Goal: Task Accomplishment & Management: Use online tool/utility

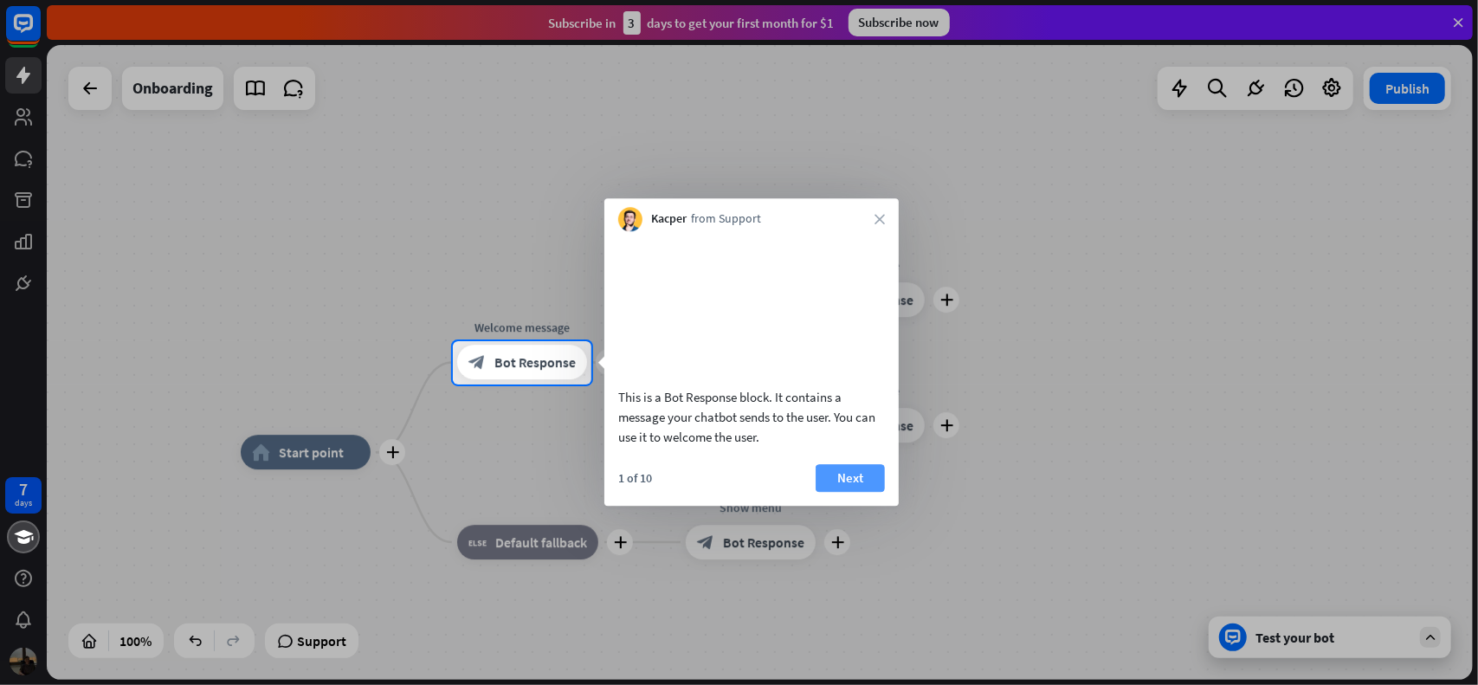
click at [837, 492] on button "Next" at bounding box center [850, 478] width 69 height 28
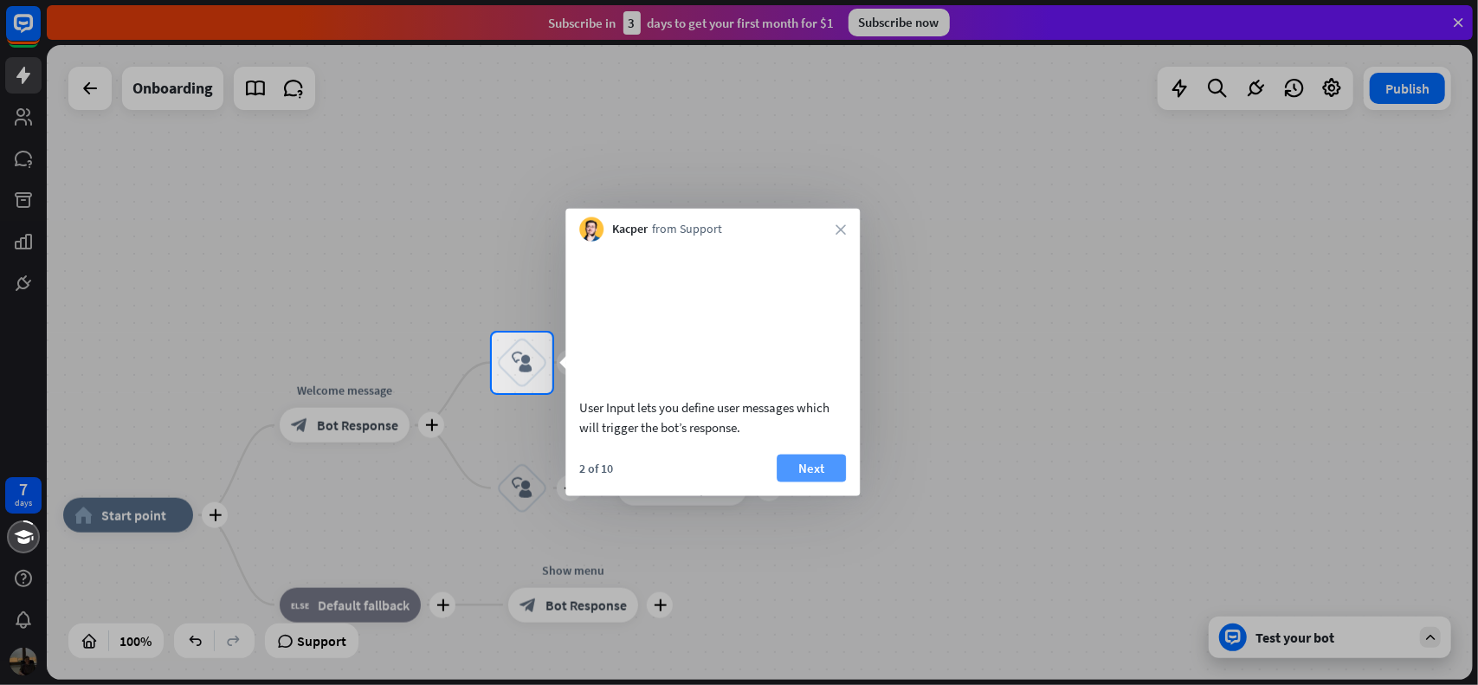
click at [821, 481] on button "Next" at bounding box center [811, 468] width 69 height 28
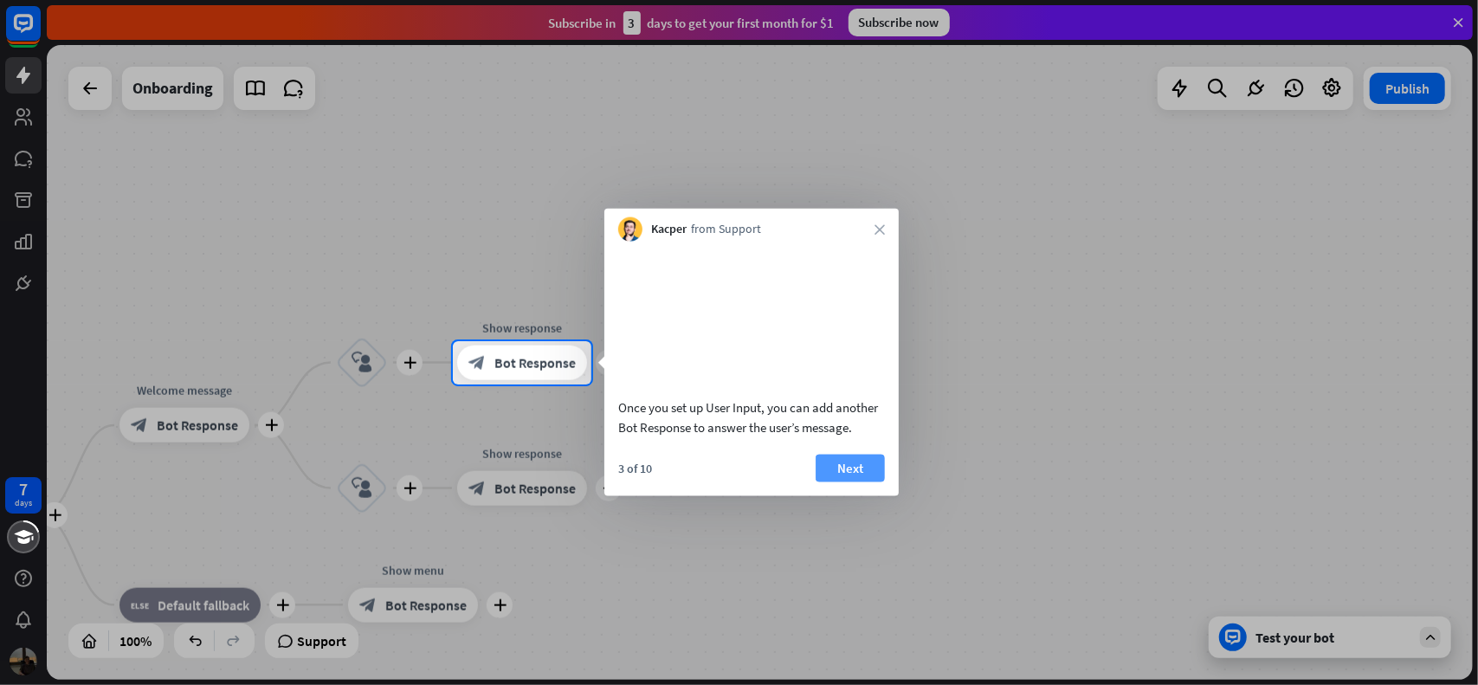
click at [825, 481] on button "Next" at bounding box center [850, 468] width 69 height 28
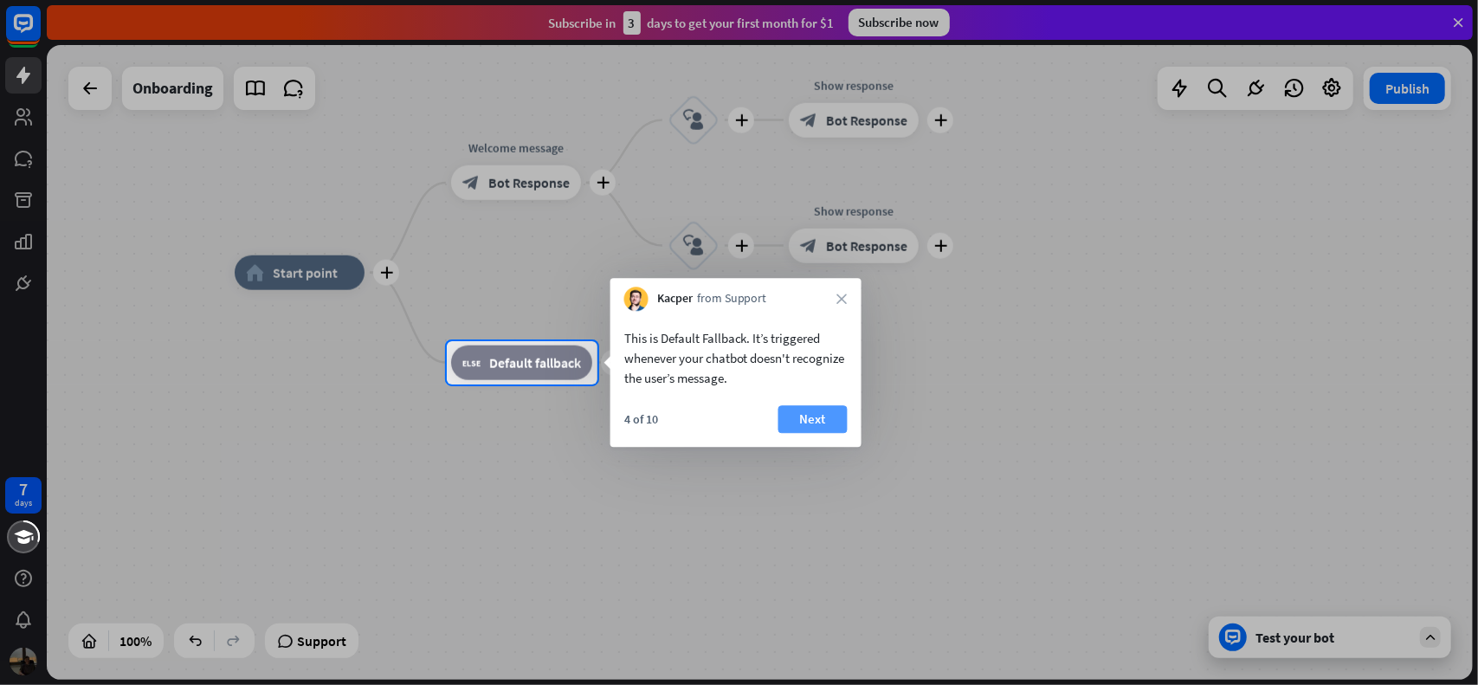
click at [836, 413] on button "Next" at bounding box center [812, 419] width 69 height 28
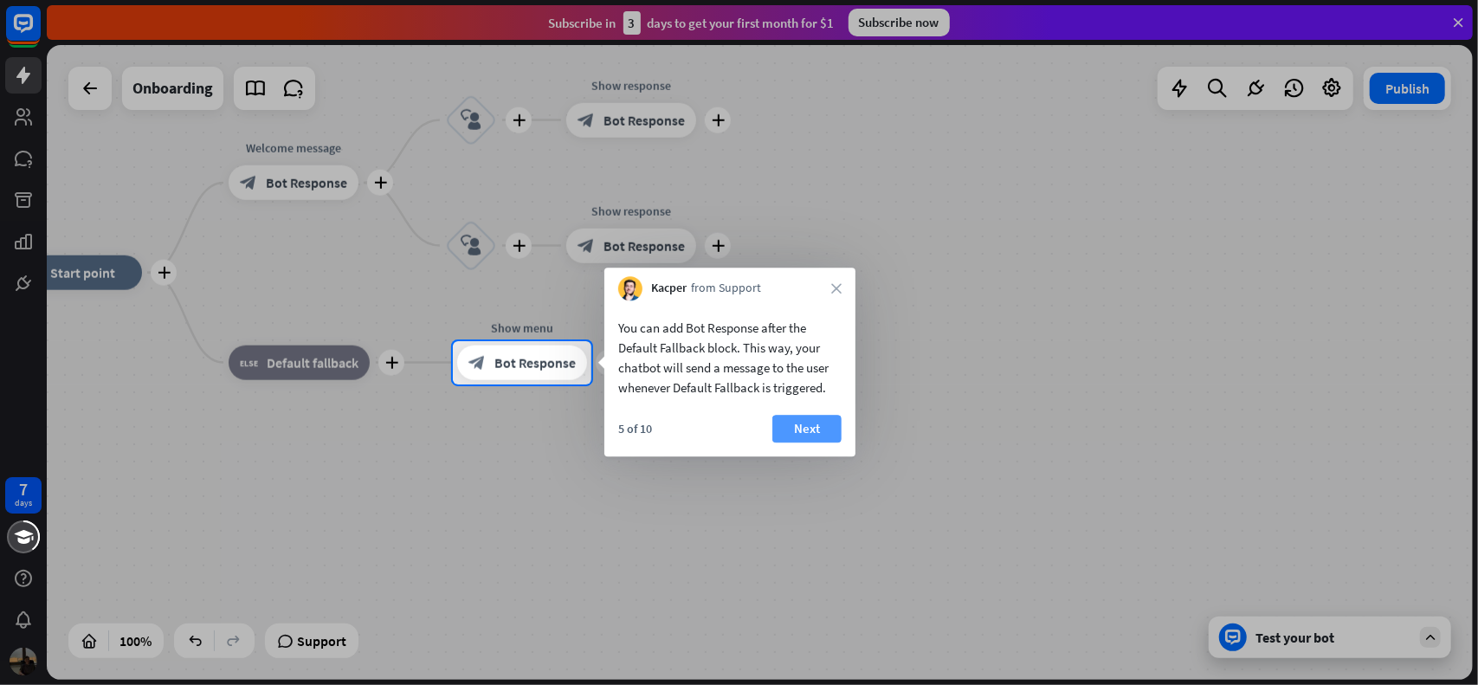
click at [820, 423] on button "Next" at bounding box center [806, 429] width 69 height 28
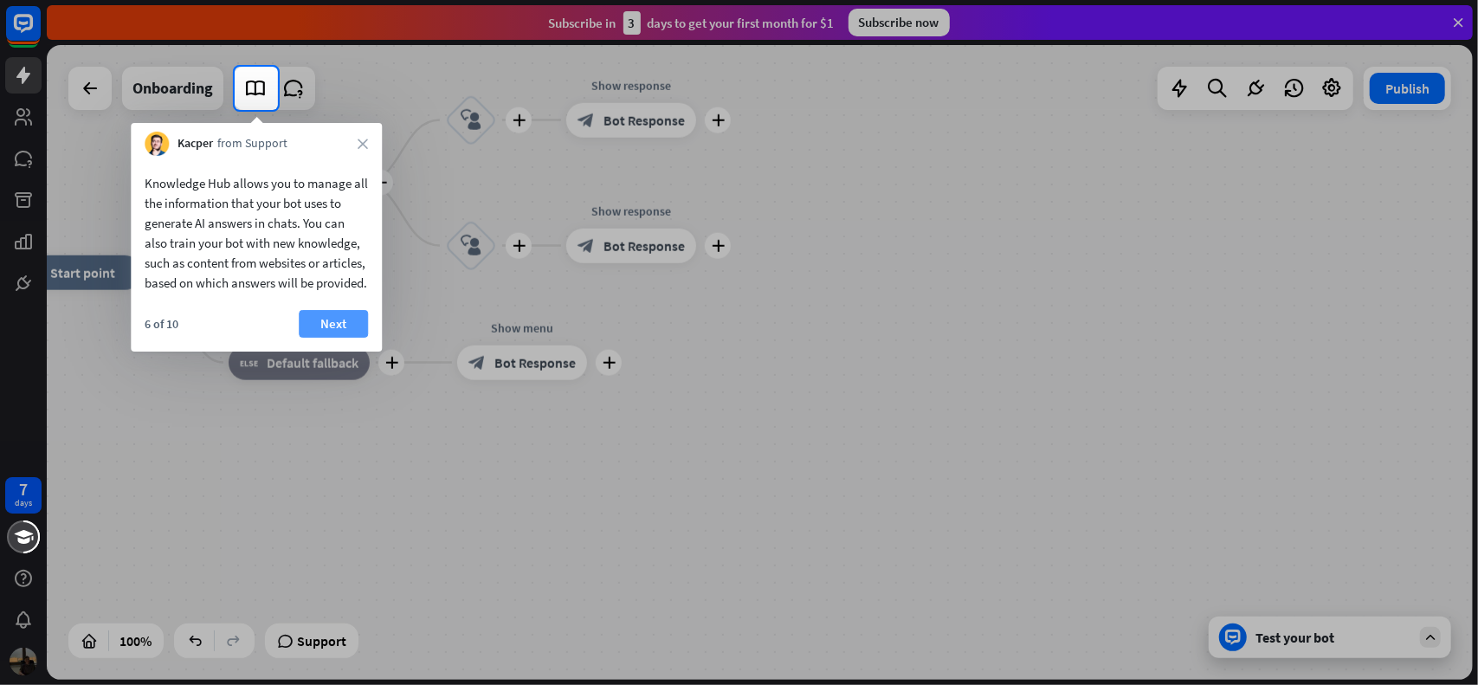
click at [333, 338] on button "Next" at bounding box center [333, 324] width 69 height 28
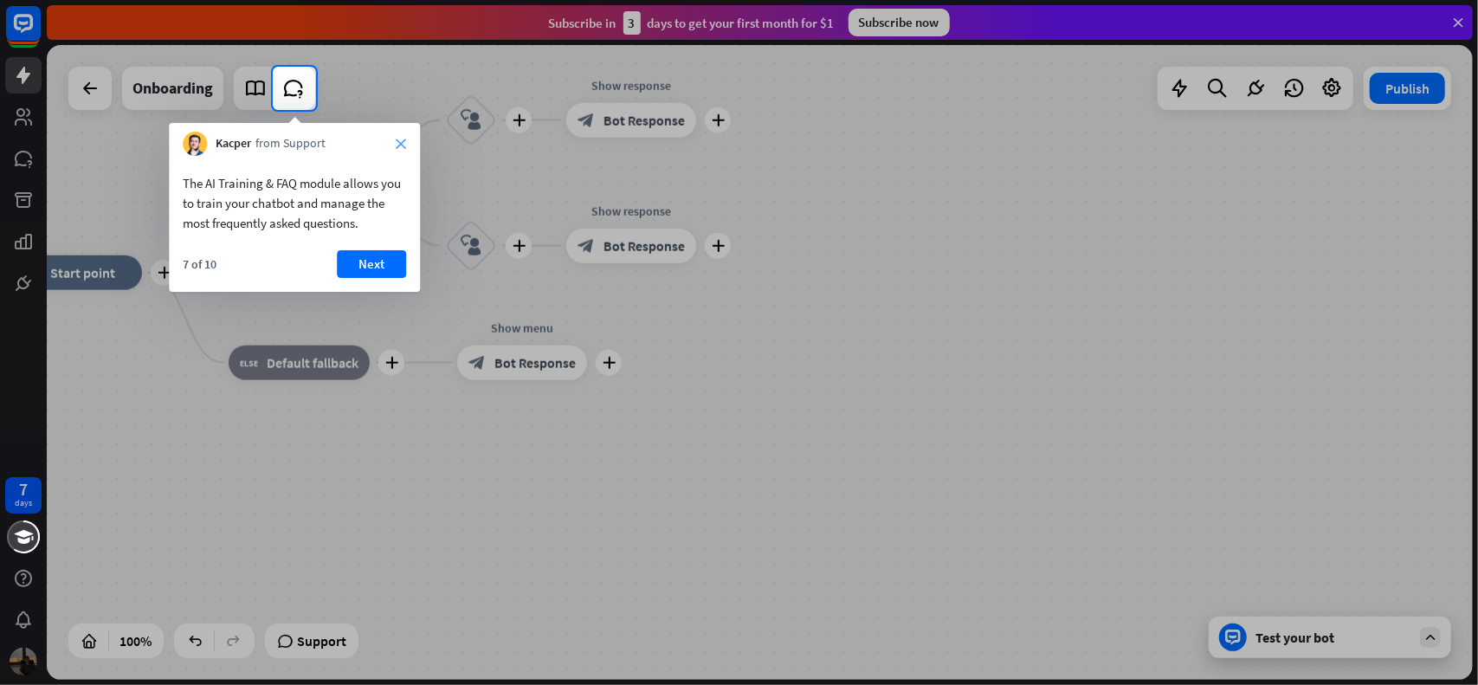
click at [400, 145] on icon "close" at bounding box center [401, 144] width 10 height 10
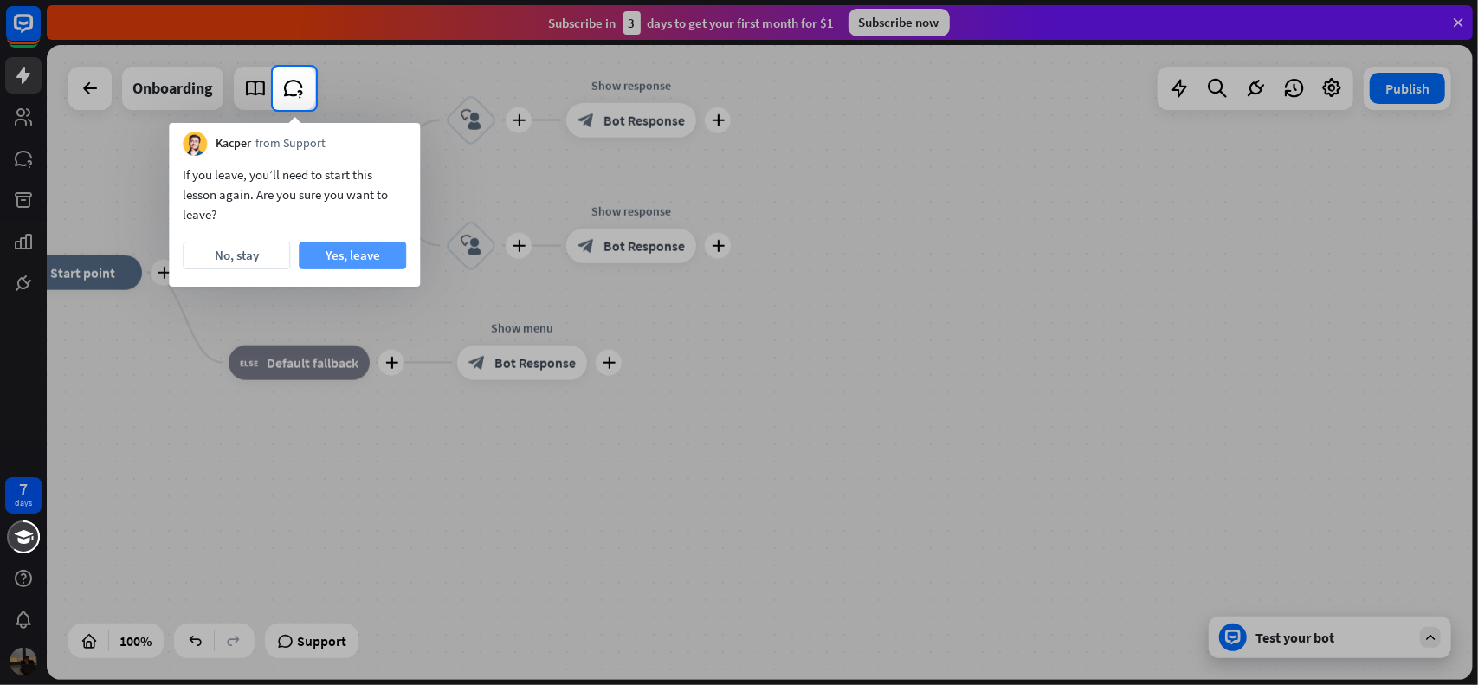
click at [351, 262] on button "Yes, leave" at bounding box center [352, 256] width 107 height 28
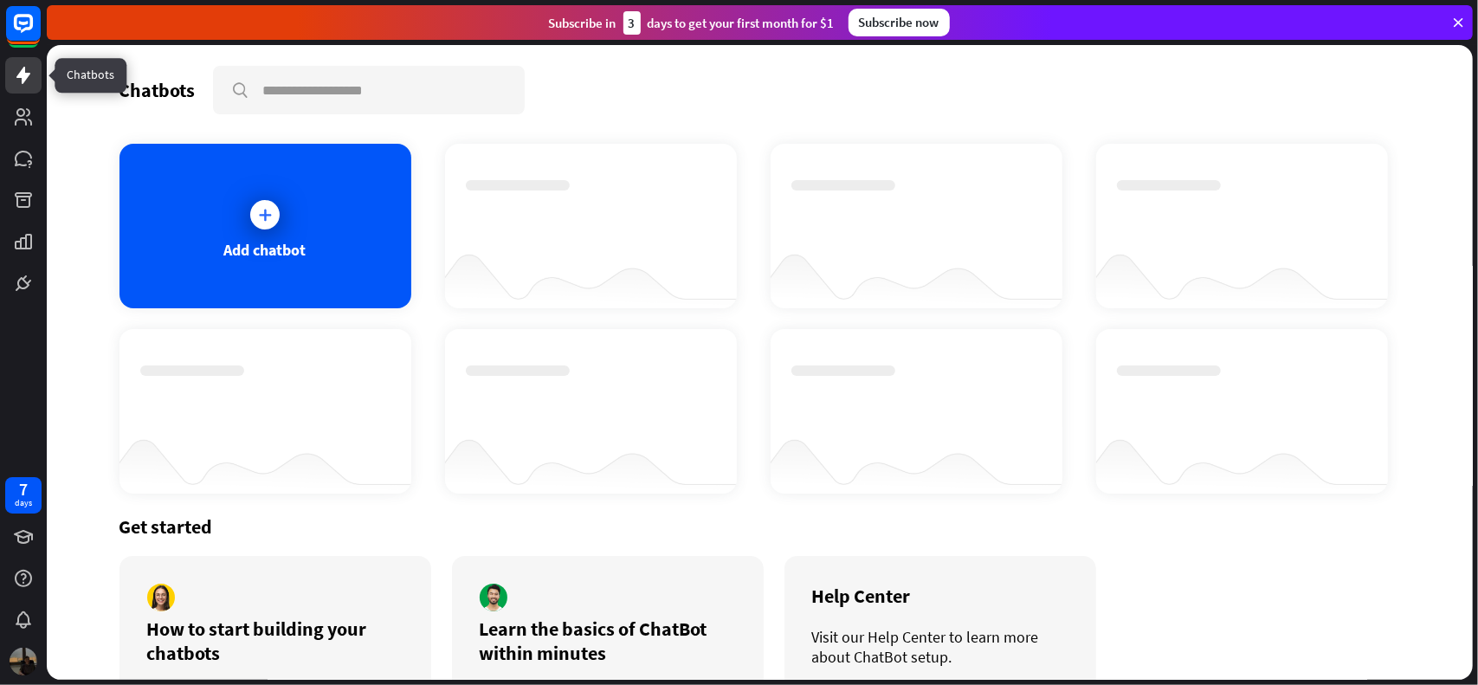
click at [27, 73] on icon at bounding box center [23, 75] width 14 height 17
click at [22, 23] on icon at bounding box center [23, 23] width 10 height 4
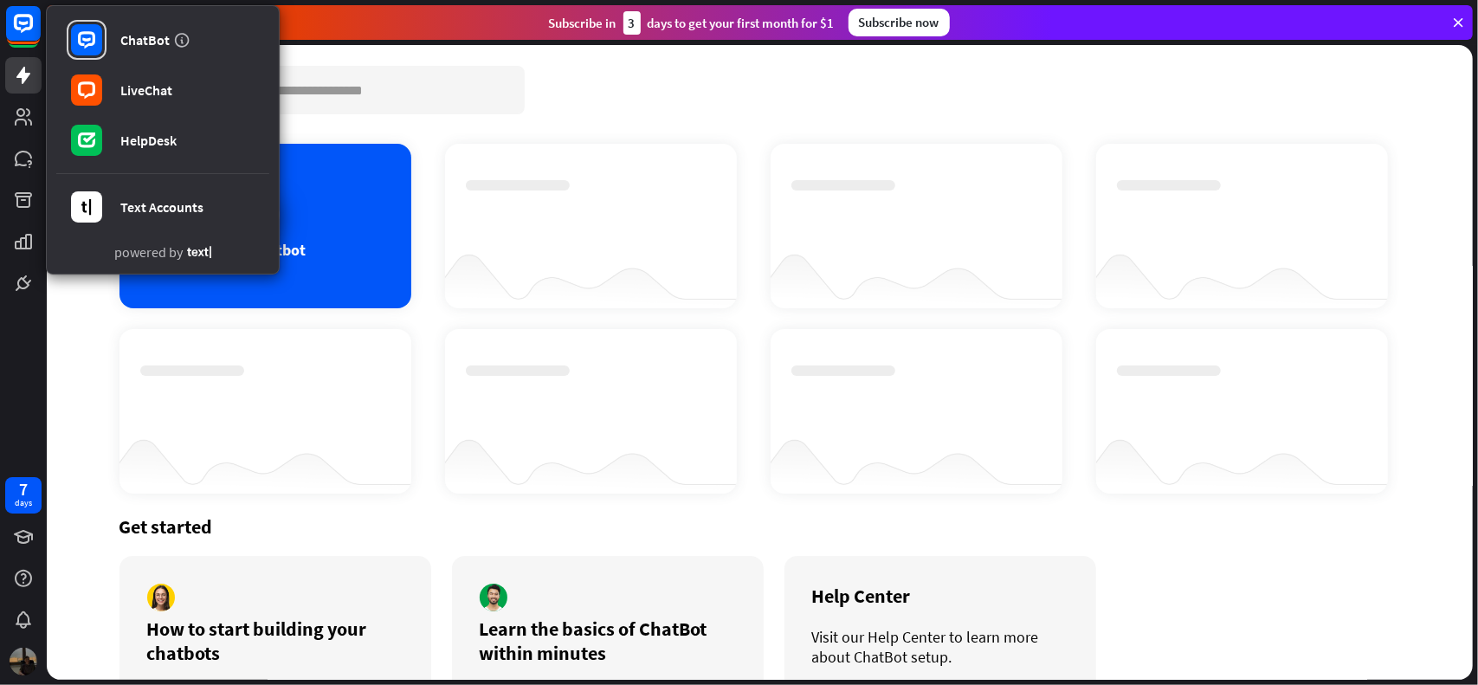
click at [6, 375] on div "ChatBot LiveChat HelpDesk Text Accounts powered by 7 days" at bounding box center [23, 342] width 47 height 685
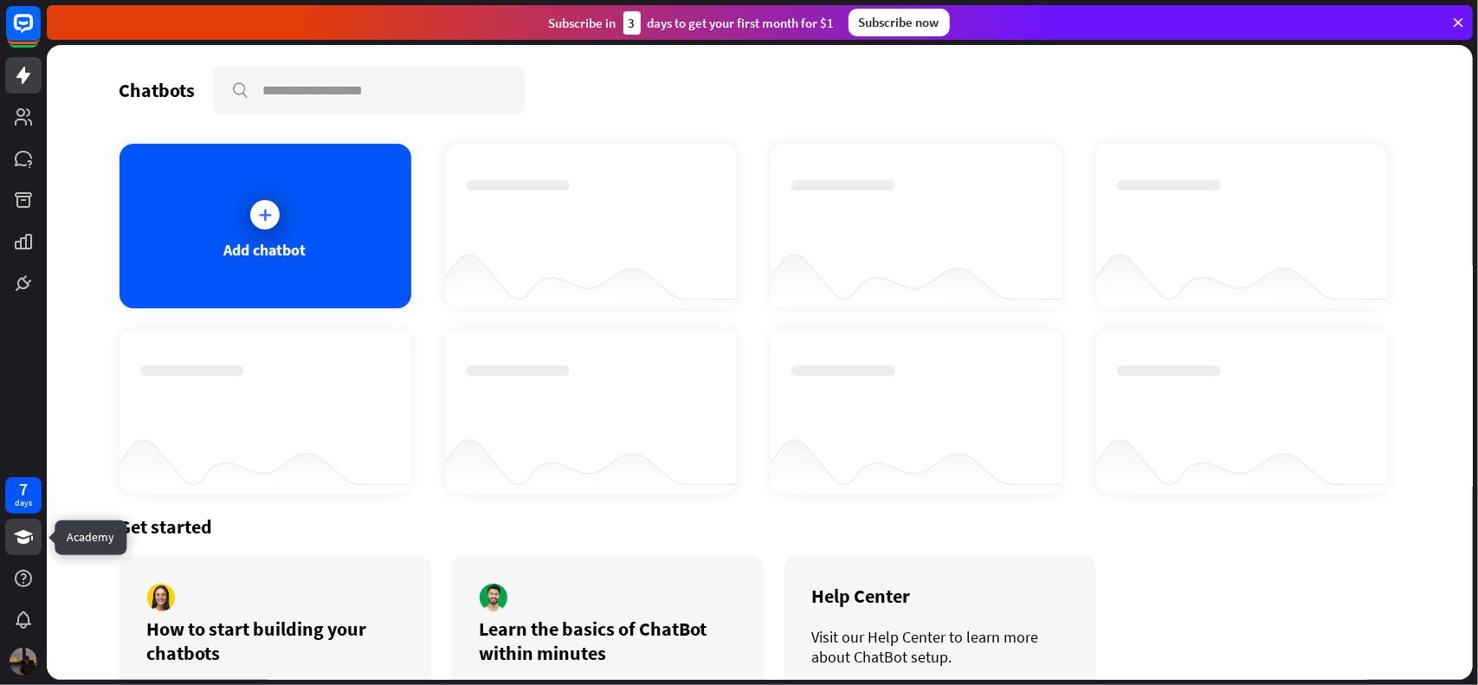
click at [16, 537] on icon at bounding box center [23, 536] width 21 height 21
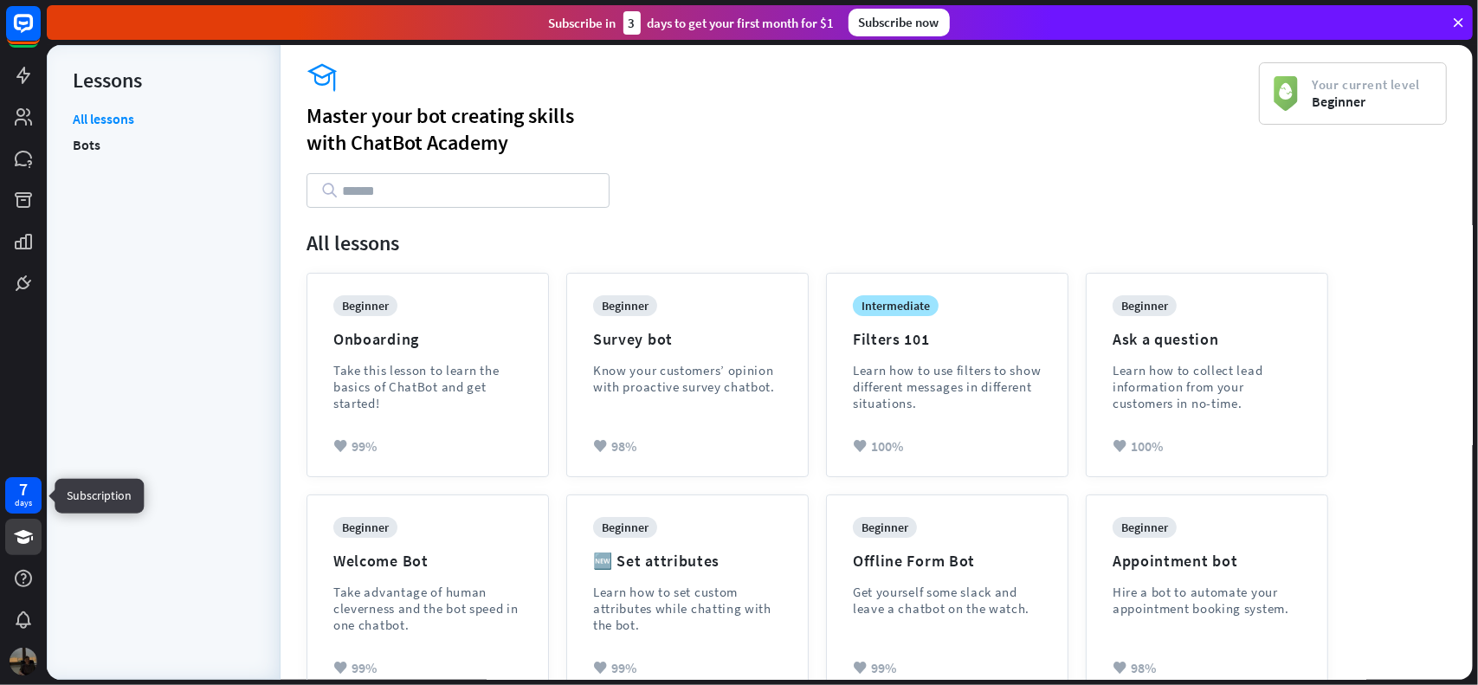
click at [22, 489] on div "7" at bounding box center [23, 489] width 9 height 16
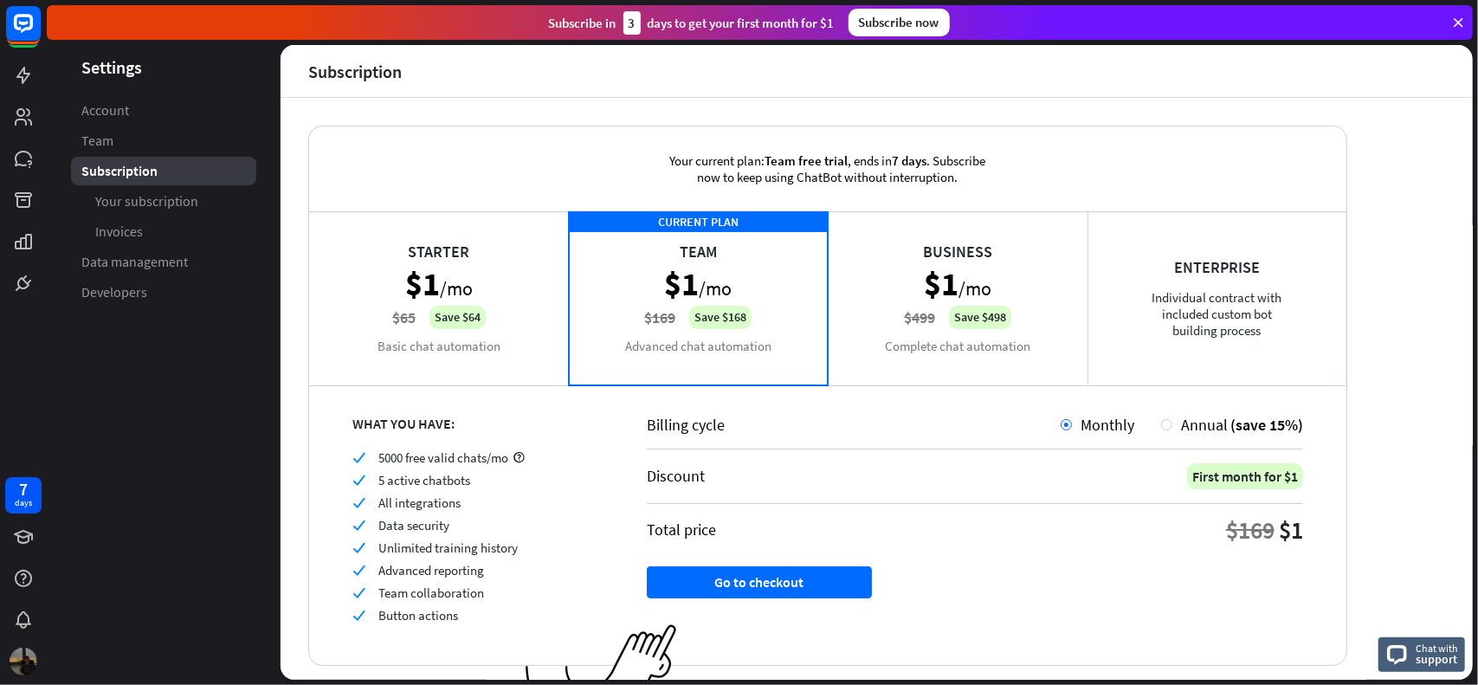
click at [531, 274] on div "Starter $1 /mo $65 Save $64 Basic chat automation" at bounding box center [439, 297] width 260 height 173
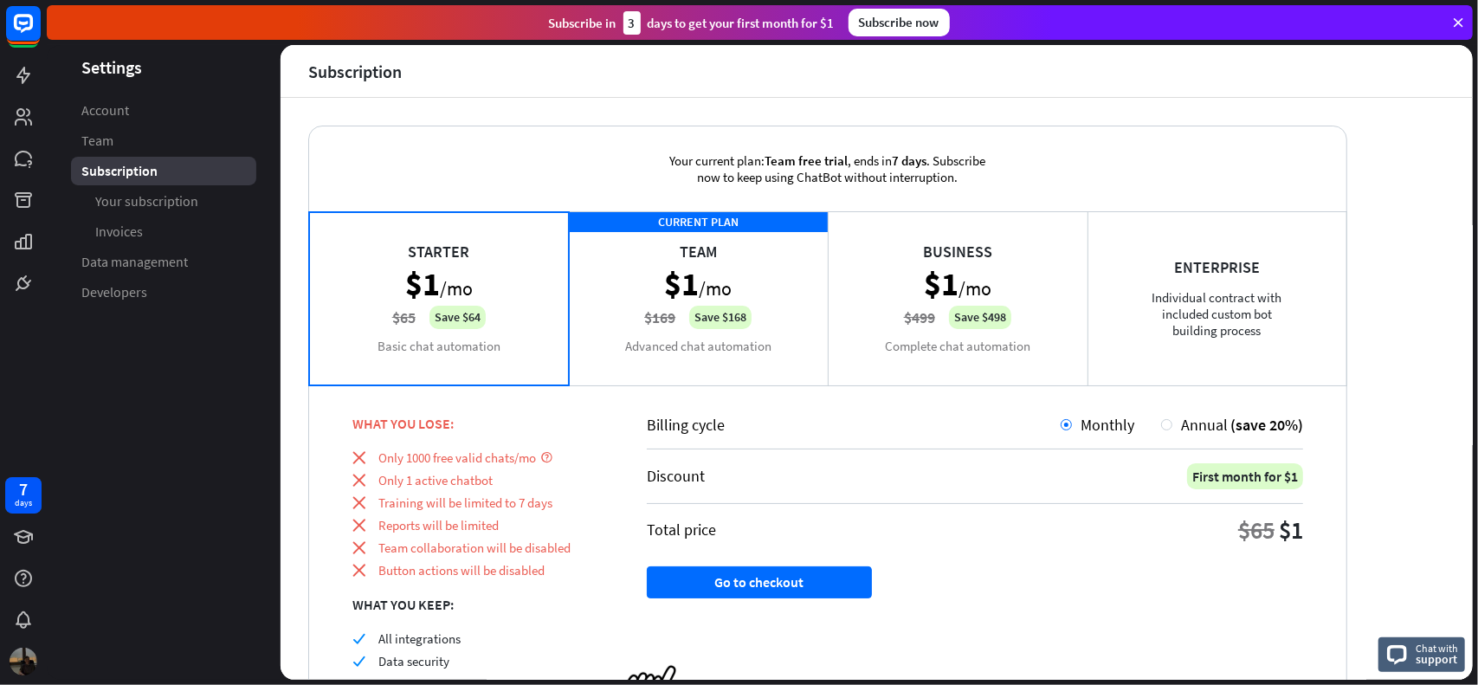
click at [610, 275] on div "CURRENT PLAN Team $1 /mo $169 Save $168 Advanced chat automation" at bounding box center [699, 297] width 260 height 173
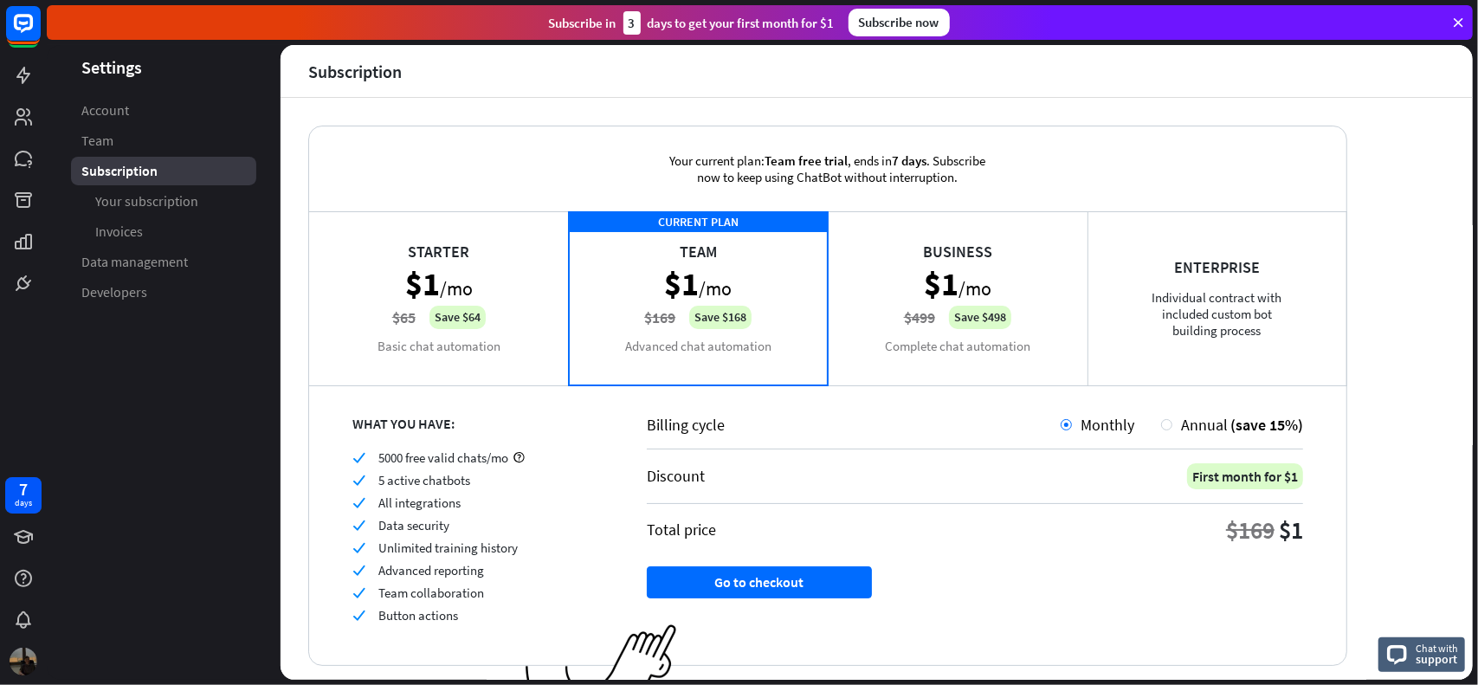
scroll to position [45, 0]
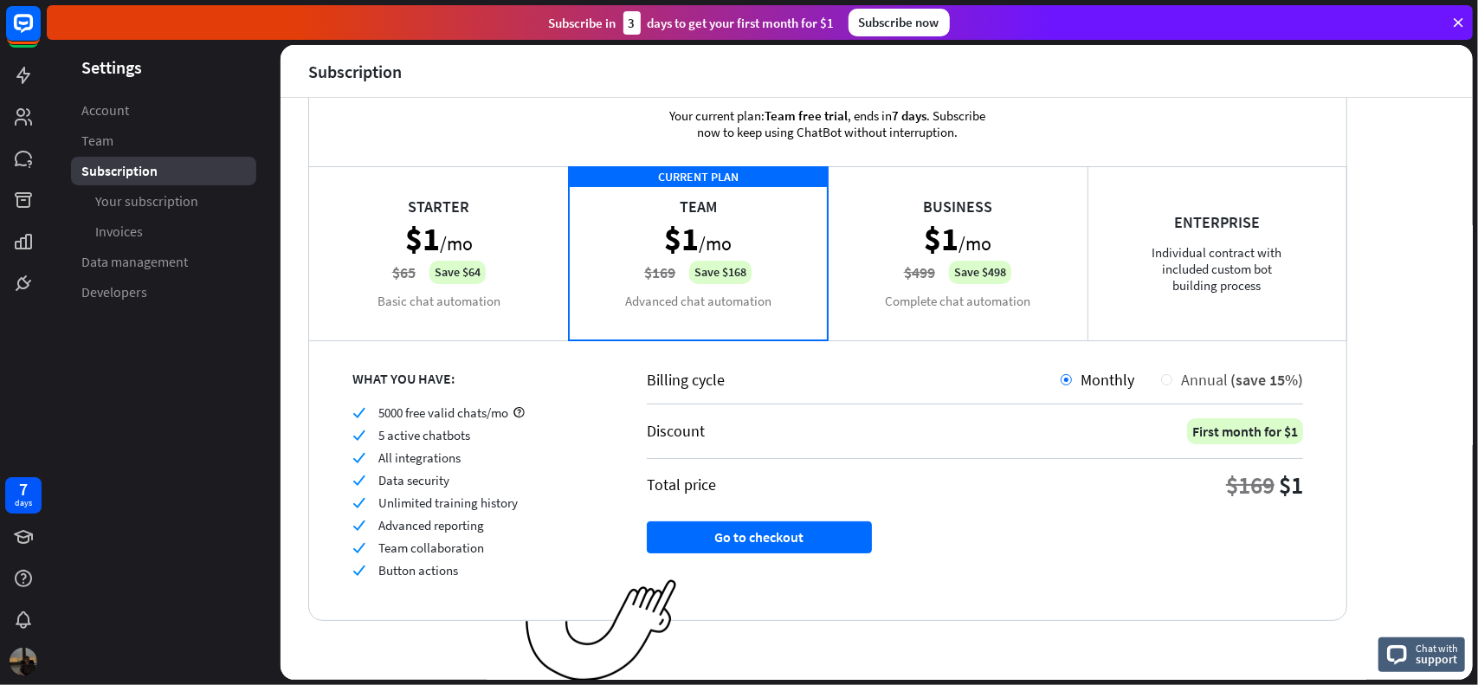
click at [1194, 380] on span "Annual" at bounding box center [1204, 380] width 47 height 20
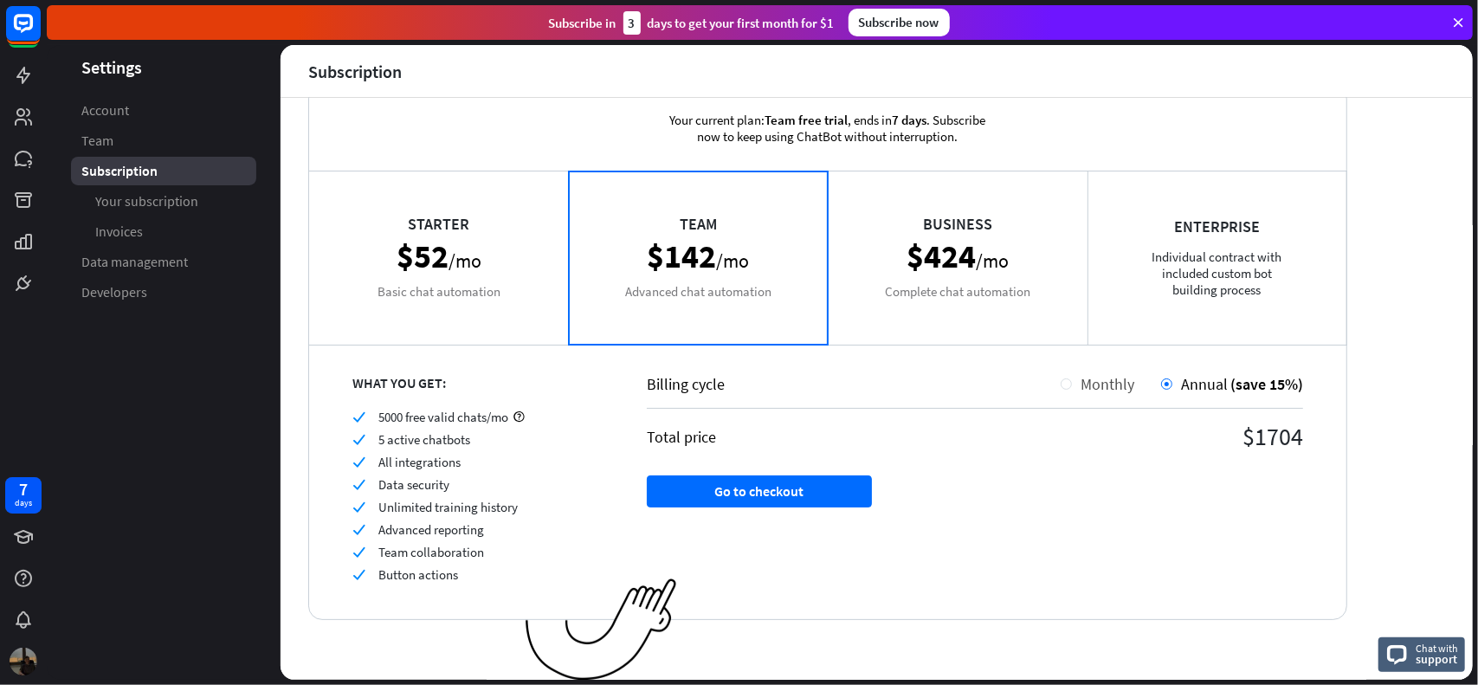
click at [1117, 380] on span "Monthly" at bounding box center [1108, 384] width 54 height 20
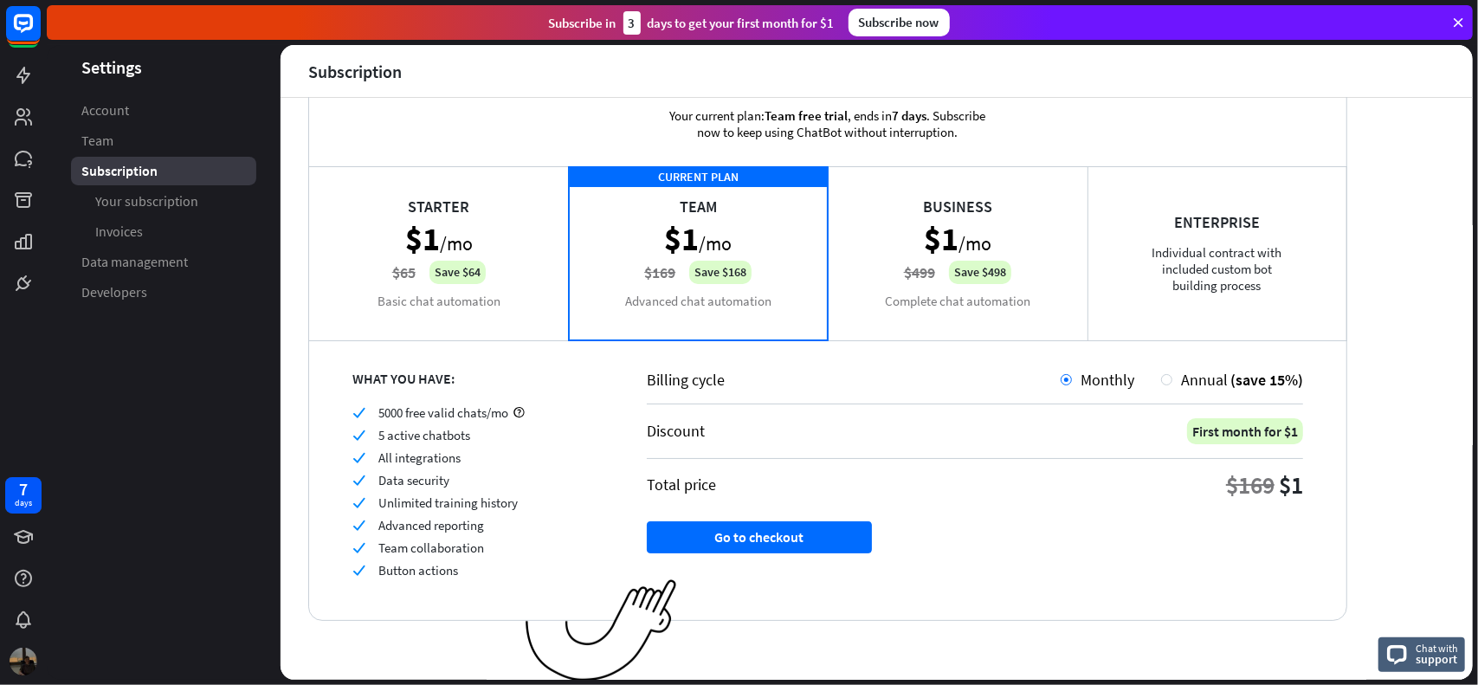
click at [1126, 294] on div "Enterprise Individual contract with included custom bot building process" at bounding box center [1218, 252] width 260 height 173
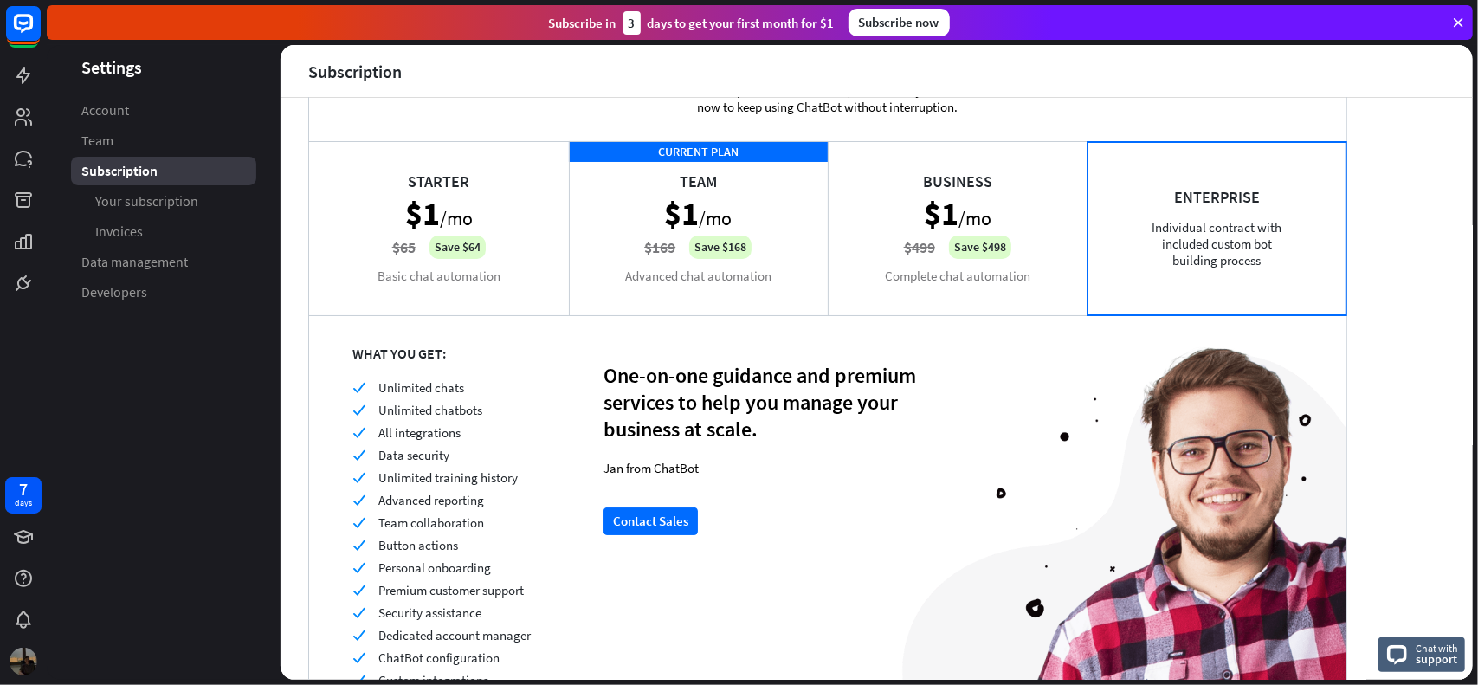
scroll to position [176, 0]
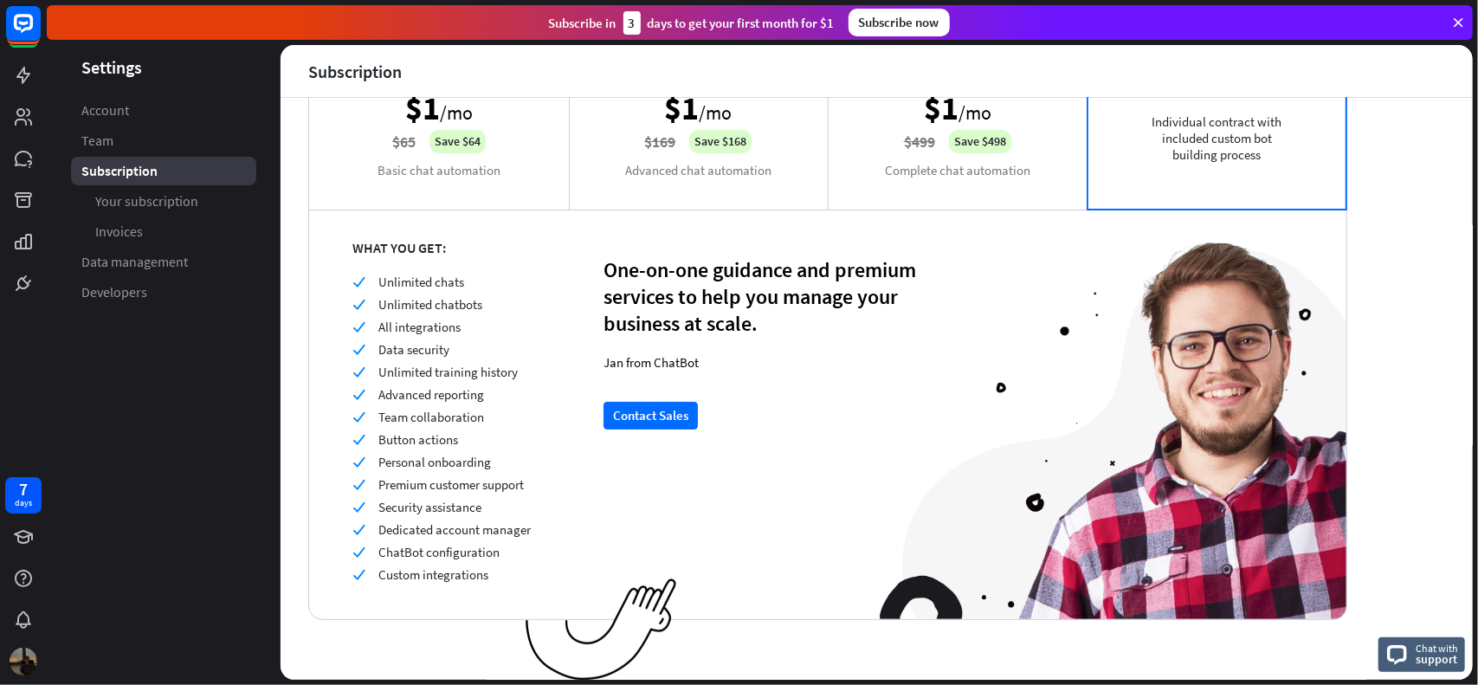
click at [696, 171] on div "CURRENT PLAN Team $1 /mo $169 Save $168 Advanced chat automation" at bounding box center [699, 122] width 260 height 173
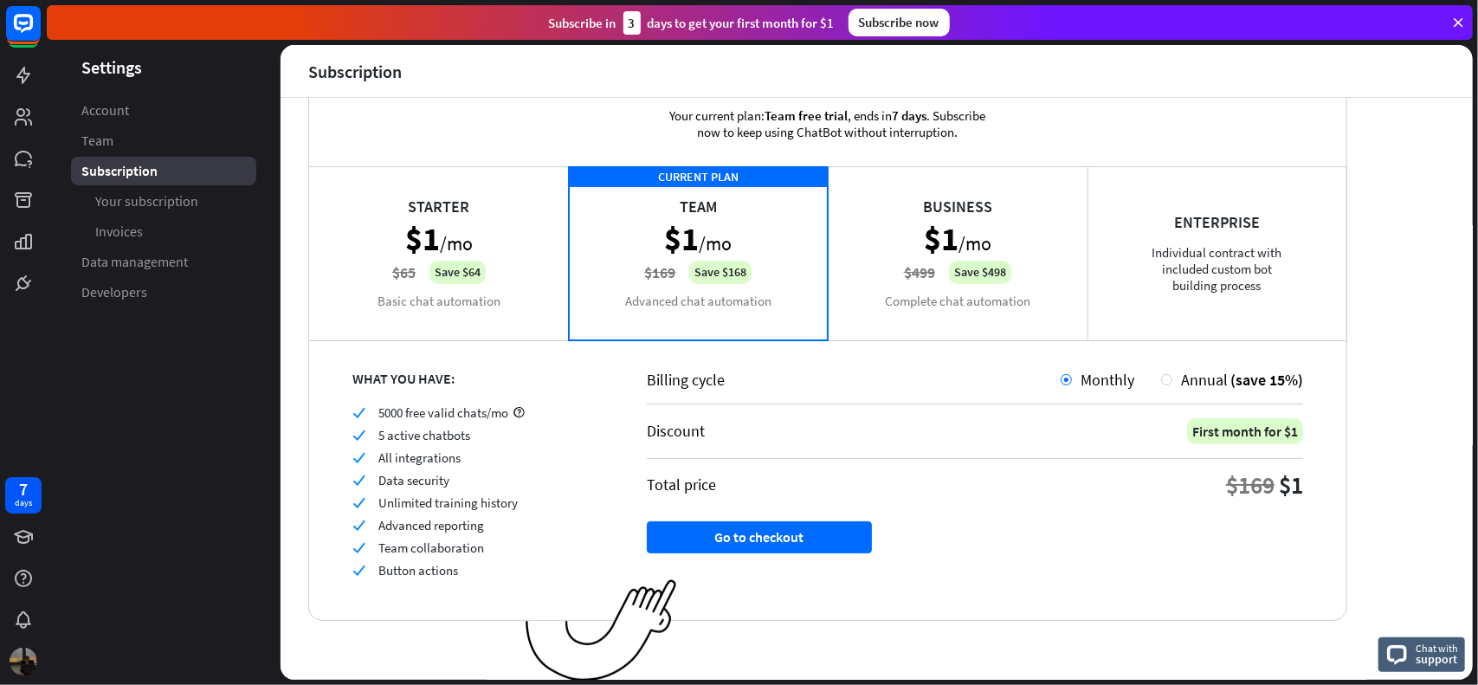
drag, startPoint x: 381, startPoint y: 458, endPoint x: 448, endPoint y: 460, distance: 66.7
click at [448, 460] on span "All integrations" at bounding box center [419, 457] width 82 height 16
click at [449, 460] on span "All integrations" at bounding box center [419, 457] width 82 height 16
drag, startPoint x: 387, startPoint y: 481, endPoint x: 440, endPoint y: 479, distance: 52.9
click at [440, 479] on span "Data security" at bounding box center [413, 480] width 71 height 16
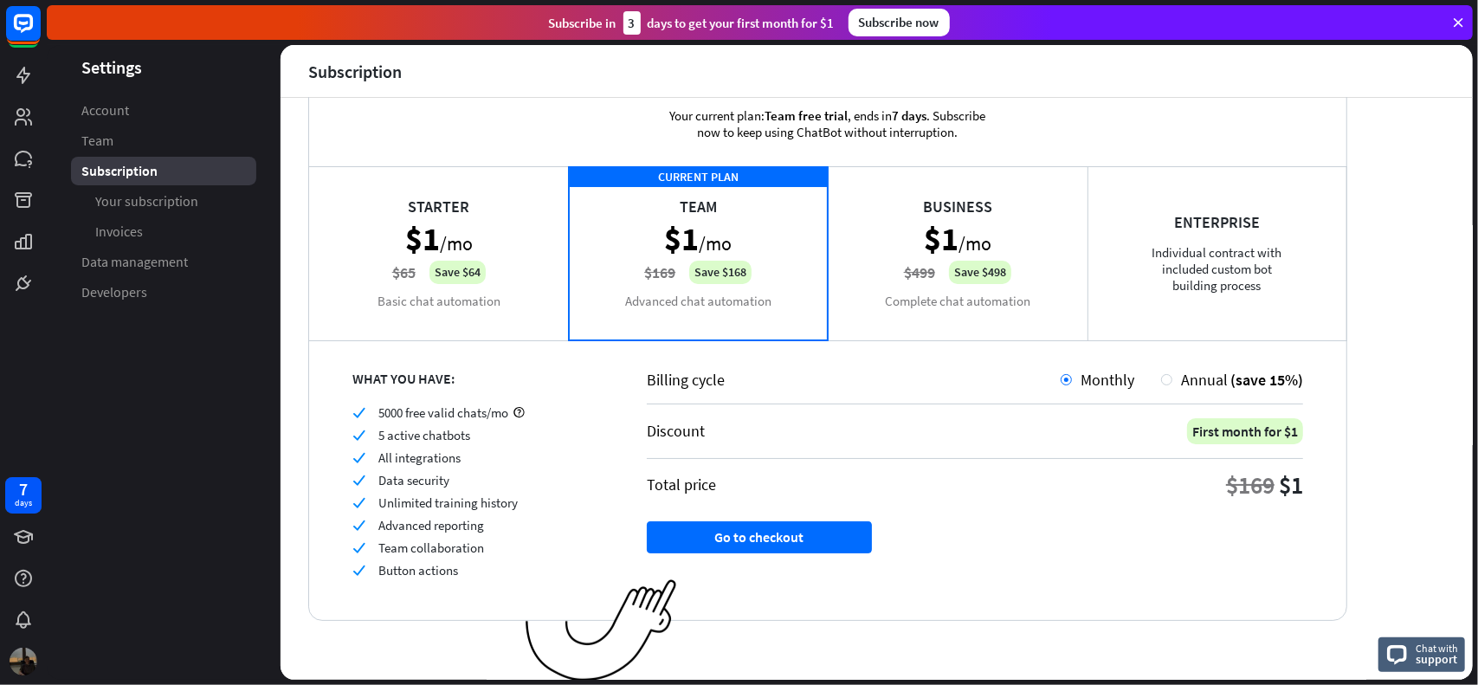
drag, startPoint x: 400, startPoint y: 501, endPoint x: 493, endPoint y: 500, distance: 92.7
click at [493, 500] on span "Unlimited training history" at bounding box center [447, 502] width 139 height 16
drag, startPoint x: 405, startPoint y: 520, endPoint x: 455, endPoint y: 517, distance: 50.3
click at [455, 517] on span "Advanced reporting" at bounding box center [431, 525] width 106 height 16
drag, startPoint x: 401, startPoint y: 539, endPoint x: 426, endPoint y: 539, distance: 25.1
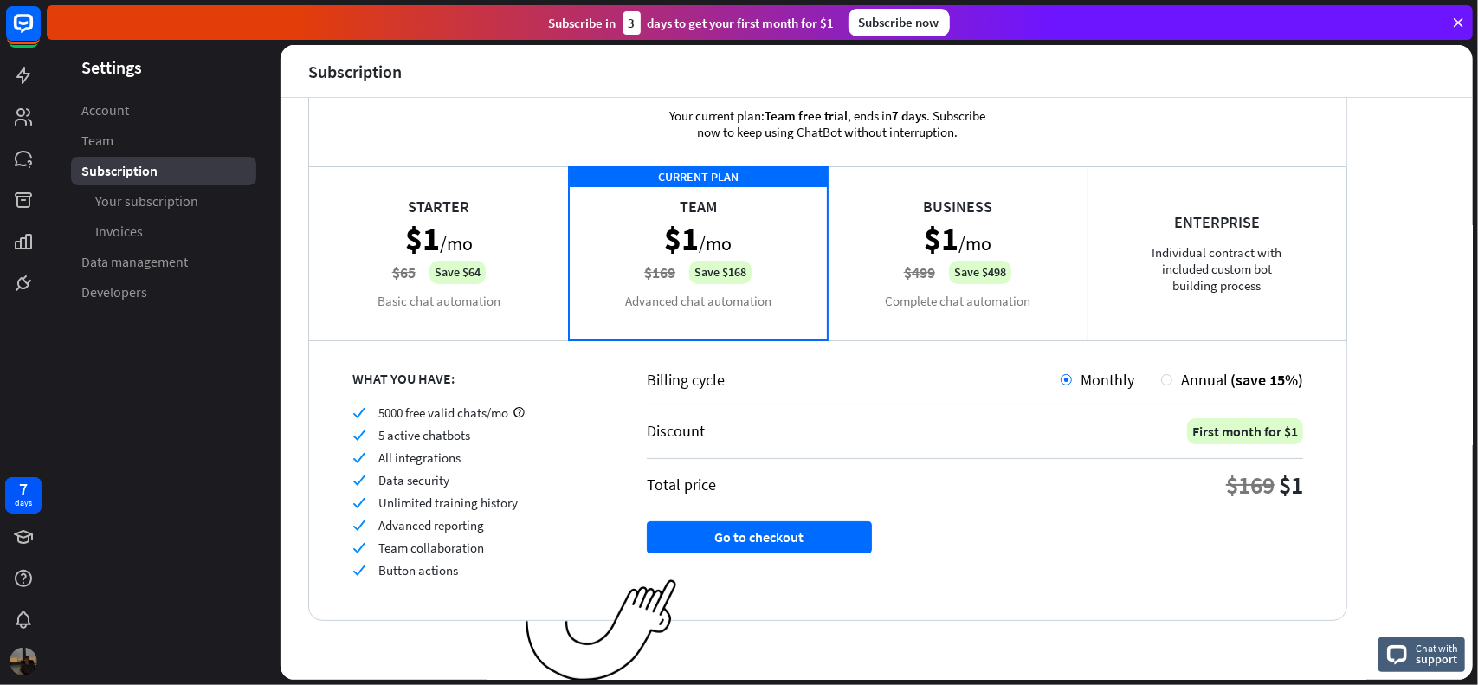
click at [426, 539] on span "Team collaboration" at bounding box center [431, 547] width 106 height 16
drag, startPoint x: 395, startPoint y: 565, endPoint x: 450, endPoint y: 570, distance: 55.6
click at [450, 570] on span "Button actions" at bounding box center [418, 570] width 80 height 16
click at [450, 569] on span "Button actions" at bounding box center [418, 570] width 80 height 16
click at [454, 568] on span "Button actions" at bounding box center [418, 570] width 80 height 16
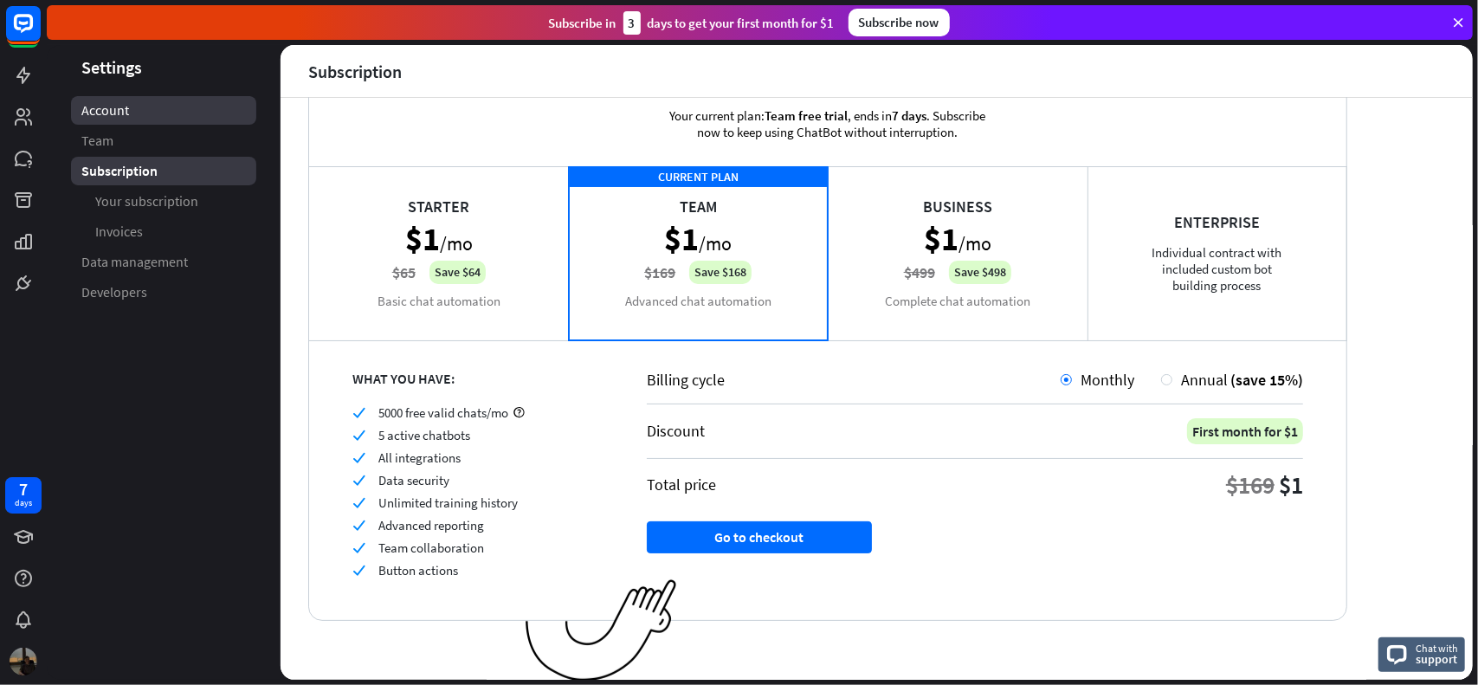
click at [82, 107] on span "Account" at bounding box center [105, 110] width 48 height 18
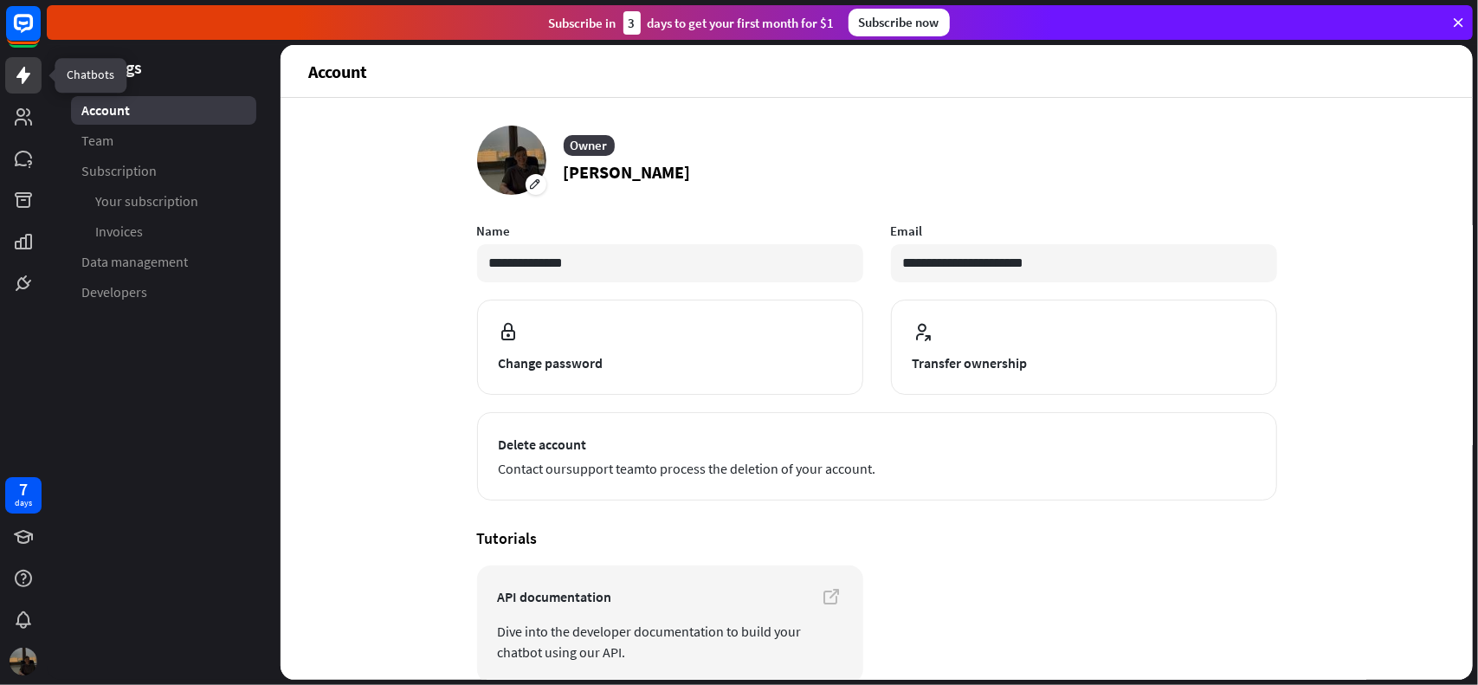
click at [26, 91] on link at bounding box center [23, 75] width 36 height 36
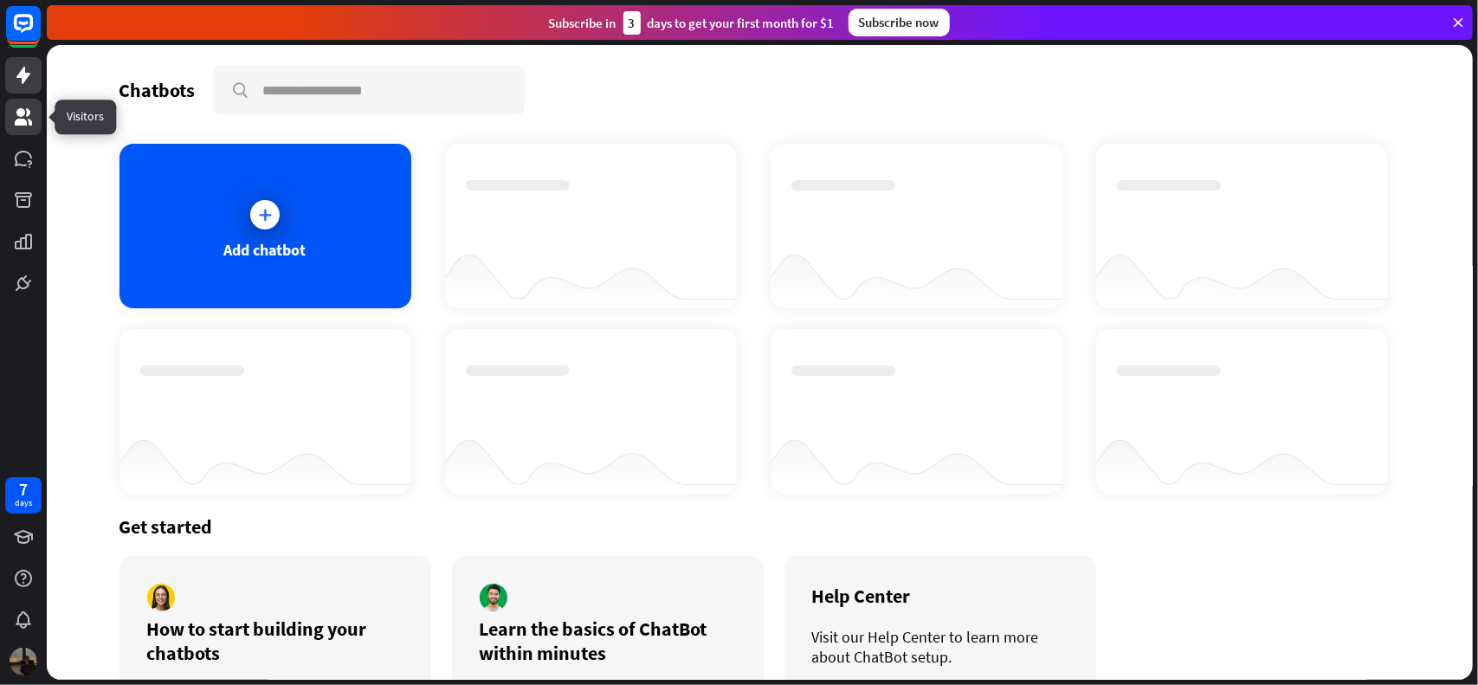
click at [37, 126] on link at bounding box center [23, 117] width 36 height 36
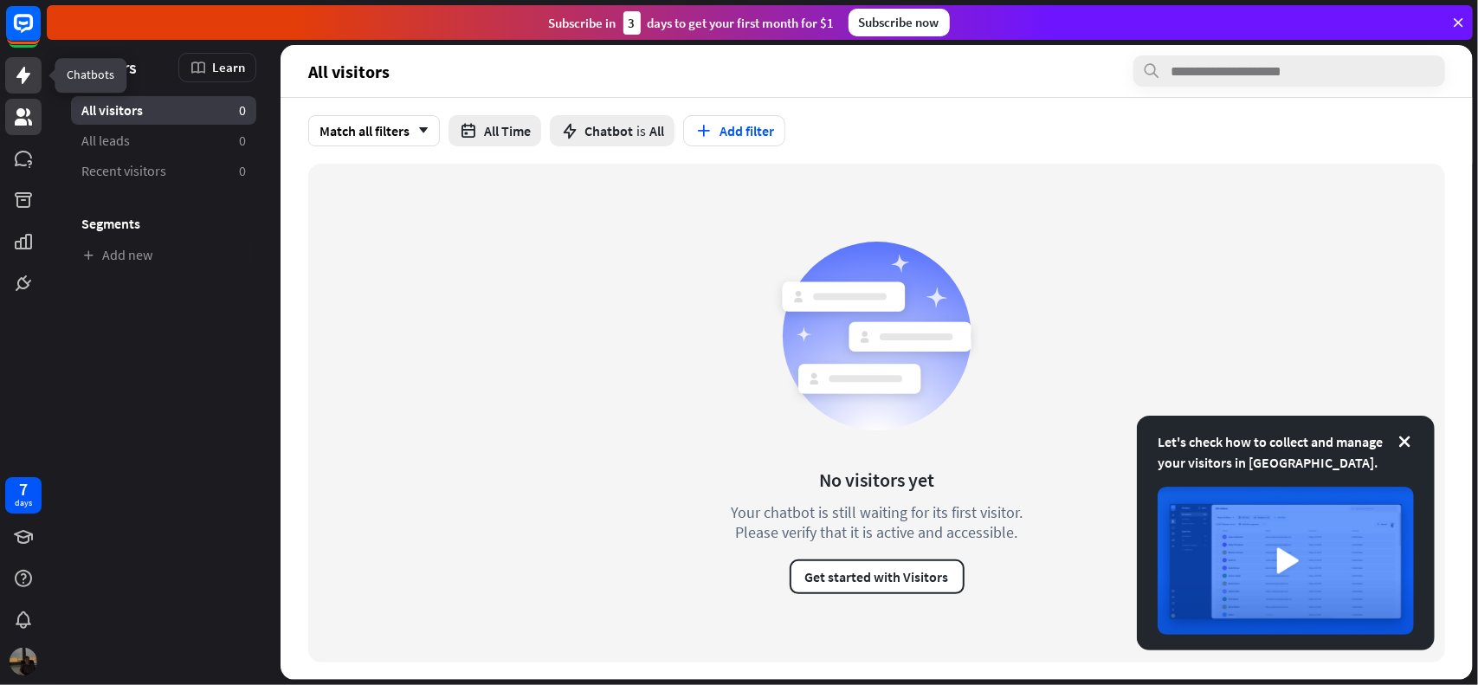
click at [32, 77] on icon at bounding box center [23, 75] width 21 height 21
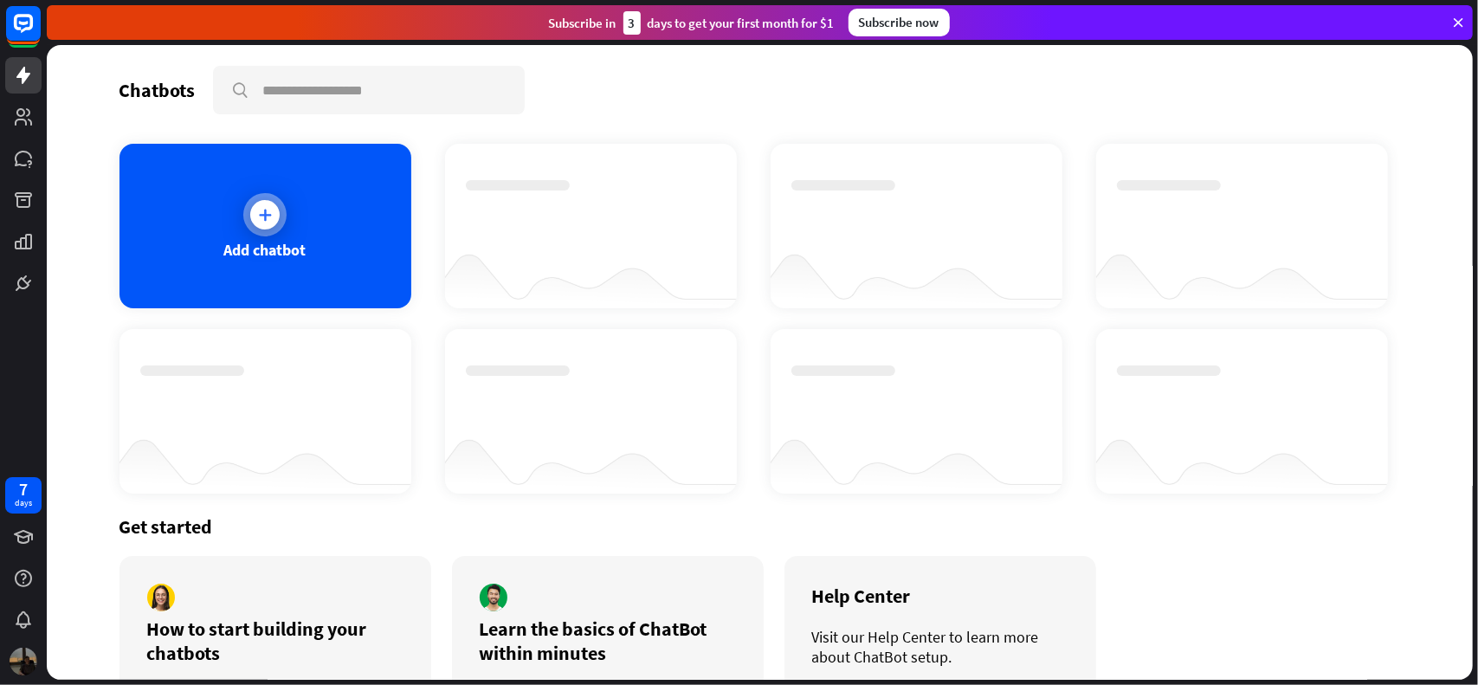
click at [187, 226] on div "Add chatbot" at bounding box center [266, 226] width 292 height 165
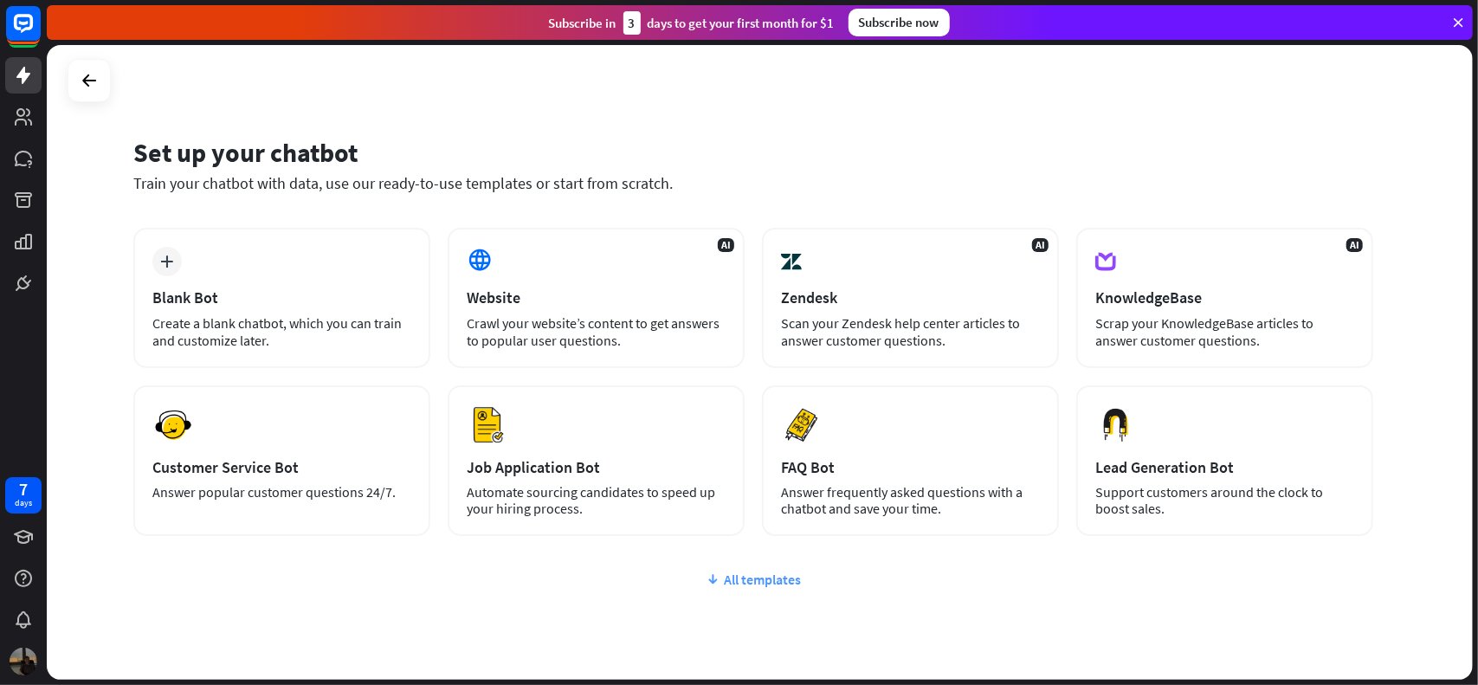
click at [765, 573] on div "All templates" at bounding box center [753, 579] width 1240 height 17
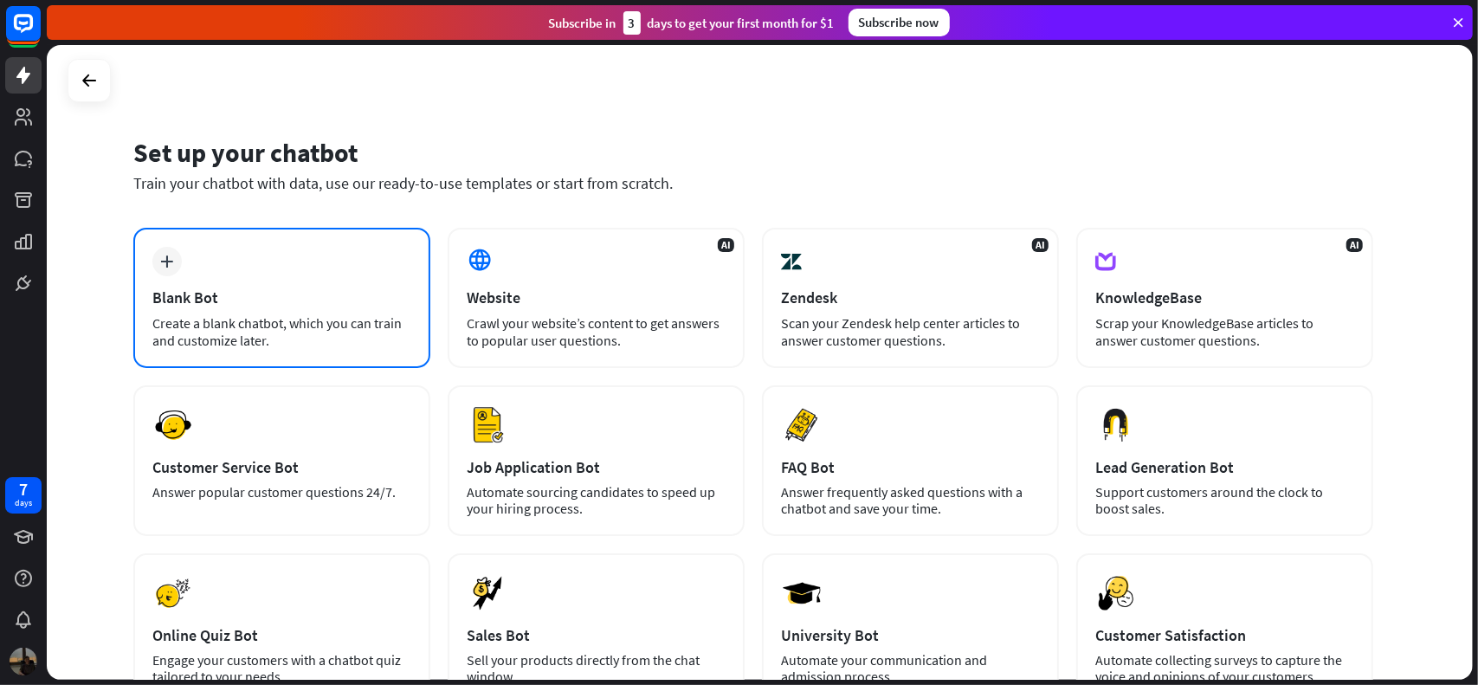
click at [371, 321] on div "Create a blank chatbot, which you can train and customize later." at bounding box center [281, 331] width 259 height 35
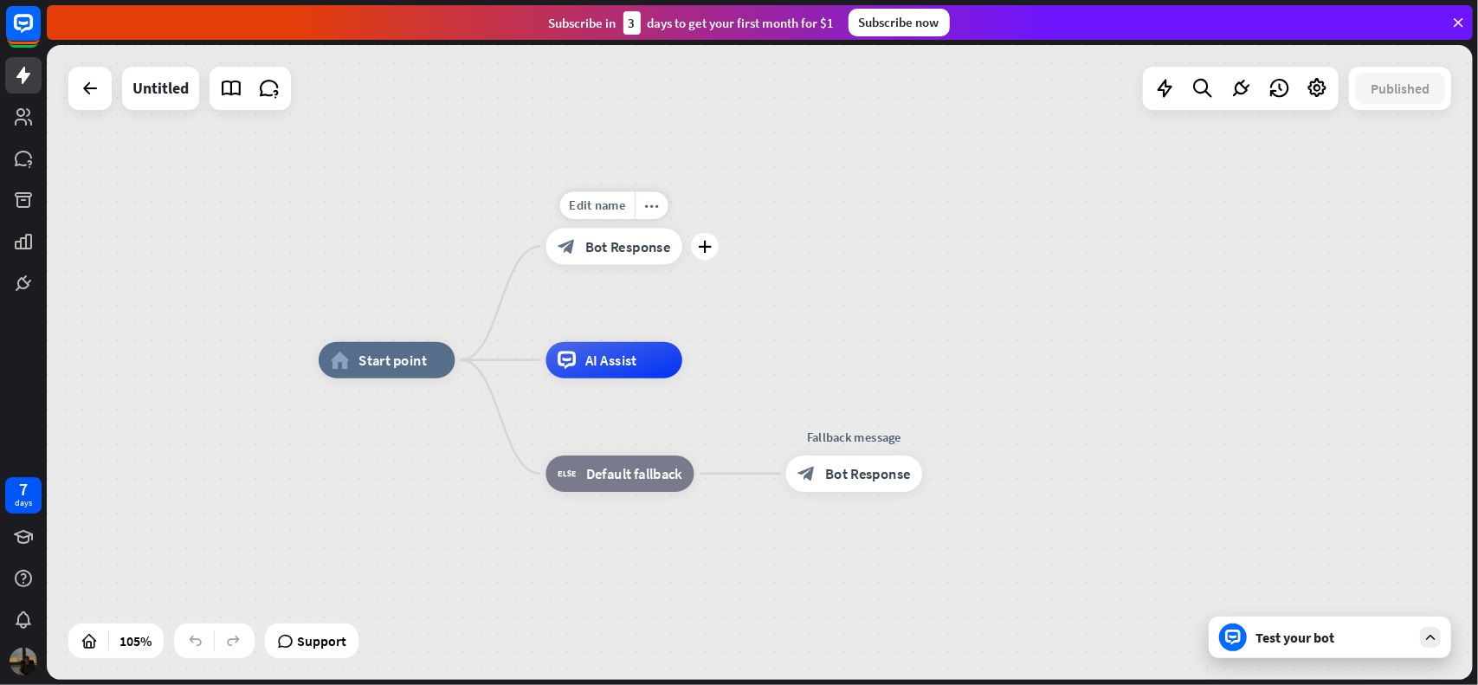
click at [594, 250] on span "Bot Response" at bounding box center [628, 246] width 86 height 18
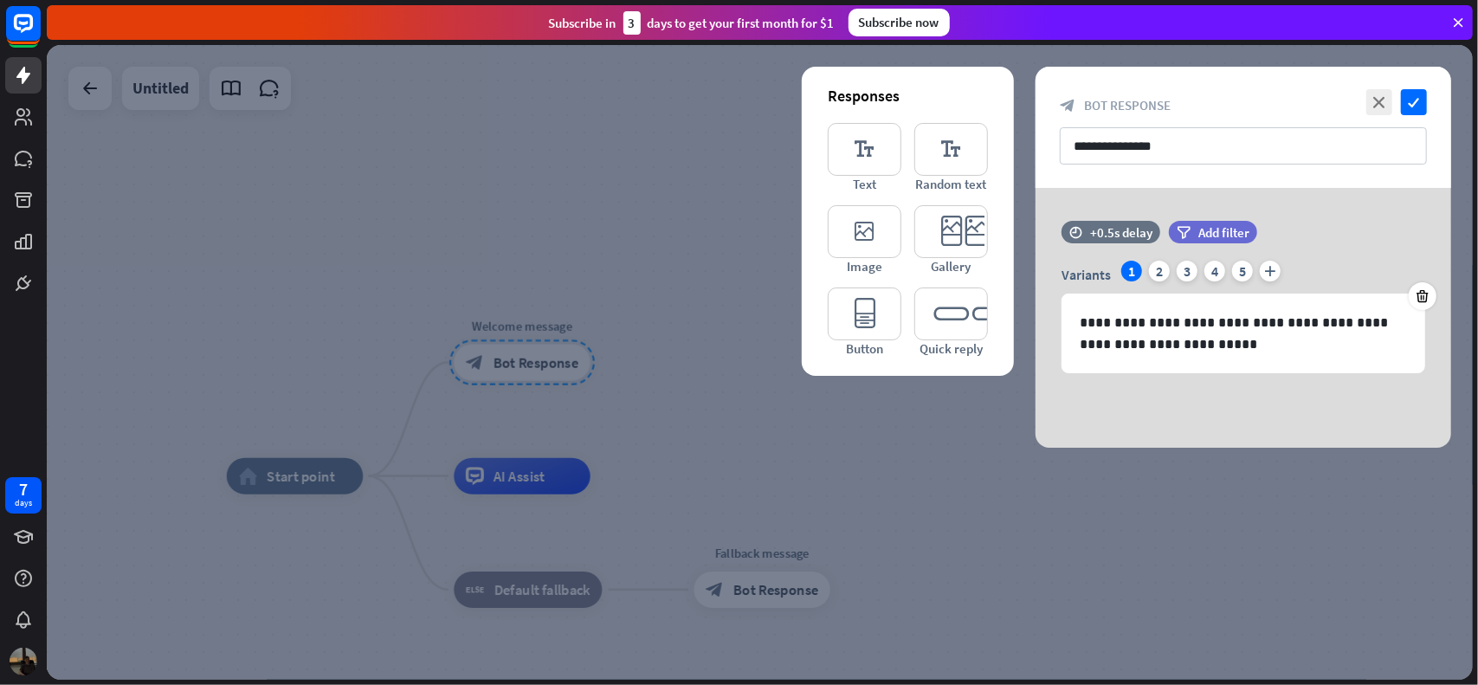
click at [1135, 191] on div "**********" at bounding box center [1244, 318] width 416 height 260
click at [684, 292] on div at bounding box center [760, 362] width 1426 height 635
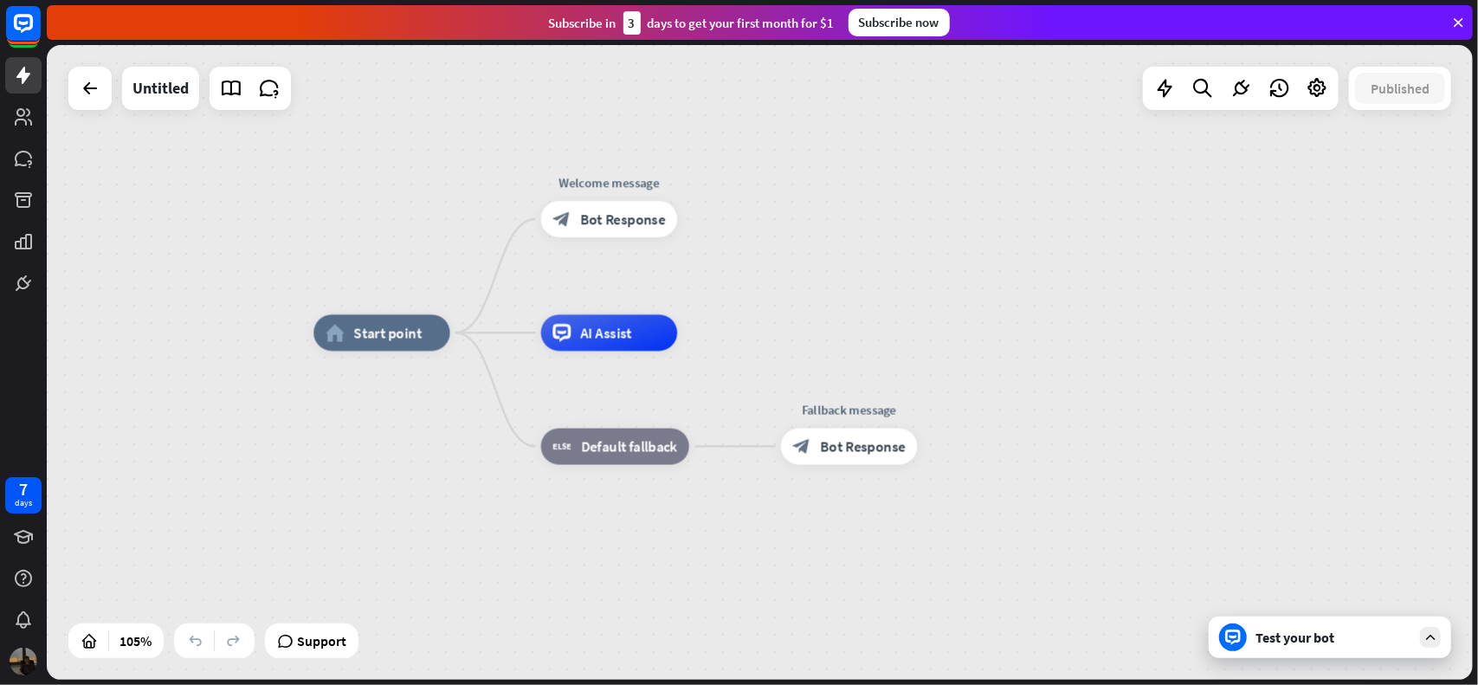
drag, startPoint x: 693, startPoint y: 408, endPoint x: 765, endPoint y: 308, distance: 123.3
click at [765, 308] on div "home_2 Start point Welcome message block_bot_response Bot Response AI Assist bl…" at bounding box center [760, 362] width 1426 height 635
click at [392, 345] on div "home_2 Start point" at bounding box center [381, 333] width 137 height 36
click at [360, 210] on div "home_2 Start point Welcome message block_bot_response Bot Response AI Assist bl…" at bounding box center [760, 362] width 1426 height 635
click at [348, 340] on div "home_2 Start point" at bounding box center [381, 333] width 137 height 36
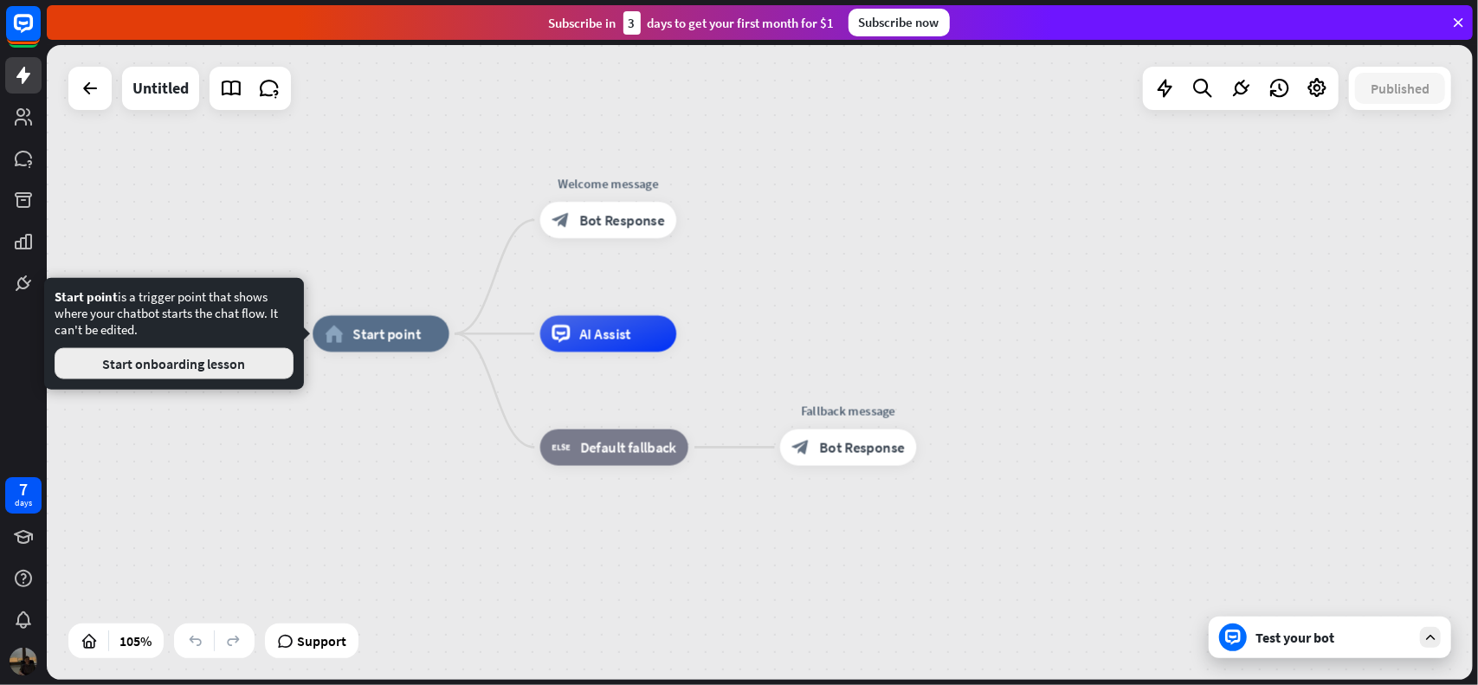
click at [230, 361] on button "Start onboarding lesson" at bounding box center [174, 363] width 239 height 31
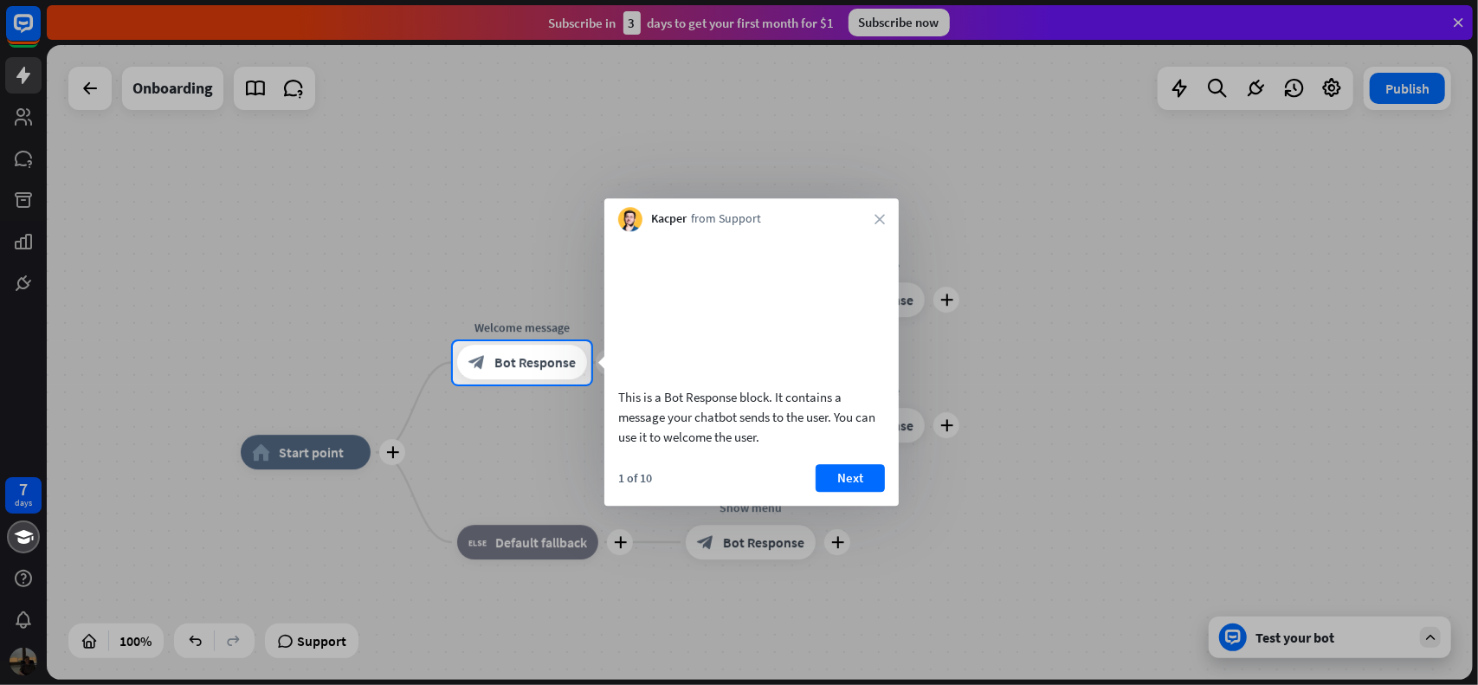
click at [877, 219] on icon "close" at bounding box center [880, 219] width 10 height 10
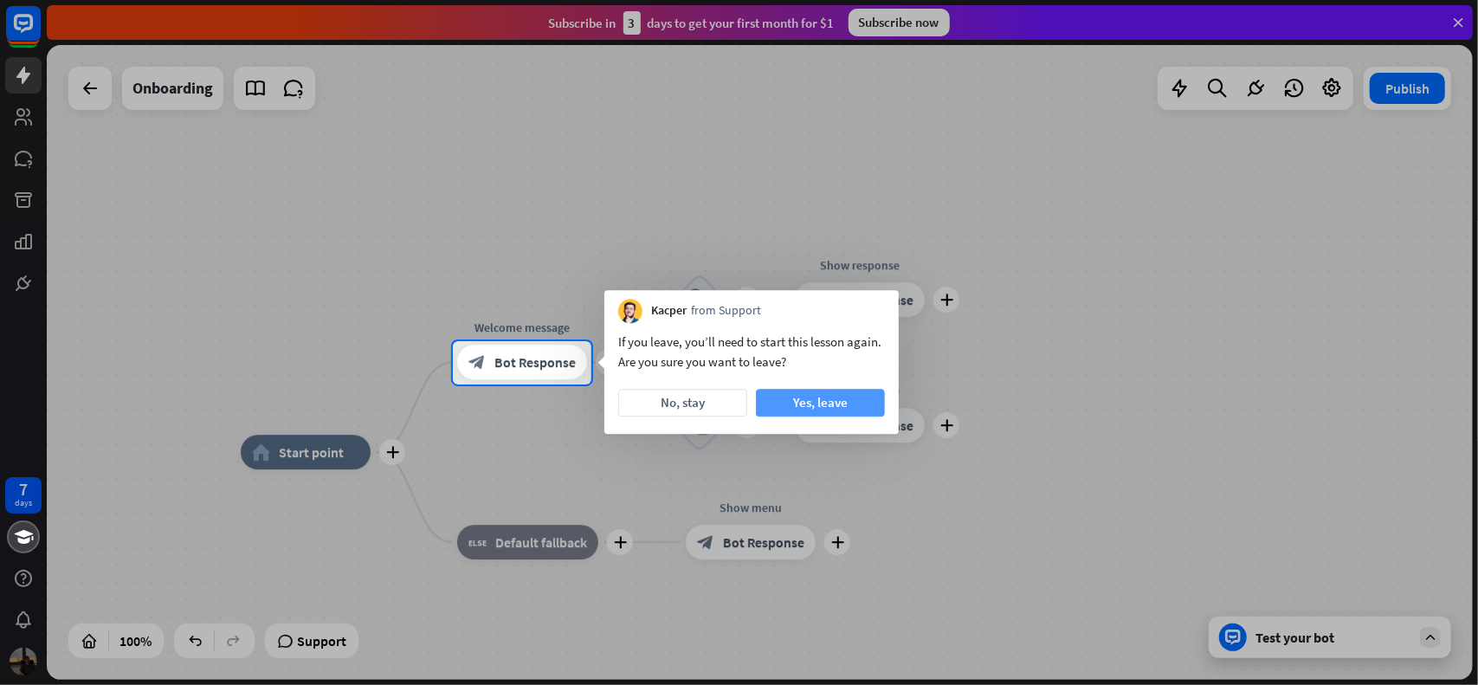
click at [788, 409] on button "Yes, leave" at bounding box center [820, 403] width 129 height 28
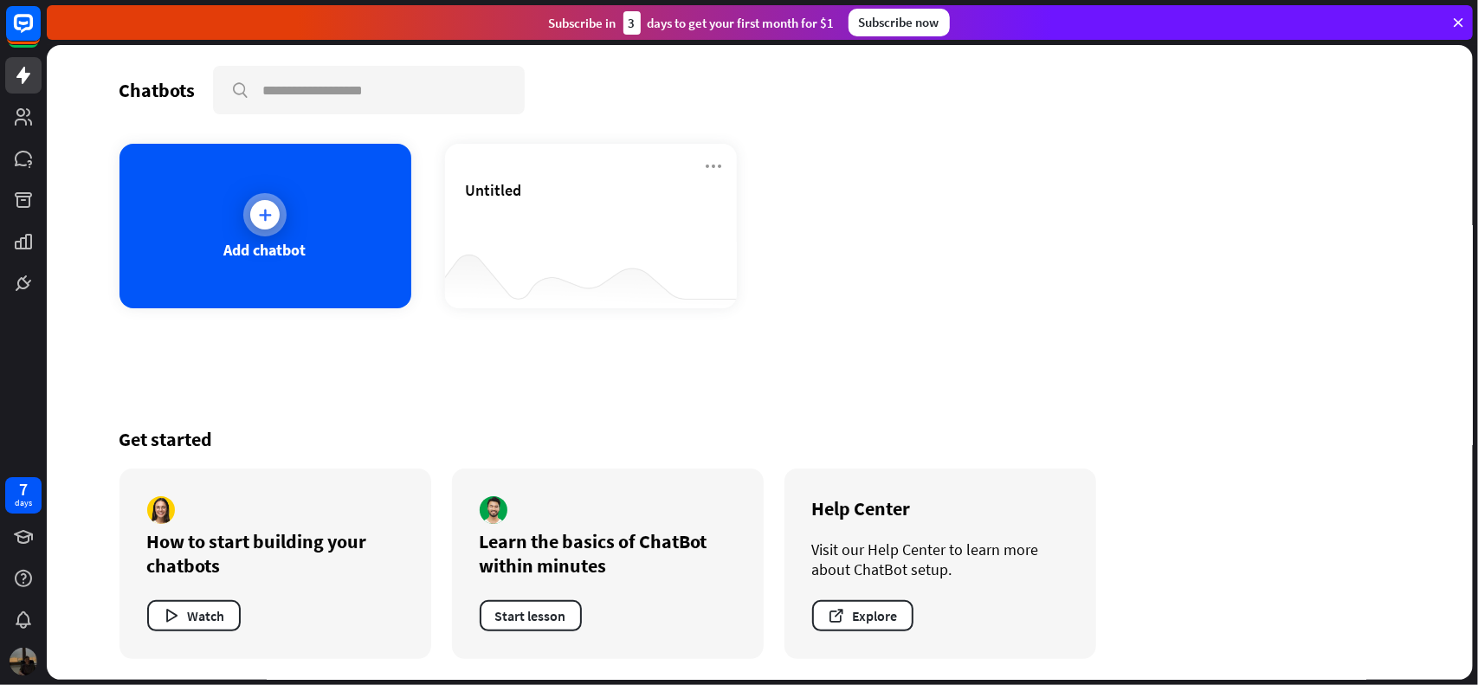
click at [332, 257] on div "Add chatbot" at bounding box center [266, 226] width 292 height 165
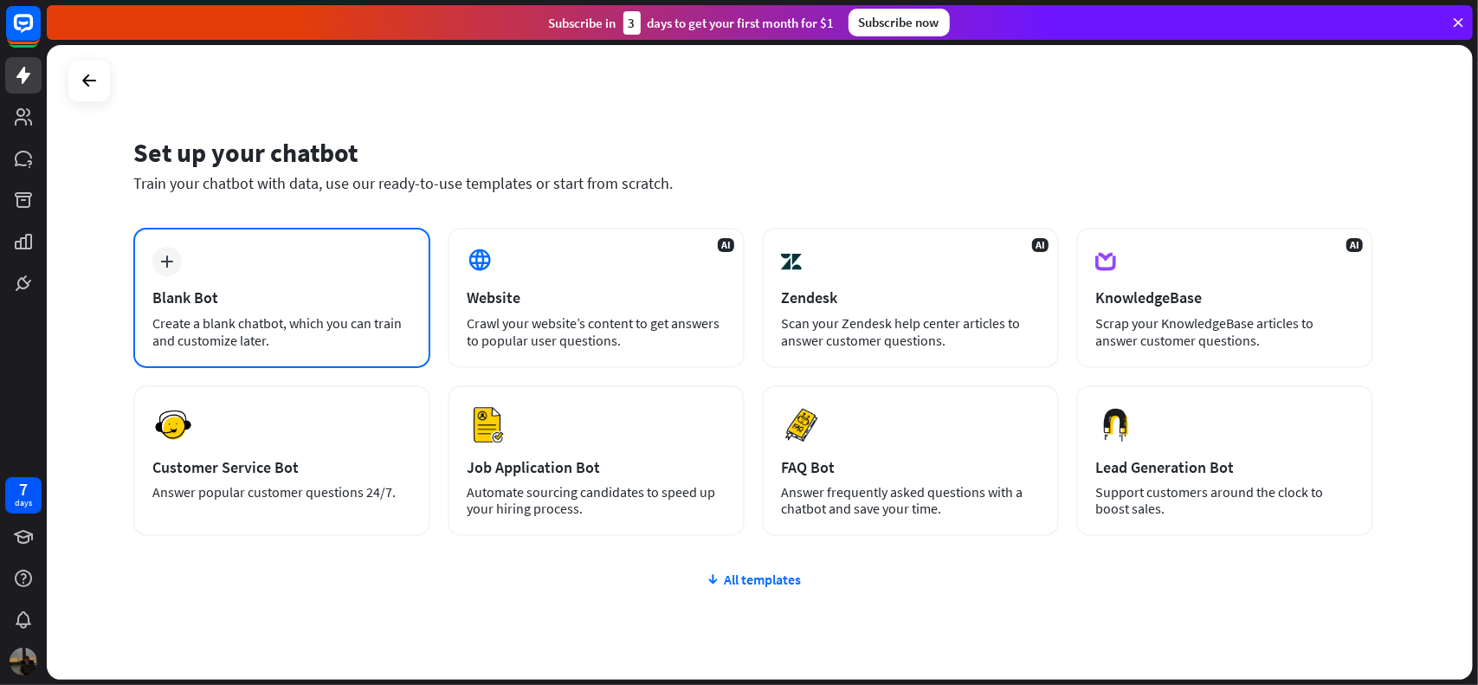
click at [338, 286] on div "plus Blank Bot Create a blank chatbot, which you can train and customize later." at bounding box center [281, 298] width 297 height 140
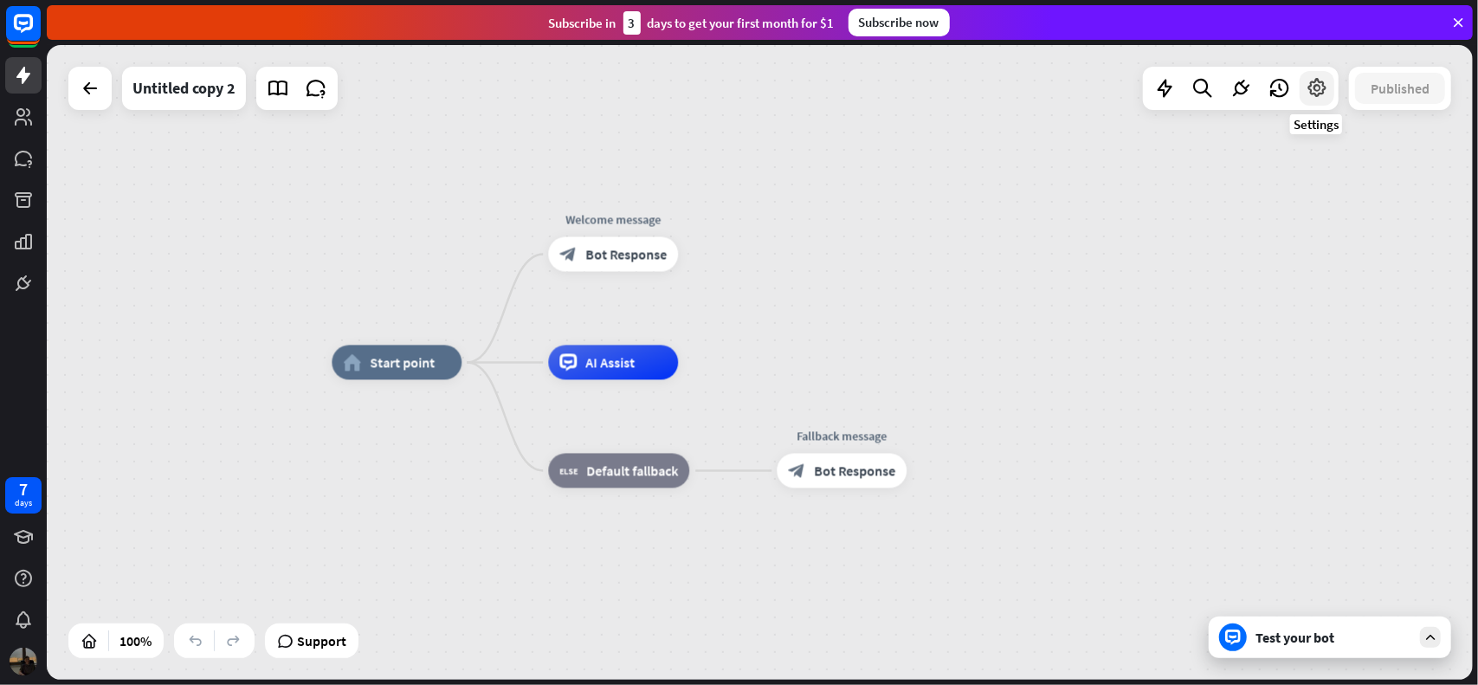
click at [1312, 86] on icon at bounding box center [1317, 88] width 23 height 23
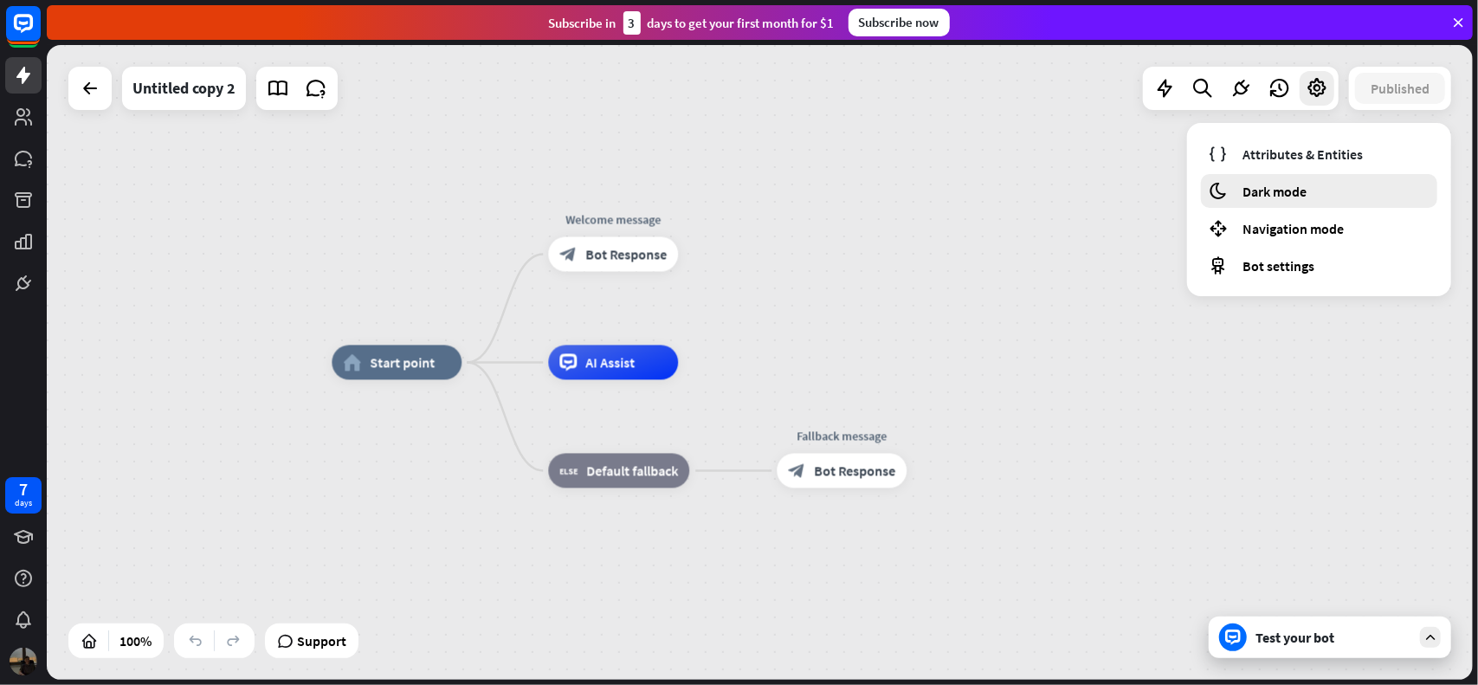
click at [1260, 190] on span "Dark mode" at bounding box center [1275, 191] width 64 height 17
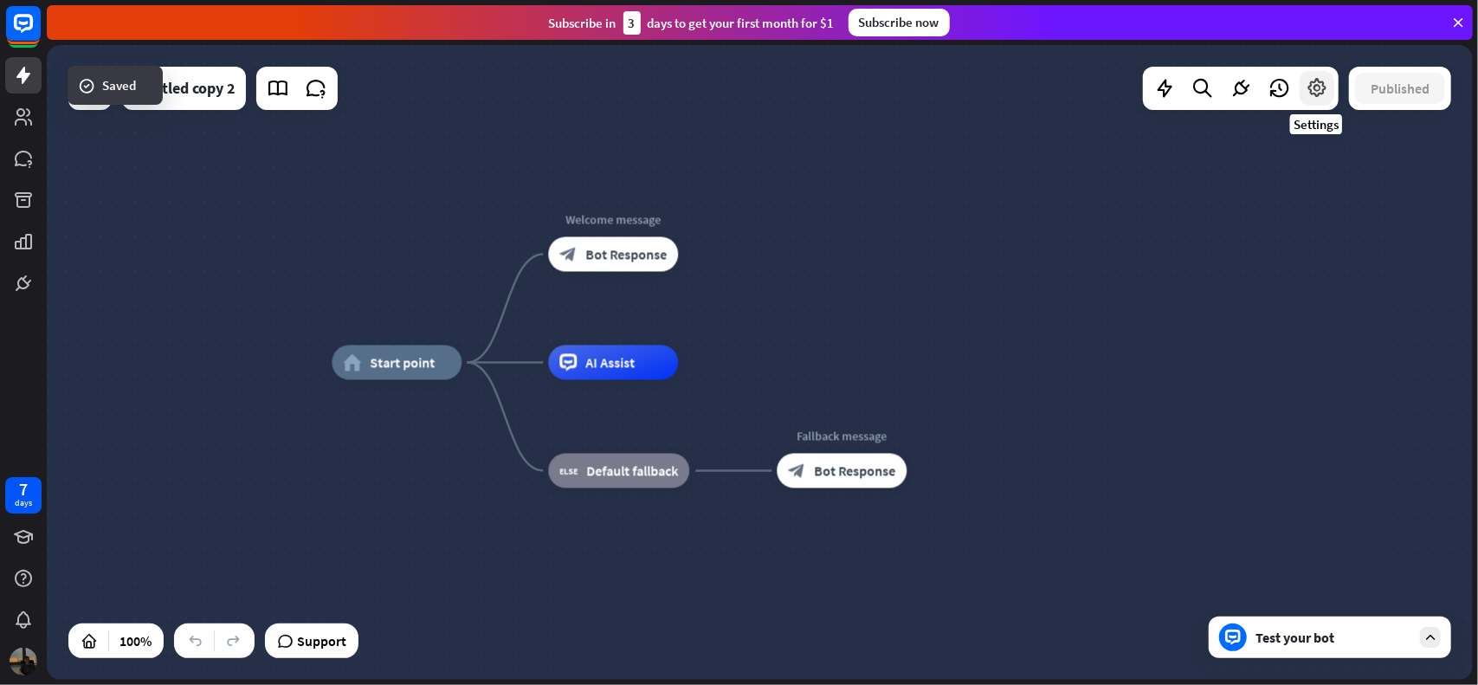
click at [1323, 91] on icon at bounding box center [1317, 88] width 23 height 23
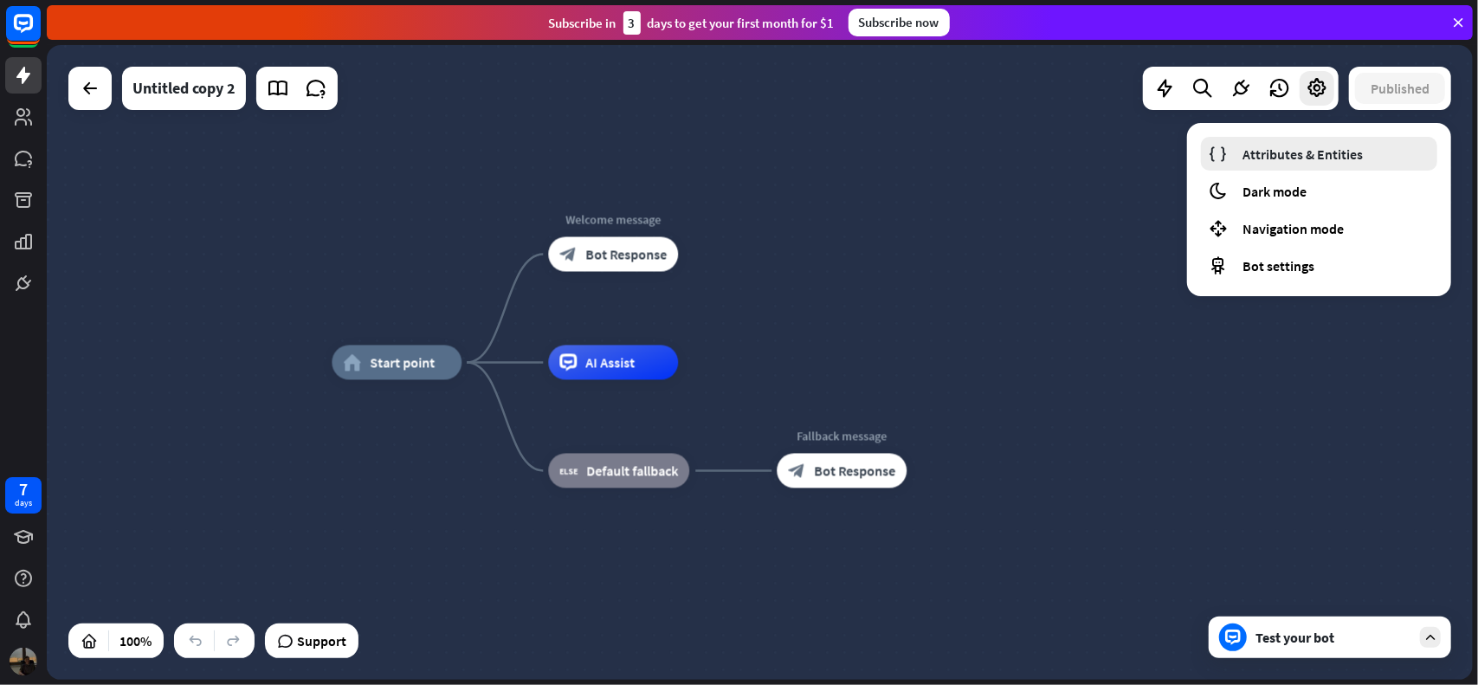
click at [1304, 160] on span "Attributes & Entities" at bounding box center [1303, 153] width 120 height 17
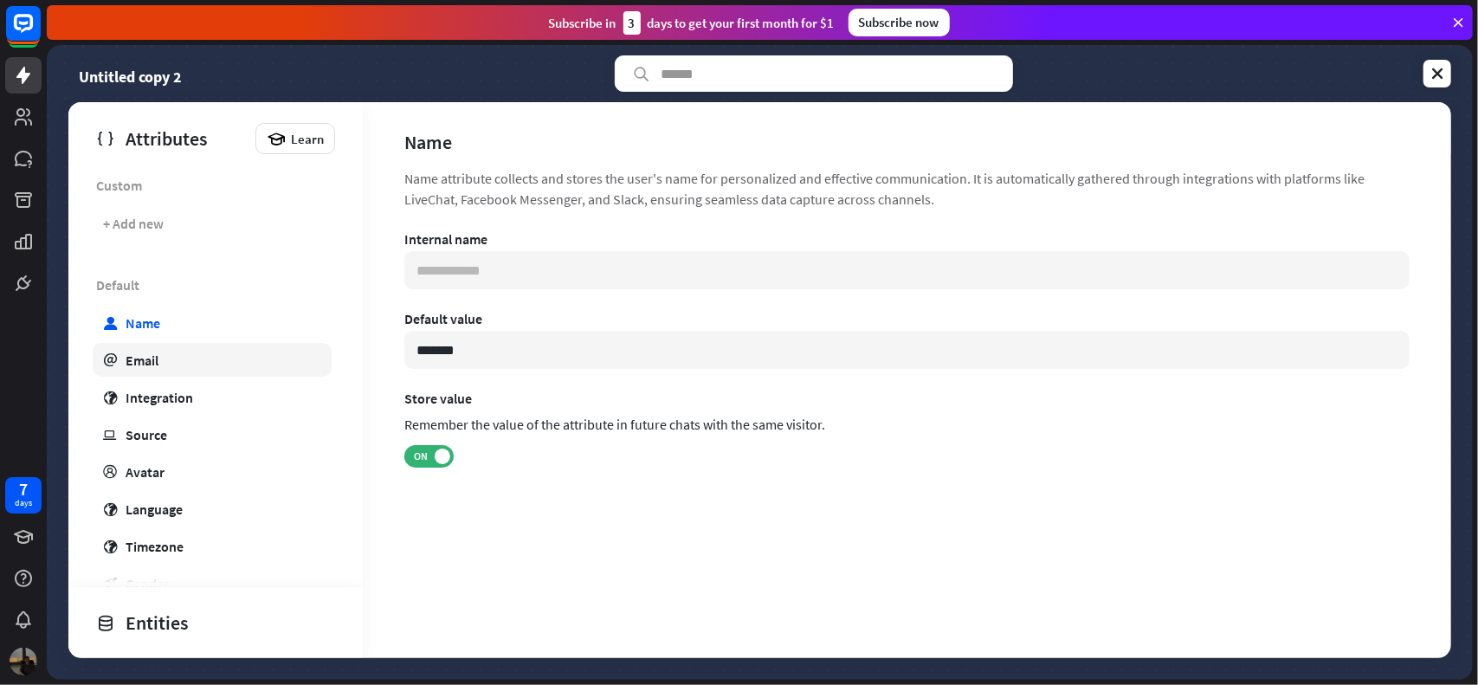
click at [159, 365] on link "email Email" at bounding box center [212, 360] width 239 height 34
type input "**********"
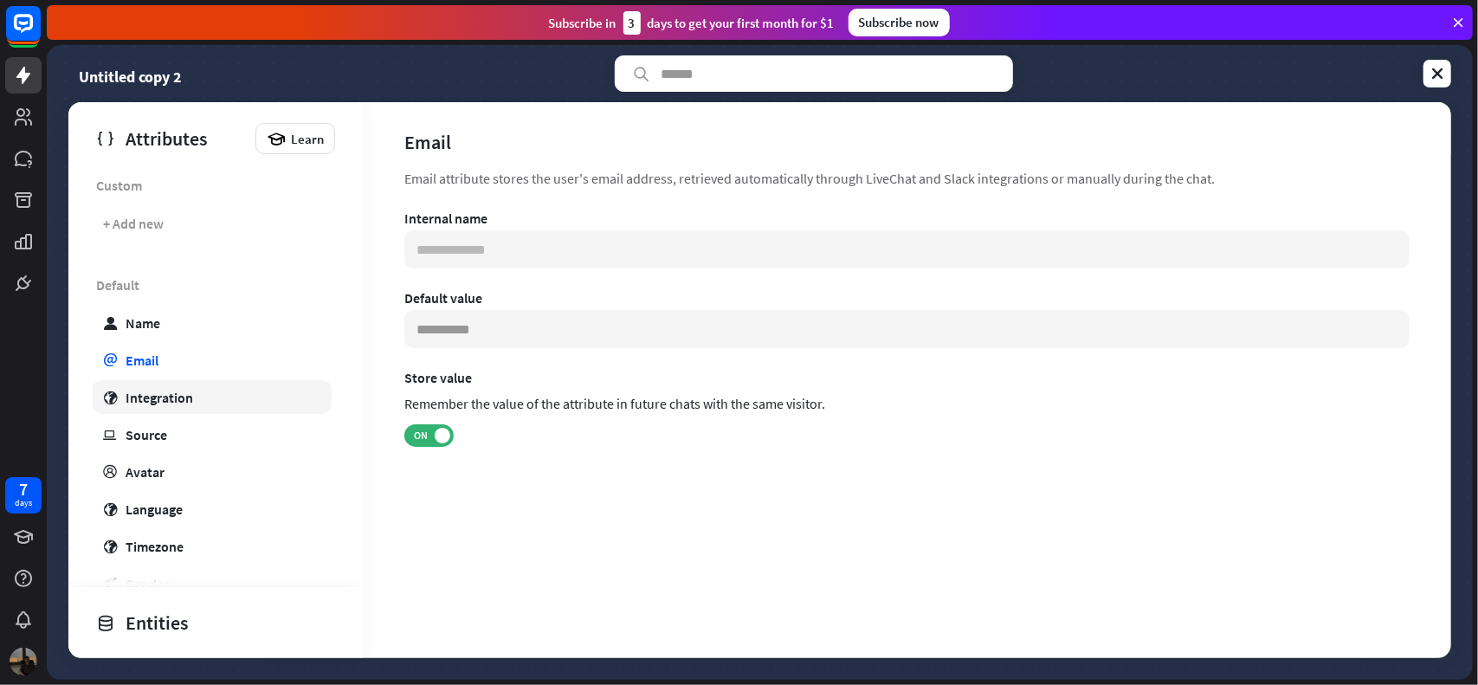
click at [165, 391] on div "Integration" at bounding box center [160, 397] width 68 height 17
type input "**********"
type input "***"
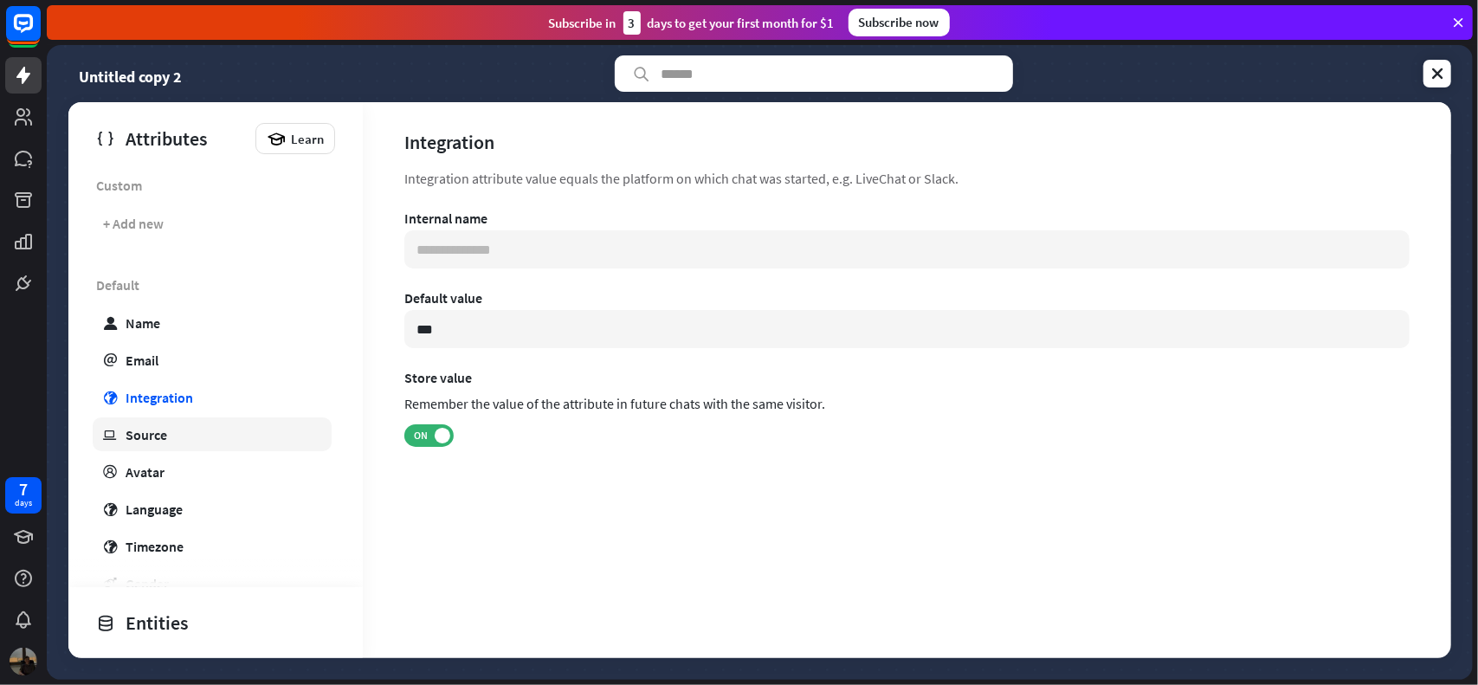
click at [165, 427] on div "Source" at bounding box center [147, 434] width 42 height 17
type input "**********"
click at [163, 471] on div "Avatar" at bounding box center [145, 471] width 39 height 17
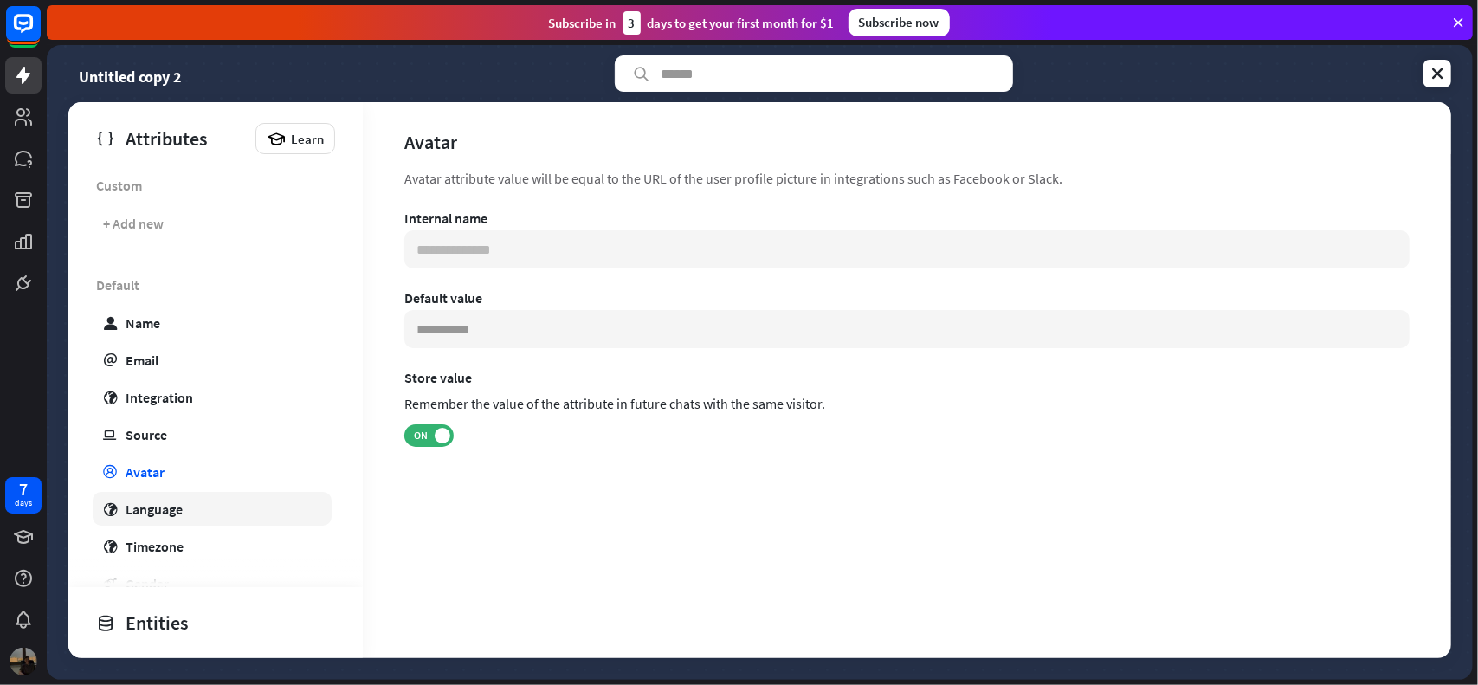
click at [171, 510] on div "Language" at bounding box center [154, 509] width 57 height 17
click at [175, 548] on div "Timezone" at bounding box center [155, 546] width 58 height 17
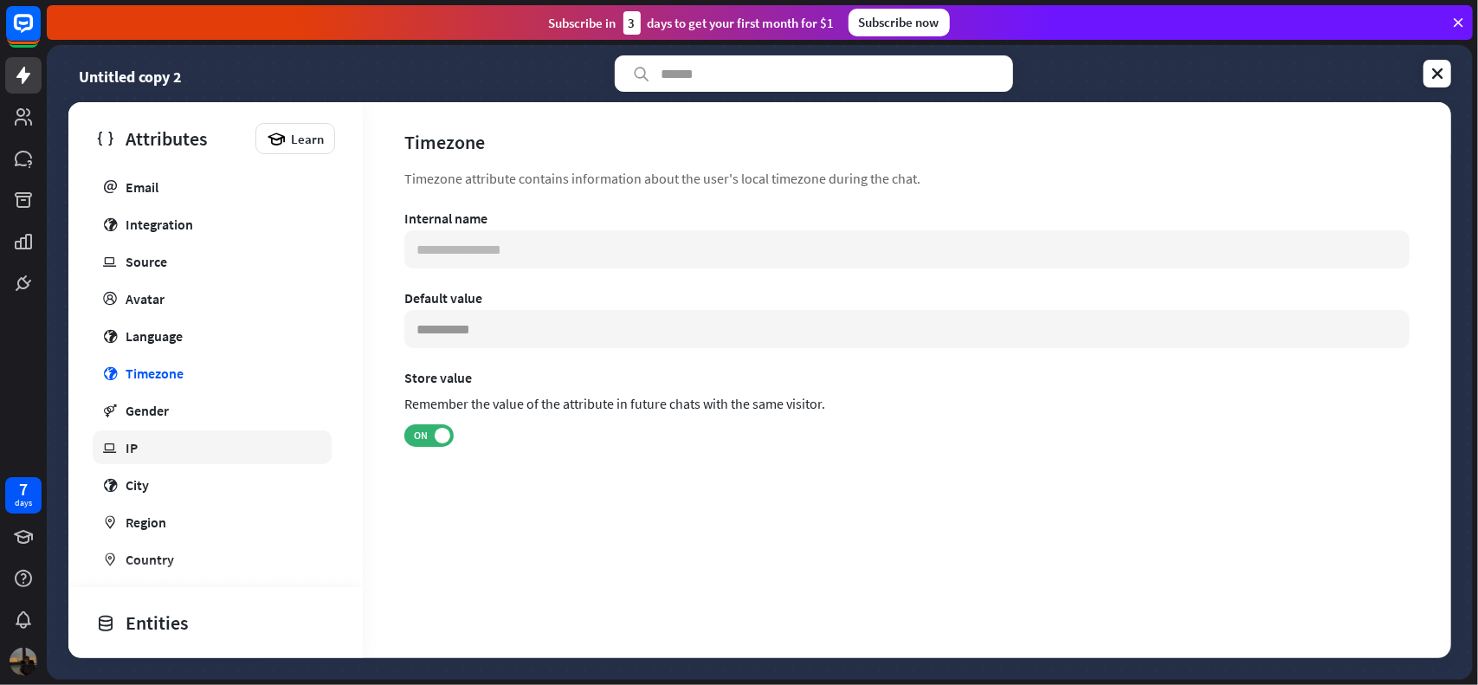
scroll to position [300, 0]
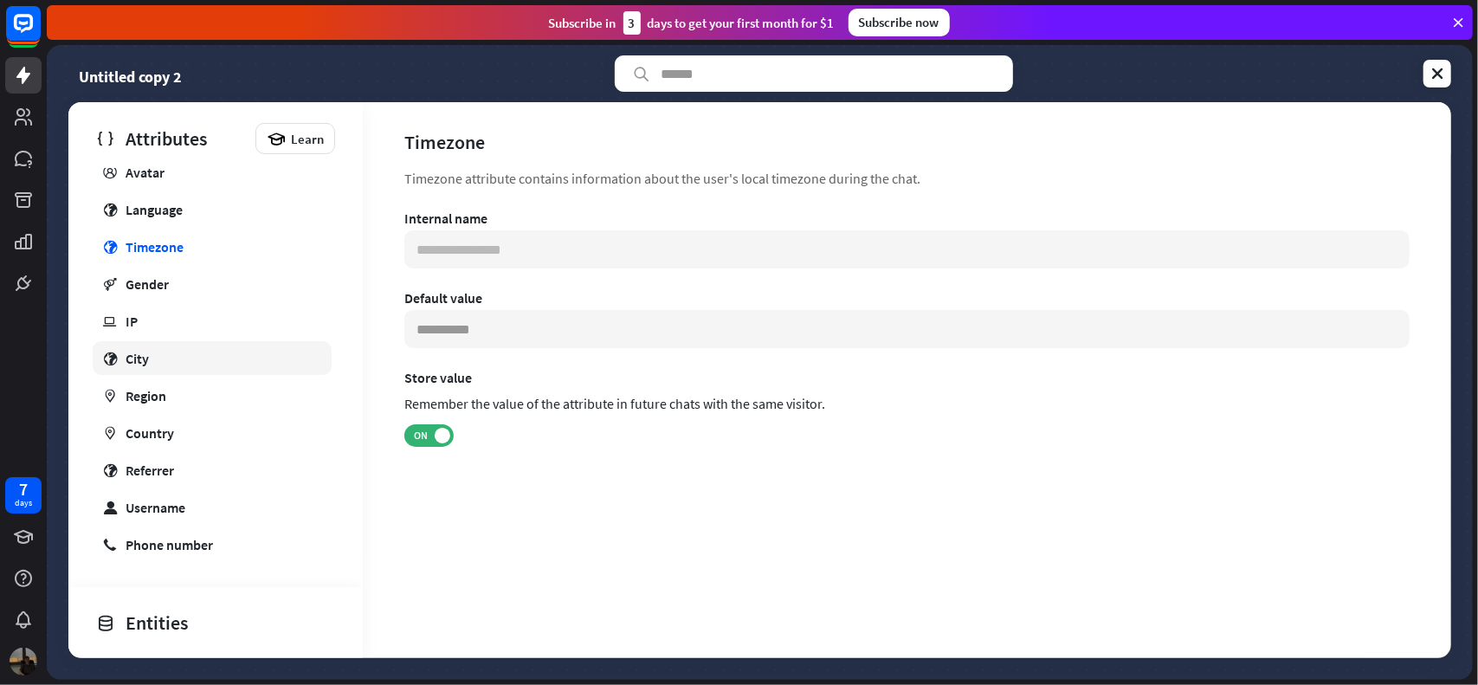
click at [144, 350] on div "City" at bounding box center [137, 358] width 23 height 17
click at [423, 434] on span "ON" at bounding box center [421, 436] width 27 height 14
click at [423, 434] on span "OFF" at bounding box center [436, 436] width 27 height 14
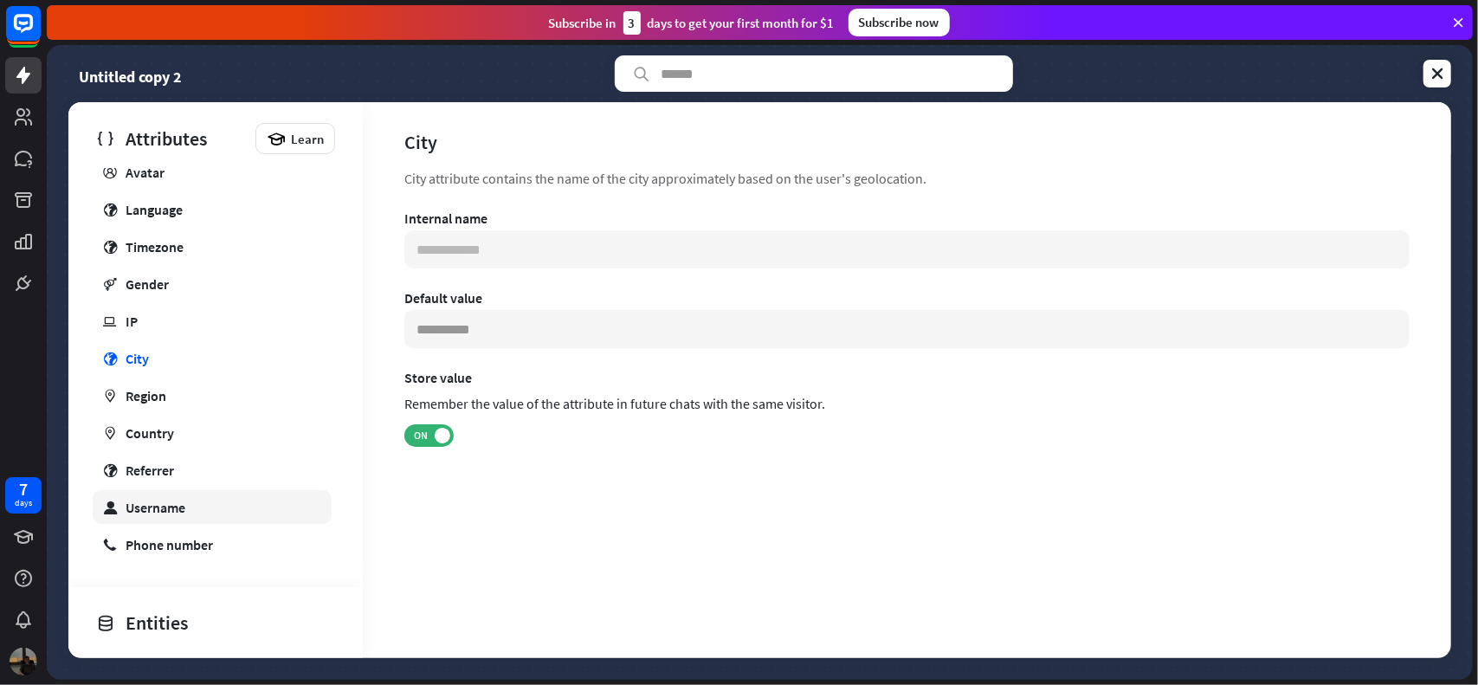
click at [173, 508] on div "Username" at bounding box center [156, 507] width 60 height 17
type input "**********"
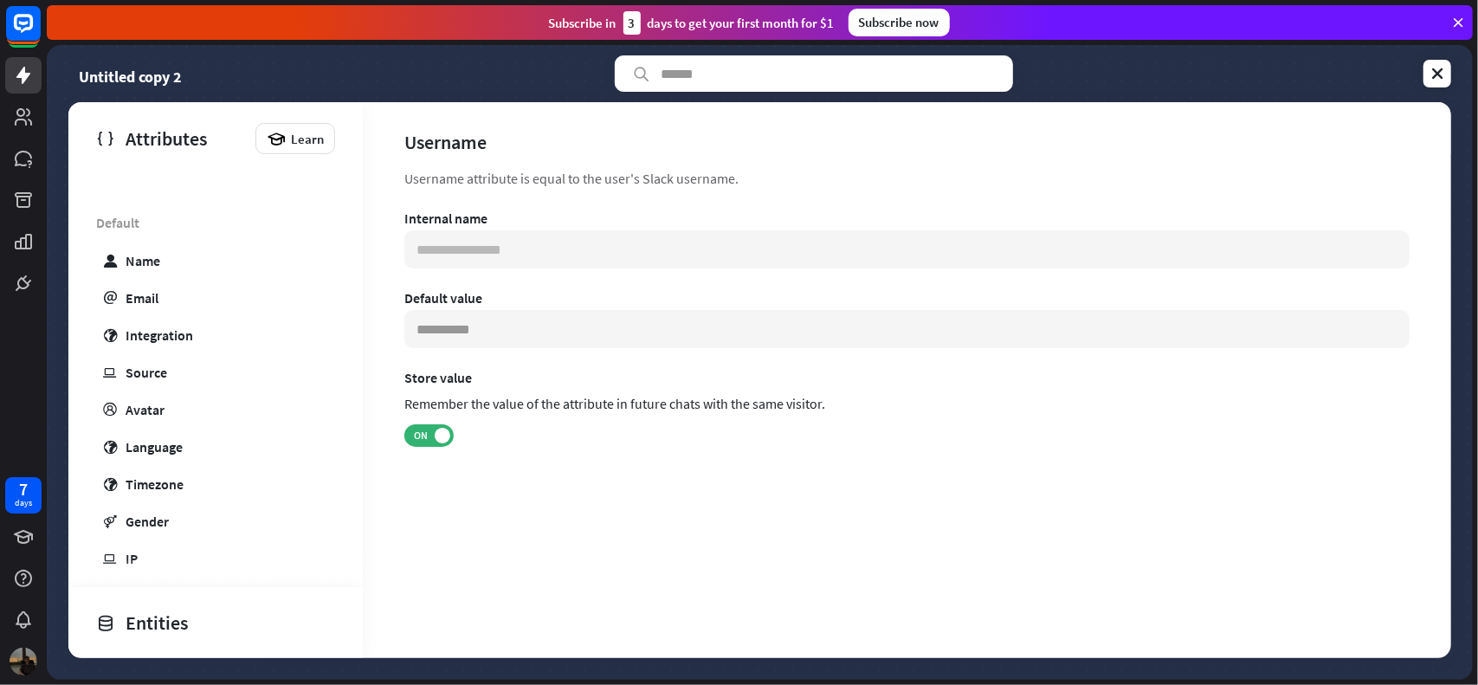
scroll to position [40, 0]
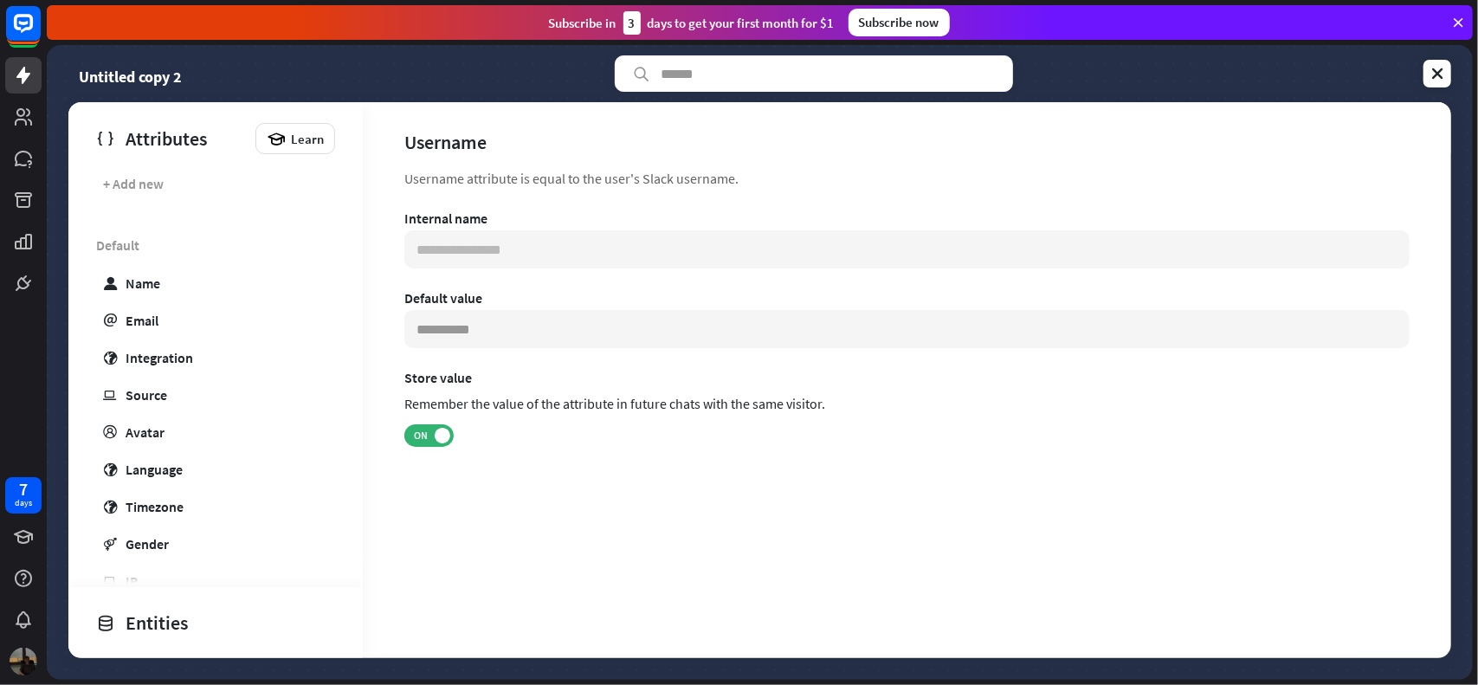
click at [275, 66] on div "Untitled copy 2" at bounding box center [208, 73] width 281 height 36
click at [1448, 71] on link at bounding box center [1438, 74] width 28 height 28
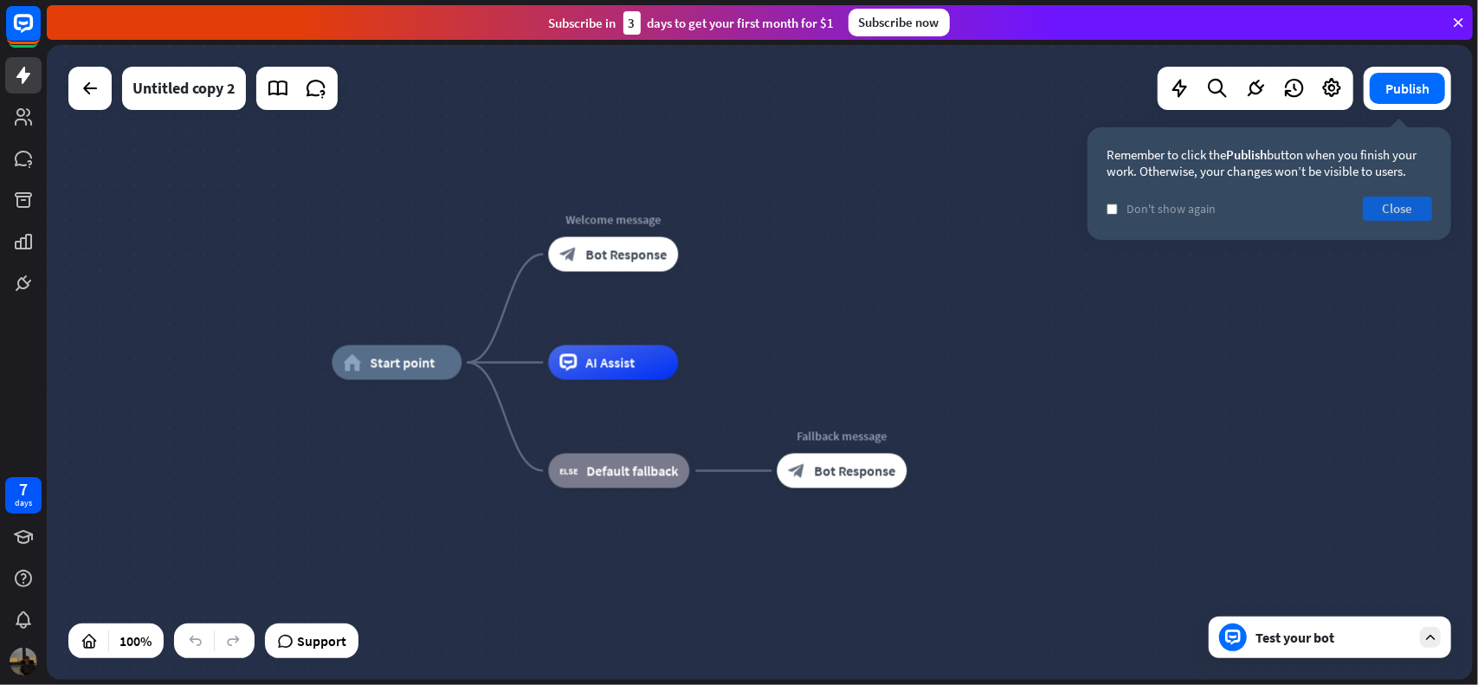
click at [1418, 209] on button "Close" at bounding box center [1397, 209] width 69 height 24
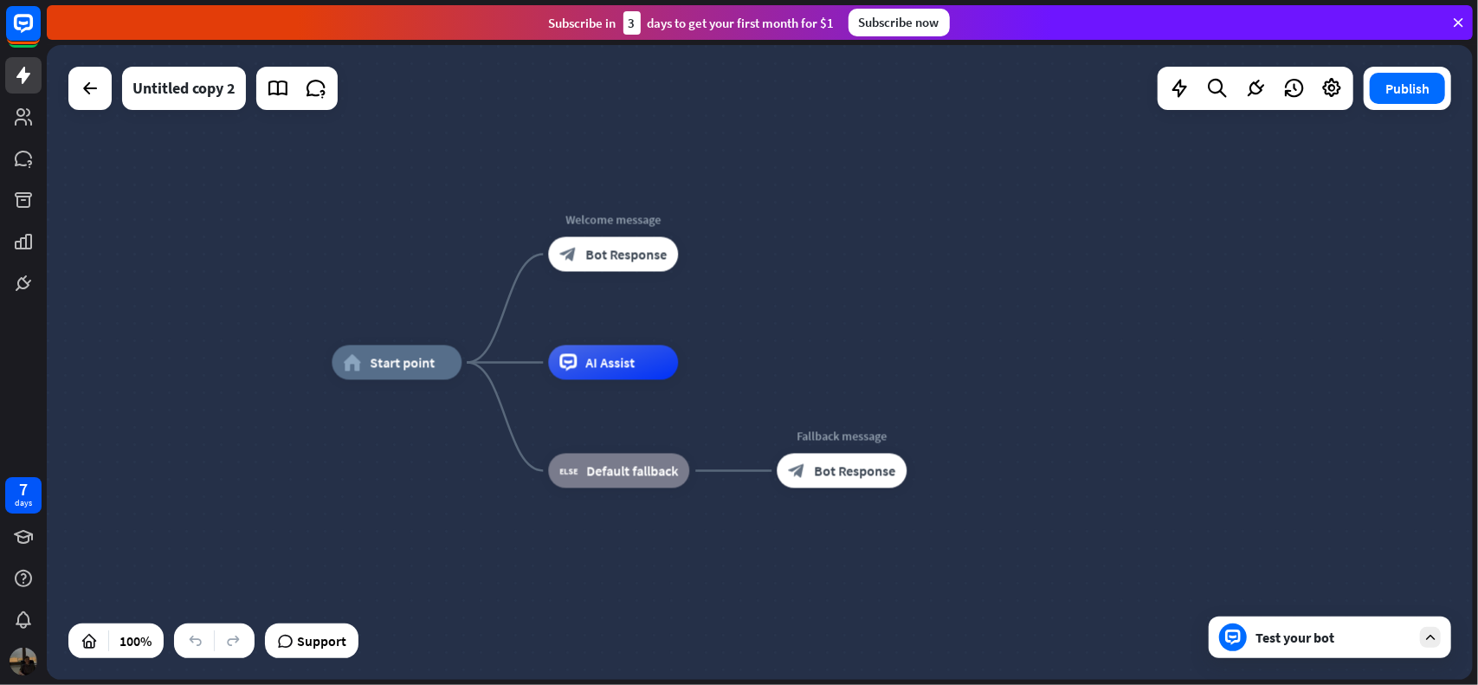
click at [1245, 459] on div "home_2 Start point Welcome message block_bot_response Bot Response AI Assist bl…" at bounding box center [1045, 680] width 1426 height 635
click at [1334, 640] on div "Test your bot" at bounding box center [1334, 637] width 156 height 17
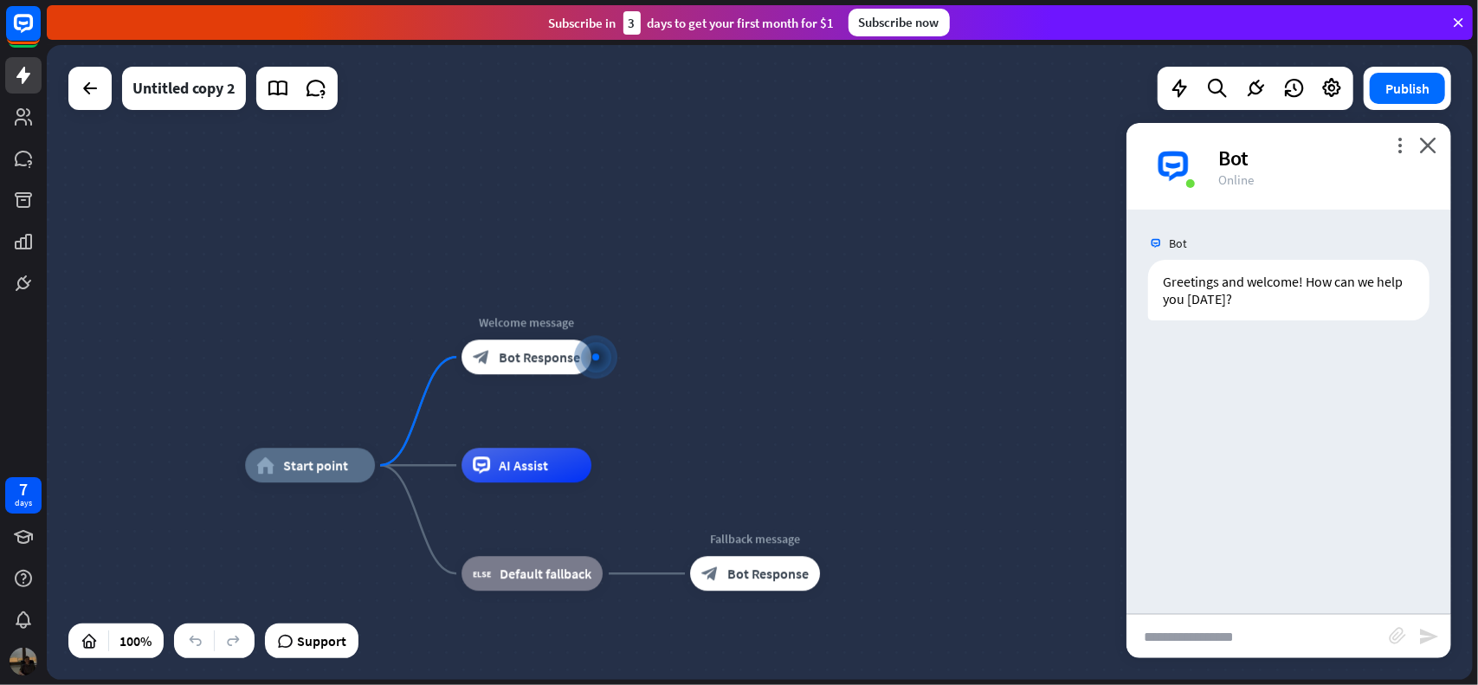
click at [1223, 641] on input "text" at bounding box center [1258, 636] width 262 height 43
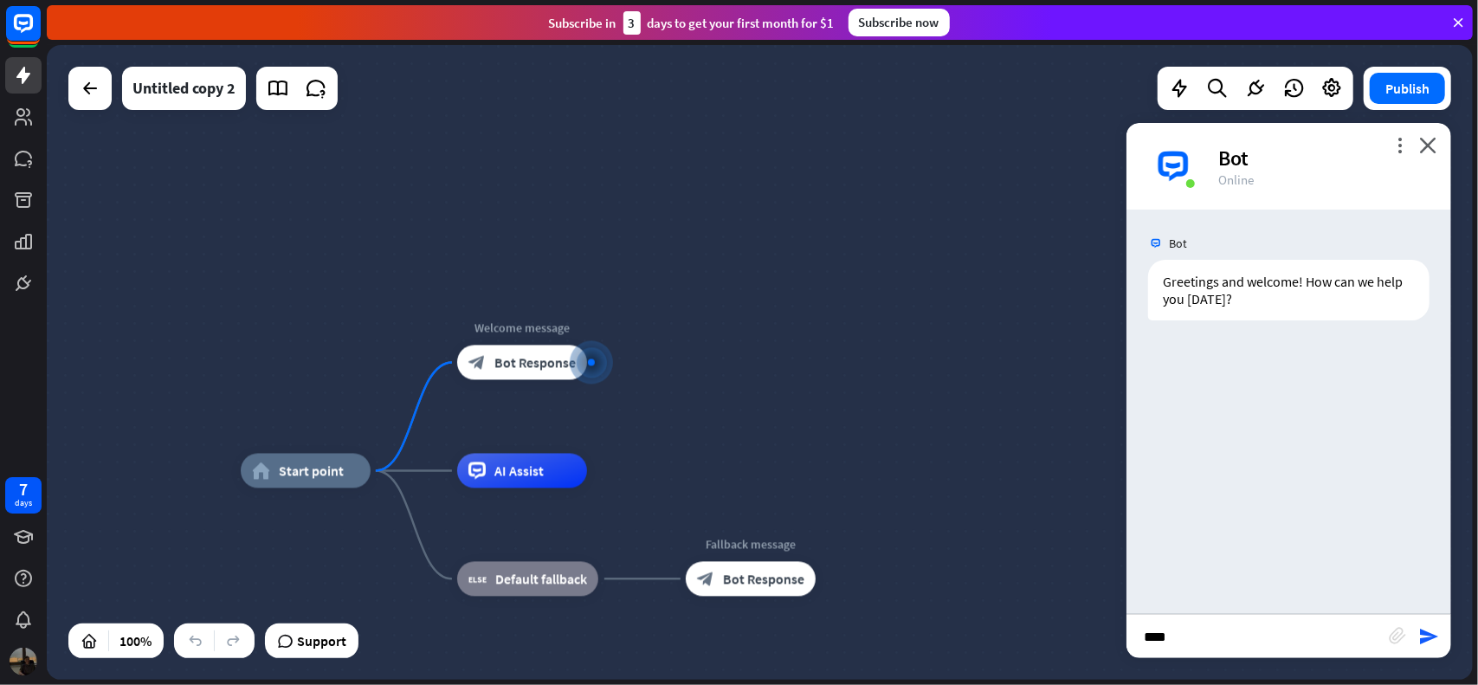
type input "*****"
type input "******"
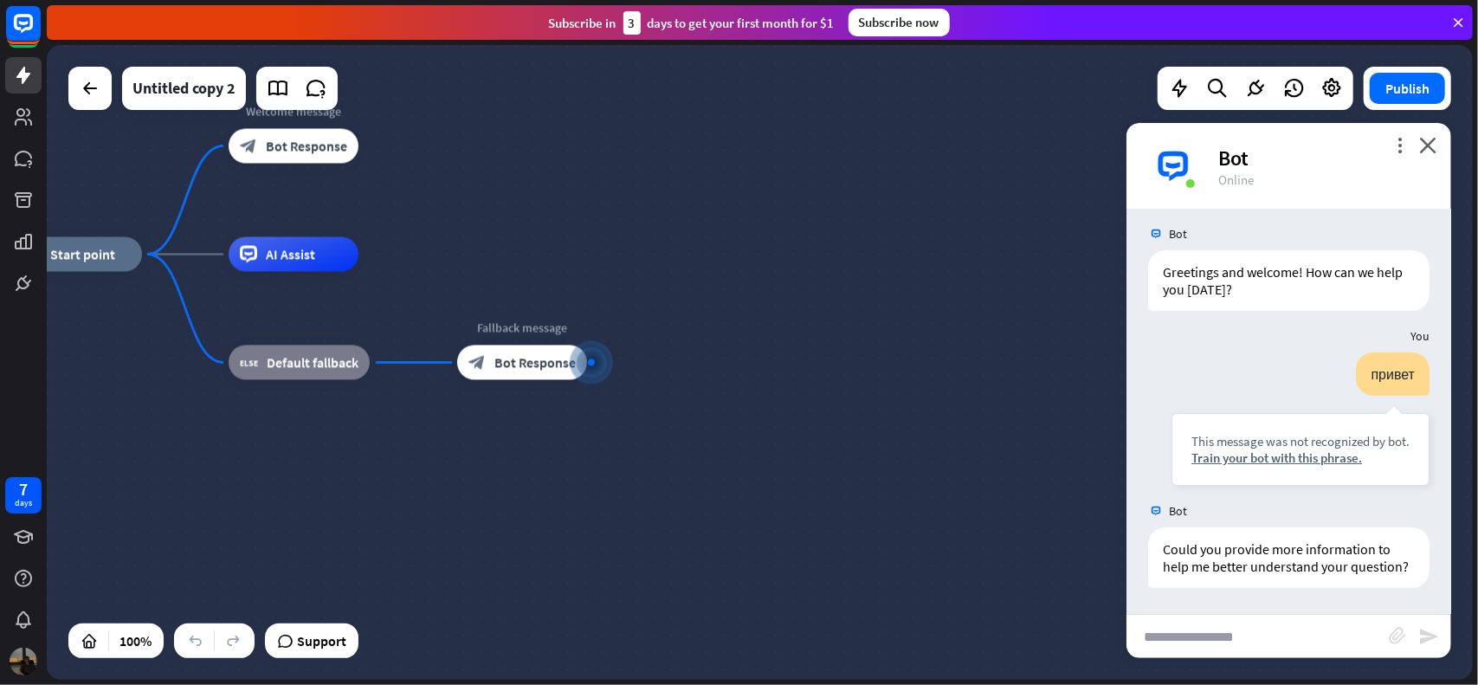
scroll to position [25, 0]
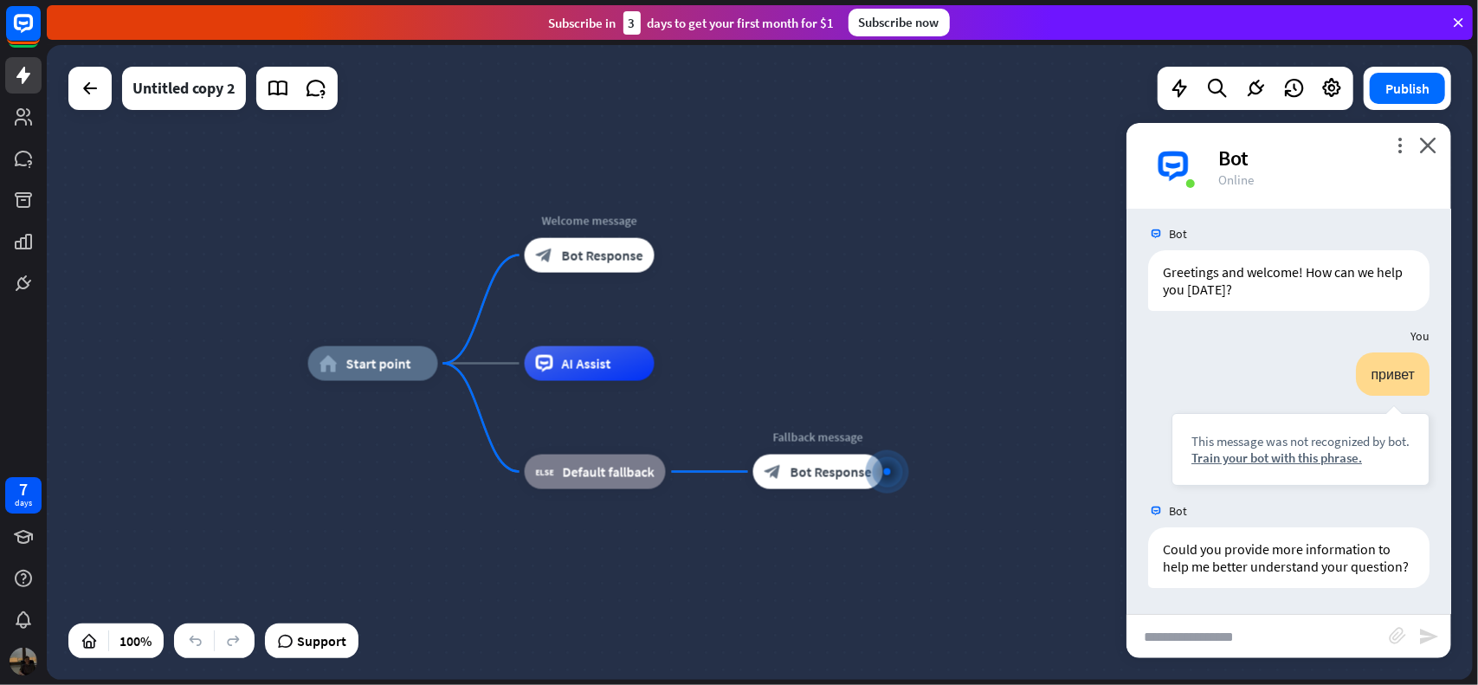
drag, startPoint x: 716, startPoint y: 278, endPoint x: 1015, endPoint y: 384, distance: 316.9
click at [1015, 384] on div "home_2 Start point Welcome message block_bot_response Bot Response AI Assist bl…" at bounding box center [1021, 681] width 1426 height 635
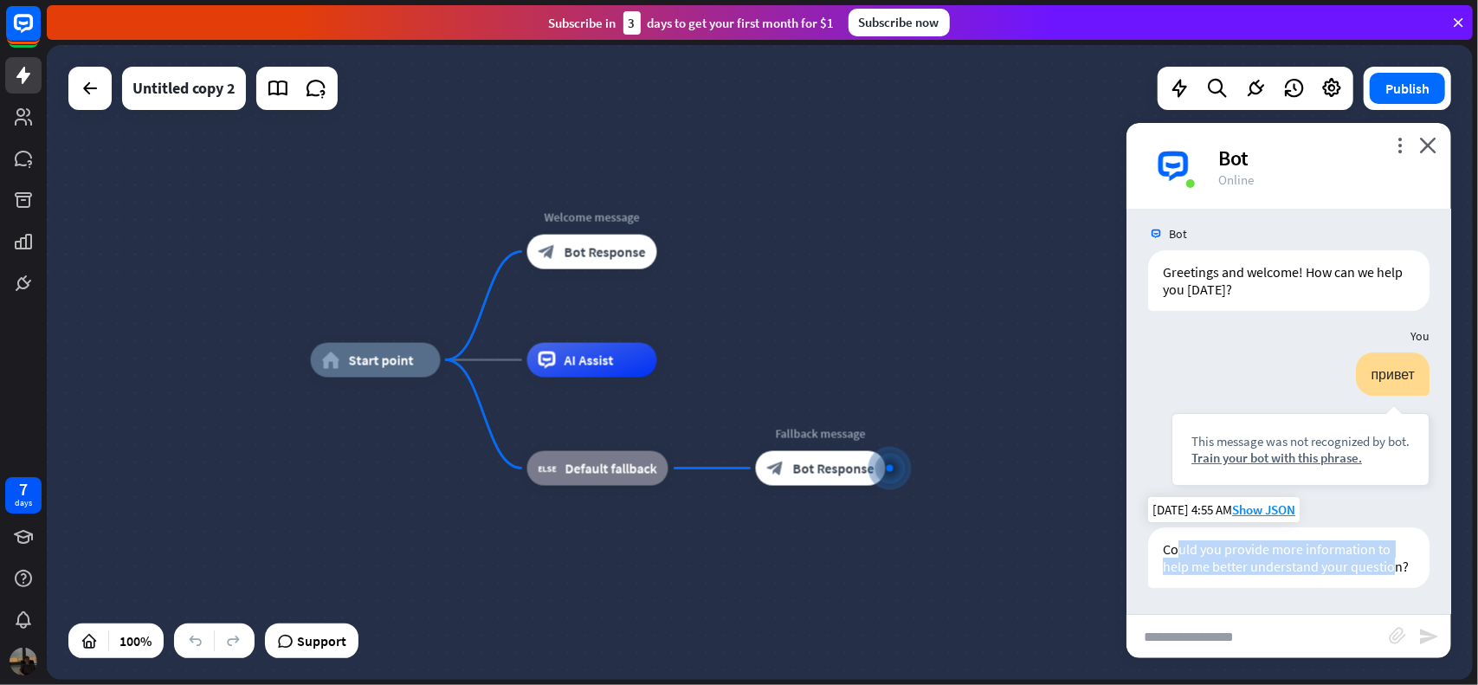
drag, startPoint x: 1178, startPoint y: 535, endPoint x: 1203, endPoint y: 567, distance: 40.7
click at [1203, 567] on div "Could you provide more information to help me better understand your question?" at bounding box center [1288, 557] width 281 height 61
click at [1217, 567] on div "Could you provide more information to help me better understand your question?" at bounding box center [1288, 557] width 281 height 61
click at [1249, 501] on span "Show JSON" at bounding box center [1263, 509] width 63 height 16
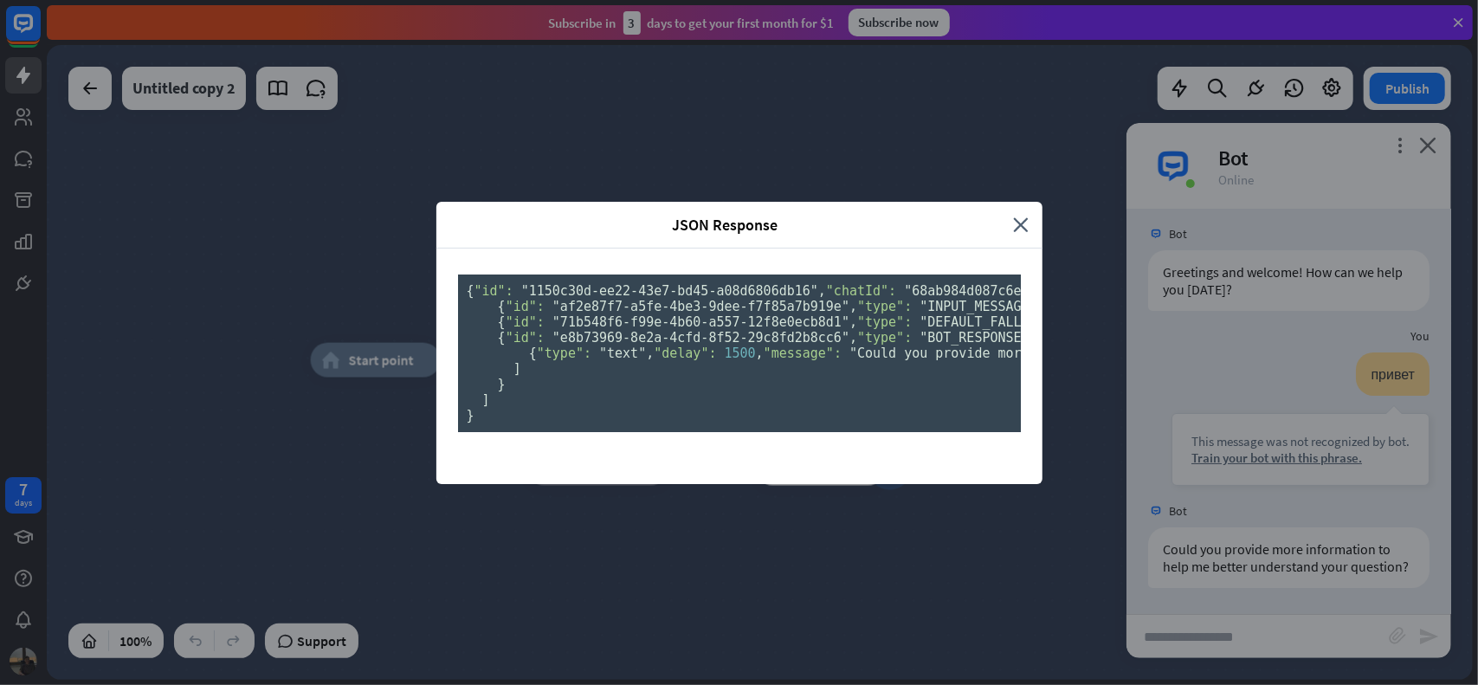
scroll to position [0, 0]
click at [1015, 202] on div "JSON Response close" at bounding box center [739, 225] width 606 height 47
click at [1018, 215] on icon "close" at bounding box center [1022, 225] width 16 height 20
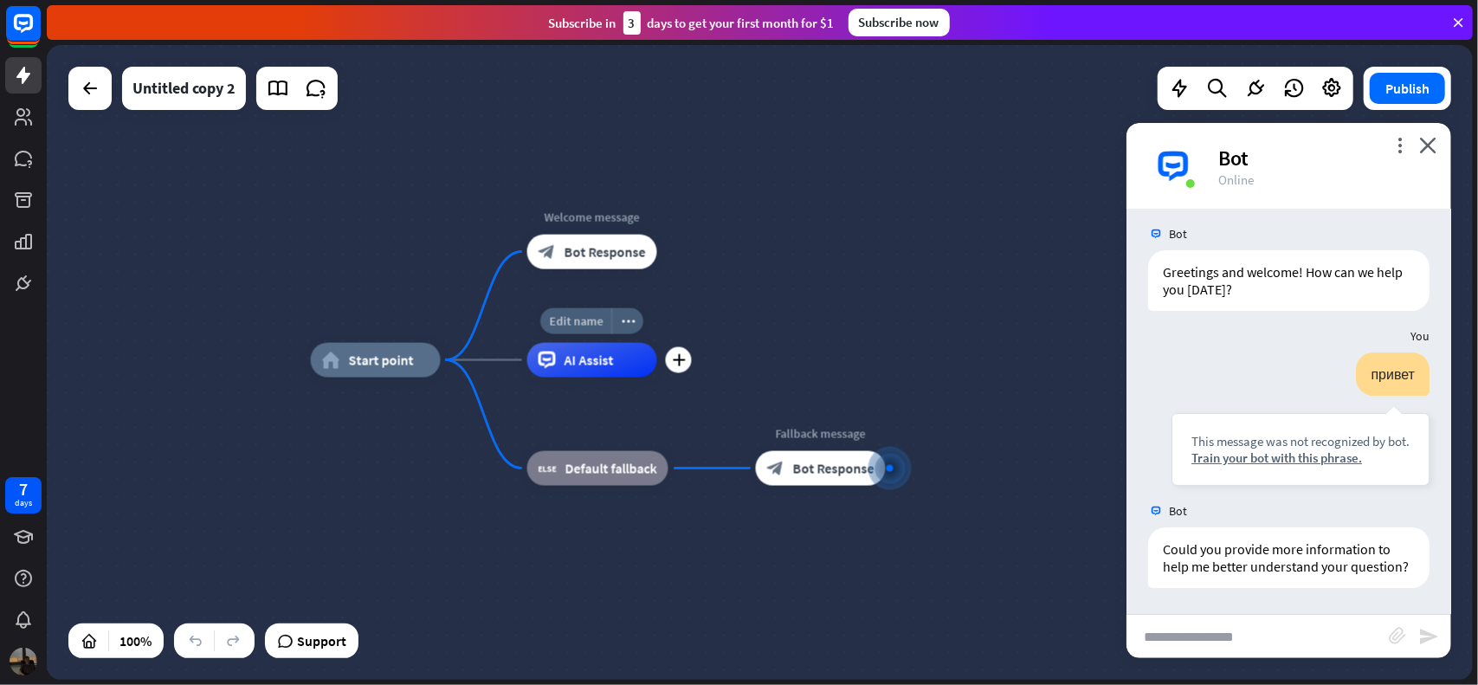
click at [587, 323] on span "Edit name" at bounding box center [576, 321] width 54 height 16
click at [656, 269] on div "Edit name more_horiz plus Welcome message block_bot_response Bot Response" at bounding box center [592, 252] width 130 height 35
click at [584, 243] on span "Bot Response" at bounding box center [605, 251] width 81 height 17
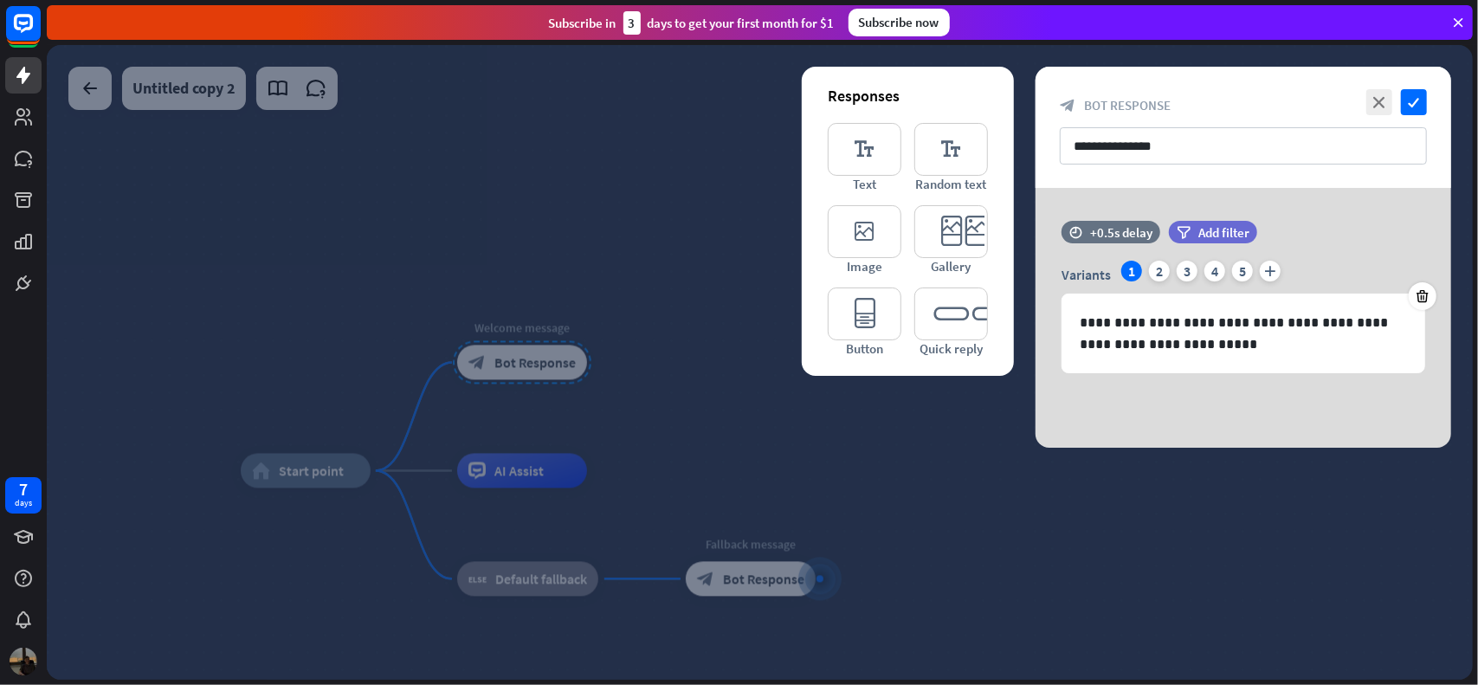
click at [958, 468] on div at bounding box center [760, 362] width 1426 height 635
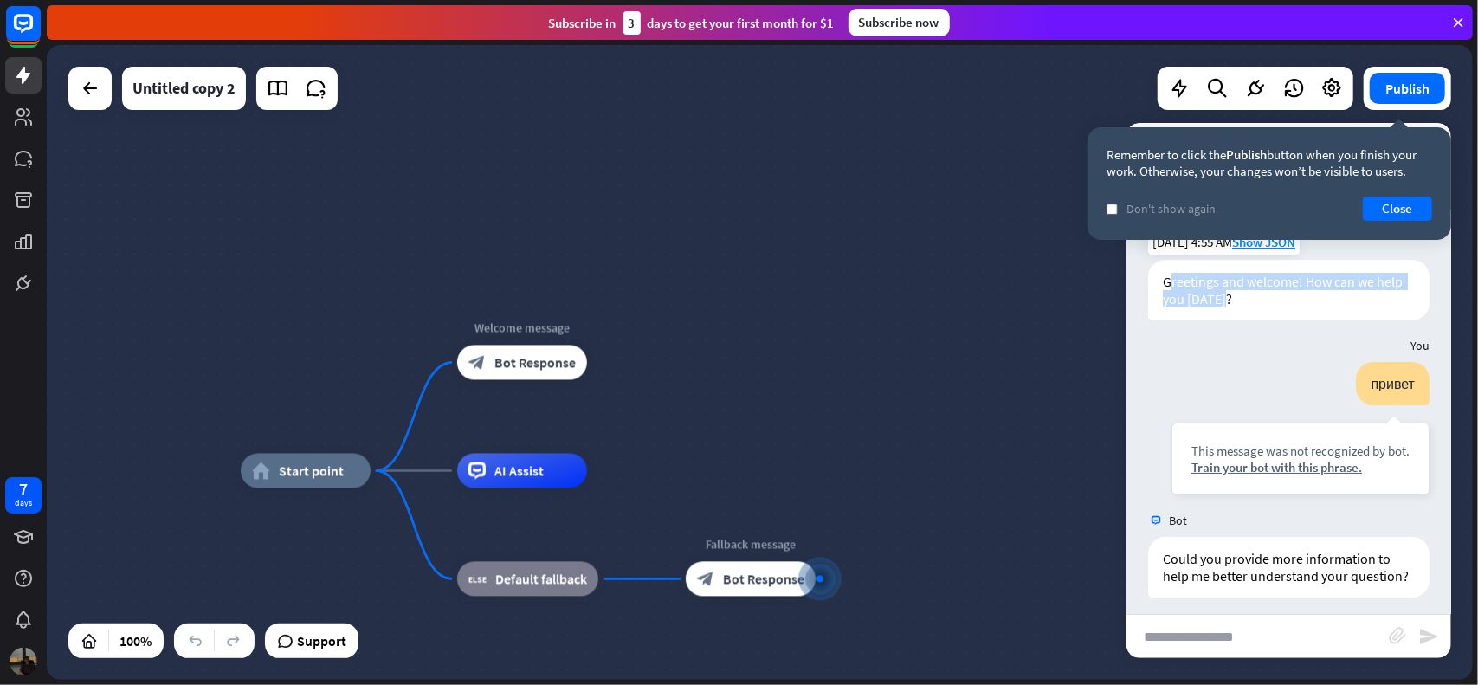
drag, startPoint x: 1254, startPoint y: 300, endPoint x: 1173, endPoint y: 278, distance: 83.6
click at [1173, 275] on div "Greetings and welcome! How can we help you [DATE]?" at bounding box center [1288, 290] width 281 height 61
click at [1196, 371] on div "привет This message was not recognized by bot. Train your bot with this phrase." at bounding box center [1301, 428] width 258 height 133
click at [1369, 209] on button "Close" at bounding box center [1397, 209] width 69 height 24
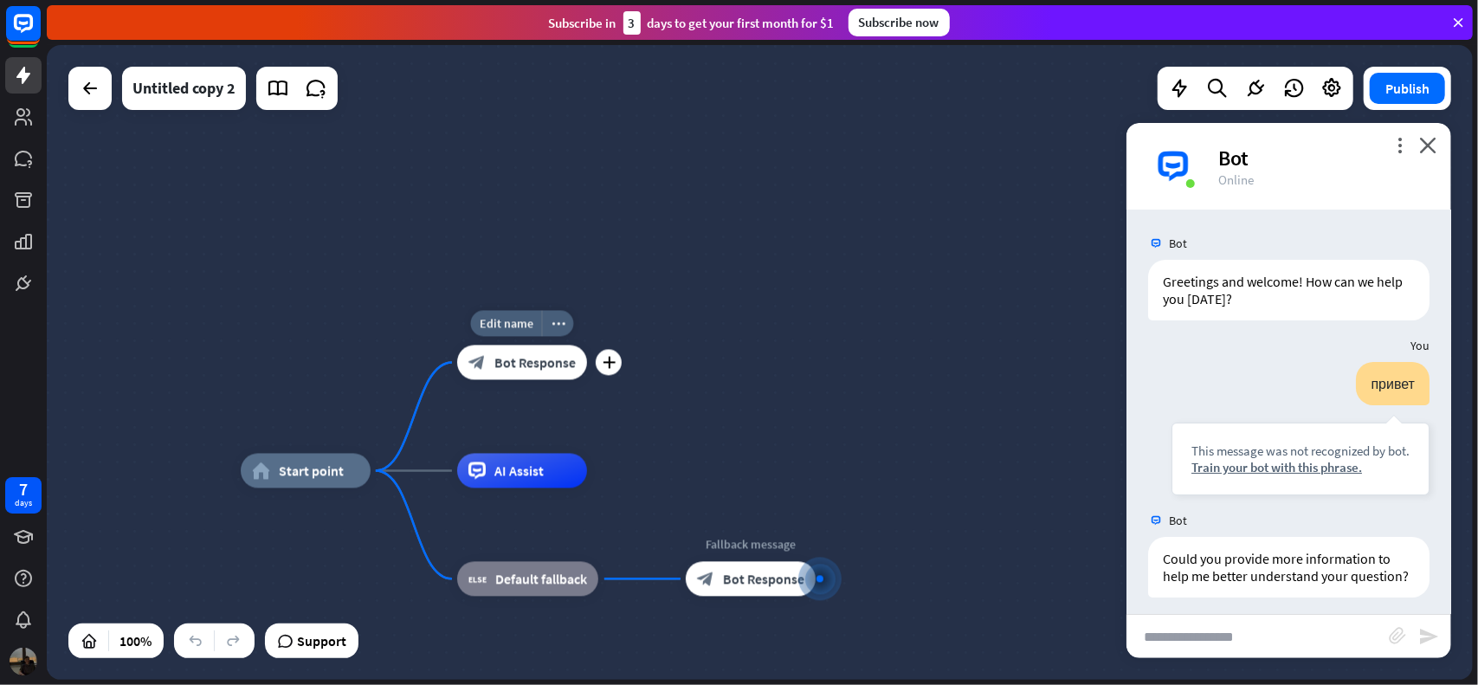
click at [524, 361] on span "Bot Response" at bounding box center [534, 362] width 81 height 17
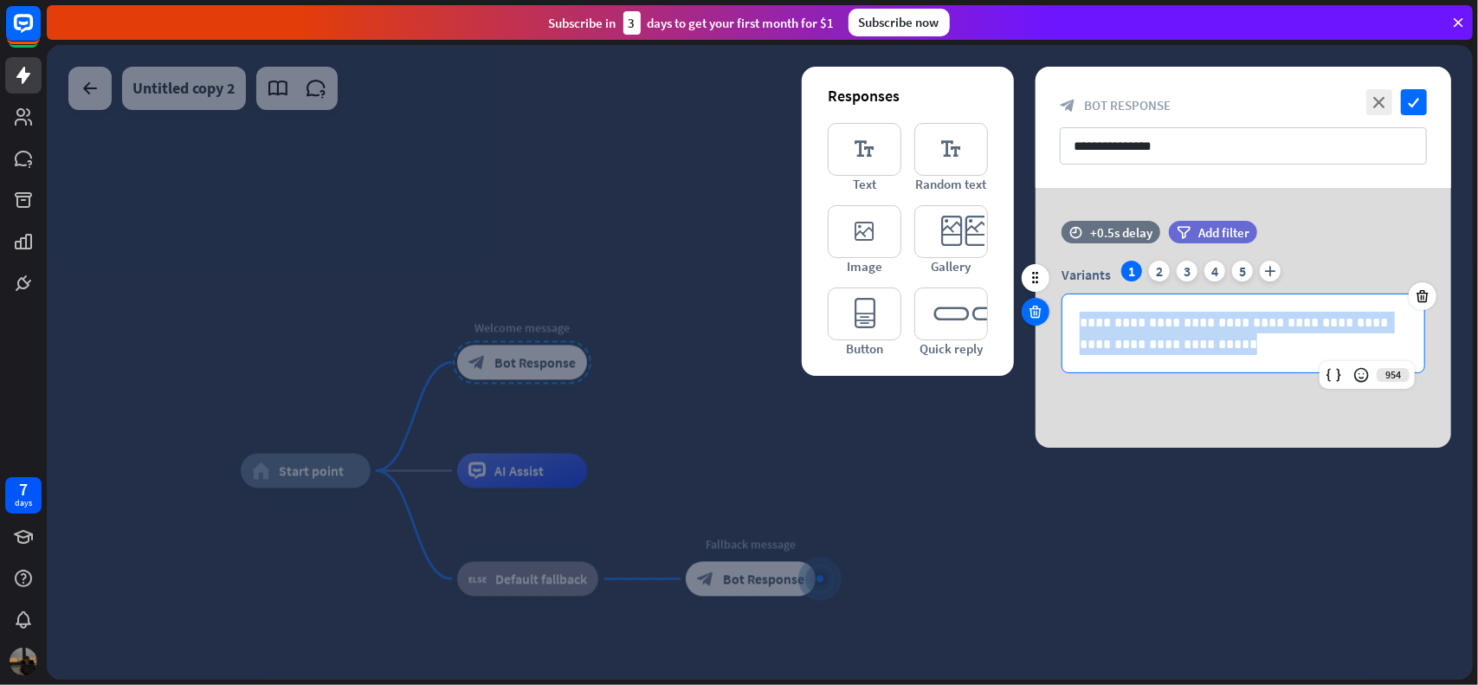
drag, startPoint x: 1197, startPoint y: 346, endPoint x: 1039, endPoint y: 316, distance: 160.3
click at [1039, 316] on div "**********" at bounding box center [1244, 306] width 416 height 170
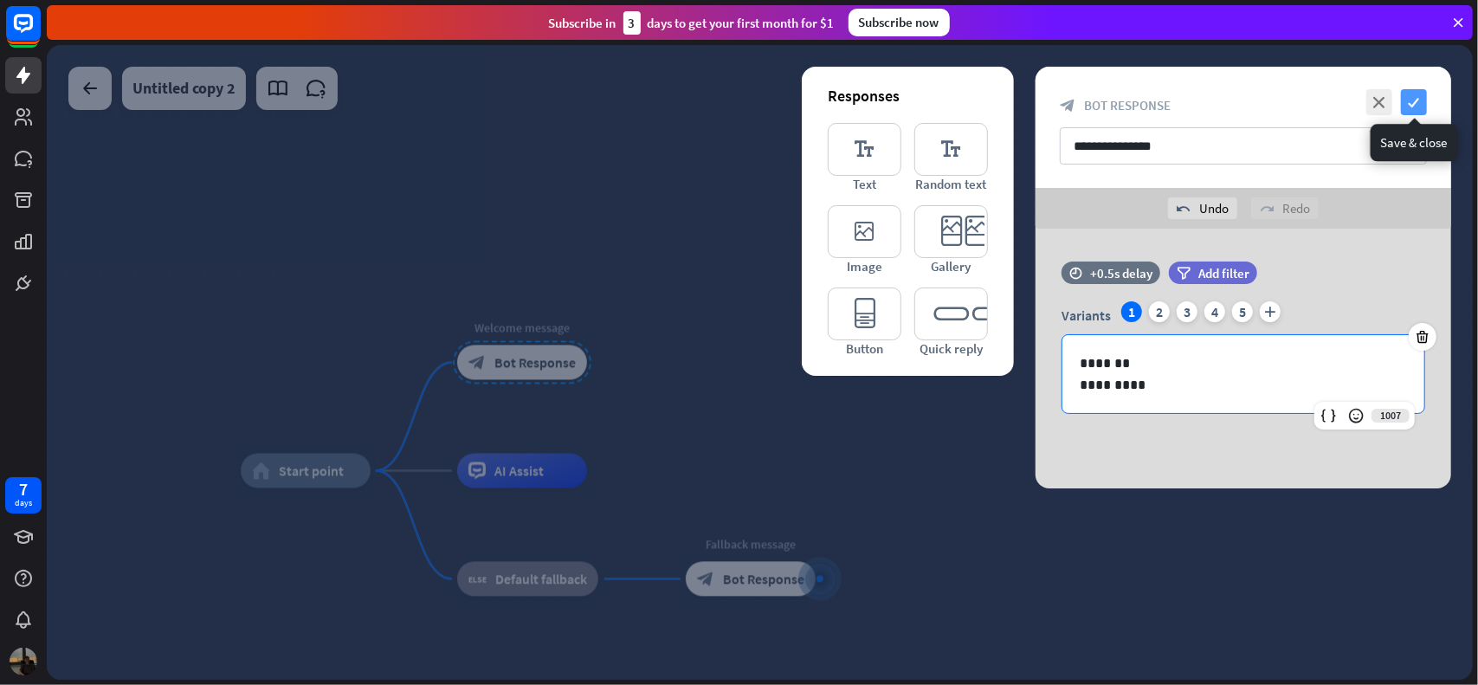
click at [1418, 96] on icon "check" at bounding box center [1414, 102] width 26 height 26
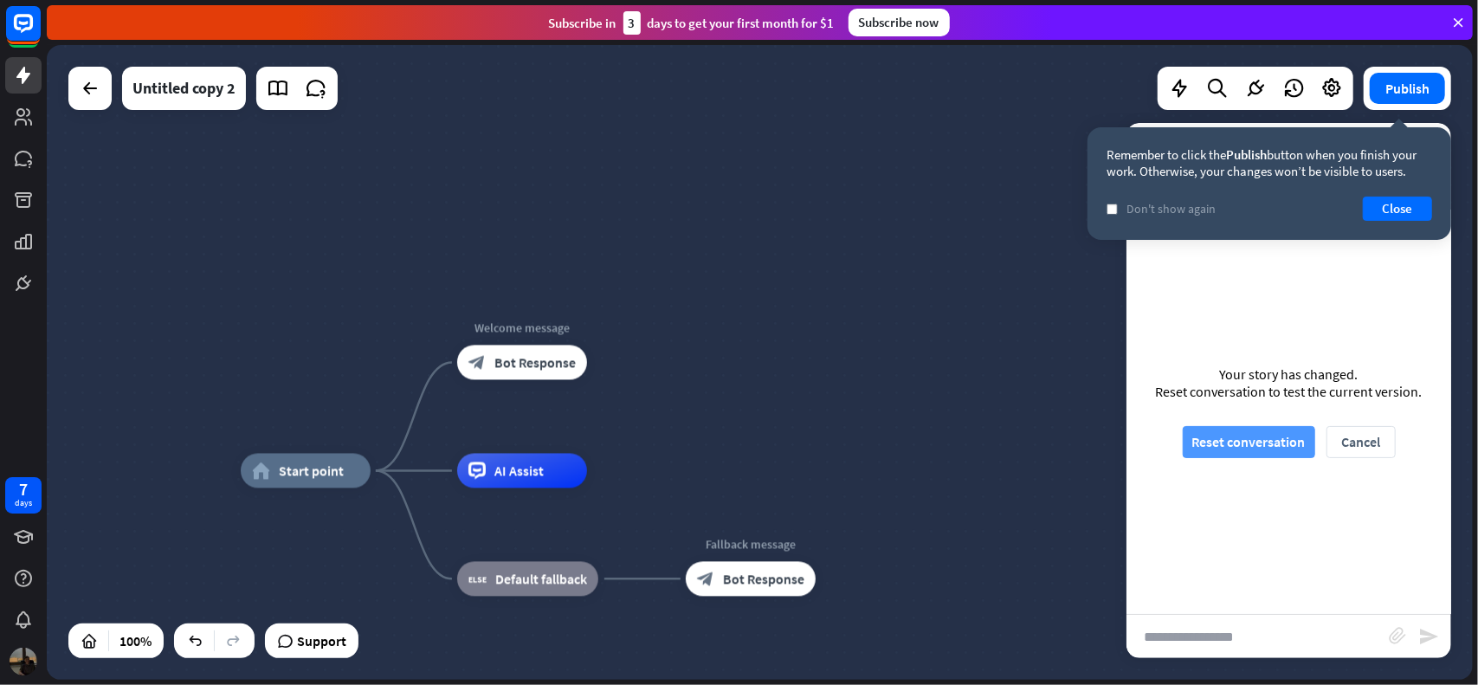
click at [1244, 448] on button "Reset conversation" at bounding box center [1249, 442] width 132 height 32
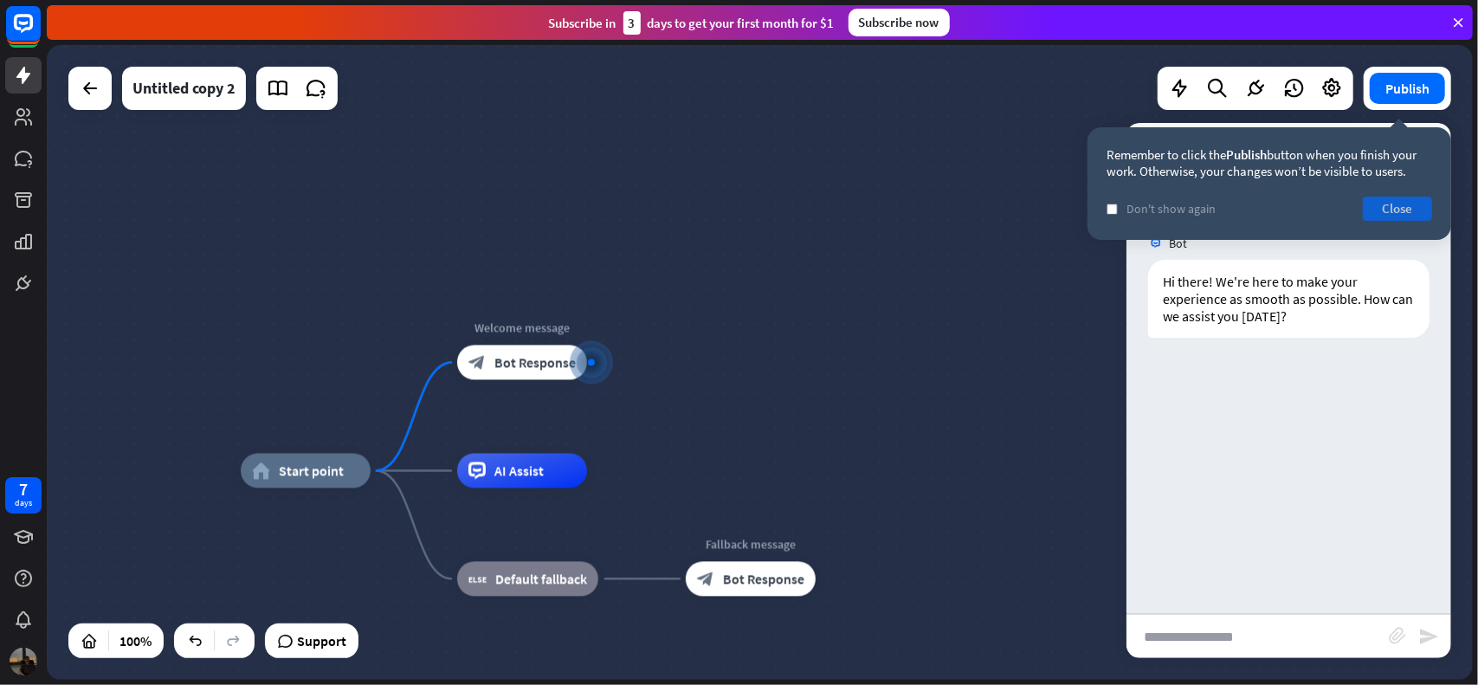
click at [1377, 212] on button "Close" at bounding box center [1397, 209] width 69 height 24
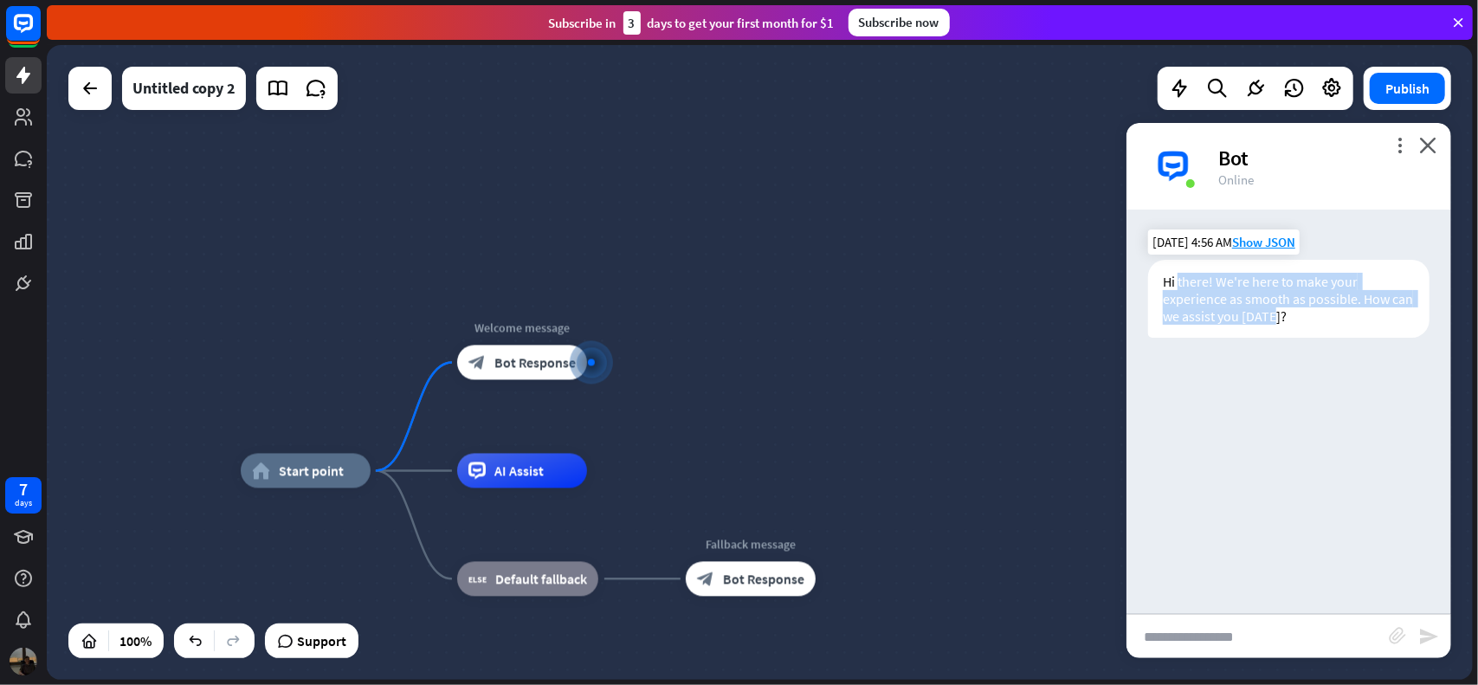
drag, startPoint x: 1179, startPoint y: 284, endPoint x: 1276, endPoint y: 322, distance: 105.0
click at [1276, 322] on div "Hi there! We're here to make your experience as smooth as possible. How can we …" at bounding box center [1288, 299] width 281 height 78
click at [1285, 320] on div "Hi there! We're here to make your experience as smooth as possible. How can we …" at bounding box center [1288, 299] width 281 height 78
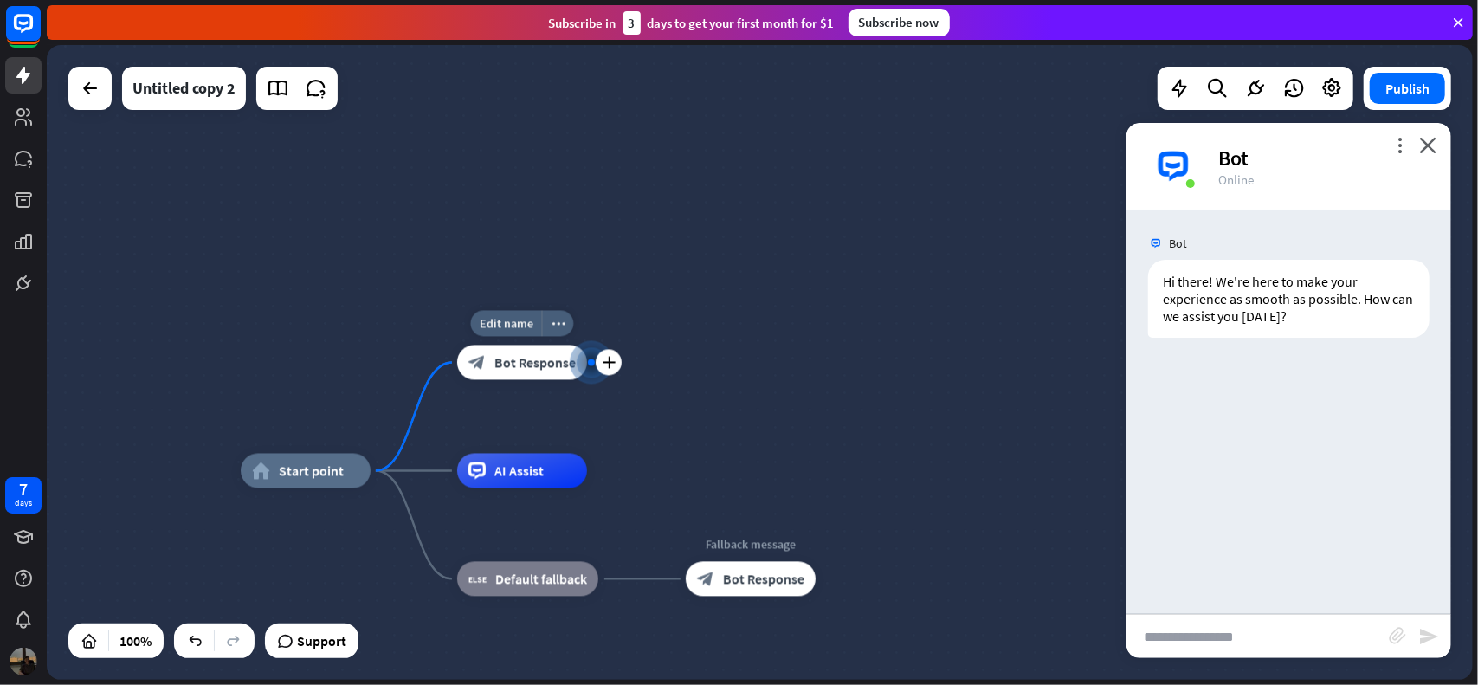
click at [585, 361] on div at bounding box center [592, 362] width 18 height 18
click at [613, 359] on icon "plus" at bounding box center [609, 363] width 13 height 12
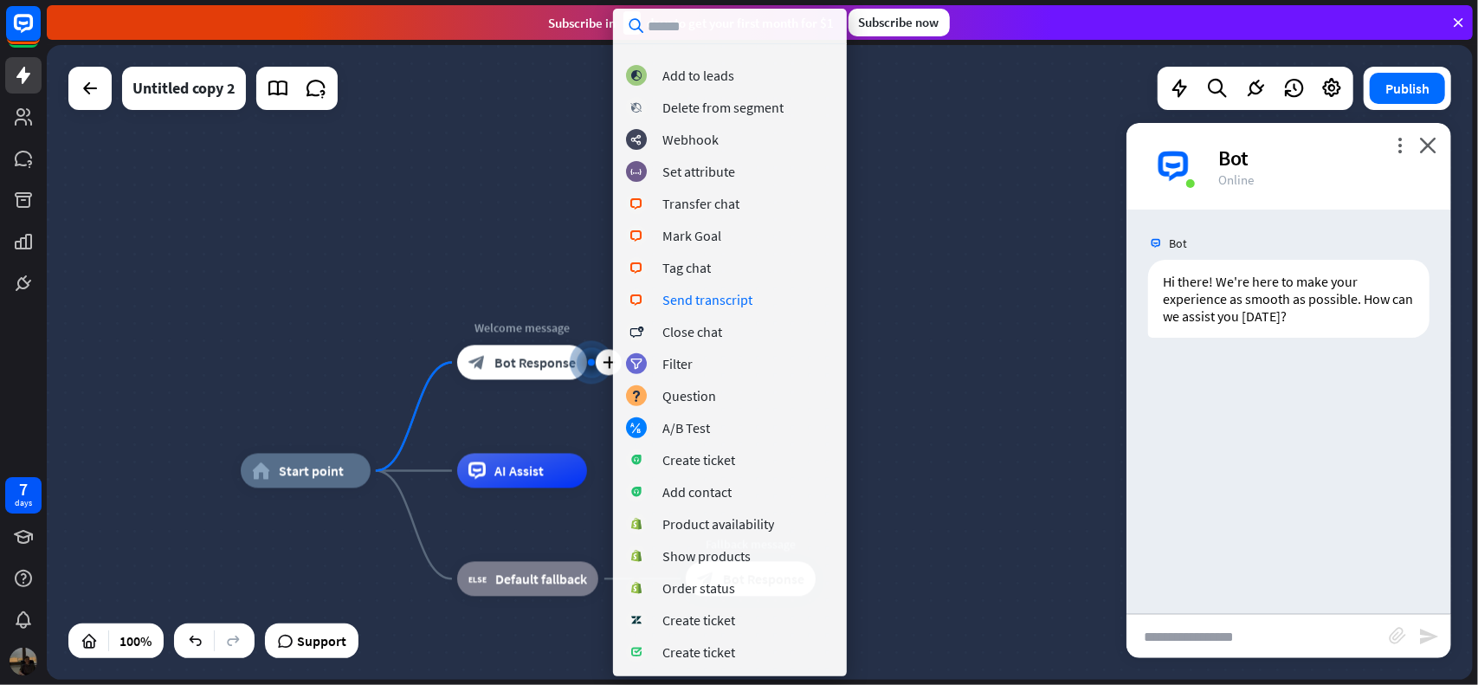
scroll to position [343, 0]
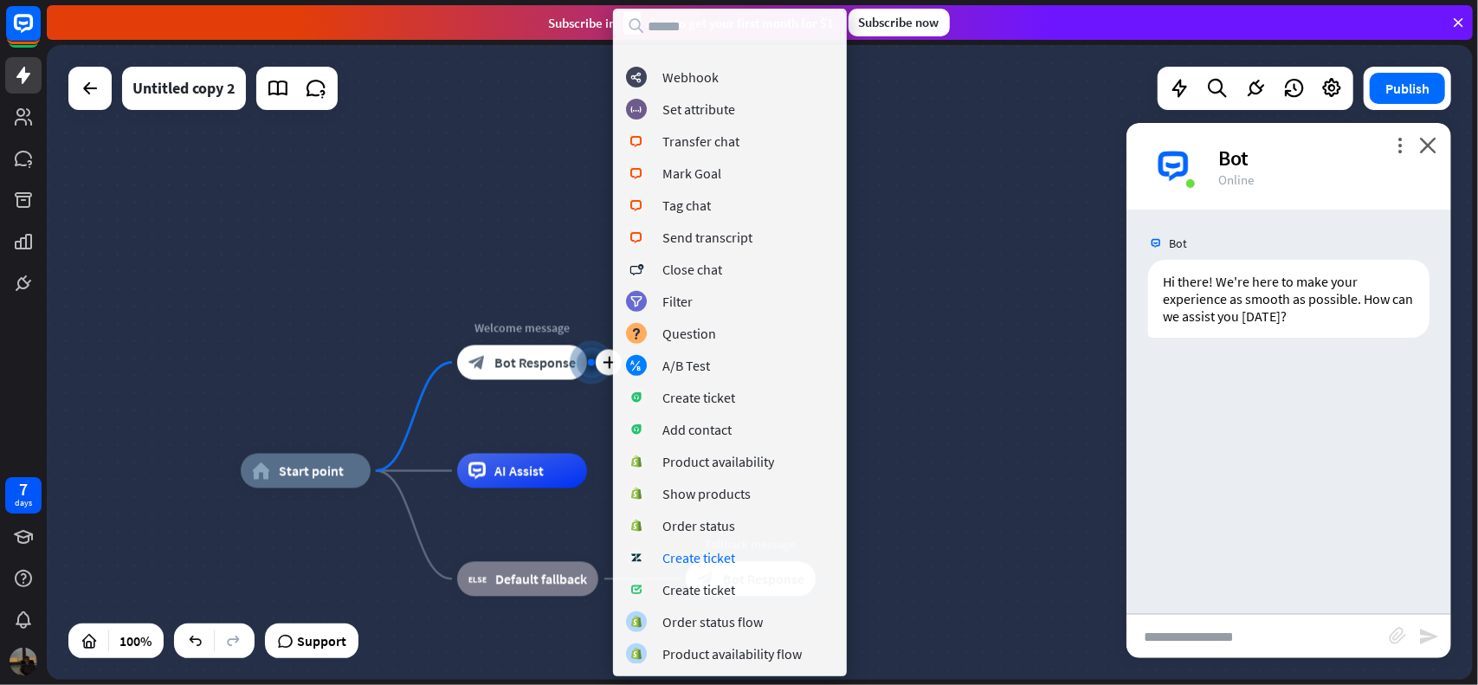
click at [930, 468] on div "home_2 Start point plus Welcome message block_bot_response Bot Response AI Assi…" at bounding box center [760, 362] width 1426 height 635
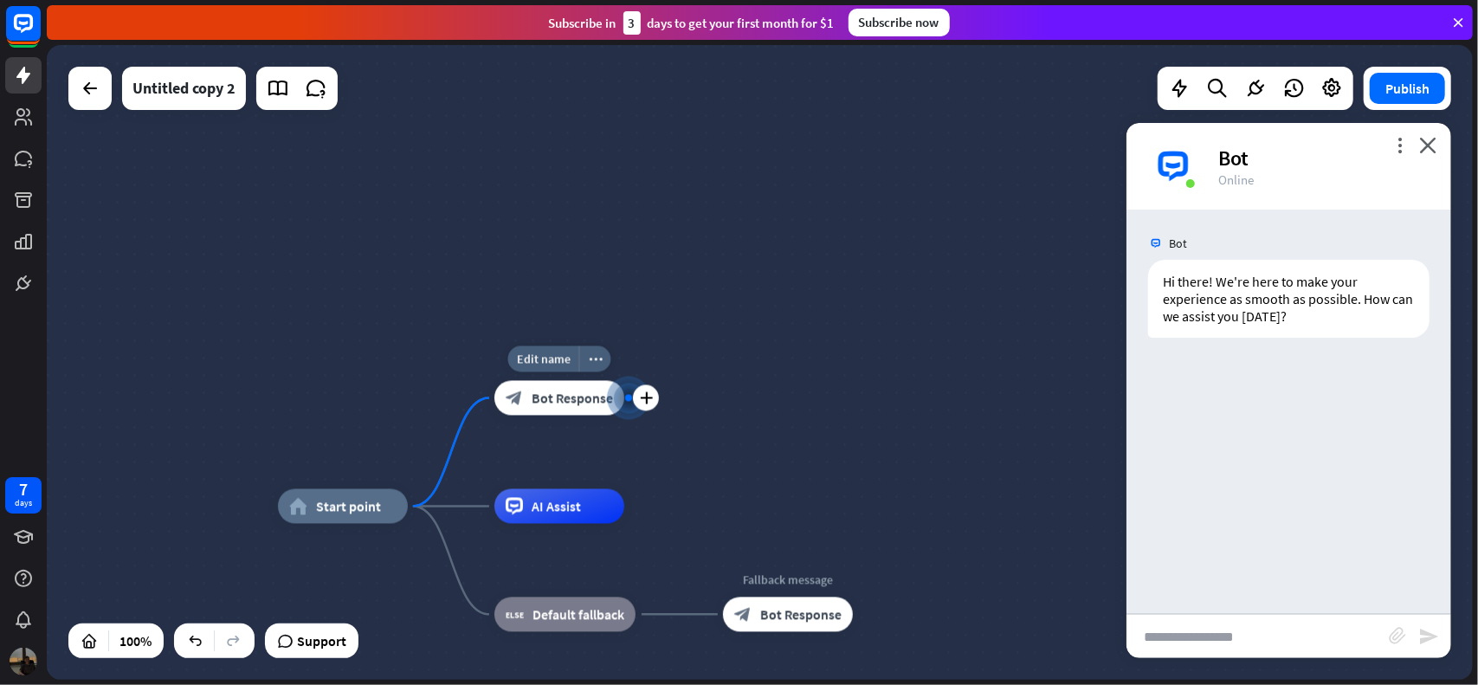
drag, startPoint x: 589, startPoint y: 365, endPoint x: 617, endPoint y: 394, distance: 40.4
click at [625, 395] on div at bounding box center [628, 398] width 7 height 7
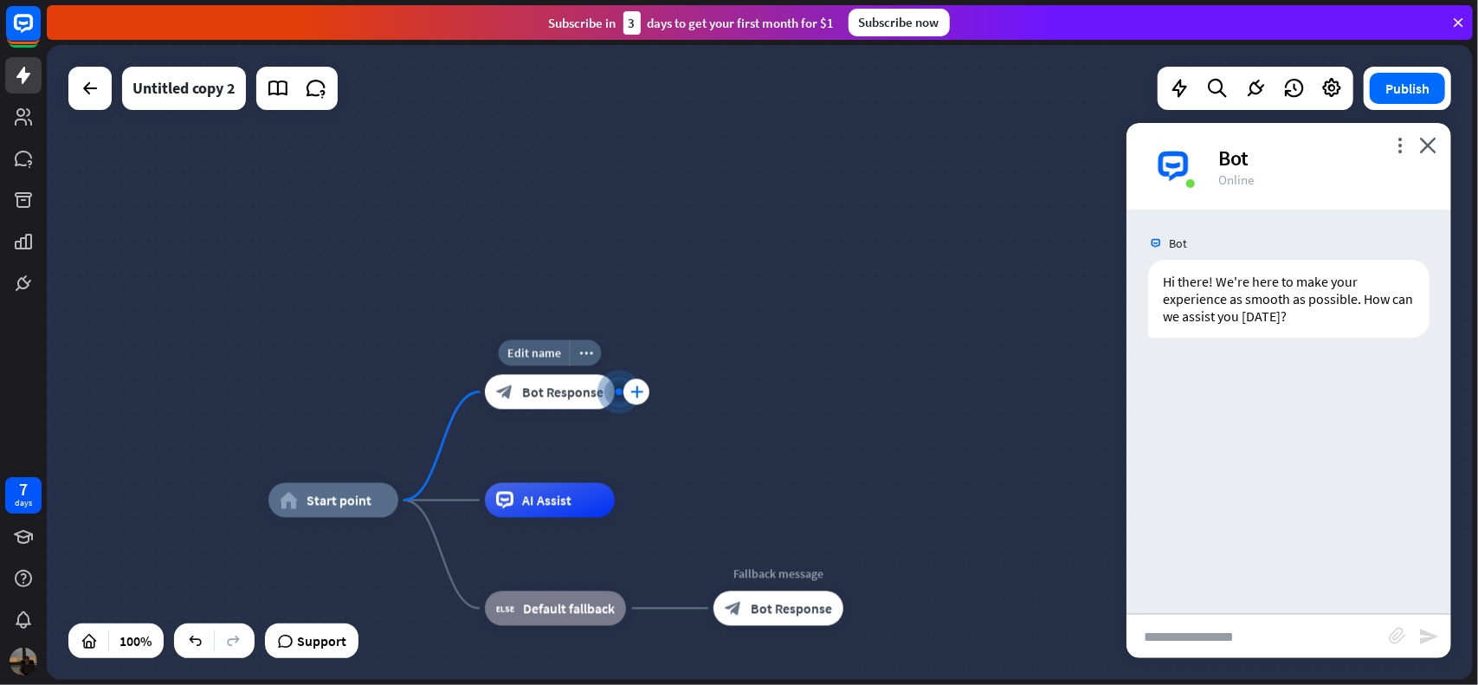
click at [641, 389] on icon "plus" at bounding box center [636, 392] width 13 height 12
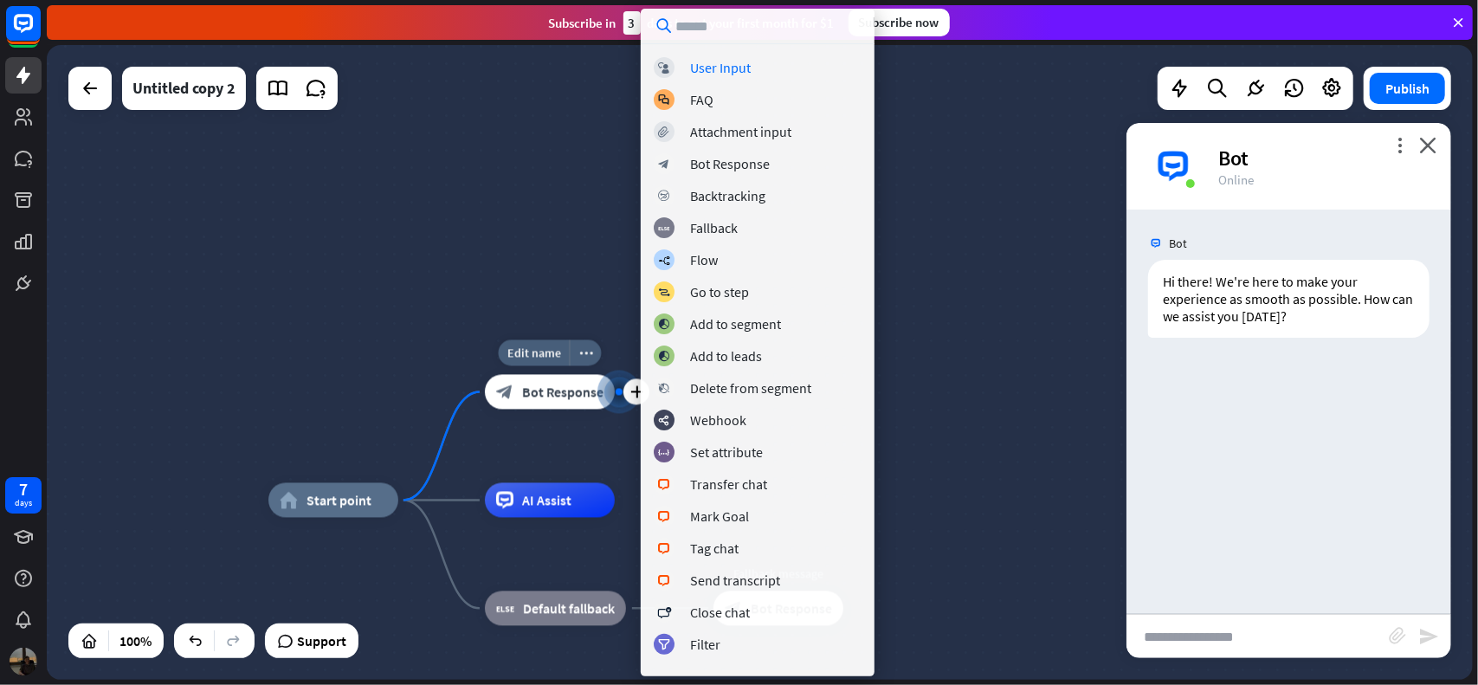
click at [618, 391] on div at bounding box center [619, 392] width 7 height 7
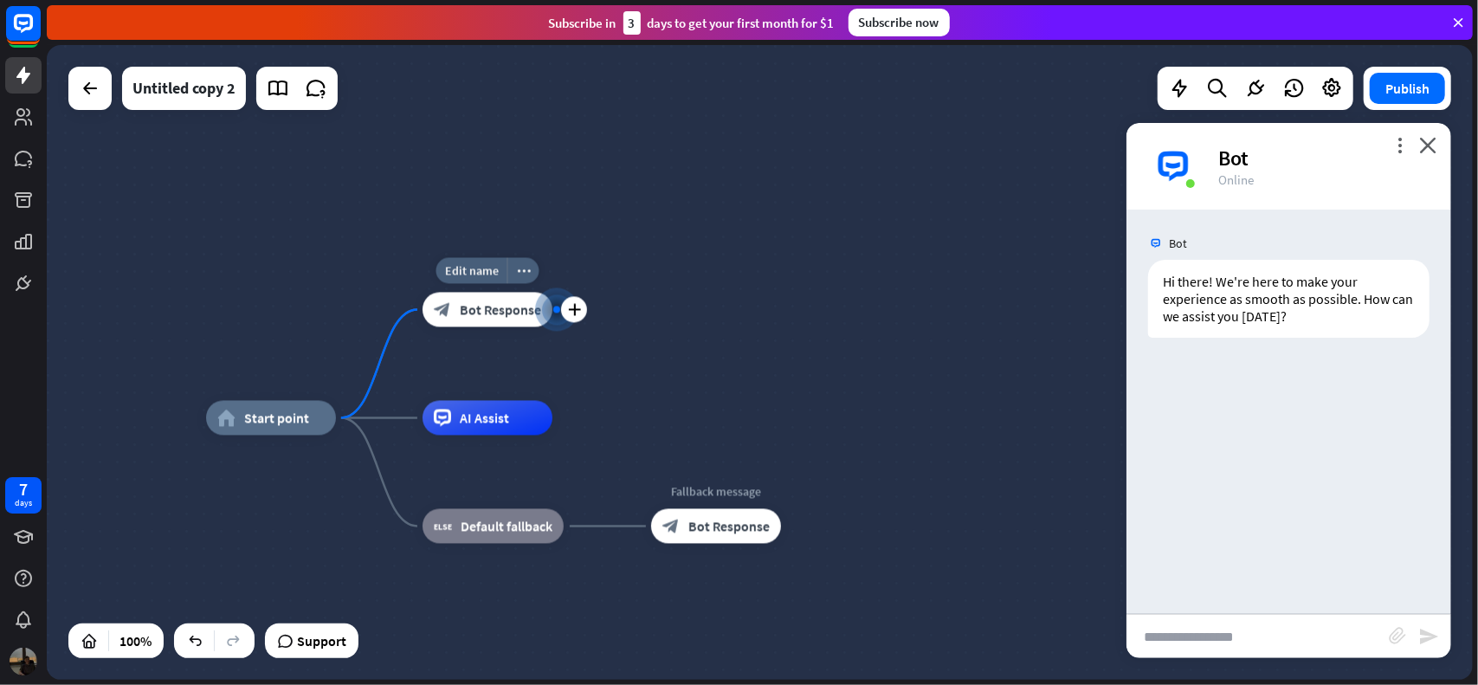
drag, startPoint x: 618, startPoint y: 391, endPoint x: 556, endPoint y: 308, distance: 103.2
click at [556, 308] on div at bounding box center [556, 310] width 7 height 7
click at [698, 533] on span "Bot Response" at bounding box center [728, 526] width 81 height 17
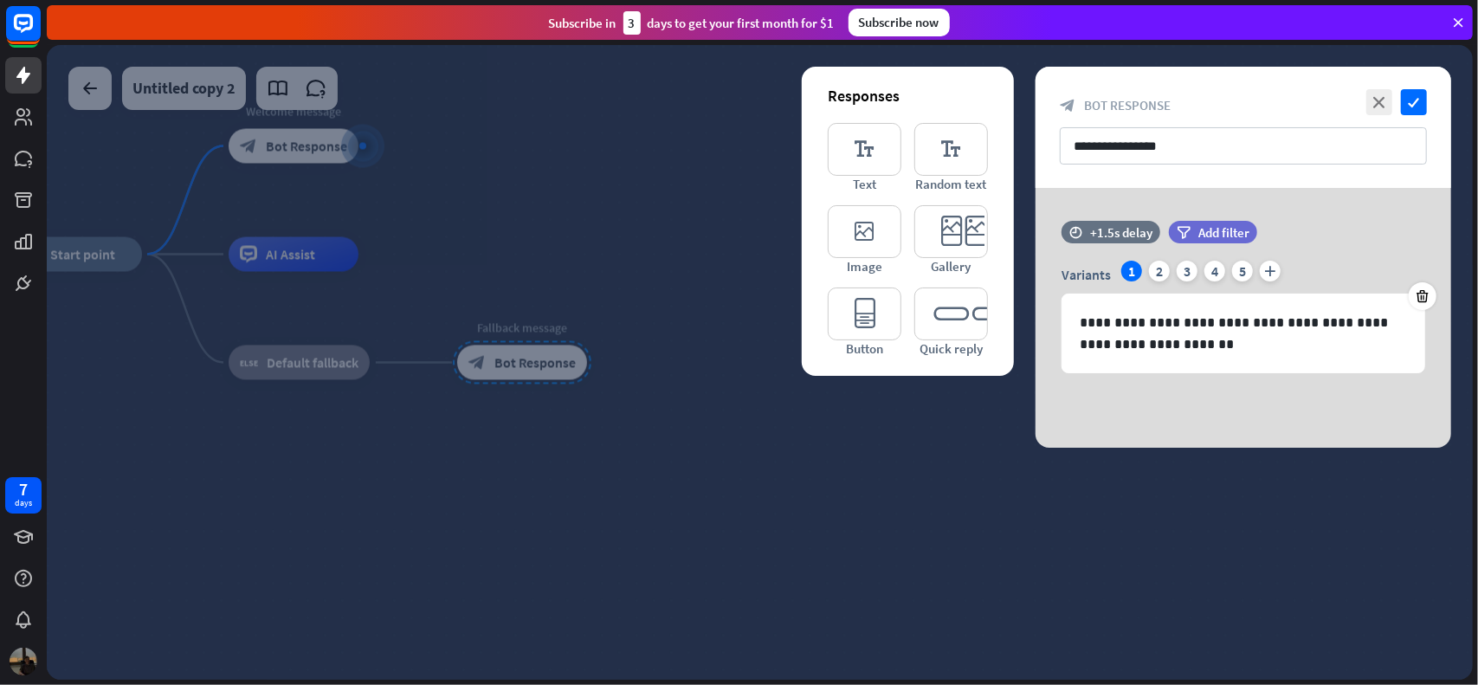
click at [591, 290] on div at bounding box center [760, 362] width 1426 height 635
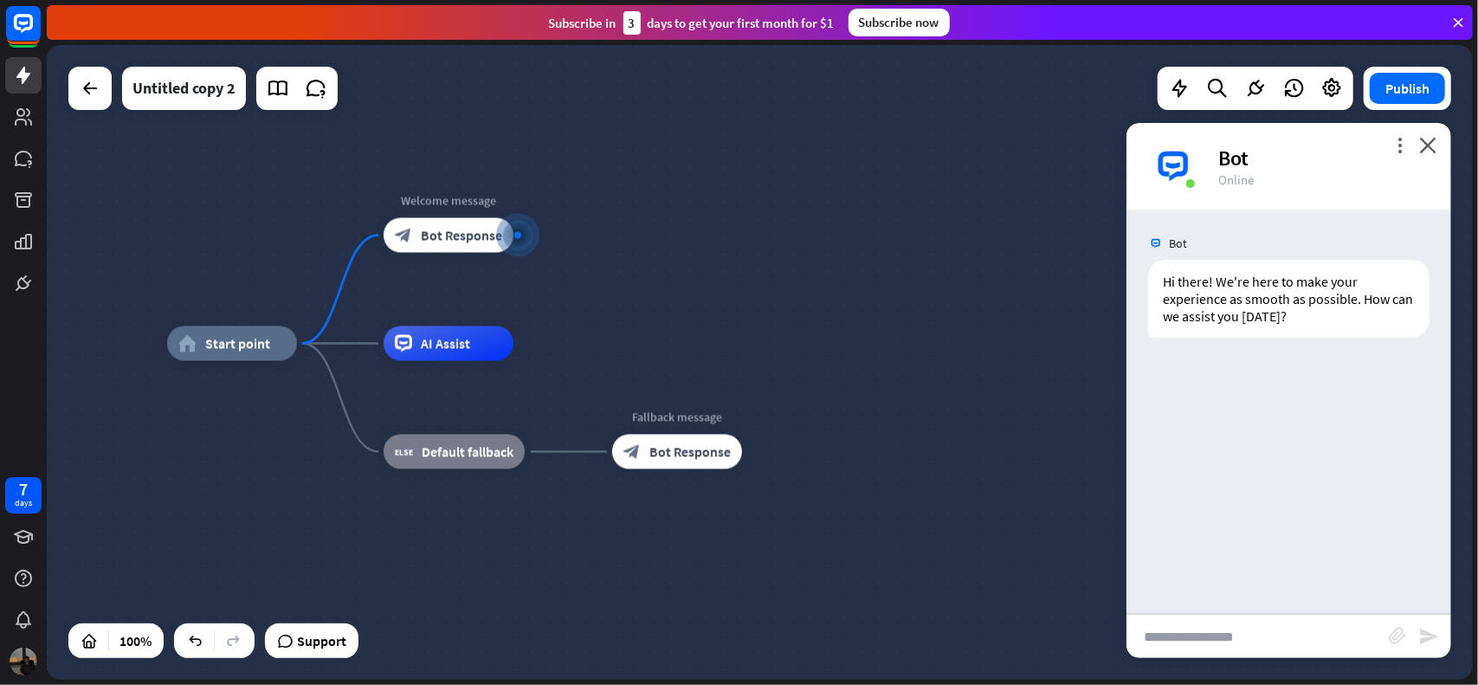
drag, startPoint x: 551, startPoint y: 343, endPoint x: 592, endPoint y: 370, distance: 49.5
click at [592, 370] on div "home_2 Start point Welcome message block_bot_response Bot Response AI Assist bl…" at bounding box center [880, 661] width 1426 height 635
click at [462, 456] on span "Default fallback" at bounding box center [468, 451] width 92 height 17
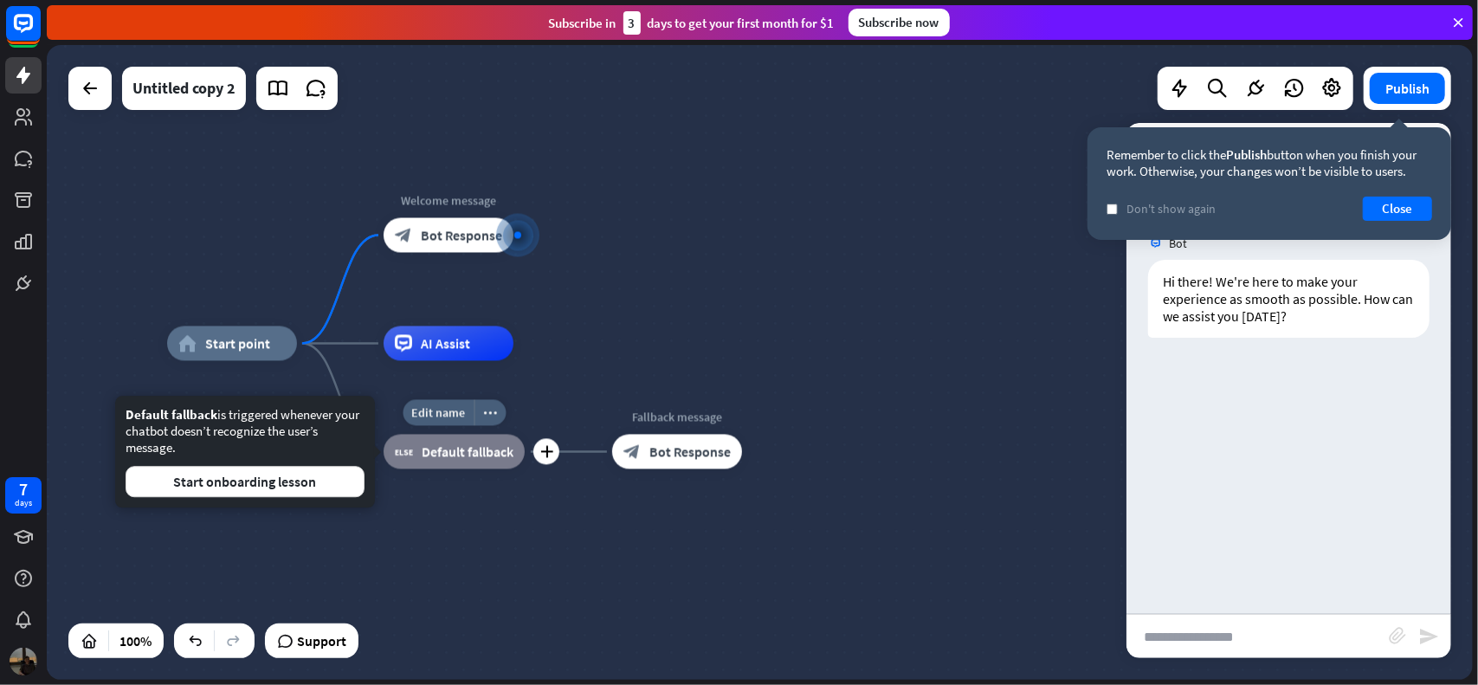
click at [457, 455] on span "Default fallback" at bounding box center [468, 451] width 92 height 17
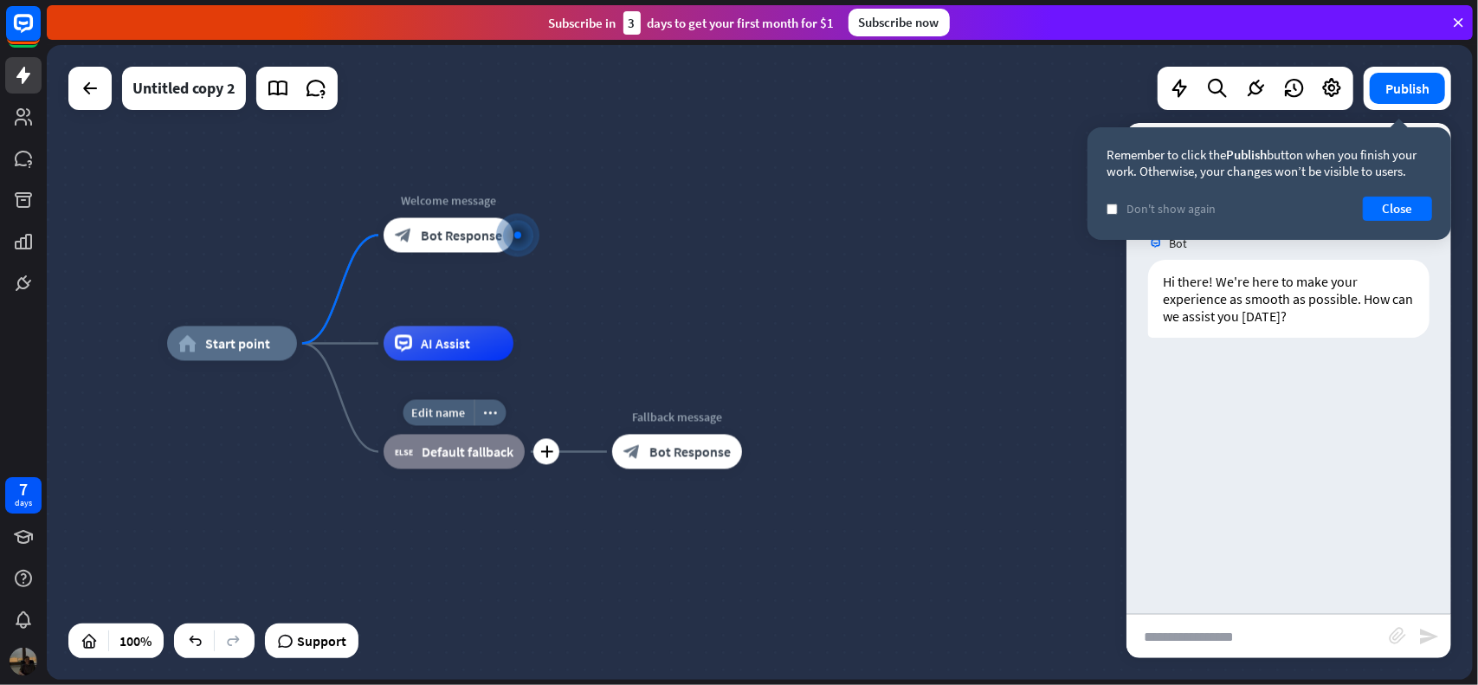
click at [457, 455] on span "Default fallback" at bounding box center [468, 451] width 92 height 17
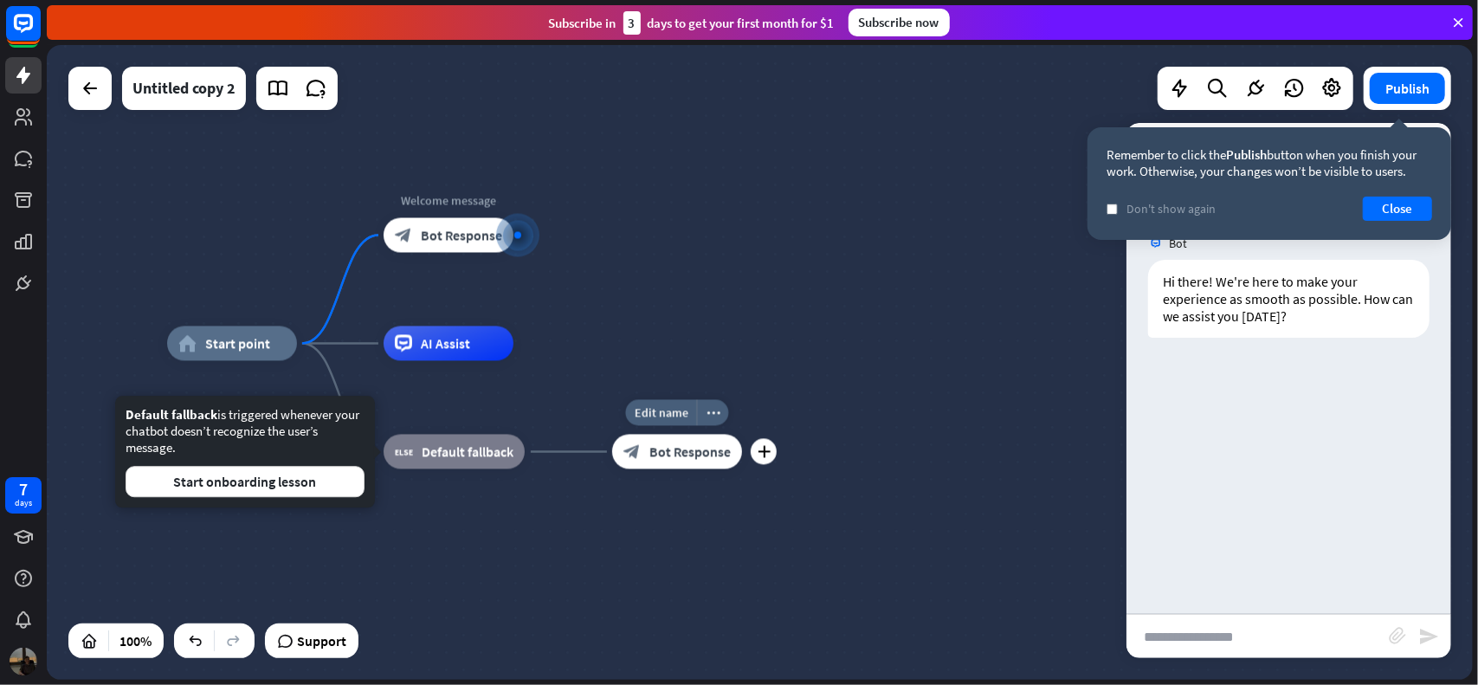
click at [662, 455] on span "Bot Response" at bounding box center [689, 451] width 81 height 17
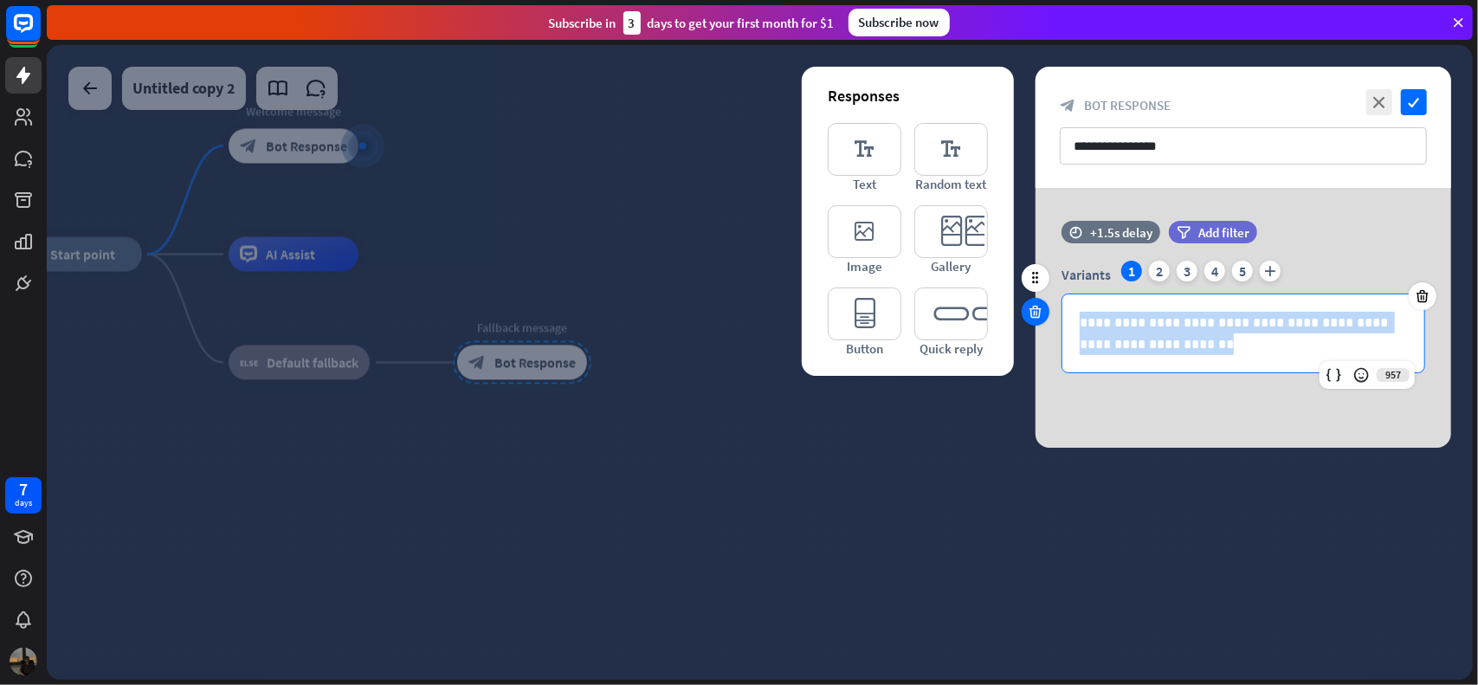
drag, startPoint x: 1209, startPoint y: 347, endPoint x: 1045, endPoint y: 310, distance: 167.8
click at [1045, 310] on div "**********" at bounding box center [1244, 306] width 416 height 170
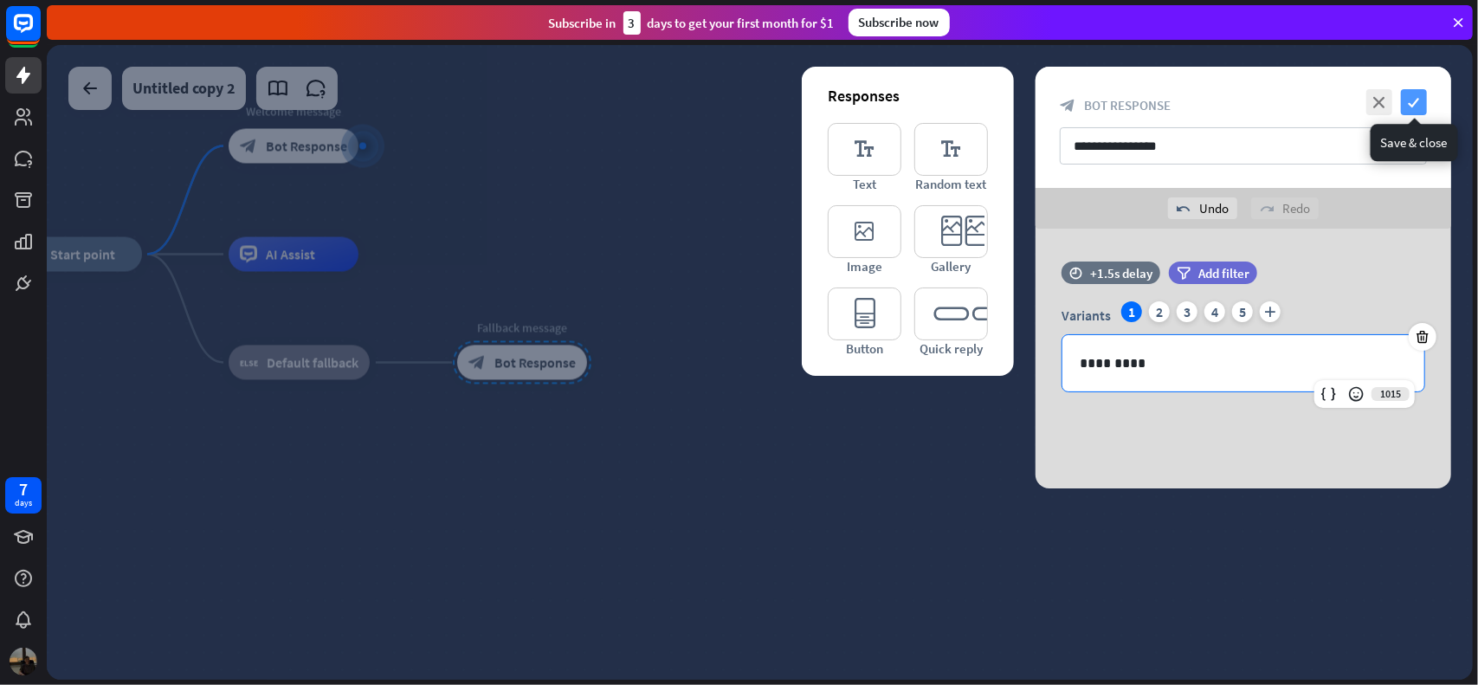
click at [1421, 104] on icon "check" at bounding box center [1414, 102] width 26 height 26
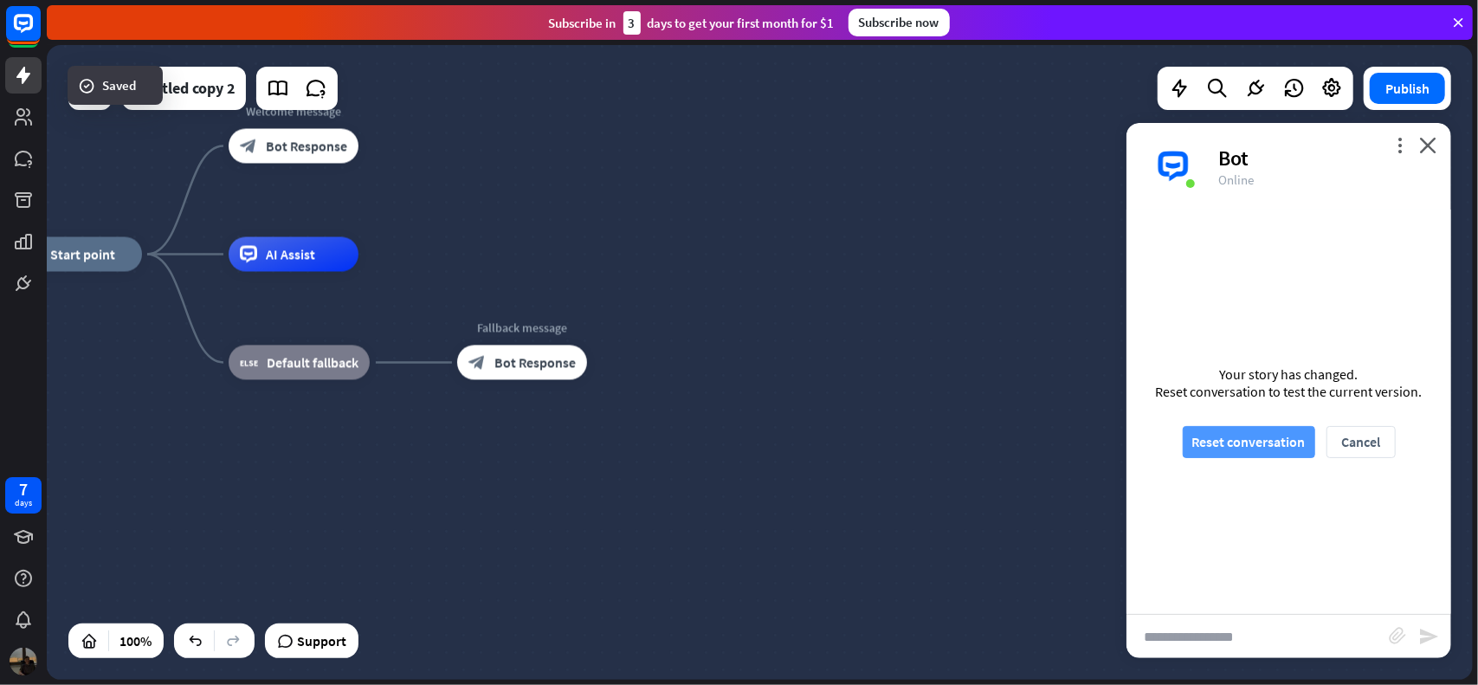
click at [1270, 449] on button "Reset conversation" at bounding box center [1249, 442] width 132 height 32
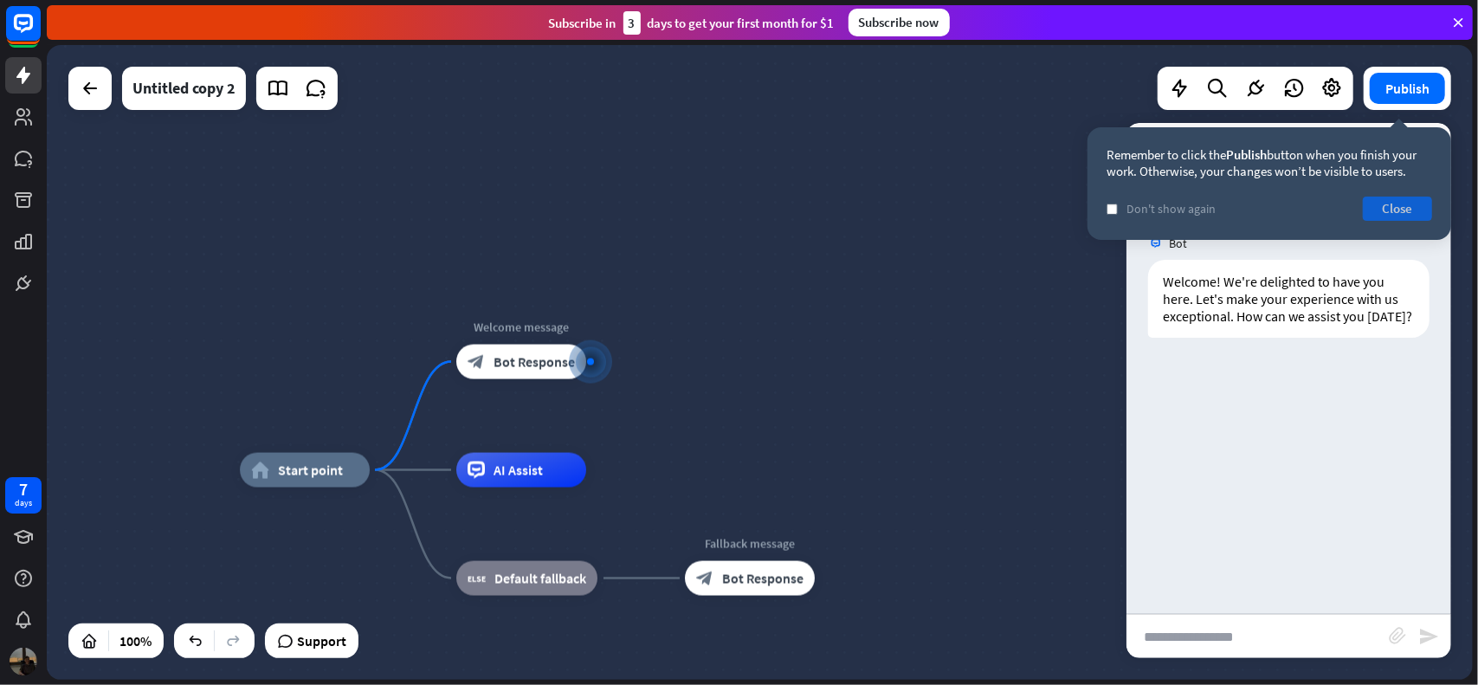
click at [1391, 212] on button "Close" at bounding box center [1397, 209] width 69 height 24
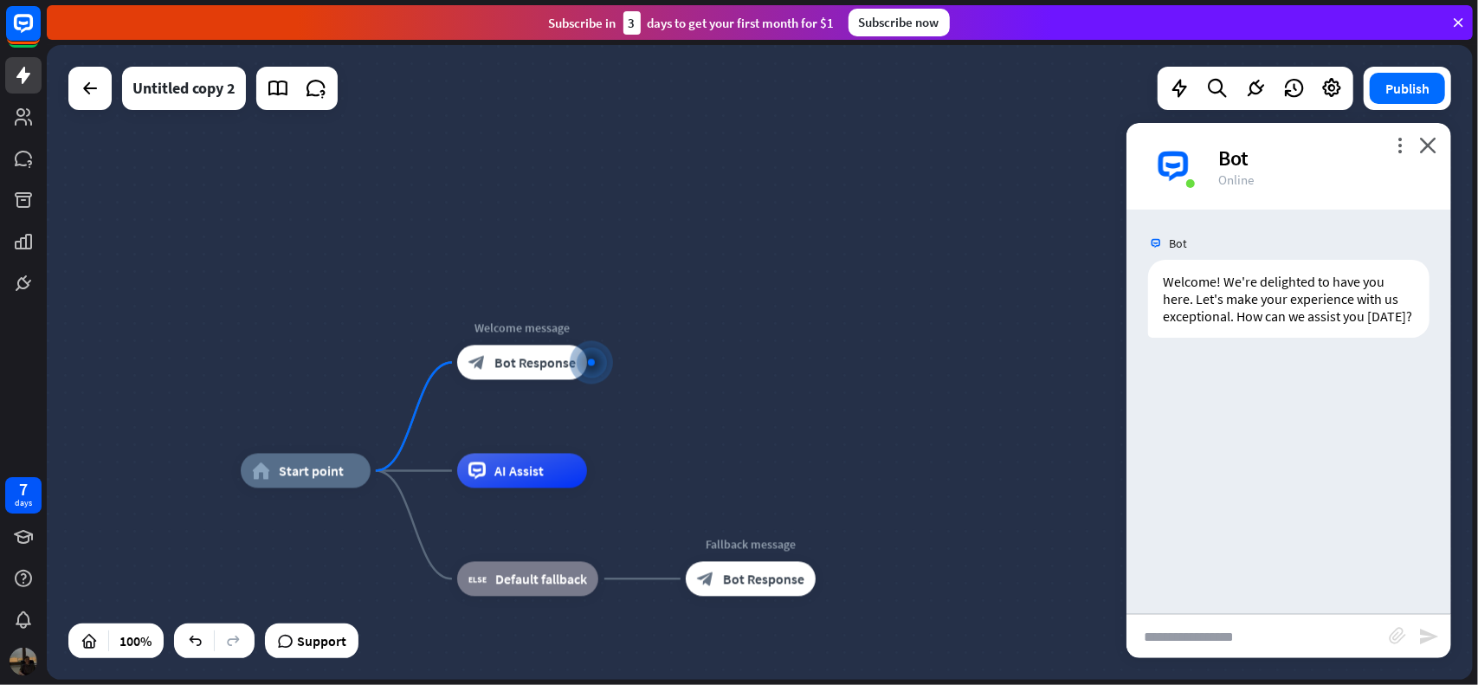
click at [1271, 634] on input "text" at bounding box center [1258, 636] width 262 height 43
type input "******"
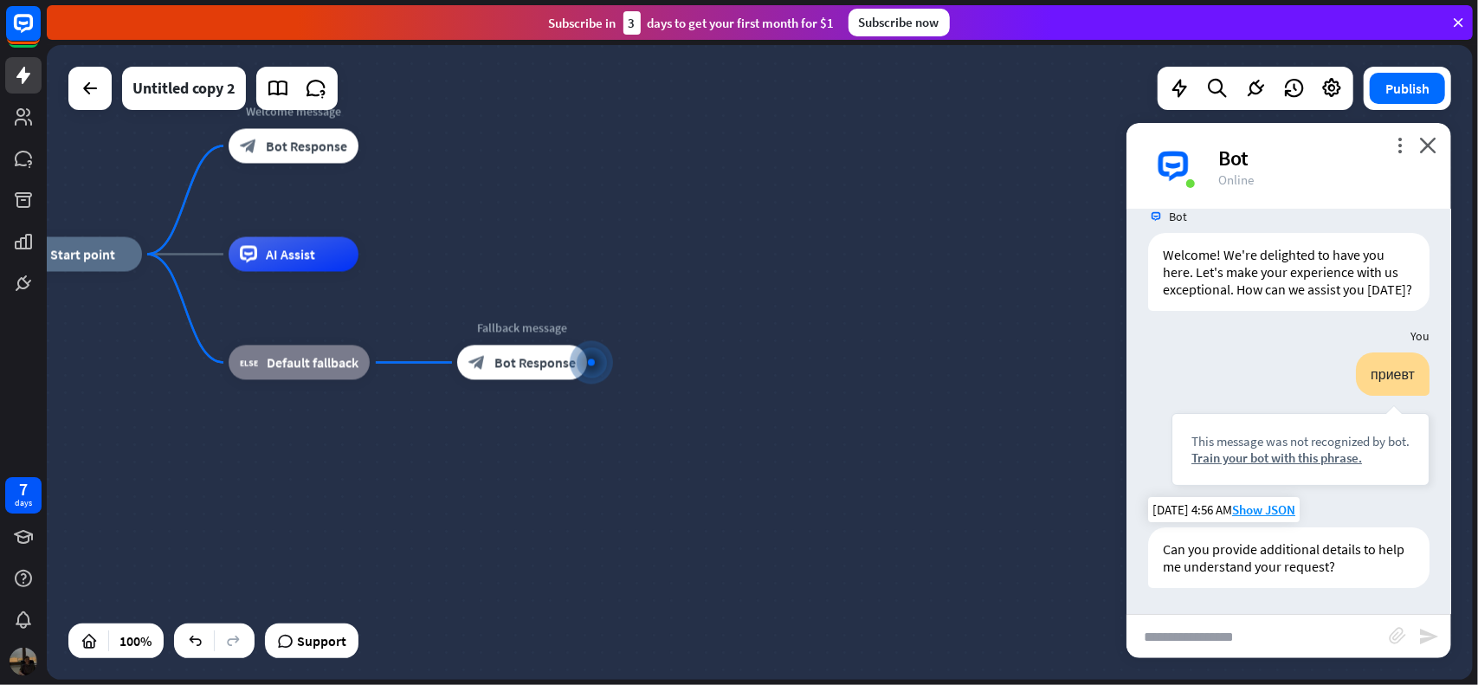
scroll to position [42, 0]
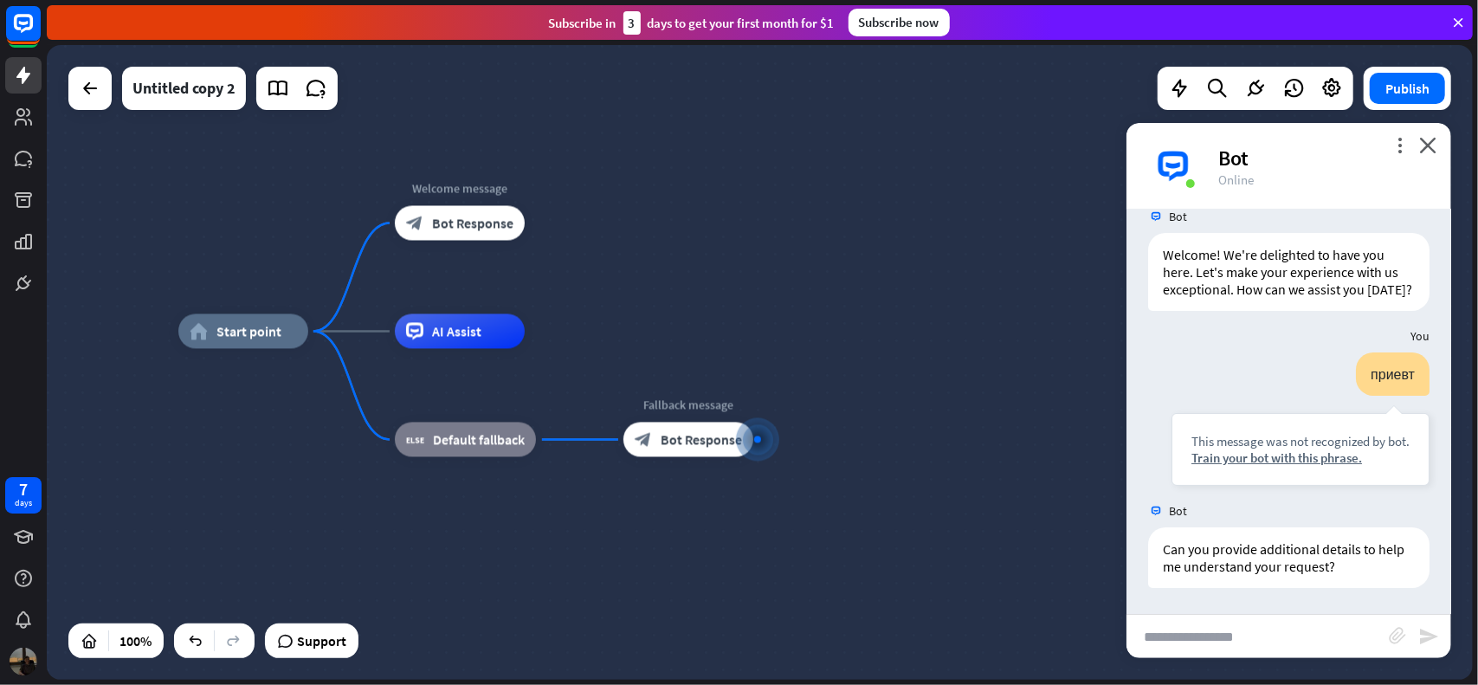
drag, startPoint x: 757, startPoint y: 423, endPoint x: 923, endPoint y: 500, distance: 183.3
click at [923, 500] on div "home_2 Start point Welcome message block_bot_response Bot Response AI Assist bl…" at bounding box center [891, 649] width 1426 height 635
click at [1403, 85] on button "Publish" at bounding box center [1407, 88] width 75 height 31
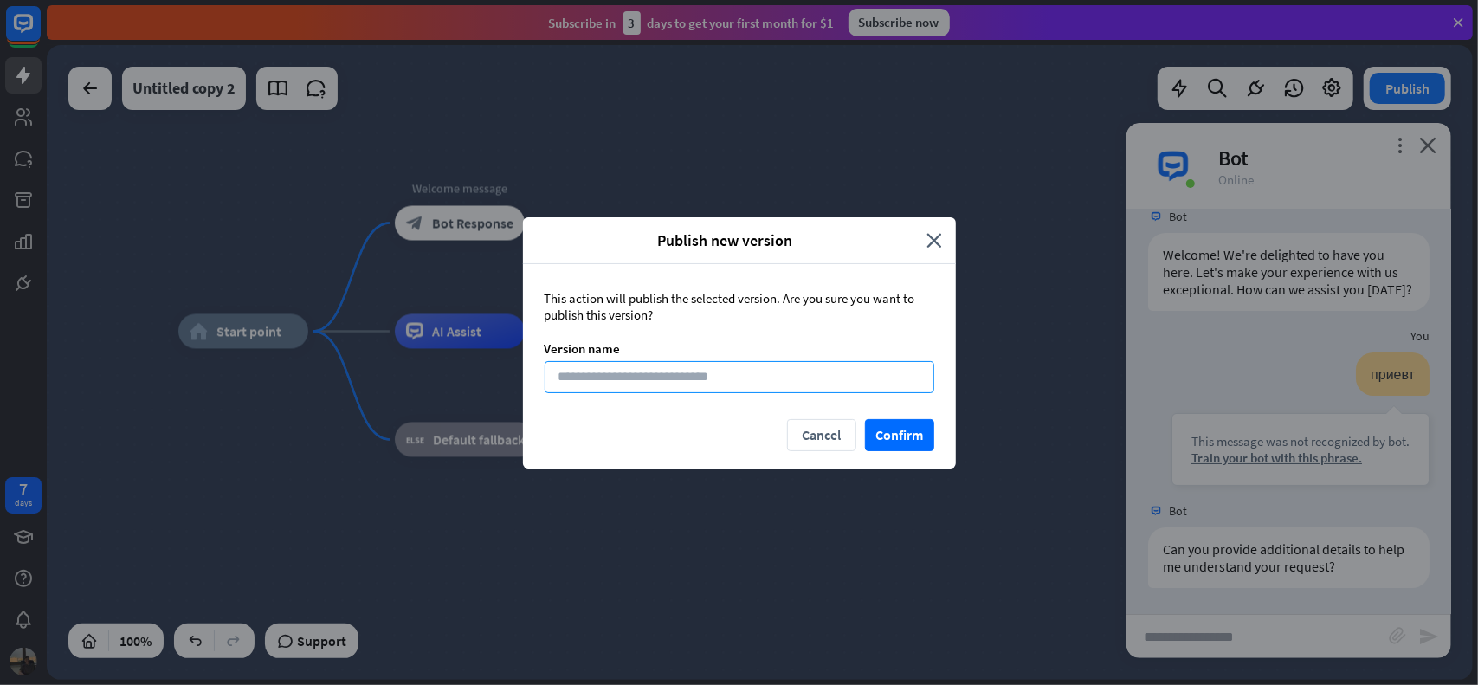
click at [730, 373] on input at bounding box center [740, 377] width 390 height 32
type input "***"
type input "******"
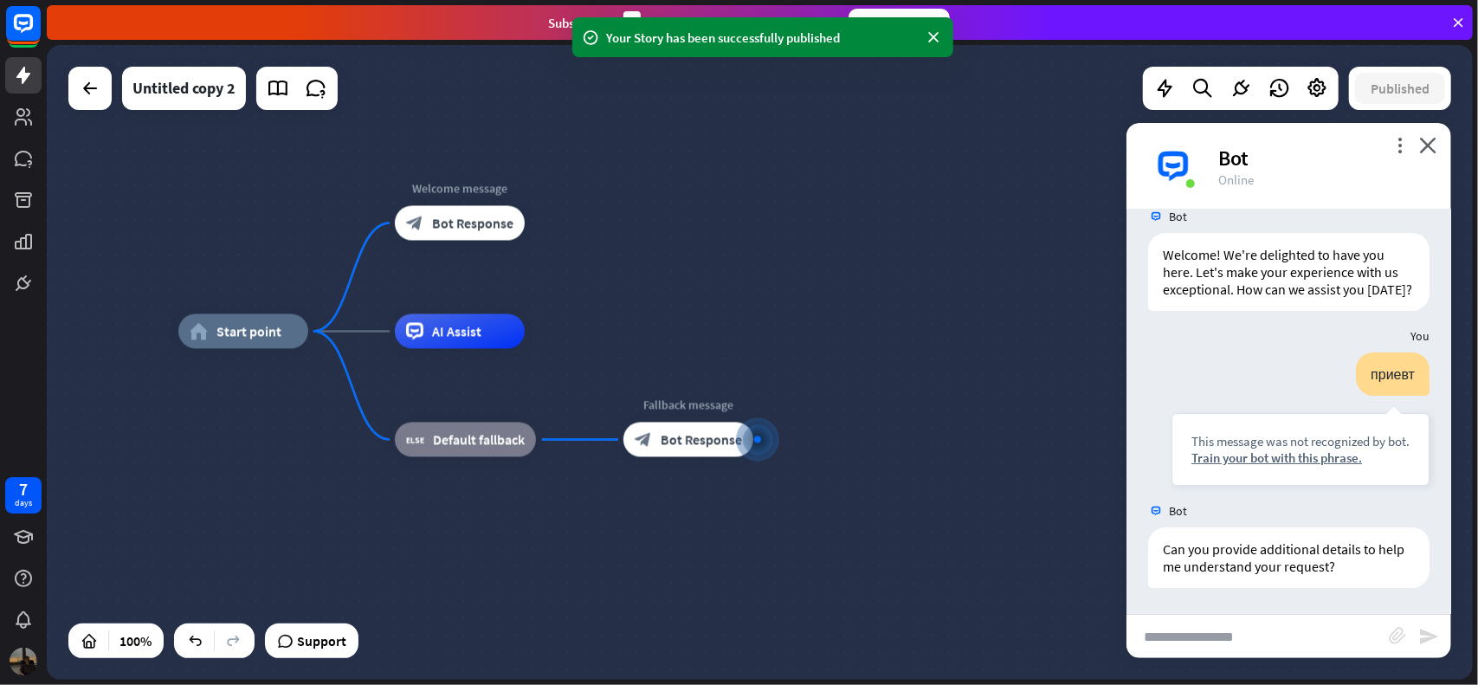
click at [1242, 629] on input "text" at bounding box center [1258, 636] width 262 height 43
type input "******"
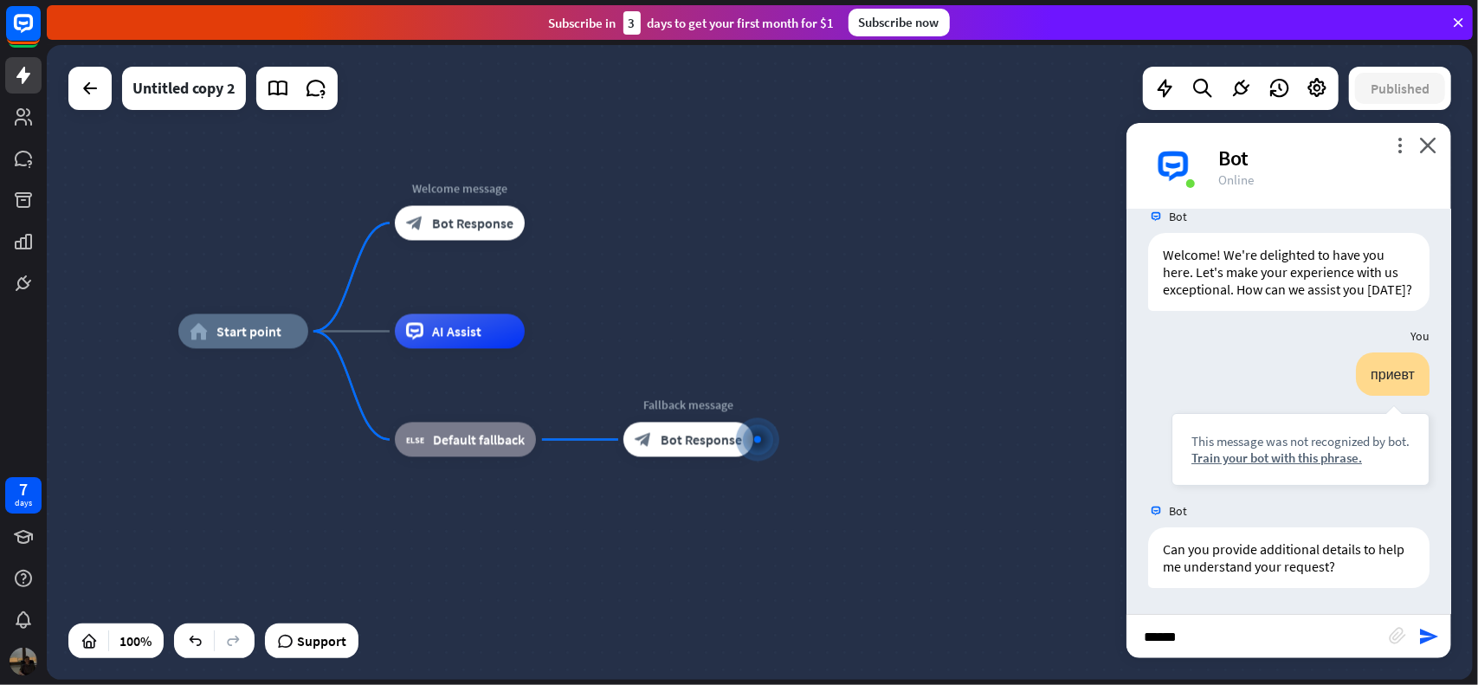
type input "******"
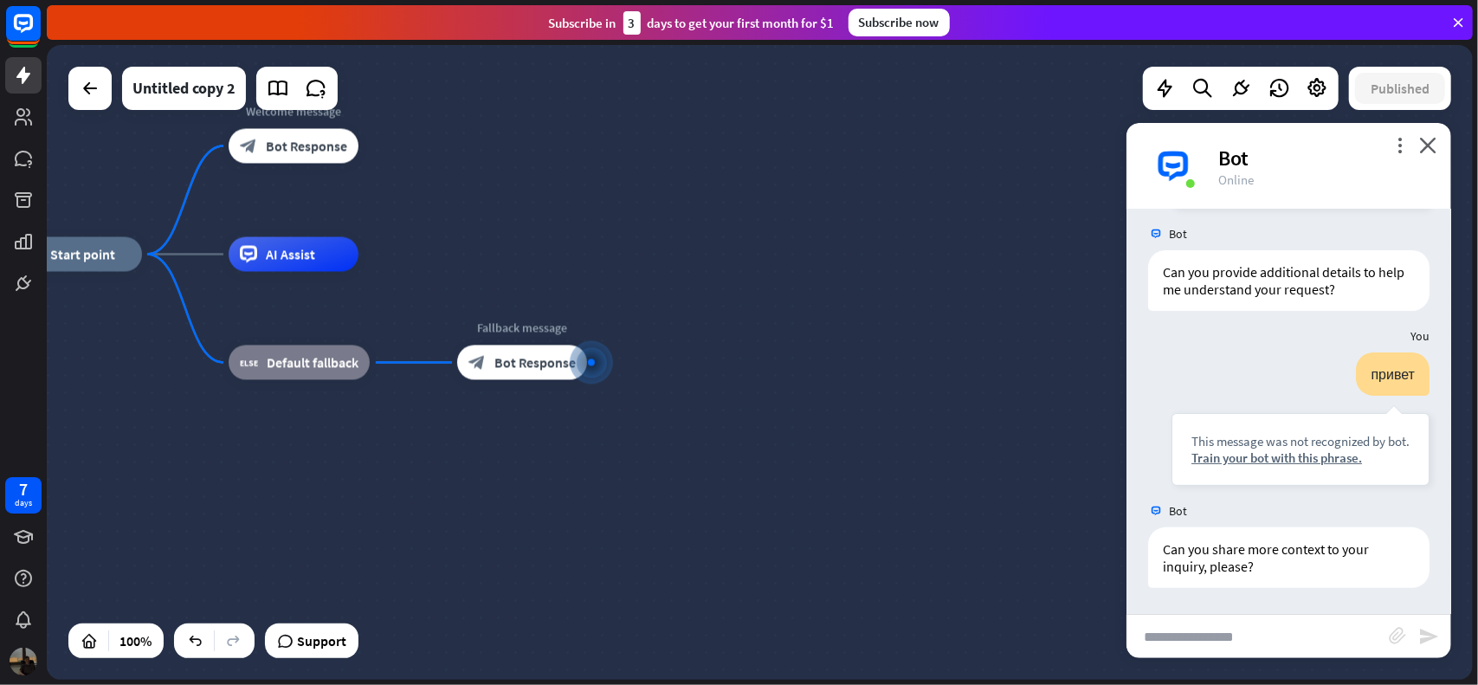
scroll to position [319, 0]
drag, startPoint x: 1176, startPoint y: 552, endPoint x: 1238, endPoint y: 574, distance: 66.3
click at [1238, 574] on div "Can you share more context to your inquiry, please?" at bounding box center [1288, 557] width 281 height 61
click at [1252, 569] on div "Can you share more context to your inquiry, please?" at bounding box center [1288, 557] width 281 height 61
click at [518, 367] on span "Bot Response" at bounding box center [534, 362] width 81 height 17
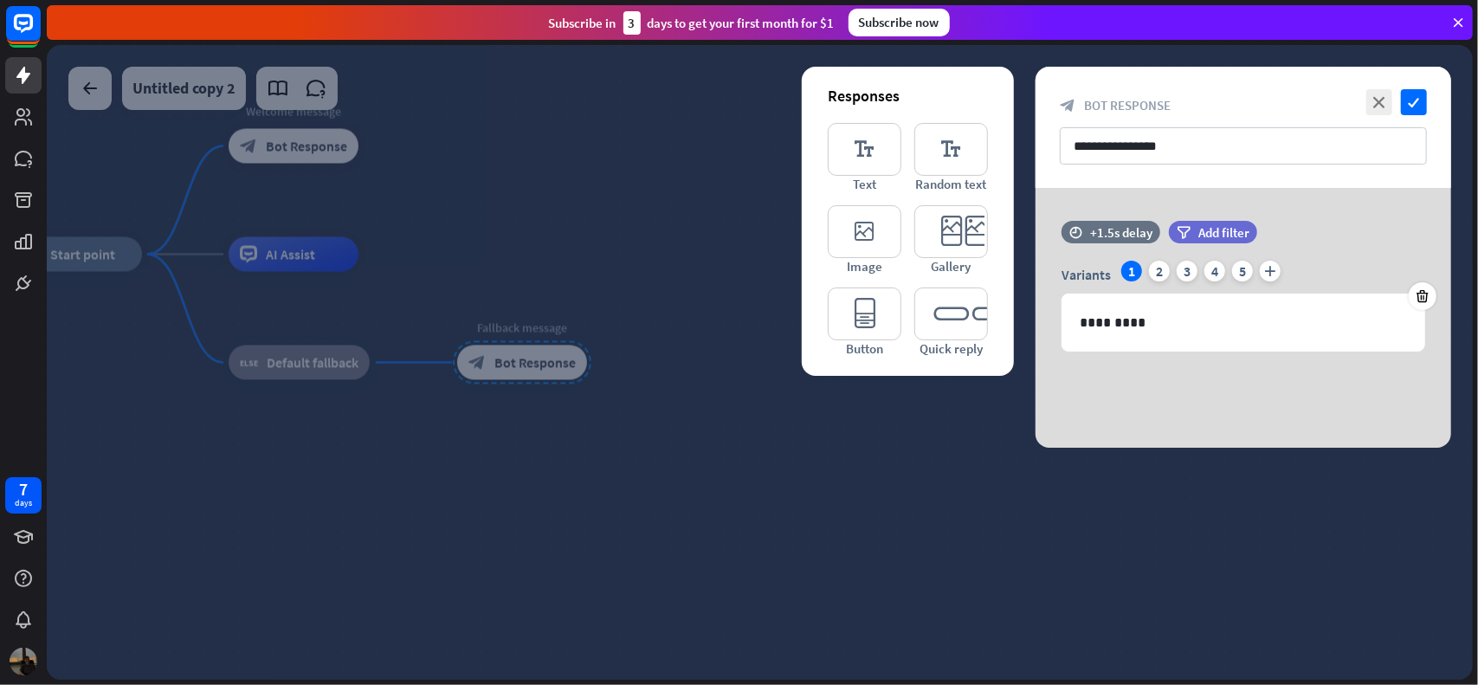
drag, startPoint x: 537, startPoint y: 484, endPoint x: 422, endPoint y: 422, distance: 131.0
click at [536, 484] on div at bounding box center [760, 362] width 1426 height 635
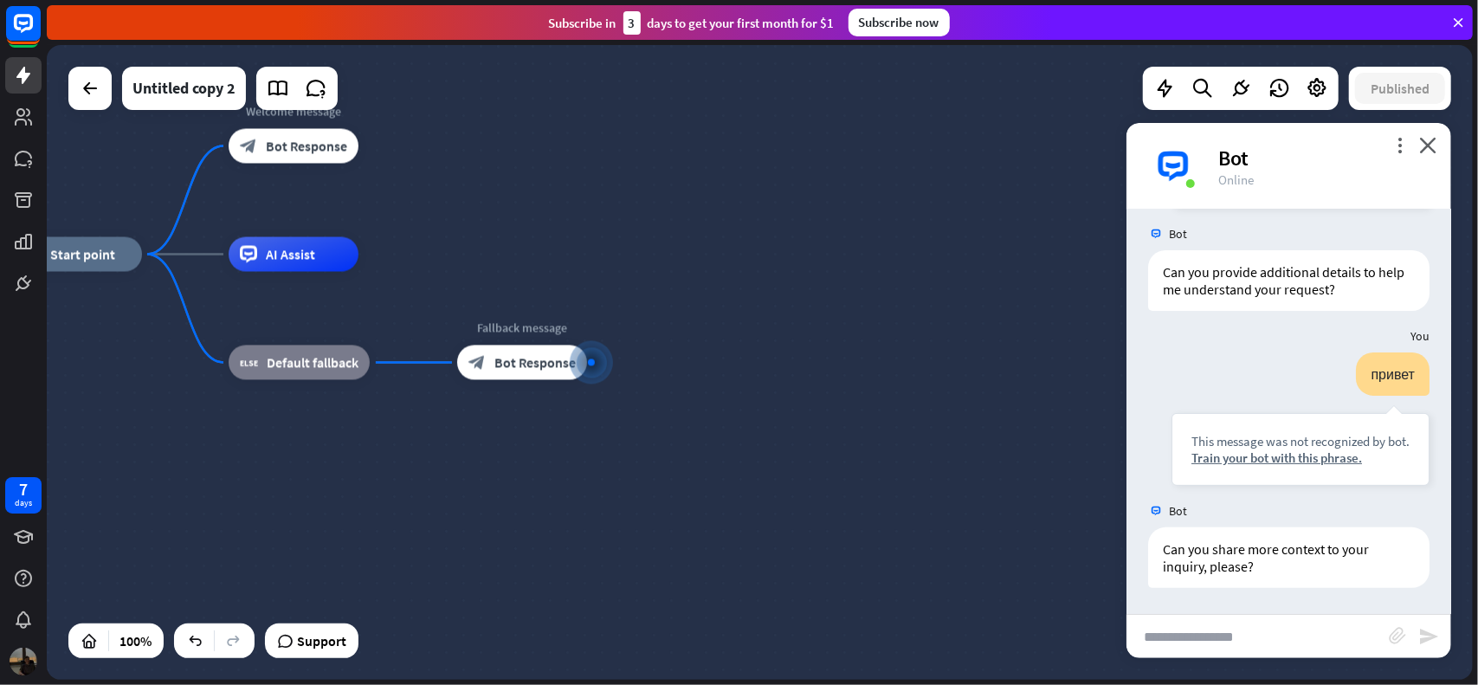
drag, startPoint x: 359, startPoint y: 377, endPoint x: 533, endPoint y: 493, distance: 209.2
click at [651, 513] on div "home_2 Start point Welcome message block_bot_response Bot Response AI Assist bl…" at bounding box center [725, 572] width 1426 height 635
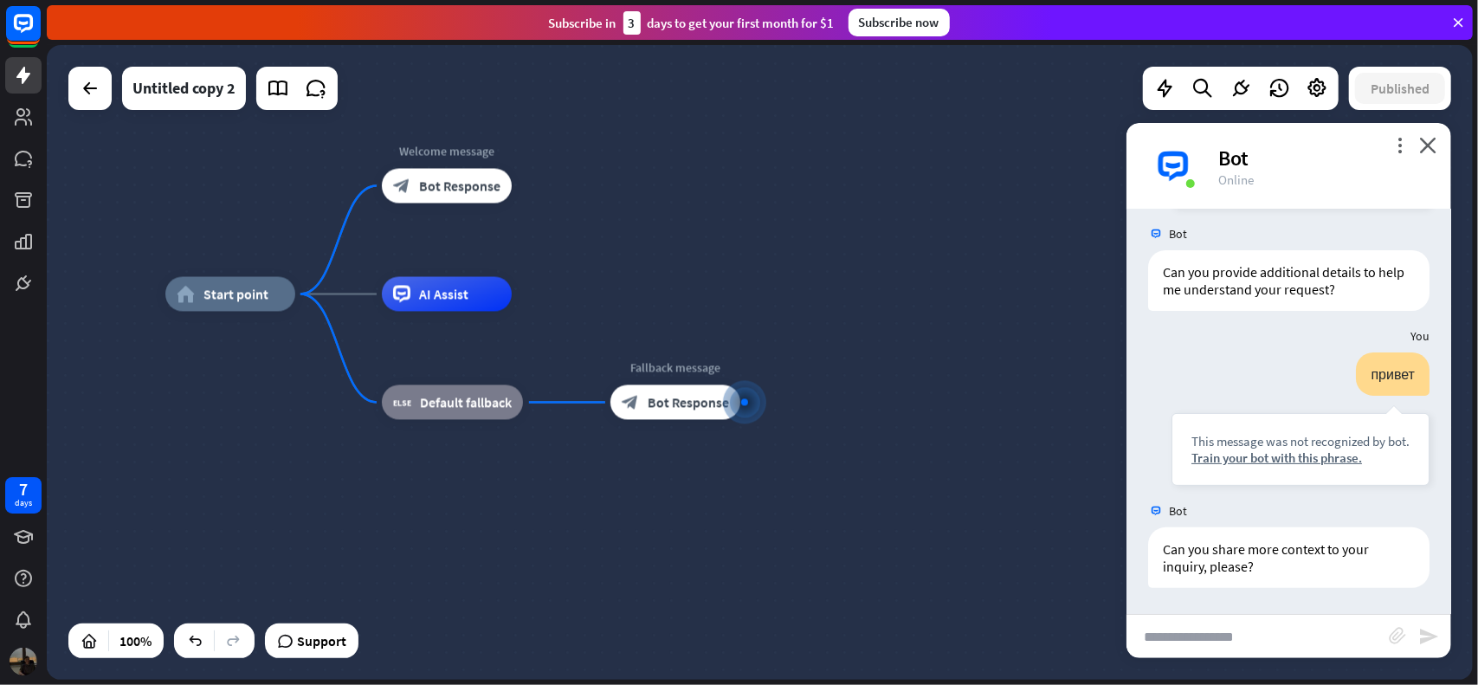
drag, startPoint x: 441, startPoint y: 477, endPoint x: 617, endPoint y: 513, distance: 180.2
click at [623, 528] on div "home_2 Start point Welcome message block_bot_response Bot Response AI Assist bl…" at bounding box center [878, 611] width 1426 height 635
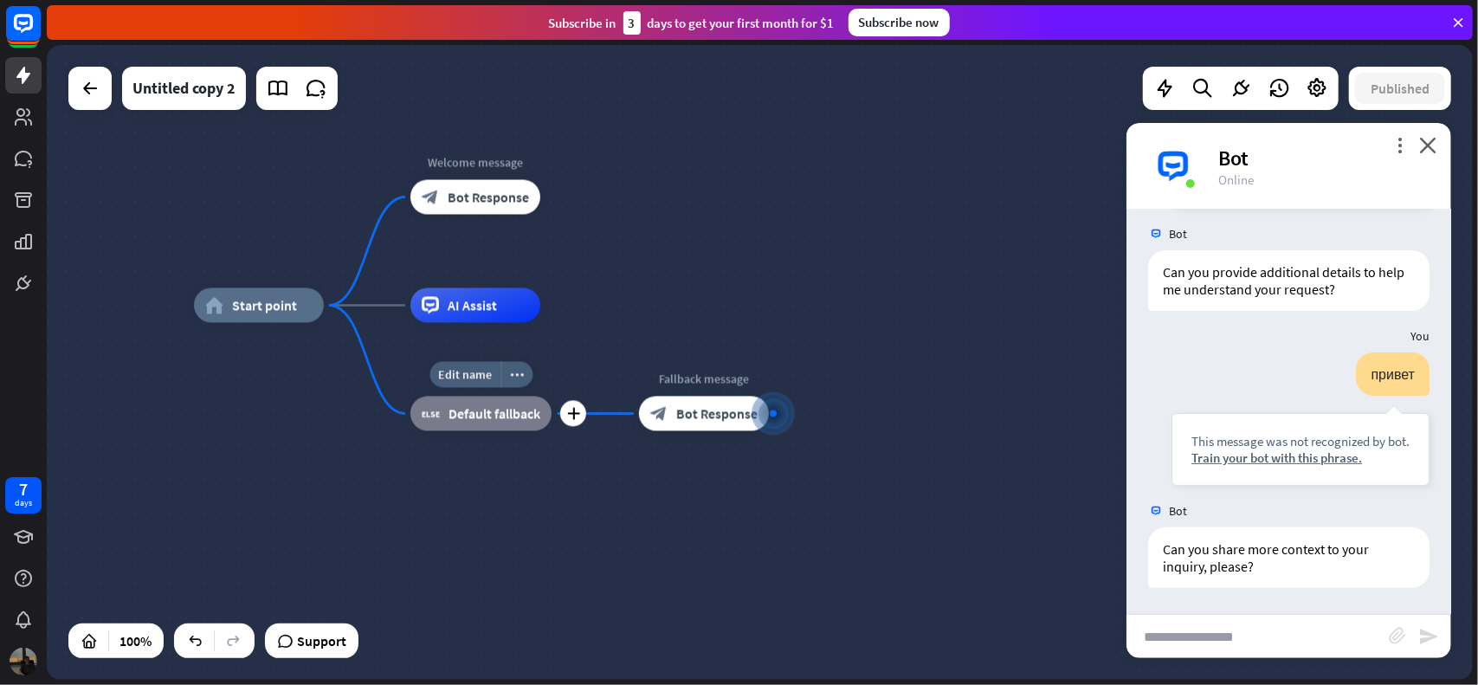
click at [467, 417] on span "Default fallback" at bounding box center [495, 413] width 92 height 17
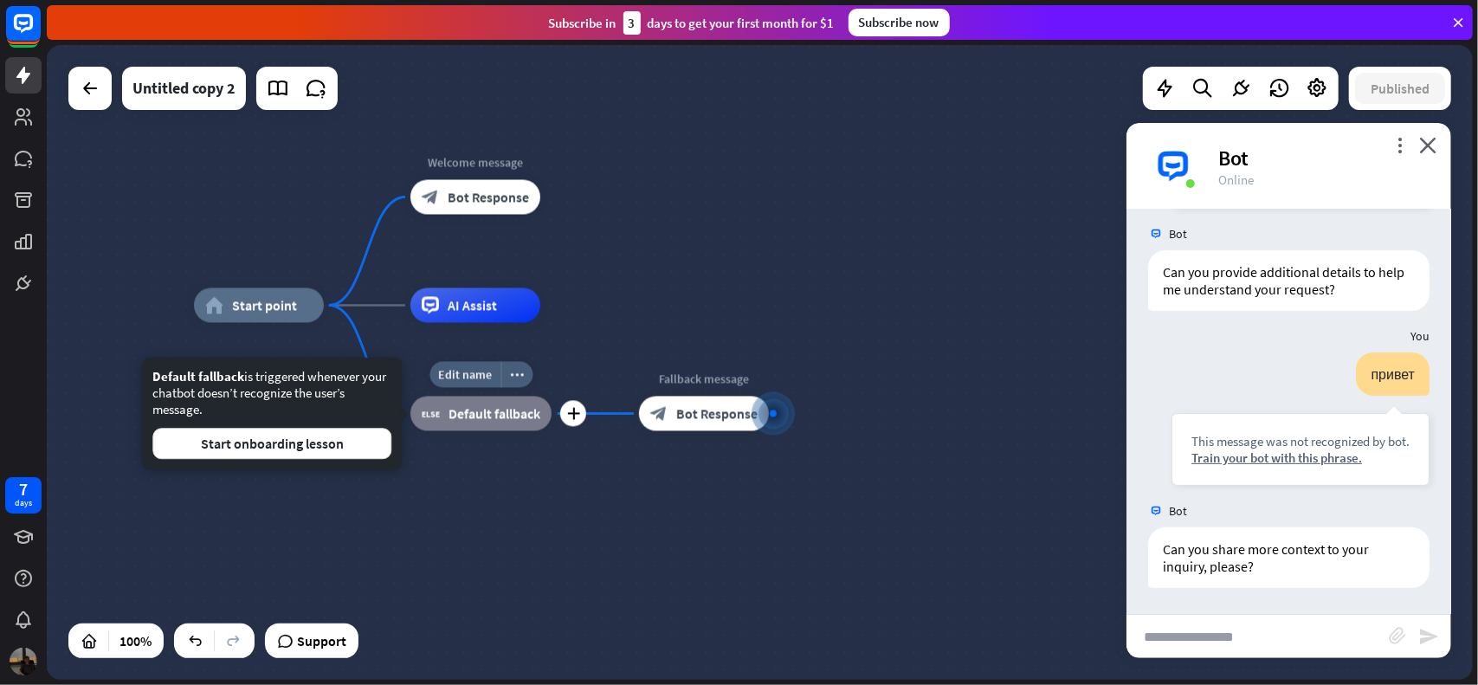
click at [467, 417] on span "Default fallback" at bounding box center [495, 413] width 92 height 17
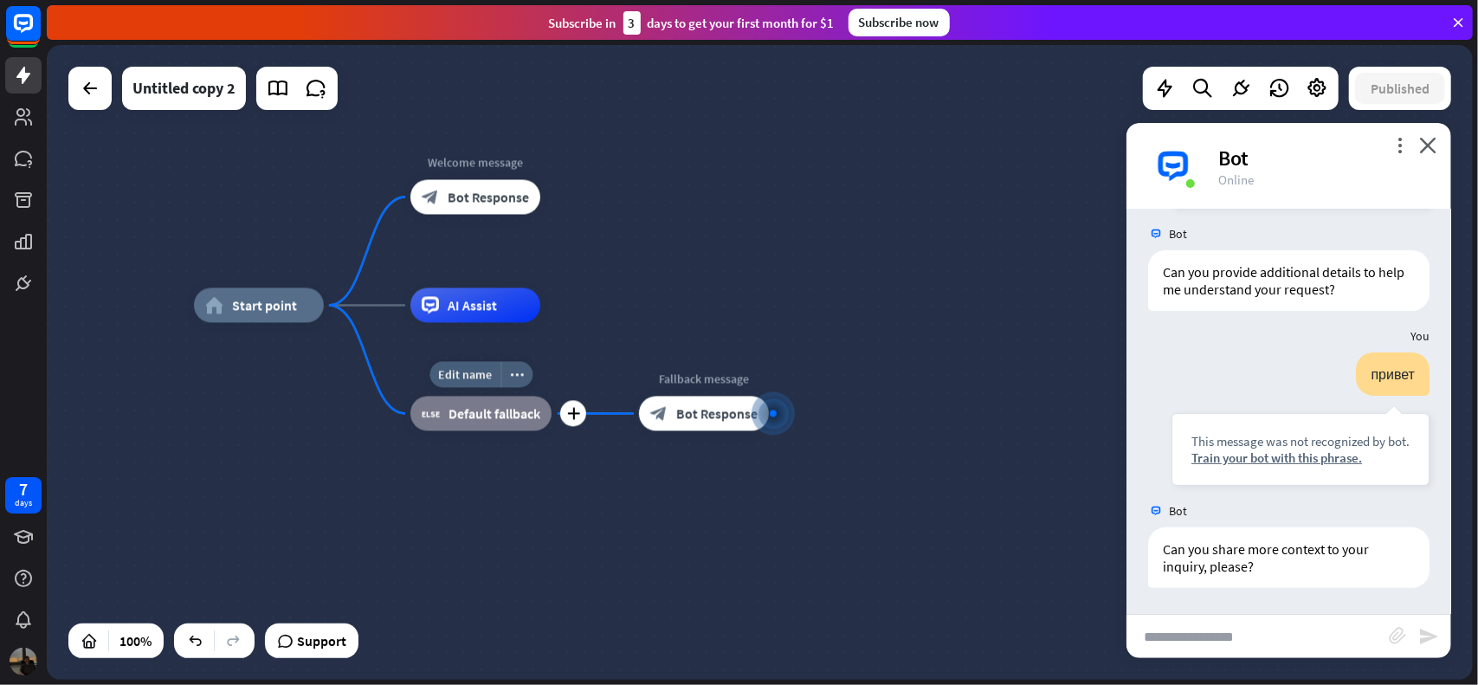
click at [462, 425] on div "block_fallback Default fallback" at bounding box center [480, 414] width 141 height 35
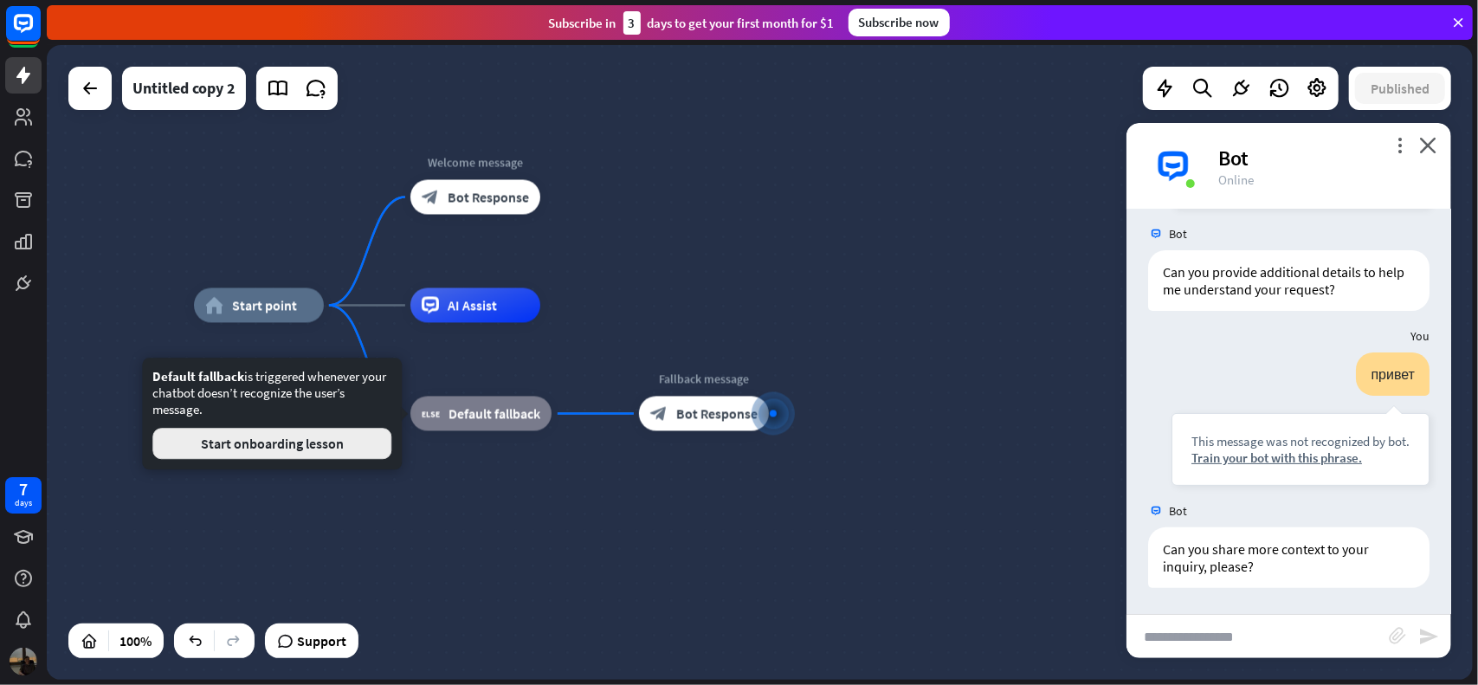
click at [331, 436] on button "Start onboarding lesson" at bounding box center [271, 443] width 239 height 31
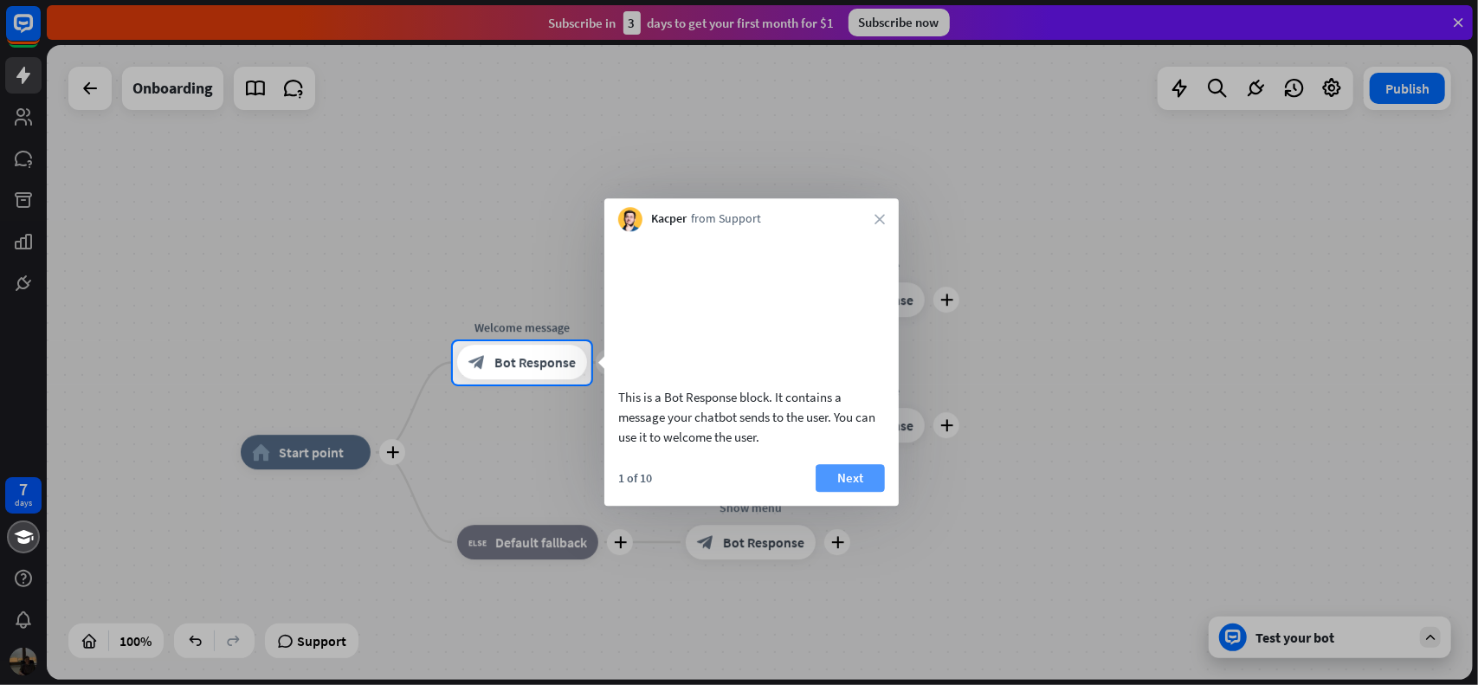
click at [854, 492] on button "Next" at bounding box center [850, 478] width 69 height 28
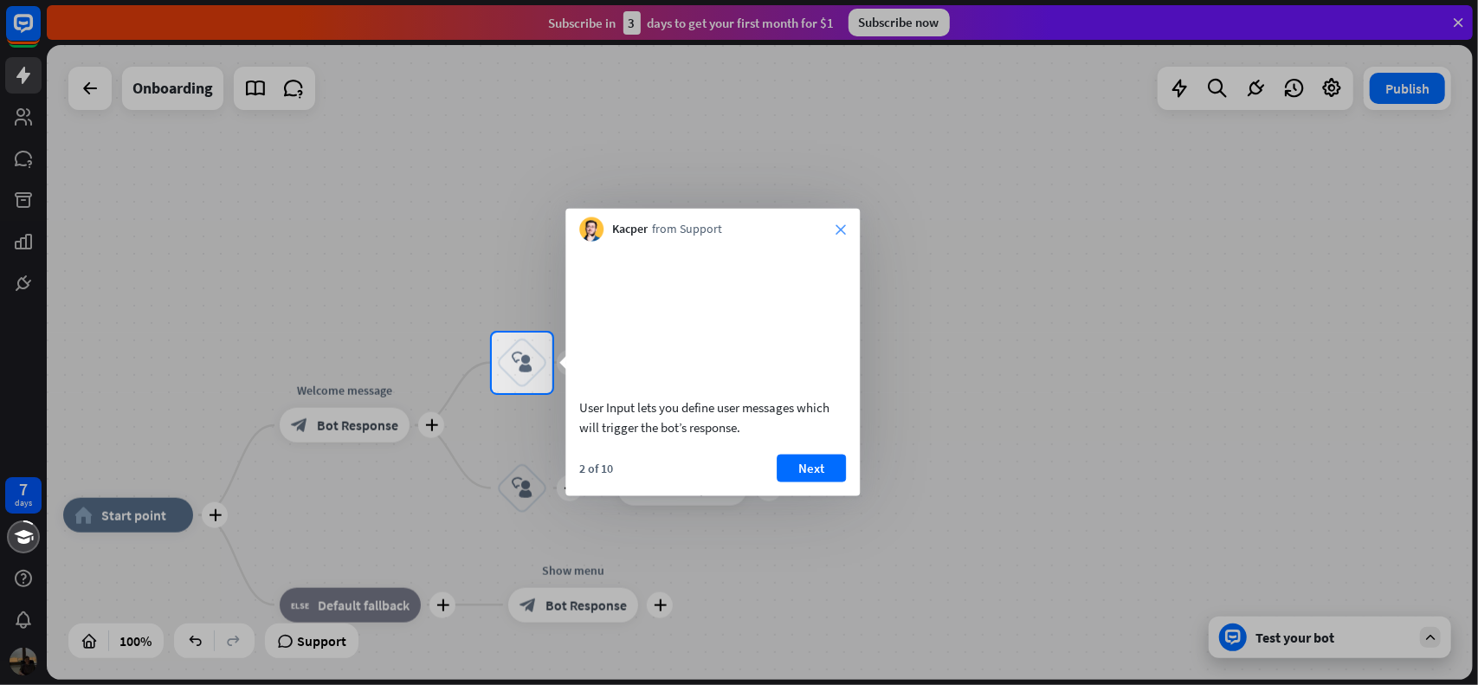
click at [838, 228] on icon "close" at bounding box center [841, 229] width 10 height 10
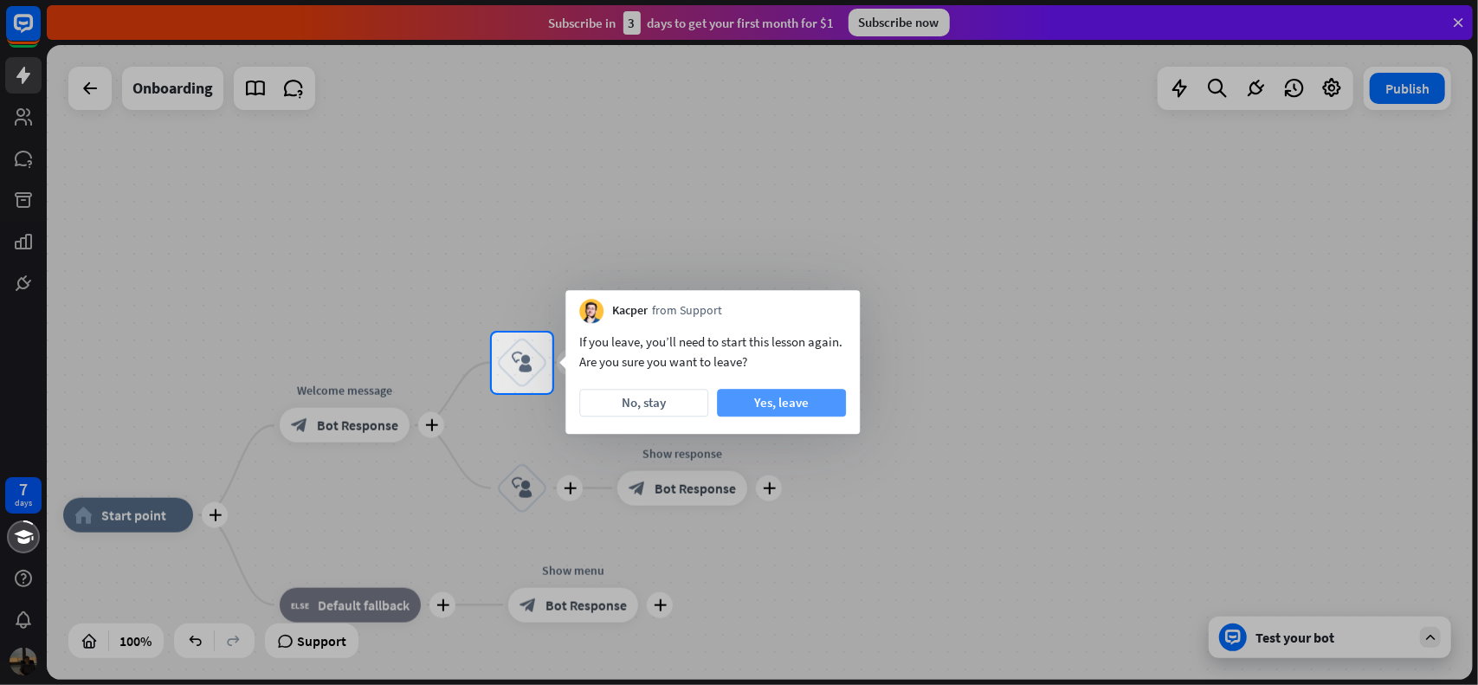
click at [750, 404] on button "Yes, leave" at bounding box center [781, 403] width 129 height 28
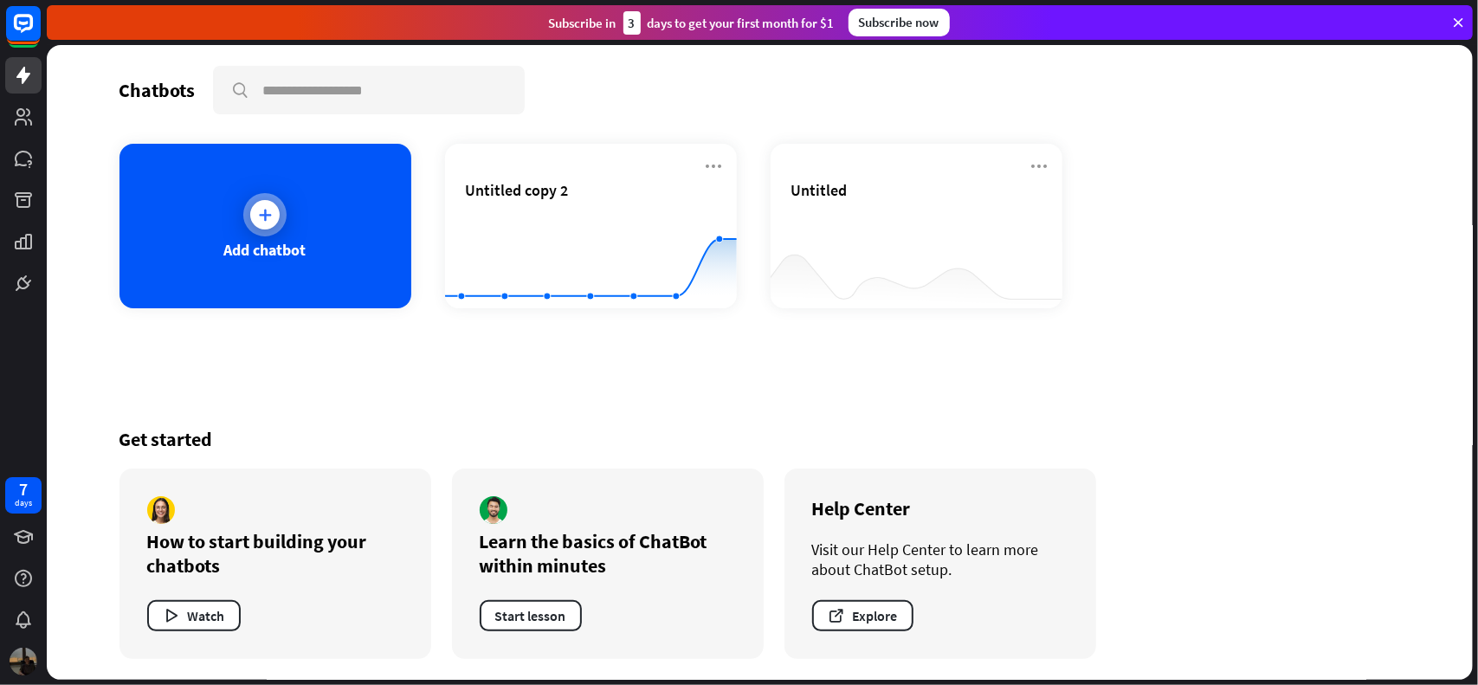
click at [374, 247] on div "Add chatbot" at bounding box center [266, 226] width 292 height 165
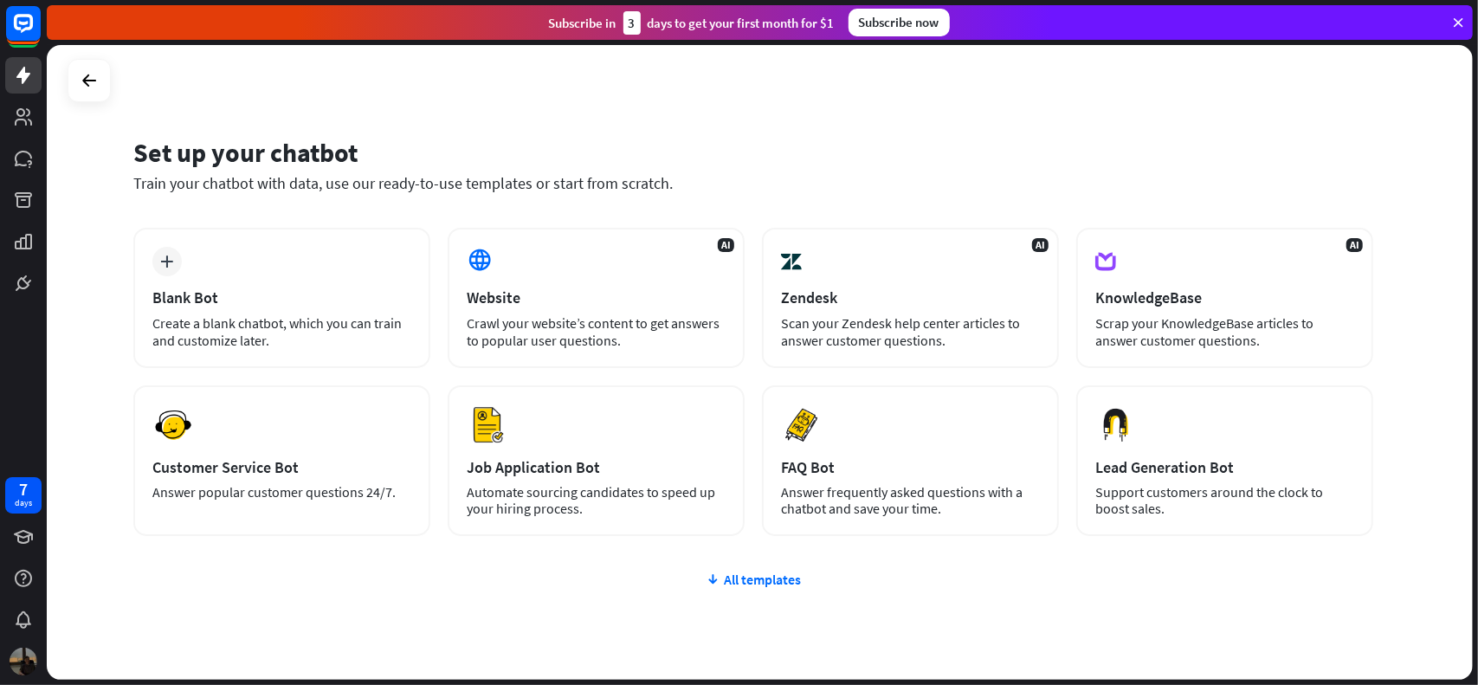
drag, startPoint x: 218, startPoint y: 171, endPoint x: 188, endPoint y: 151, distance: 36.7
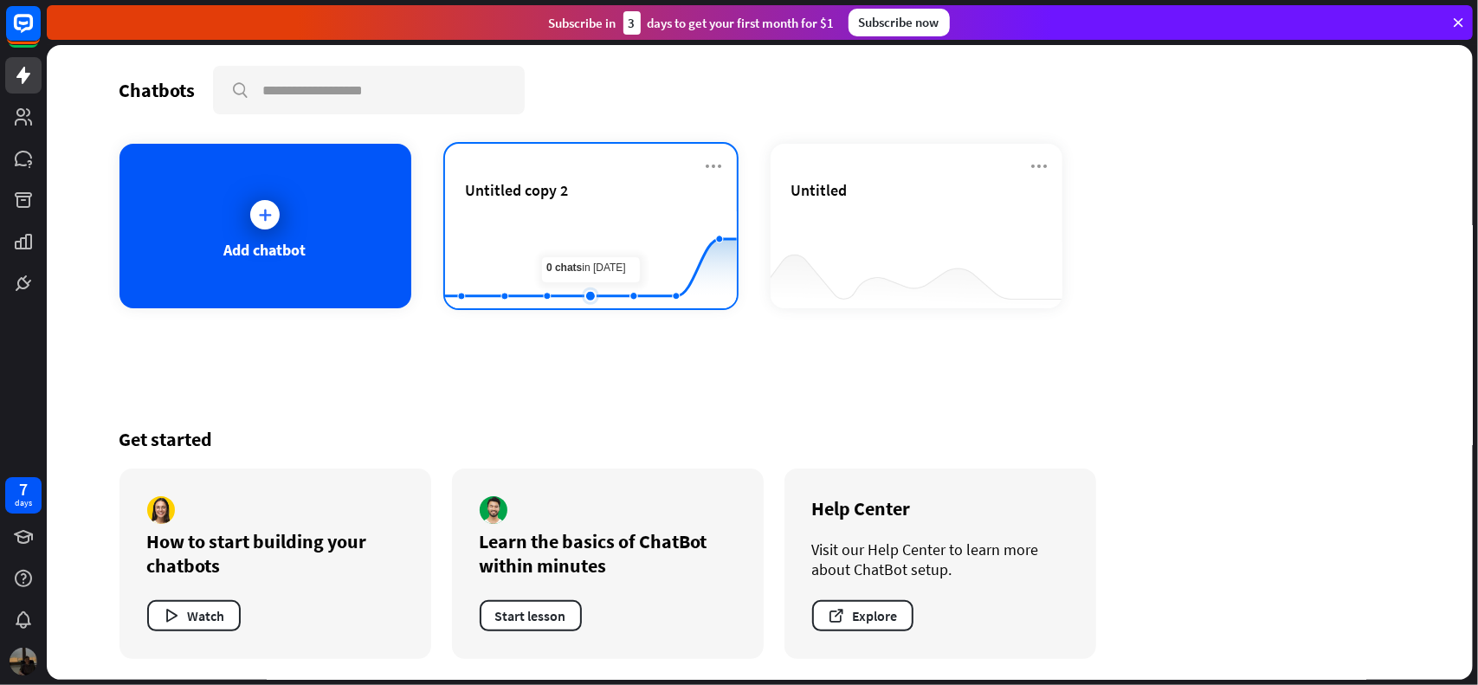
click at [575, 232] on rect at bounding box center [591, 265] width 292 height 108
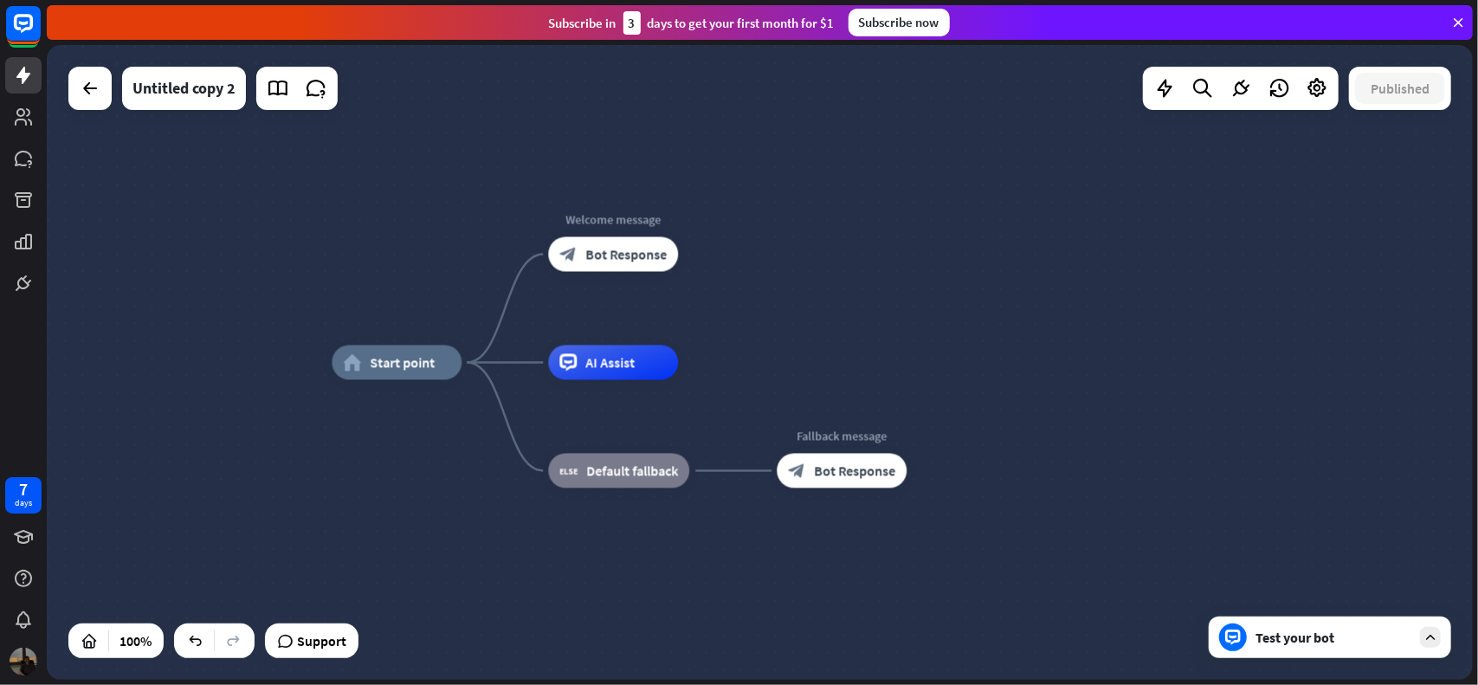
click at [1277, 636] on div "Test your bot" at bounding box center [1334, 637] width 156 height 17
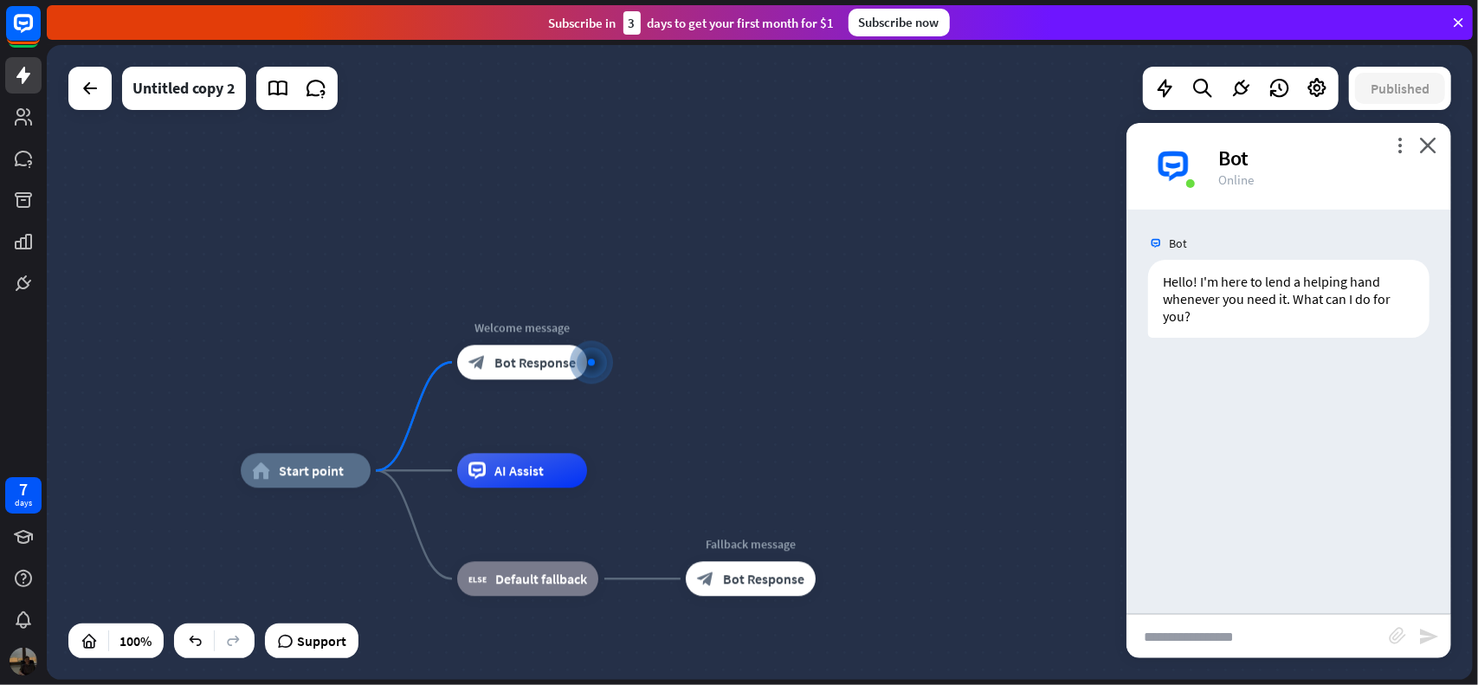
click at [1237, 642] on input "text" at bounding box center [1258, 636] width 262 height 43
type input "******"
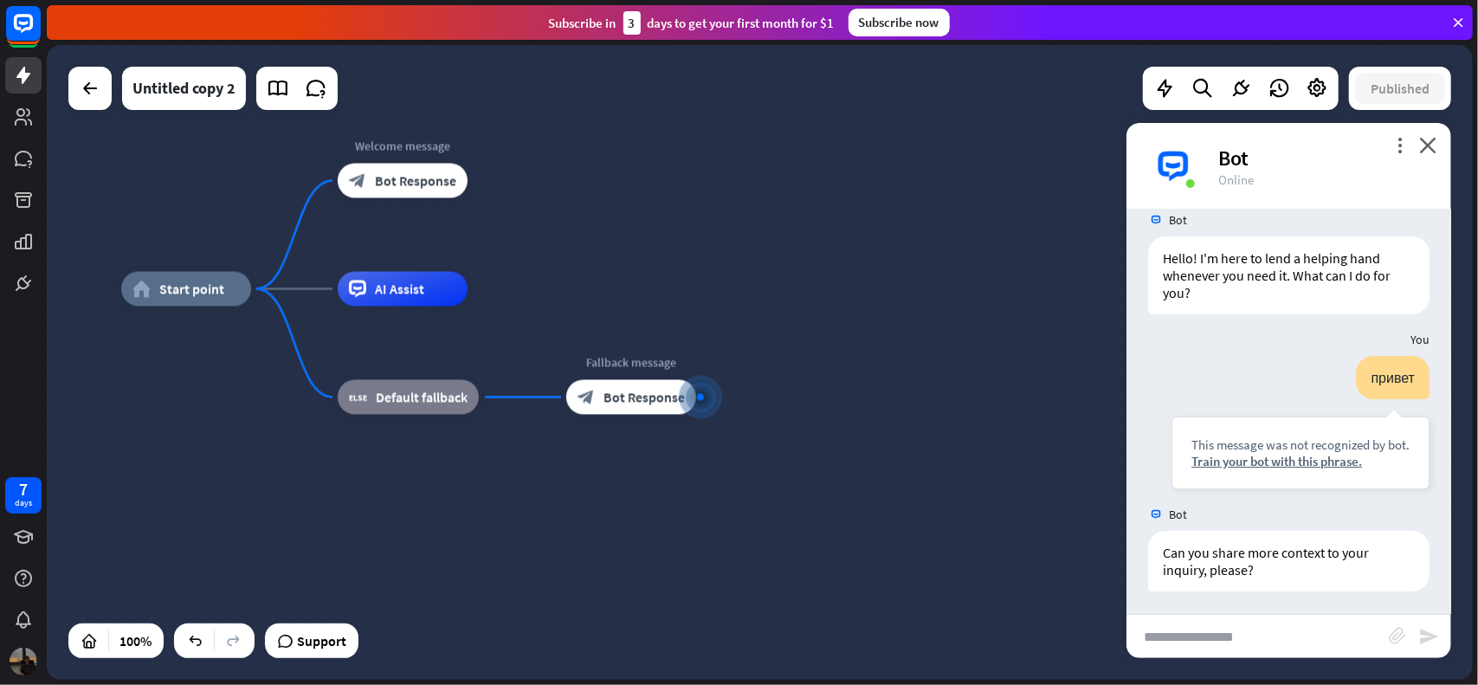
scroll to position [25, 0]
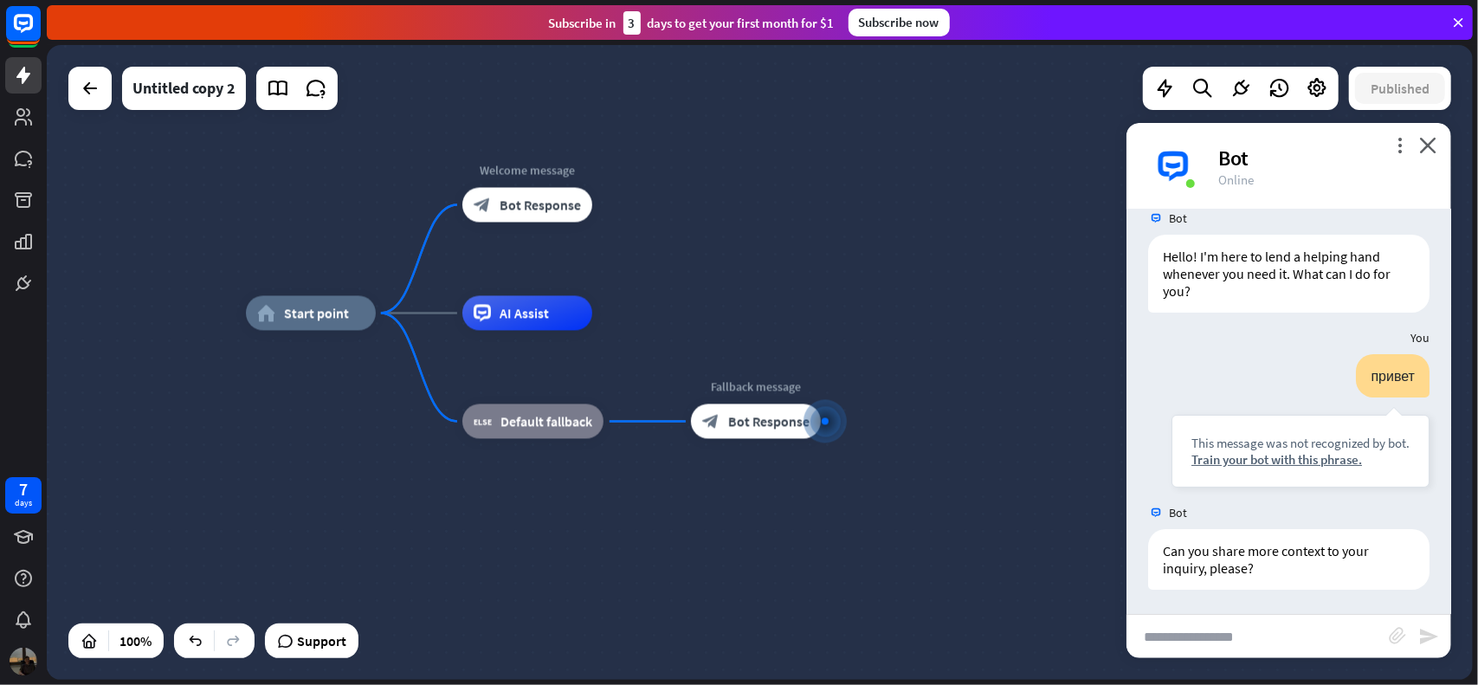
drag, startPoint x: 572, startPoint y: 498, endPoint x: 805, endPoint y: 557, distance: 241.1
click at [805, 557] on div "home_2 Start point Welcome message block_bot_response Bot Response AI Assist bl…" at bounding box center [959, 630] width 1426 height 635
drag, startPoint x: 1302, startPoint y: 551, endPoint x: 1227, endPoint y: 567, distance: 76.3
click at [1225, 567] on div "Can you share more context to your inquiry, please?" at bounding box center [1288, 559] width 281 height 61
click at [1227, 567] on div "Can you share more context to your inquiry, please?" at bounding box center [1288, 559] width 281 height 61
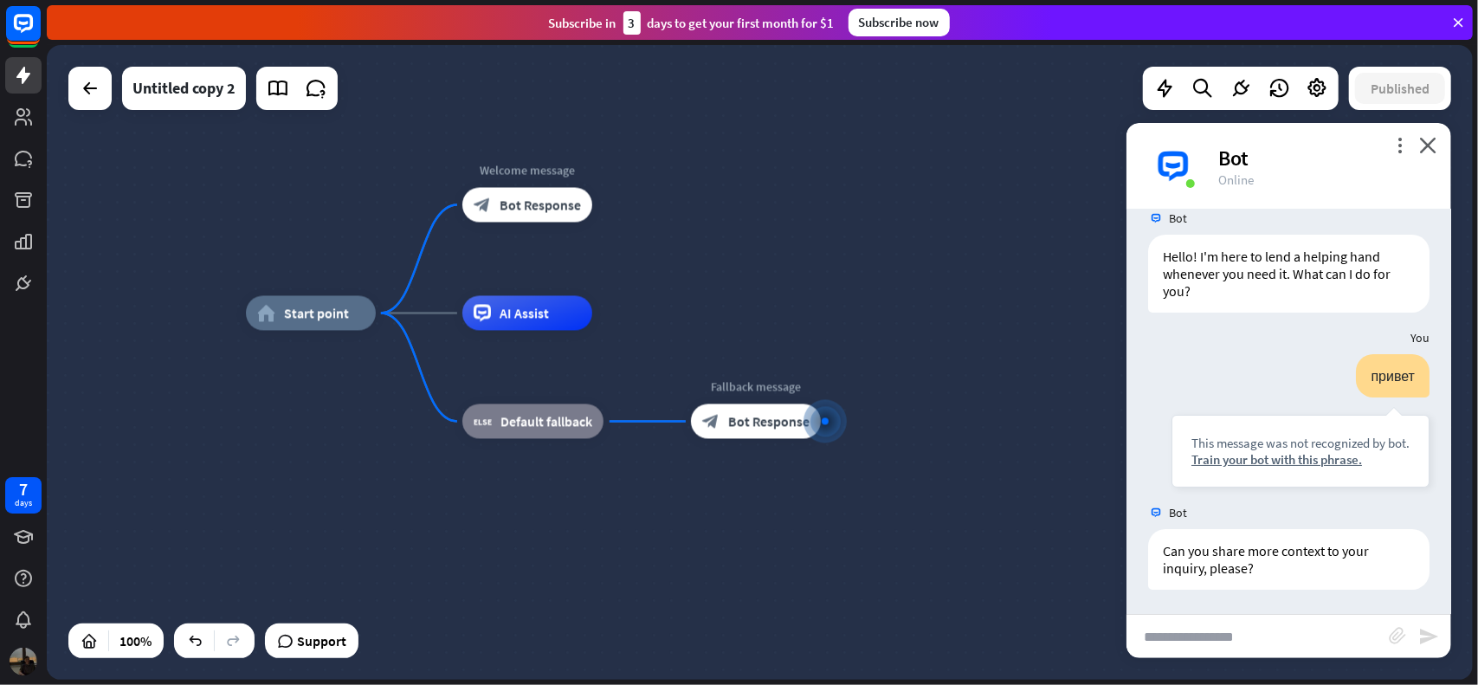
click at [1282, 631] on input "text" at bounding box center [1258, 636] width 262 height 43
type input "**********"
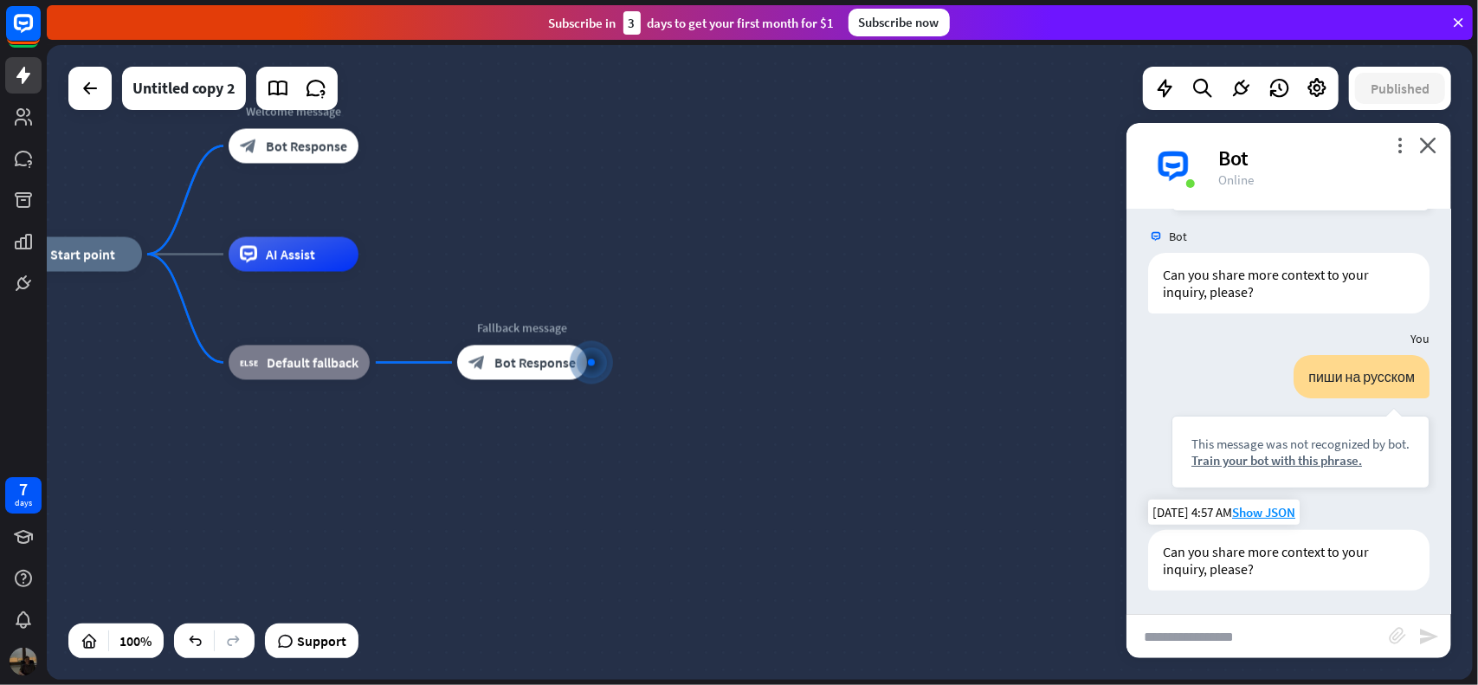
scroll to position [301, 0]
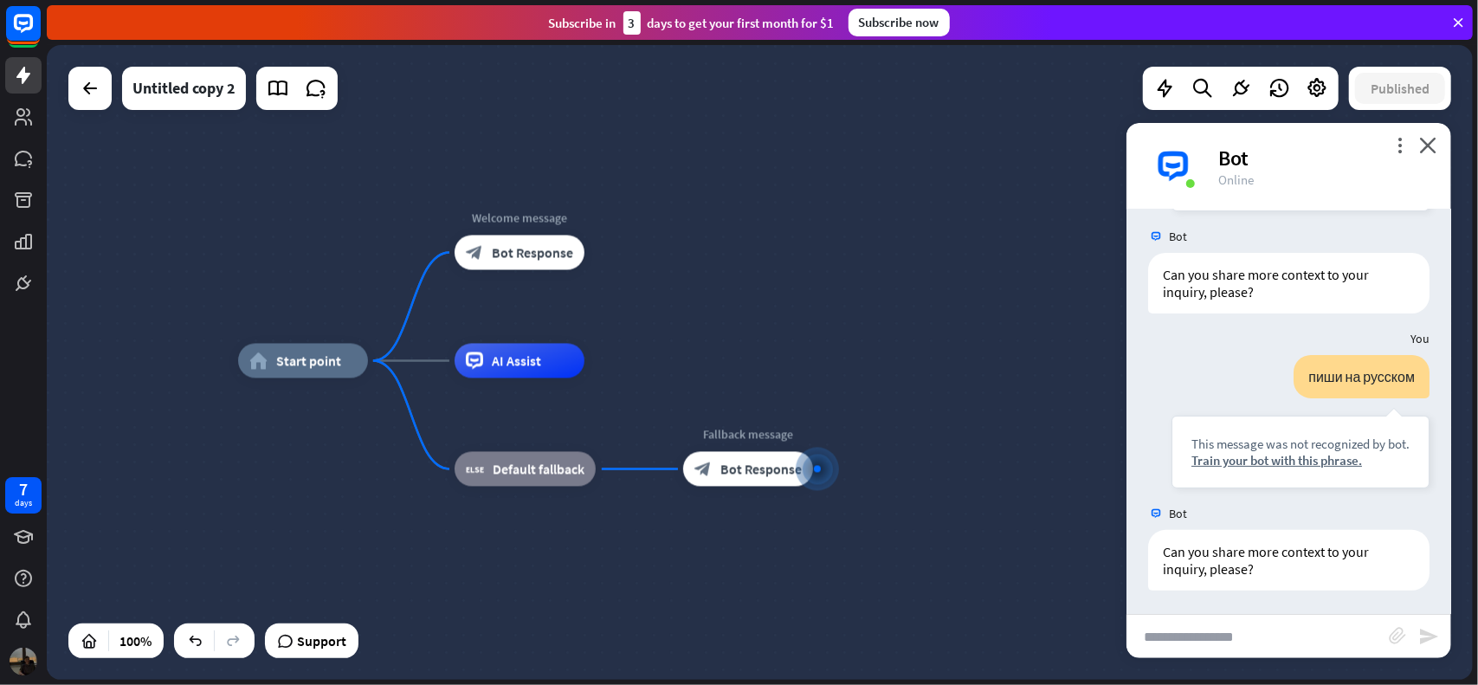
drag, startPoint x: 817, startPoint y: 412, endPoint x: 1036, endPoint y: 512, distance: 240.7
click at [1045, 517] on div "home_2 Start point Welcome message block_bot_response Bot Response AI Assist bl…" at bounding box center [951, 678] width 1426 height 635
click at [102, 81] on div at bounding box center [90, 88] width 35 height 35
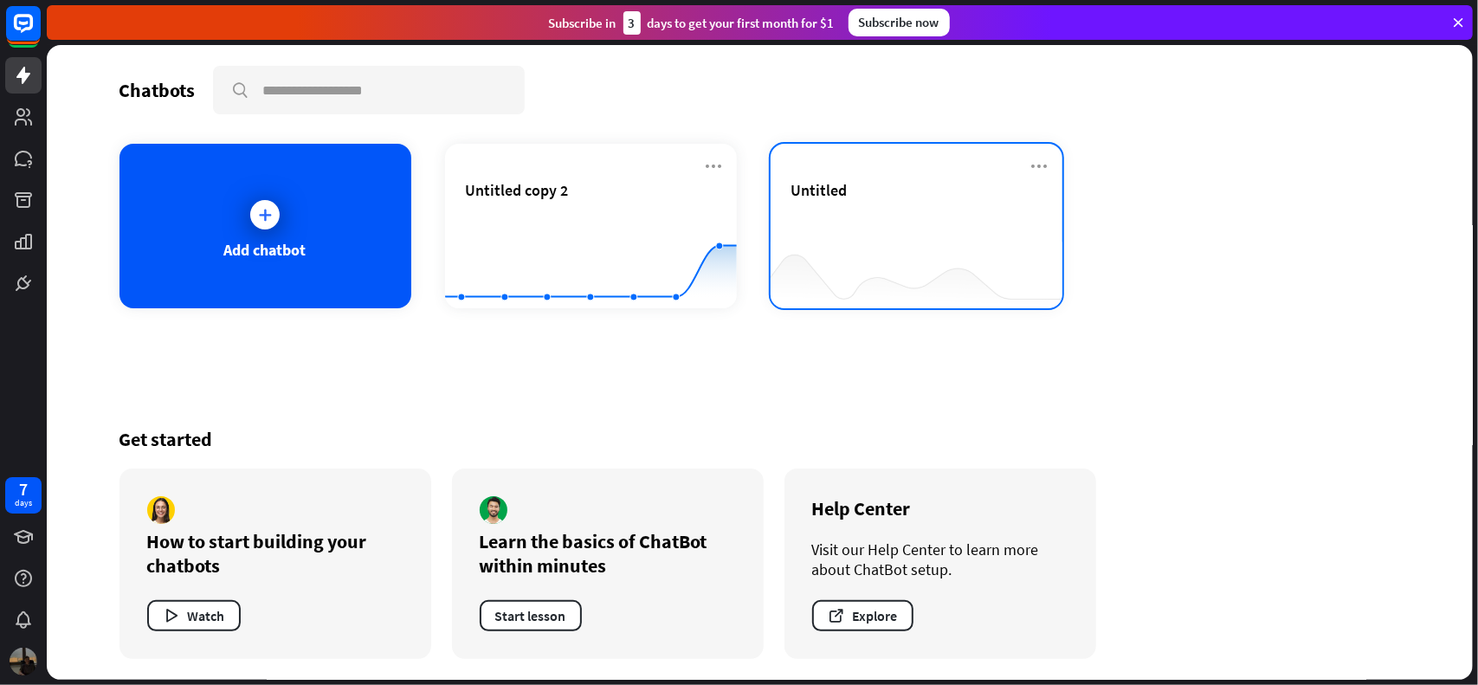
click at [1001, 181] on div "Untitled" at bounding box center [916, 190] width 250 height 20
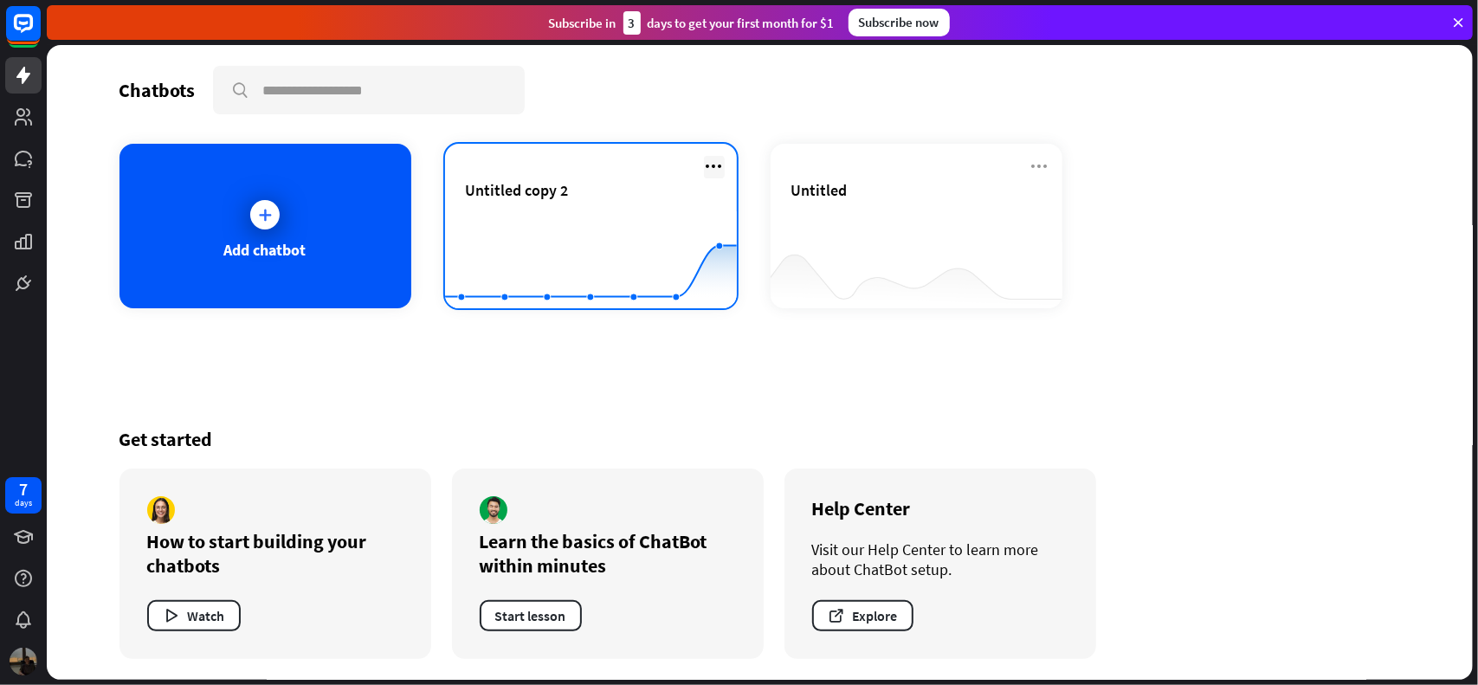
click at [717, 160] on icon at bounding box center [714, 166] width 21 height 21
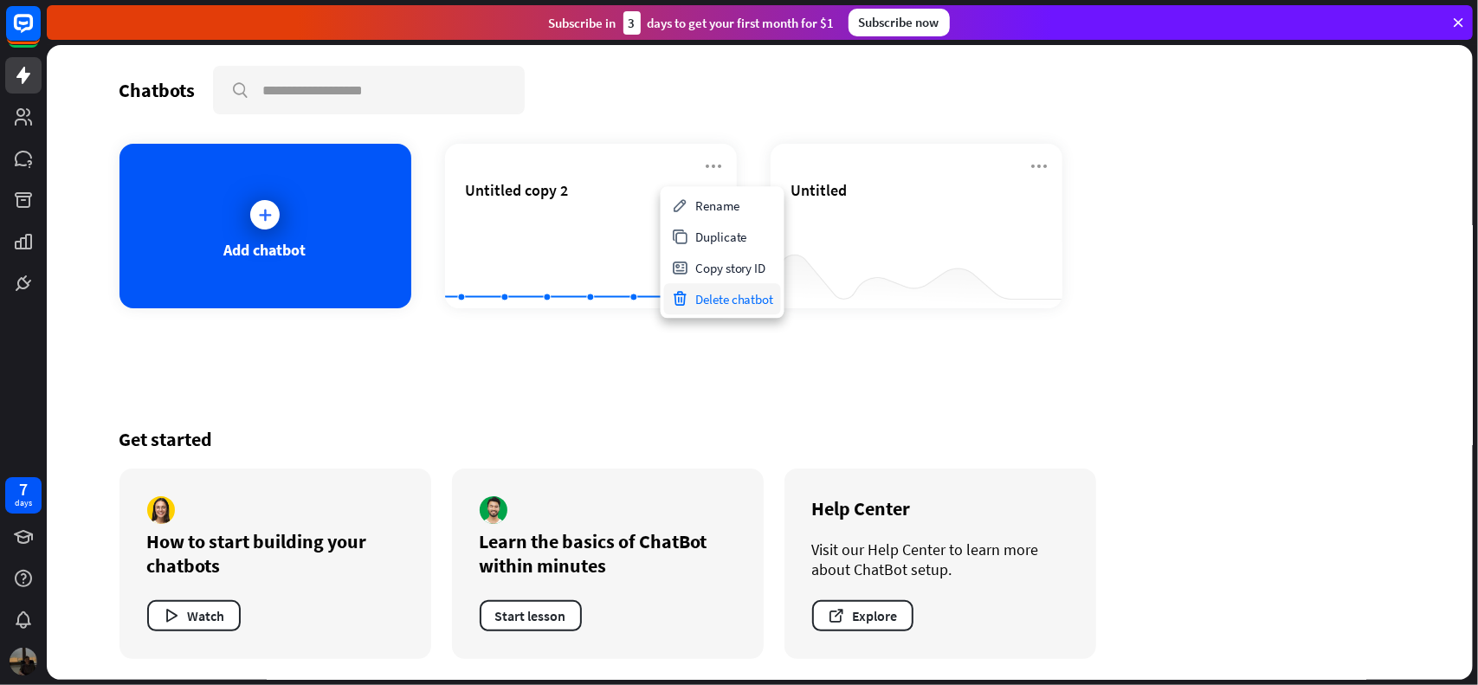
click at [724, 298] on div "Delete chatbot" at bounding box center [722, 298] width 117 height 31
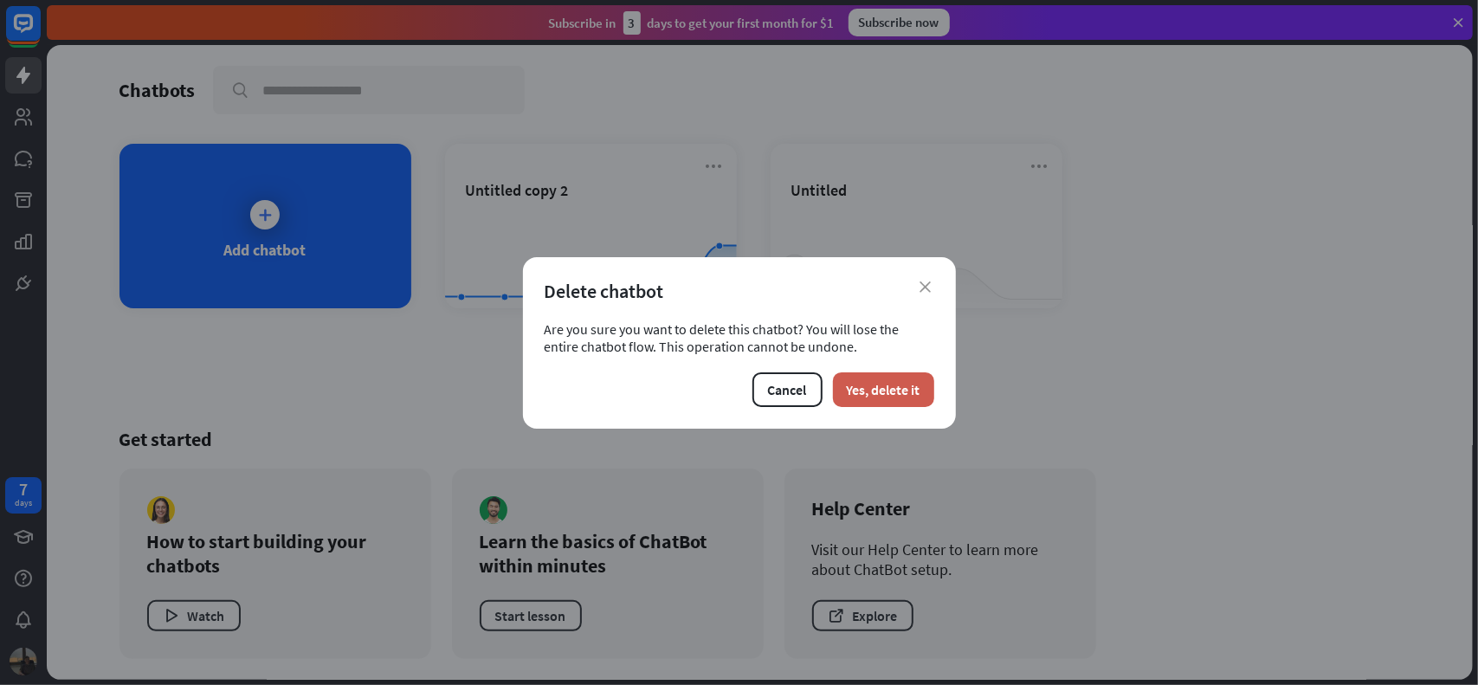
click at [915, 397] on button "Yes, delete it" at bounding box center [883, 389] width 101 height 35
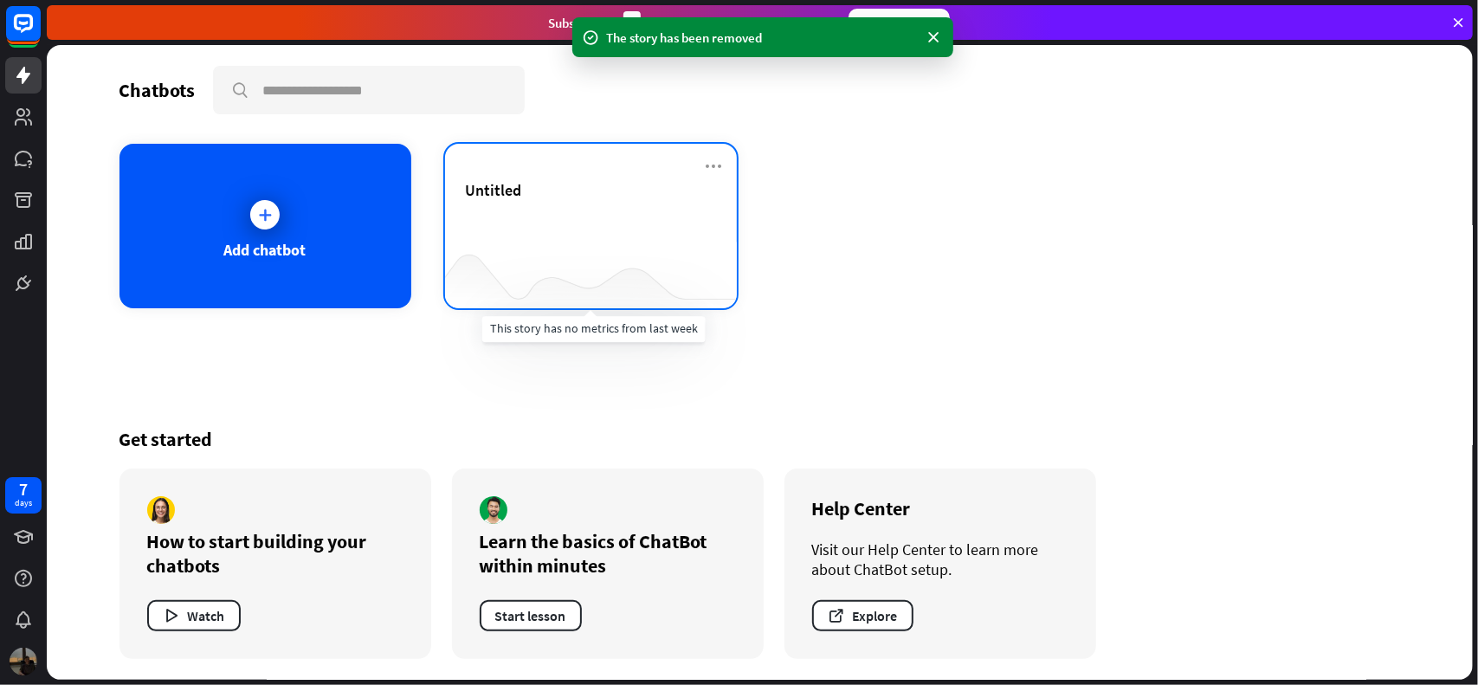
click at [577, 241] on div at bounding box center [591, 274] width 292 height 67
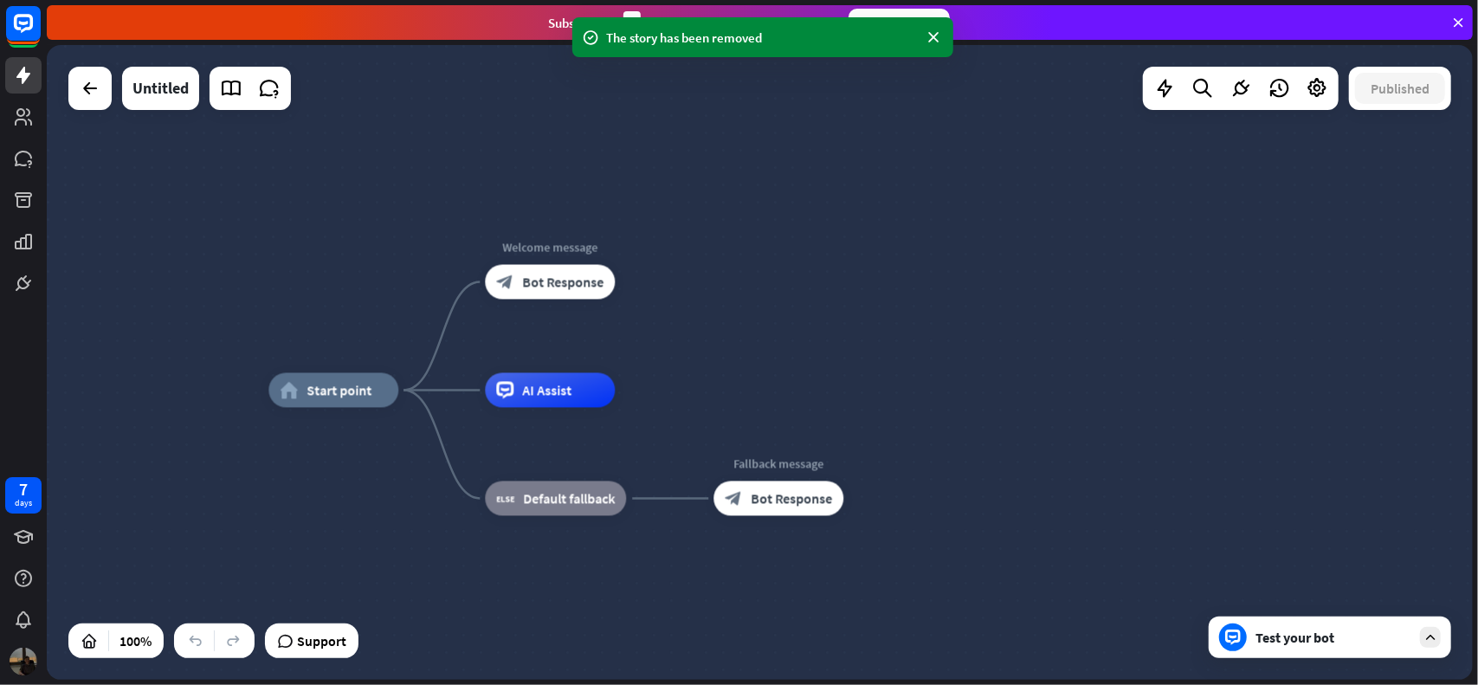
drag, startPoint x: 907, startPoint y: 323, endPoint x: 843, endPoint y: 352, distance: 69.4
click at [843, 352] on div "home_2 Start point Welcome message block_bot_response Bot Response AI Assist bl…" at bounding box center [760, 362] width 1426 height 635
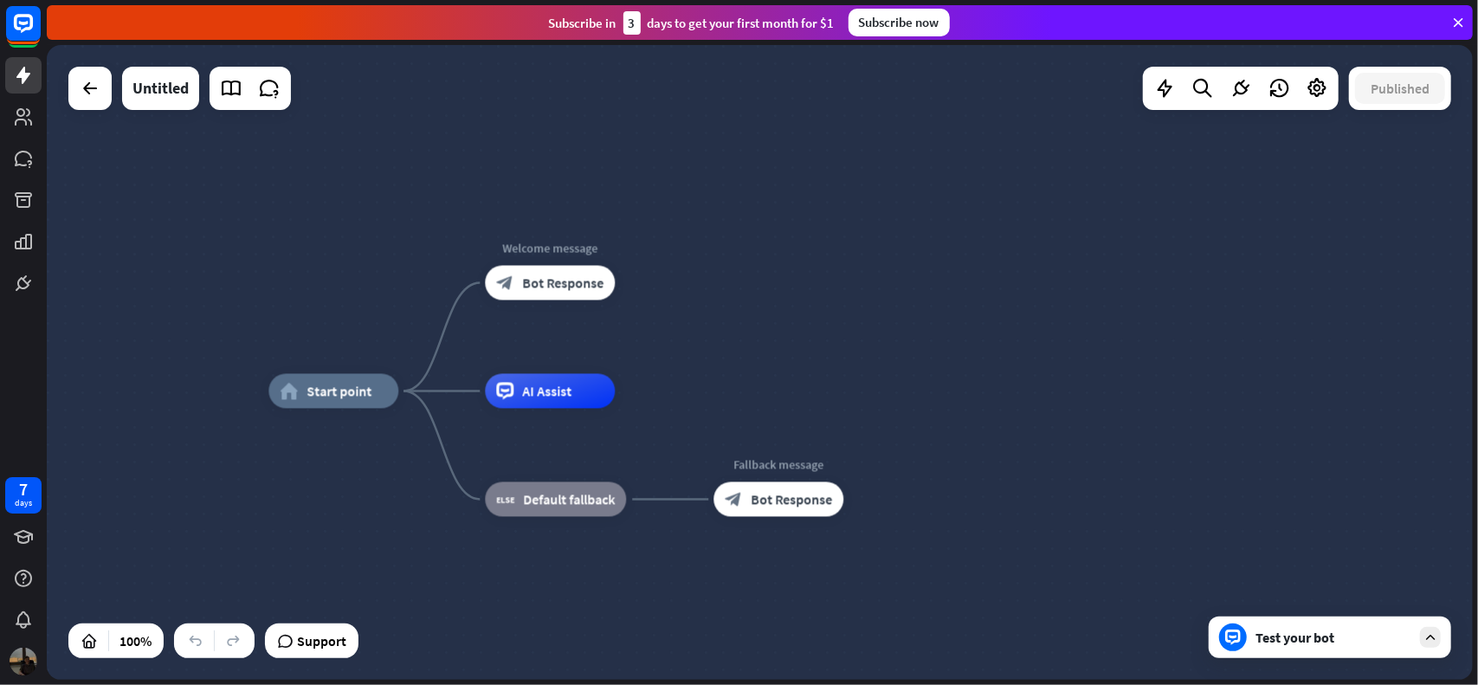
click at [1321, 624] on div "Test your bot" at bounding box center [1330, 638] width 242 height 42
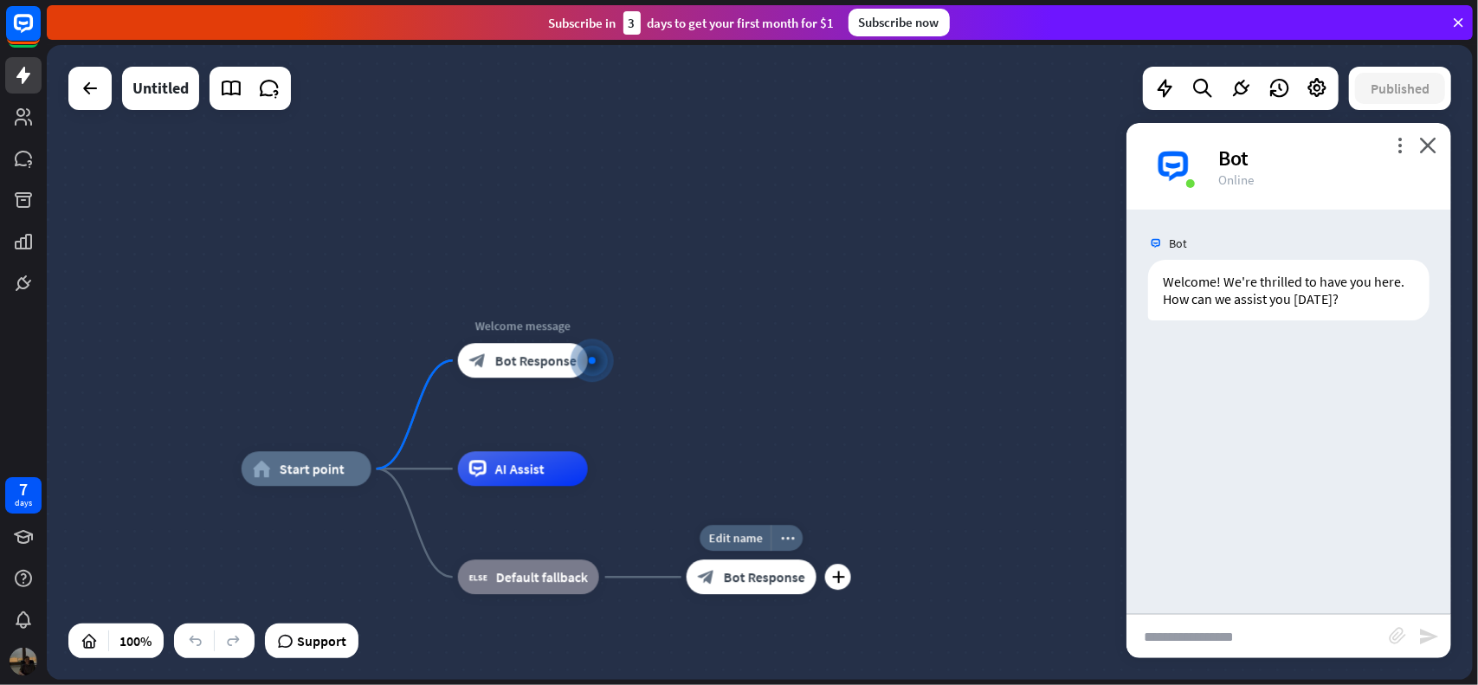
click at [755, 585] on span "Bot Response" at bounding box center [764, 576] width 81 height 17
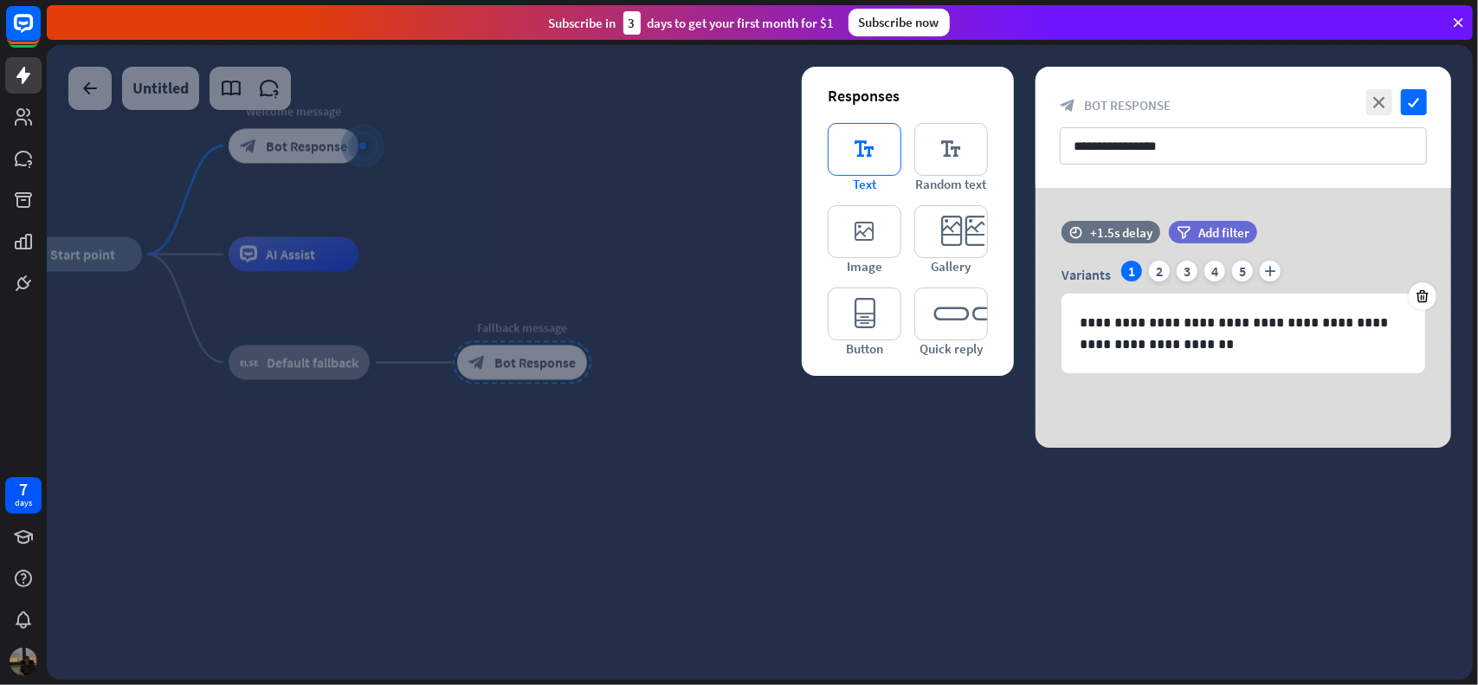
click at [851, 152] on icon "editor_text" at bounding box center [865, 149] width 74 height 53
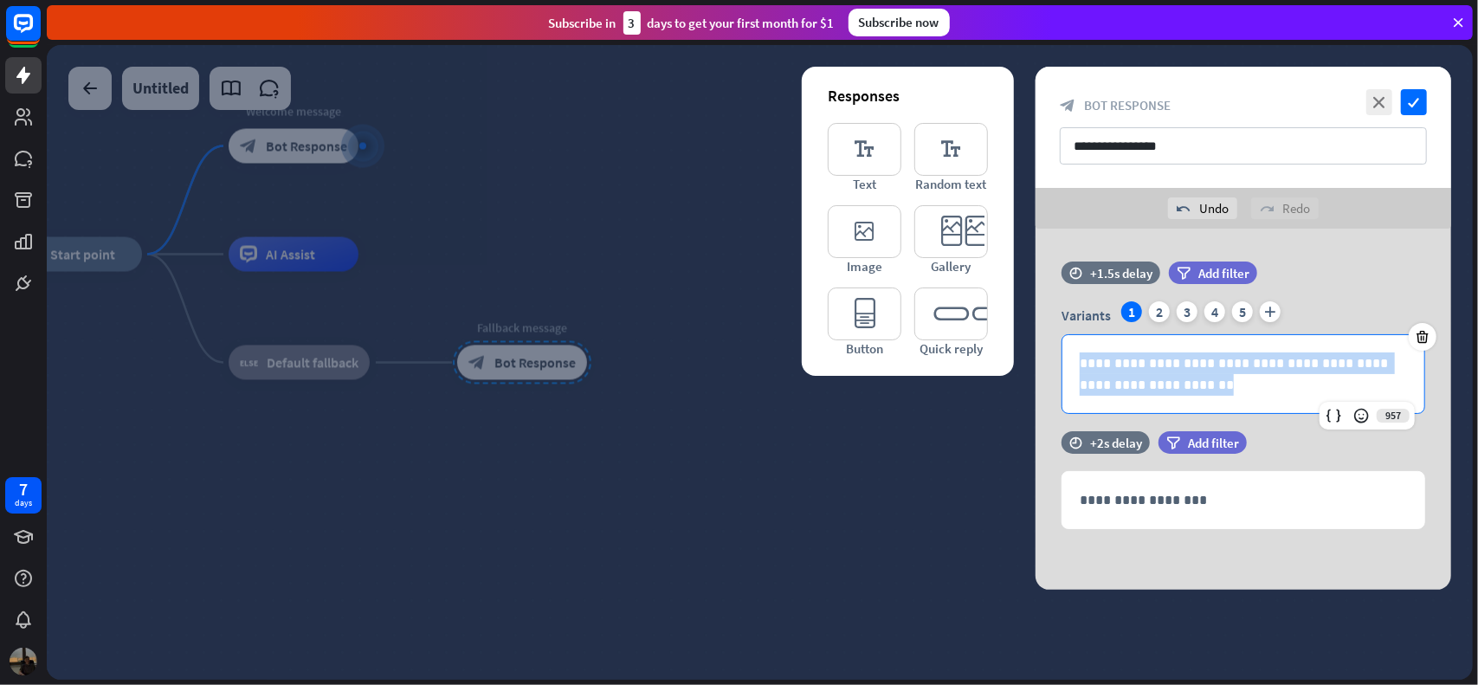
drag, startPoint x: 1211, startPoint y: 382, endPoint x: 1016, endPoint y: 349, distance: 197.6
click at [1016, 349] on div "**********" at bounding box center [1243, 409] width 459 height 361
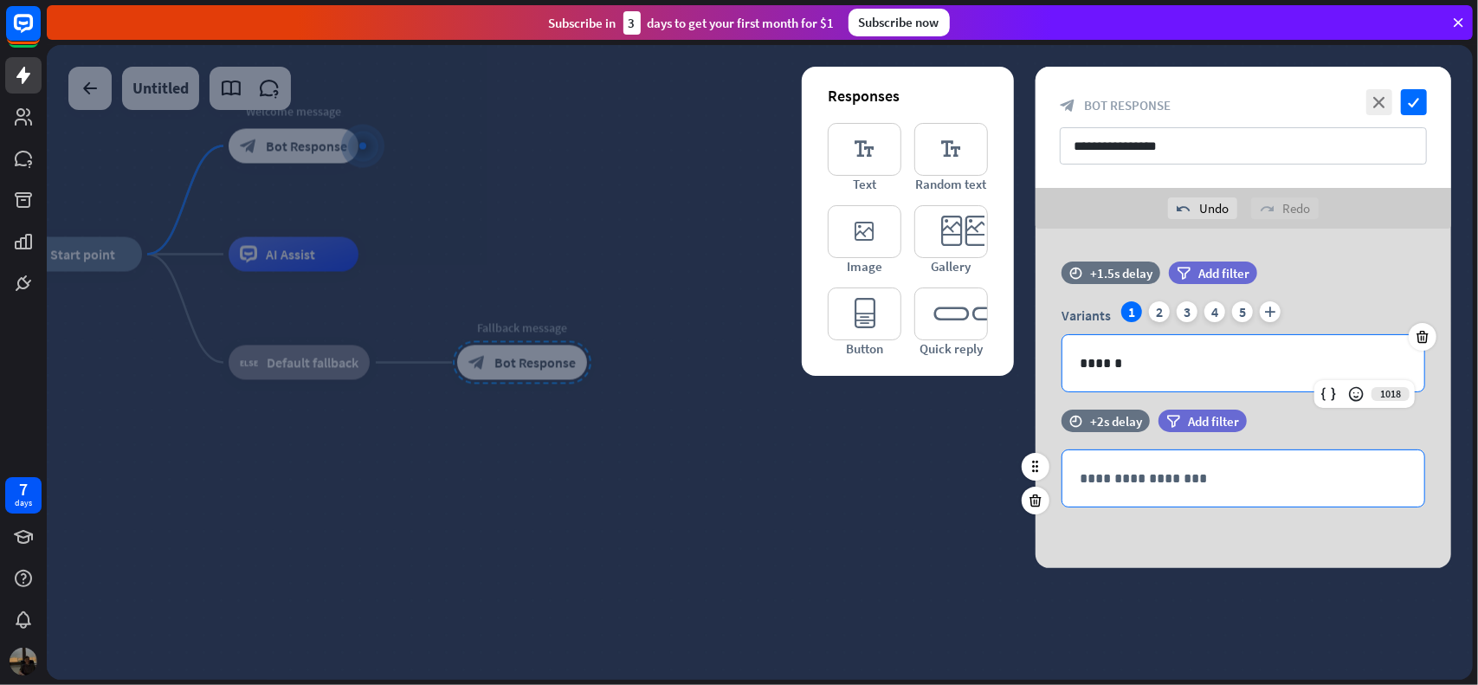
click at [1143, 491] on div "**********" at bounding box center [1244, 478] width 362 height 56
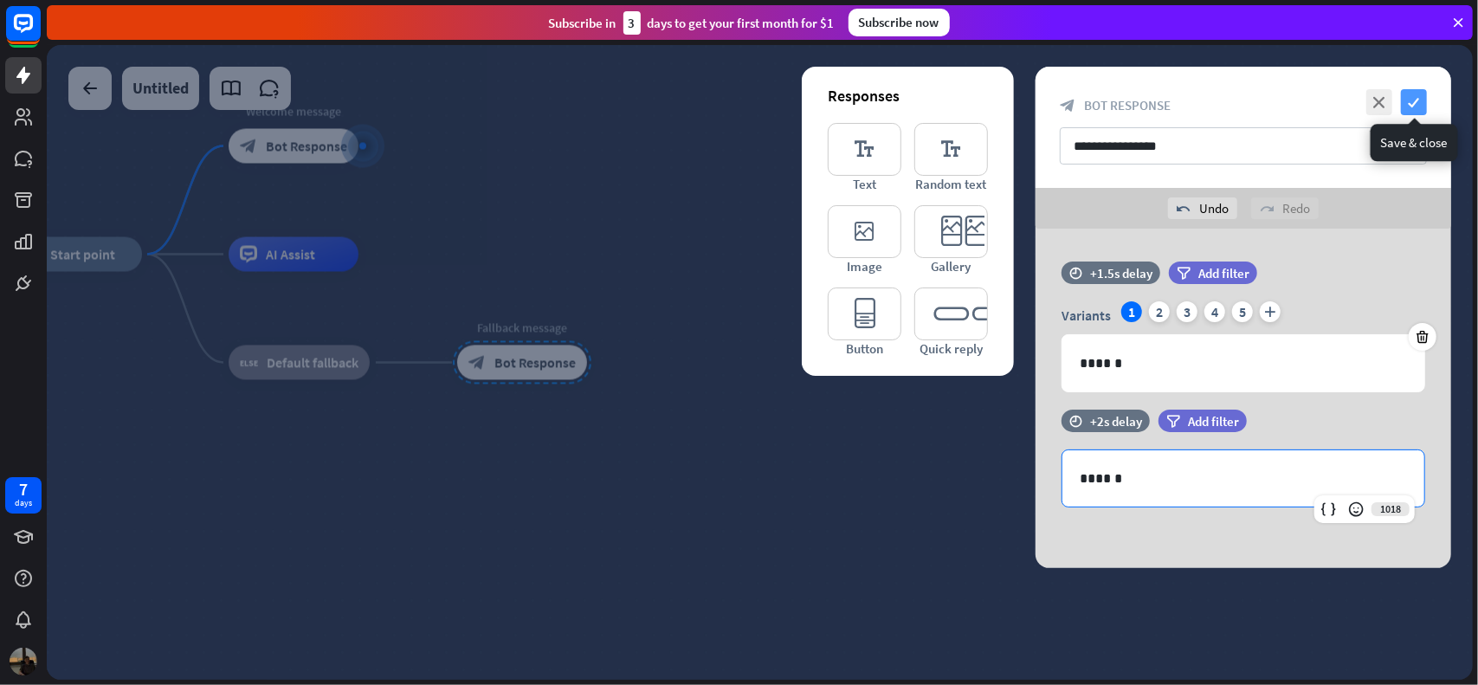
click at [1415, 97] on icon "check" at bounding box center [1414, 102] width 26 height 26
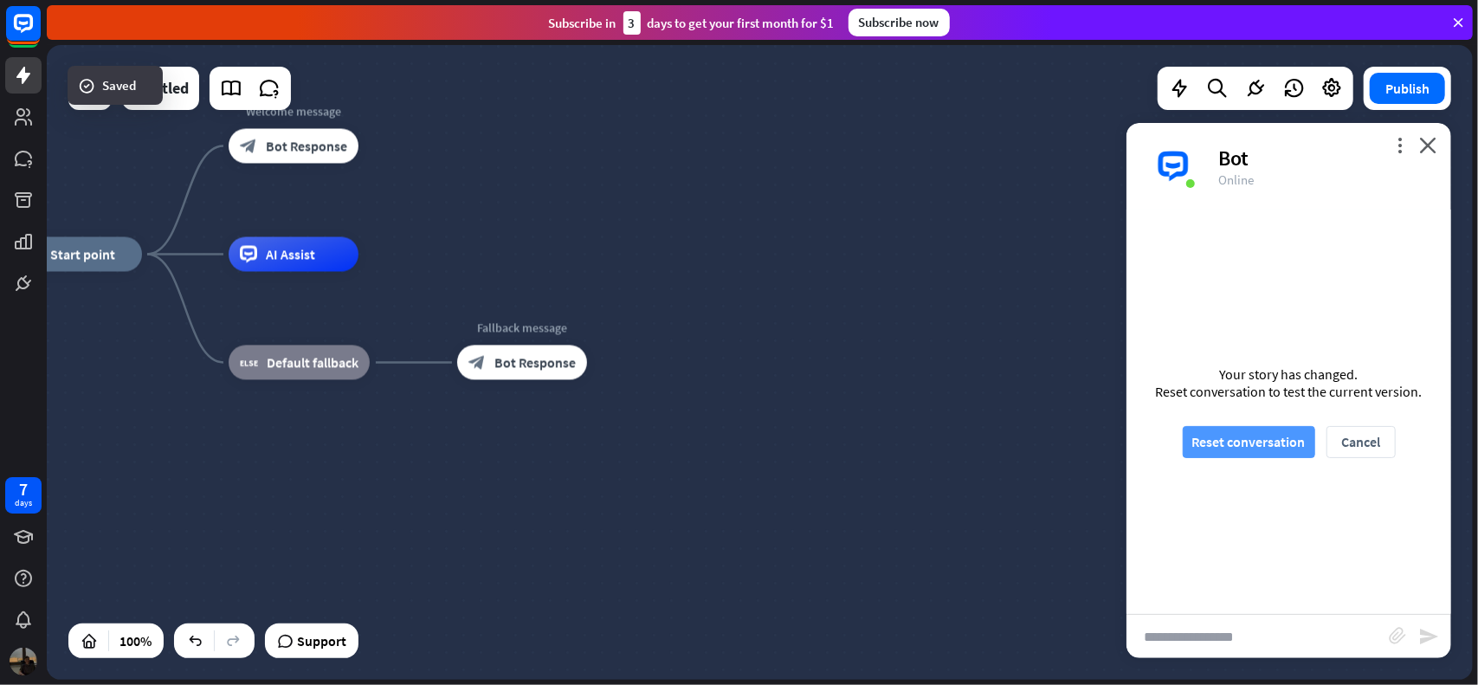
click at [1287, 439] on button "Reset conversation" at bounding box center [1249, 442] width 132 height 32
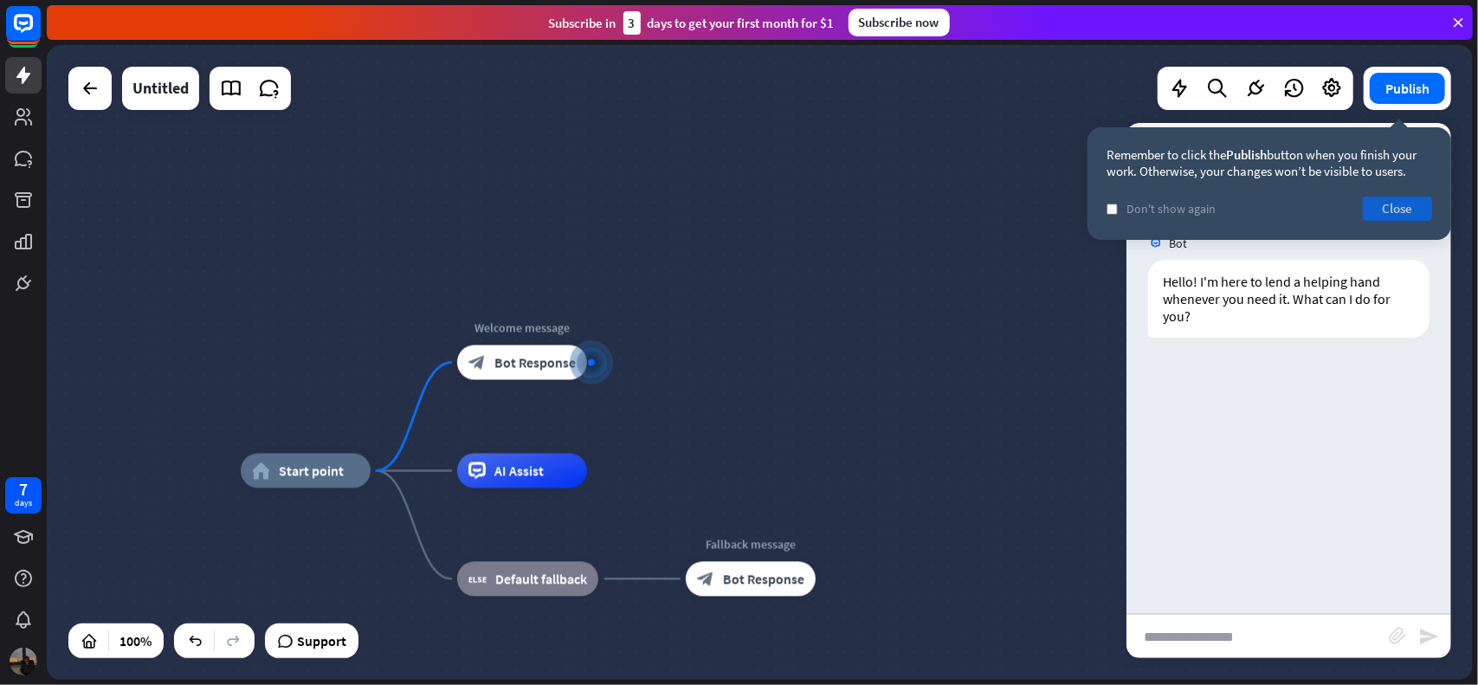
click at [1397, 209] on button "Close" at bounding box center [1397, 209] width 69 height 24
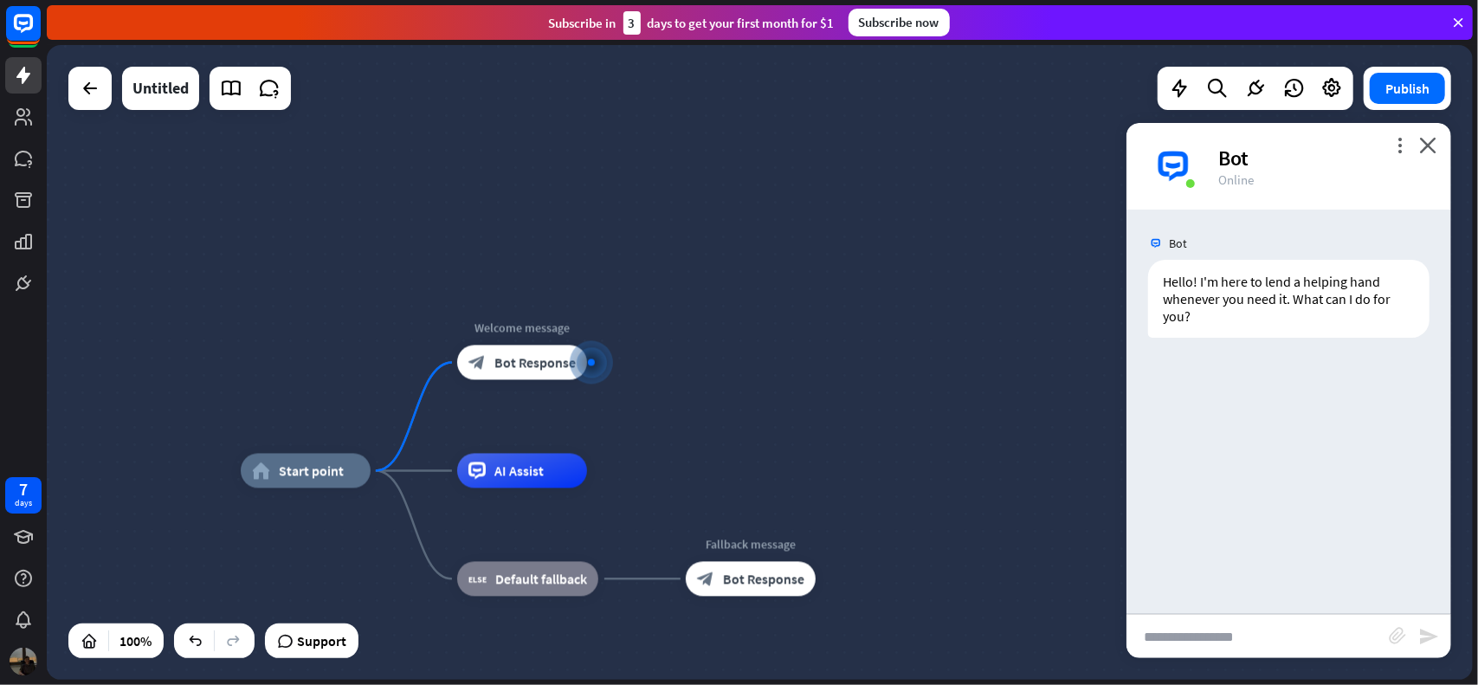
click at [1245, 630] on input "text" at bounding box center [1258, 636] width 262 height 43
type input "******"
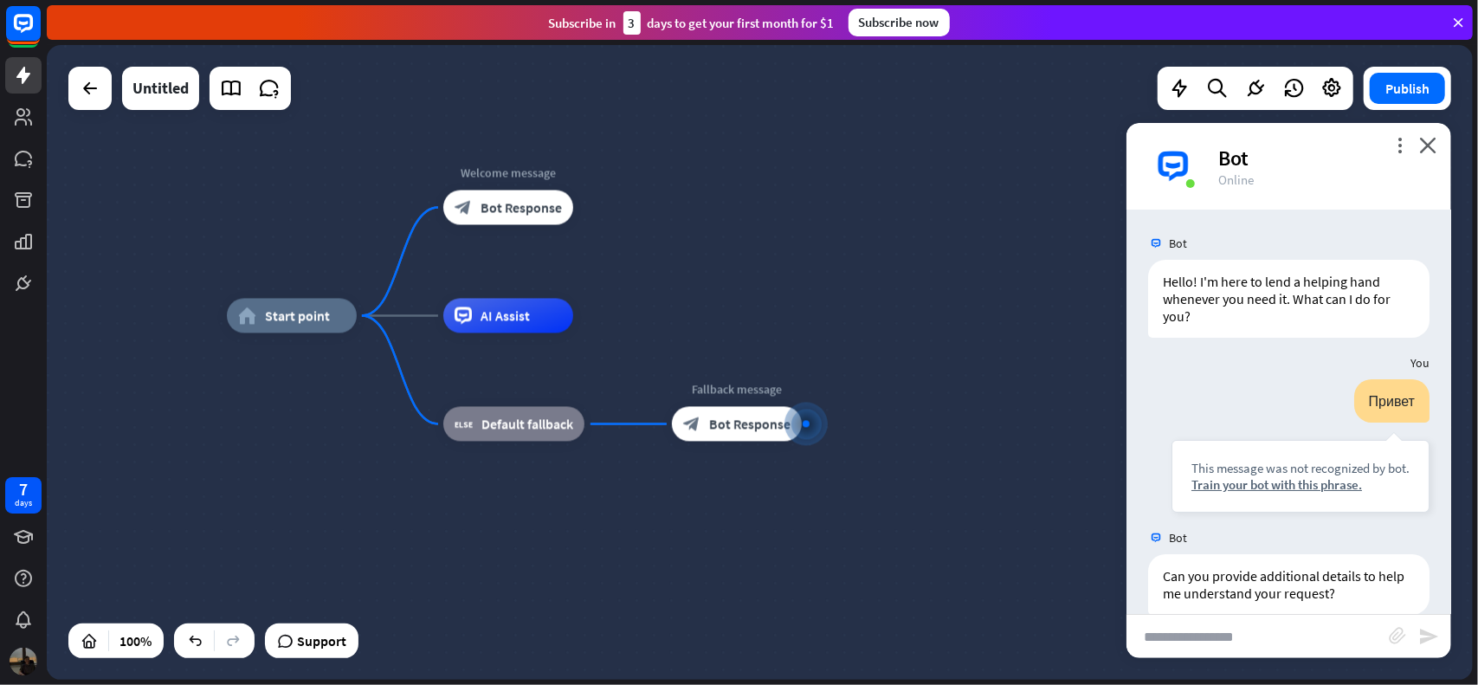
drag, startPoint x: 646, startPoint y: 471, endPoint x: 836, endPoint y: 516, distance: 194.9
click at [836, 516] on div "home_2 Start point Welcome message block_bot_response Bot Response AI Assist bl…" at bounding box center [940, 633] width 1426 height 635
click at [1398, 150] on icon "more_vert" at bounding box center [1400, 145] width 16 height 16
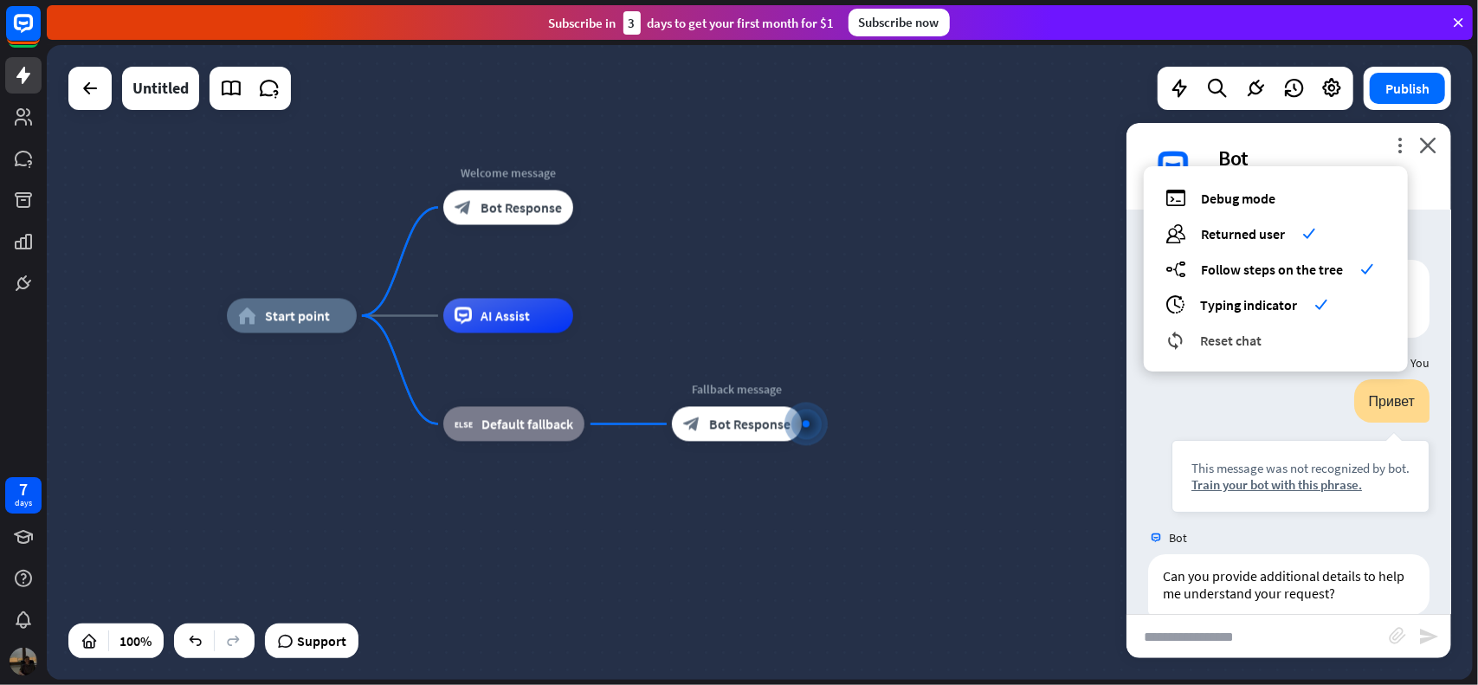
click at [1205, 339] on span "Reset chat" at bounding box center [1230, 340] width 61 height 17
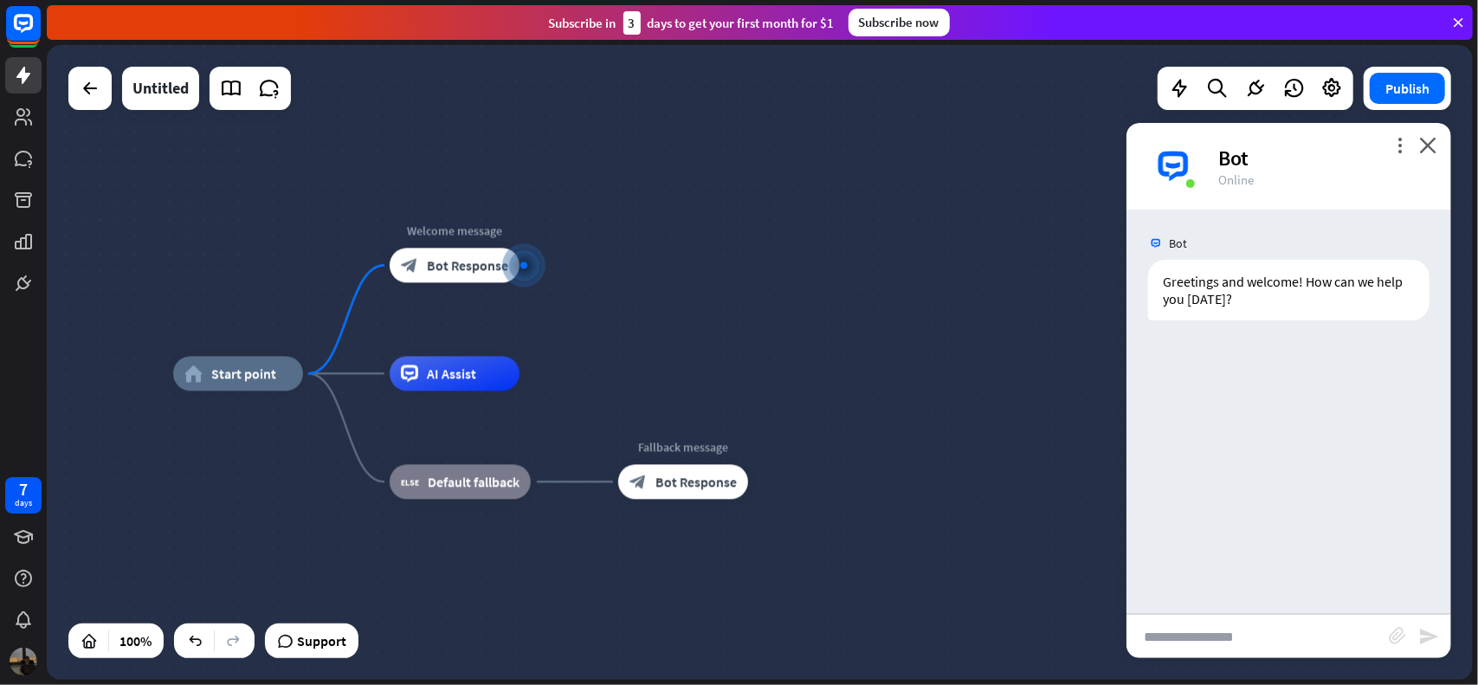
drag, startPoint x: 837, startPoint y: 374, endPoint x: 849, endPoint y: 318, distance: 57.6
click at [849, 318] on div "home_2 Start point Welcome message block_bot_response Bot Response AI Assist bl…" at bounding box center [760, 362] width 1426 height 635
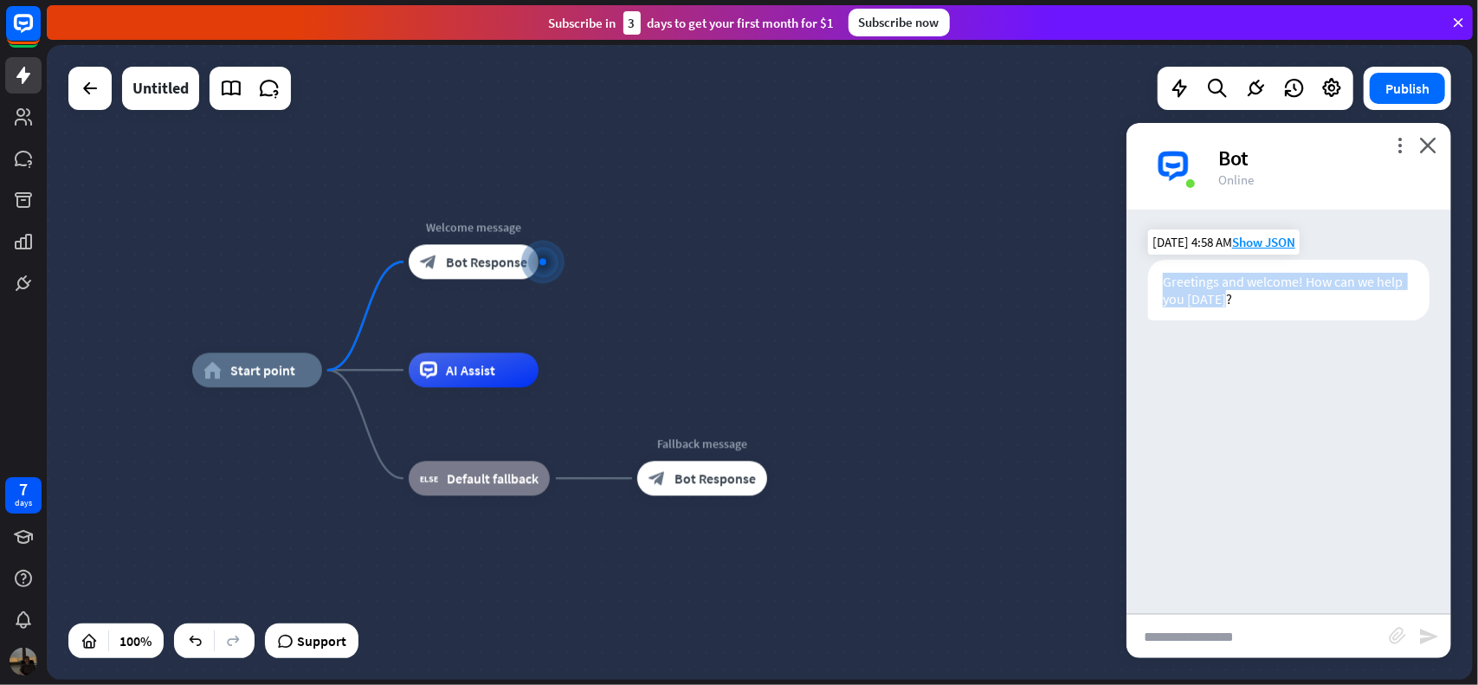
drag, startPoint x: 1165, startPoint y: 284, endPoint x: 1235, endPoint y: 300, distance: 72.0
click at [1235, 300] on div "Greetings and welcome! How can we help you [DATE]?" at bounding box center [1288, 290] width 281 height 61
copy div "Greetings and welcome! How can we help you [DATE]?"
click at [1228, 343] on div "Bot Greetings and welcome! How can we help you [DATE]? [DATE] 4:58 AM Show JSON" at bounding box center [1289, 412] width 325 height 404
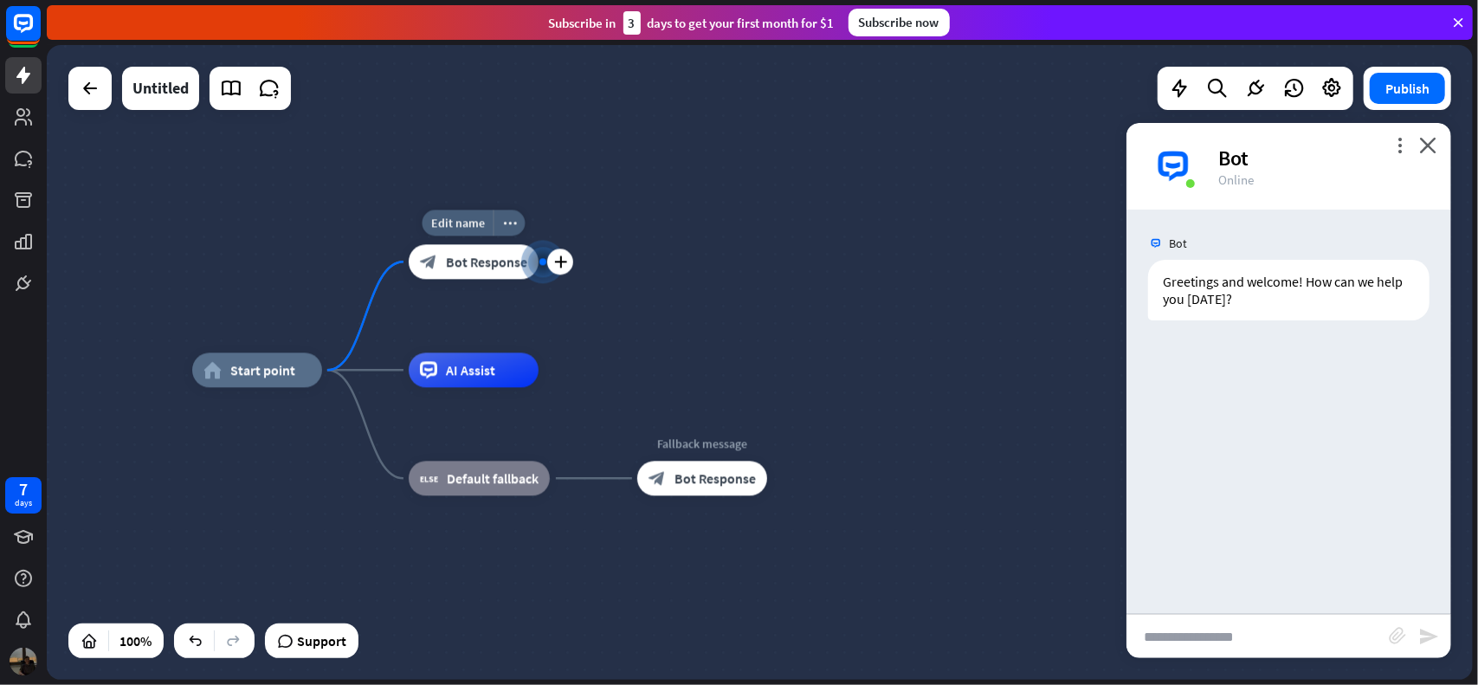
click at [540, 261] on div at bounding box center [542, 261] width 7 height 7
click at [562, 268] on icon "plus" at bounding box center [559, 261] width 13 height 12
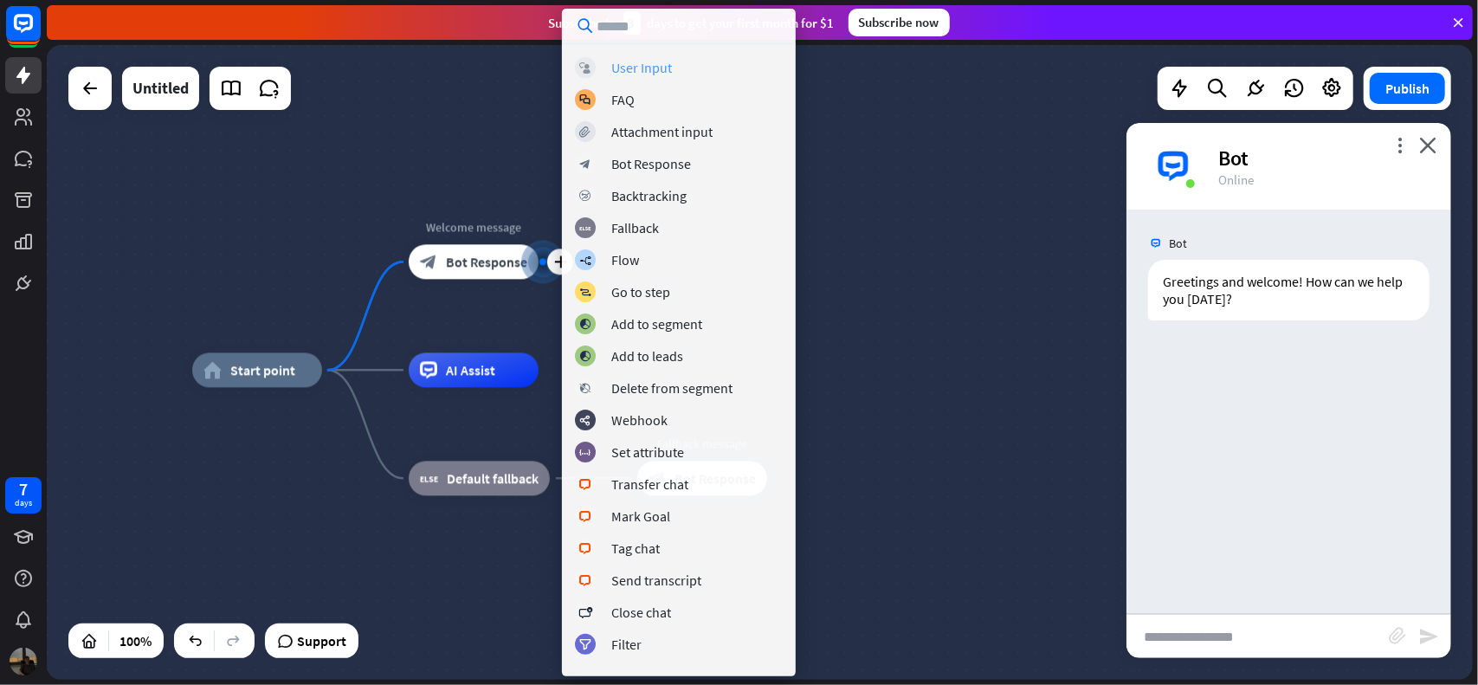
click at [636, 67] on div "User Input" at bounding box center [641, 67] width 61 height 17
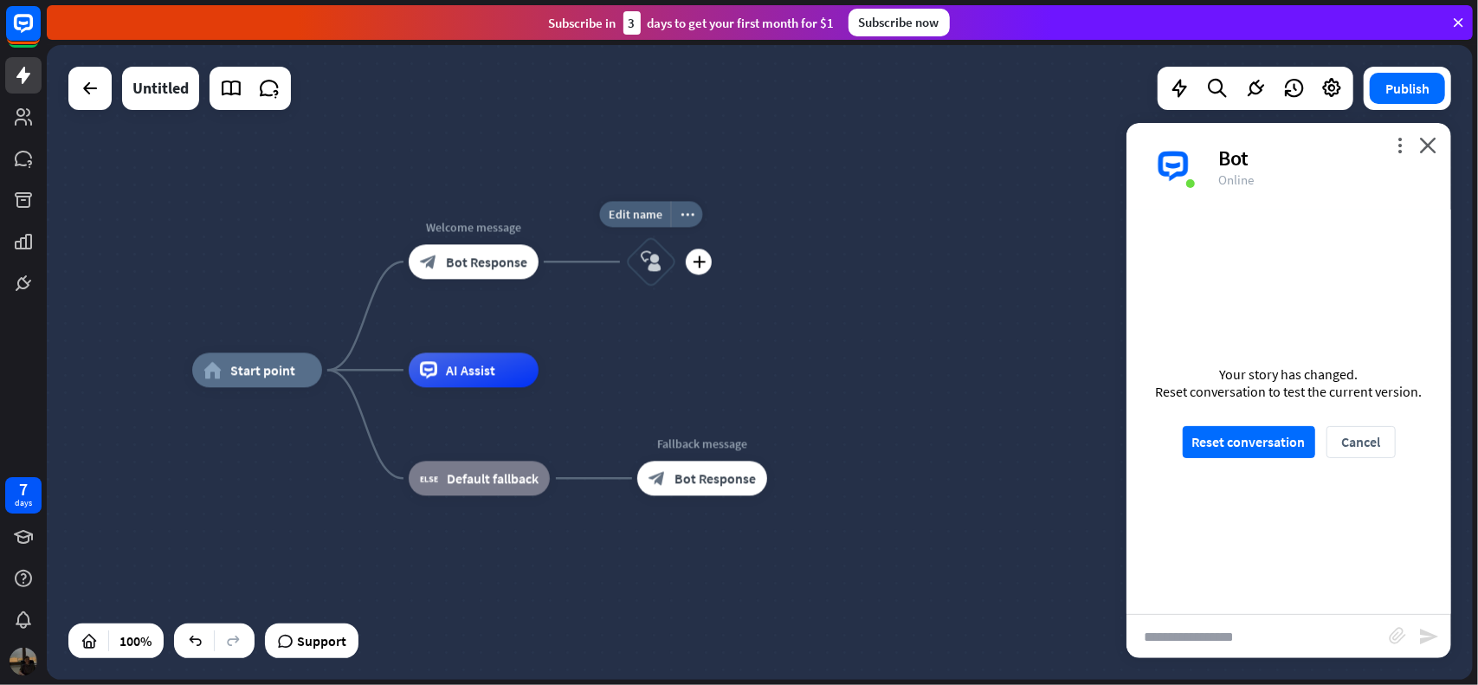
click at [654, 258] on icon "block_user_input" at bounding box center [651, 261] width 21 height 21
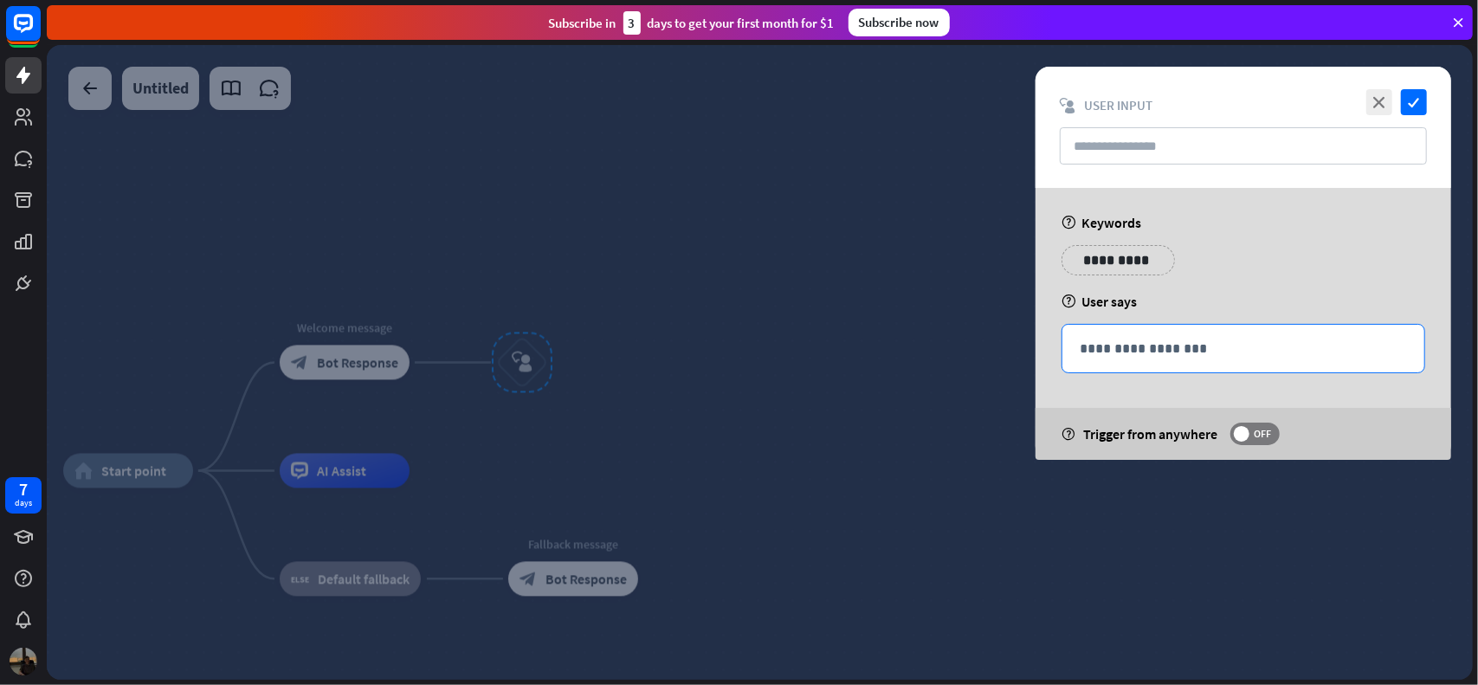
click at [1274, 354] on p "**********" at bounding box center [1243, 349] width 327 height 22
click at [1148, 152] on input "text" at bounding box center [1243, 145] width 367 height 37
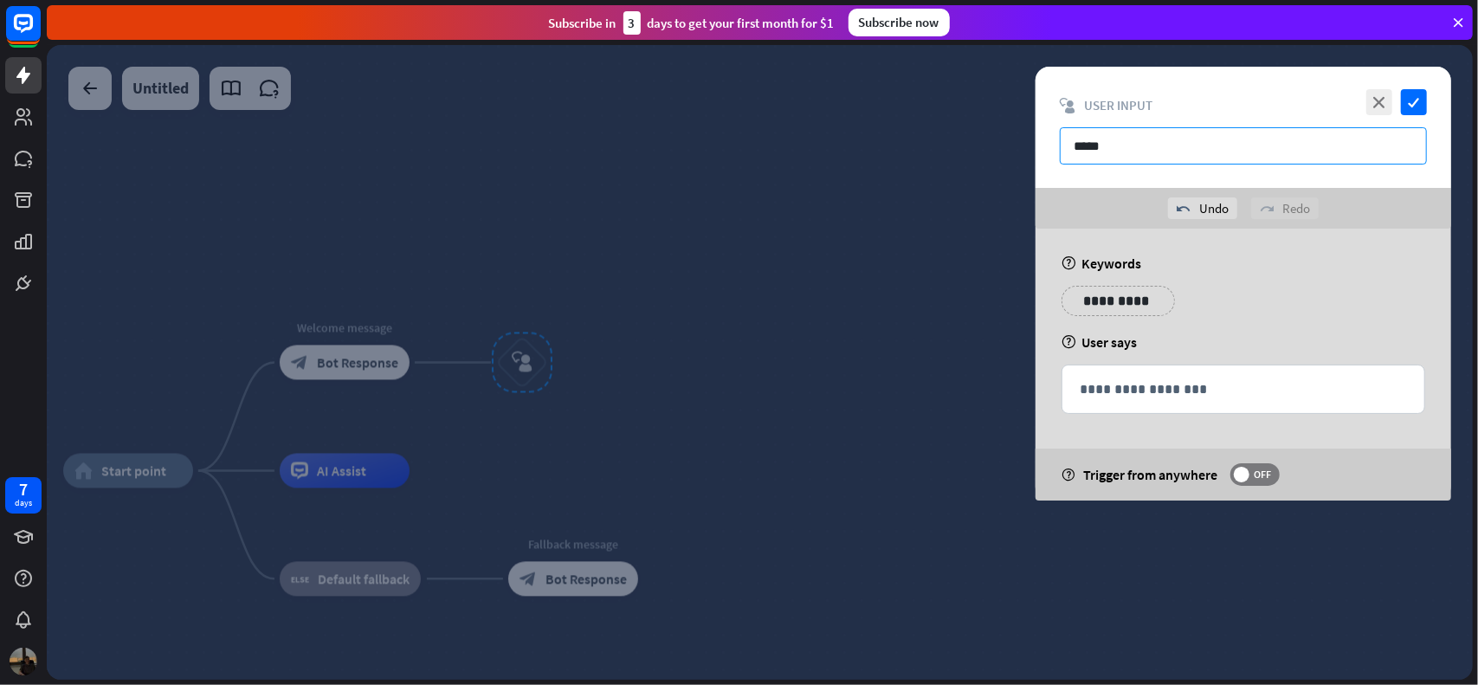
type input "******"
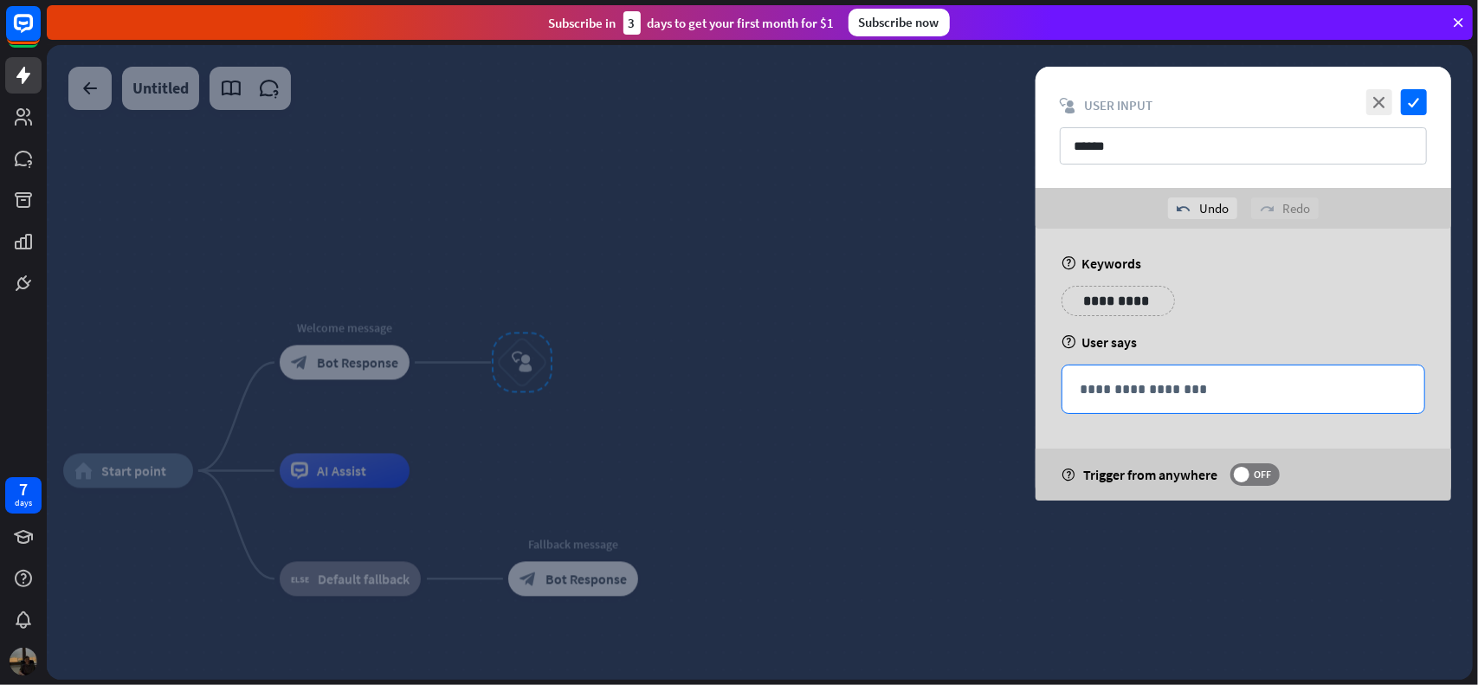
click at [1160, 381] on p "**********" at bounding box center [1243, 389] width 327 height 22
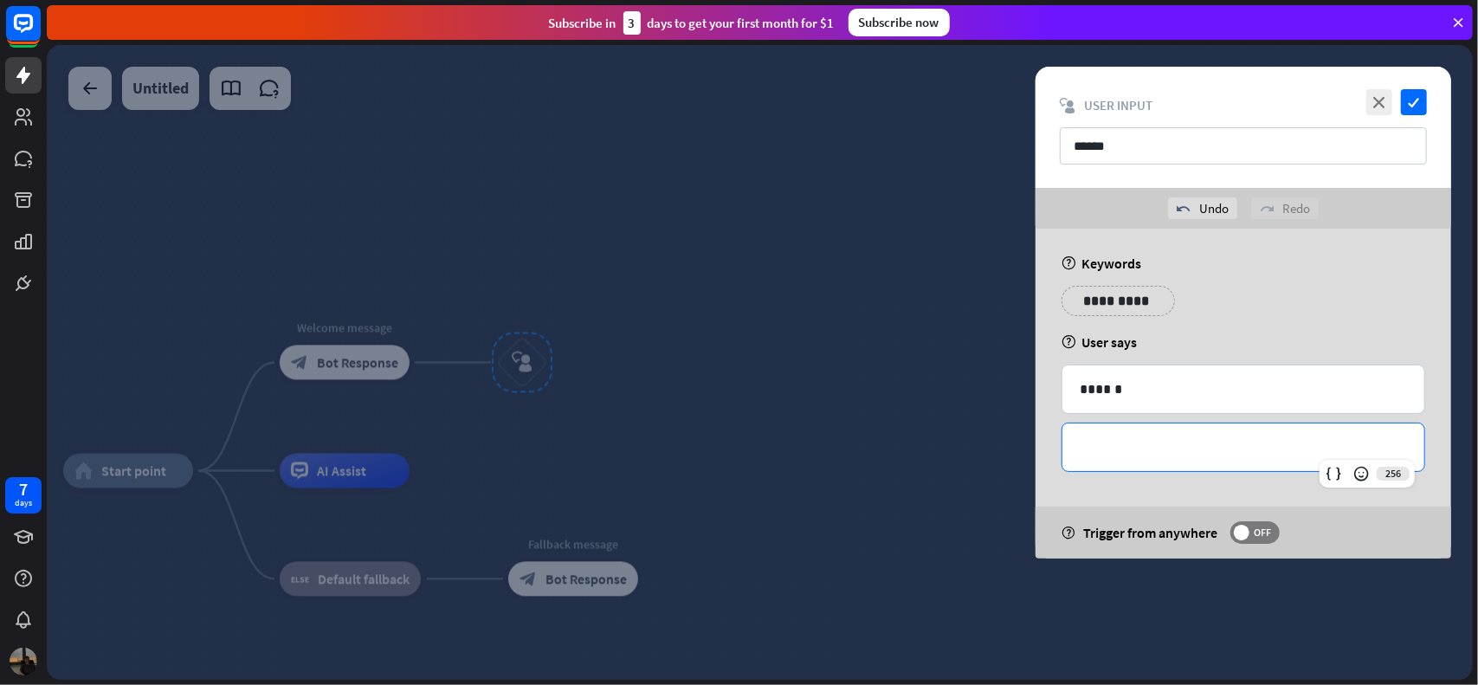
click at [1148, 454] on p "**********" at bounding box center [1243, 447] width 327 height 22
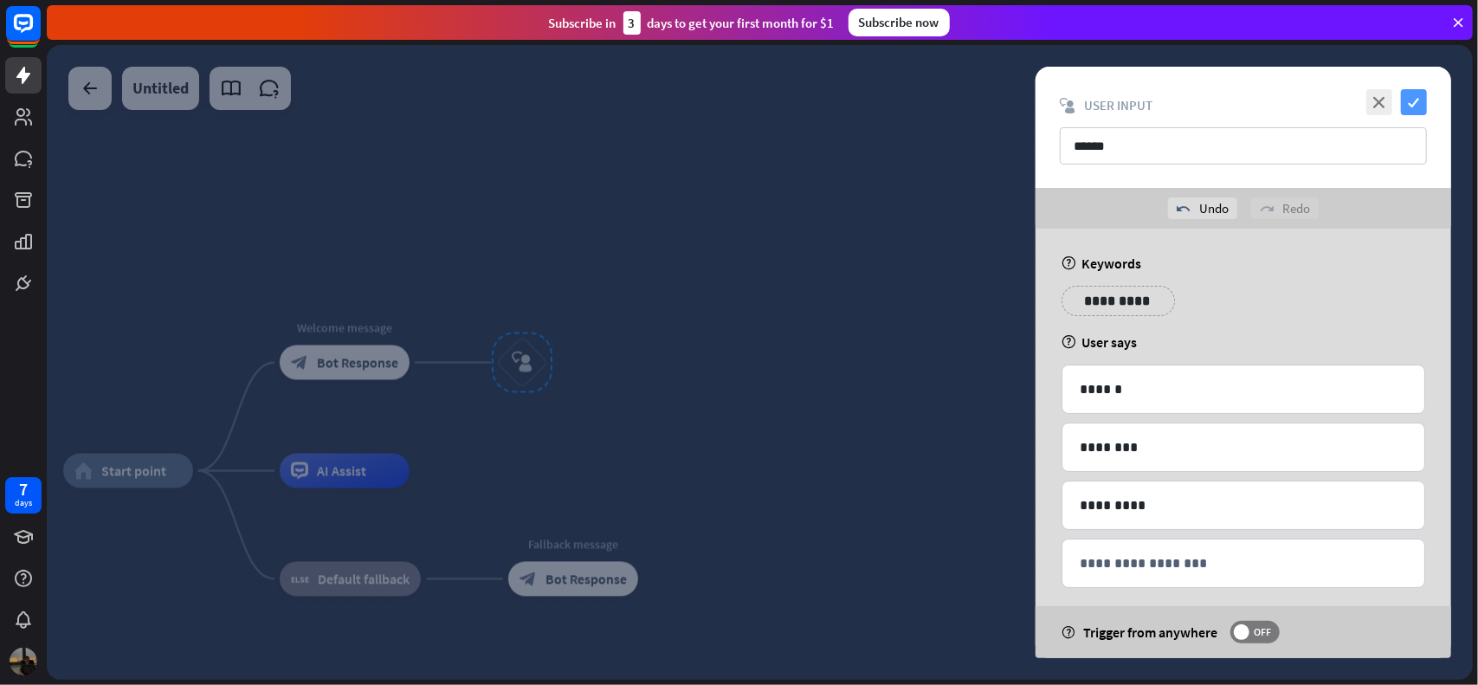
click at [1422, 105] on icon "check" at bounding box center [1414, 102] width 26 height 26
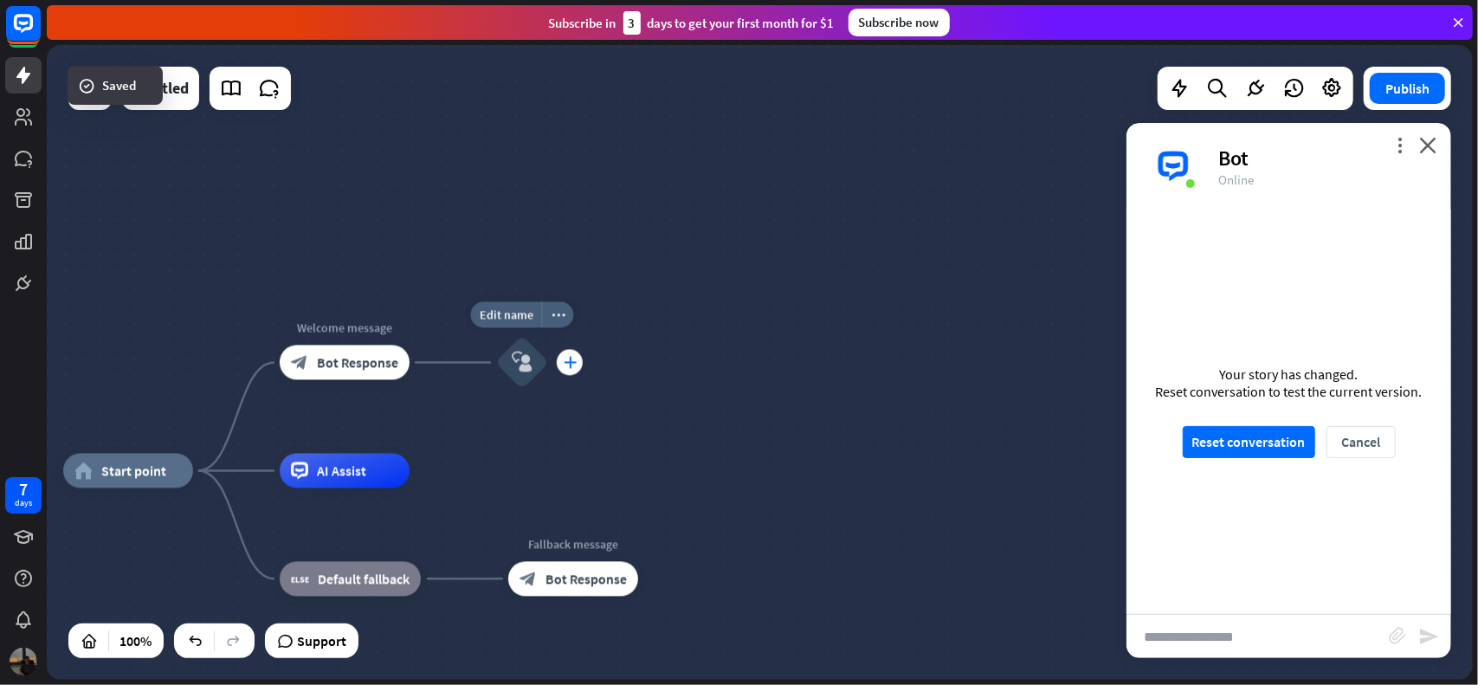
click at [567, 365] on icon "plus" at bounding box center [570, 363] width 13 height 12
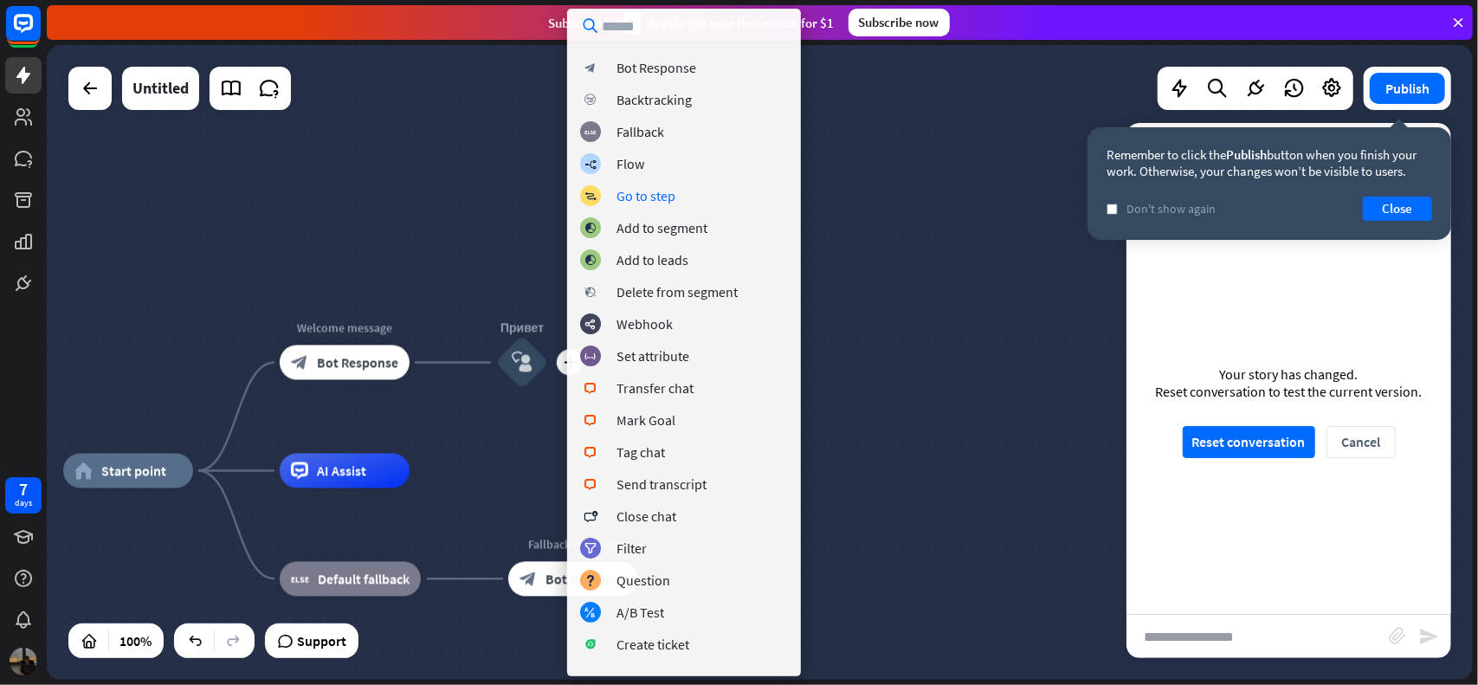
click at [865, 264] on div "home_2 Start point Welcome message block_bot_response Bot Response plus Привет …" at bounding box center [760, 362] width 1426 height 635
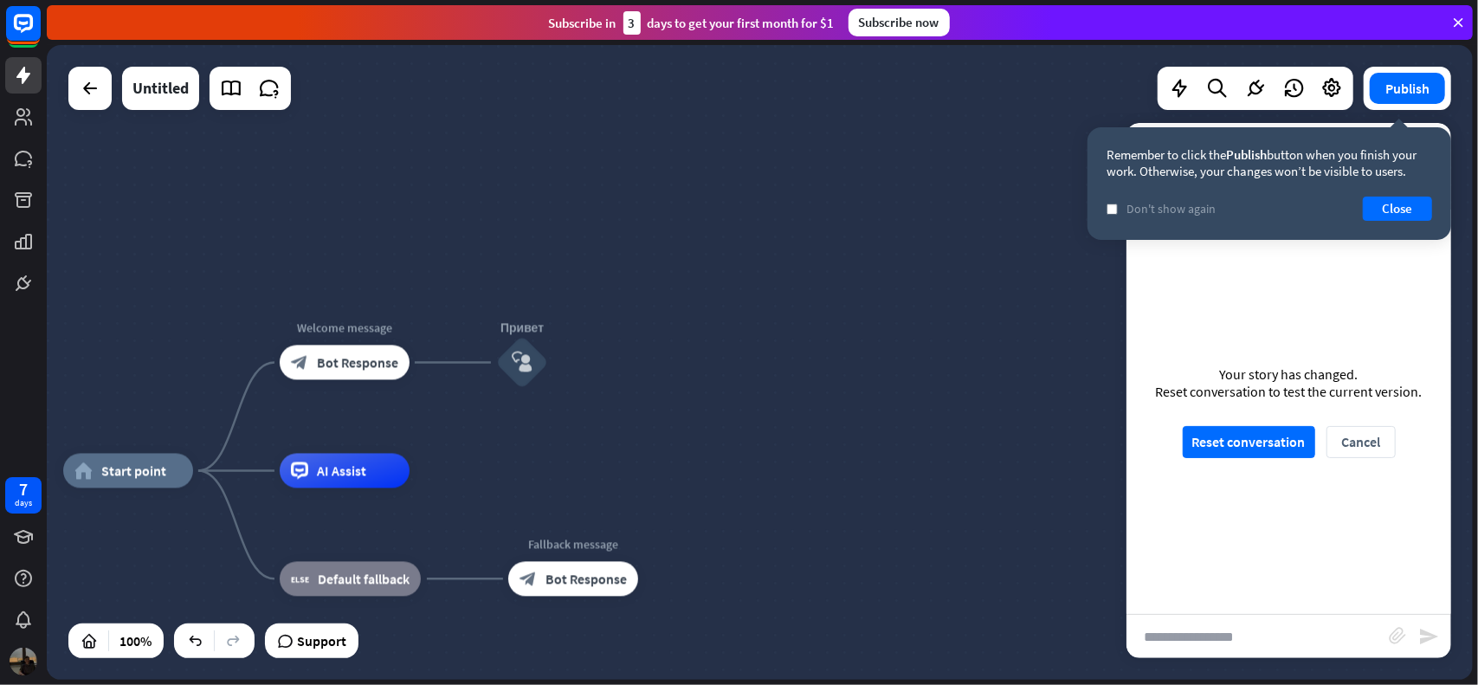
drag, startPoint x: 683, startPoint y: 393, endPoint x: 824, endPoint y: 361, distance: 144.7
click at [824, 361] on div "home_2 Start point Welcome message block_bot_response Bot Response Привет block…" at bounding box center [760, 362] width 1426 height 635
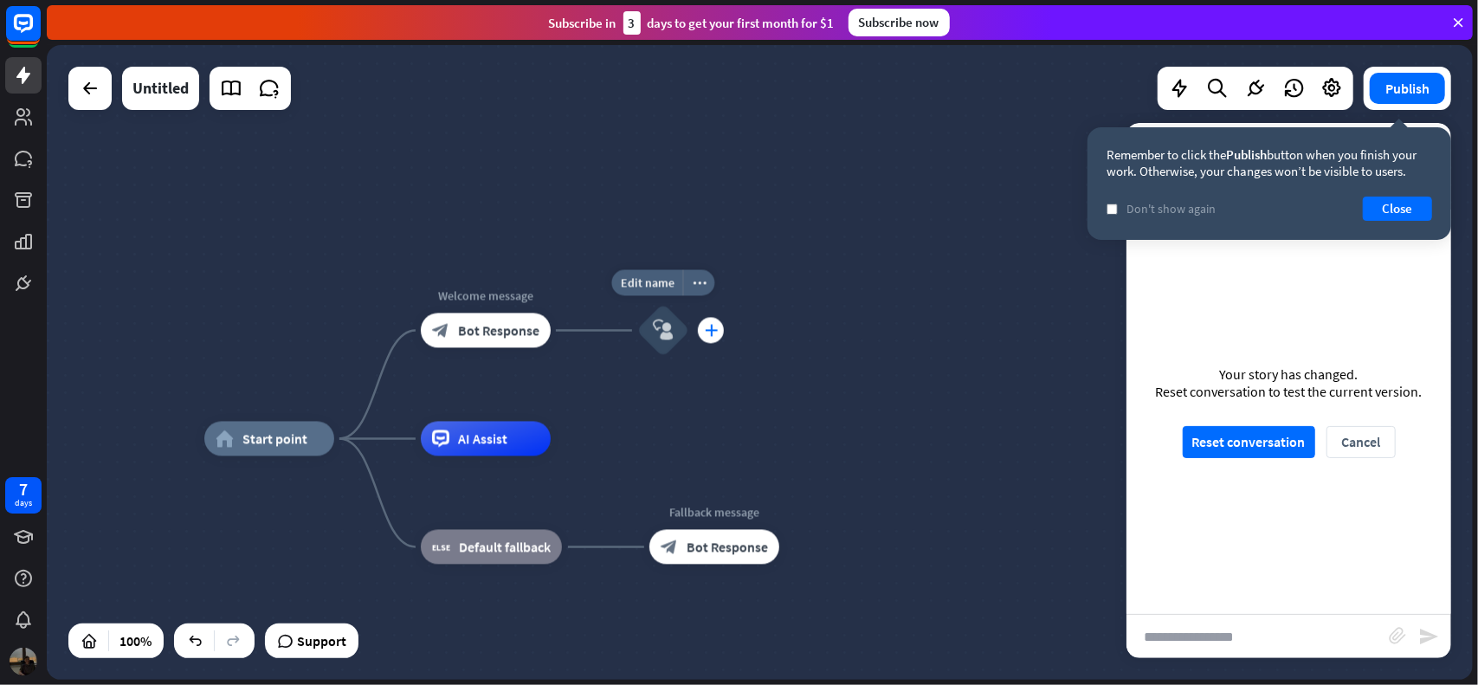
click at [707, 331] on icon "plus" at bounding box center [711, 331] width 13 height 12
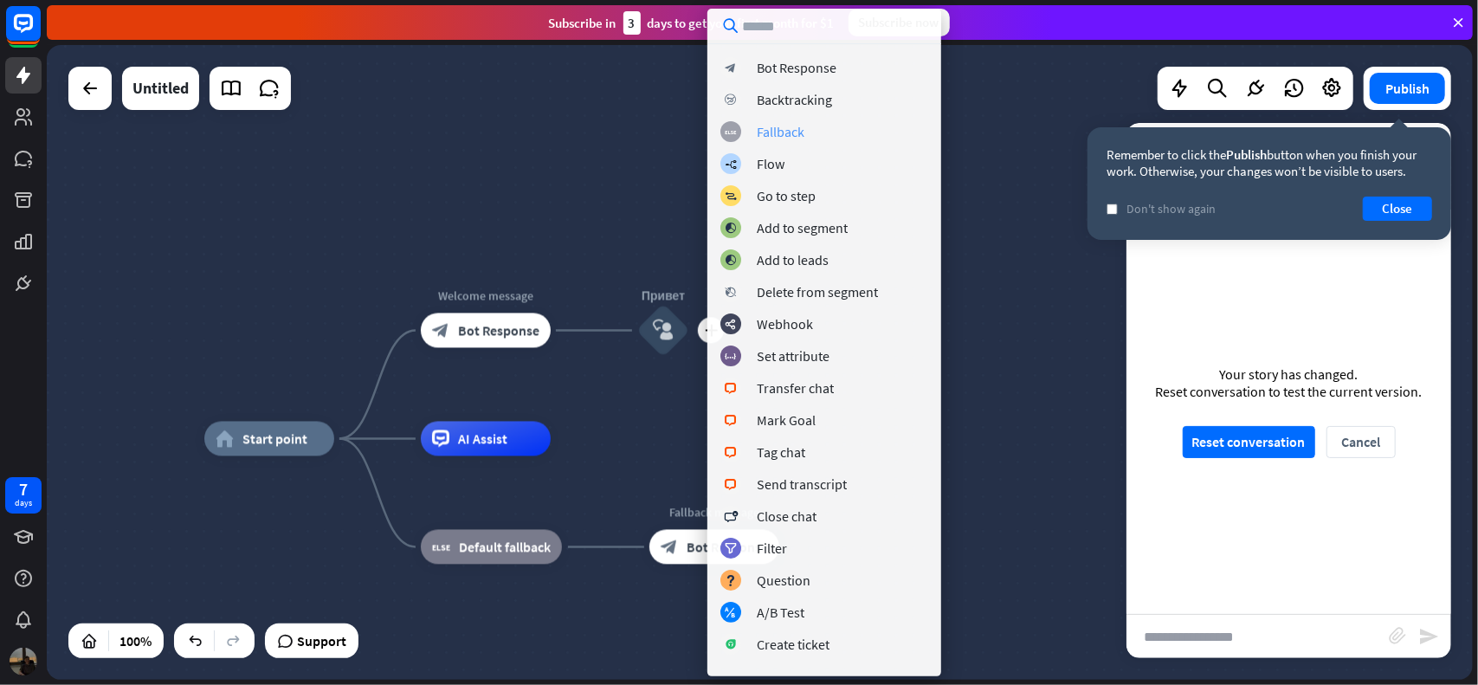
click at [791, 126] on div "Fallback" at bounding box center [781, 131] width 48 height 17
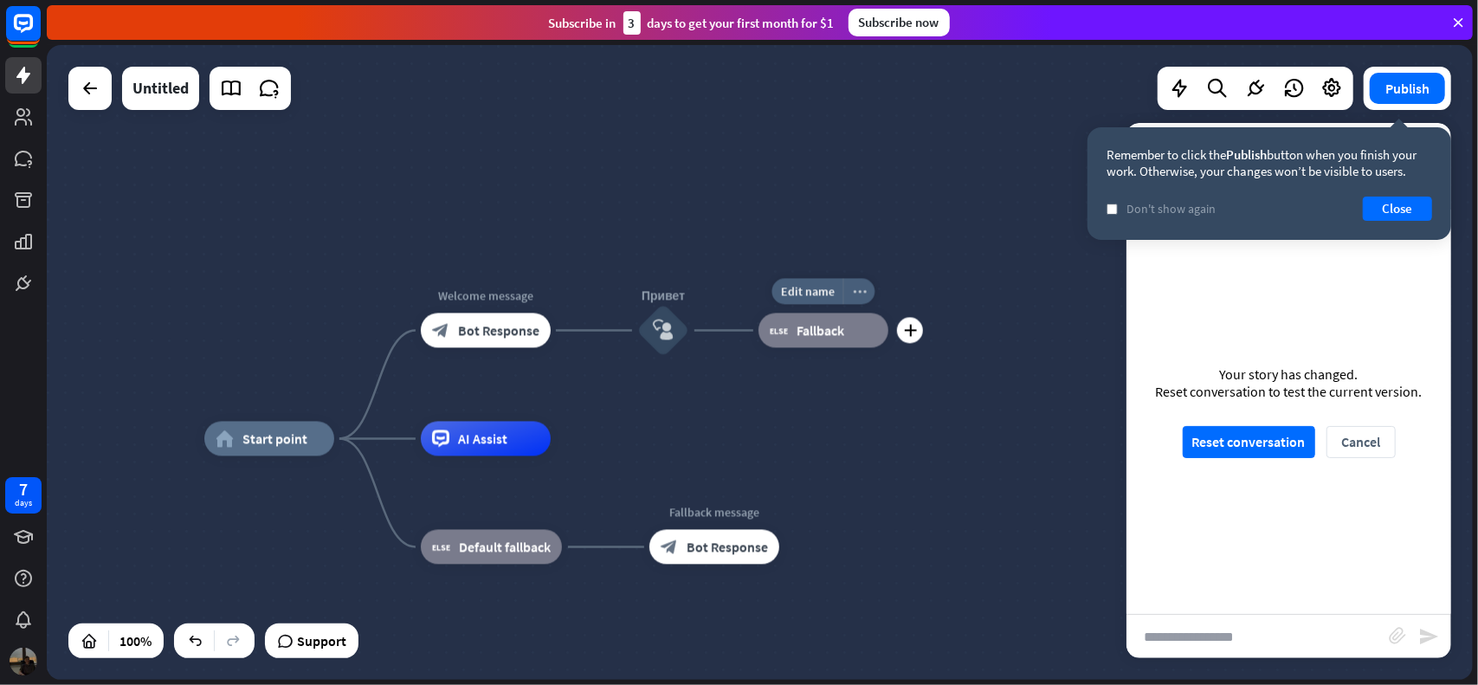
click at [862, 300] on div "more_horiz" at bounding box center [859, 292] width 32 height 26
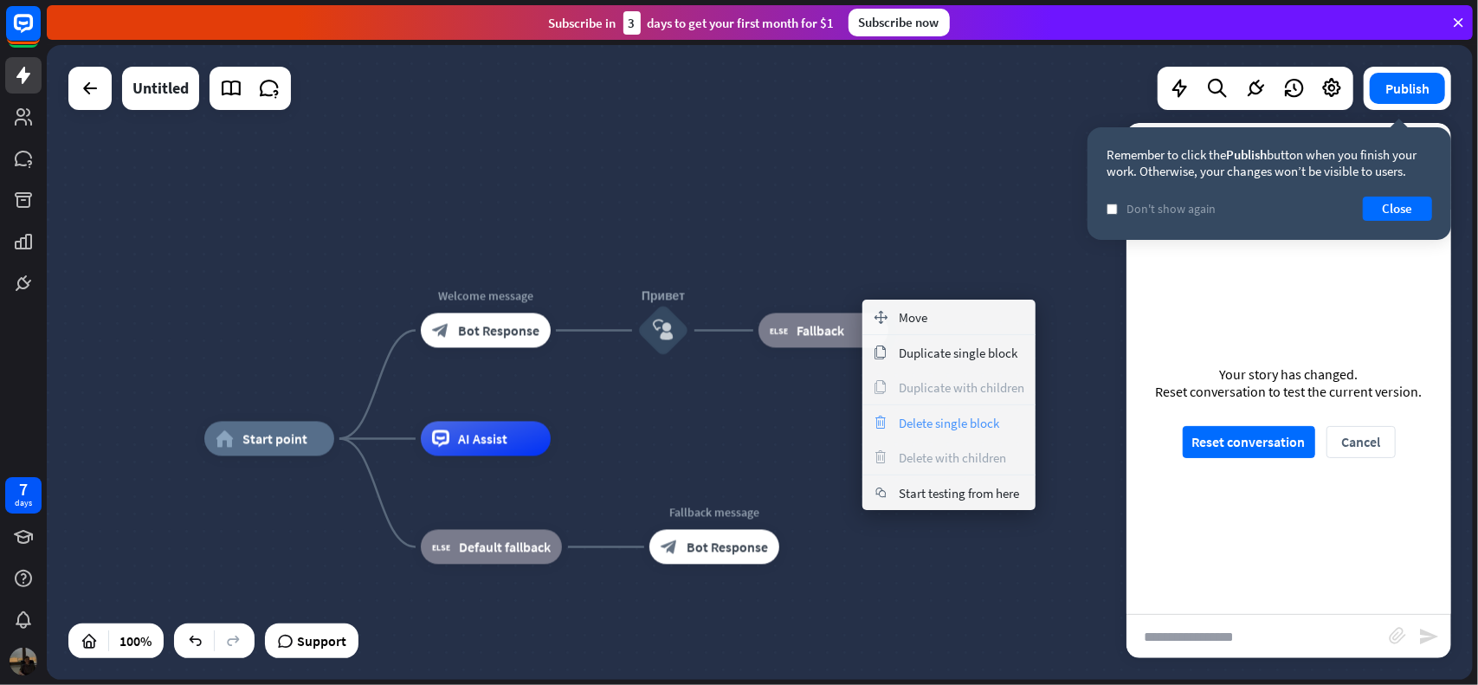
click at [912, 421] on span "Delete single block" at bounding box center [949, 423] width 100 height 16
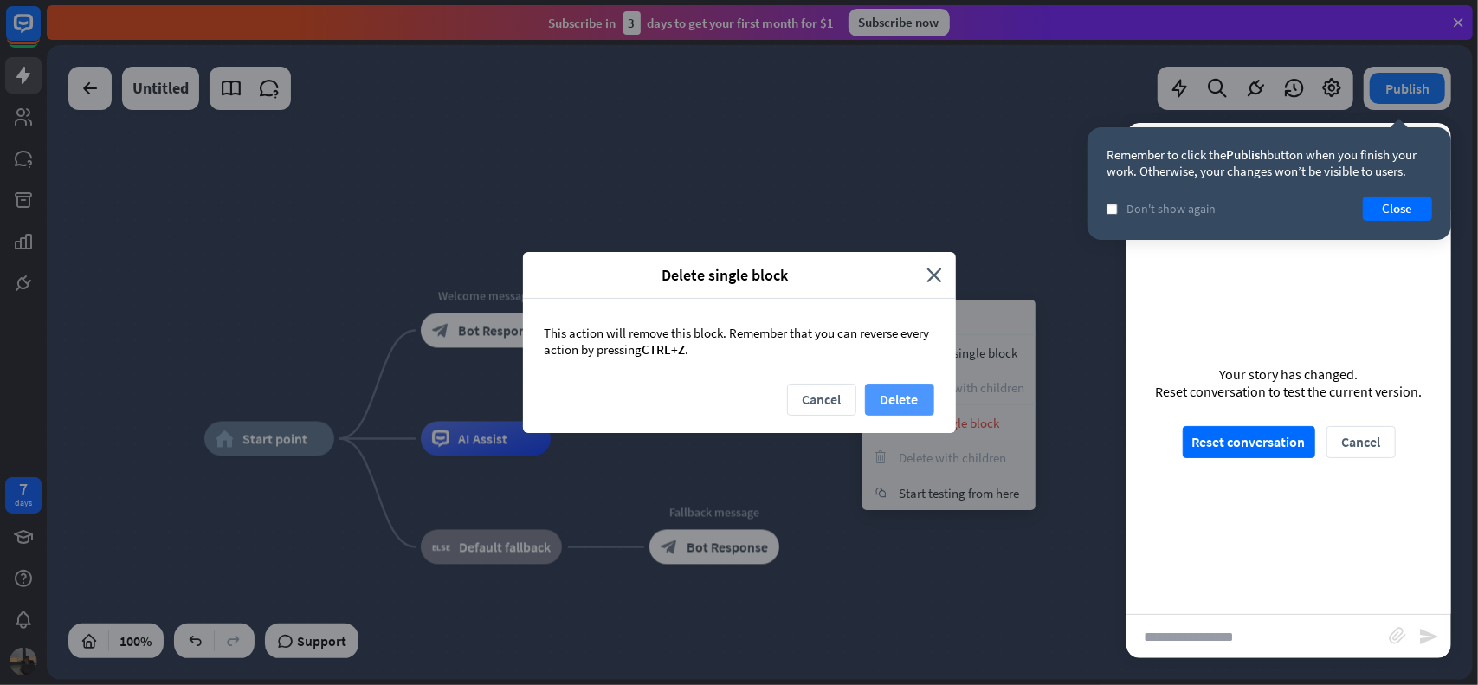
click at [888, 395] on button "Delete" at bounding box center [899, 400] width 69 height 32
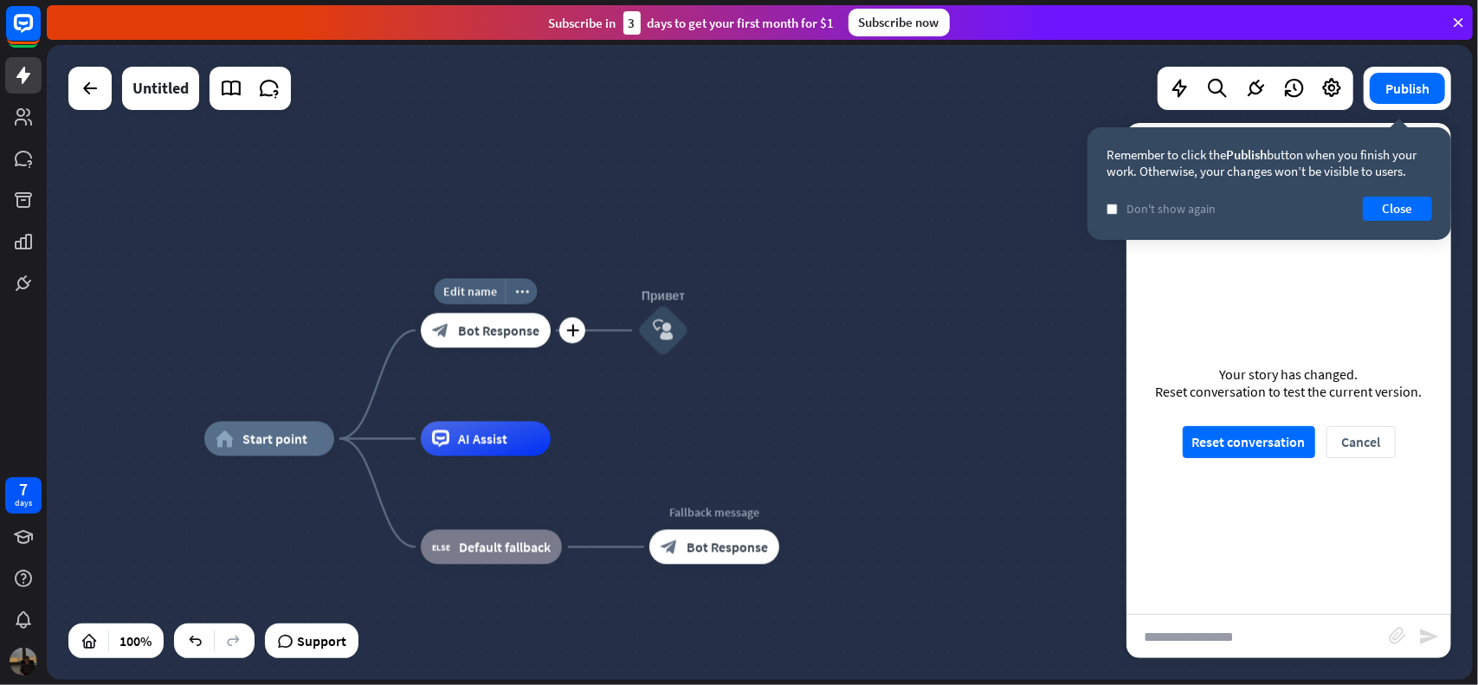
click at [497, 329] on span "Bot Response" at bounding box center [498, 330] width 81 height 17
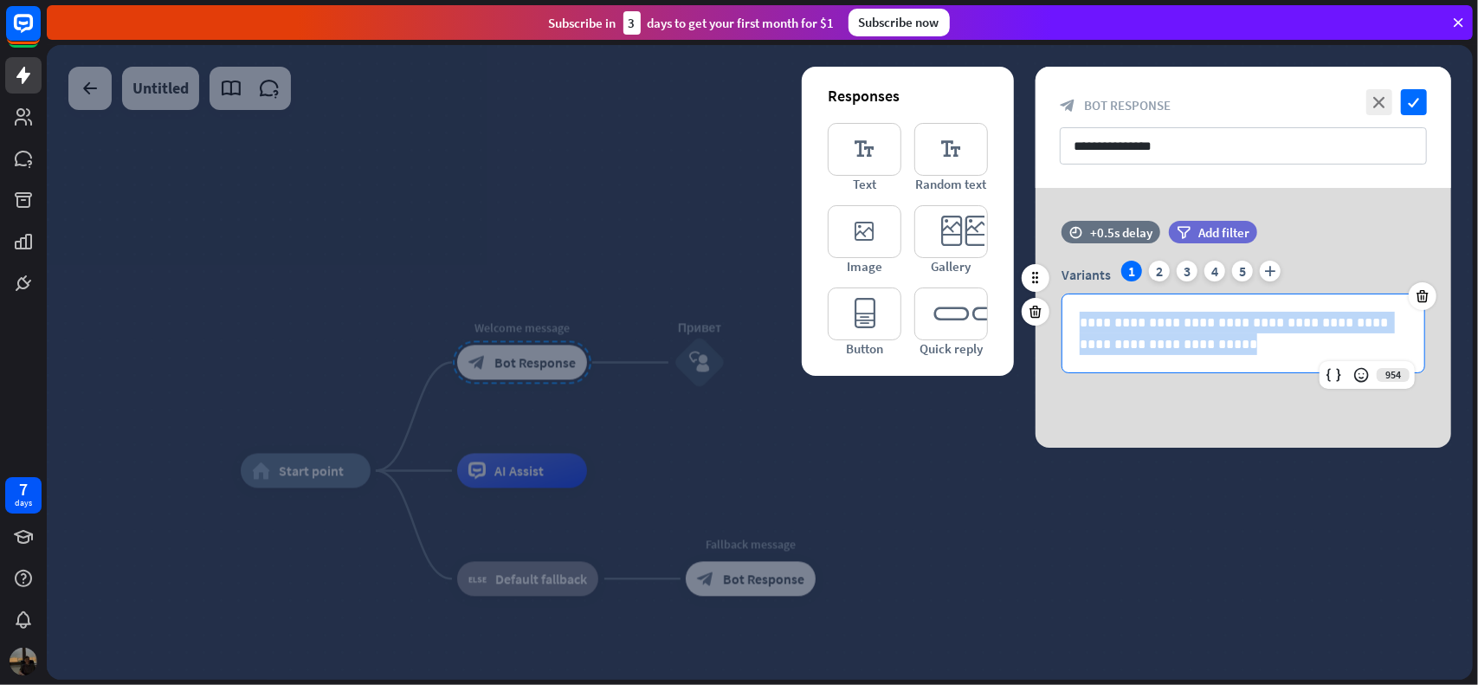
drag, startPoint x: 1192, startPoint y: 343, endPoint x: 1056, endPoint y: 324, distance: 138.1
click at [1056, 324] on div "**********" at bounding box center [1244, 317] width 416 height 113
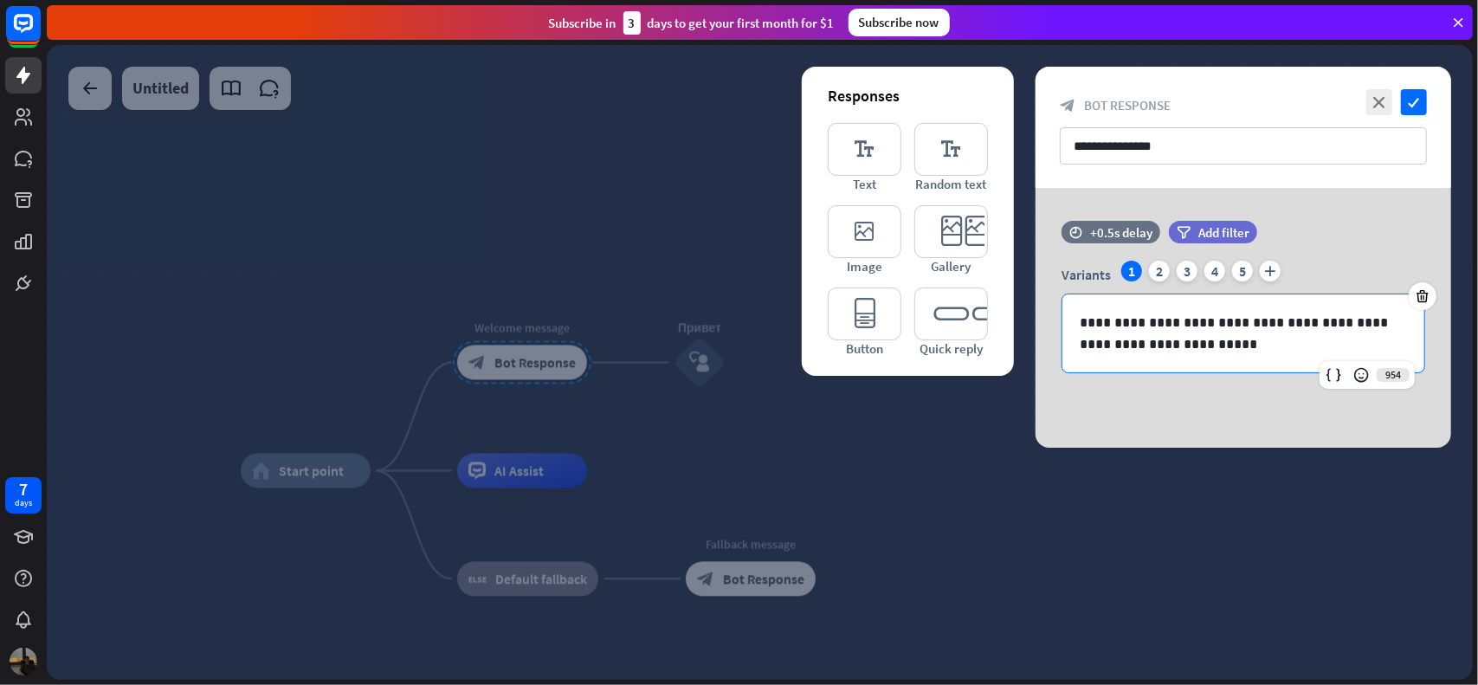
click at [980, 423] on div at bounding box center [760, 362] width 1426 height 635
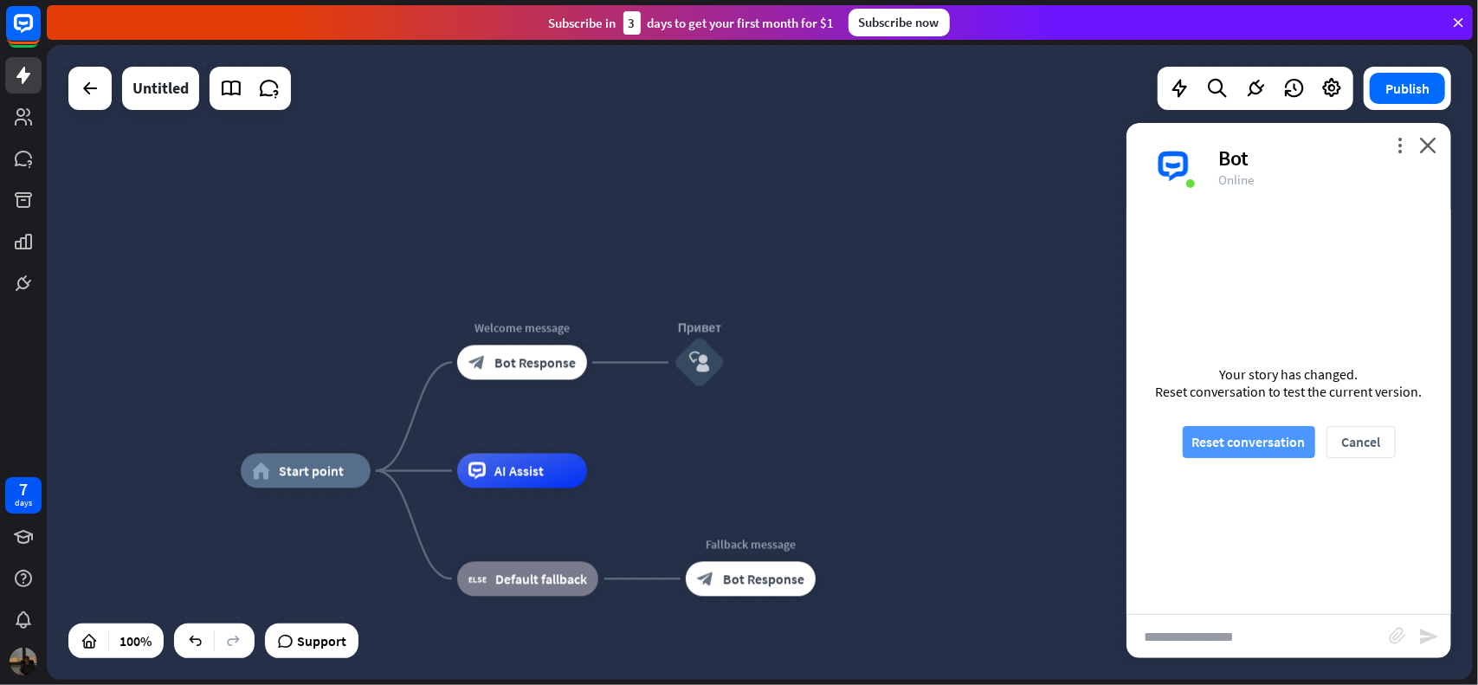
click at [1254, 439] on button "Reset conversation" at bounding box center [1249, 442] width 132 height 32
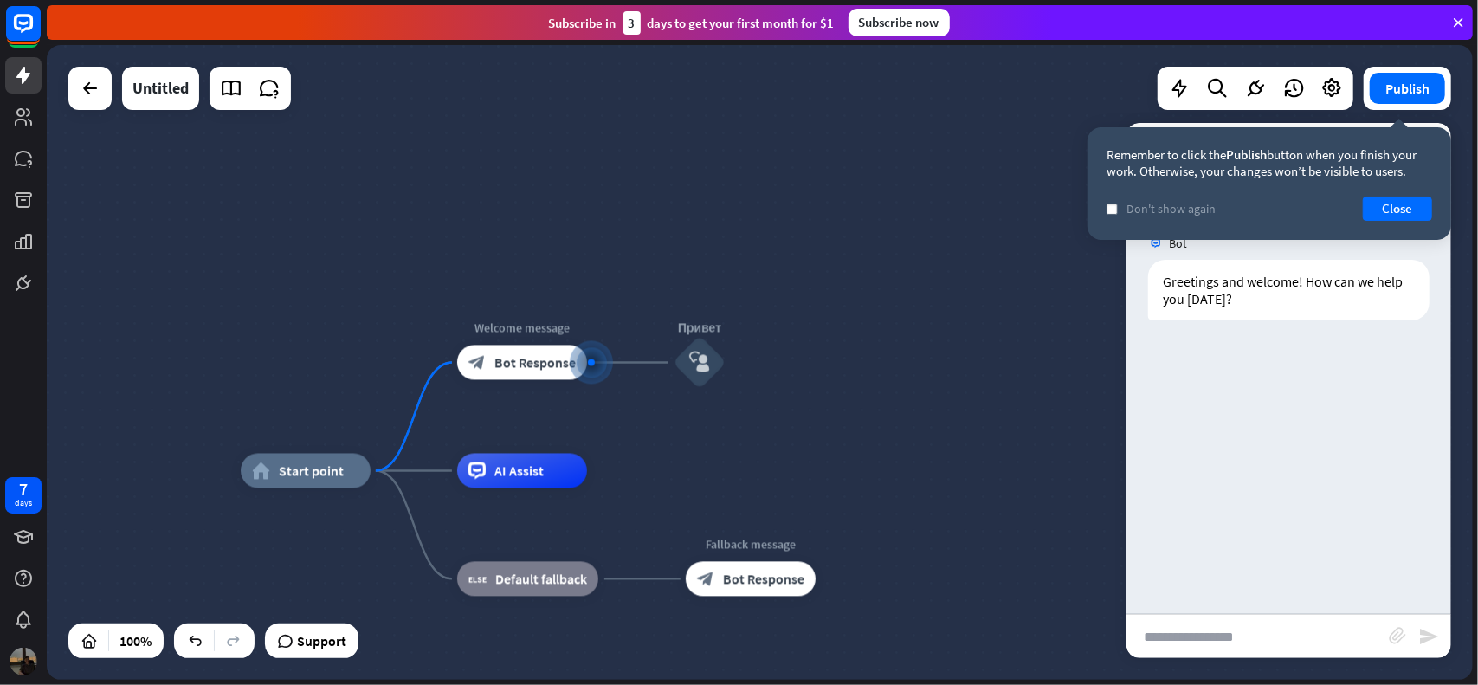
click at [1226, 634] on input "text" at bounding box center [1258, 636] width 262 height 43
type input "******"
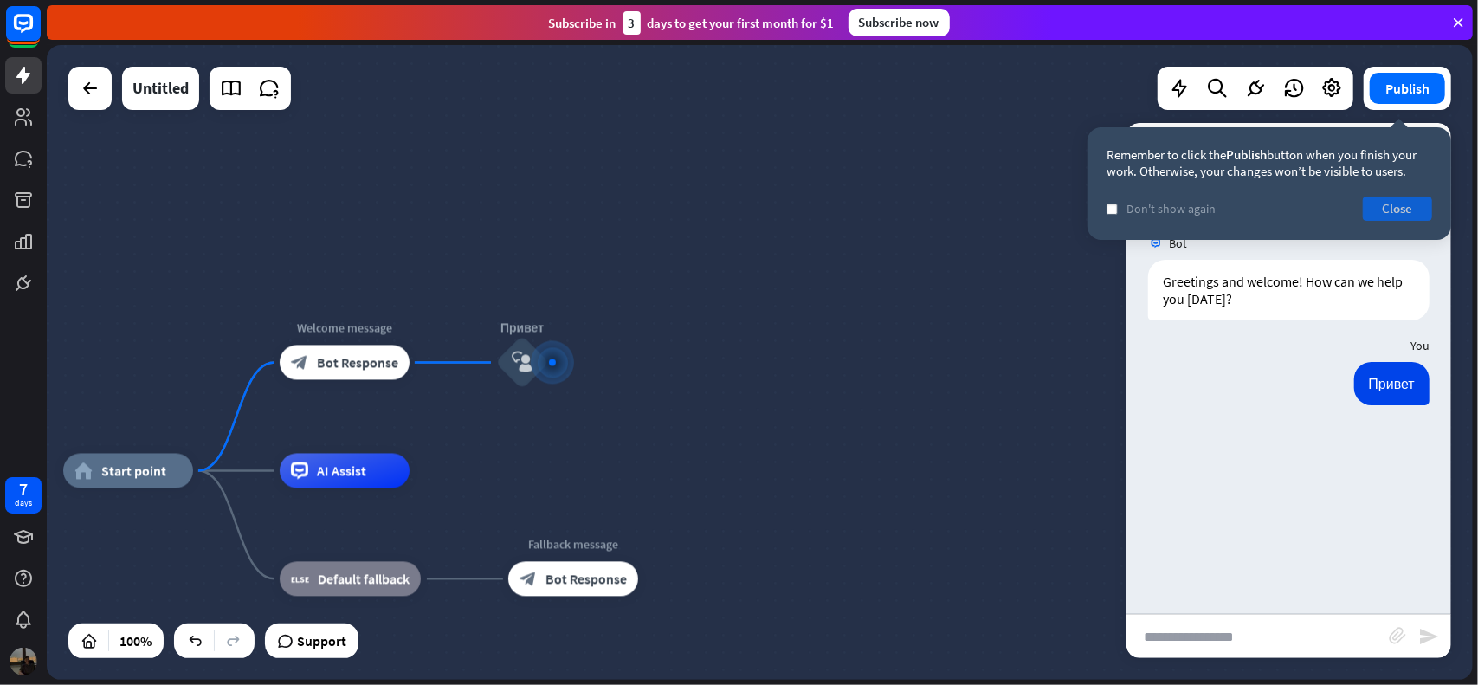
click at [1397, 209] on button "Close" at bounding box center [1397, 209] width 69 height 24
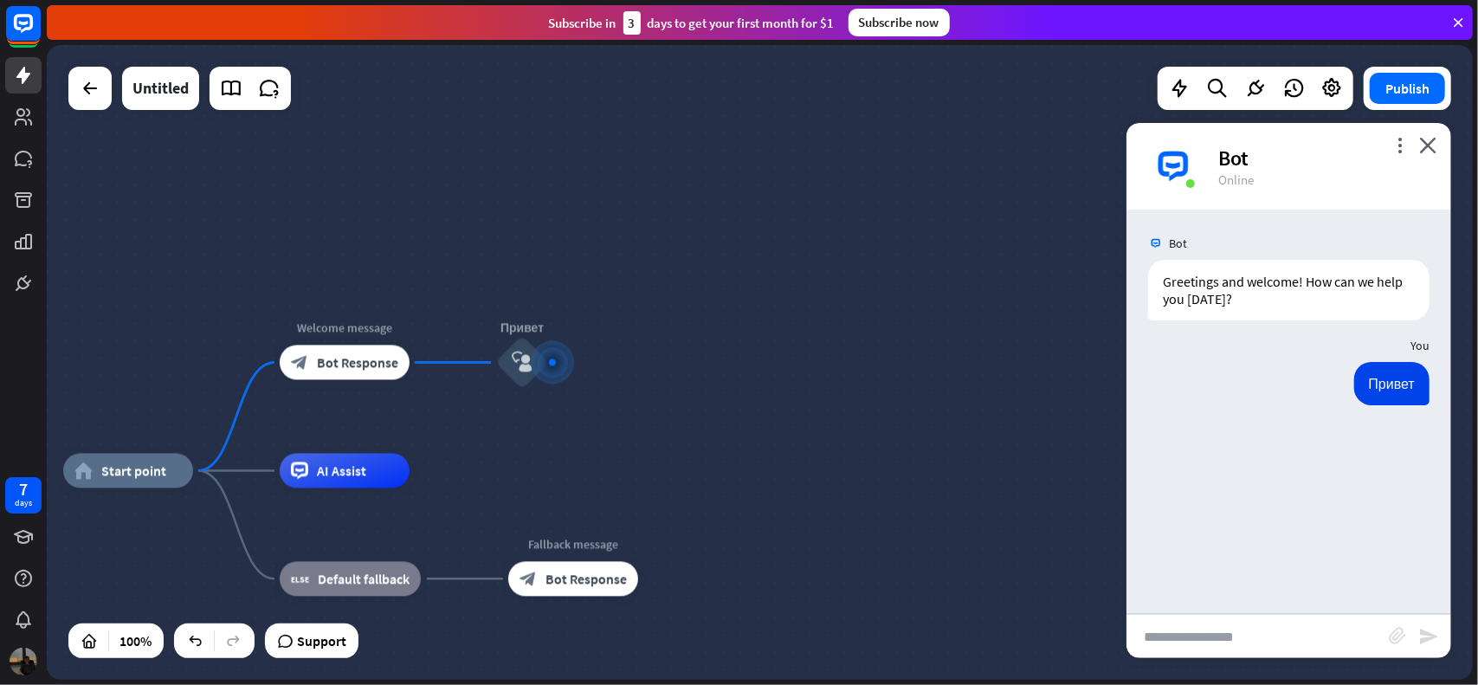
click at [1274, 387] on div "Привет [DATE] 5:00 AM Show JSON" at bounding box center [1289, 388] width 325 height 52
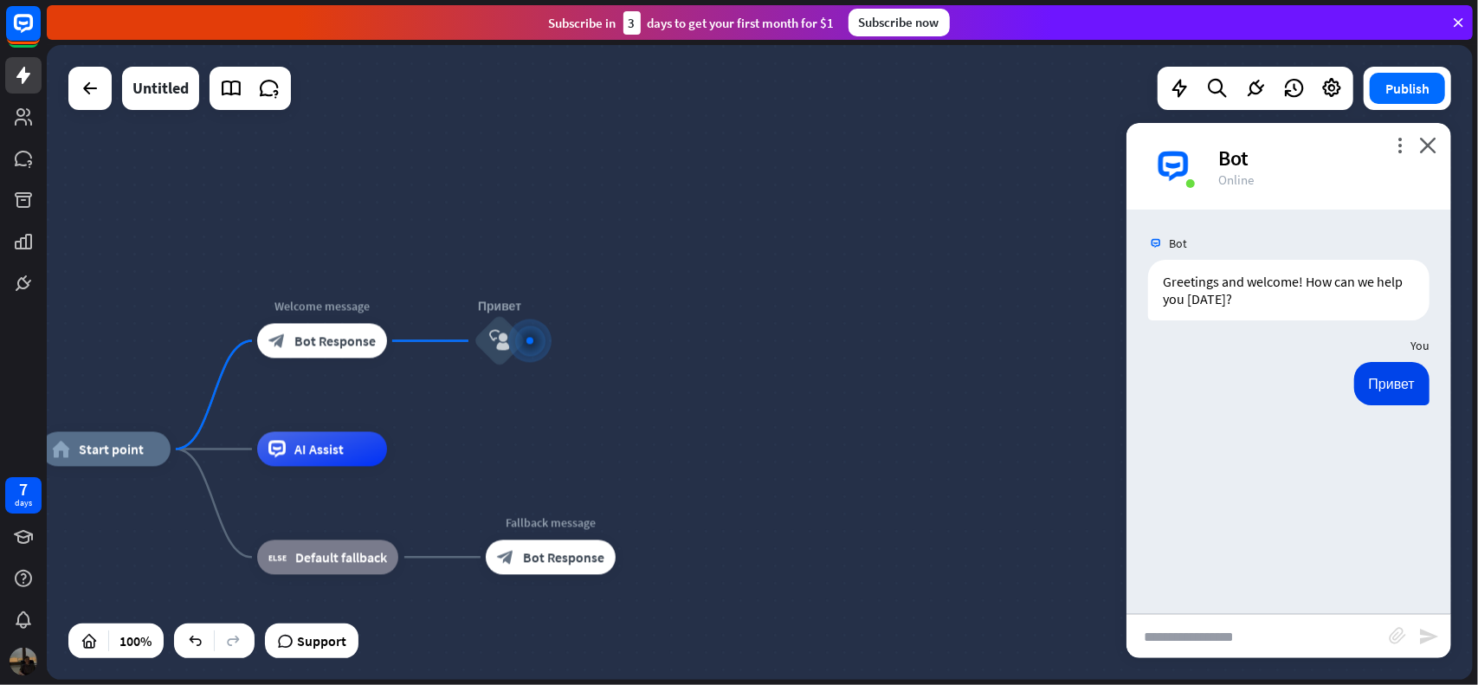
drag, startPoint x: 649, startPoint y: 397, endPoint x: 669, endPoint y: 376, distance: 28.2
click at [669, 376] on div "home_2 Start point Welcome message block_bot_response Bot Response Привет block…" at bounding box center [760, 362] width 1426 height 635
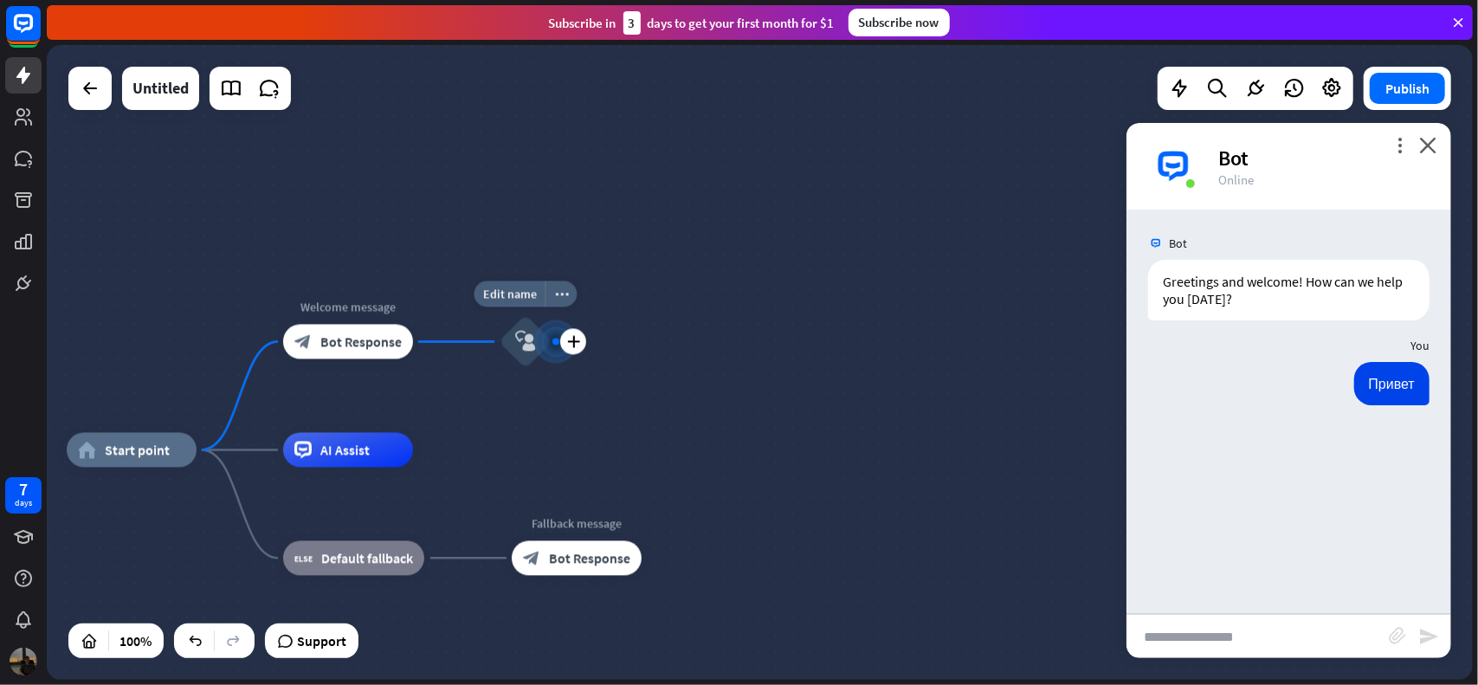
click at [520, 347] on icon "block_user_input" at bounding box center [525, 342] width 21 height 21
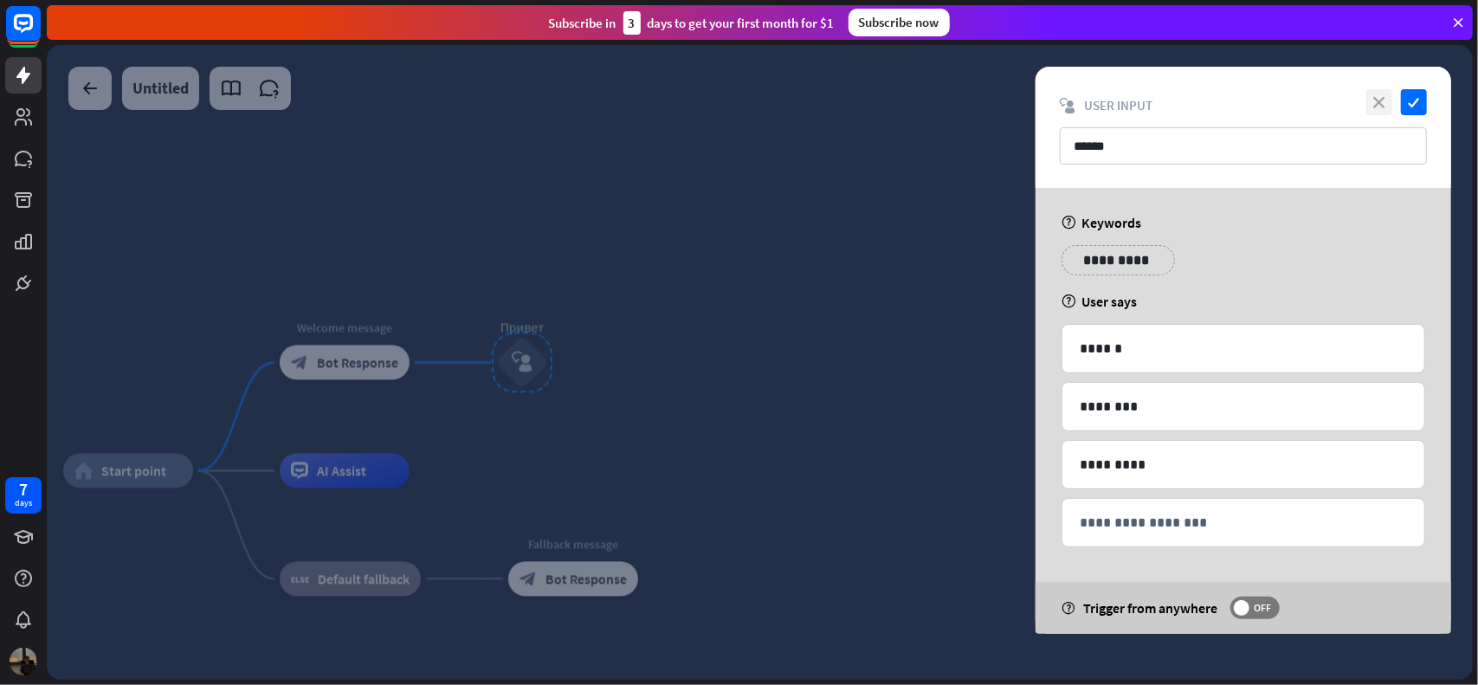
click at [1380, 107] on icon "close" at bounding box center [1379, 102] width 26 height 26
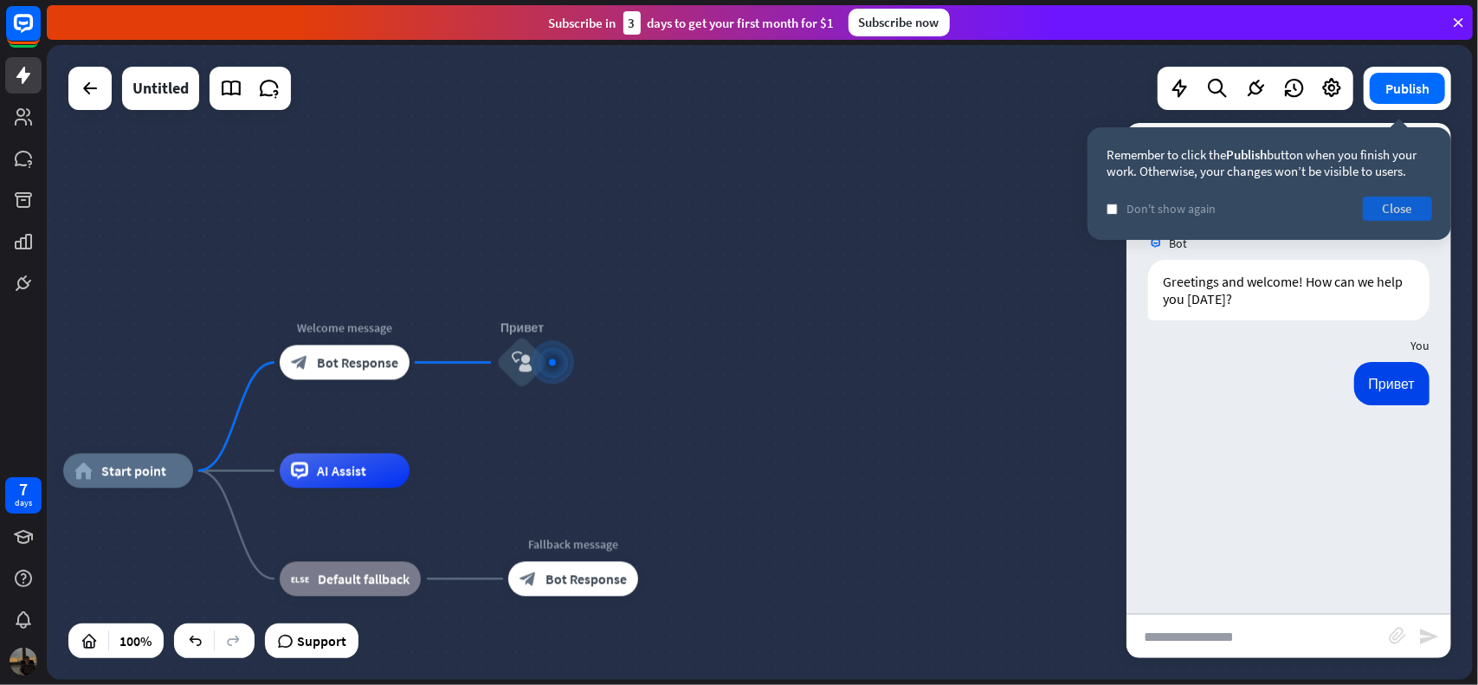
click at [1411, 207] on button "Close" at bounding box center [1397, 209] width 69 height 24
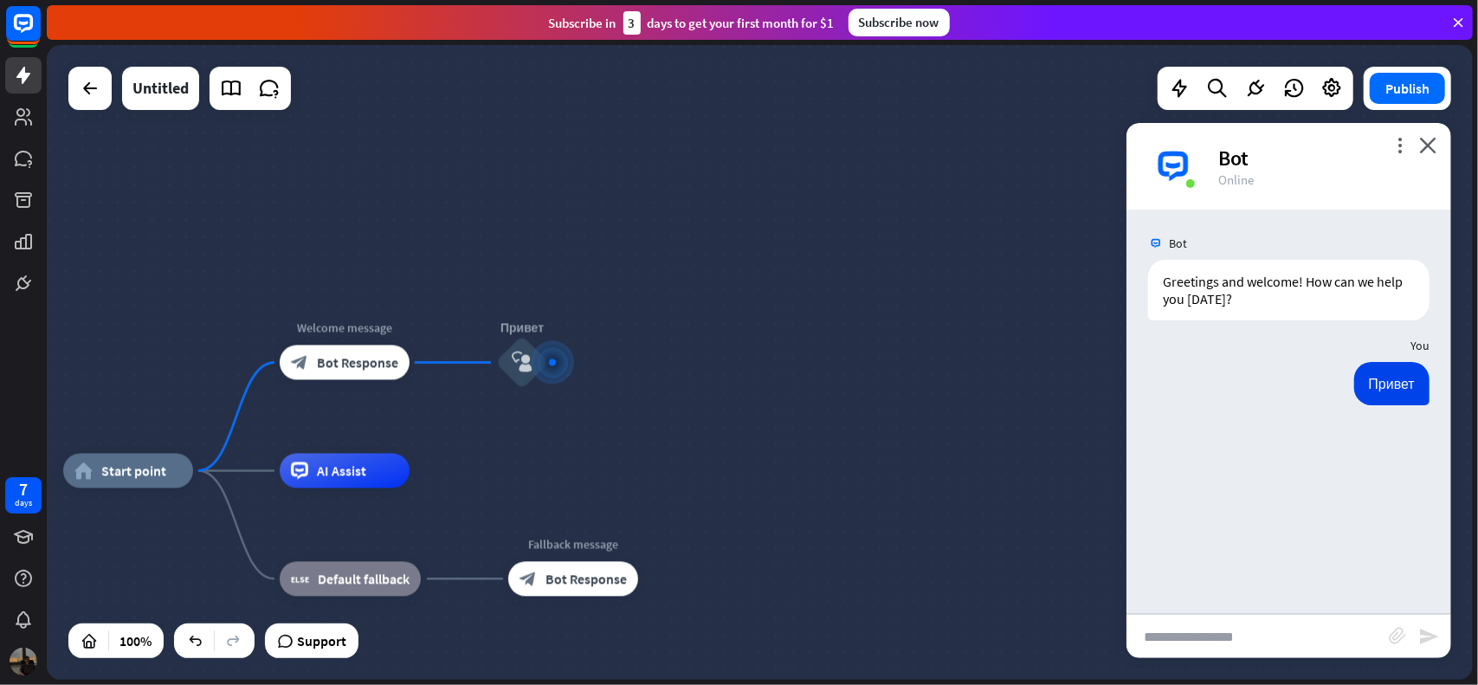
click at [1278, 642] on input "text" at bounding box center [1258, 636] width 262 height 43
type input "*********"
click at [544, 365] on div at bounding box center [553, 362] width 18 height 18
click at [555, 361] on div at bounding box center [552, 362] width 7 height 7
click at [563, 362] on div "plus" at bounding box center [570, 363] width 26 height 26
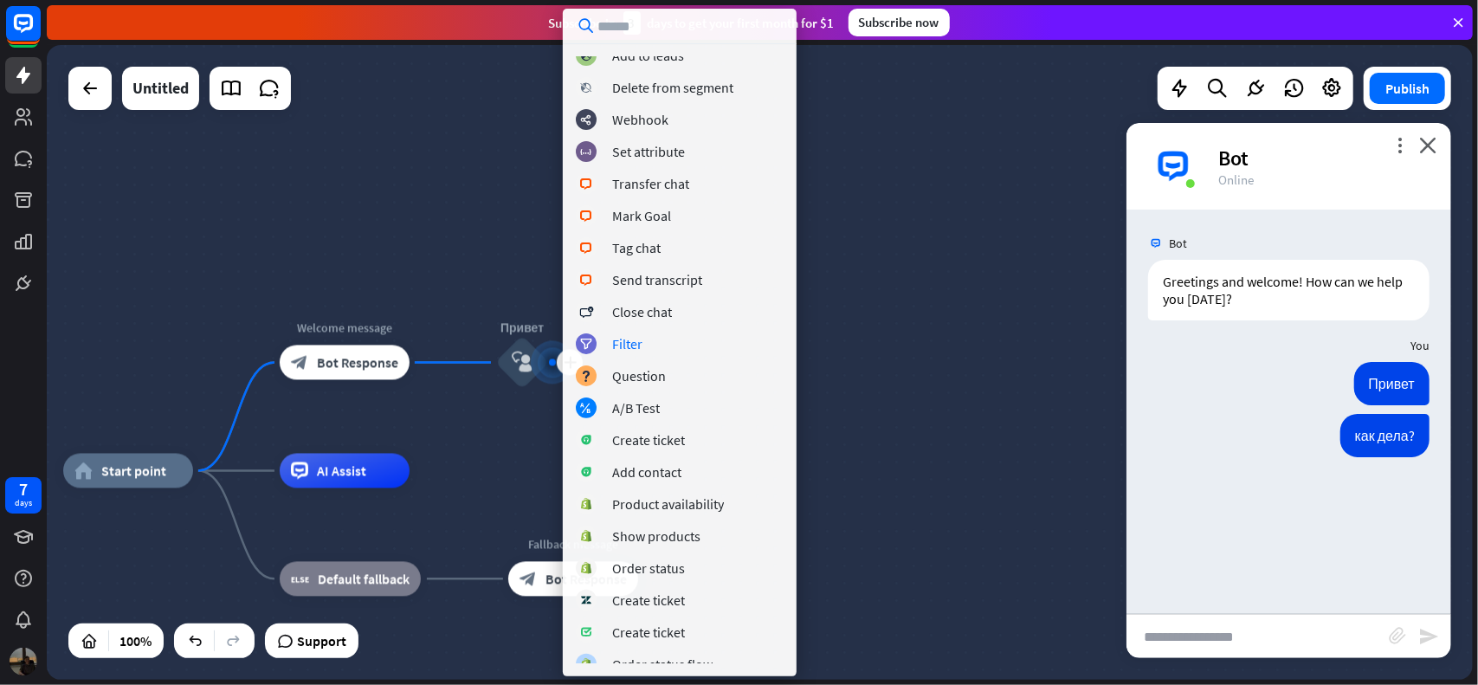
scroll to position [247, 0]
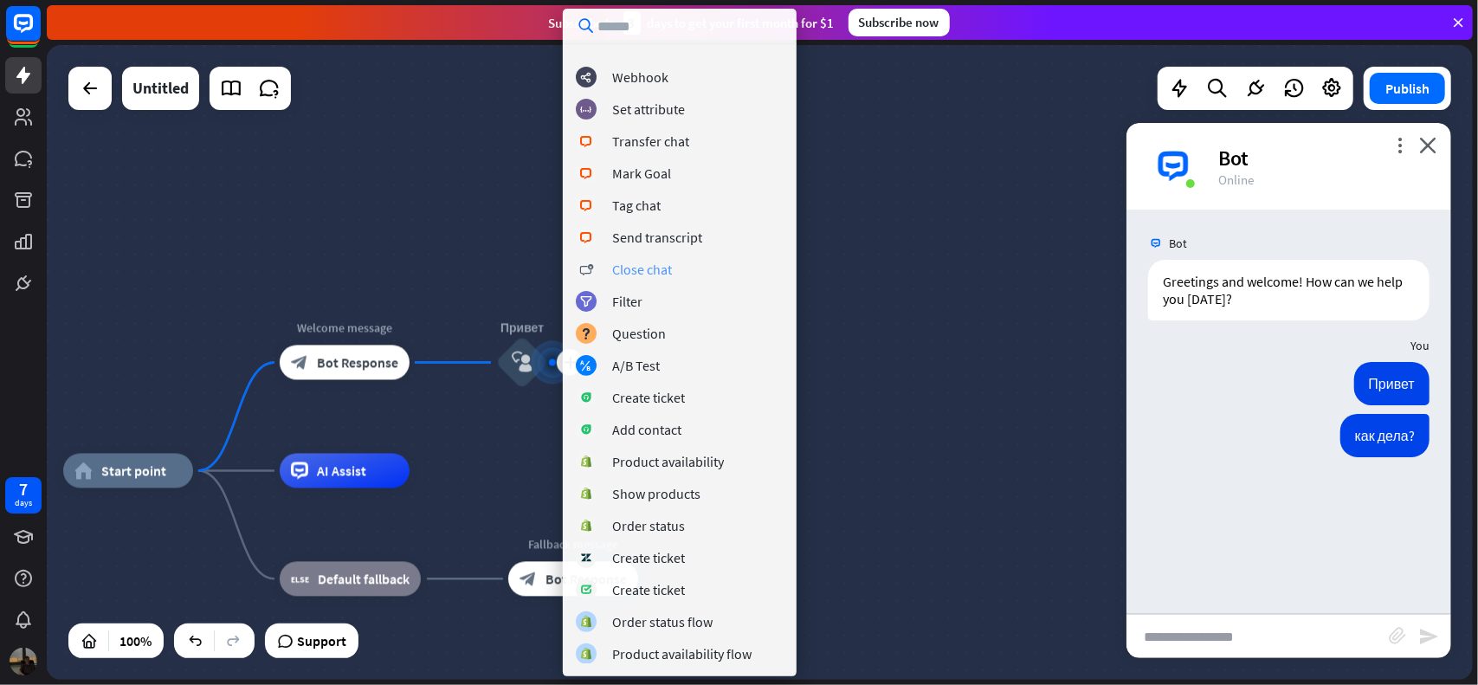
click at [637, 275] on div "Close chat" at bounding box center [642, 269] width 60 height 17
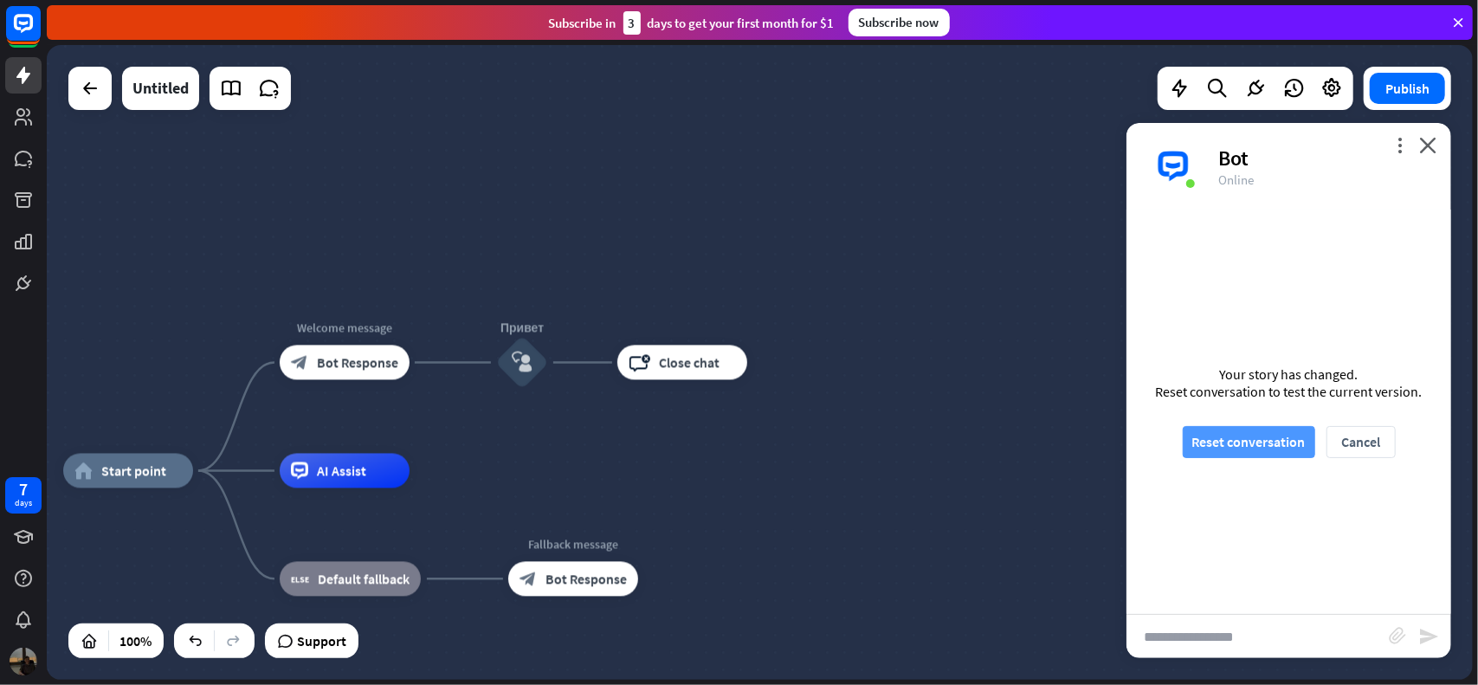
click at [1252, 439] on button "Reset conversation" at bounding box center [1249, 442] width 132 height 32
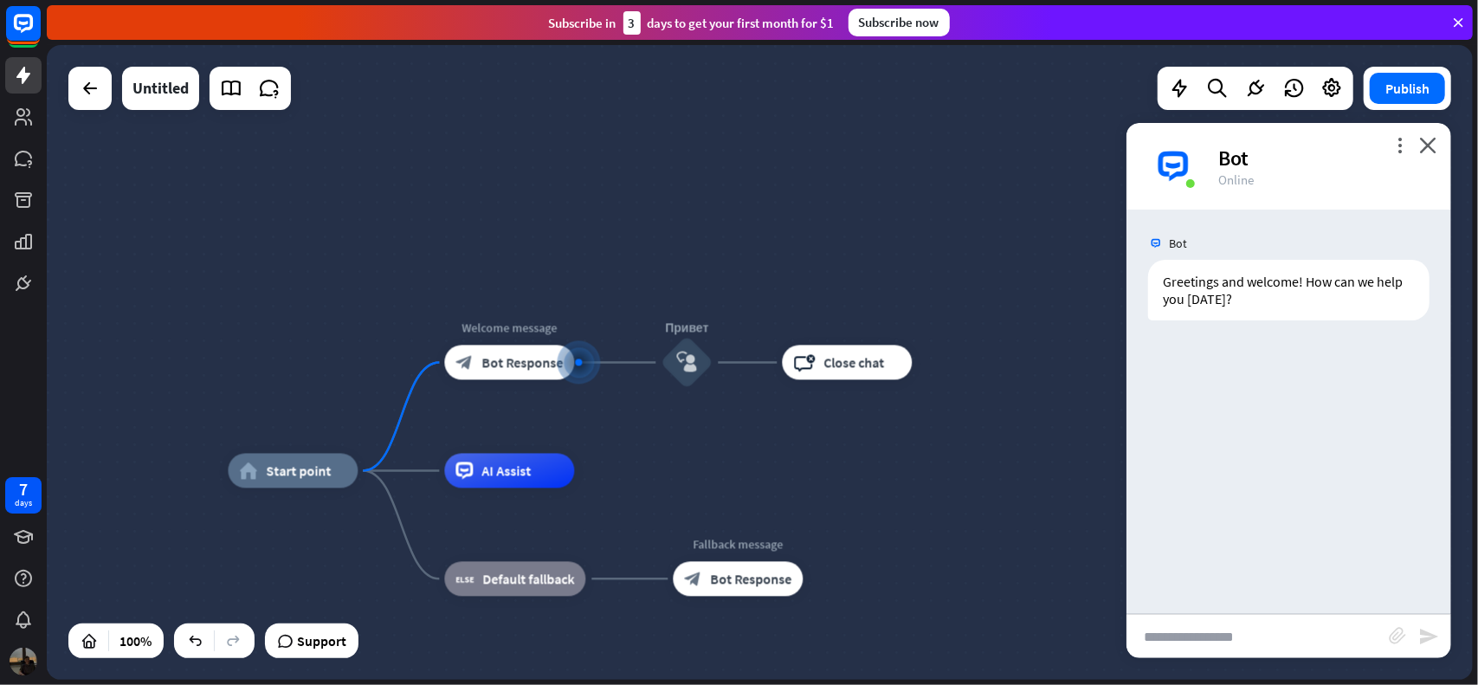
click at [1243, 633] on input "text" at bounding box center [1258, 636] width 262 height 43
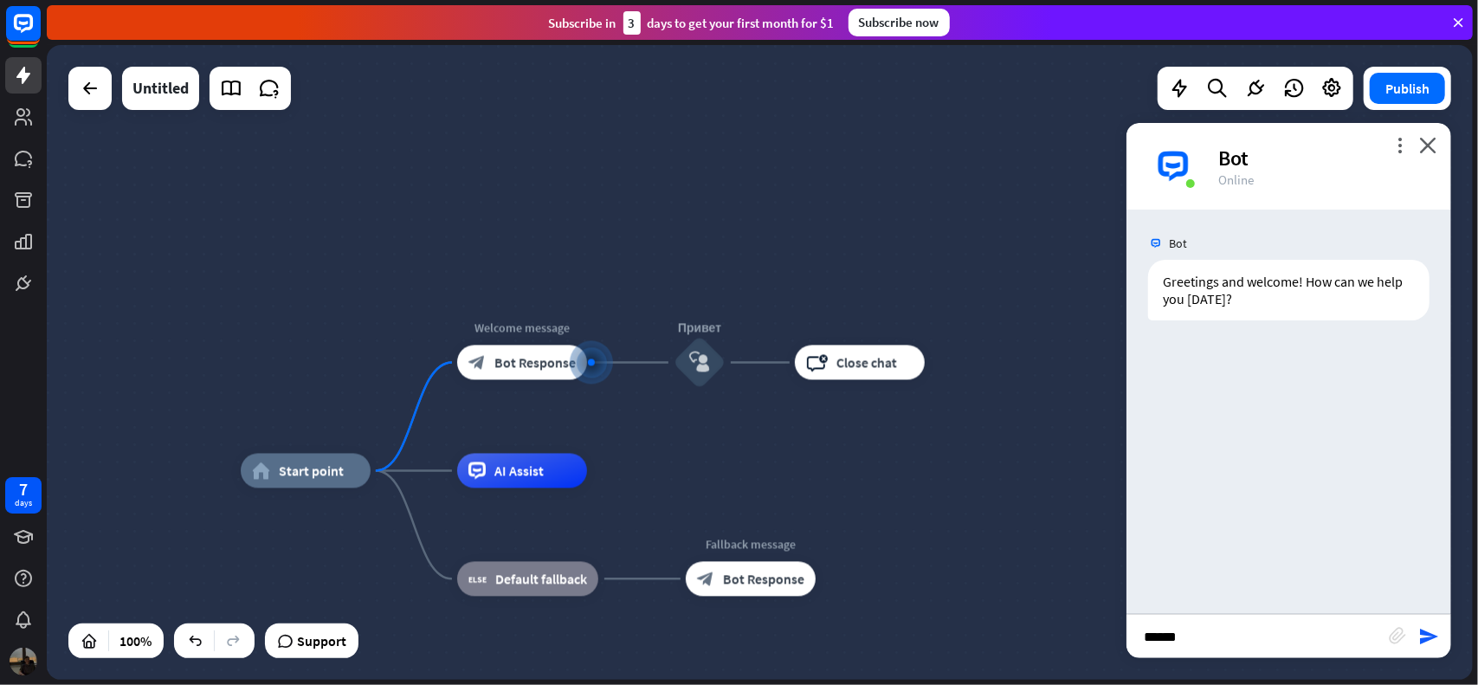
type input "******"
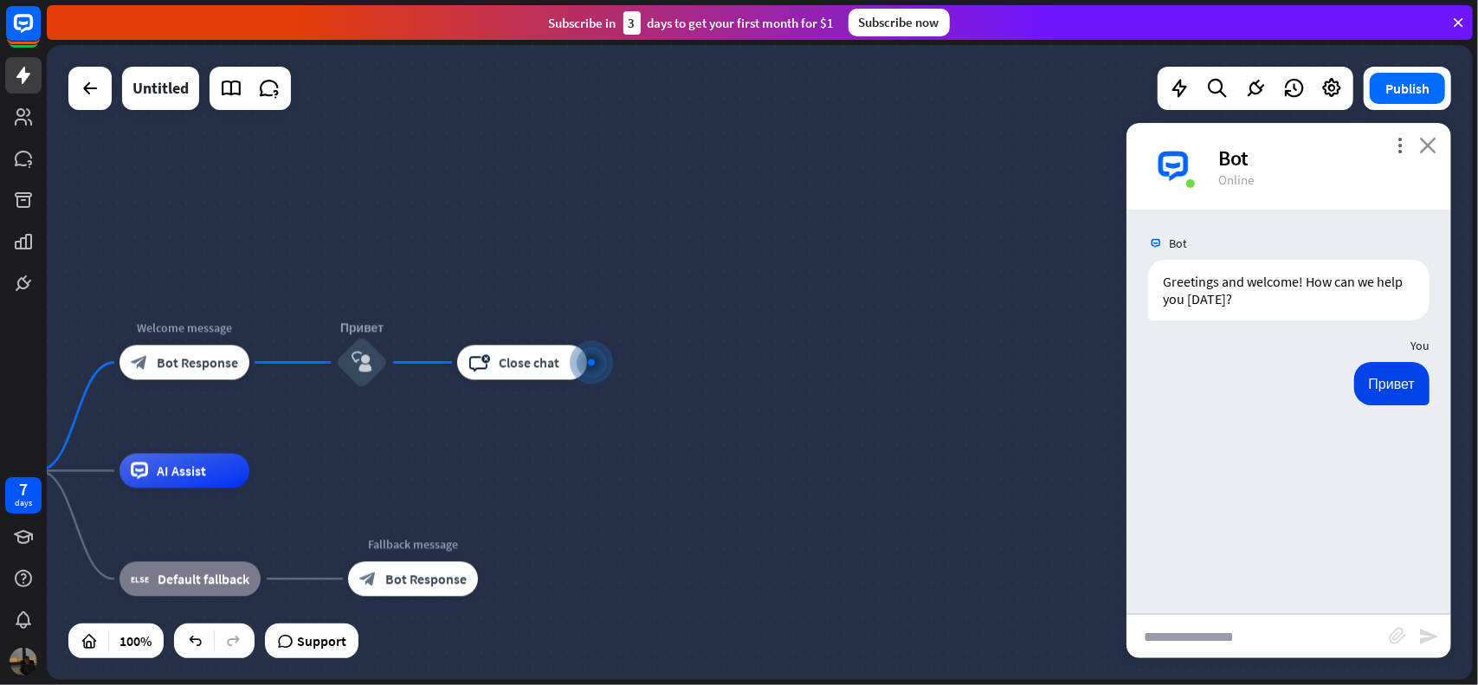
click at [1424, 146] on icon "close" at bounding box center [1427, 145] width 17 height 16
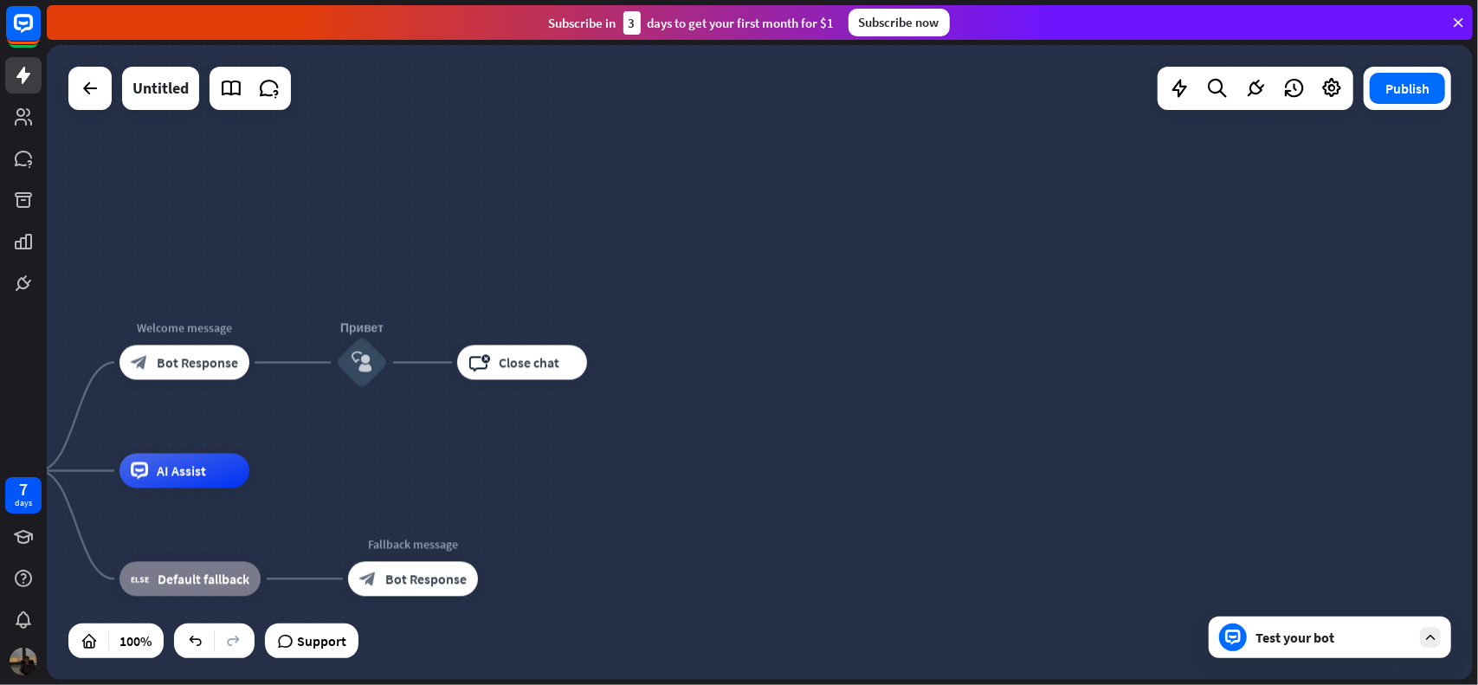
click at [1363, 641] on div "Test your bot" at bounding box center [1334, 637] width 156 height 17
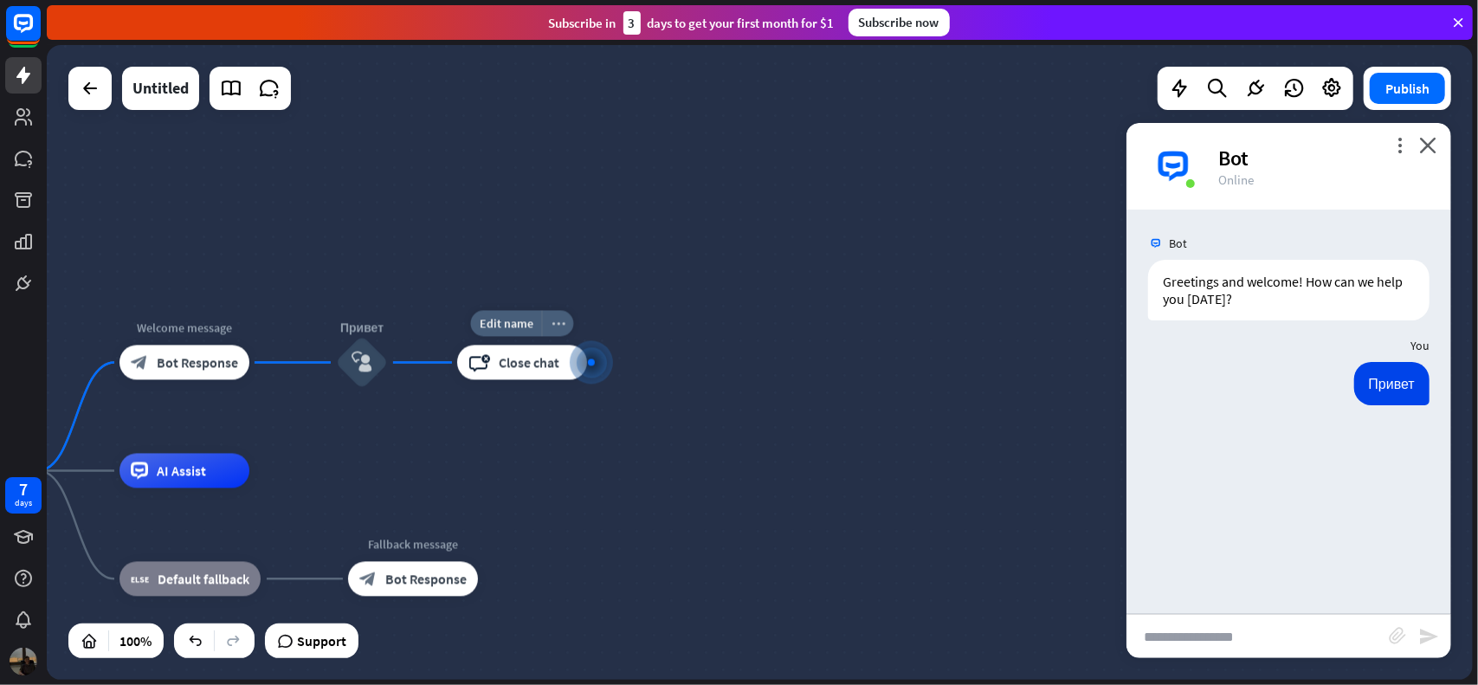
click at [552, 326] on icon "more_horiz" at bounding box center [559, 323] width 14 height 13
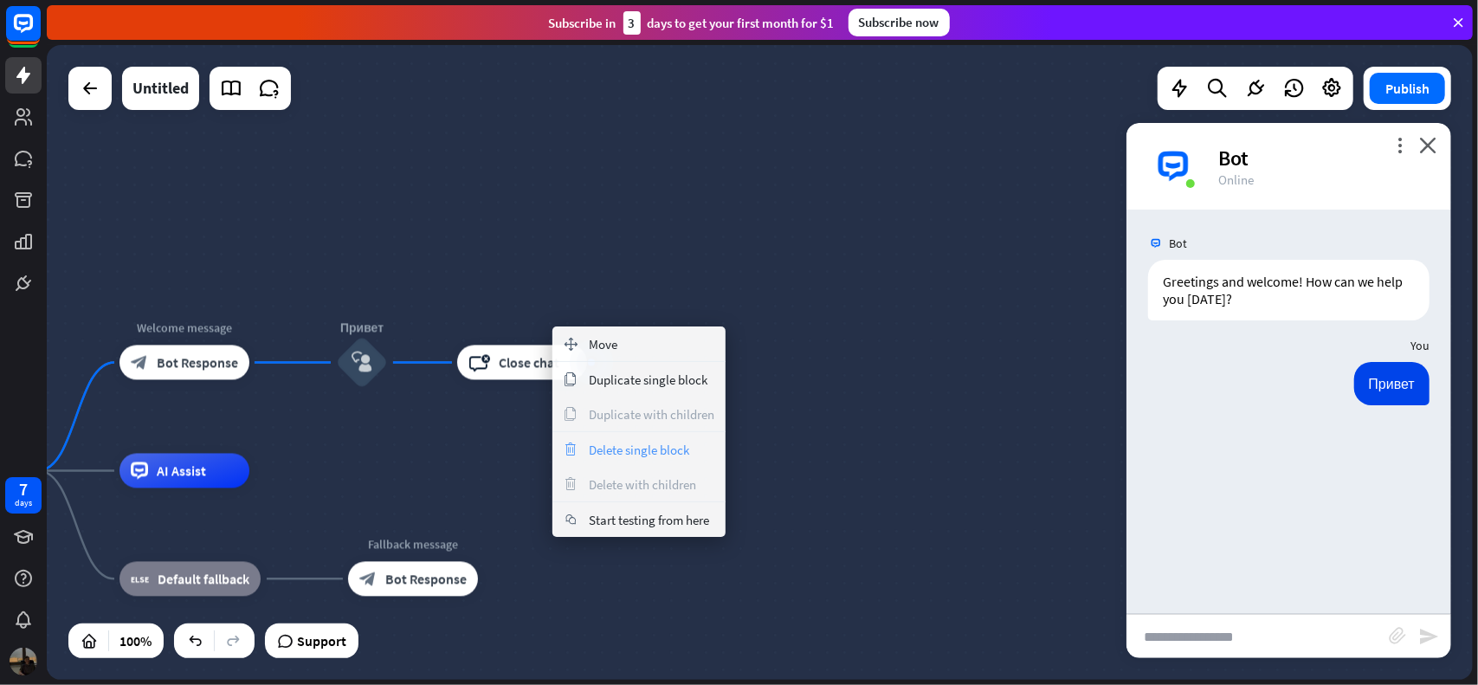
click at [623, 442] on span "Delete single block" at bounding box center [639, 450] width 100 height 16
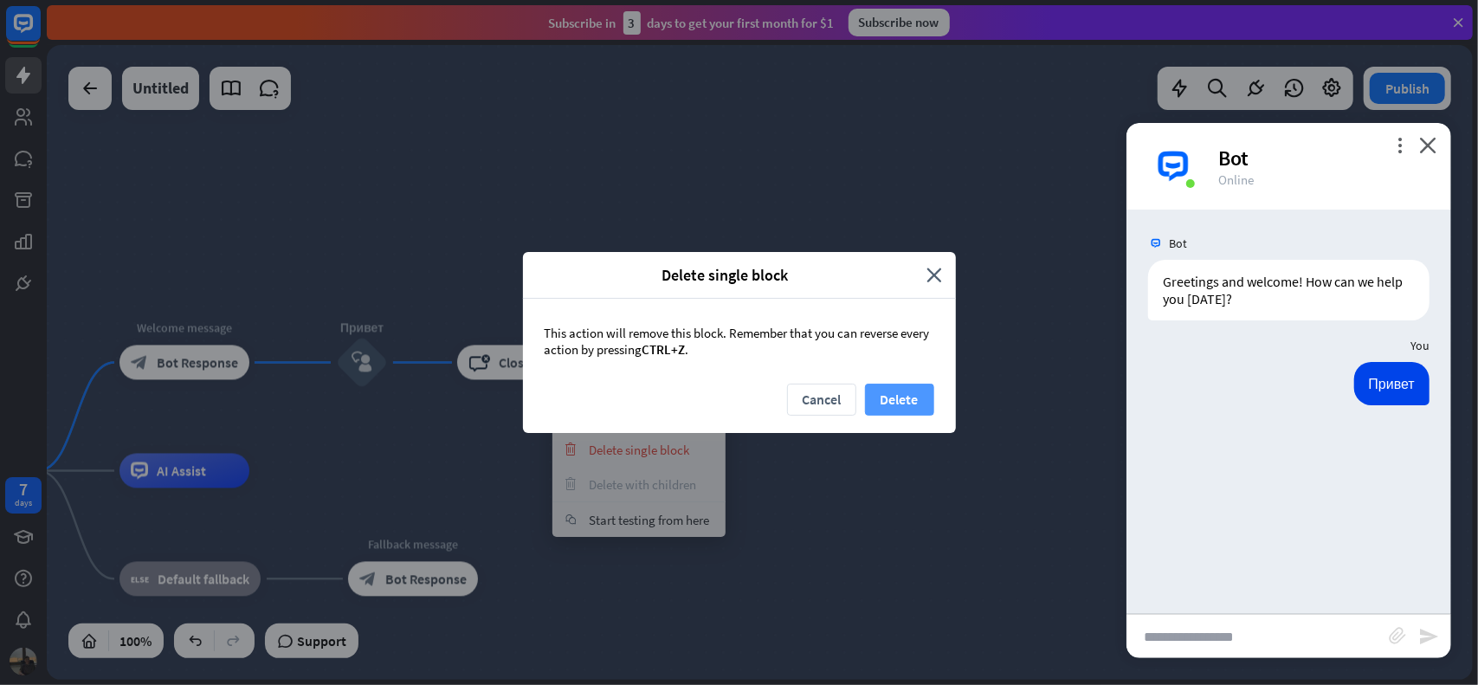
click at [890, 404] on button "Delete" at bounding box center [899, 400] width 69 height 32
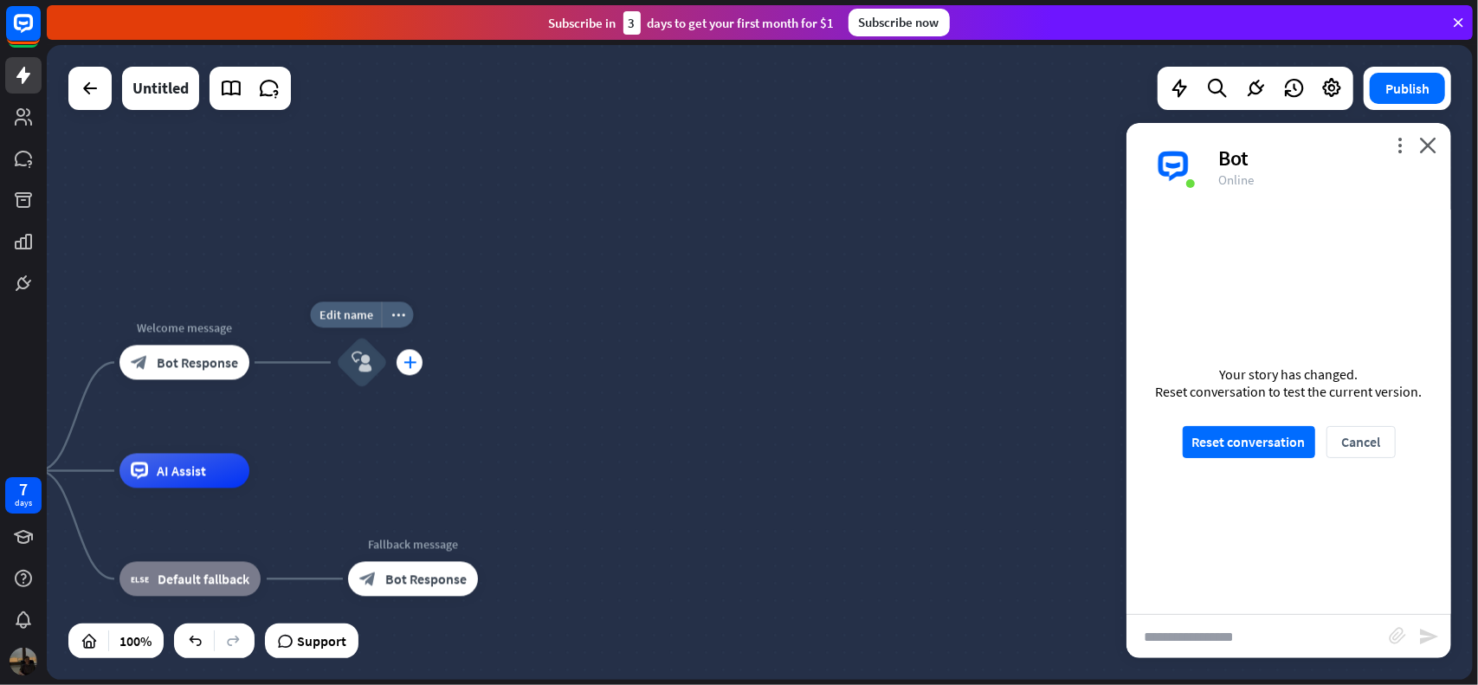
click at [403, 366] on div "plus" at bounding box center [410, 363] width 26 height 26
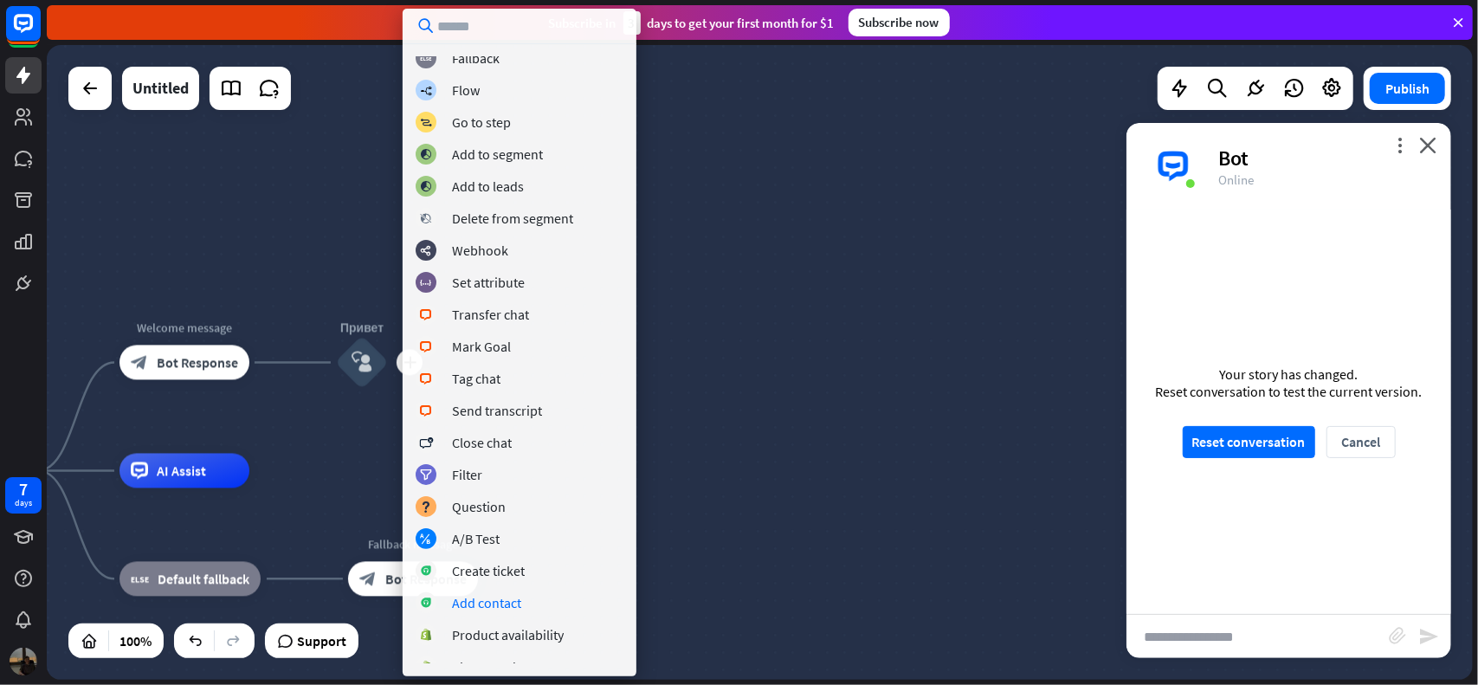
scroll to position [0, 0]
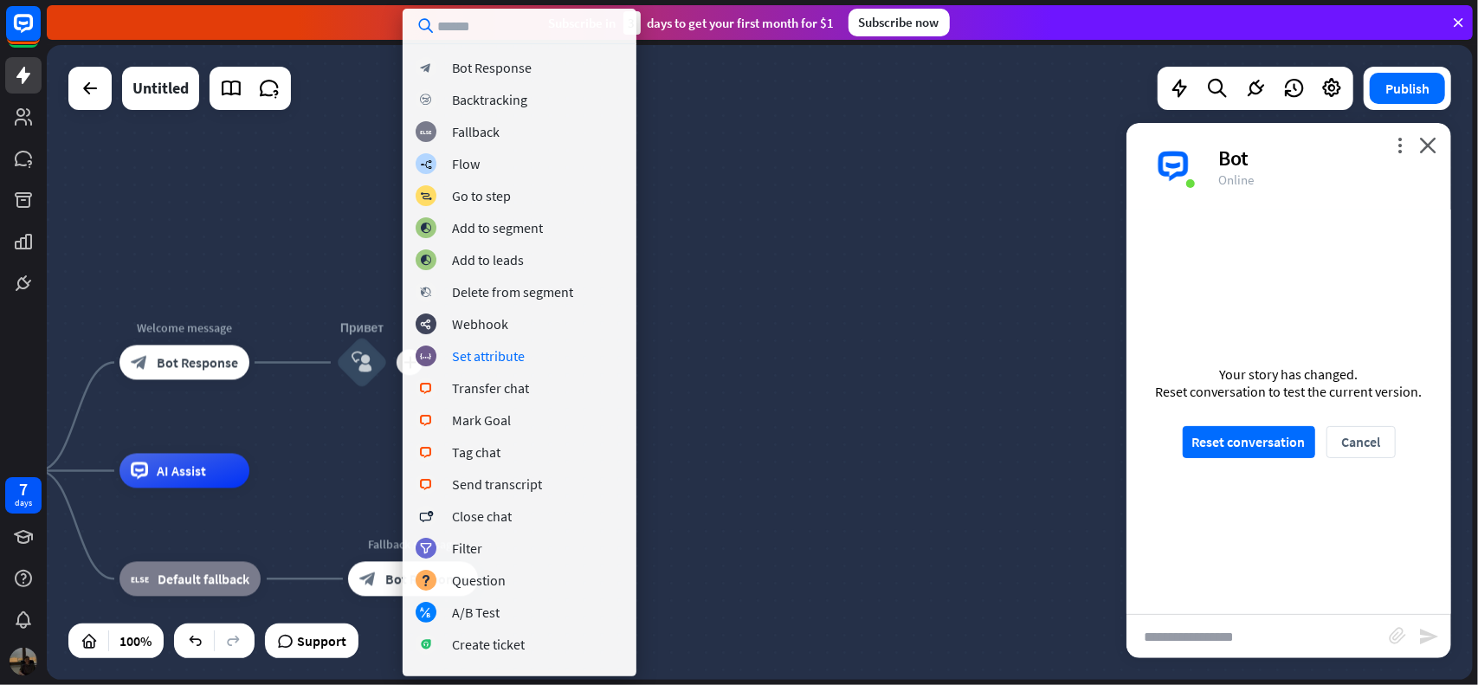
click at [780, 284] on div "home_2 Start point Welcome message block_bot_response Bot Response plus Привет …" at bounding box center [760, 362] width 1426 height 635
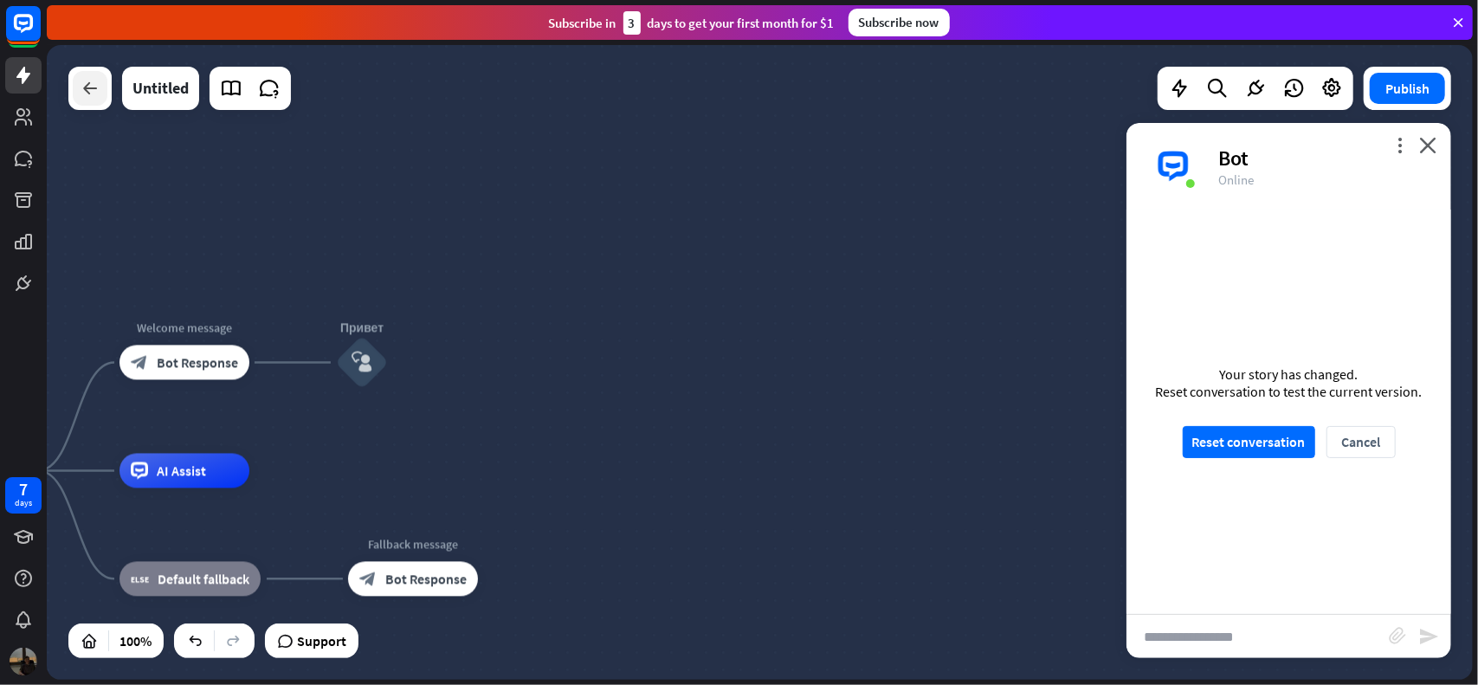
click at [76, 93] on div at bounding box center [90, 88] width 35 height 35
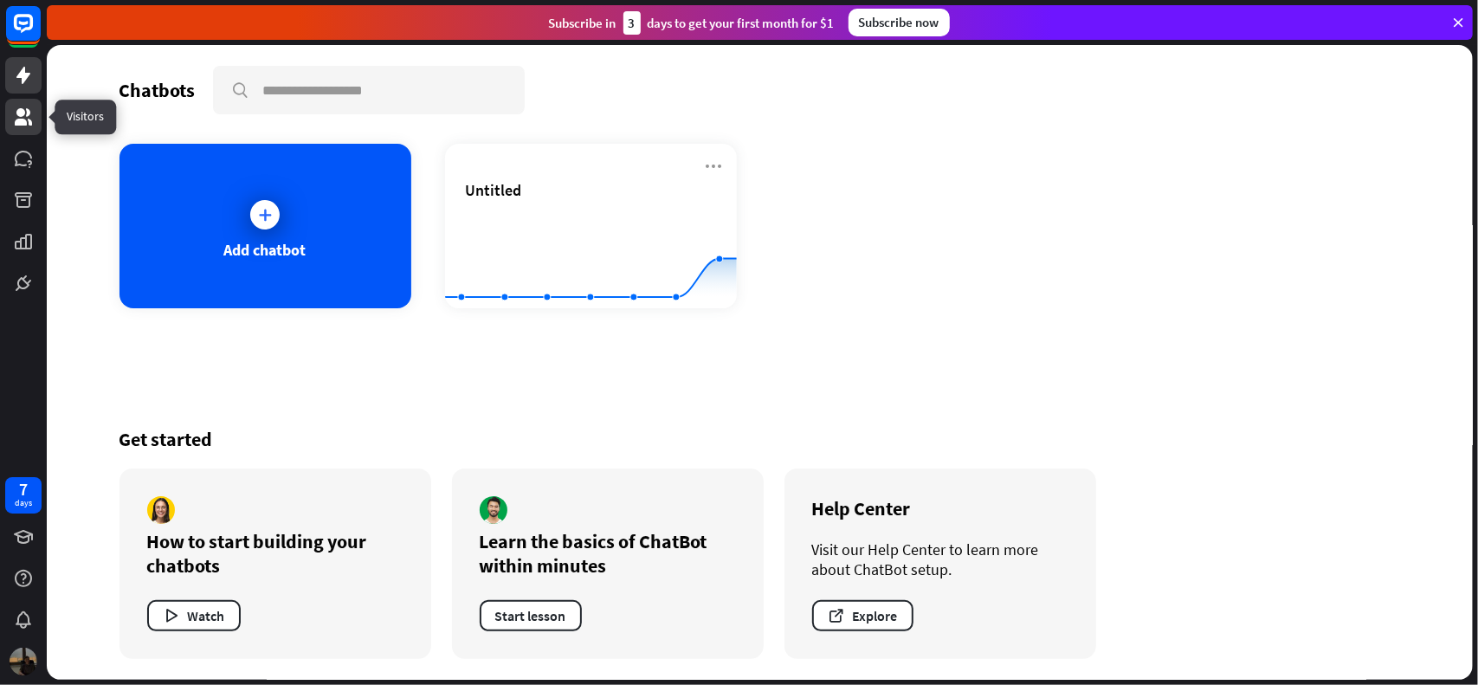
click at [20, 126] on icon at bounding box center [23, 117] width 21 height 21
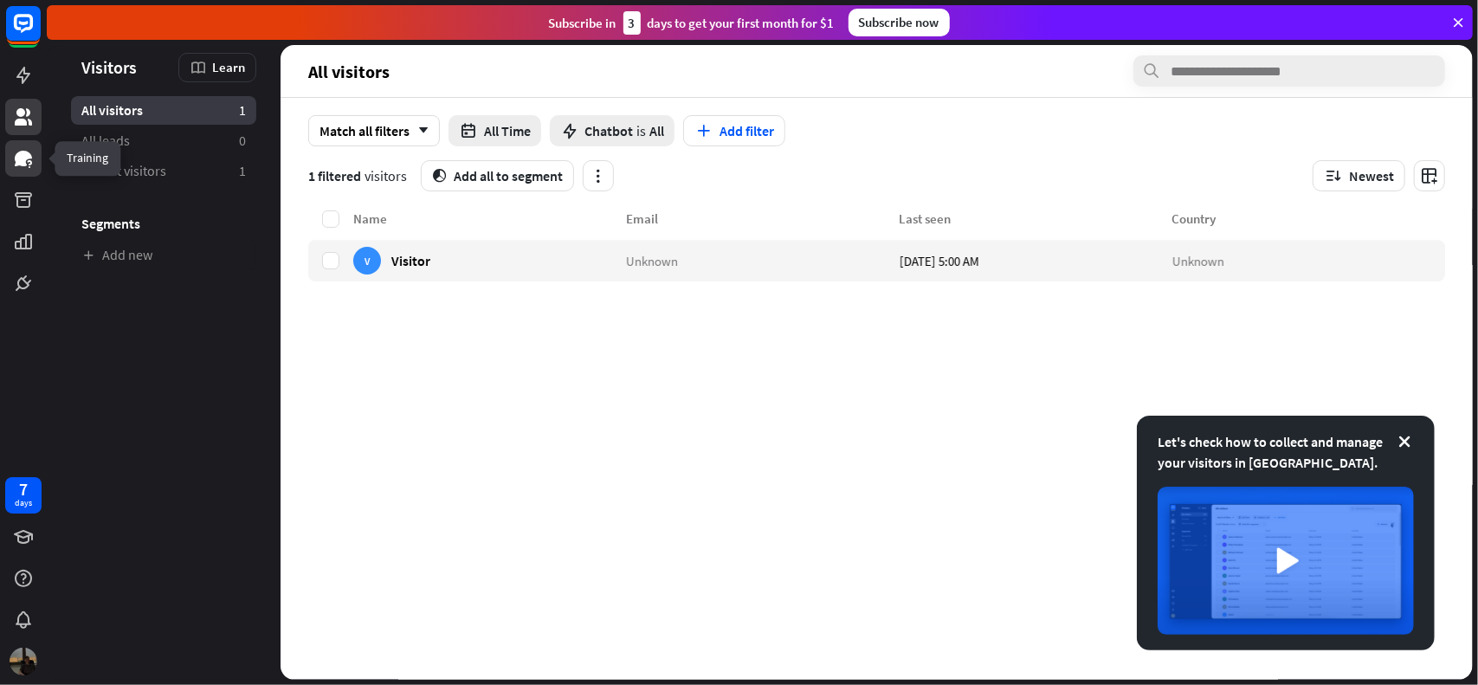
click at [26, 164] on icon at bounding box center [23, 159] width 17 height 16
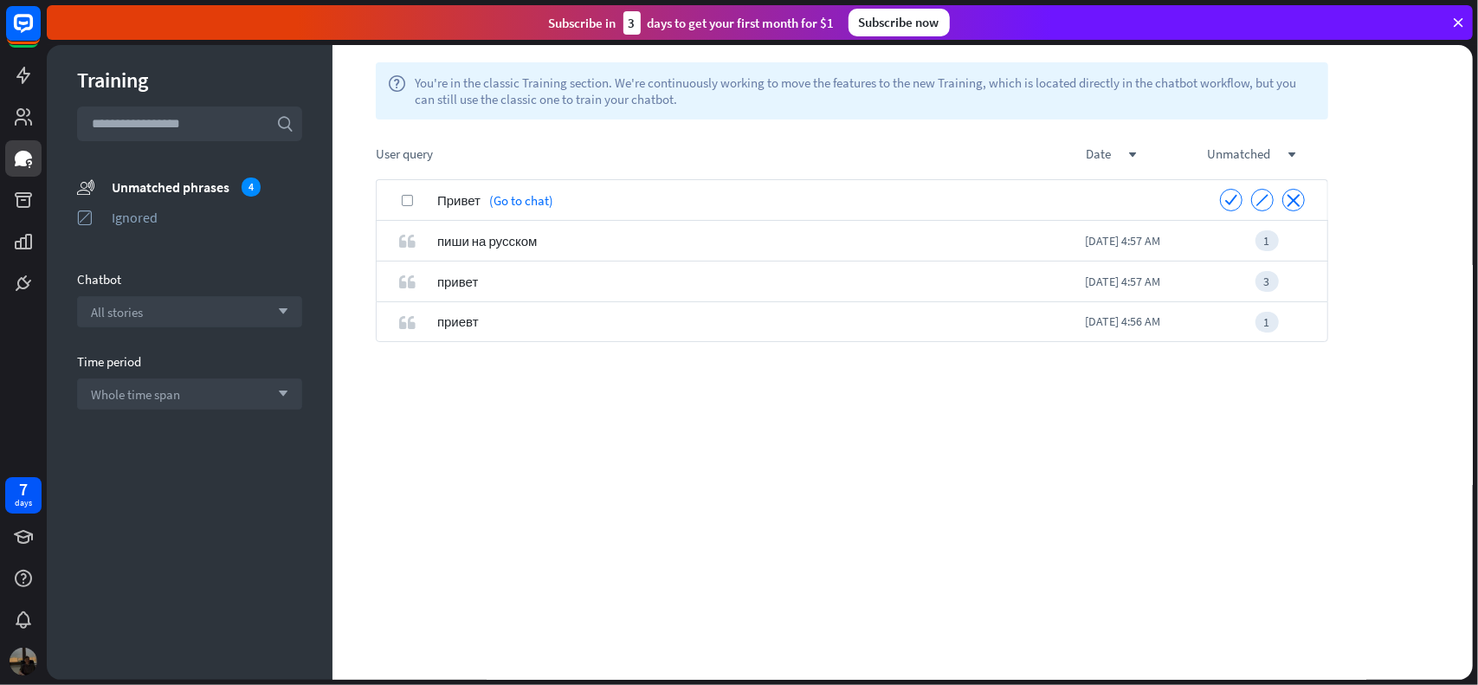
click at [404, 199] on icon "check" at bounding box center [408, 201] width 8 height 8
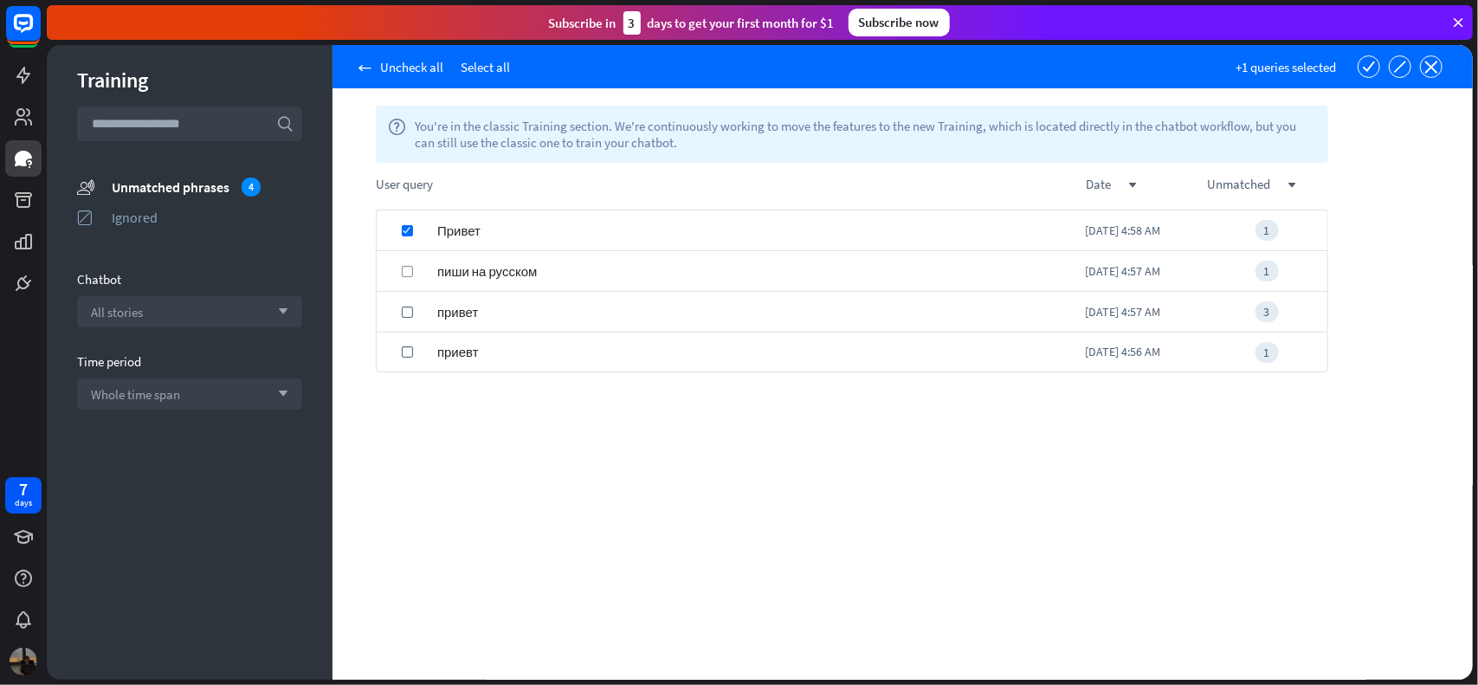
click at [409, 266] on label "check" at bounding box center [407, 271] width 11 height 11
click at [410, 317] on div "check" at bounding box center [407, 312] width 61 height 41
click at [405, 351] on icon "check" at bounding box center [408, 352] width 8 height 8
click at [1436, 71] on icon "close" at bounding box center [1431, 67] width 13 height 13
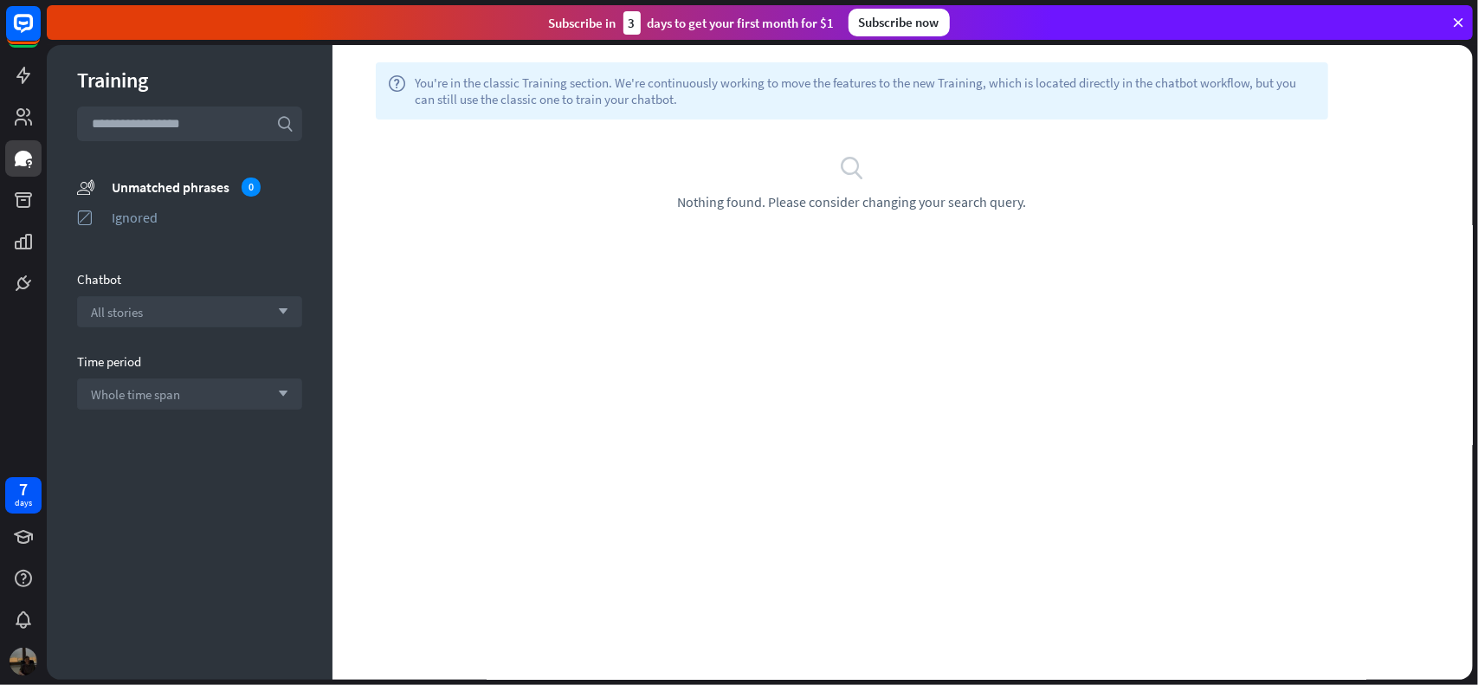
drag, startPoint x: 613, startPoint y: 302, endPoint x: 557, endPoint y: 317, distance: 58.2
click at [604, 306] on div "help You're in the classic Training section. We're continuously working to move…" at bounding box center [903, 362] width 1140 height 635
click at [14, 204] on icon at bounding box center [23, 200] width 21 height 21
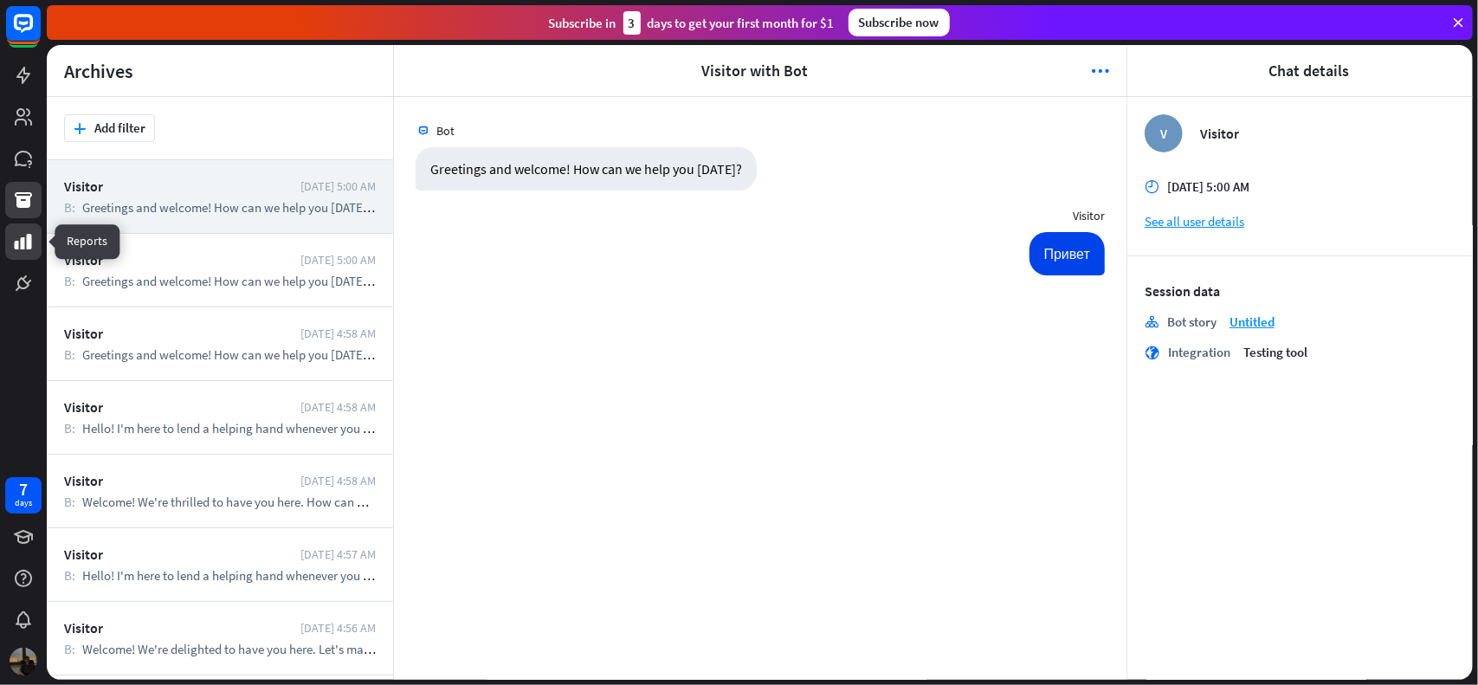
click at [21, 236] on icon at bounding box center [23, 241] width 21 height 21
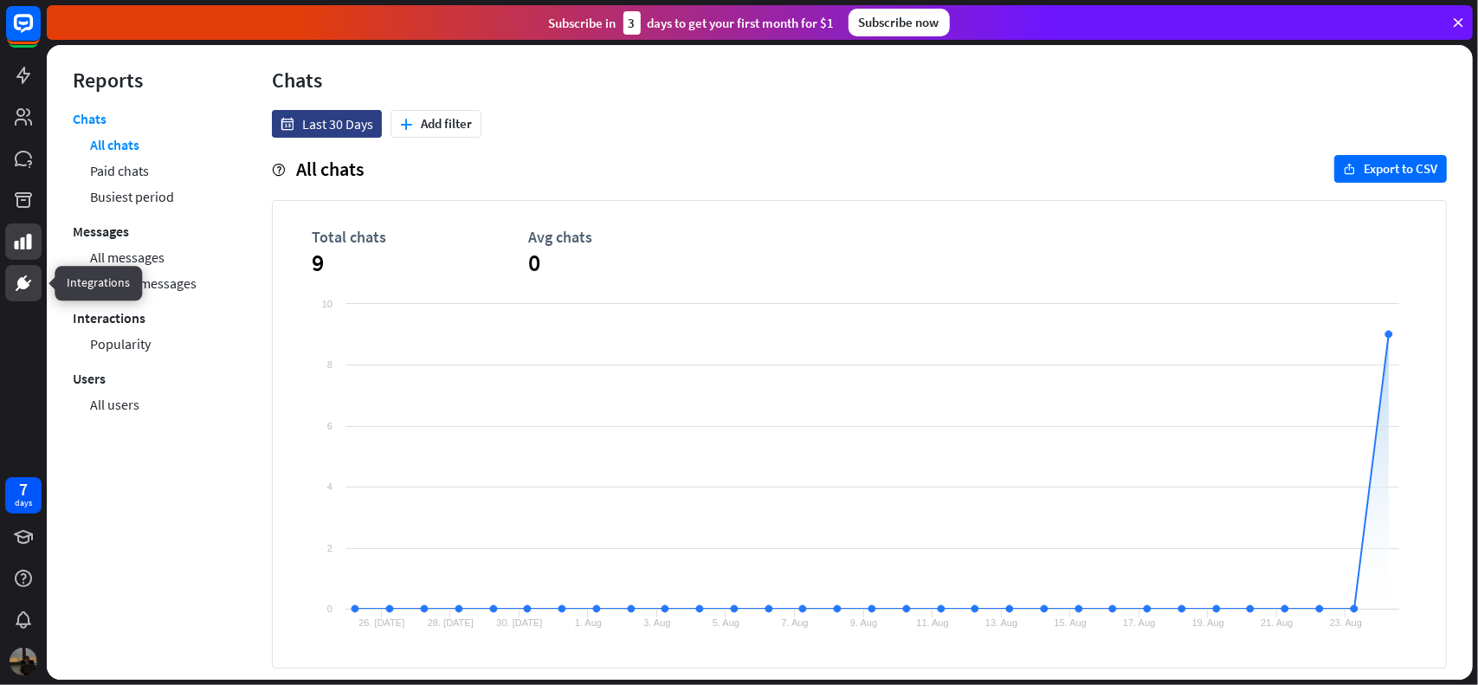
click at [25, 285] on icon at bounding box center [23, 283] width 10 height 10
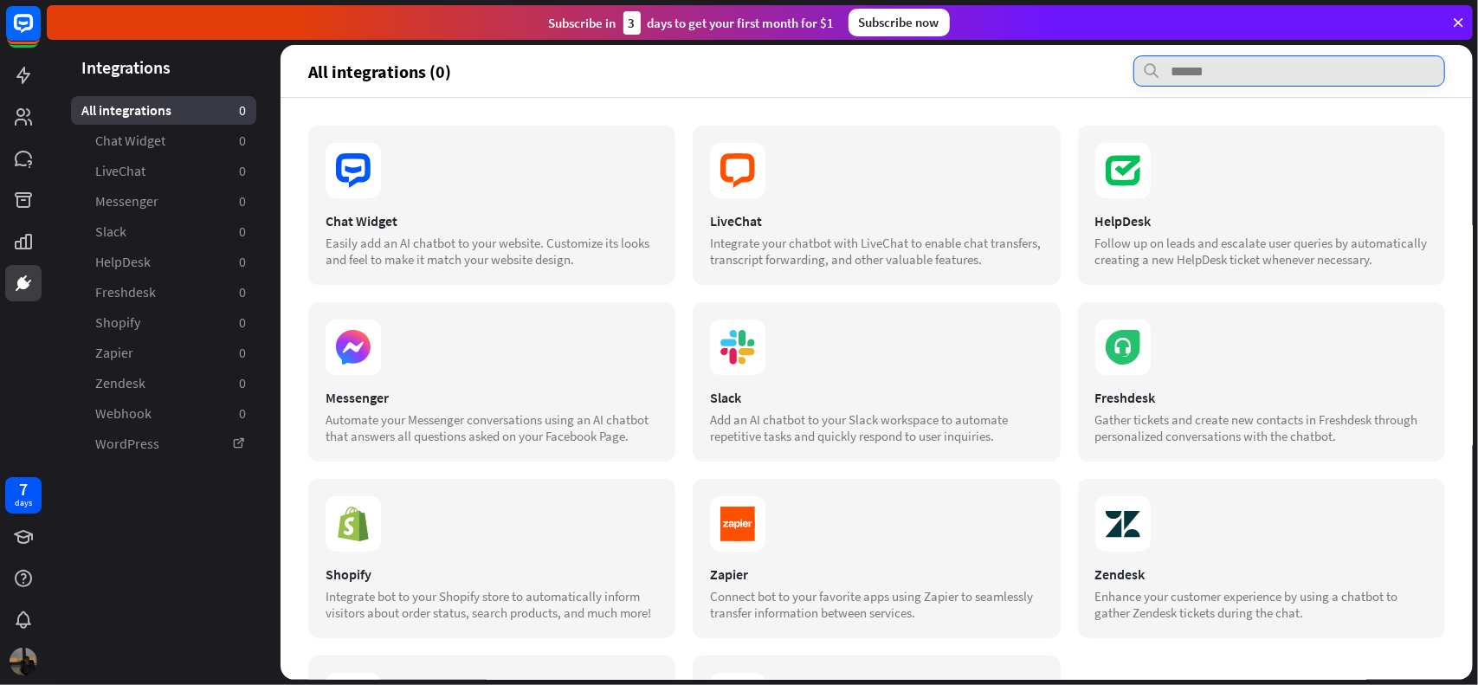
click at [1175, 66] on input "text" at bounding box center [1290, 70] width 312 height 31
type input "***"
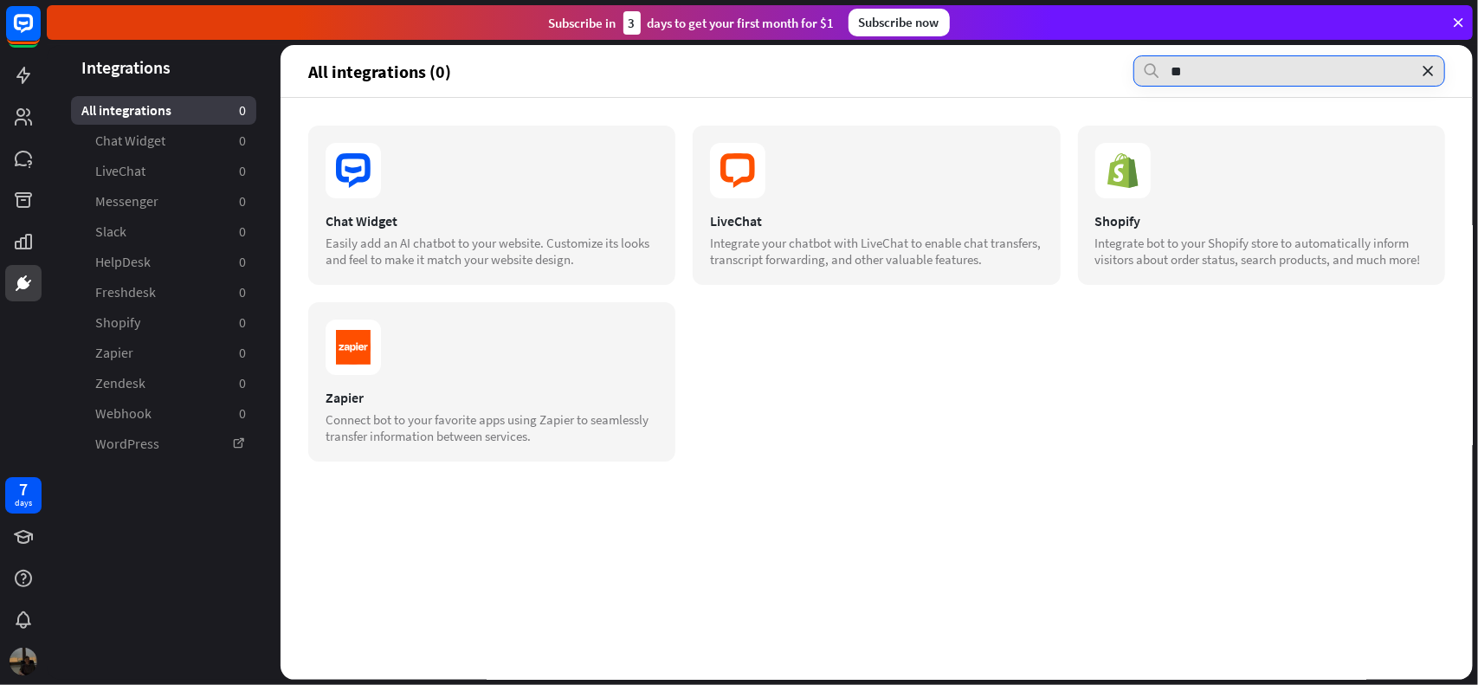
type input "***"
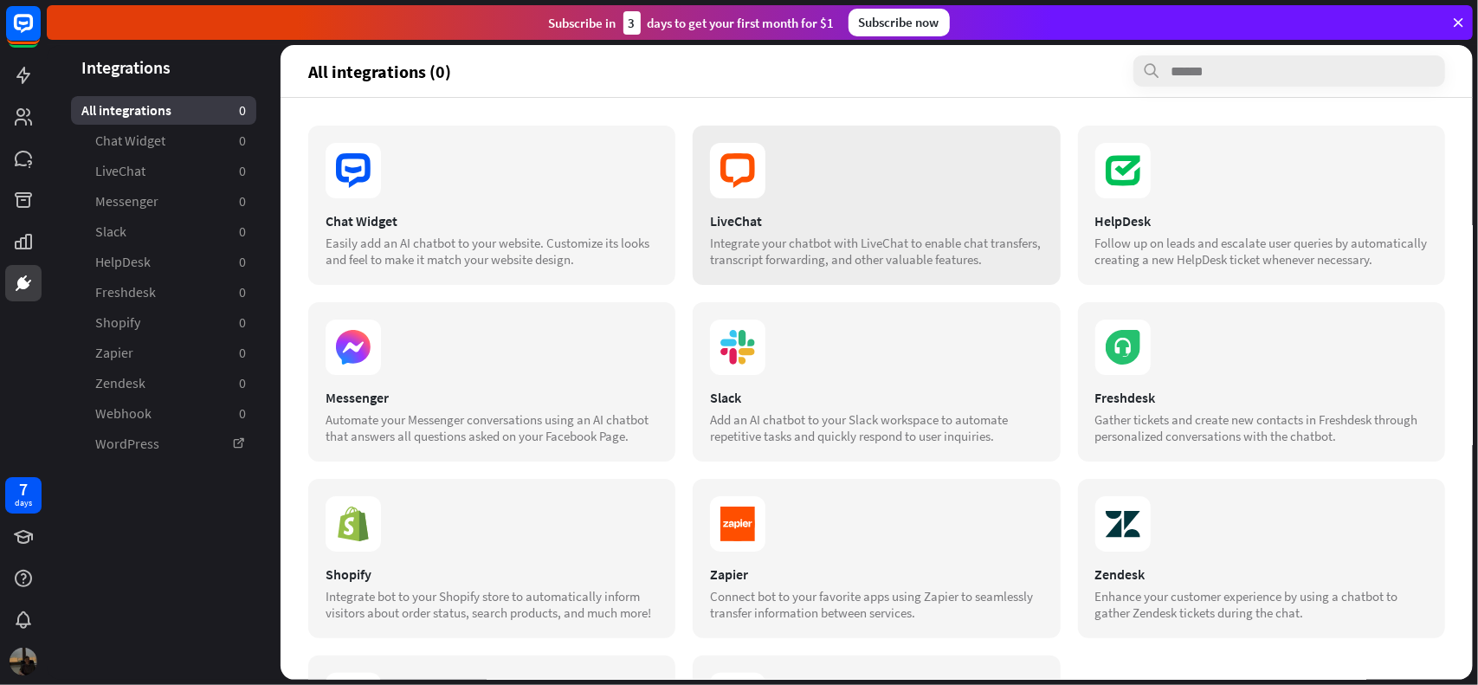
click at [764, 180] on section at bounding box center [876, 170] width 333 height 55
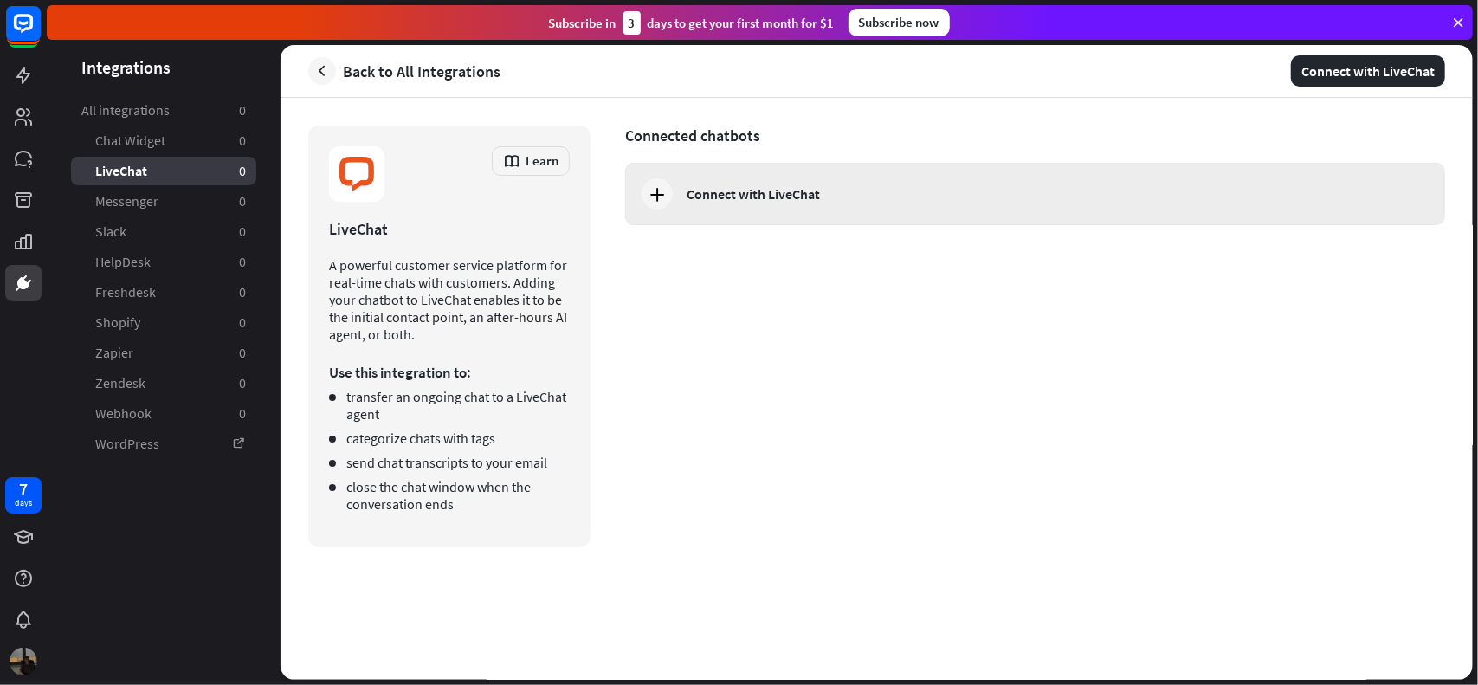
click at [712, 203] on div "Connect with LiveChat" at bounding box center [1035, 194] width 820 height 62
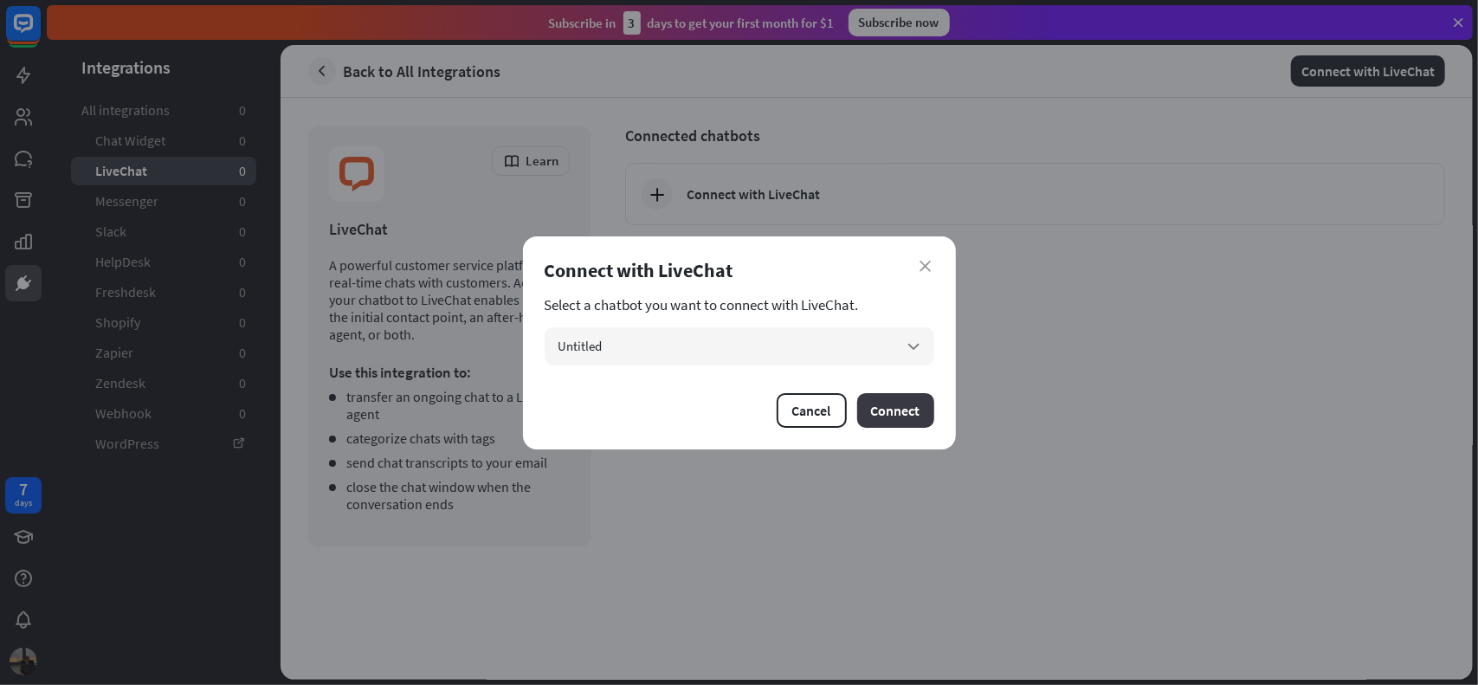
click at [890, 409] on button "Connect" at bounding box center [895, 410] width 77 height 35
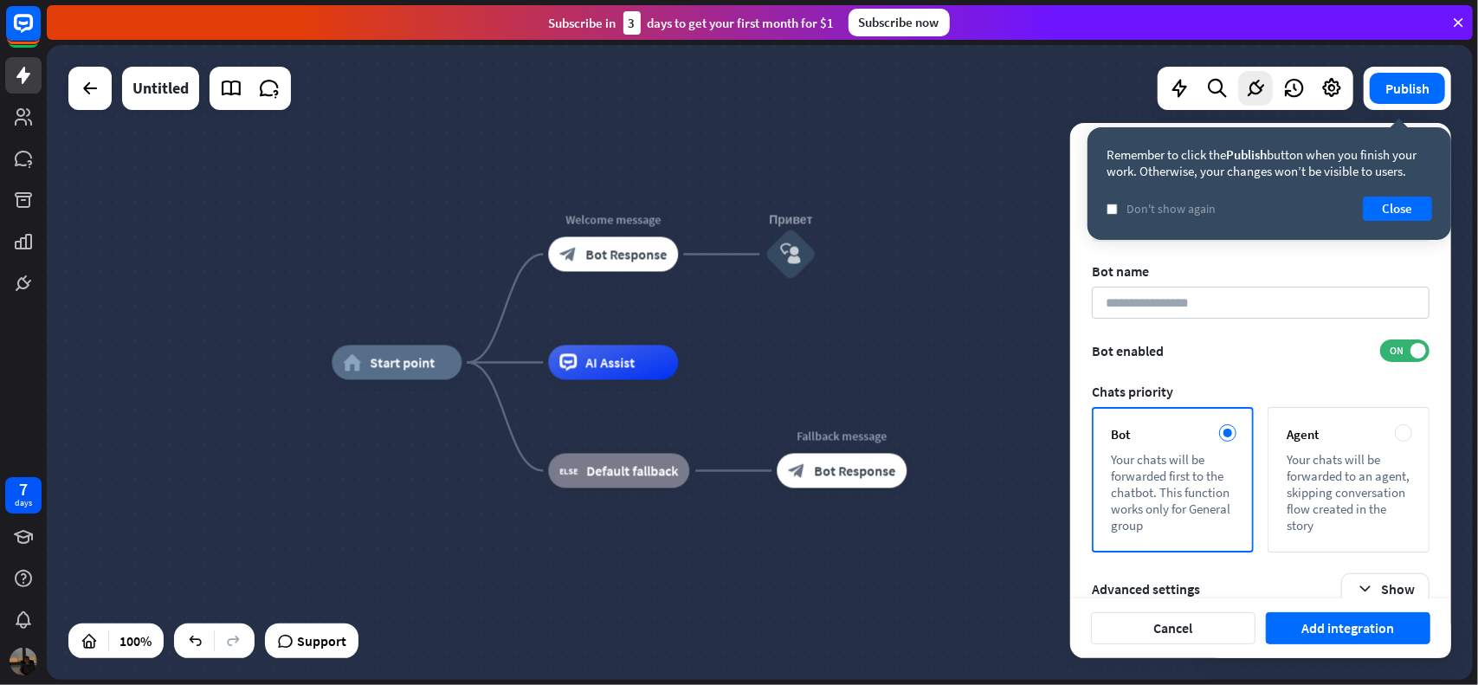
scroll to position [38, 0]
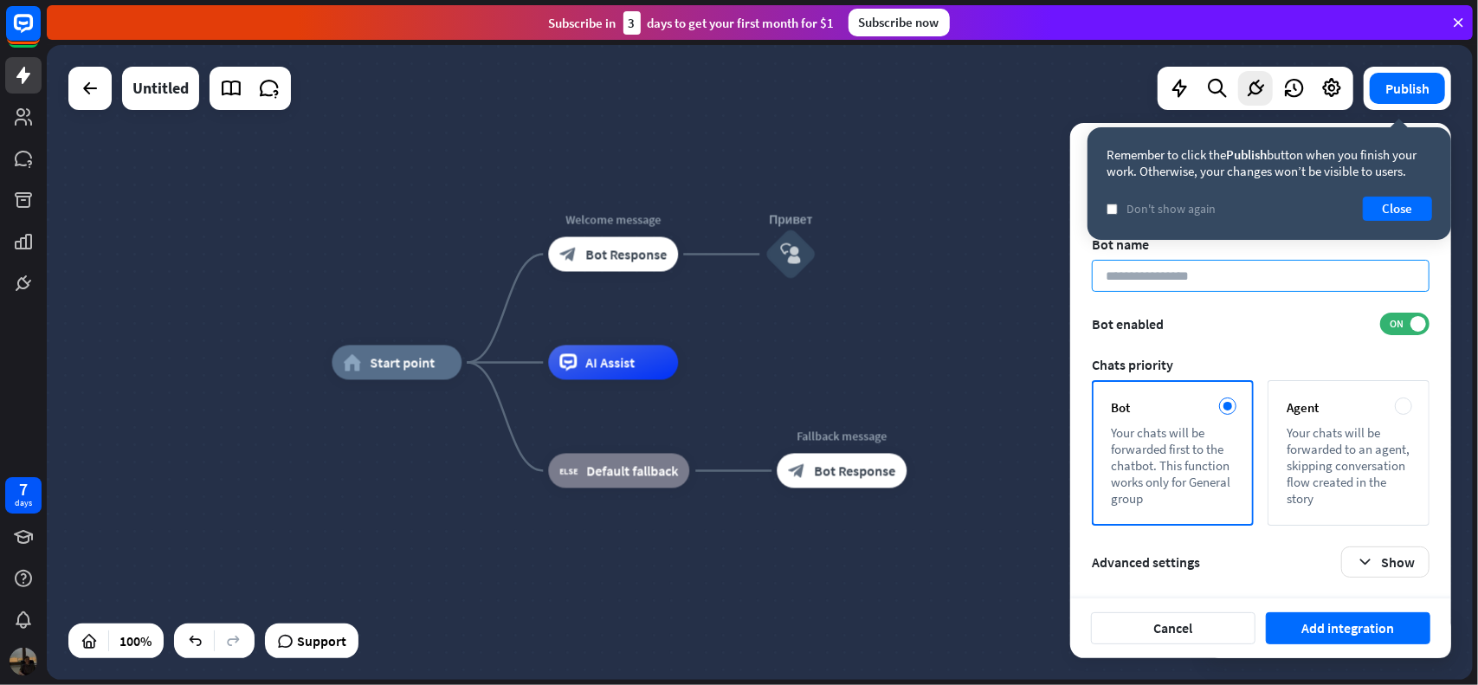
click at [1169, 283] on input at bounding box center [1261, 276] width 338 height 32
type input "***"
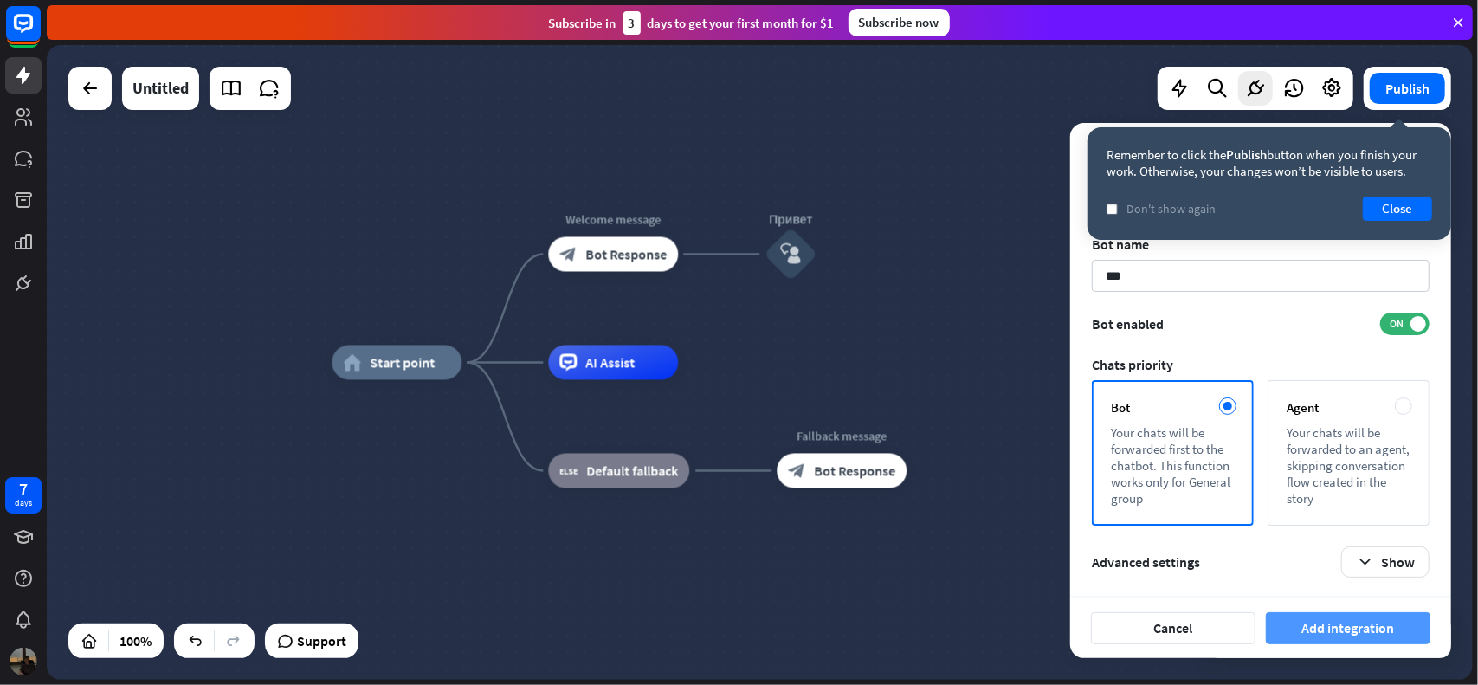
click at [1333, 623] on button "Add integration" at bounding box center [1348, 628] width 165 height 32
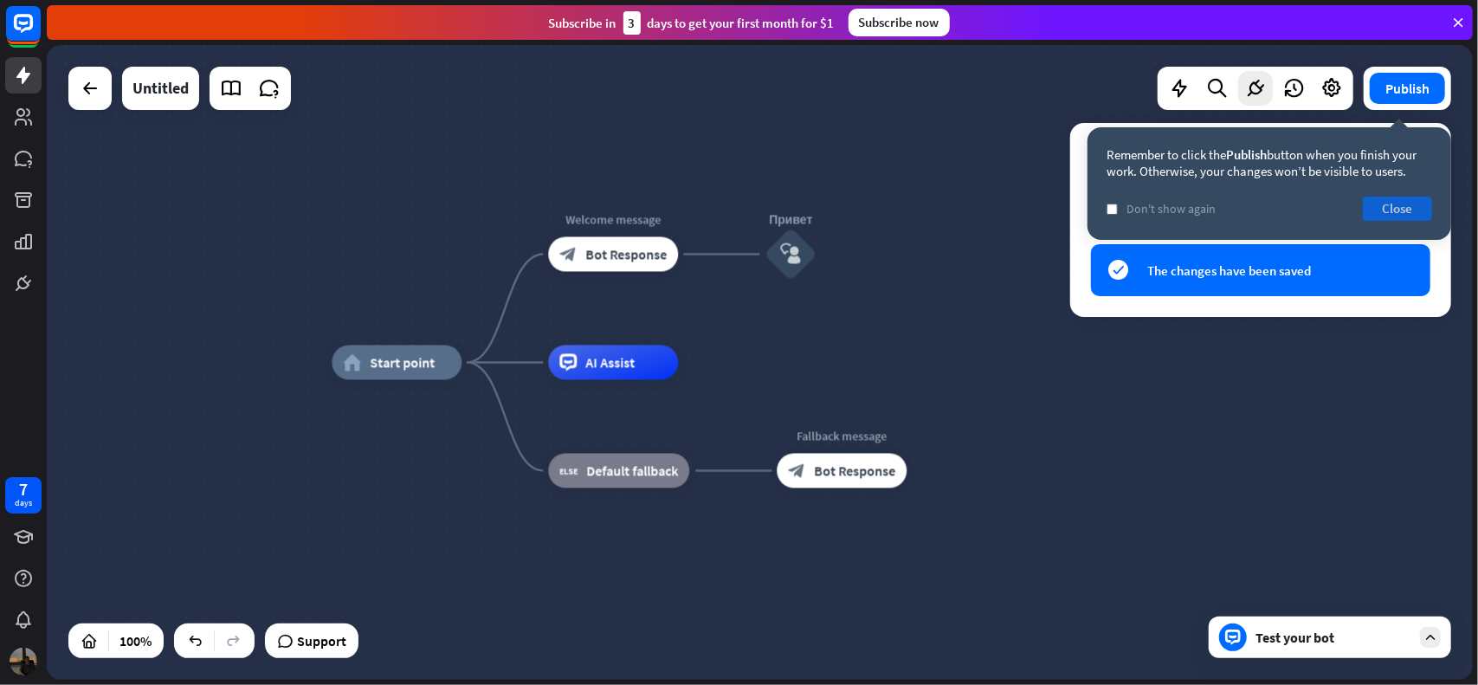
click at [1392, 203] on button "Close" at bounding box center [1397, 209] width 69 height 24
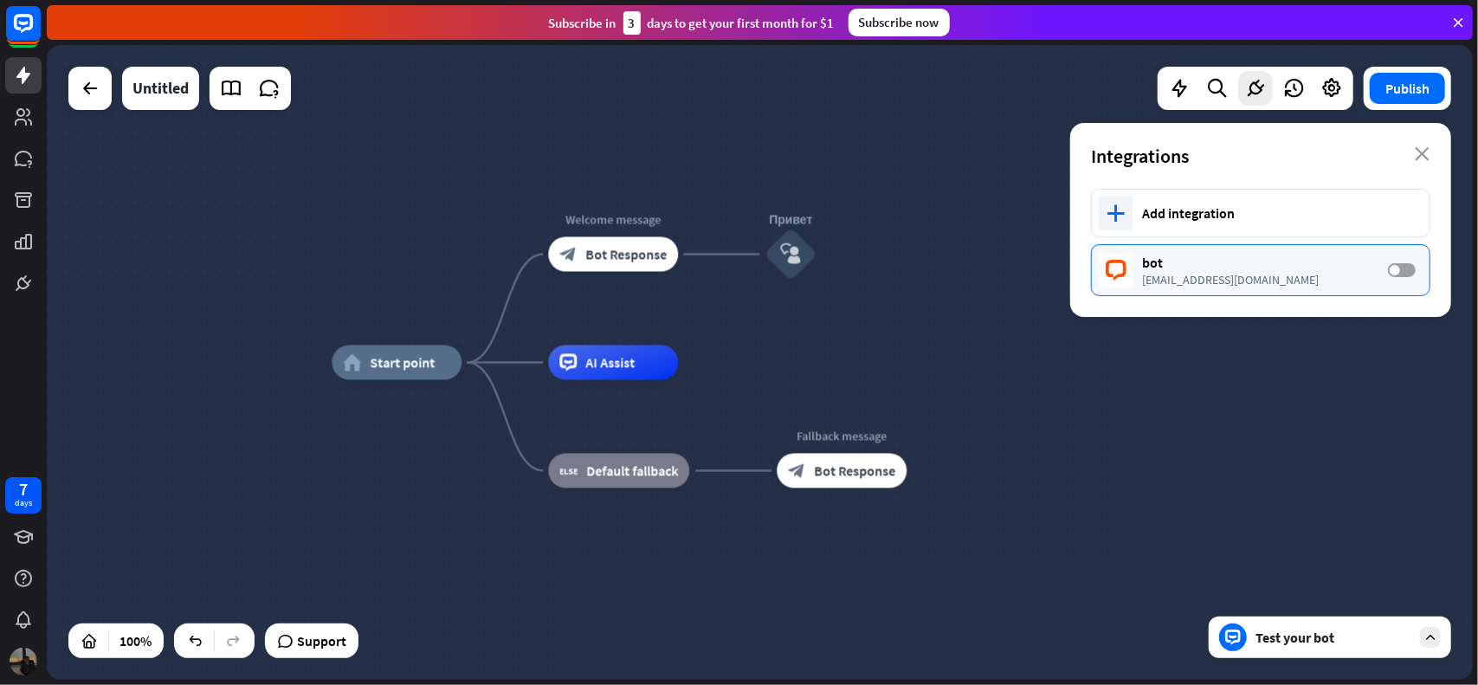
click at [1405, 271] on label "OFF" at bounding box center [1402, 270] width 28 height 14
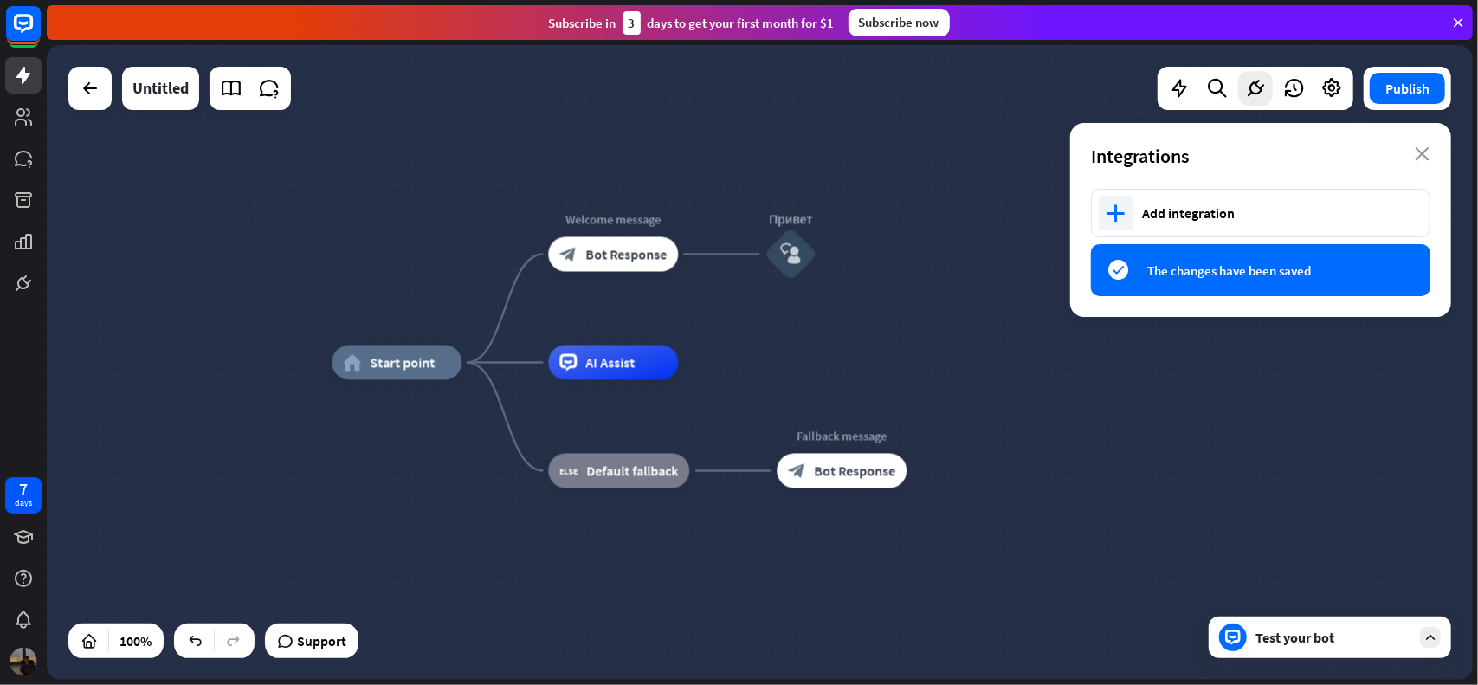
click at [1237, 395] on div "home_2 Start point Welcome message block_bot_response Bot Response Привет block…" at bounding box center [1045, 680] width 1426 height 635
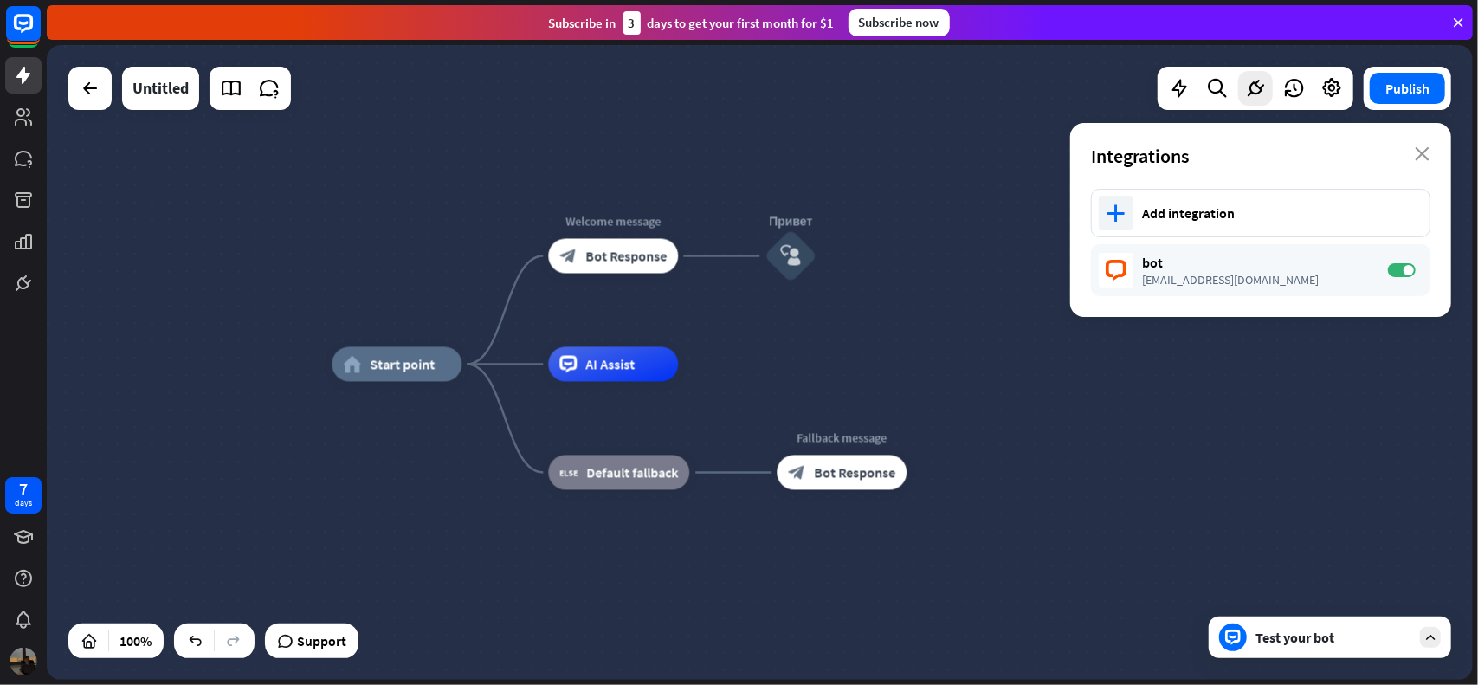
click at [1332, 656] on div "Test your bot" at bounding box center [1330, 638] width 242 height 42
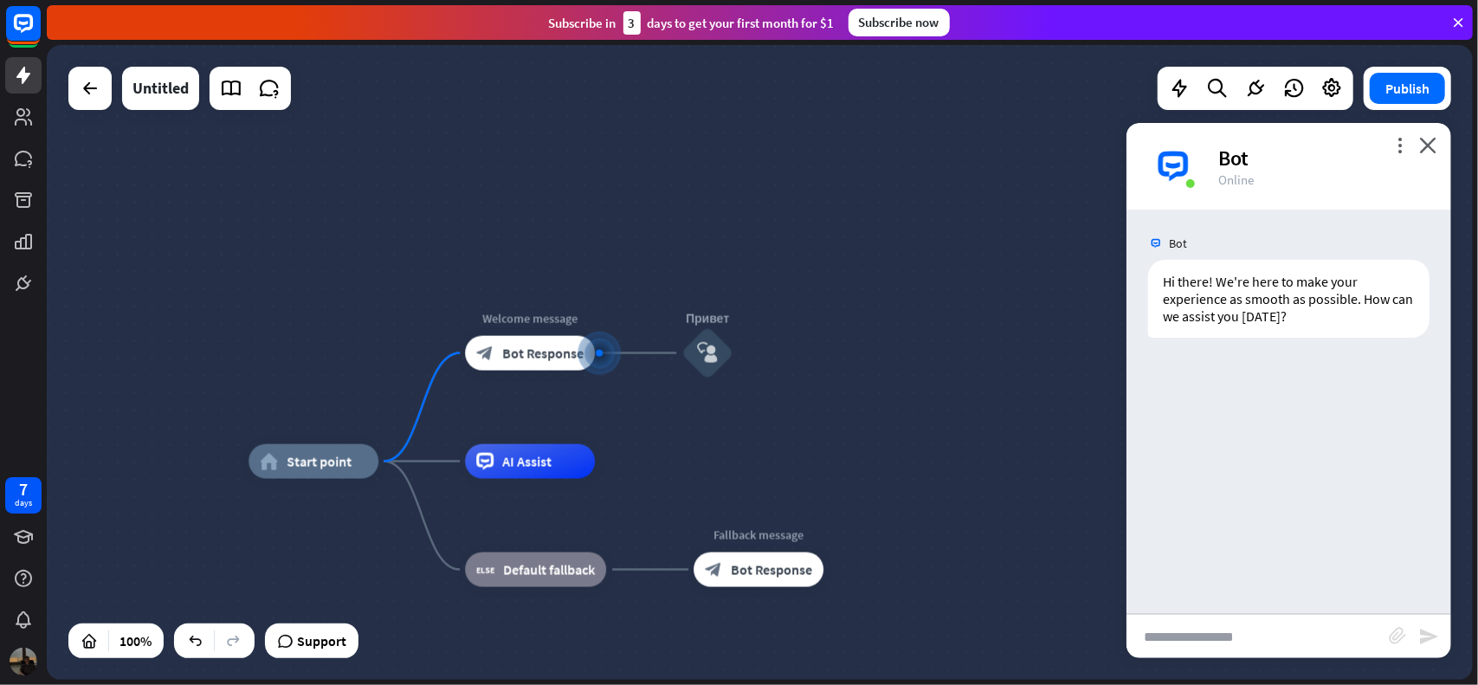
click at [1240, 640] on input "text" at bounding box center [1258, 636] width 262 height 43
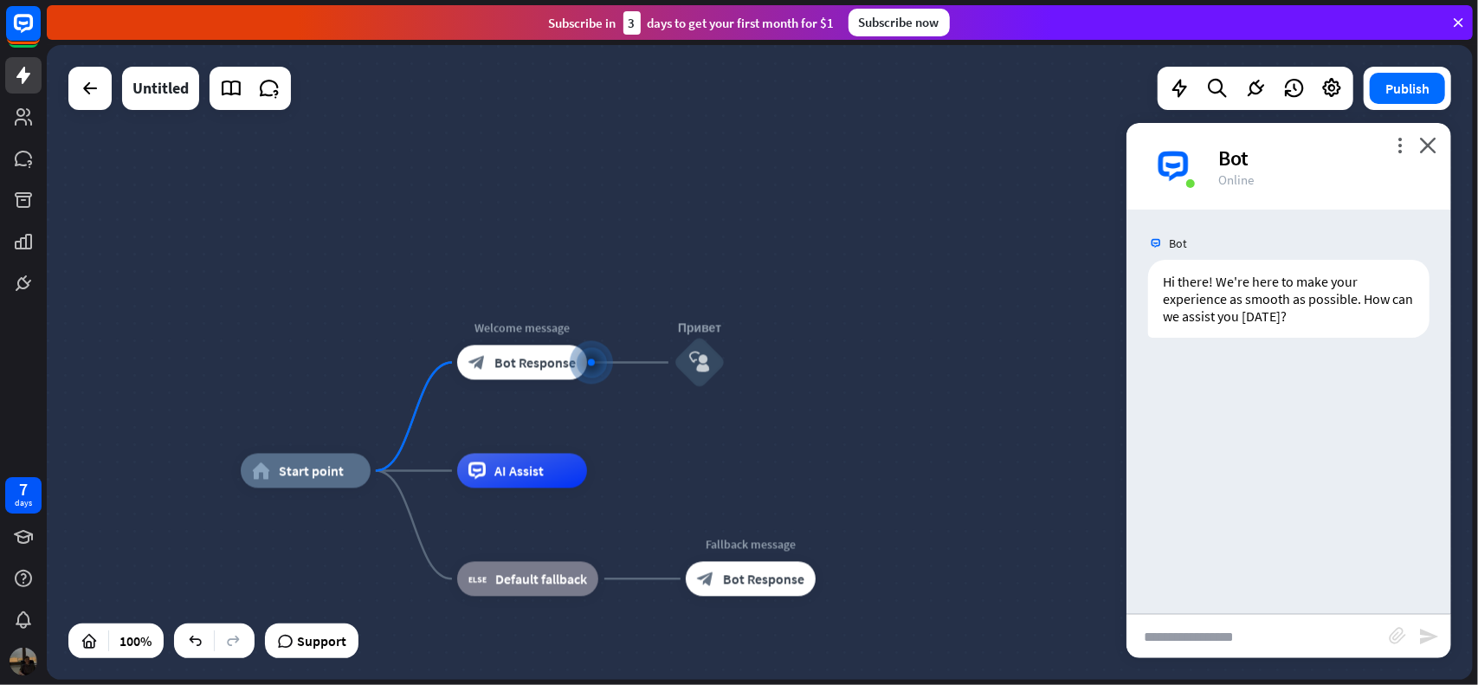
type input "*"
type input "******"
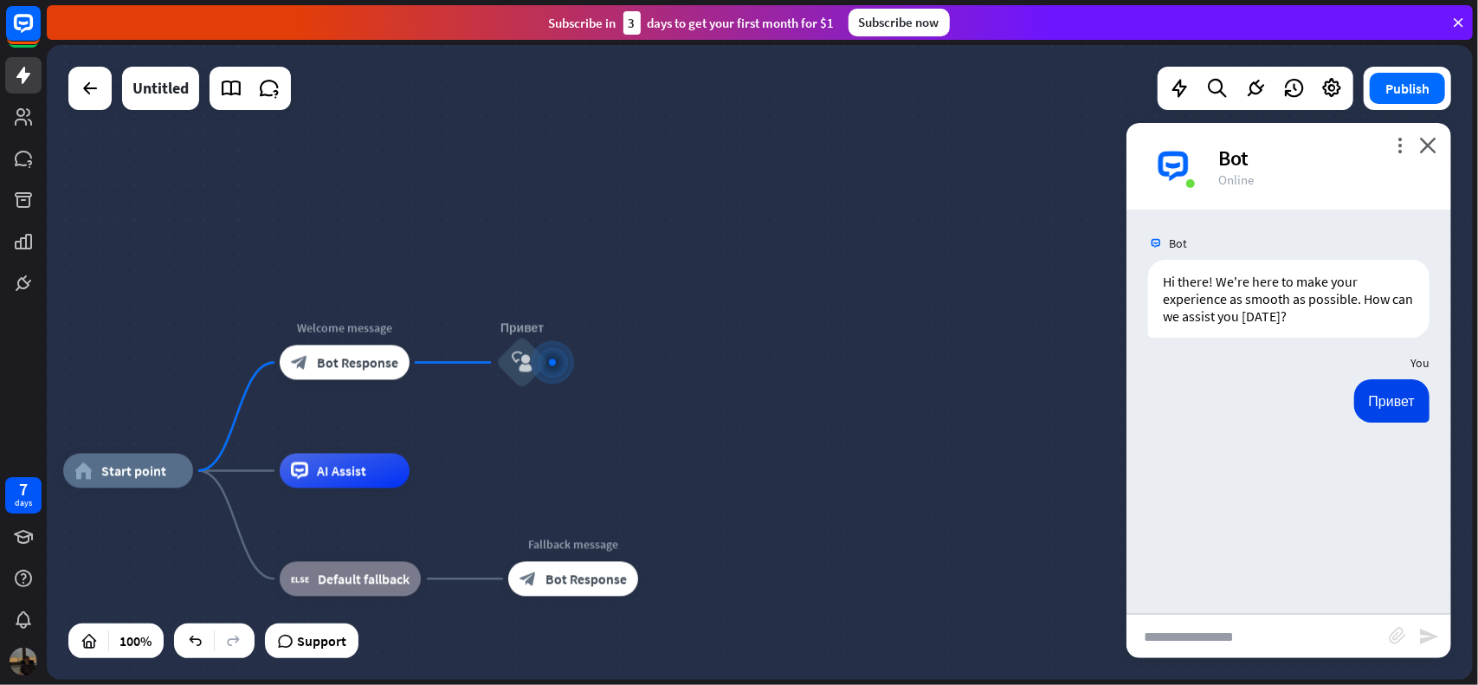
click at [1276, 388] on div "Привет [DATE] 5:02 AM Show JSON" at bounding box center [1289, 405] width 325 height 52
click at [945, 375] on div "home_2 Start point Welcome message block_bot_response Bot Response Привет block…" at bounding box center [760, 362] width 1426 height 635
click at [1428, 144] on icon "close" at bounding box center [1427, 145] width 17 height 16
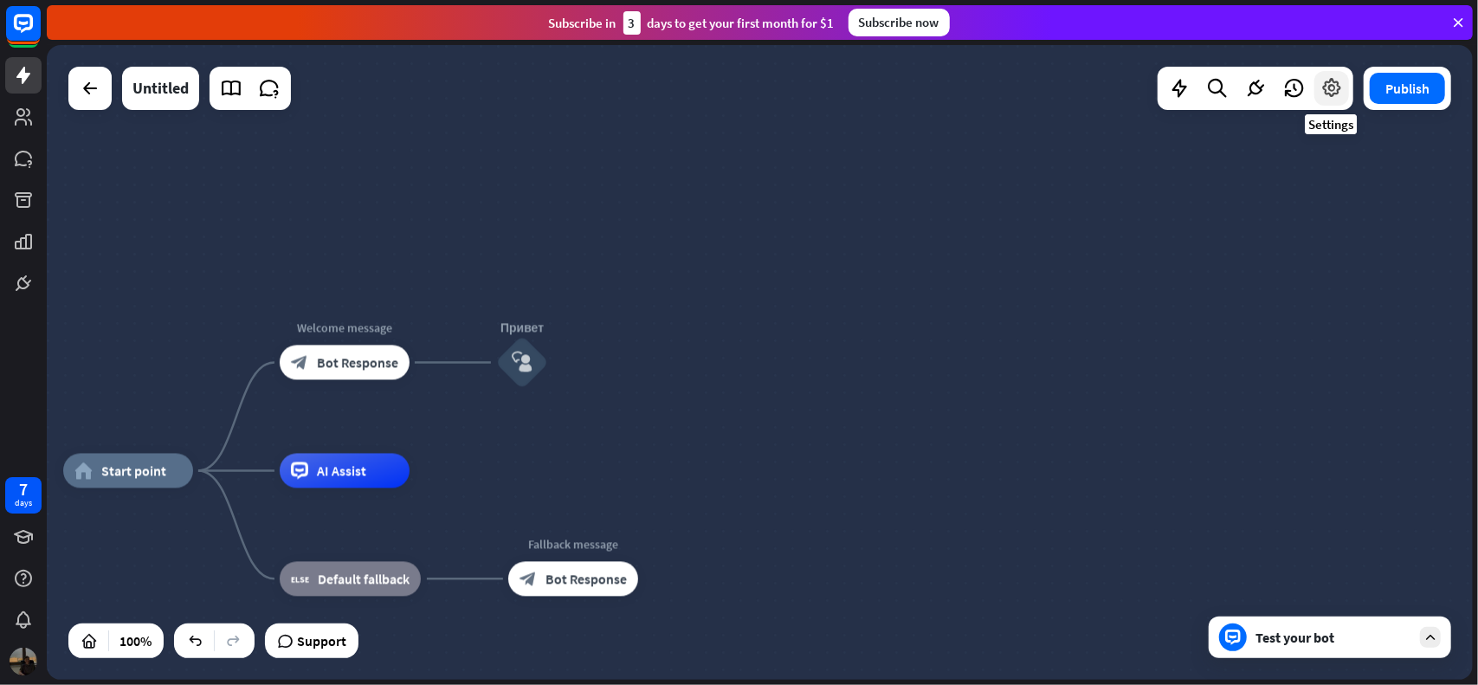
click at [1327, 97] on icon at bounding box center [1332, 88] width 23 height 23
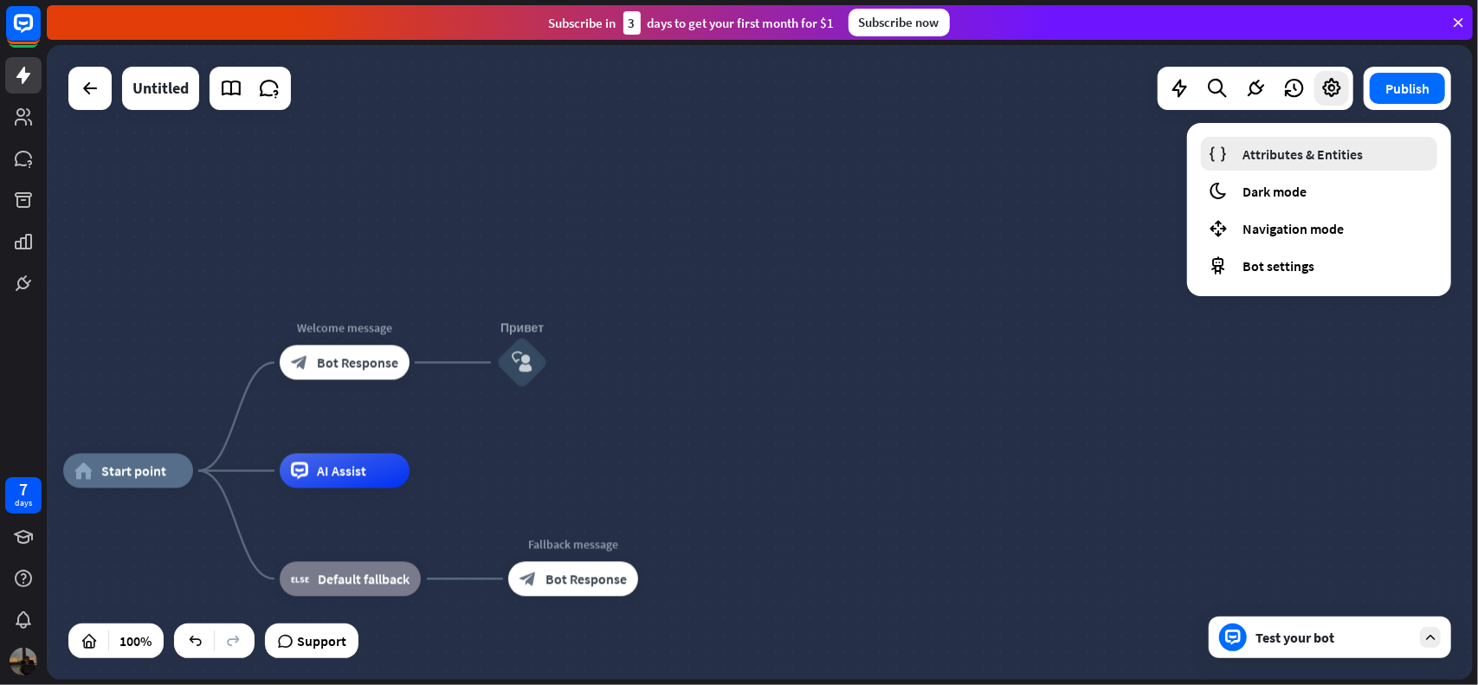
click at [1263, 158] on span "Attributes & Entities" at bounding box center [1303, 153] width 120 height 17
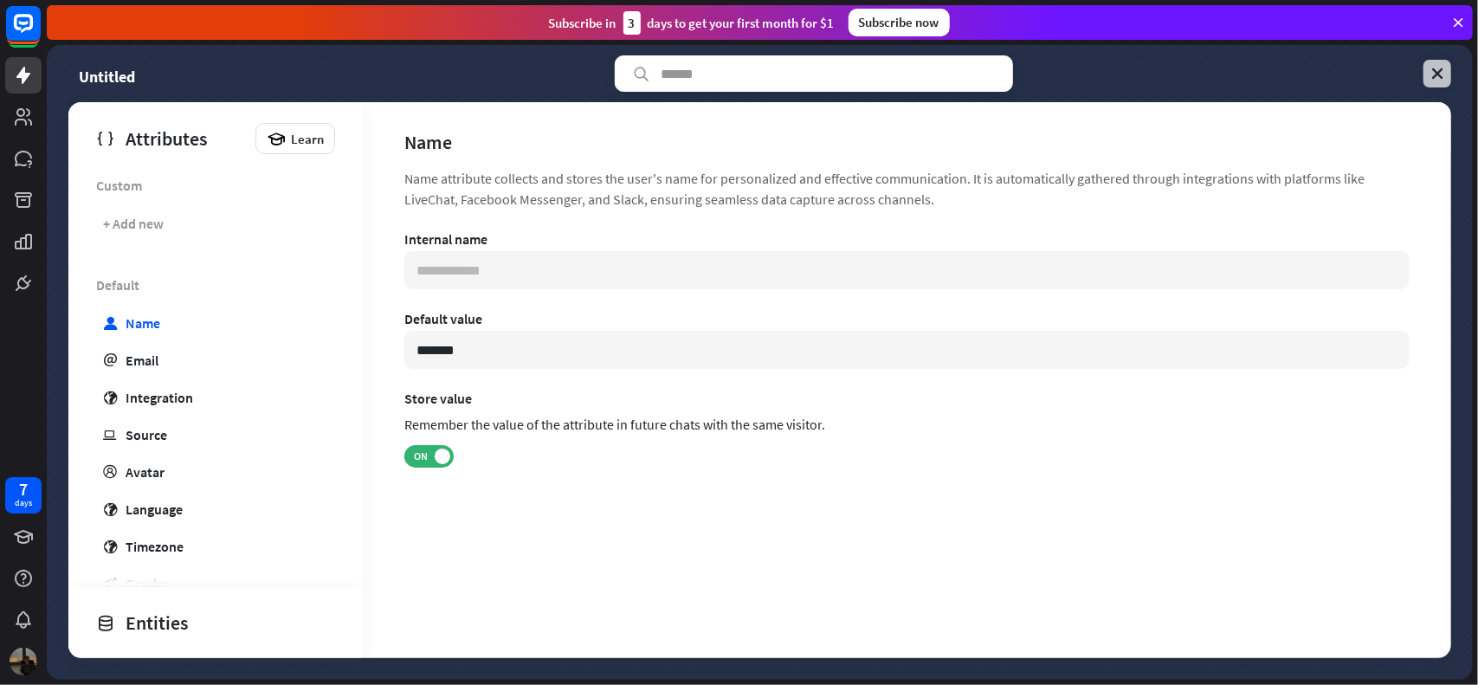
click at [1440, 70] on icon at bounding box center [1437, 73] width 17 height 17
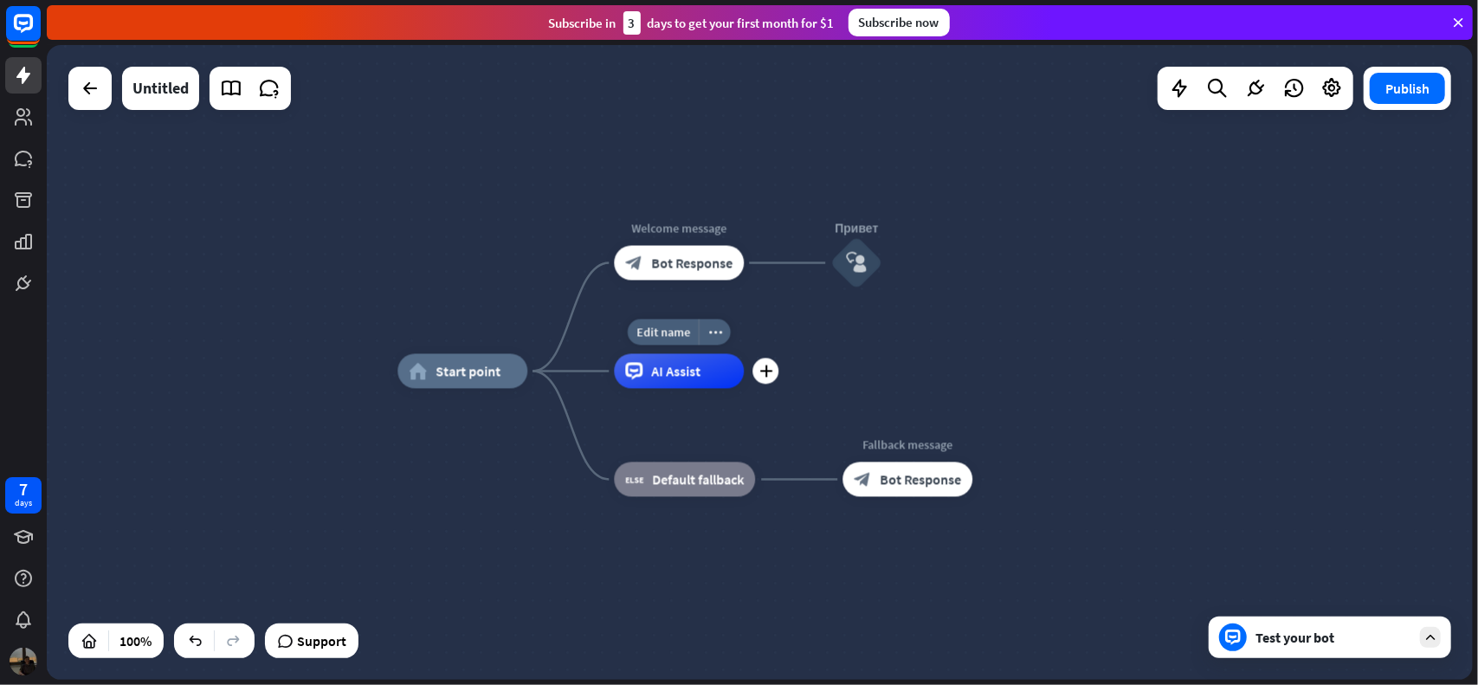
drag, startPoint x: 684, startPoint y: 321, endPoint x: 750, endPoint y: 330, distance: 66.4
click at [744, 354] on div "Edit name more_horiz plus AI Assist" at bounding box center [679, 371] width 130 height 35
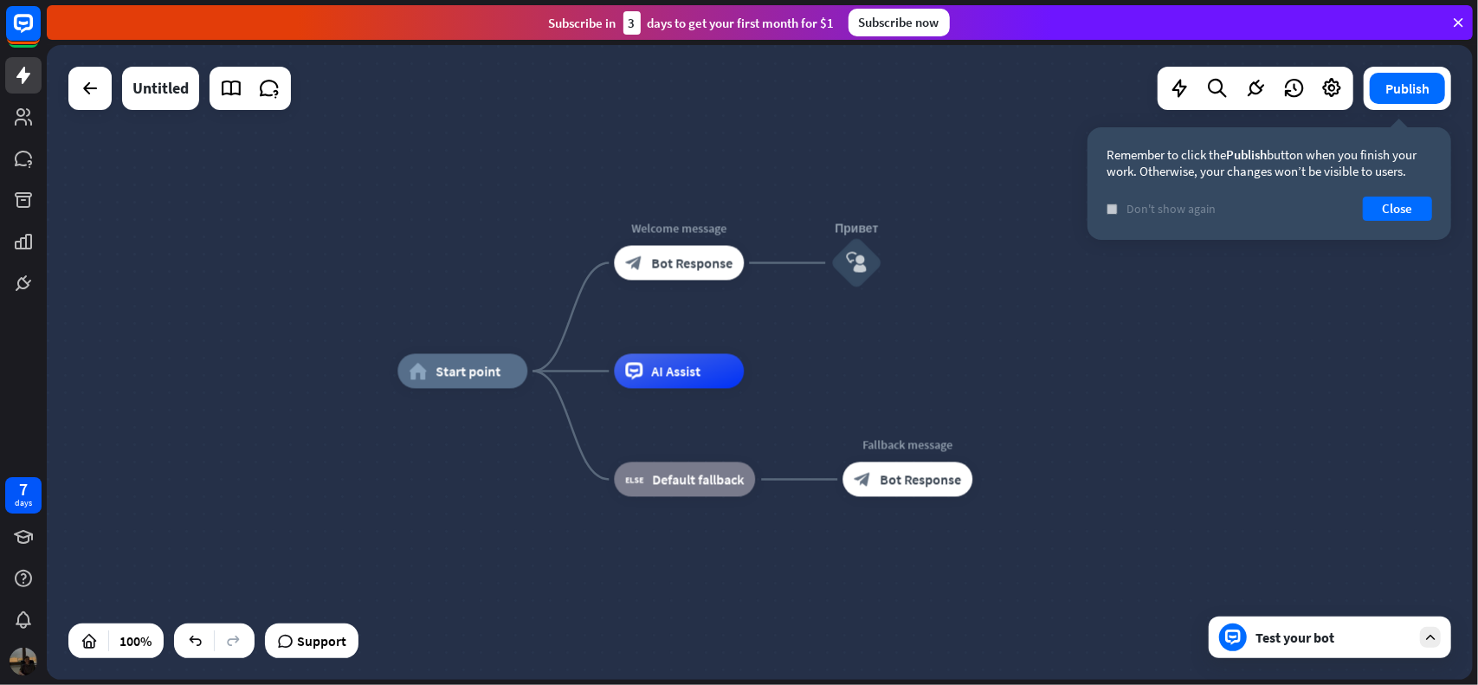
click at [1166, 207] on span "Don't show again" at bounding box center [1171, 209] width 89 height 16
click at [1399, 207] on button "Close" at bounding box center [1397, 209] width 69 height 24
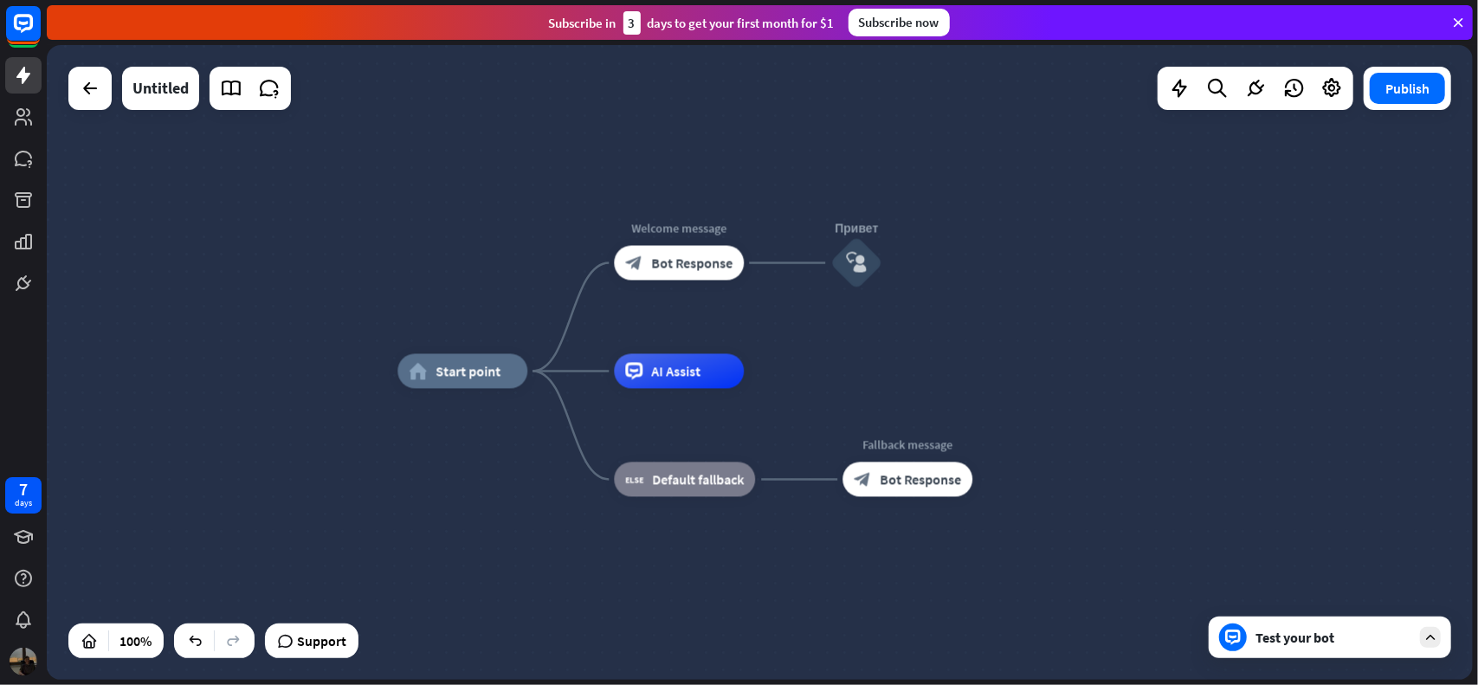
click at [1184, 260] on div "home_2 Start point Welcome message block_bot_response Bot Response Привет block…" at bounding box center [760, 362] width 1426 height 635
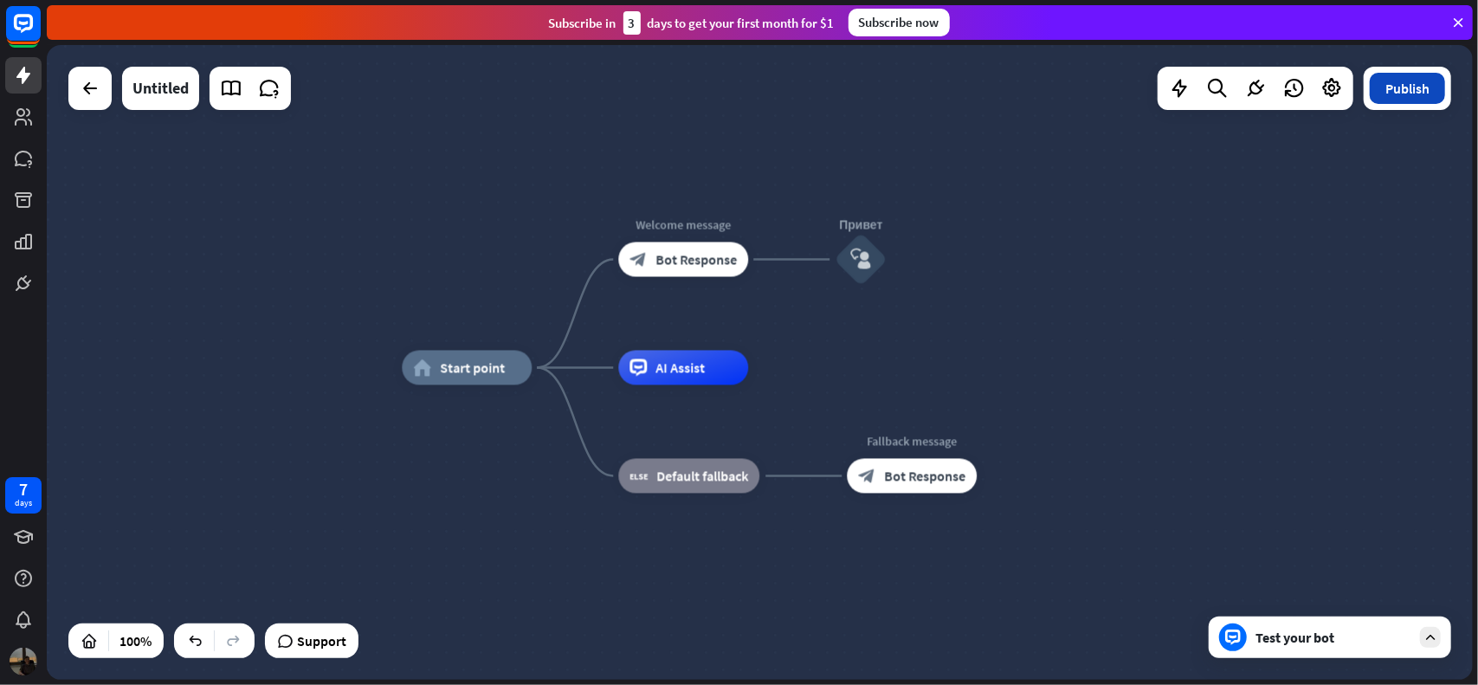
click at [1433, 95] on button "Publish" at bounding box center [1407, 88] width 75 height 31
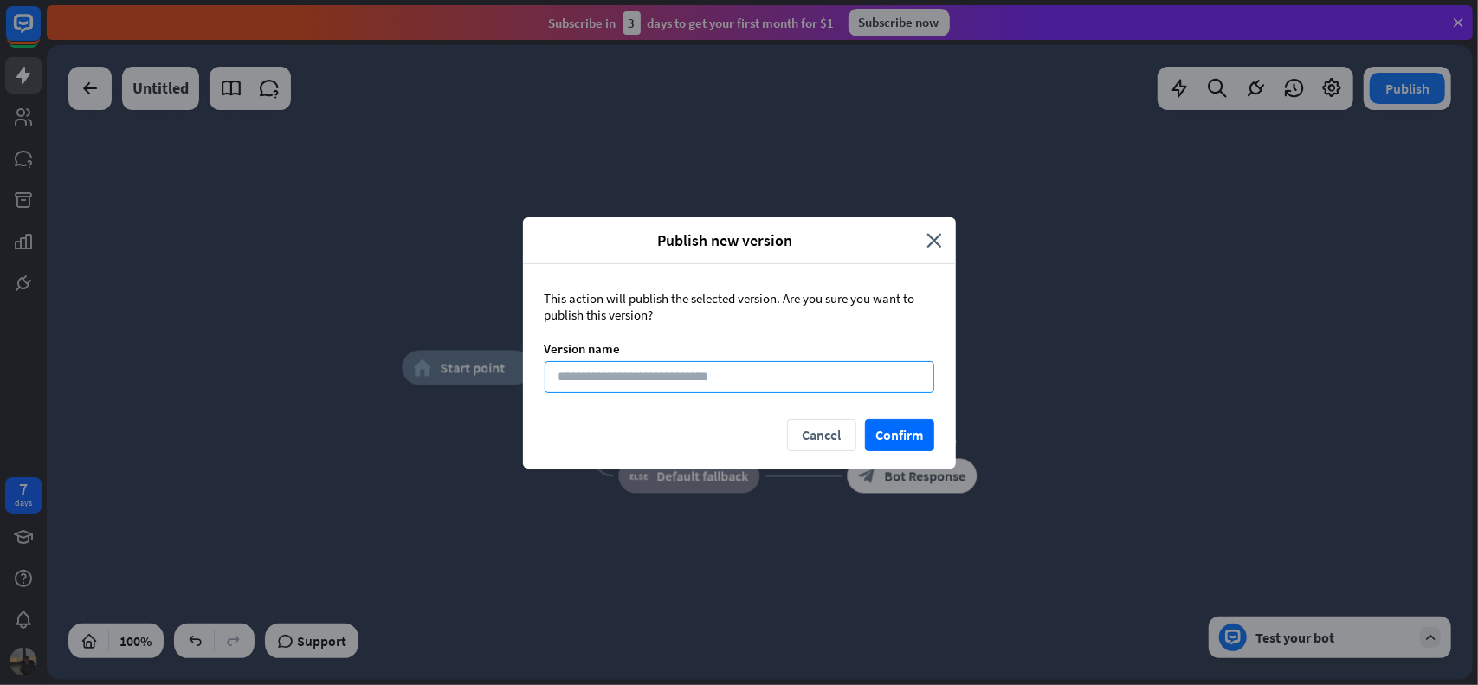
click at [736, 378] on input at bounding box center [740, 377] width 390 height 32
type input "*"
click at [925, 434] on button "Confirm" at bounding box center [899, 435] width 69 height 32
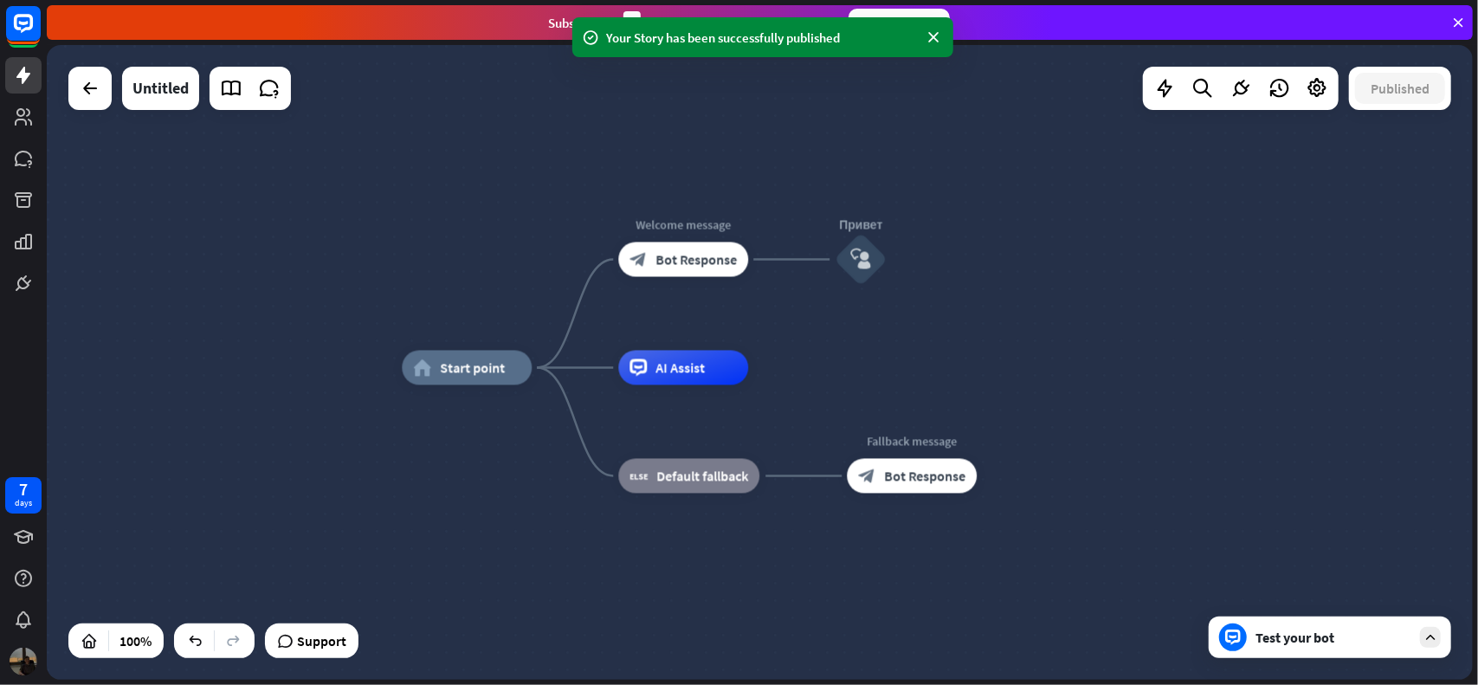
click at [1334, 635] on div "Test your bot" at bounding box center [1334, 637] width 156 height 17
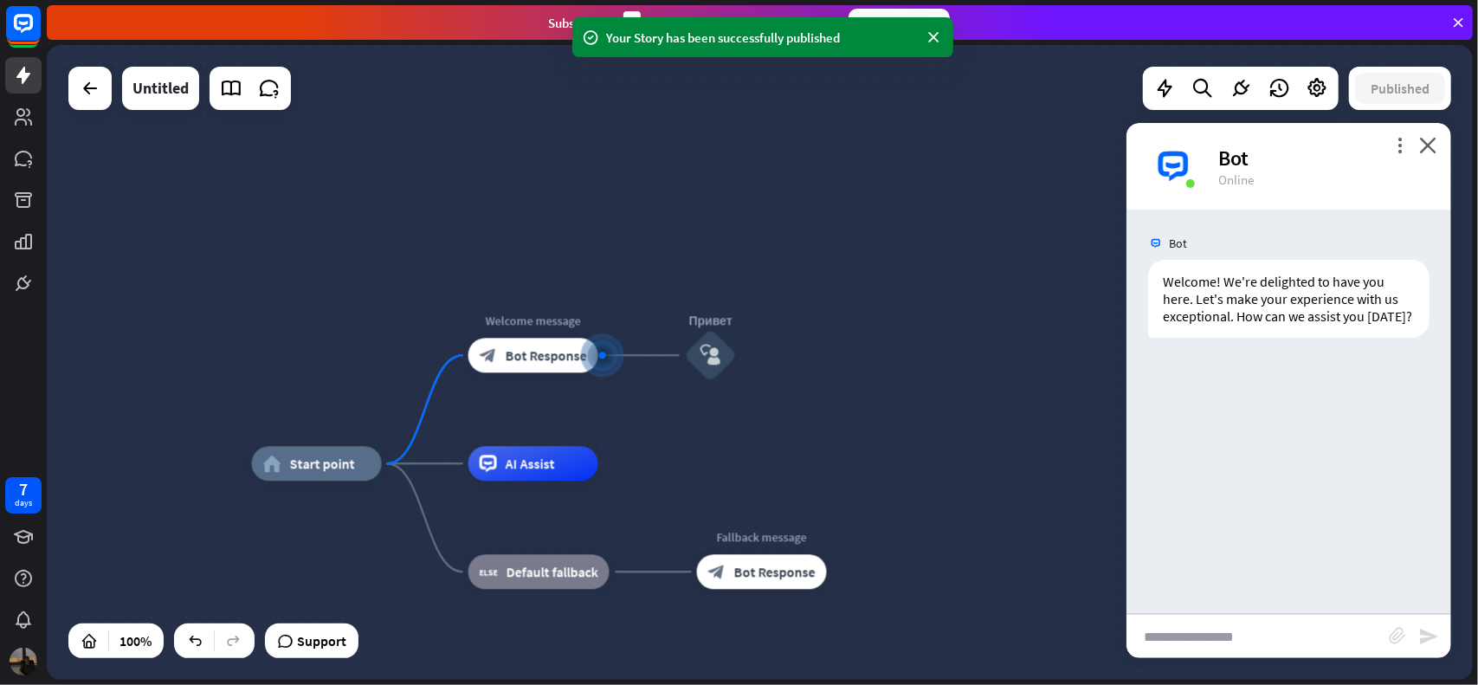
click at [1218, 633] on input "text" at bounding box center [1258, 636] width 262 height 43
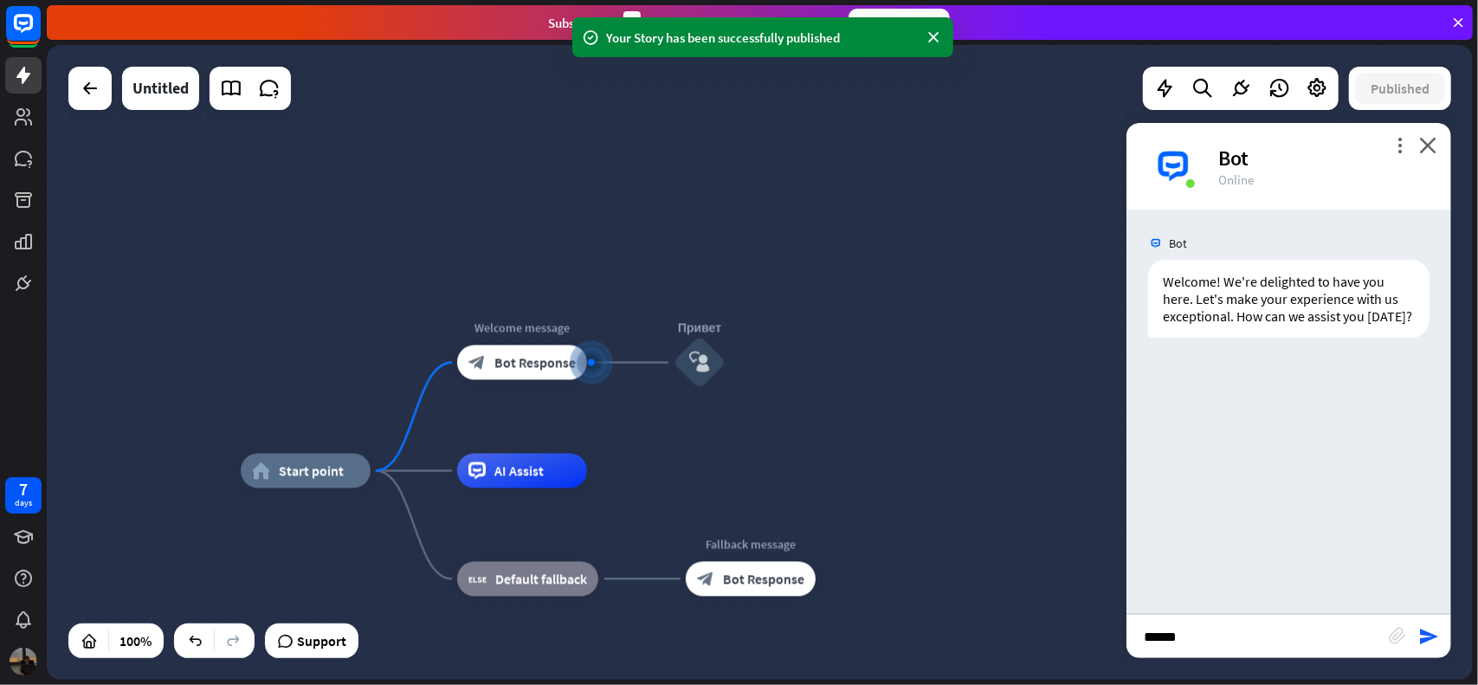
type input "******"
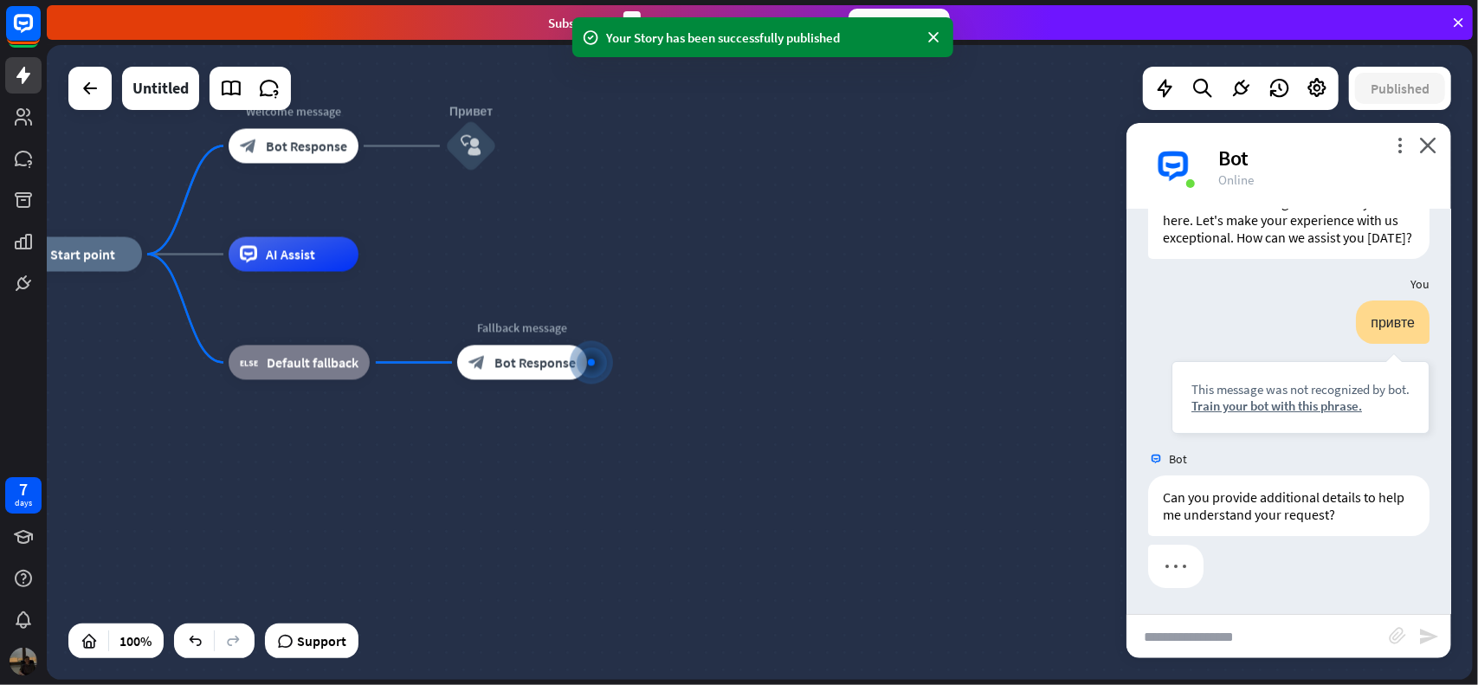
scroll to position [94, 0]
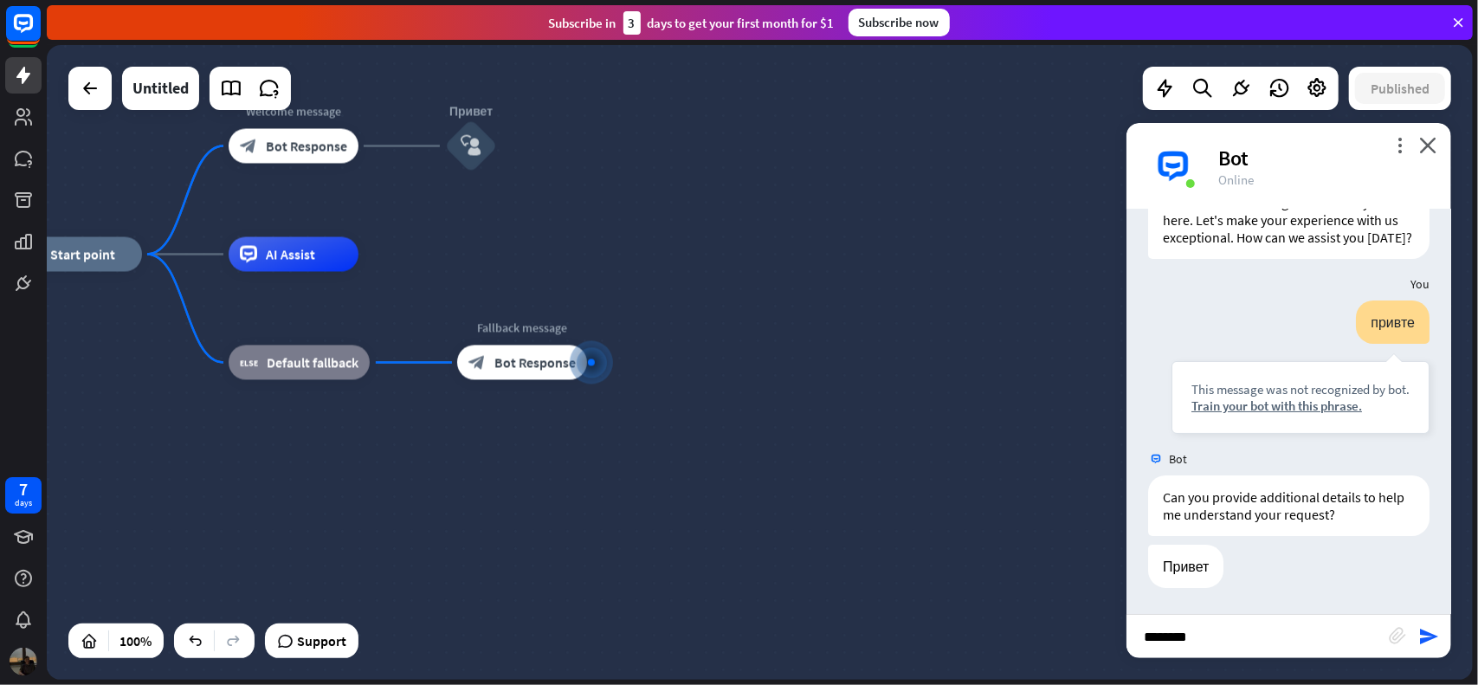
type input "*********"
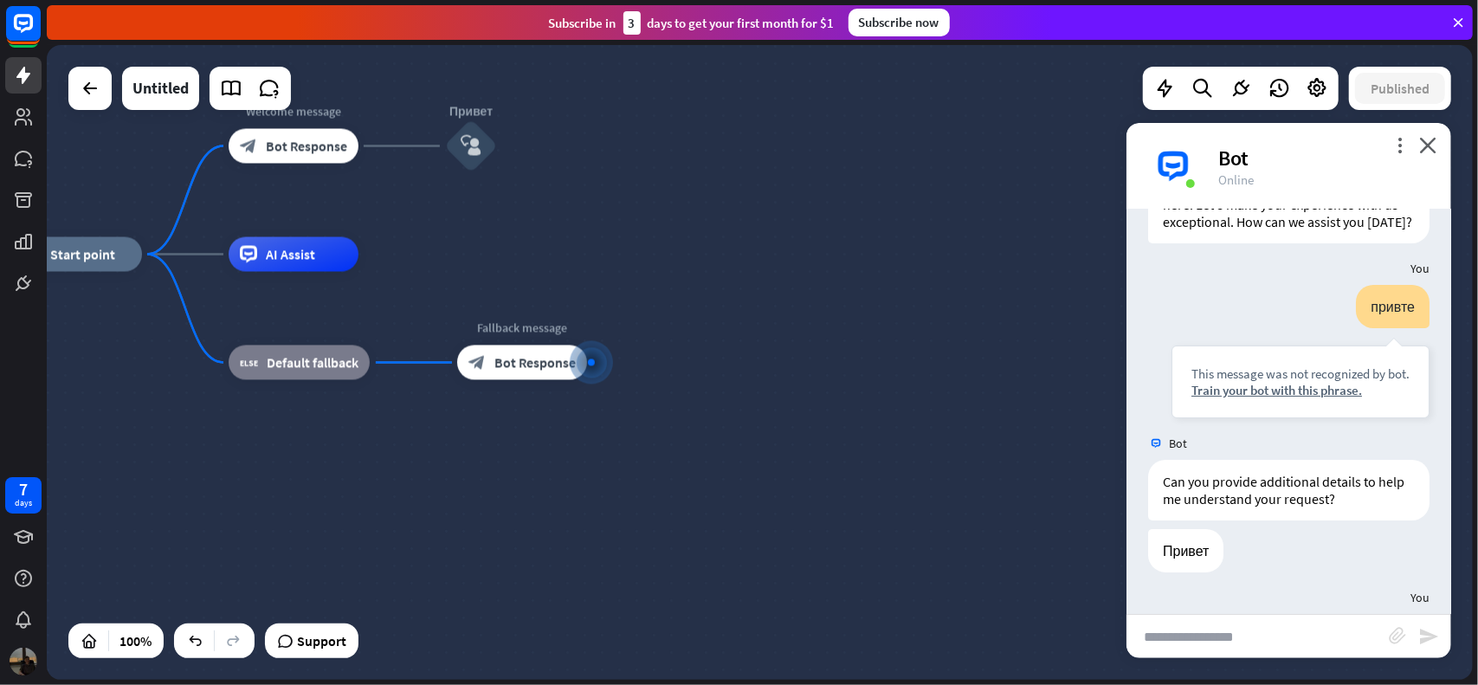
scroll to position [179, 0]
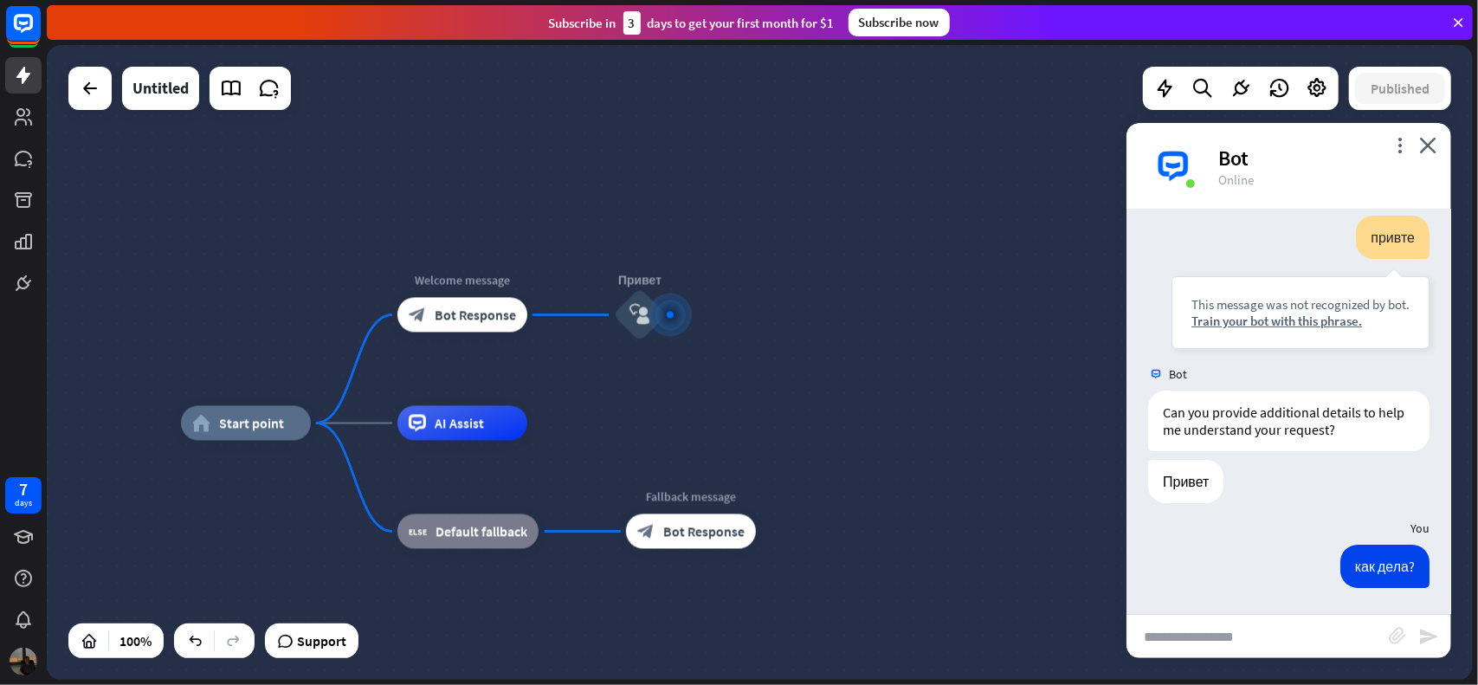
drag, startPoint x: 559, startPoint y: 478, endPoint x: 677, endPoint y: 430, distance: 127.0
click at [1213, 638] on input "text" at bounding box center [1258, 636] width 262 height 43
type input "**********"
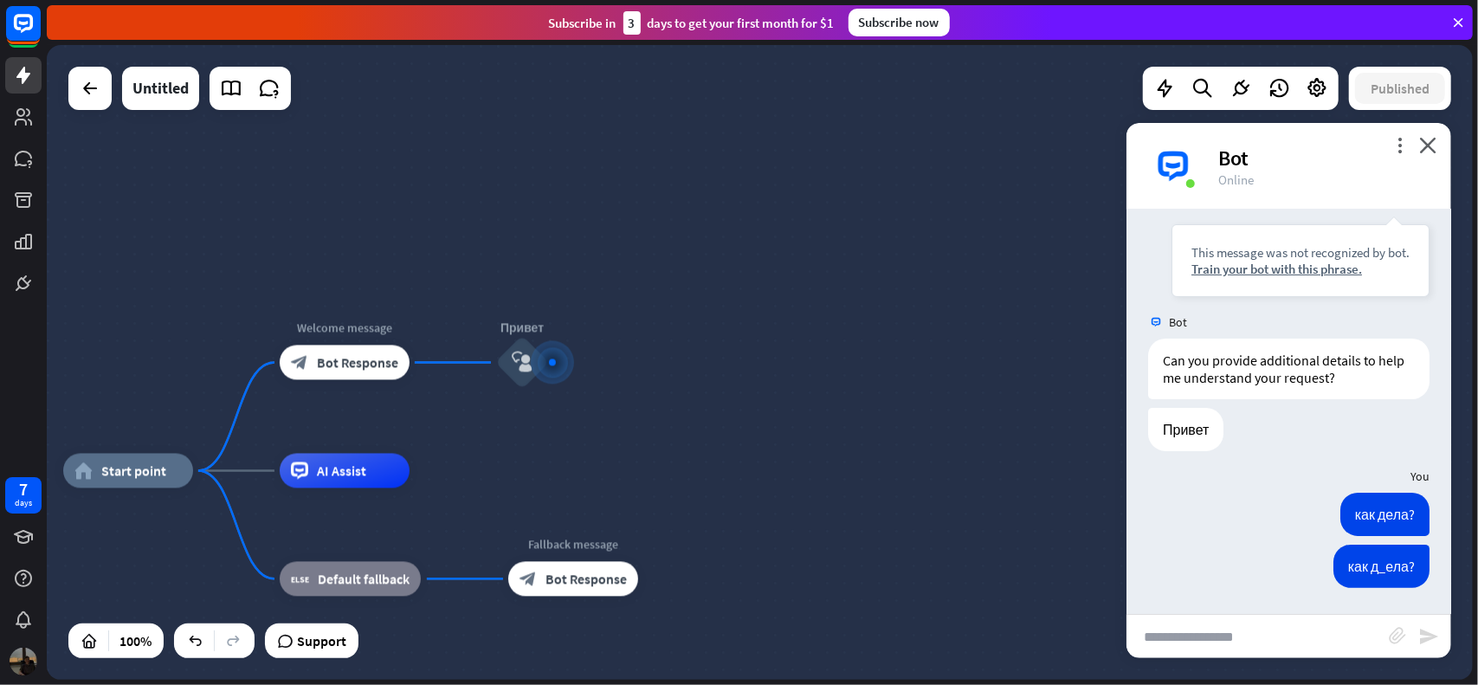
scroll to position [231, 0]
click at [1400, 148] on icon "more_vert" at bounding box center [1400, 145] width 16 height 16
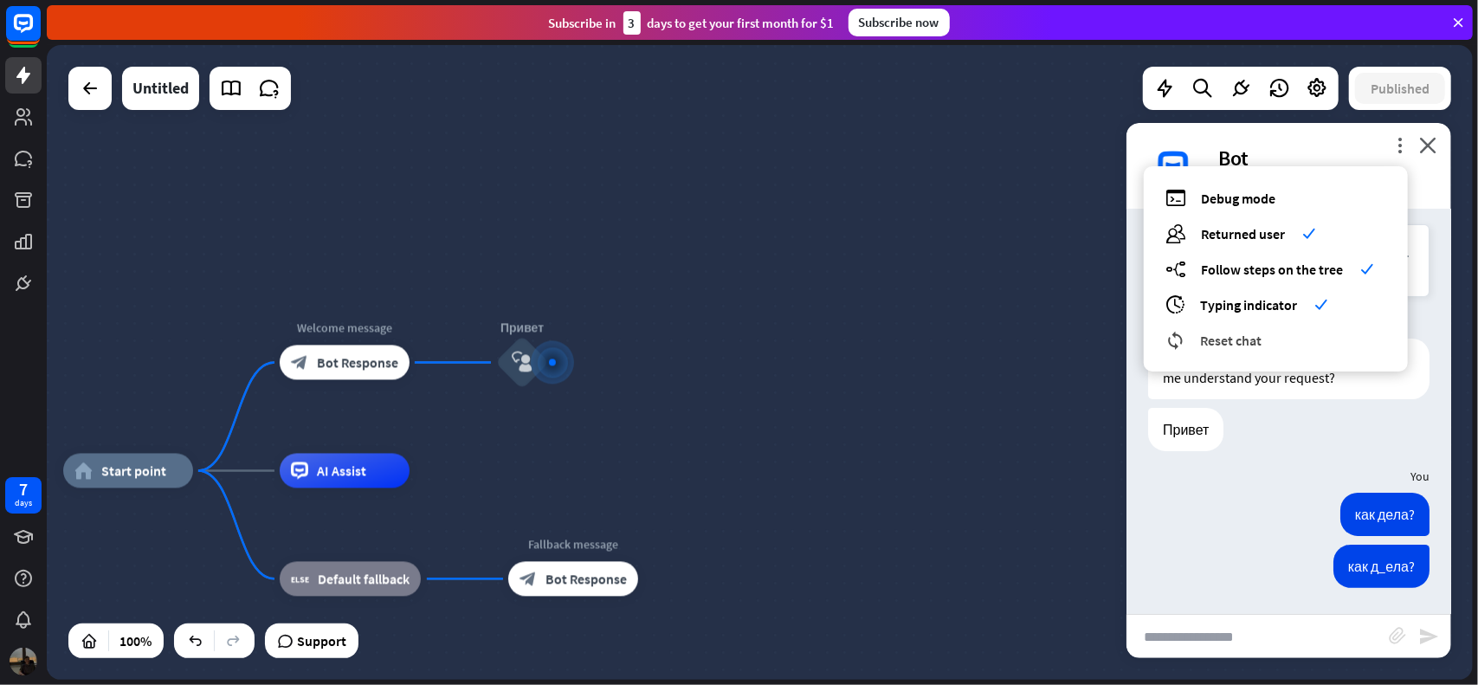
click at [1218, 336] on span "Reset chat" at bounding box center [1230, 340] width 61 height 17
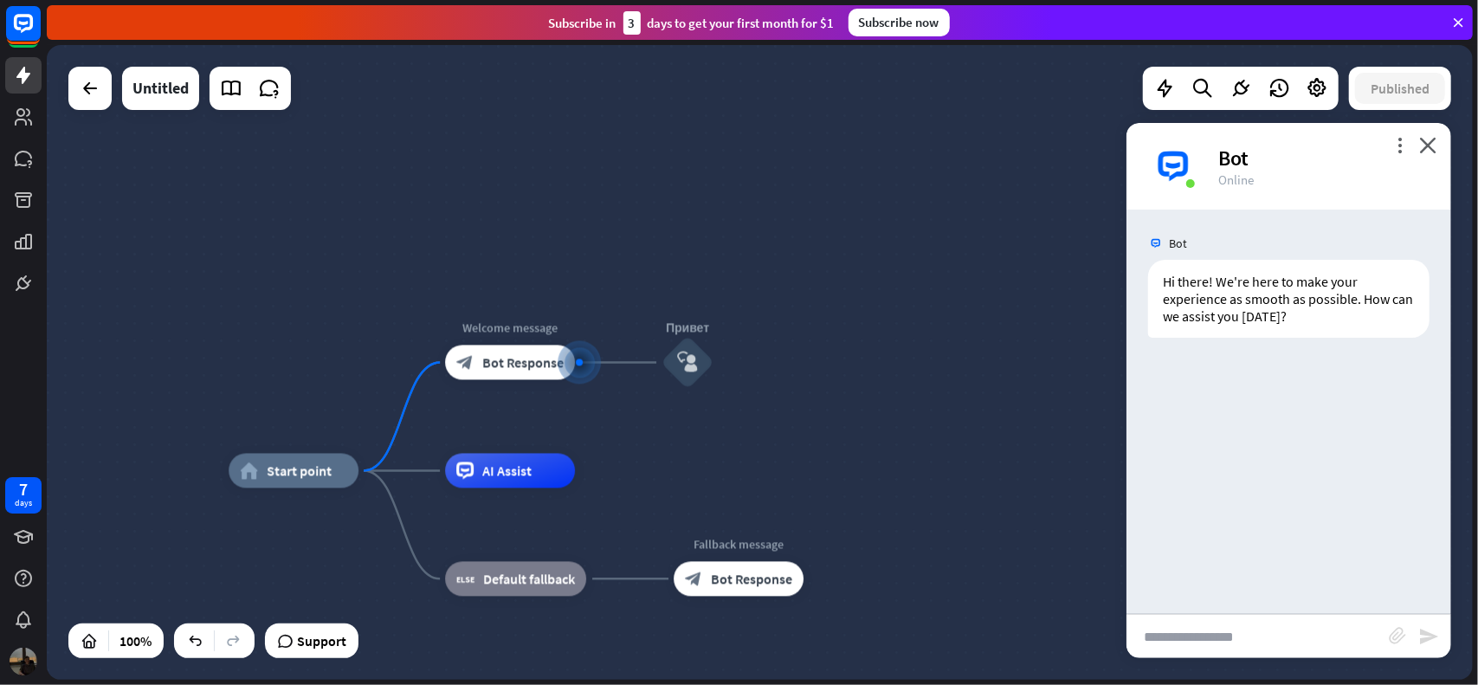
click at [1236, 633] on input "text" at bounding box center [1258, 636] width 262 height 43
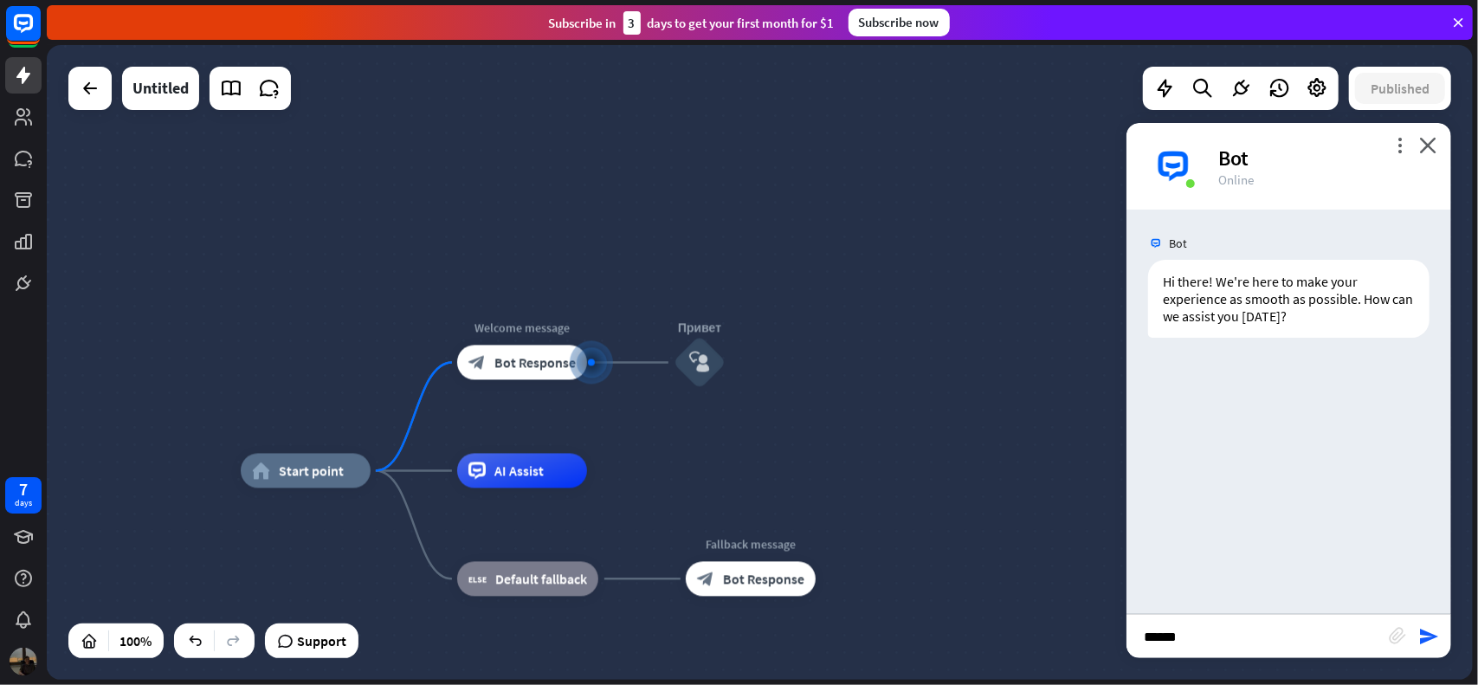
type input "******"
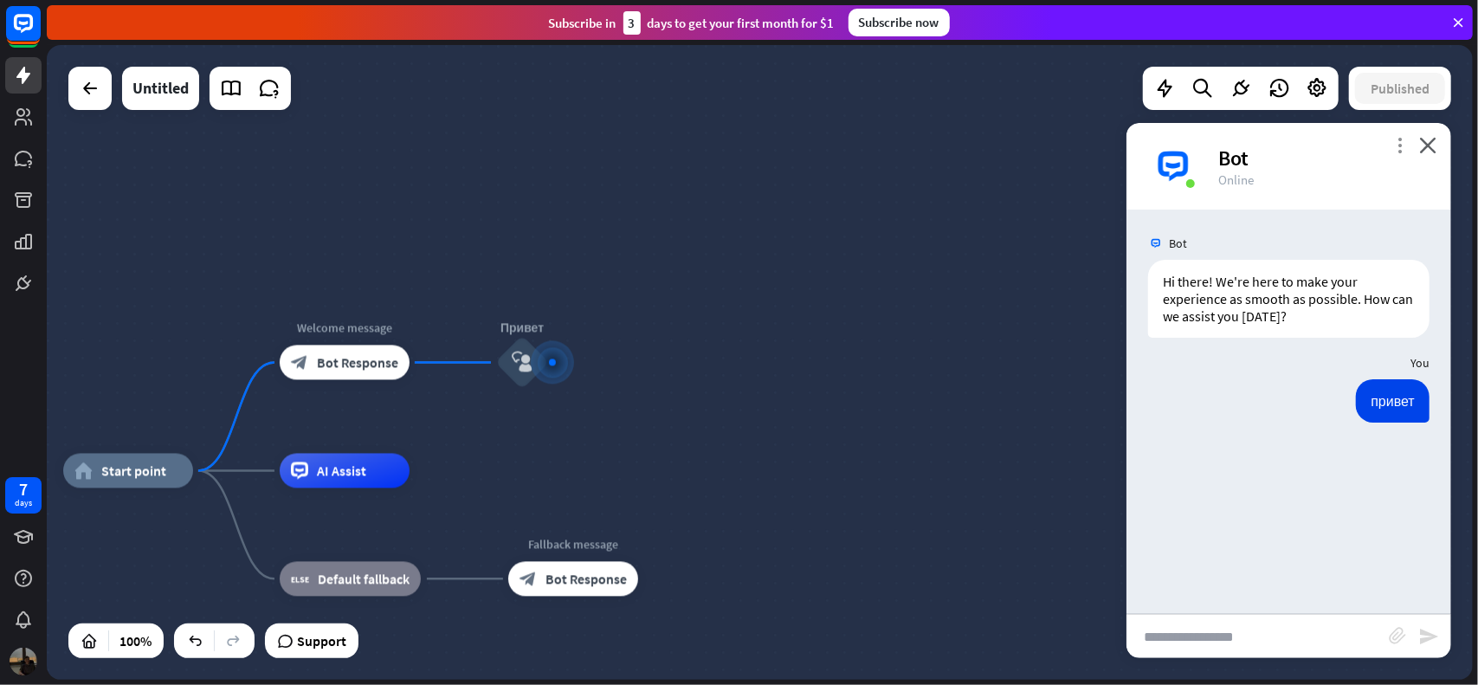
click at [1401, 138] on icon "more_vert" at bounding box center [1400, 145] width 16 height 16
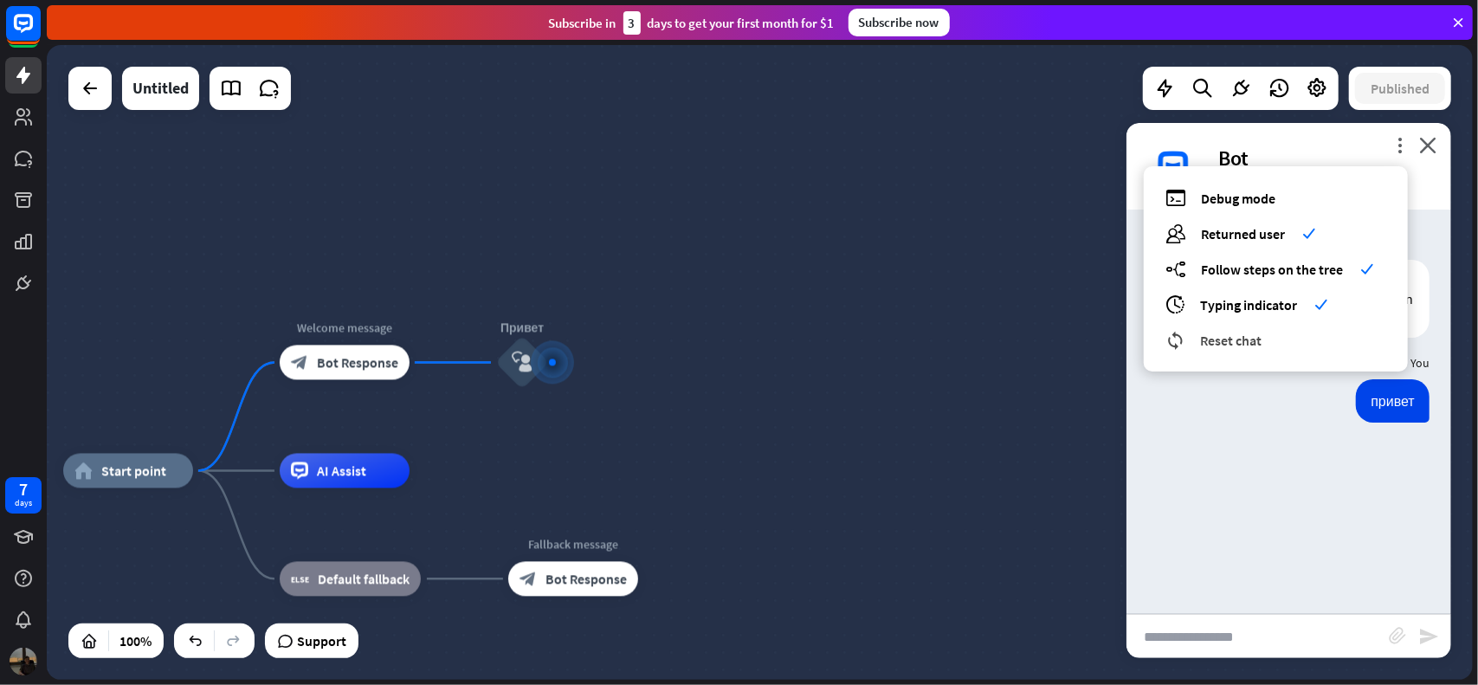
click at [1242, 347] on span "Reset chat" at bounding box center [1230, 340] width 61 height 17
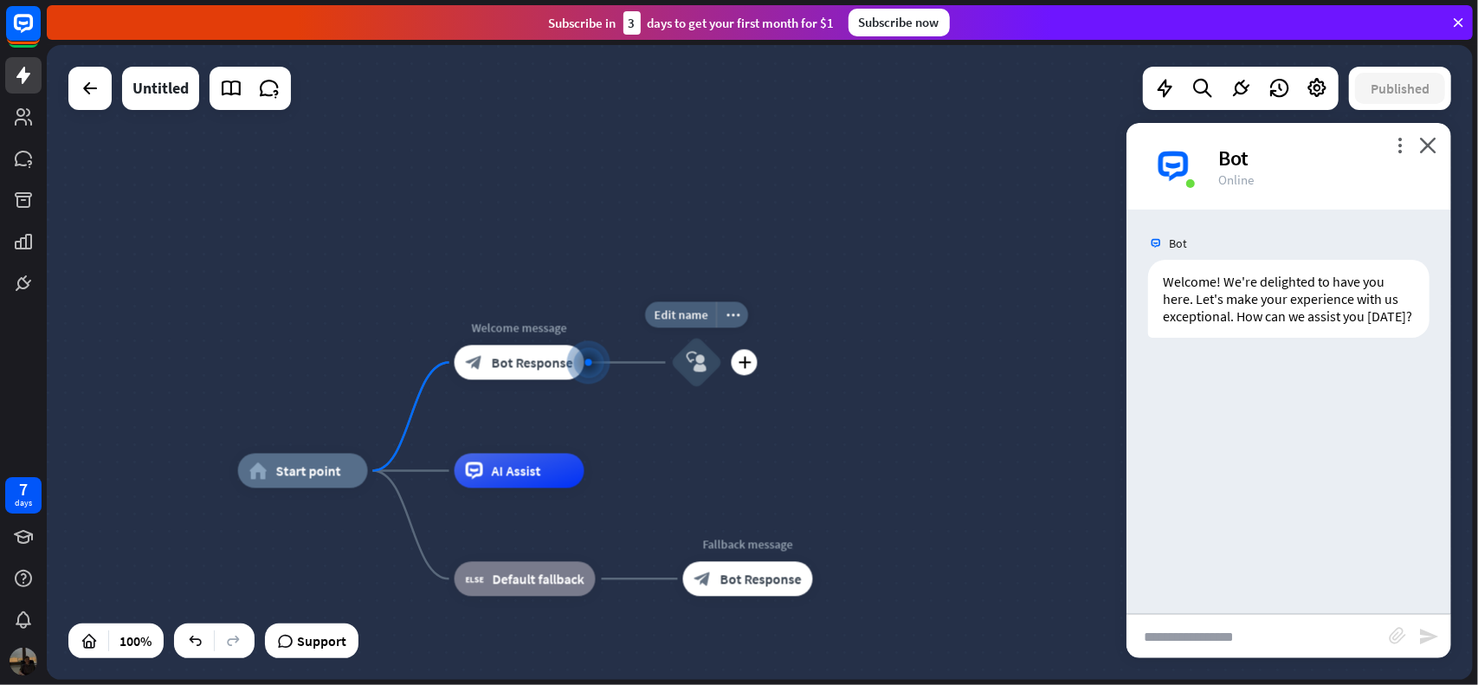
click at [696, 371] on icon "block_user_input" at bounding box center [697, 362] width 21 height 21
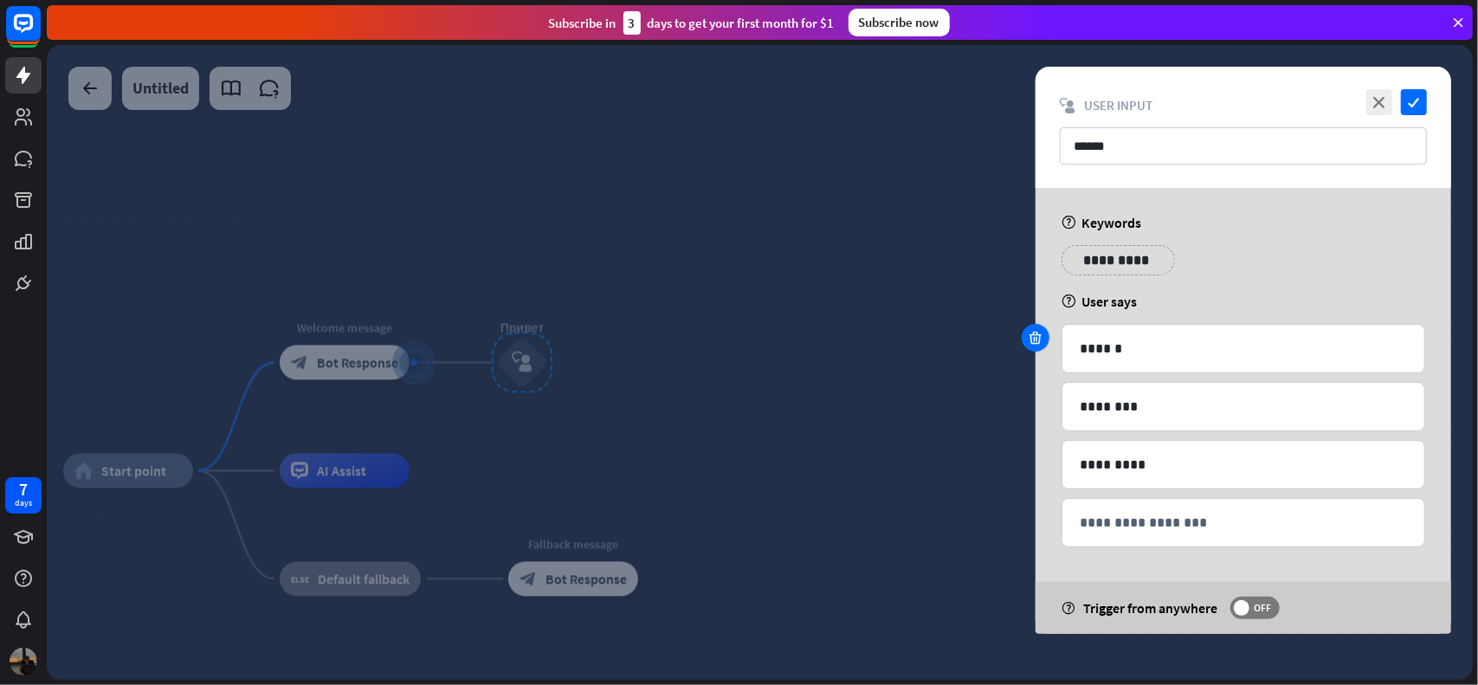
click at [1040, 337] on icon at bounding box center [1036, 338] width 16 height 16
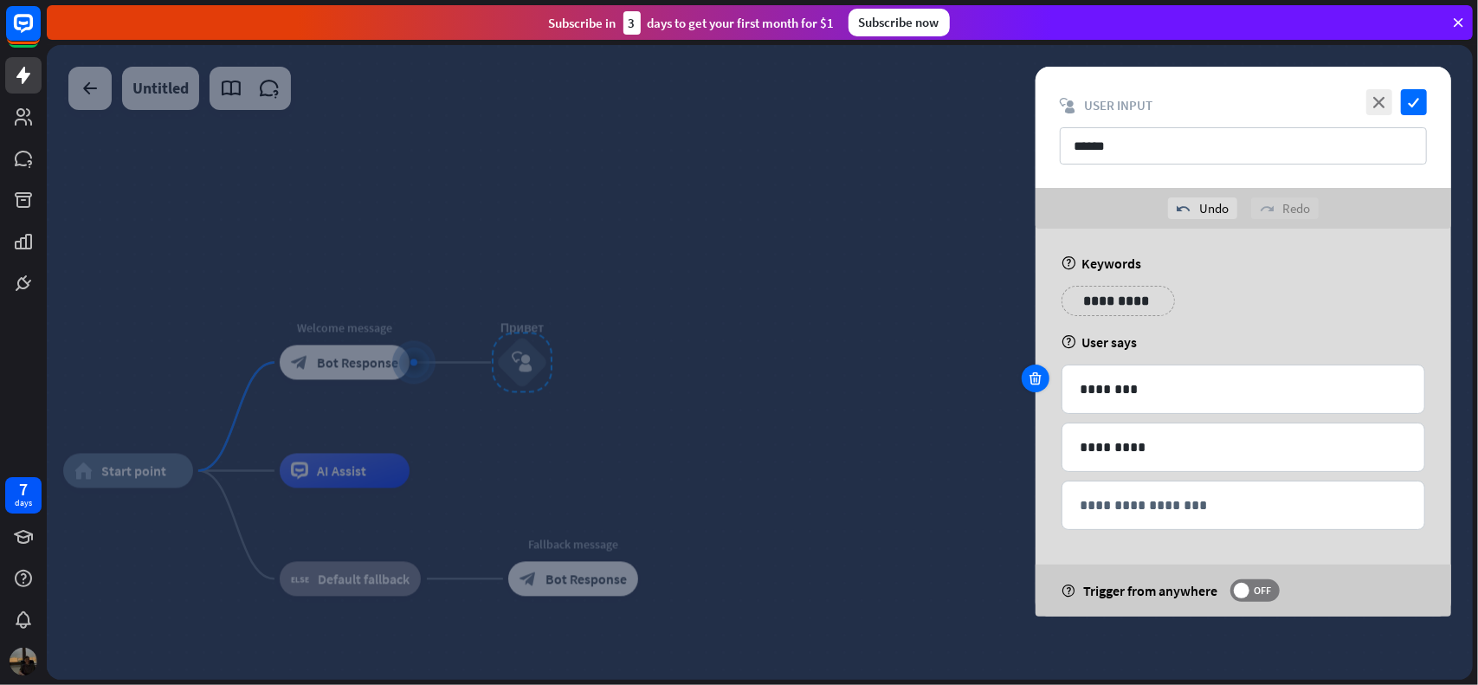
click at [1034, 383] on icon at bounding box center [1036, 379] width 16 height 16
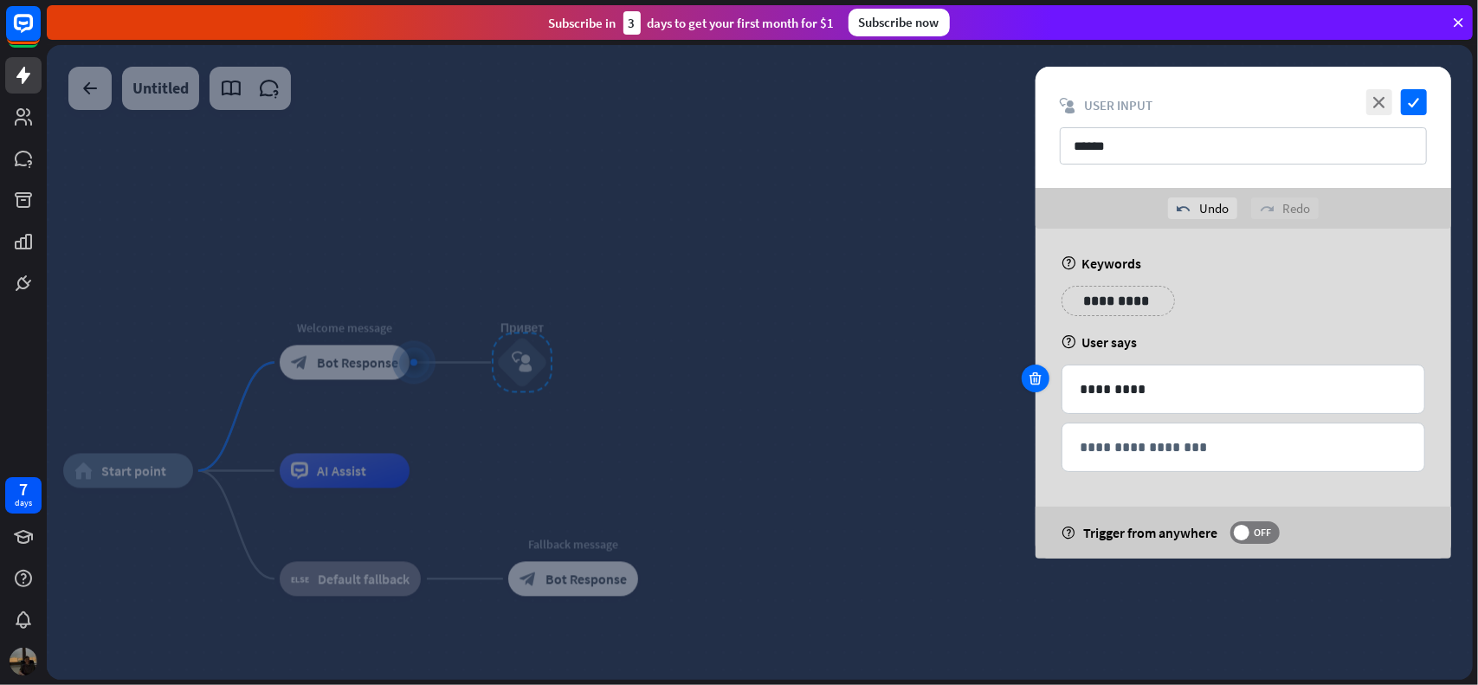
click at [1034, 383] on icon at bounding box center [1036, 379] width 16 height 16
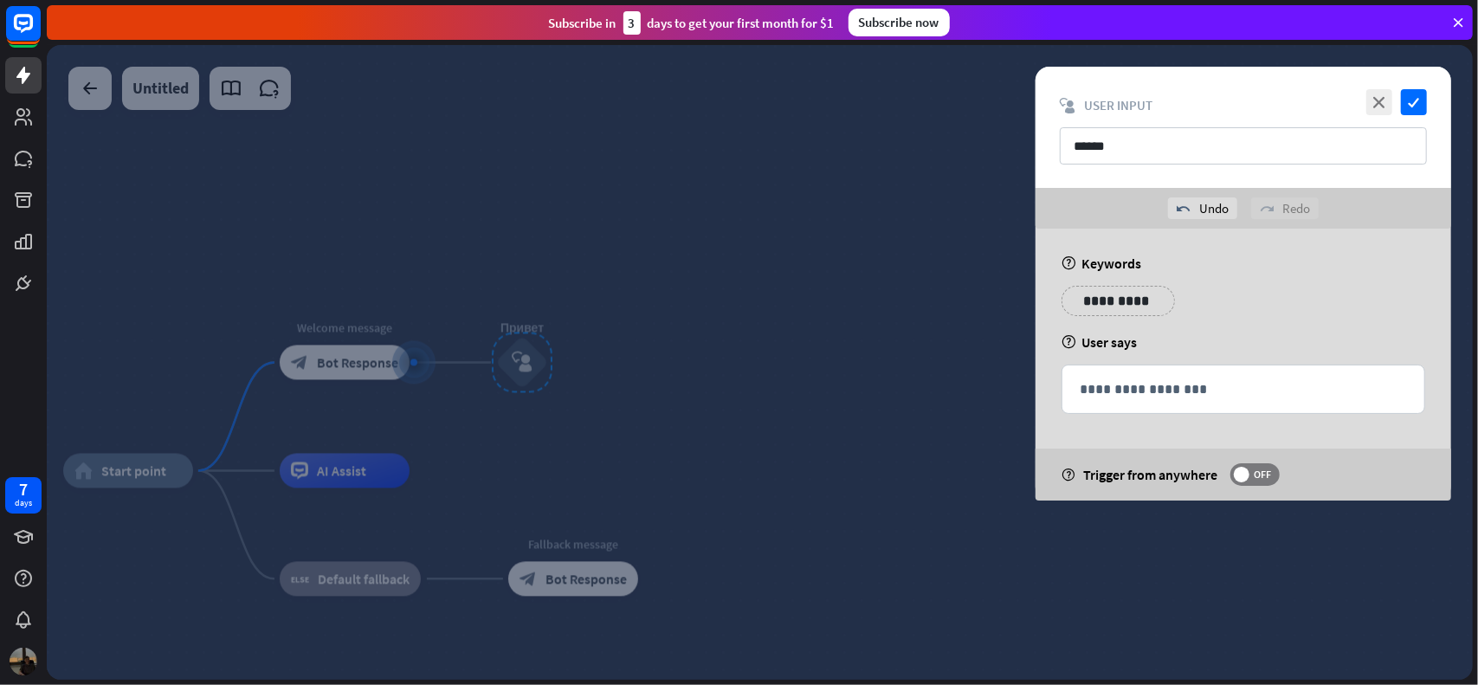
click at [1034, 383] on div "**********" at bounding box center [1243, 365] width 459 height 272
click at [1418, 101] on icon "check" at bounding box center [1414, 102] width 26 height 26
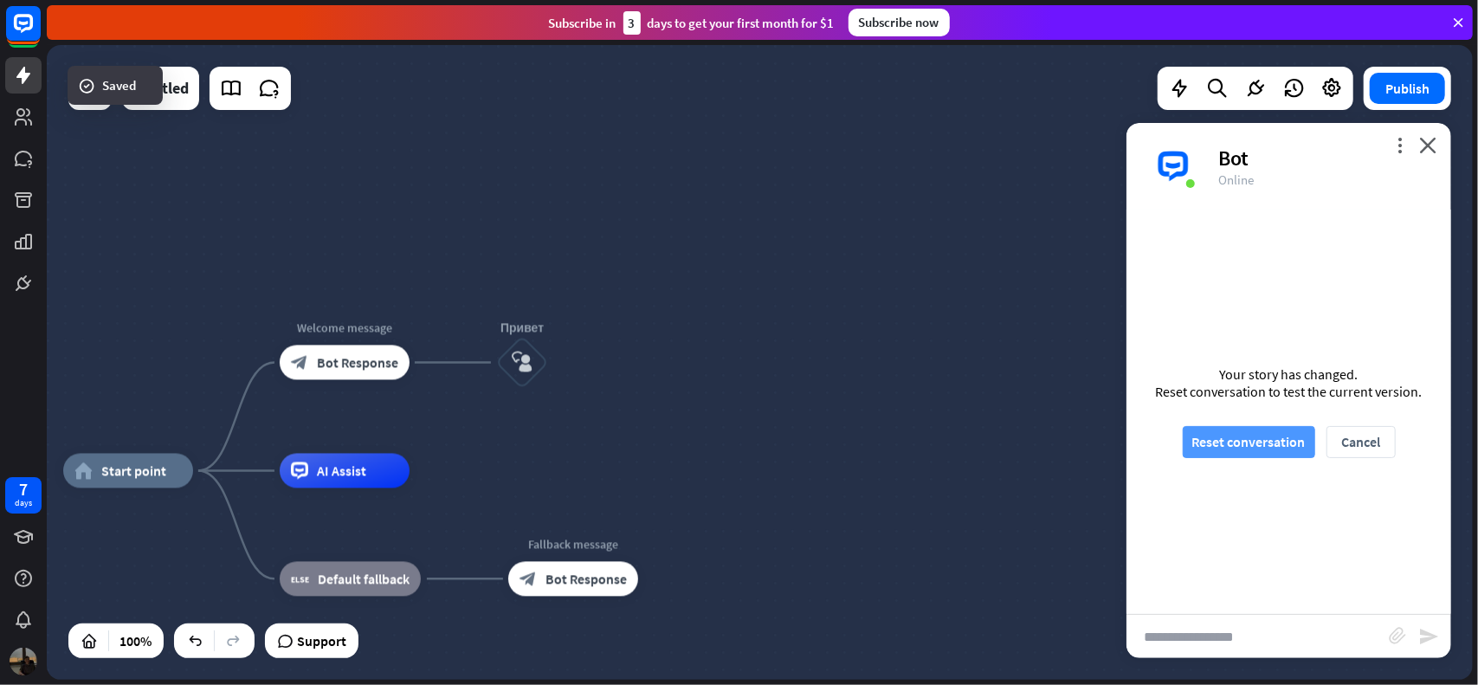
click at [1275, 452] on button "Reset conversation" at bounding box center [1249, 442] width 132 height 32
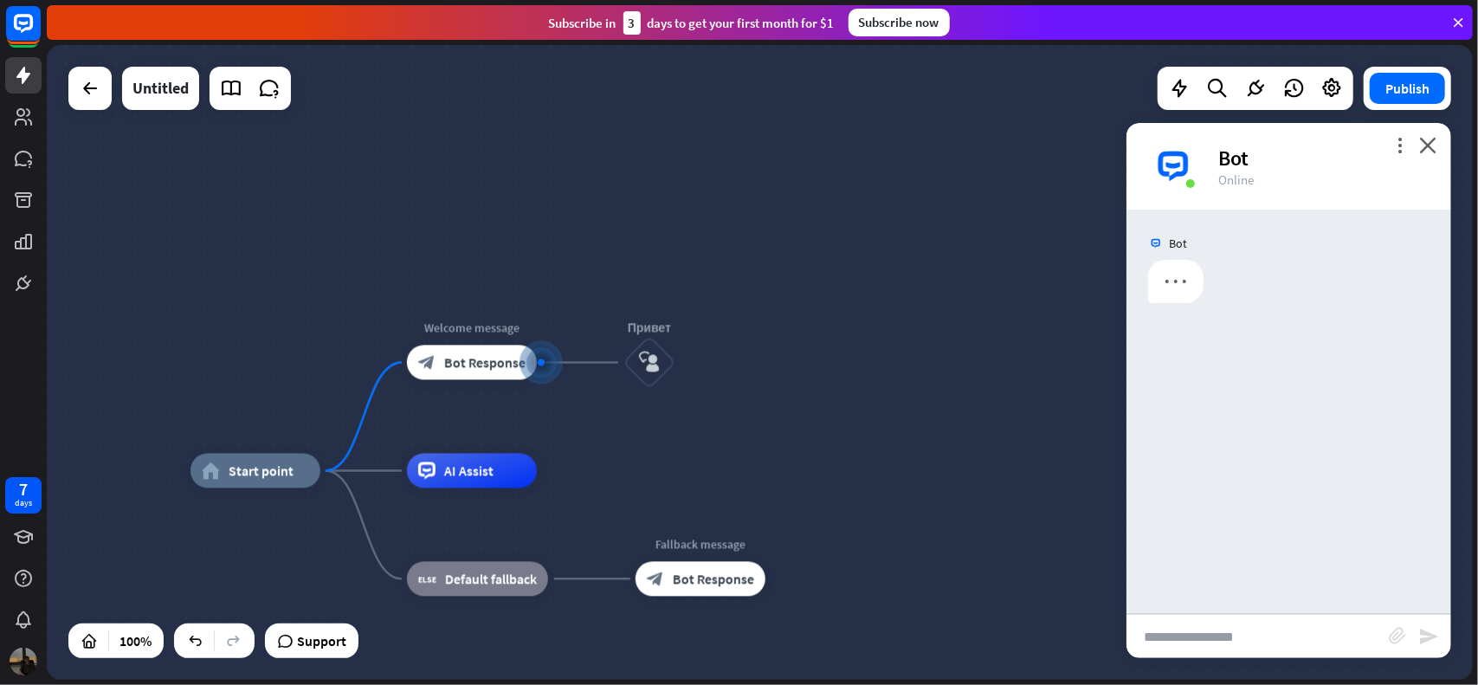
click at [1202, 633] on input "text" at bounding box center [1258, 636] width 262 height 43
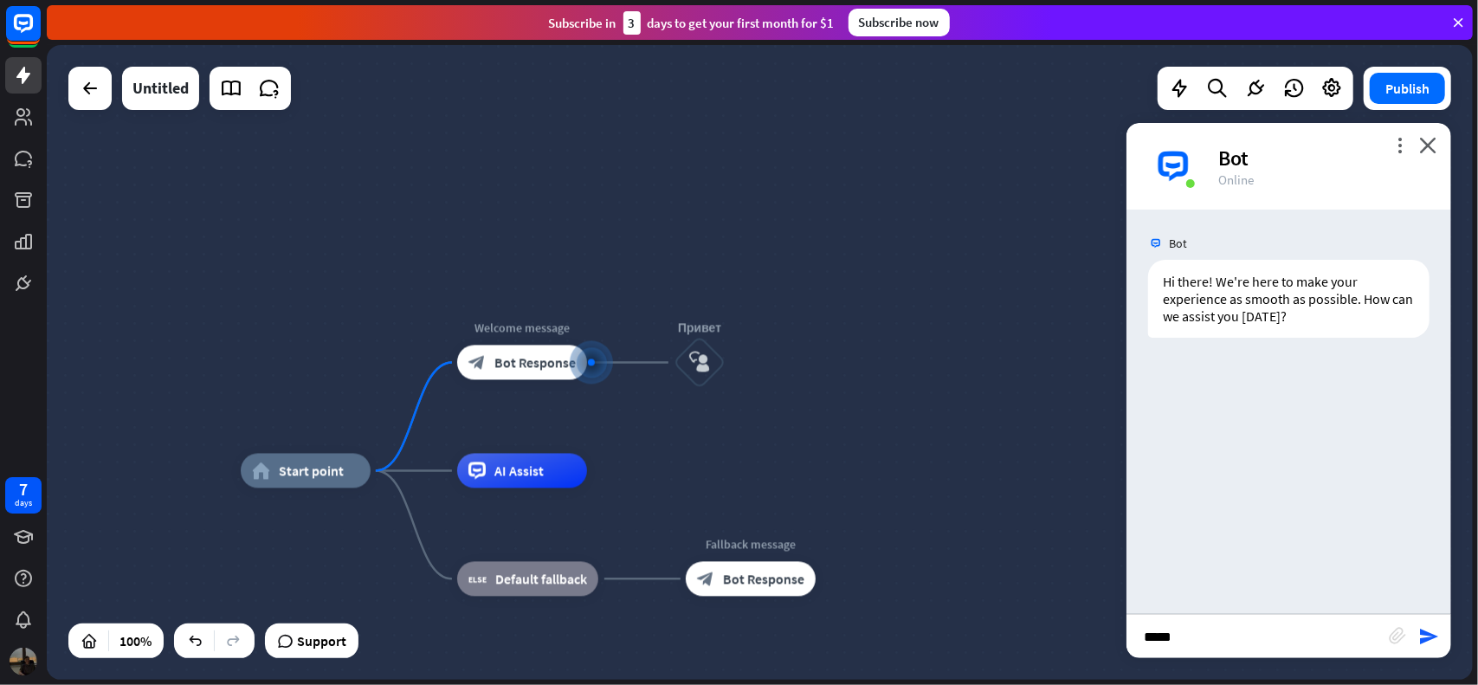
type input "******"
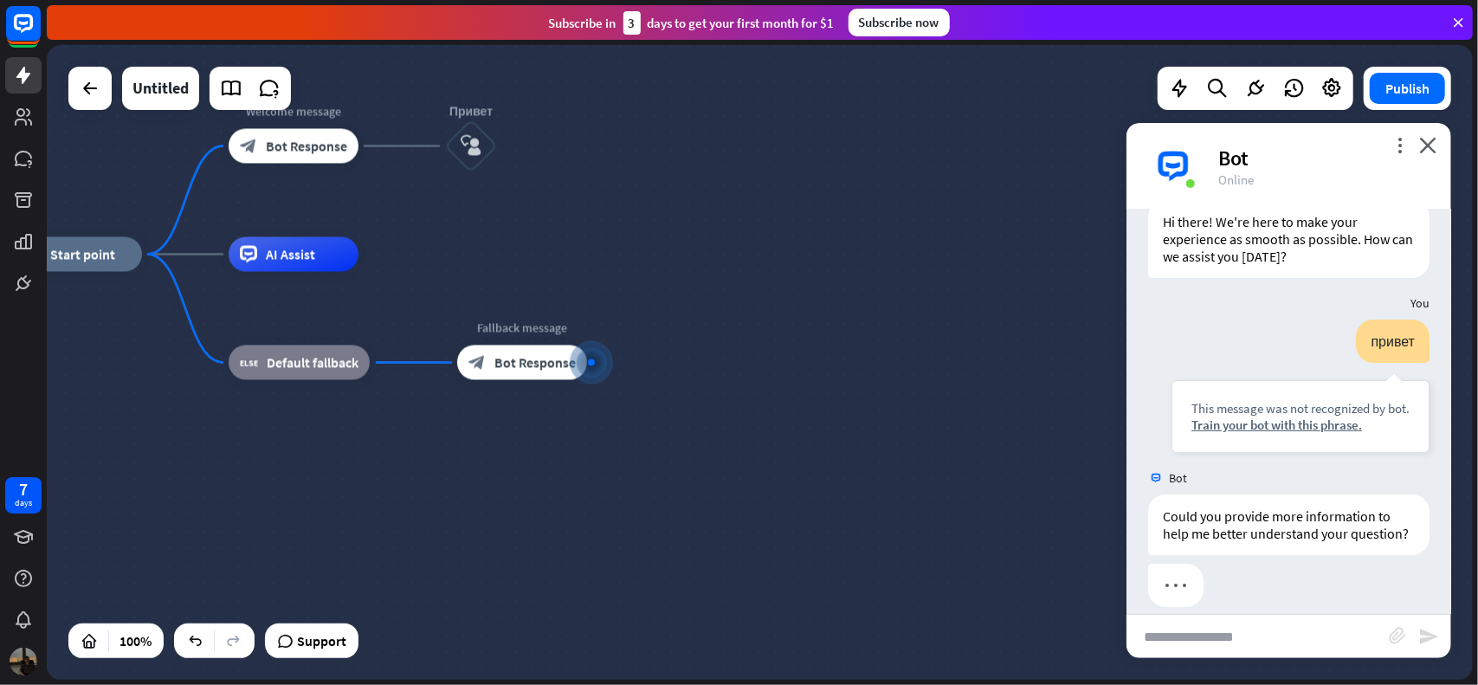
scroll to position [94, 0]
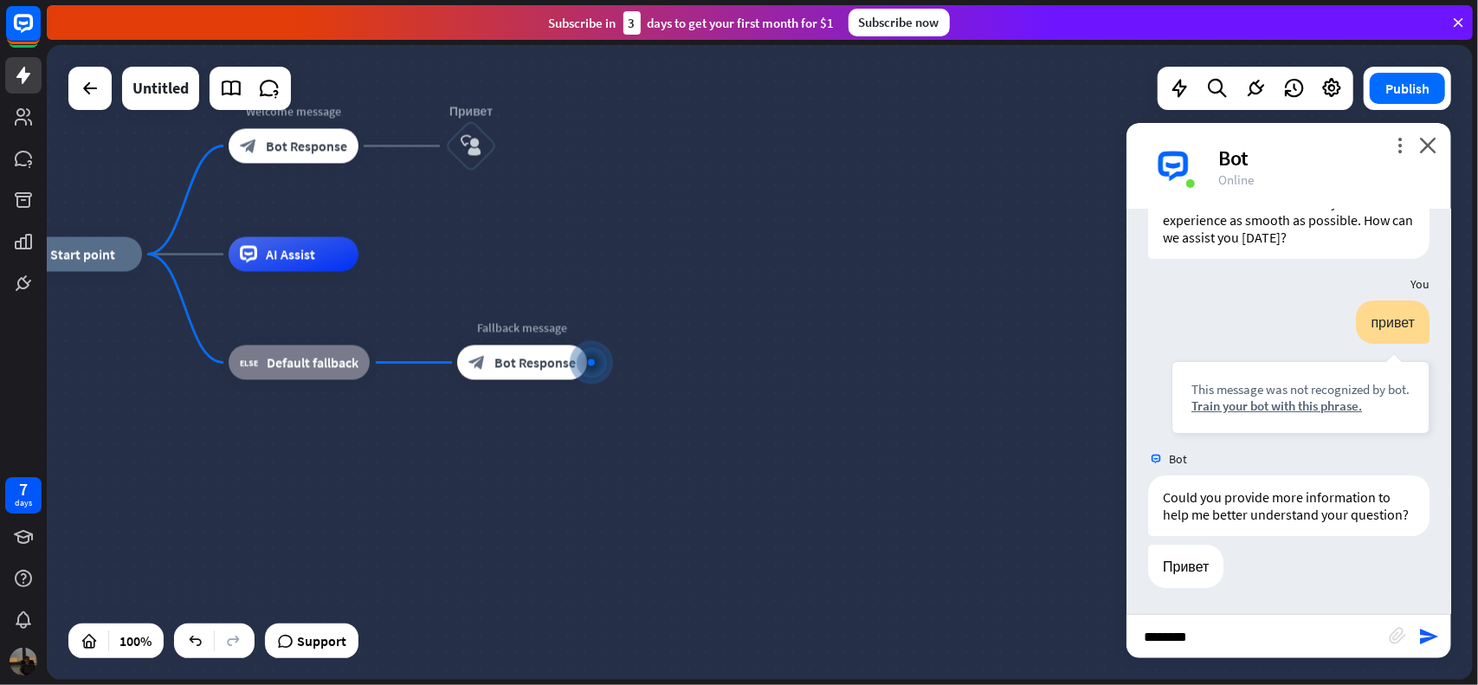
type input "*********"
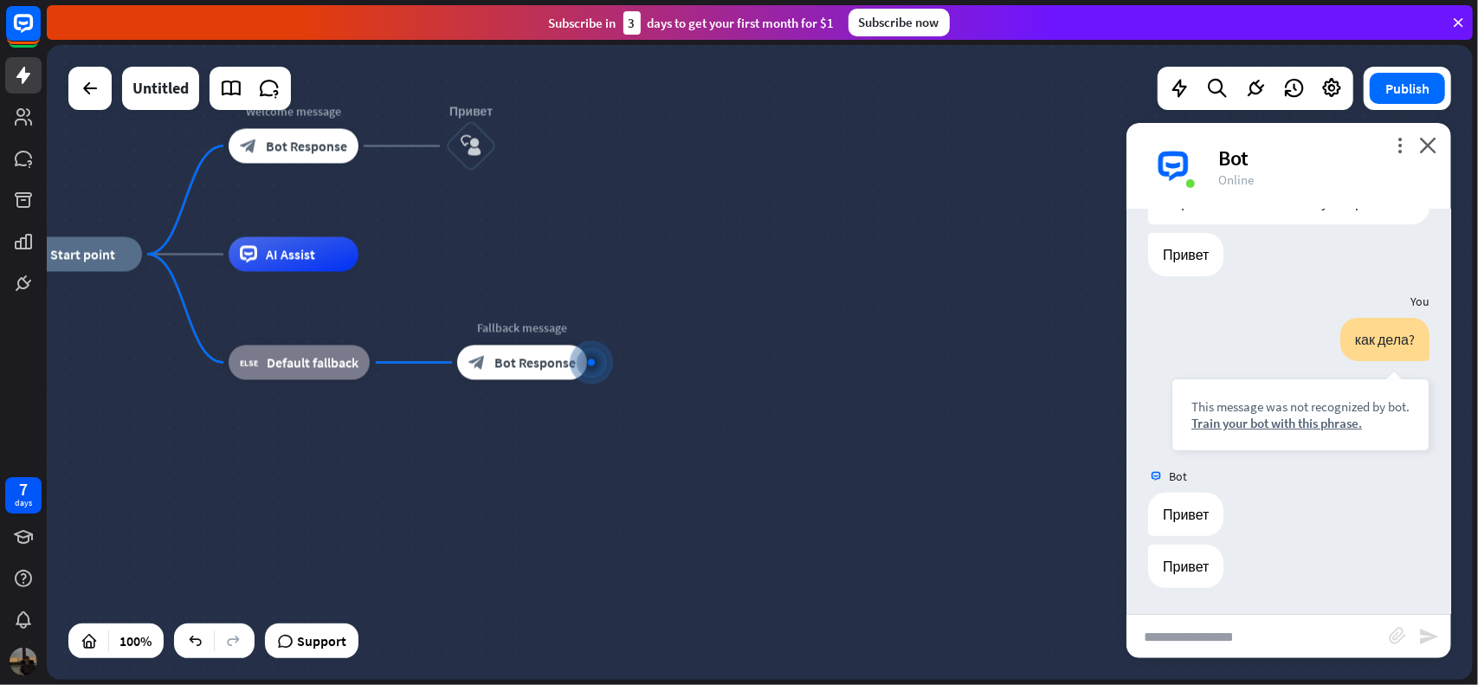
scroll to position [405, 0]
type input "*"
type input "**********"
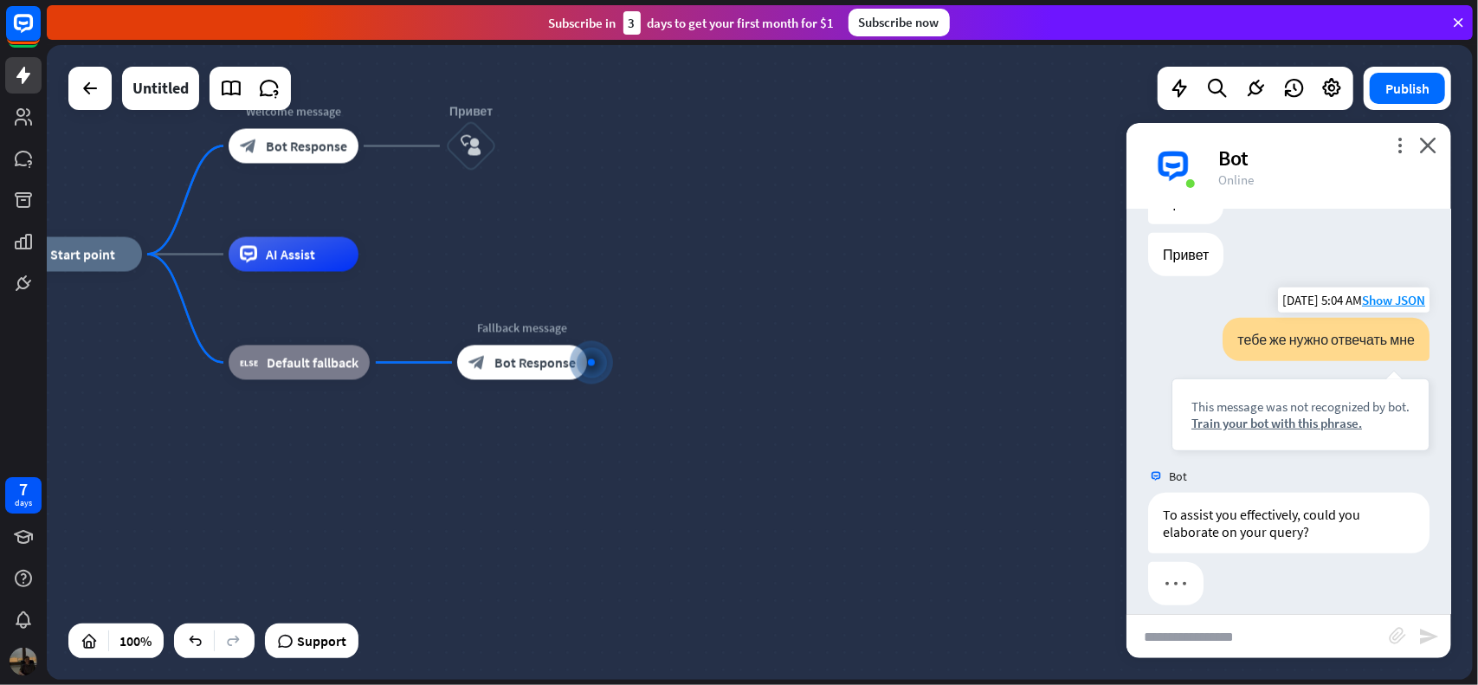
scroll to position [734, 0]
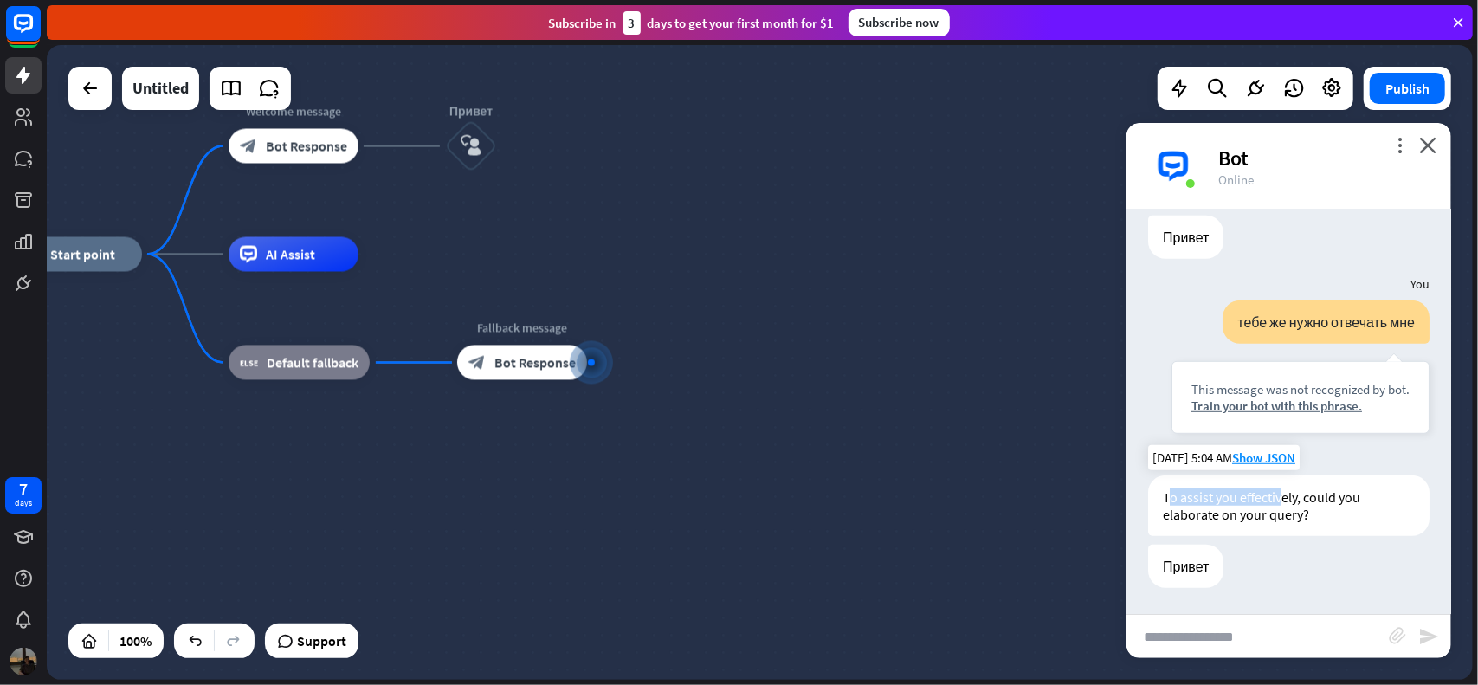
drag, startPoint x: 1171, startPoint y: 501, endPoint x: 1286, endPoint y: 507, distance: 115.3
click at [1283, 503] on div "To assist you effectively, could you elaborate on your query?" at bounding box center [1288, 505] width 281 height 61
drag, startPoint x: 1302, startPoint y: 515, endPoint x: 1223, endPoint y: 494, distance: 81.7
click at [1188, 494] on div "To assist you effectively, could you elaborate on your query?" at bounding box center [1288, 505] width 281 height 61
drag, startPoint x: 1309, startPoint y: 518, endPoint x: 1147, endPoint y: 500, distance: 163.8
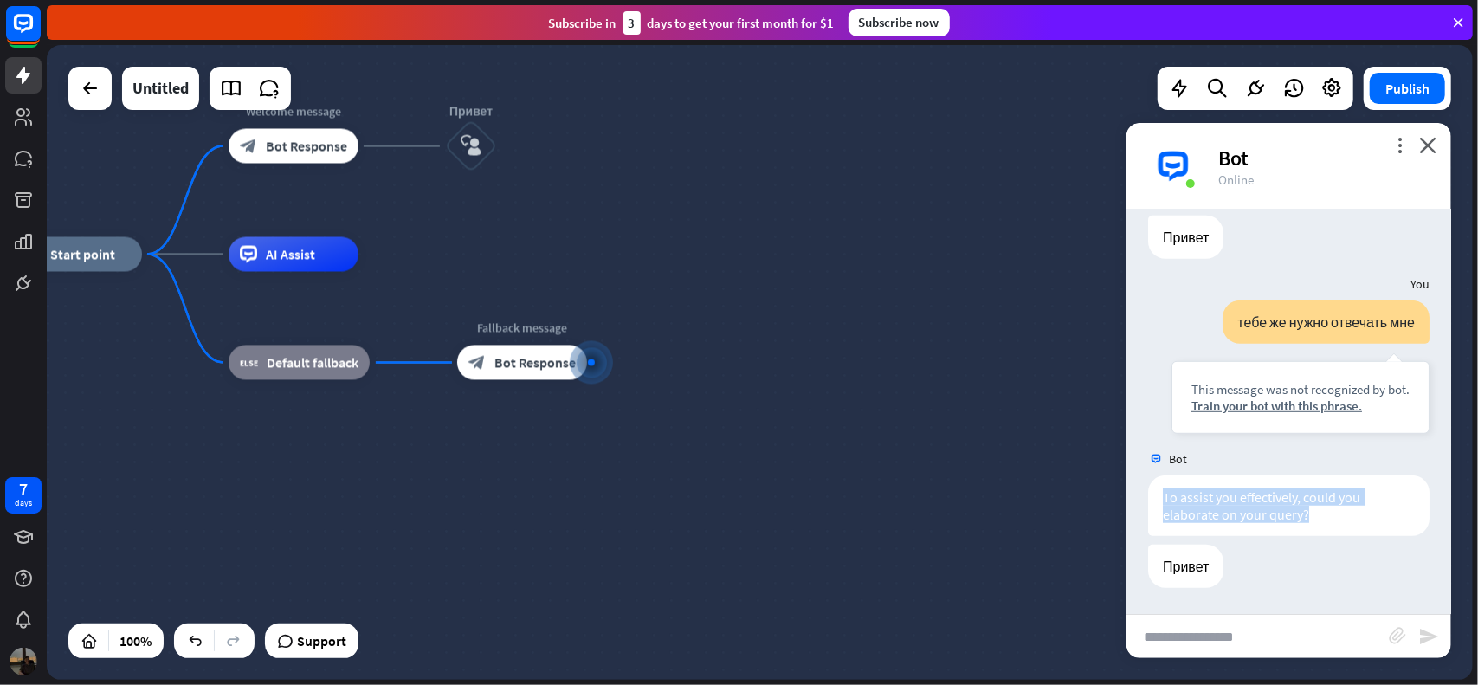
click at [1147, 500] on div "To assist you effectively, could you elaborate on your query? [DATE] 5:04 AM Sh…" at bounding box center [1289, 509] width 325 height 69
copy div "To assist you effectively, could you elaborate on your query?"
click at [1244, 640] on input "text" at bounding box center [1258, 636] width 262 height 43
type input "*"
click at [1332, 88] on icon at bounding box center [1332, 88] width 23 height 23
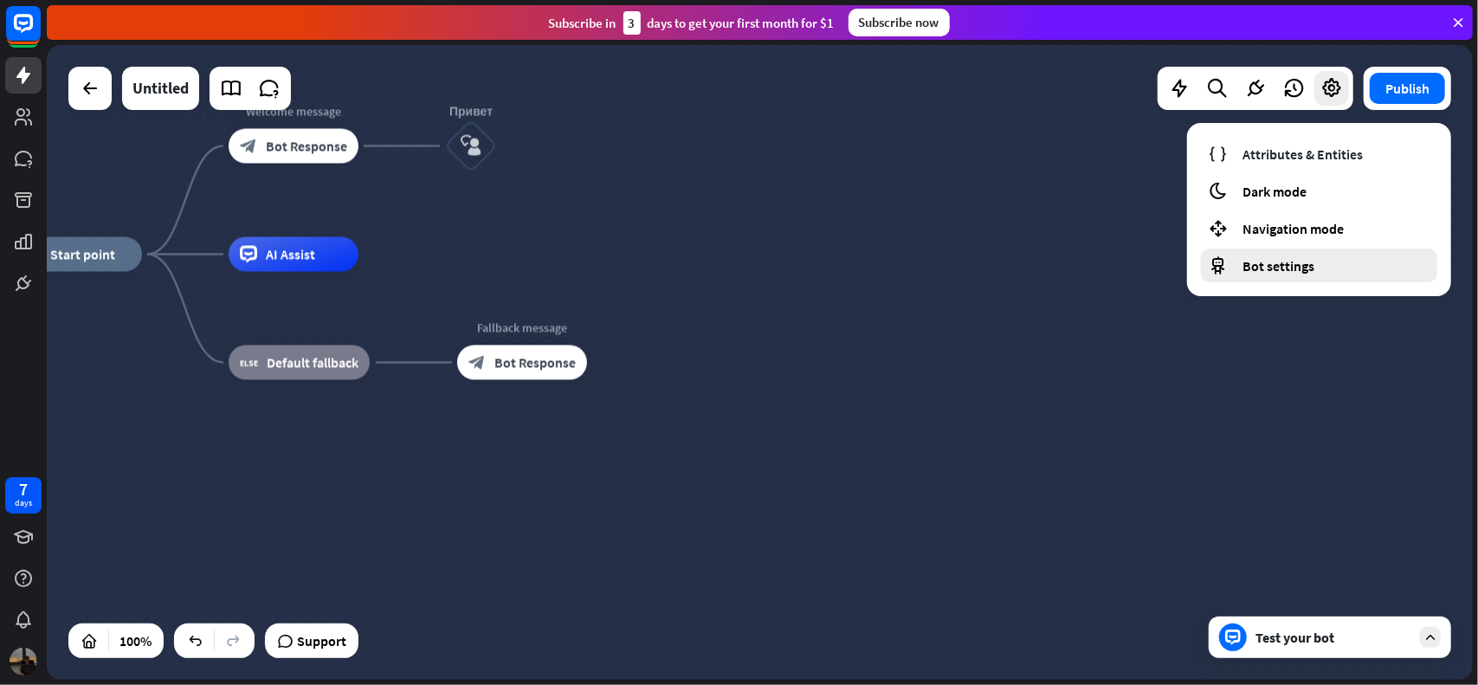
click at [1277, 269] on span "Bot settings" at bounding box center [1279, 265] width 72 height 17
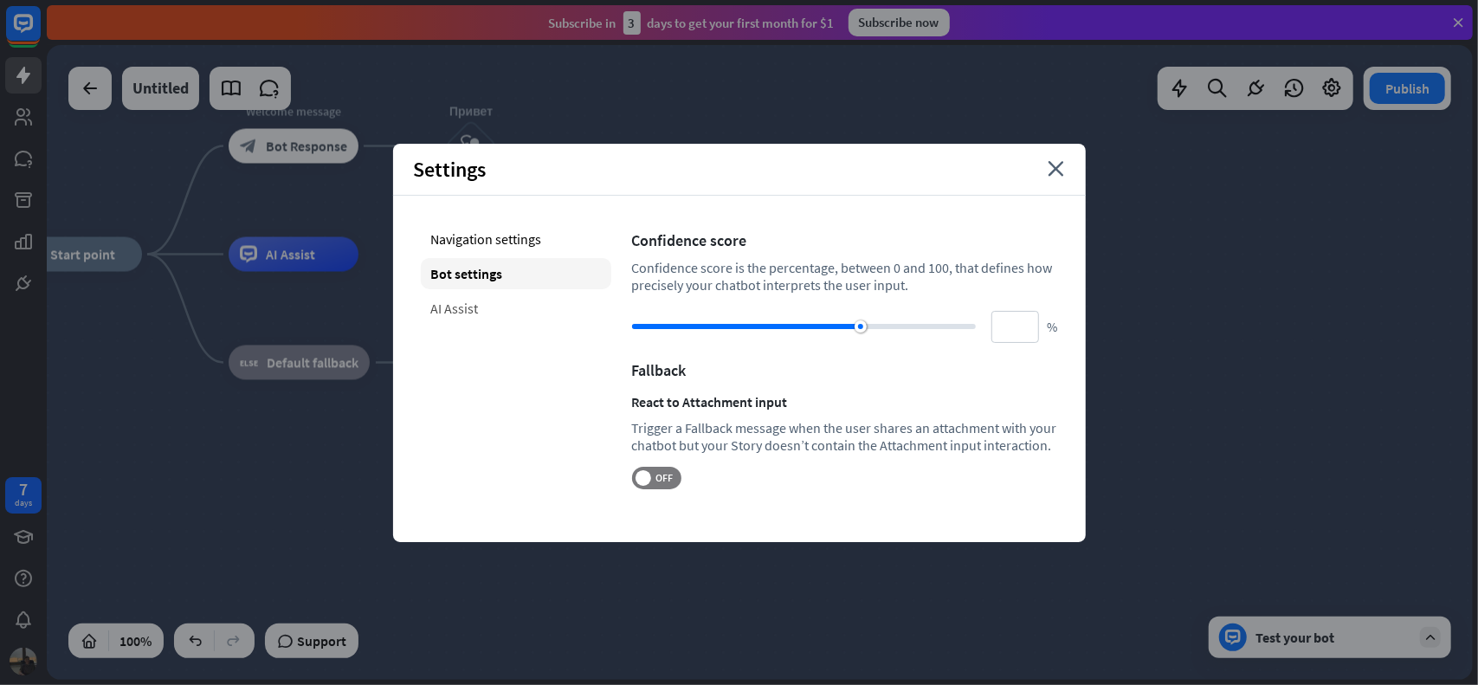
click at [459, 309] on div "AI Assist" at bounding box center [516, 308] width 191 height 31
type input "**"
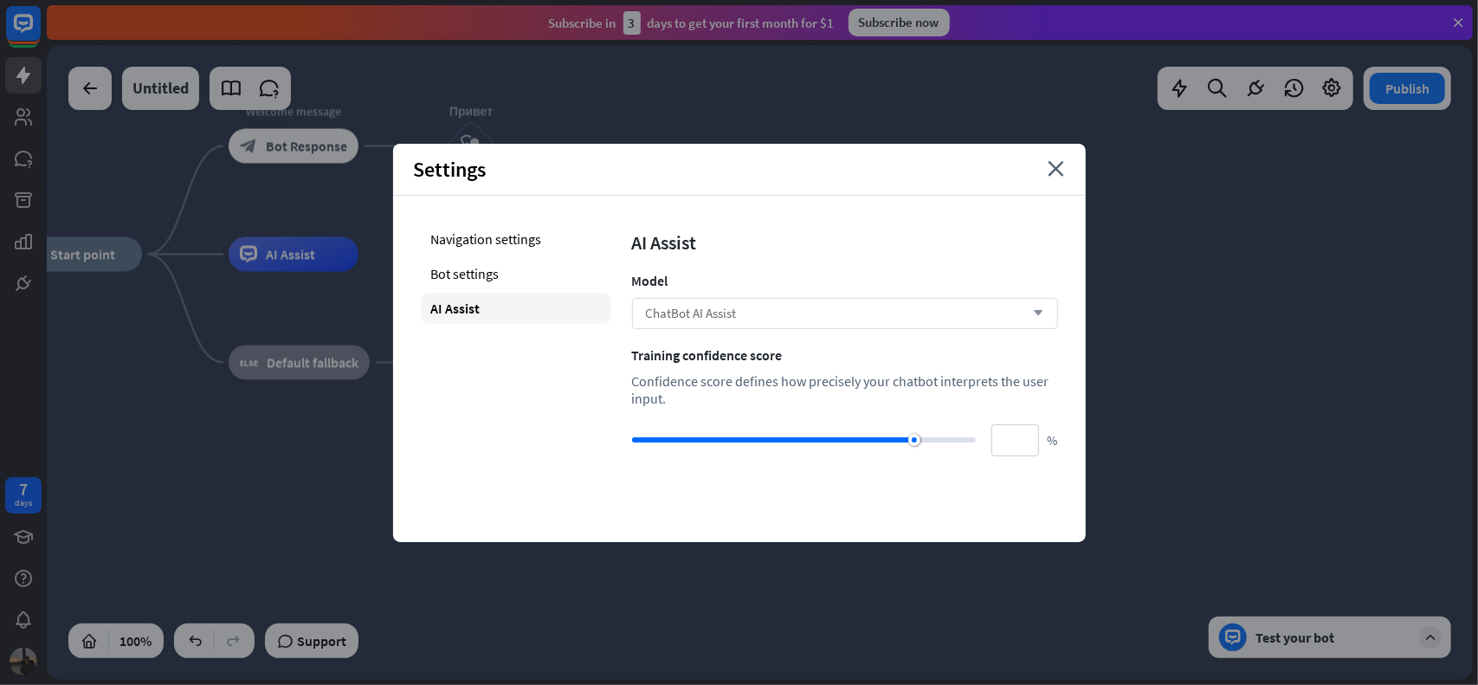
click at [748, 321] on div "ChatBot AI Assist arrow_down" at bounding box center [845, 313] width 426 height 31
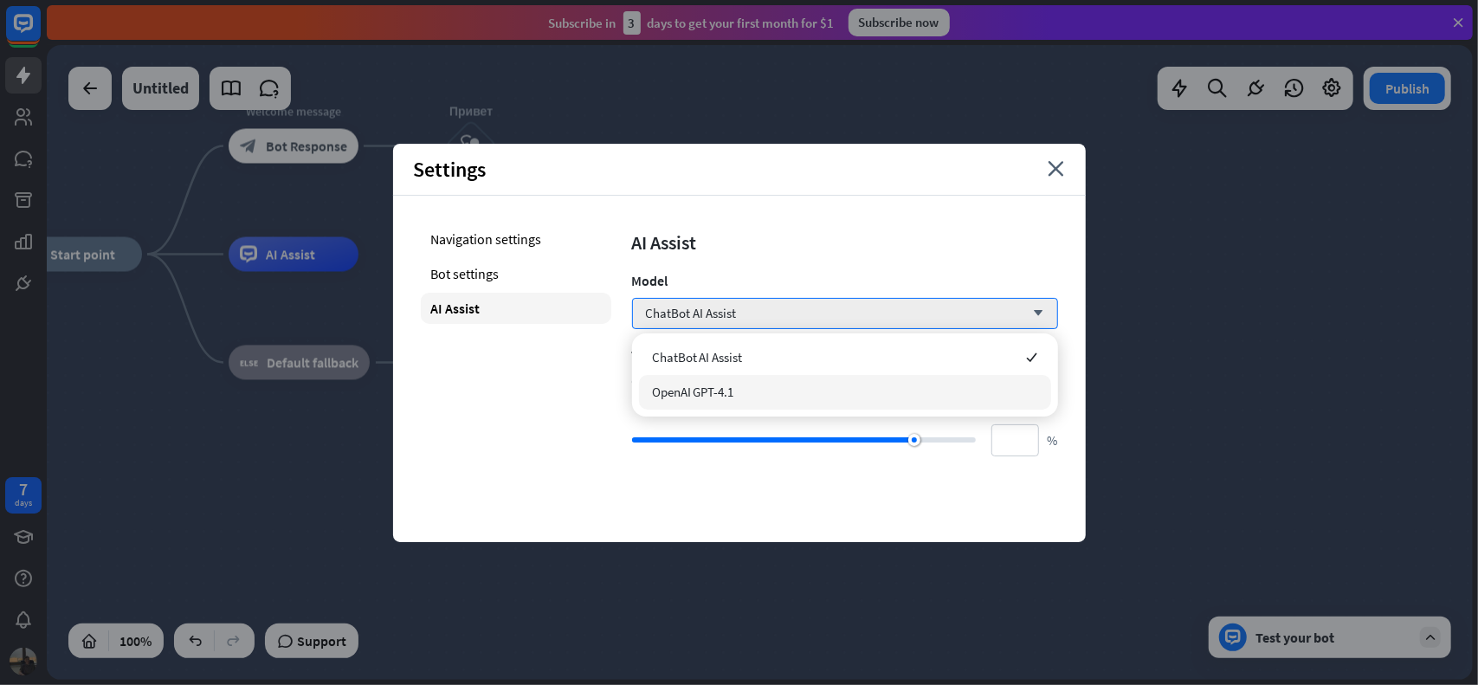
click at [715, 394] on span "OpenAI GPT-4.1" at bounding box center [693, 392] width 82 height 16
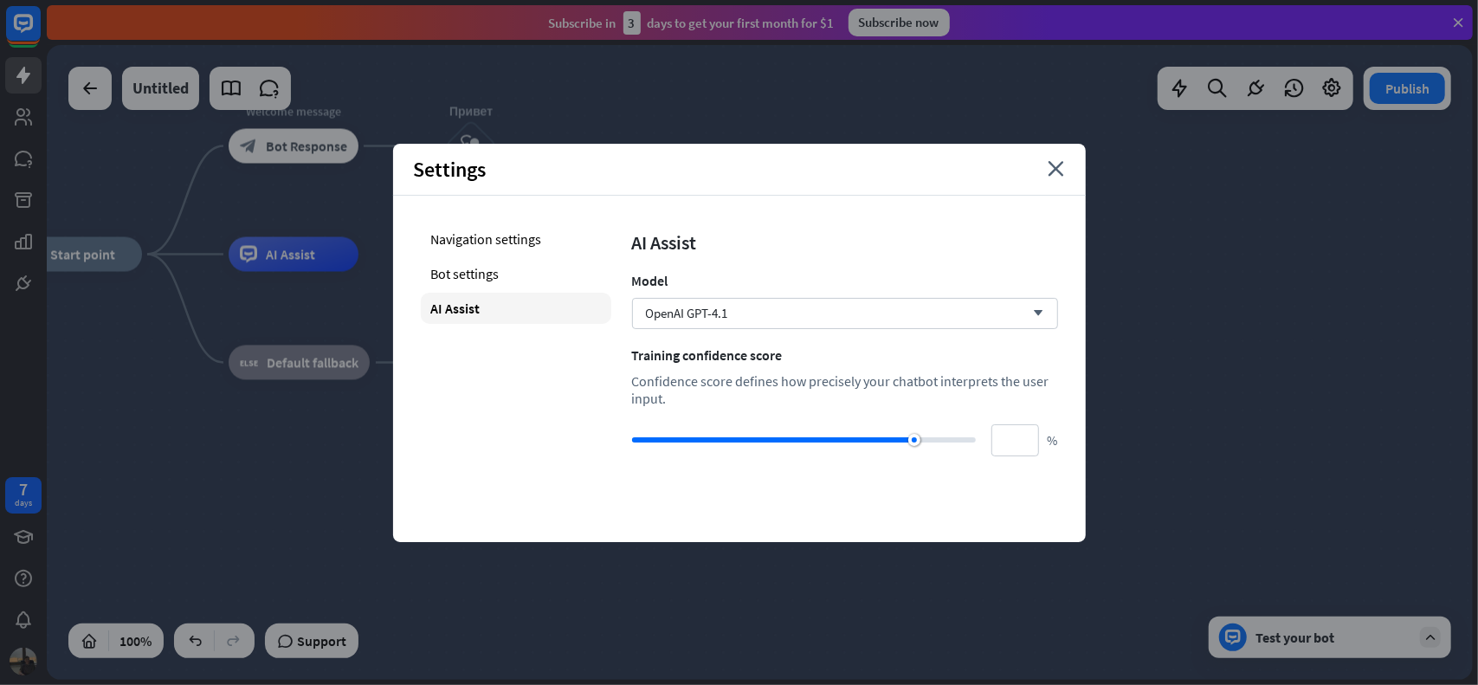
click at [608, 397] on div "Navigation settings Bot settings AI Assist" at bounding box center [516, 339] width 191 height 233
click at [513, 237] on div "Navigation settings" at bounding box center [516, 238] width 191 height 31
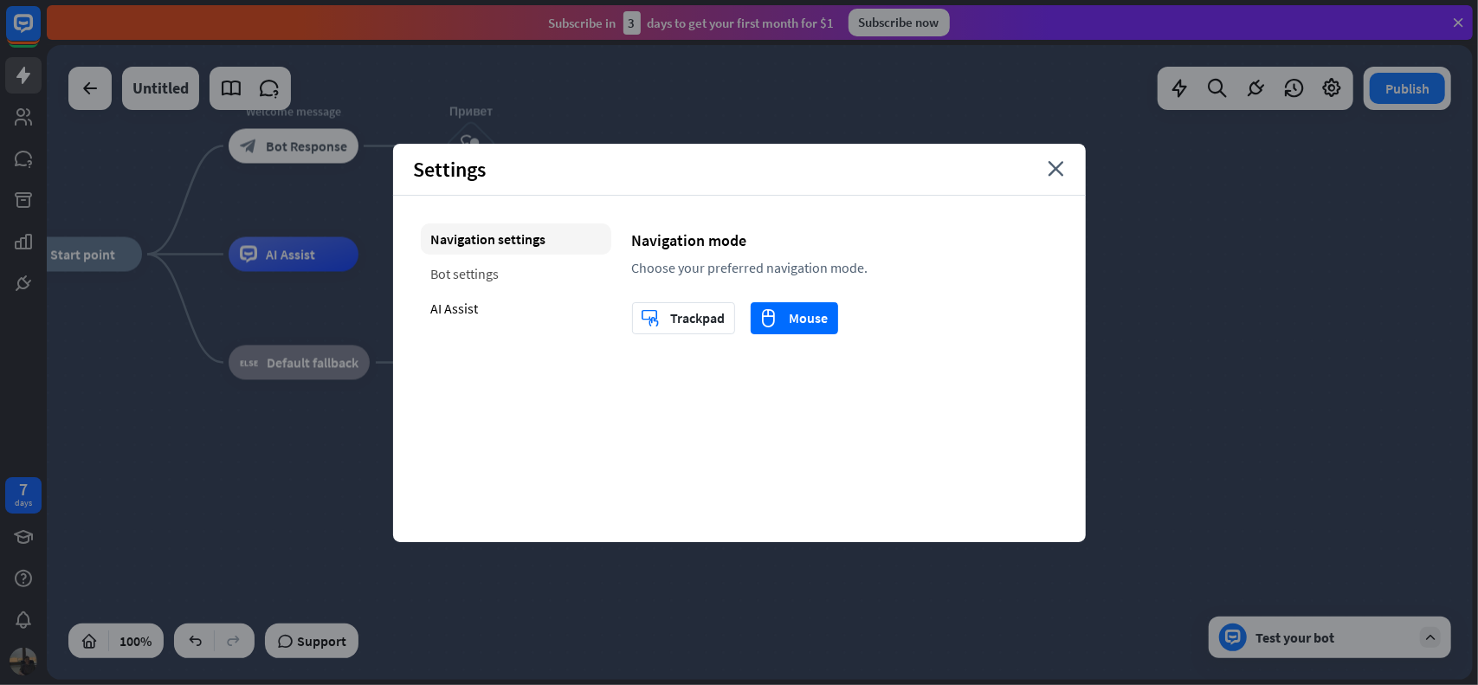
click at [508, 273] on div "Bot settings" at bounding box center [516, 273] width 191 height 31
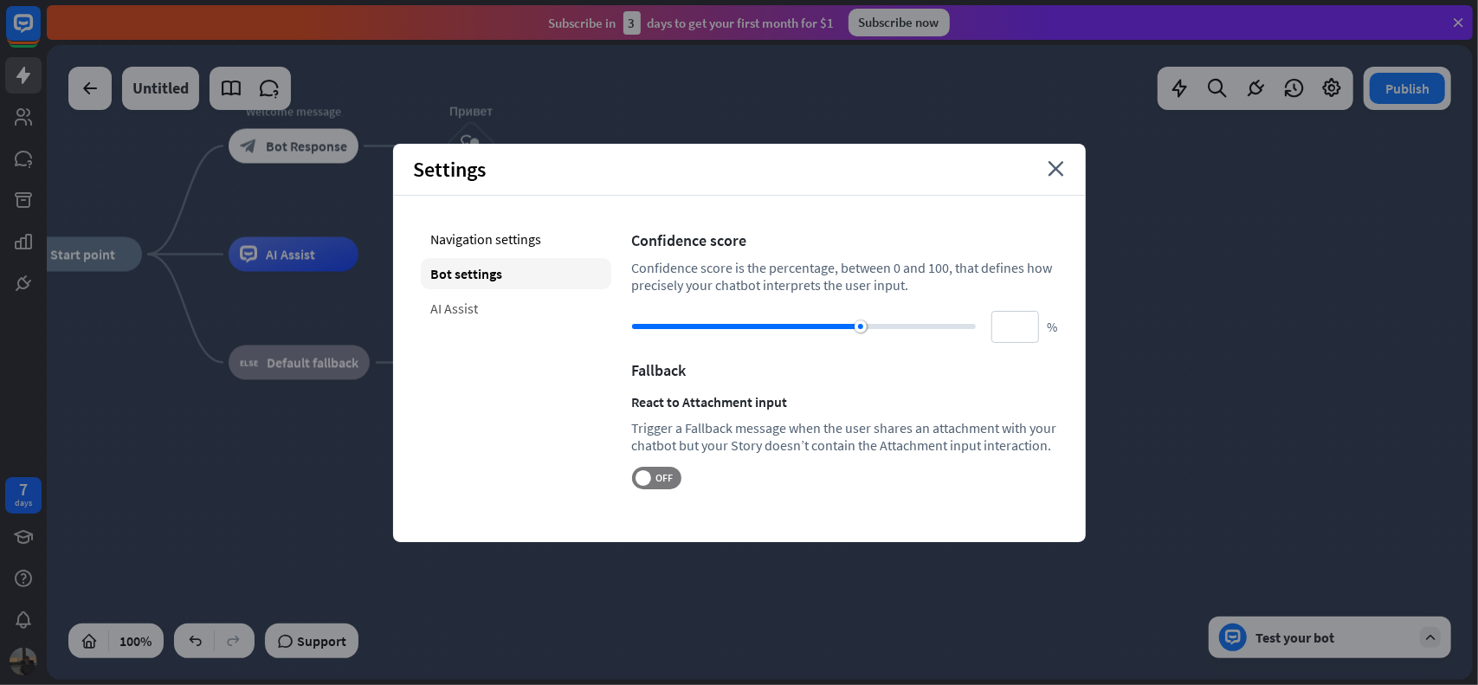
click at [489, 308] on div "AI Assist" at bounding box center [516, 308] width 191 height 31
type input "**"
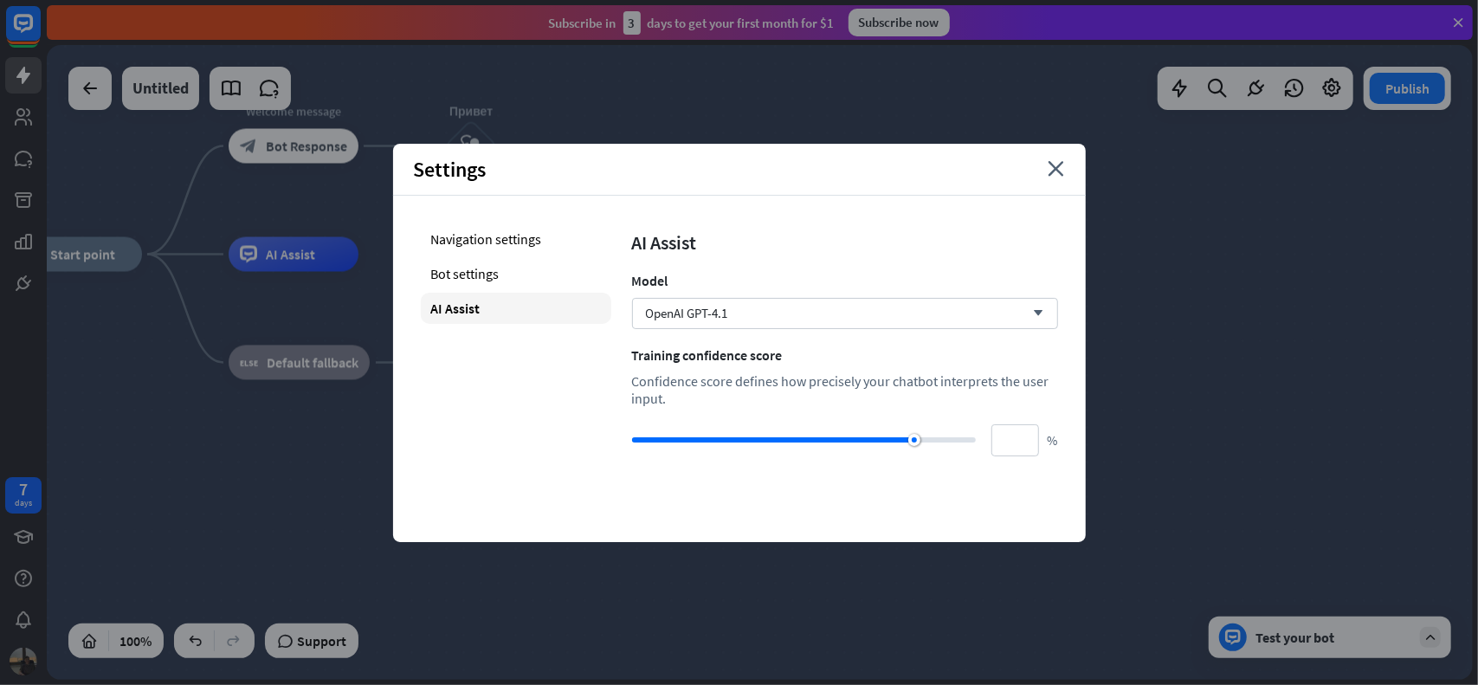
click at [1065, 170] on div "Settings close" at bounding box center [739, 170] width 693 height 52
click at [1069, 179] on div "Settings close" at bounding box center [739, 170] width 693 height 52
click at [1055, 165] on icon "close" at bounding box center [1057, 169] width 16 height 16
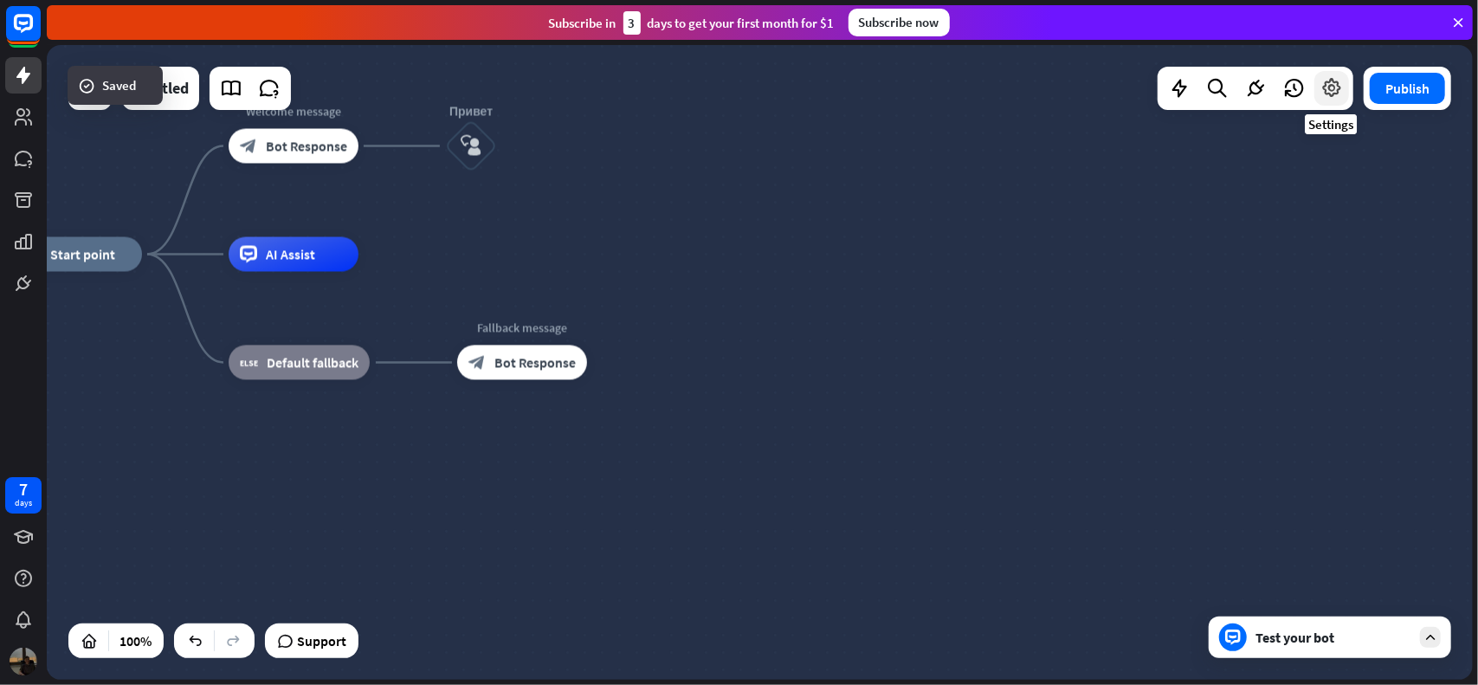
click at [1330, 97] on icon at bounding box center [1332, 88] width 23 height 23
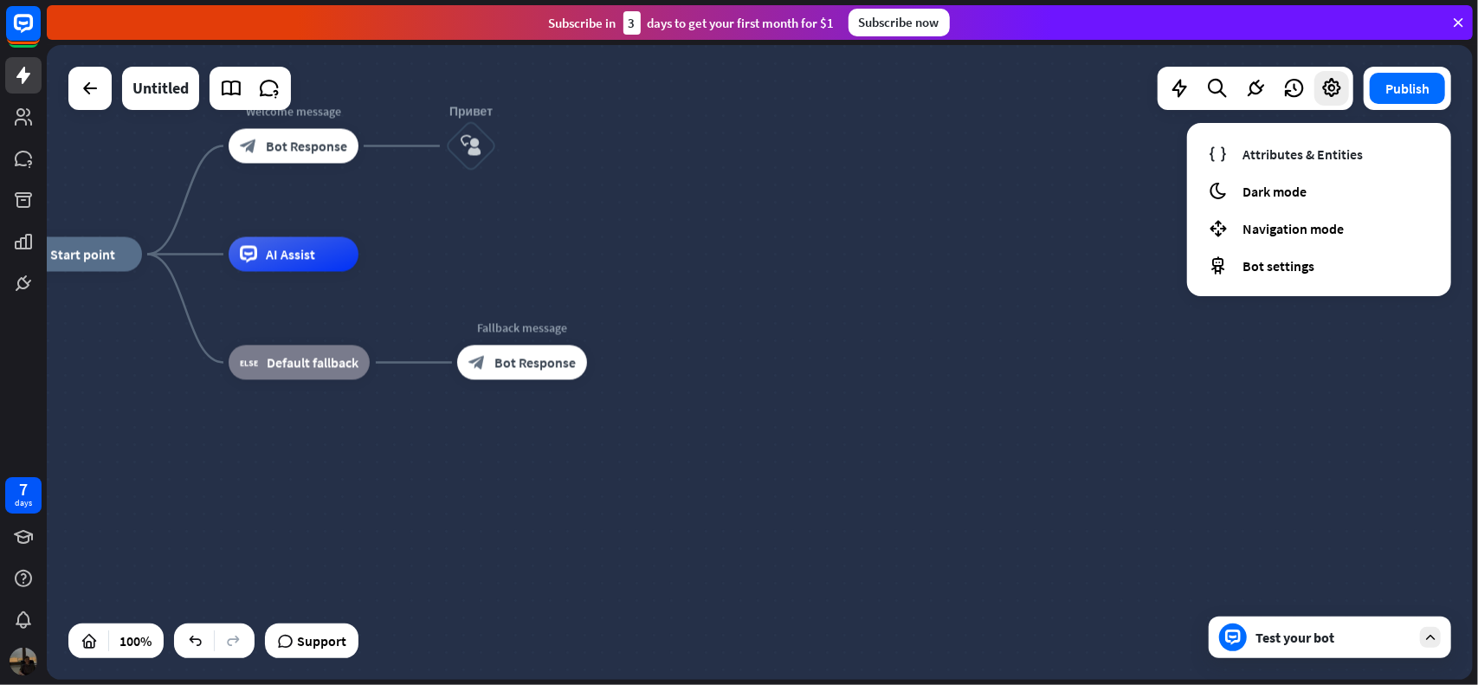
drag, startPoint x: 1046, startPoint y: 195, endPoint x: 1091, endPoint y: 191, distance: 45.2
click at [1046, 195] on div "home_2 Start point Welcome message block_bot_response Bot Response Привет block…" at bounding box center [760, 362] width 1426 height 635
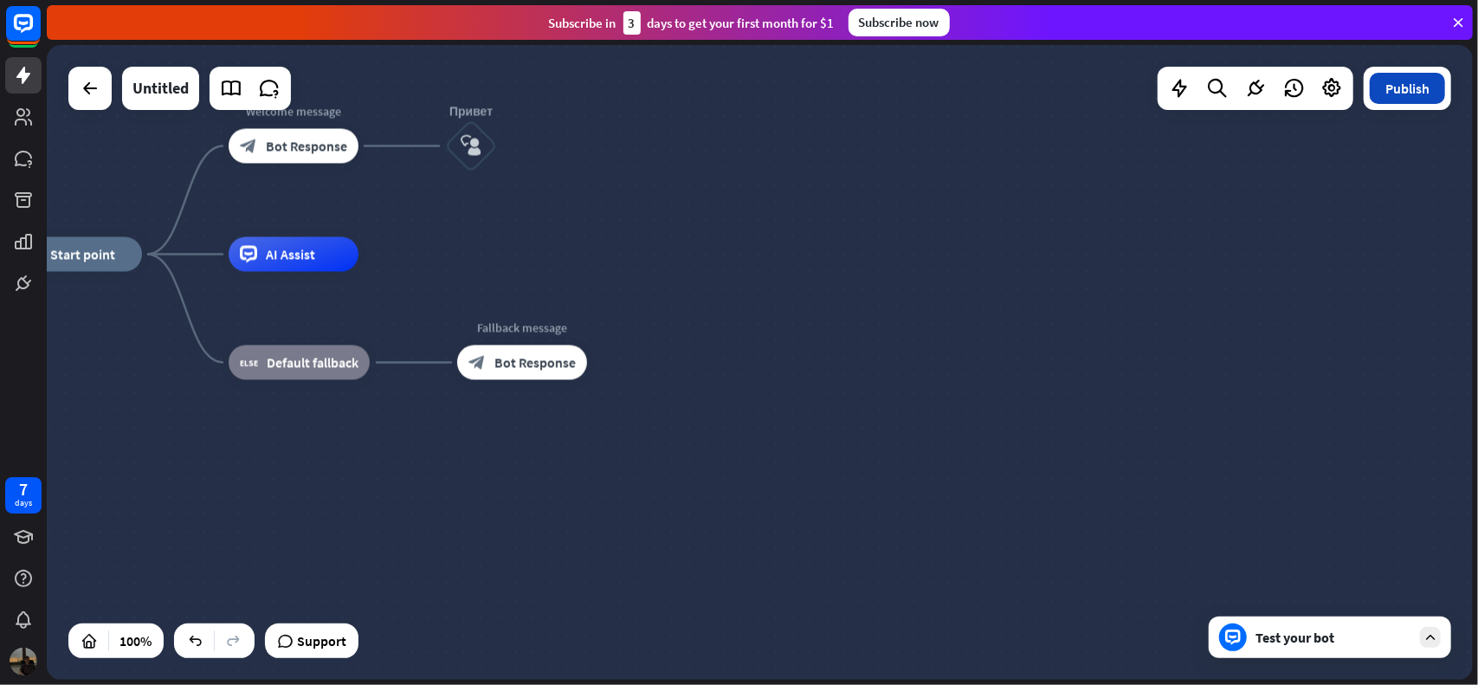
click at [1425, 86] on button "Publish" at bounding box center [1407, 88] width 75 height 31
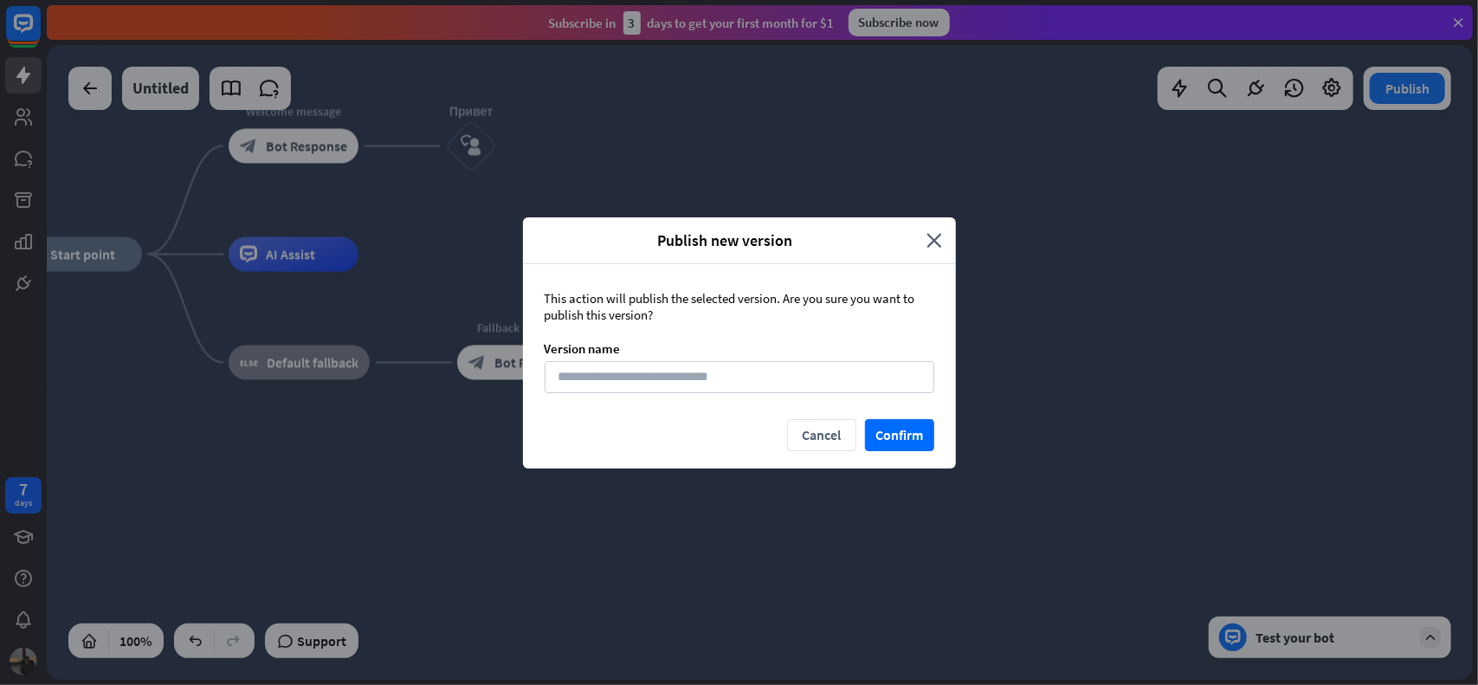
click at [937, 242] on icon "close" at bounding box center [935, 240] width 16 height 20
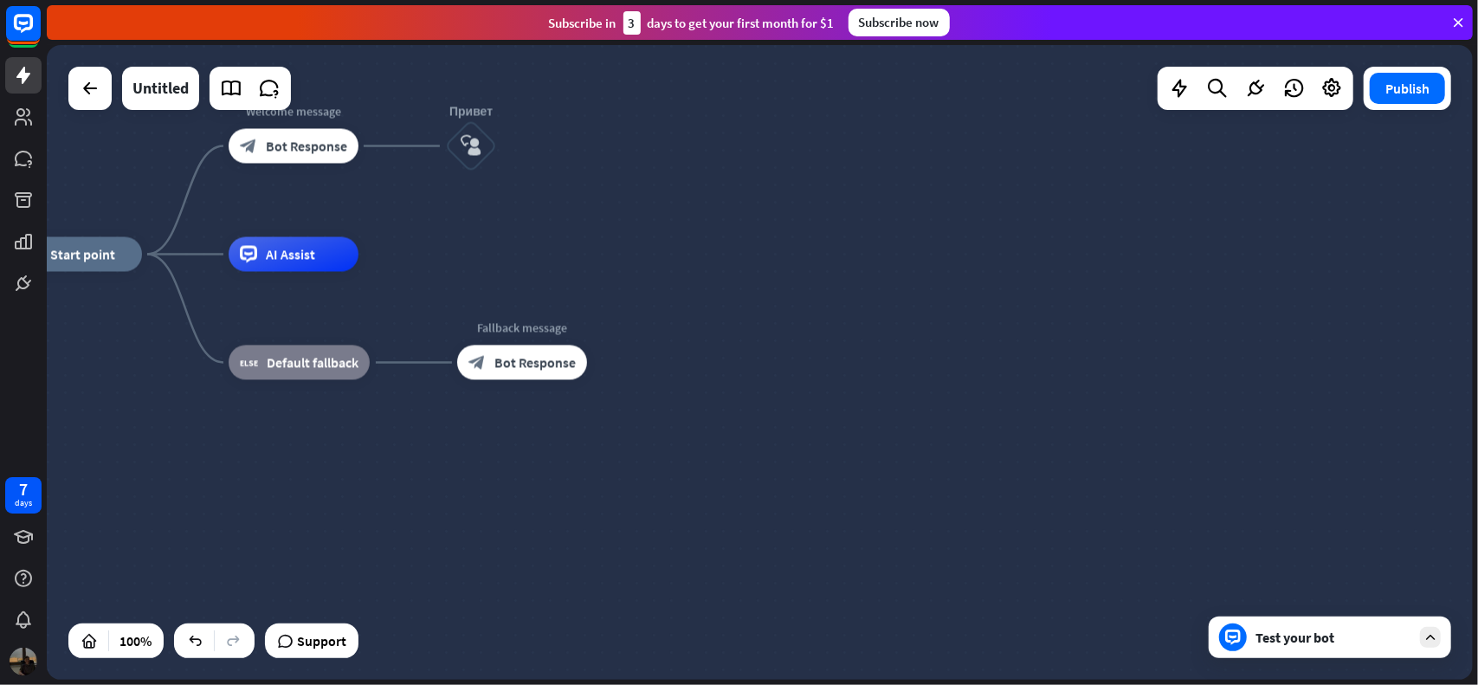
click at [1301, 647] on div "Test your bot" at bounding box center [1330, 638] width 242 height 42
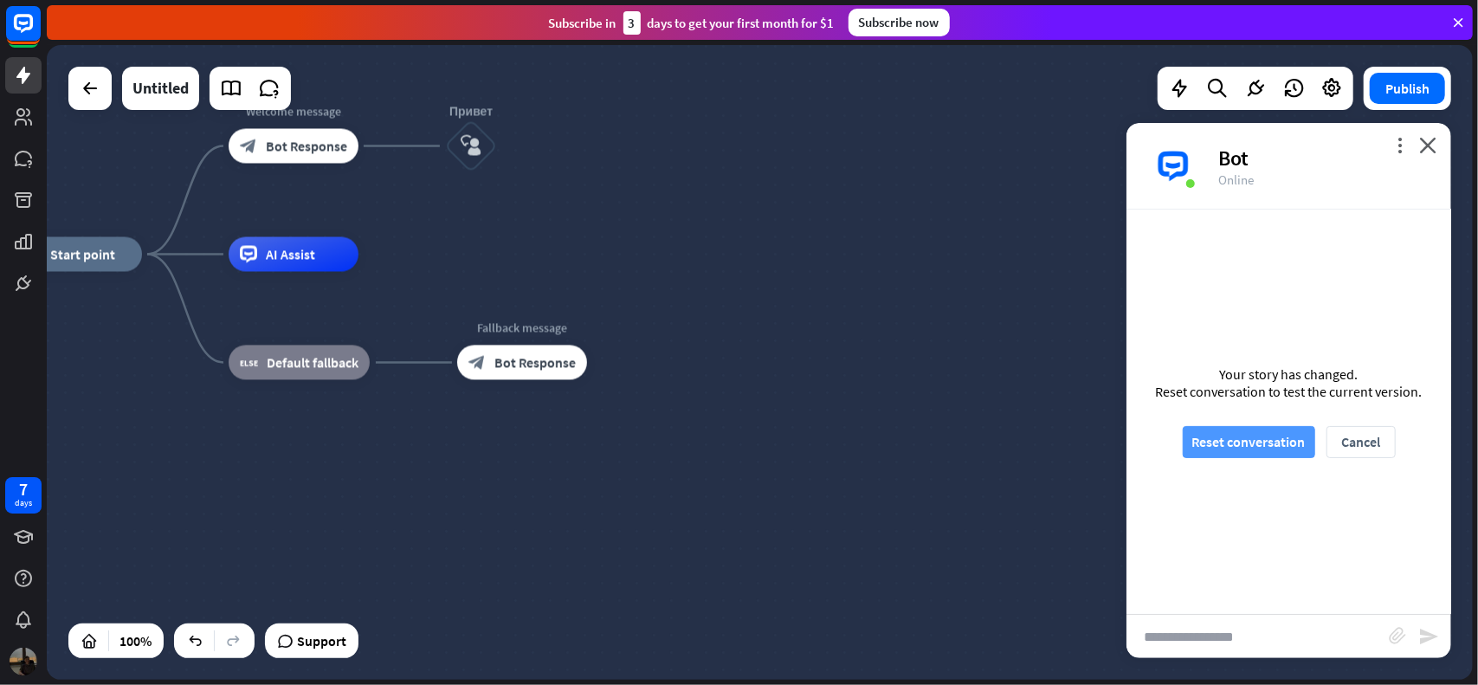
click at [1269, 436] on button "Reset conversation" at bounding box center [1249, 442] width 132 height 32
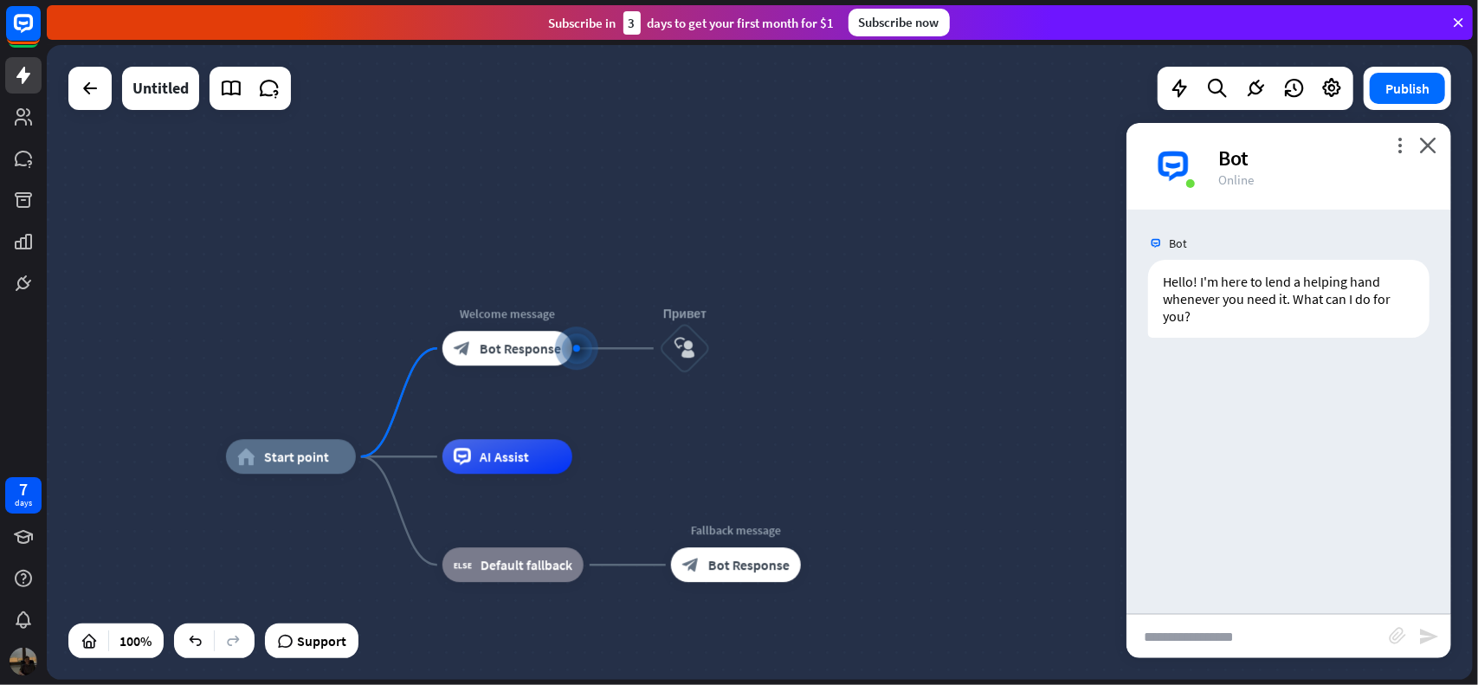
click at [1224, 626] on input "text" at bounding box center [1258, 636] width 262 height 43
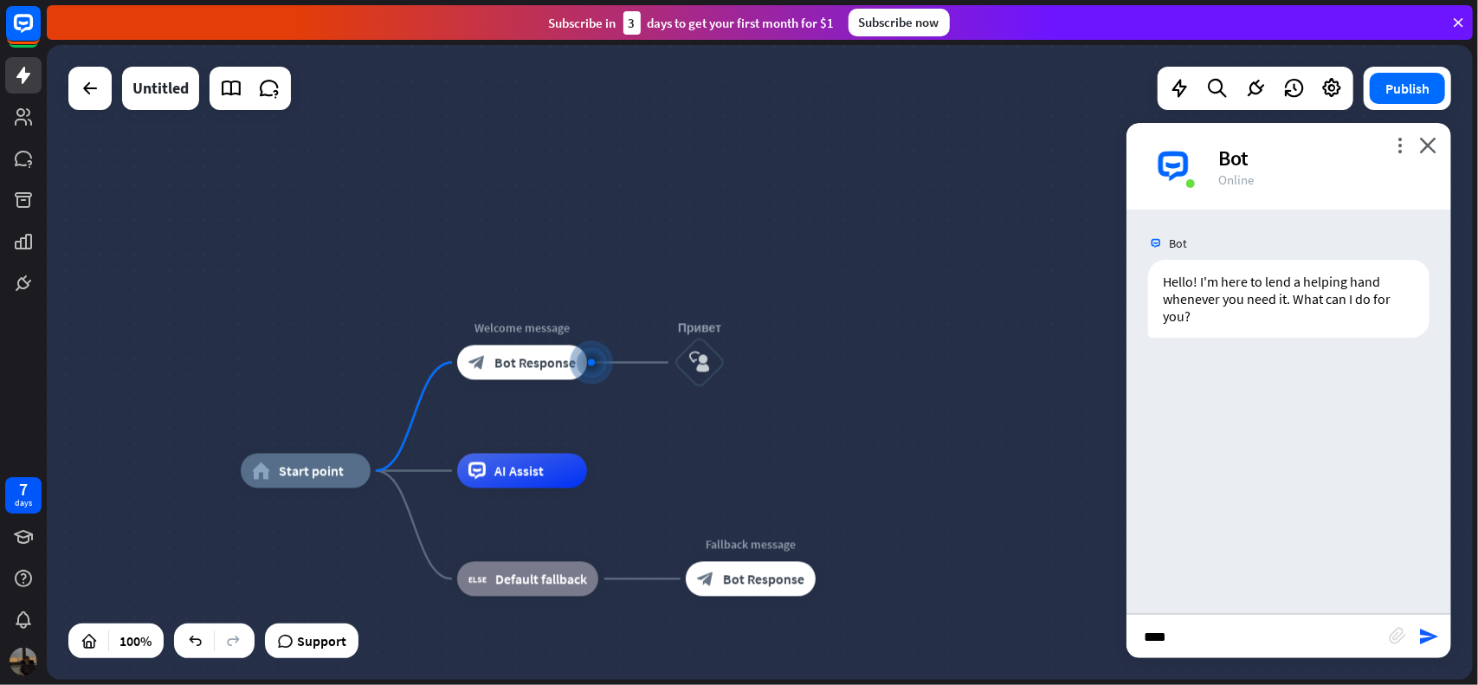
type input "*****"
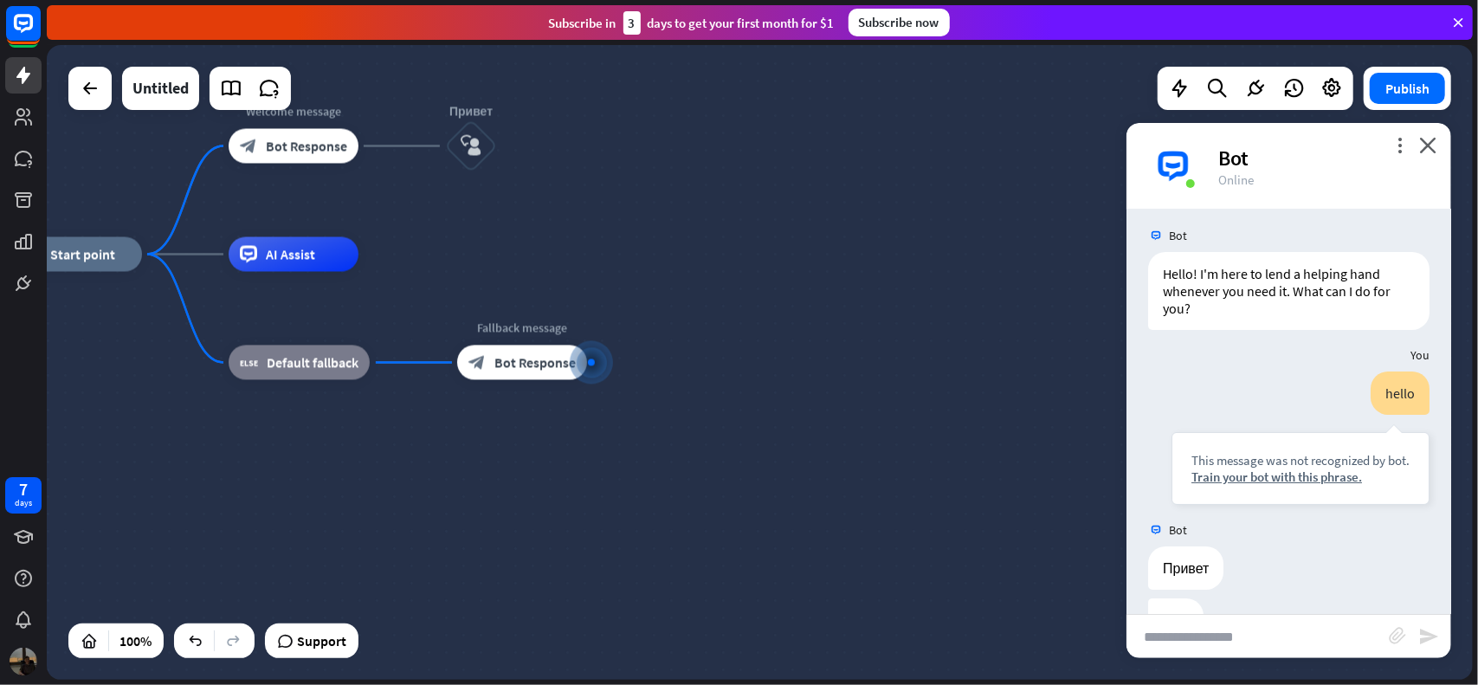
scroll to position [60, 0]
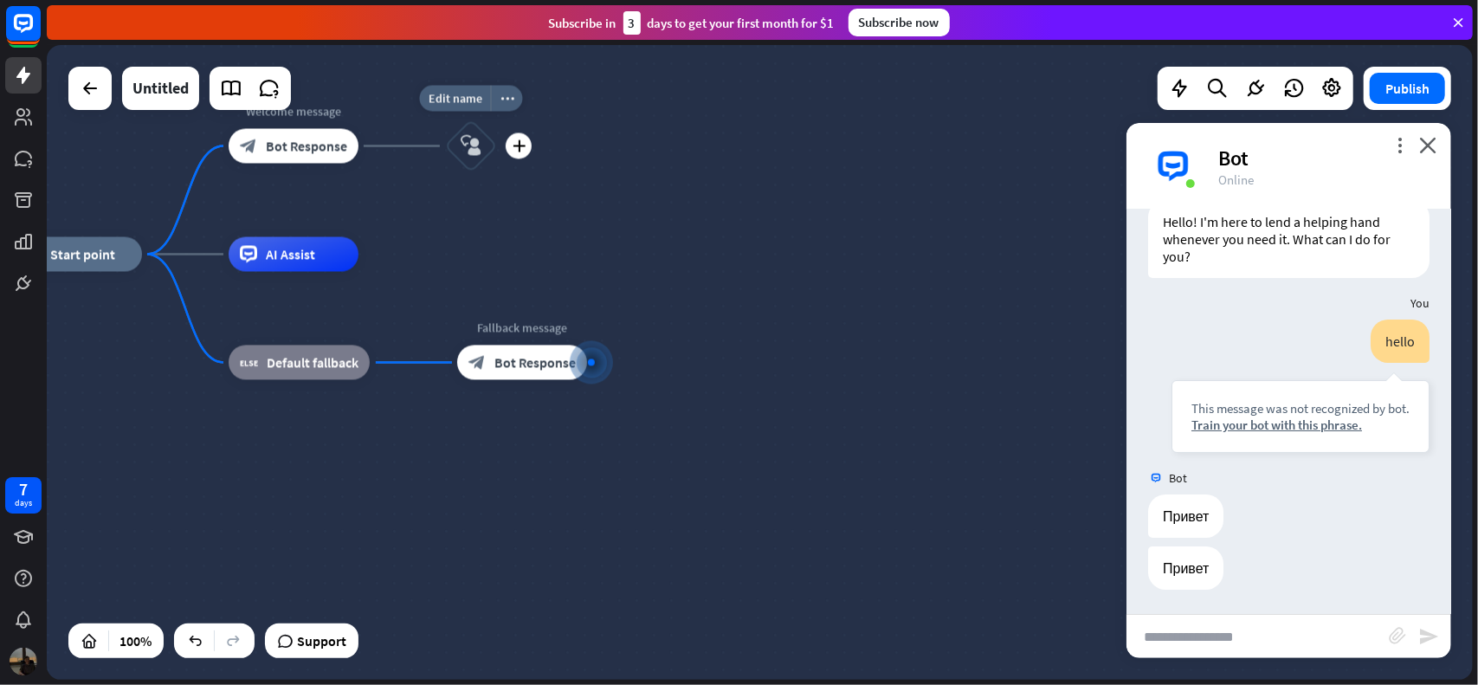
click at [475, 150] on icon "block_user_input" at bounding box center [471, 146] width 21 height 21
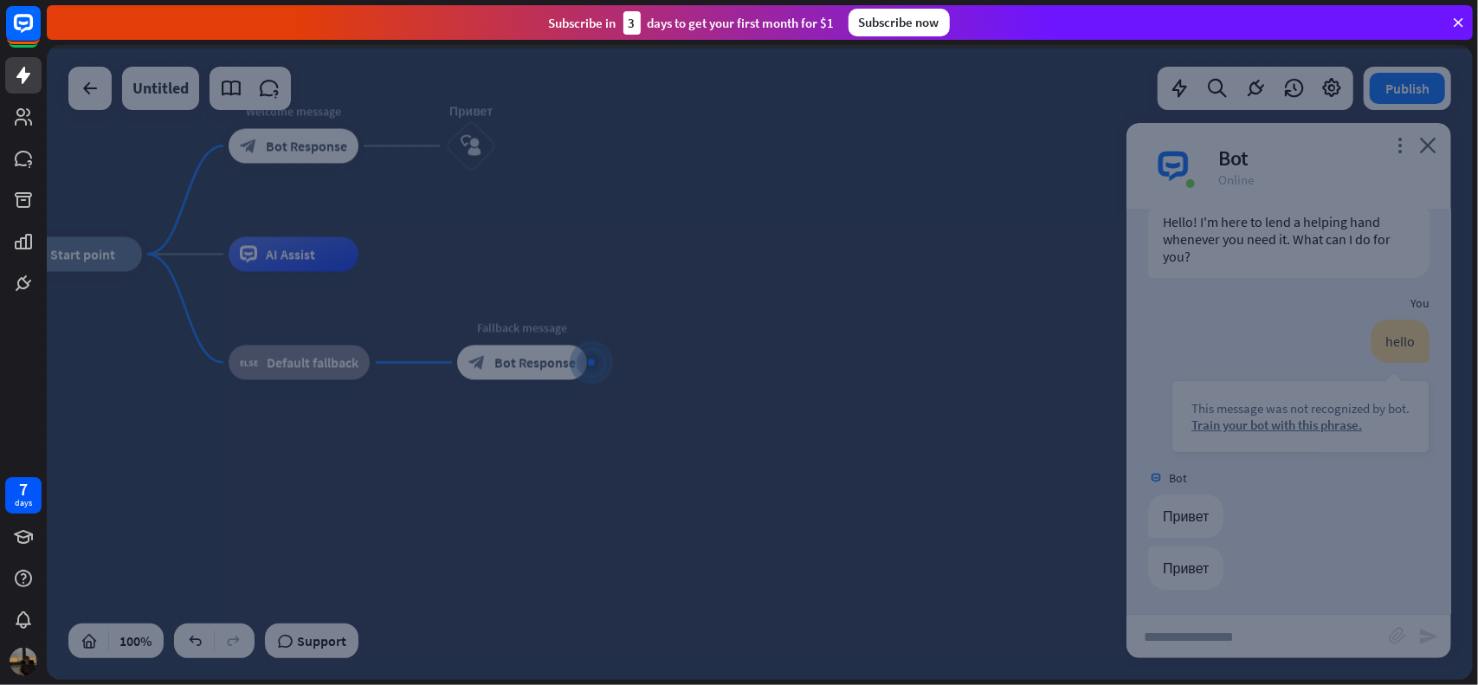
click at [475, 150] on div at bounding box center [760, 362] width 1426 height 635
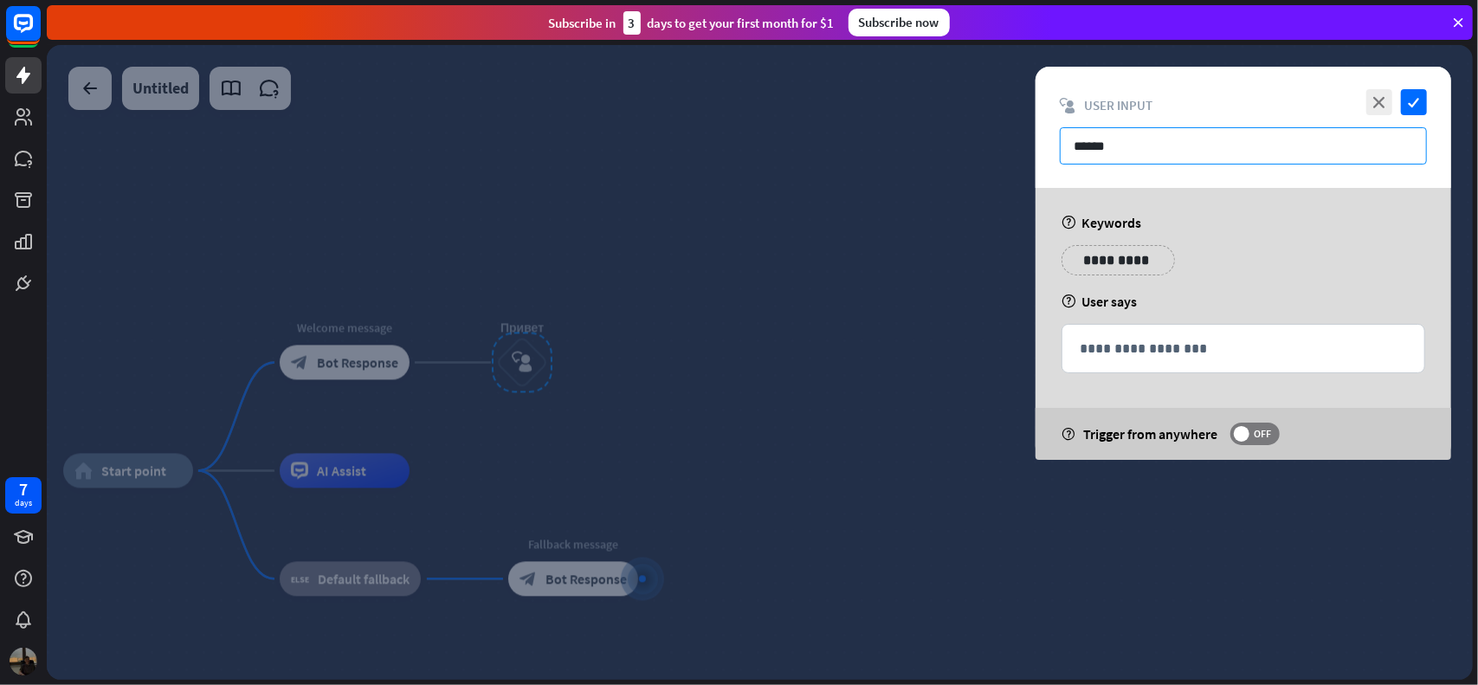
drag, startPoint x: 1159, startPoint y: 146, endPoint x: 999, endPoint y: 148, distance: 159.3
click at [999, 148] on div "**********" at bounding box center [760, 362] width 1426 height 635
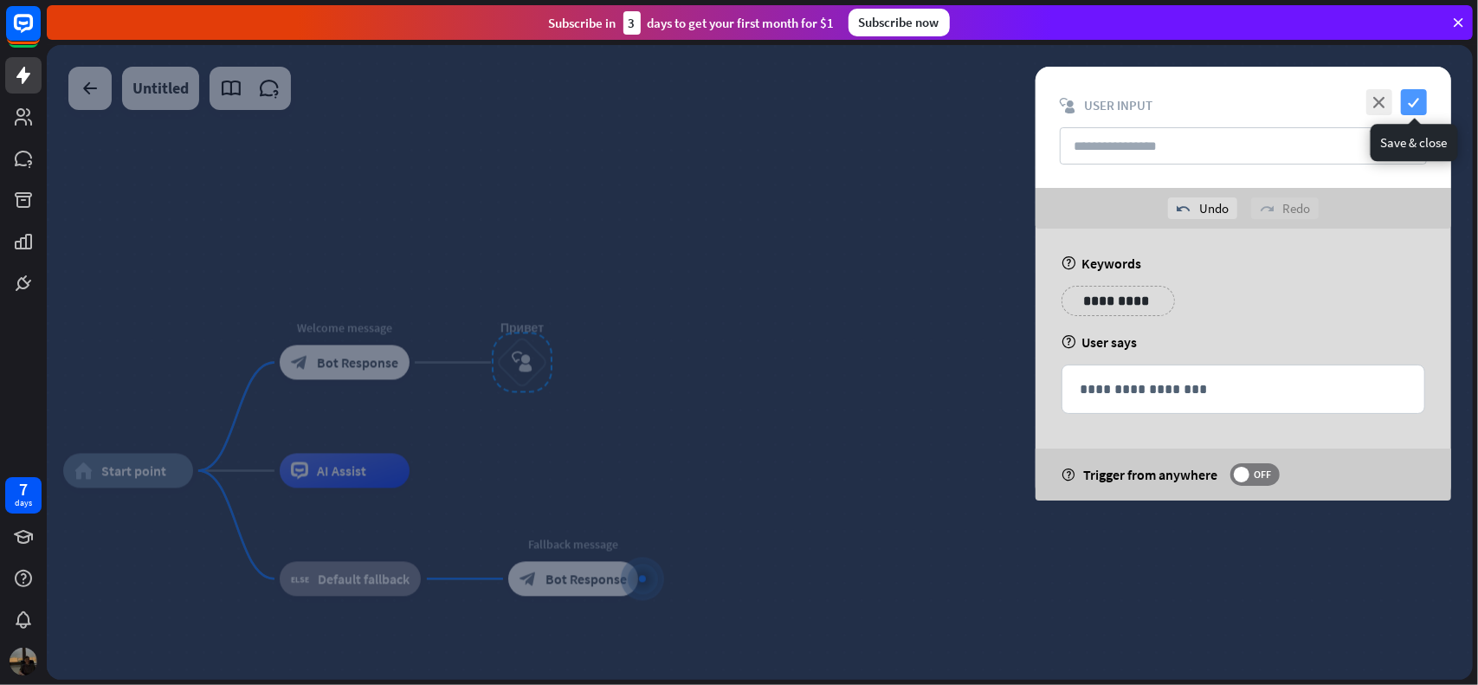
click at [1403, 110] on icon "check" at bounding box center [1414, 102] width 26 height 26
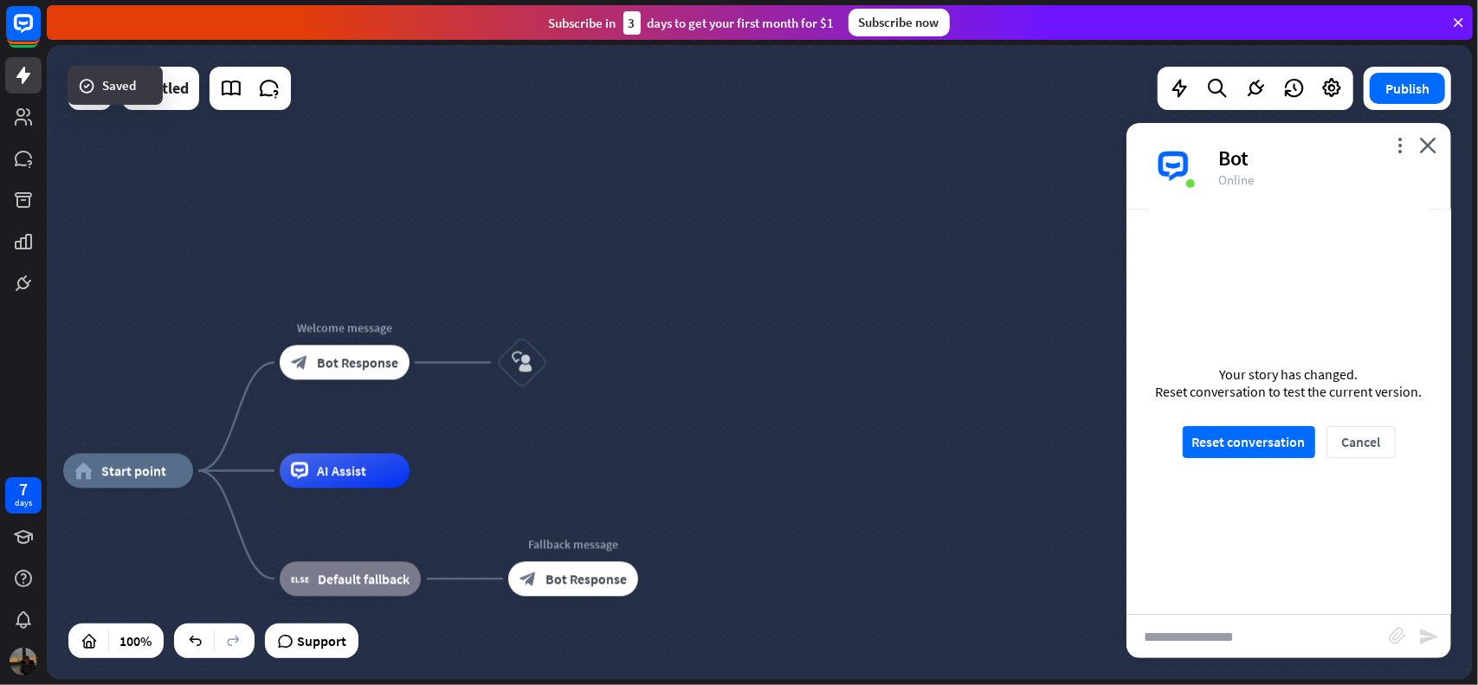
click at [948, 337] on div "home_2 Start point Welcome message block_bot_response Bot Response Привет block…" at bounding box center [760, 362] width 1426 height 635
click at [1239, 632] on input "text" at bounding box center [1258, 636] width 262 height 43
type input "*****"
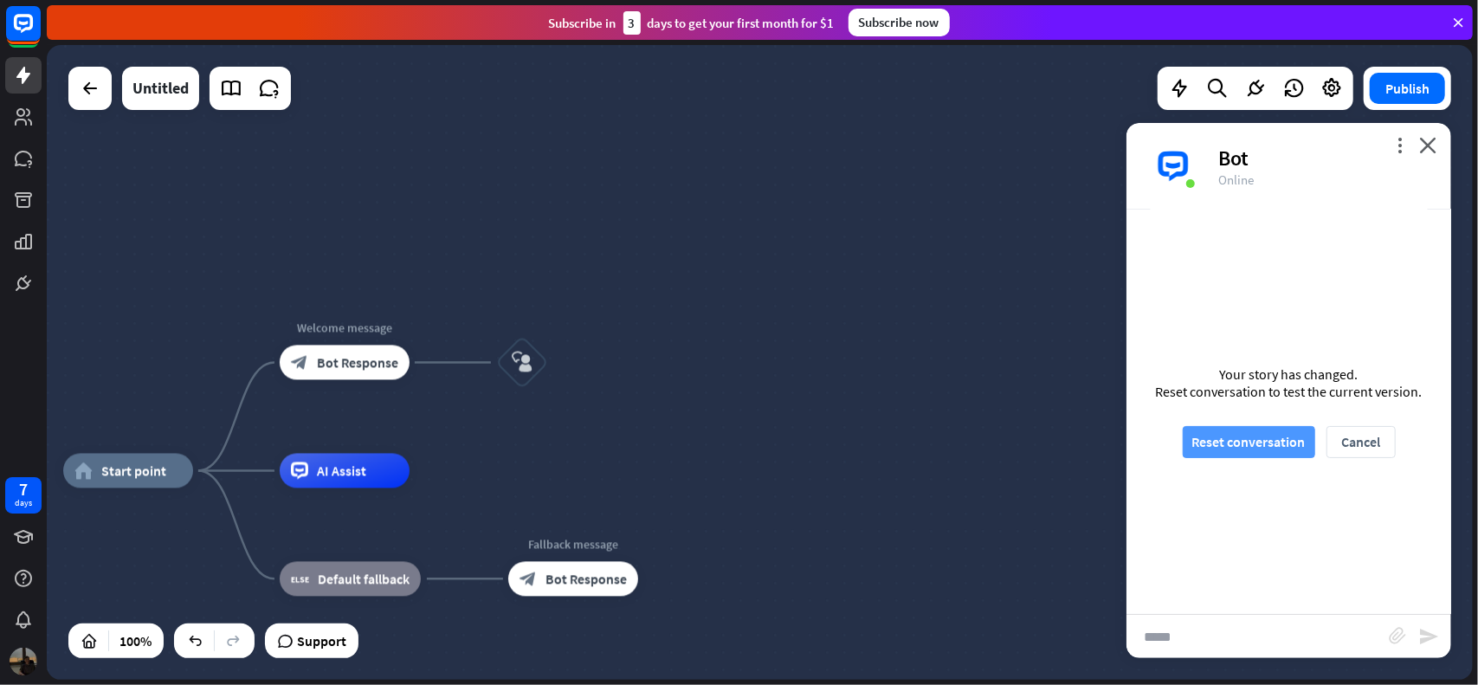
click at [1259, 451] on button "Reset conversation" at bounding box center [1249, 442] width 132 height 32
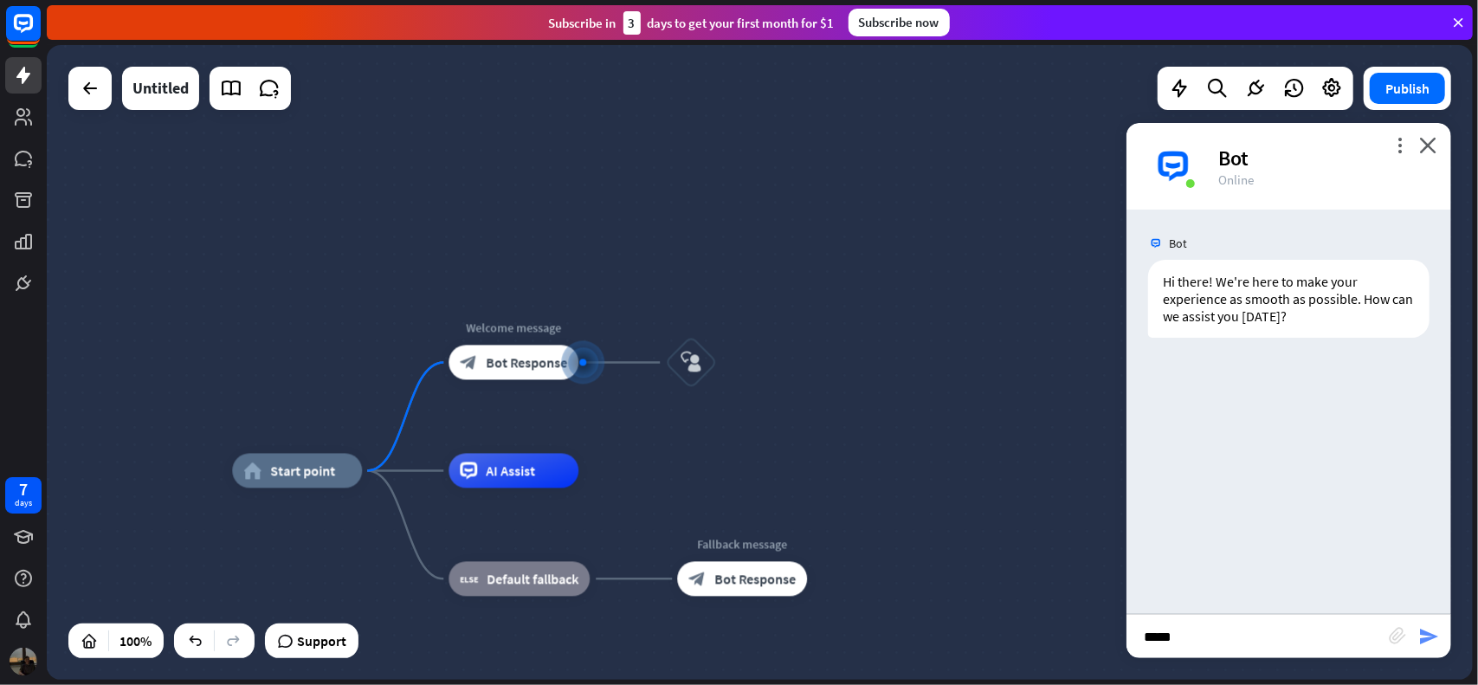
click at [1424, 641] on icon "send" at bounding box center [1428, 636] width 21 height 21
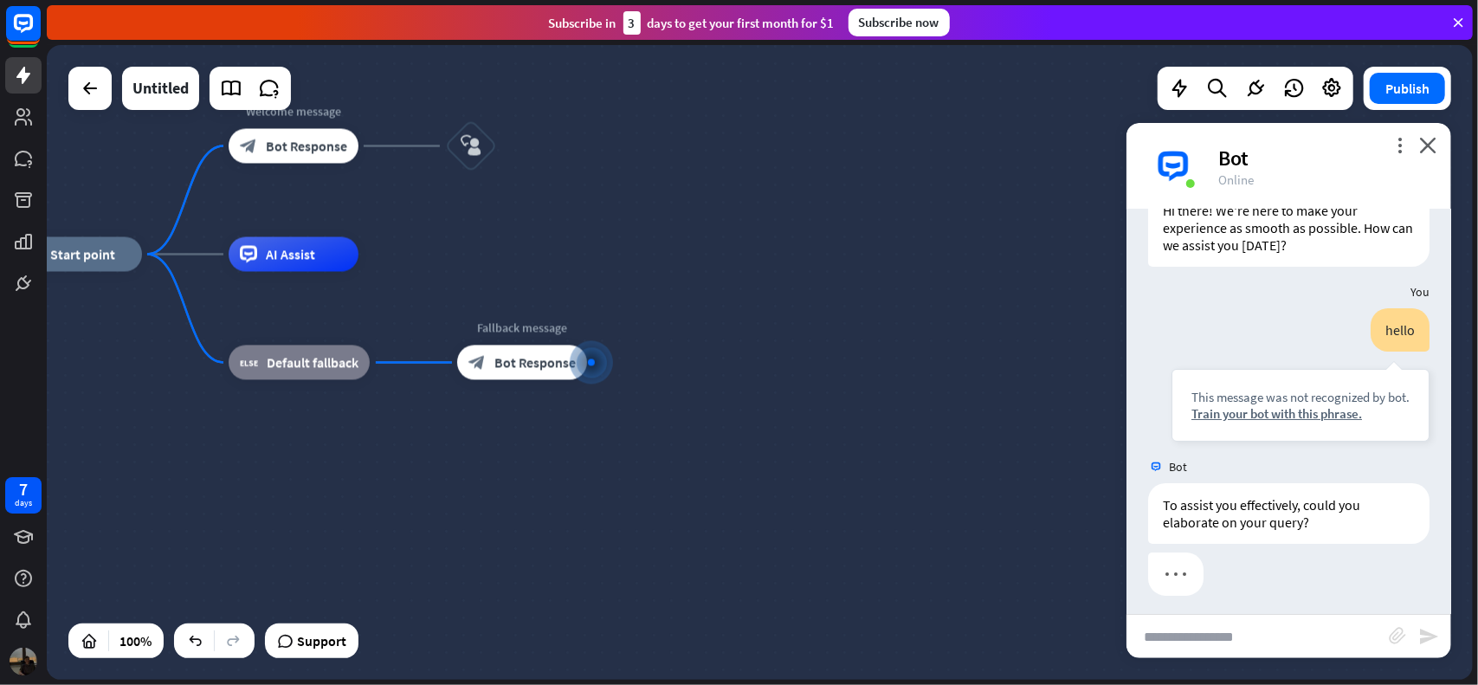
scroll to position [77, 0]
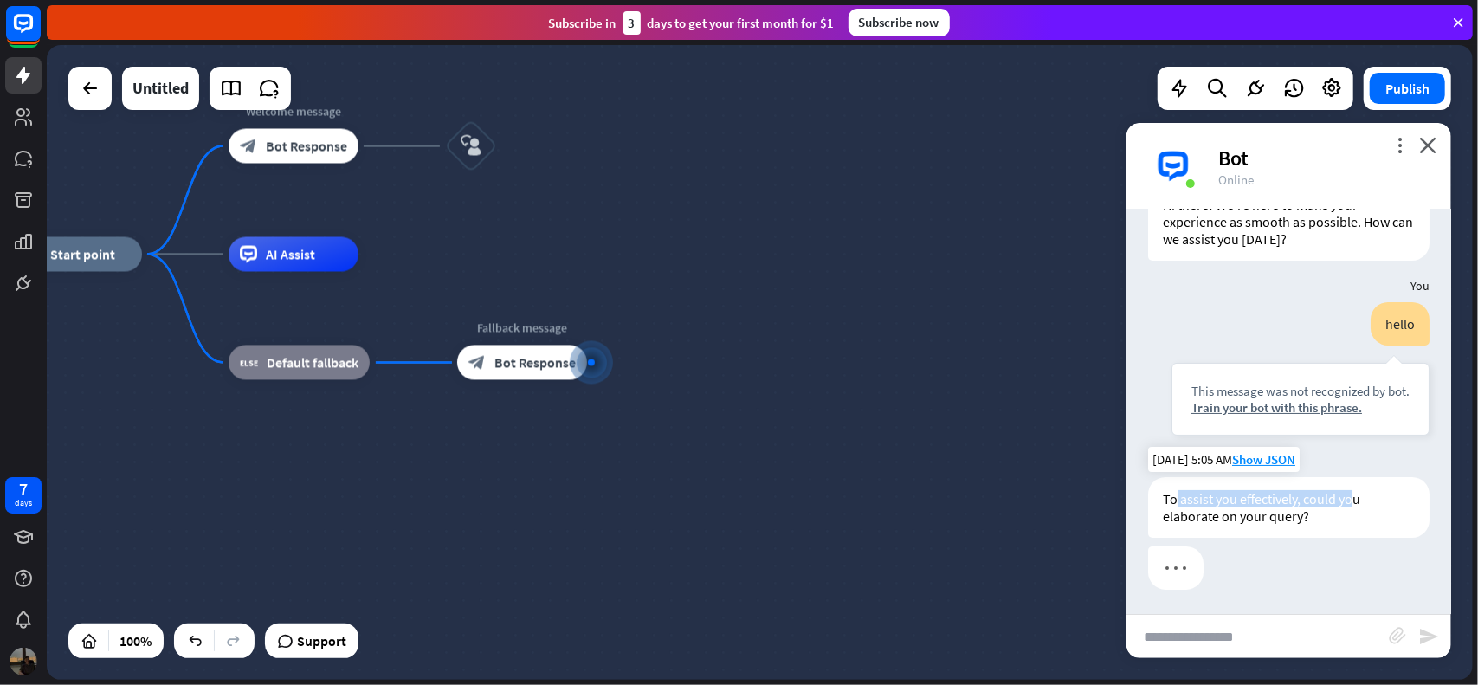
drag, startPoint x: 1173, startPoint y: 498, endPoint x: 1349, endPoint y: 498, distance: 175.8
click at [1349, 498] on div "To assist you effectively, could you elaborate on your query?" at bounding box center [1288, 507] width 281 height 61
click at [1286, 518] on div "To assist you effectively, could you elaborate on your query?" at bounding box center [1288, 507] width 281 height 61
click at [1219, 638] on input "text" at bounding box center [1258, 636] width 262 height 43
type input "*********"
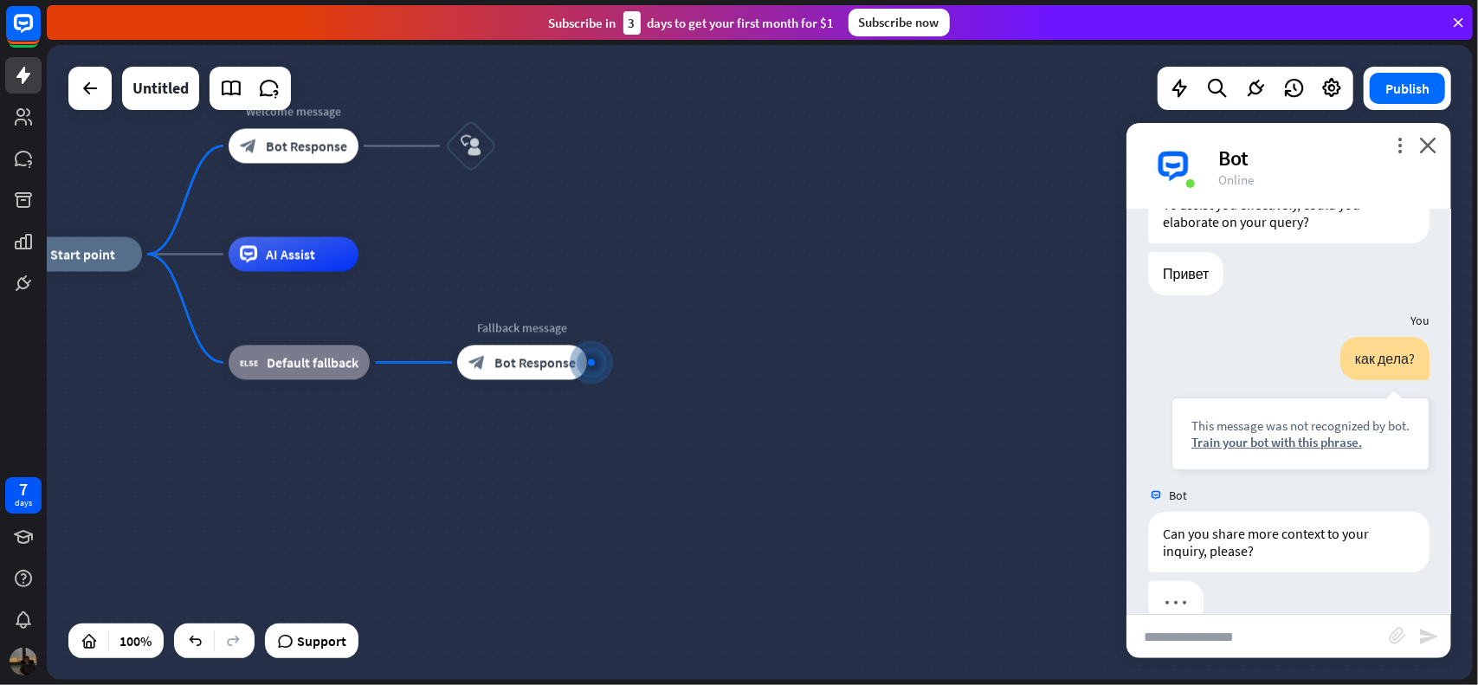
scroll to position [405, 0]
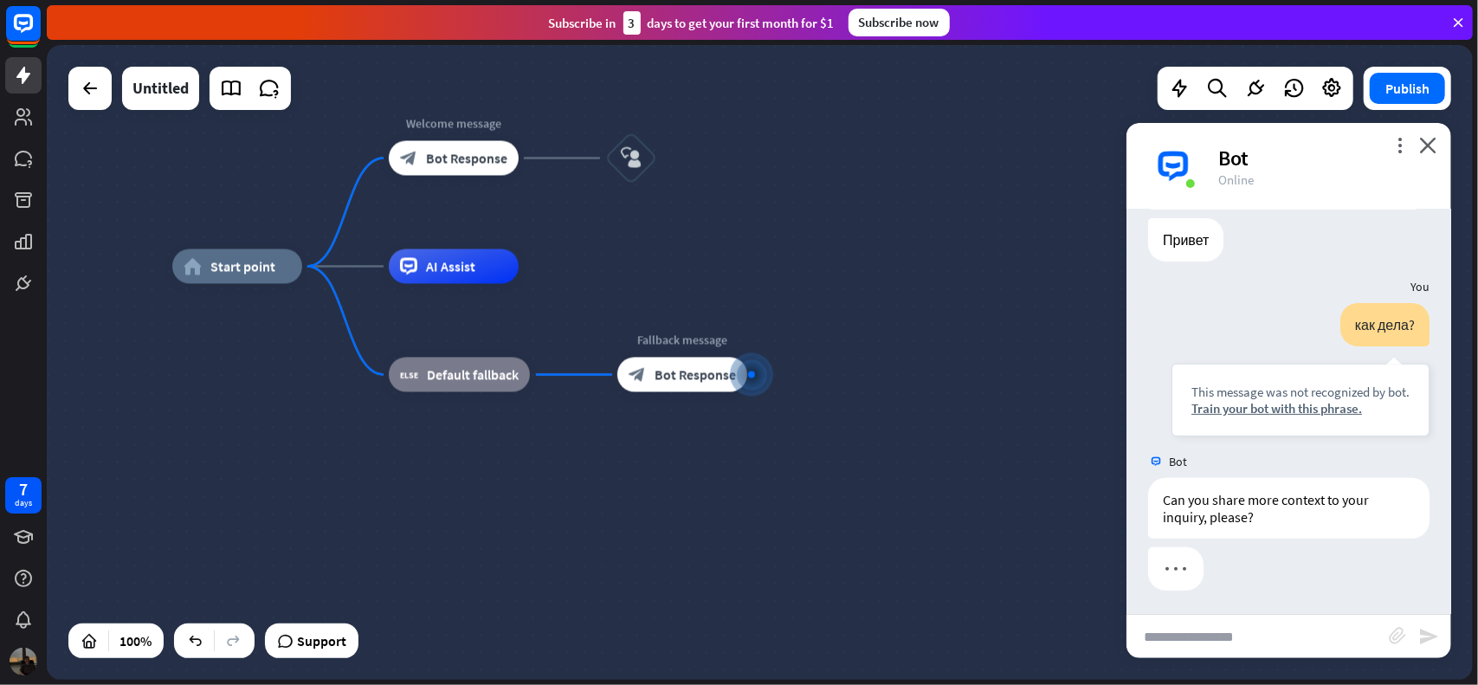
drag, startPoint x: 939, startPoint y: 468, endPoint x: 1102, endPoint y: 482, distance: 164.2
click at [1102, 482] on div "home_2 Start point Welcome message block_bot_response Bot Response block_user_i…" at bounding box center [885, 584] width 1426 height 635
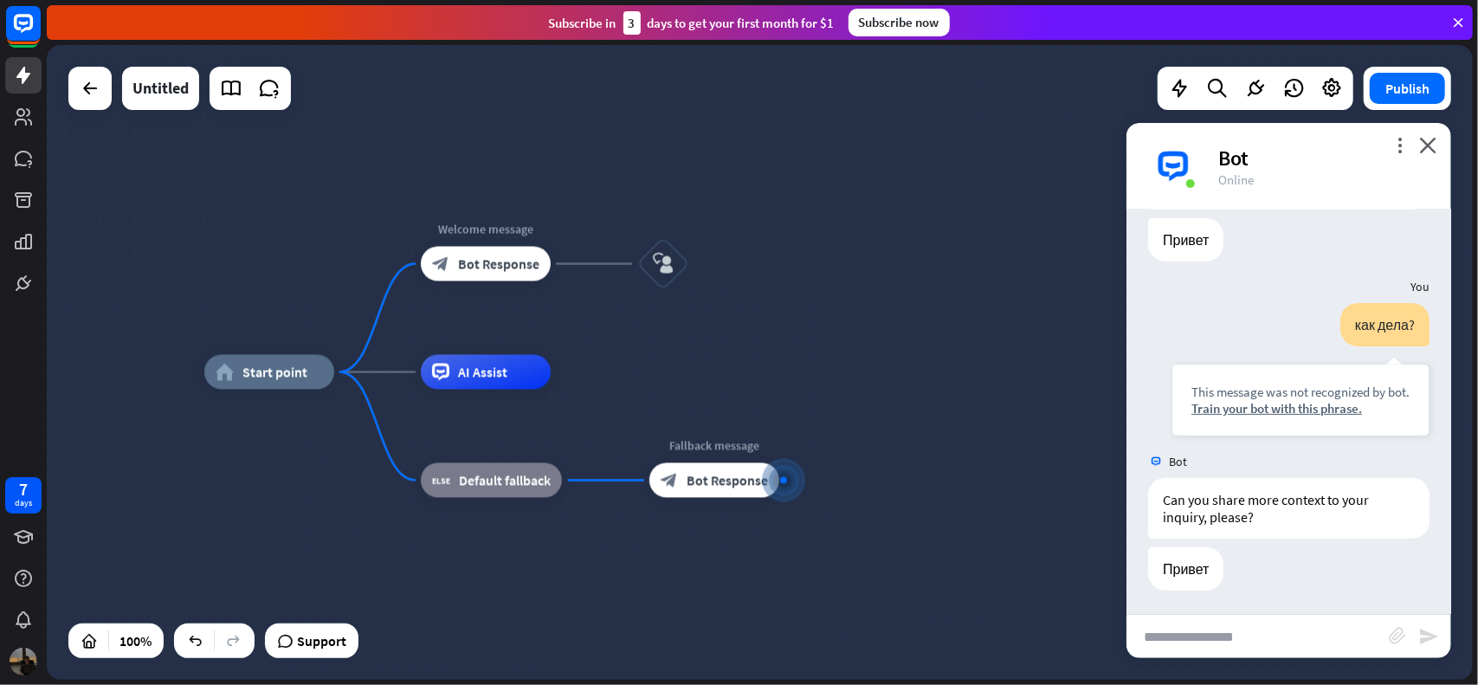
drag, startPoint x: 924, startPoint y: 319, endPoint x: 952, endPoint y: 420, distance: 105.0
click at [952, 420] on div "home_2 Start point Welcome message block_bot_response Bot Response block_user_i…" at bounding box center [917, 689] width 1426 height 635
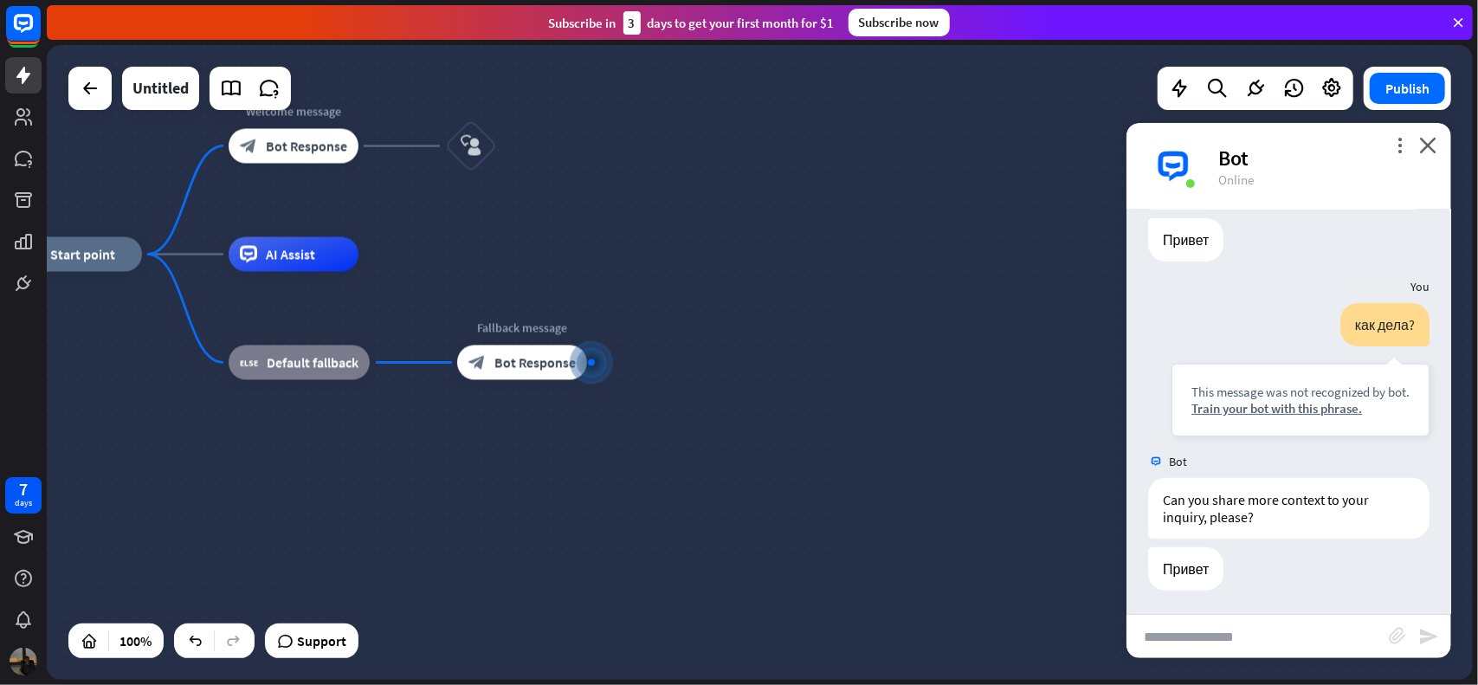
drag, startPoint x: 755, startPoint y: 402, endPoint x: 840, endPoint y: 425, distance: 88.0
click at [840, 425] on div "home_2 Start point Welcome message block_bot_response Bot Response block_user_i…" at bounding box center [725, 572] width 1426 height 635
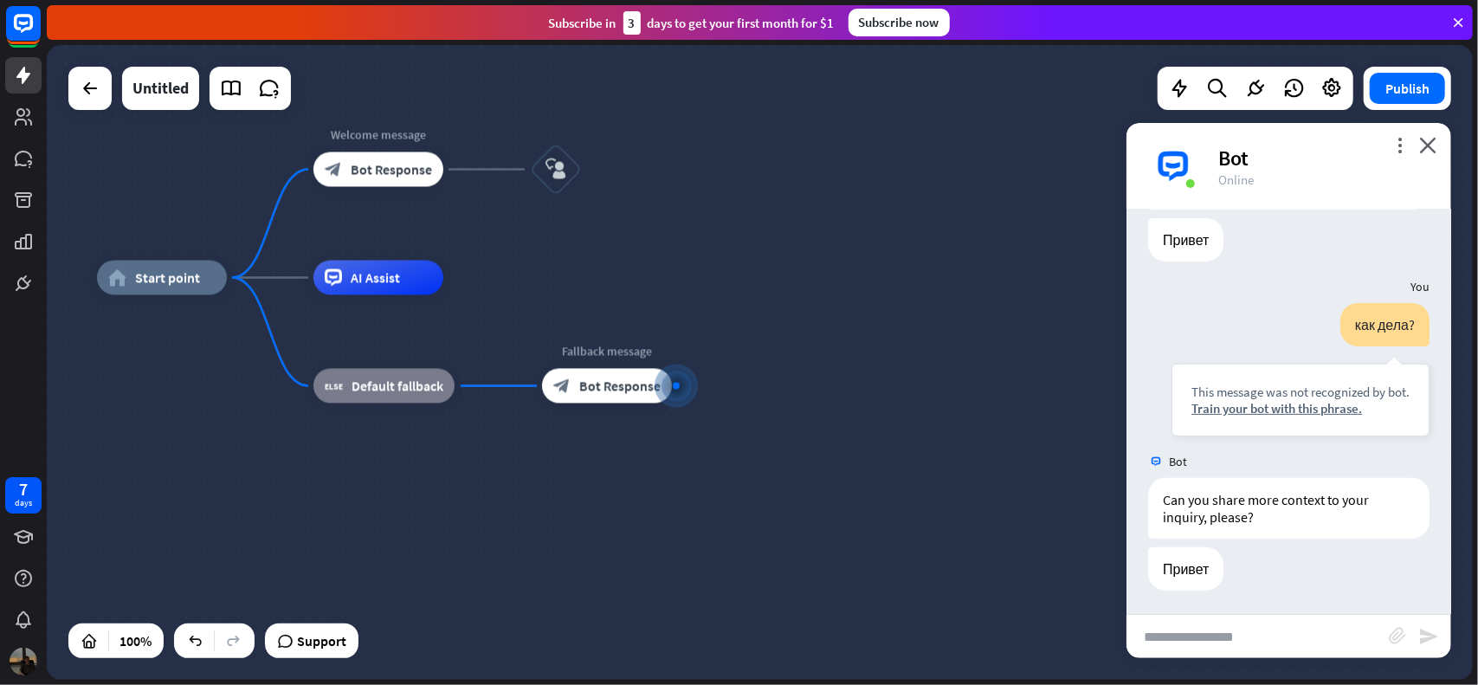
click at [1207, 642] on input "text" at bounding box center [1258, 636] width 262 height 43
type input "*"
type input "**********"
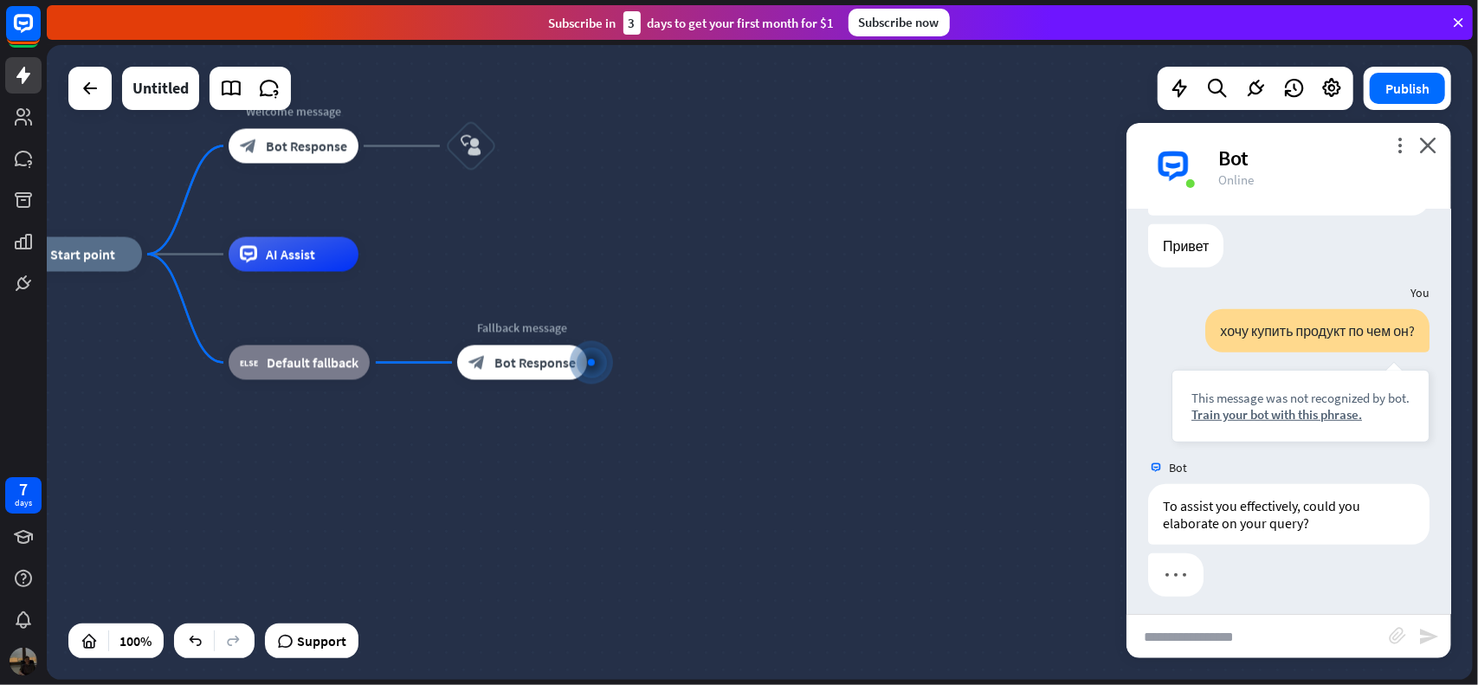
scroll to position [734, 0]
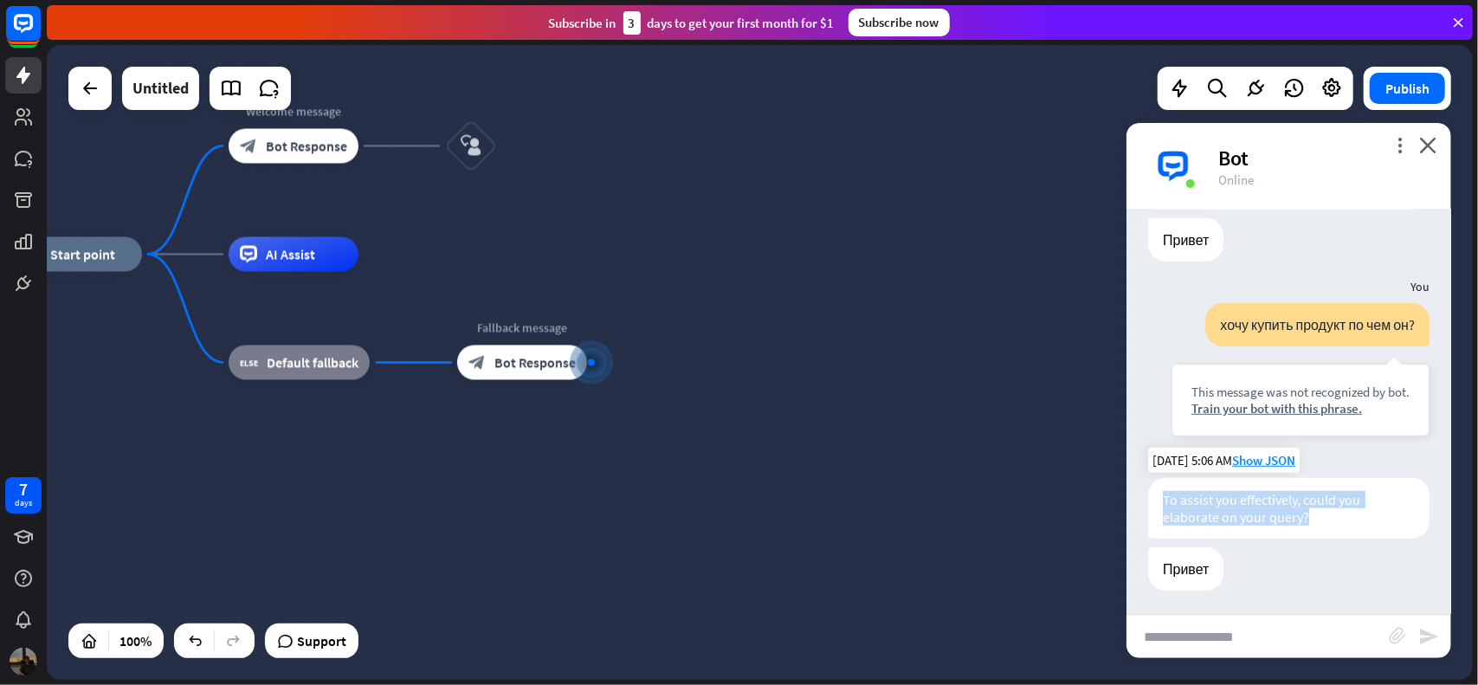
drag, startPoint x: 1320, startPoint y: 517, endPoint x: 1162, endPoint y: 495, distance: 159.1
click at [1162, 495] on div "To assist you effectively, could you elaborate on your query?" at bounding box center [1288, 508] width 281 height 61
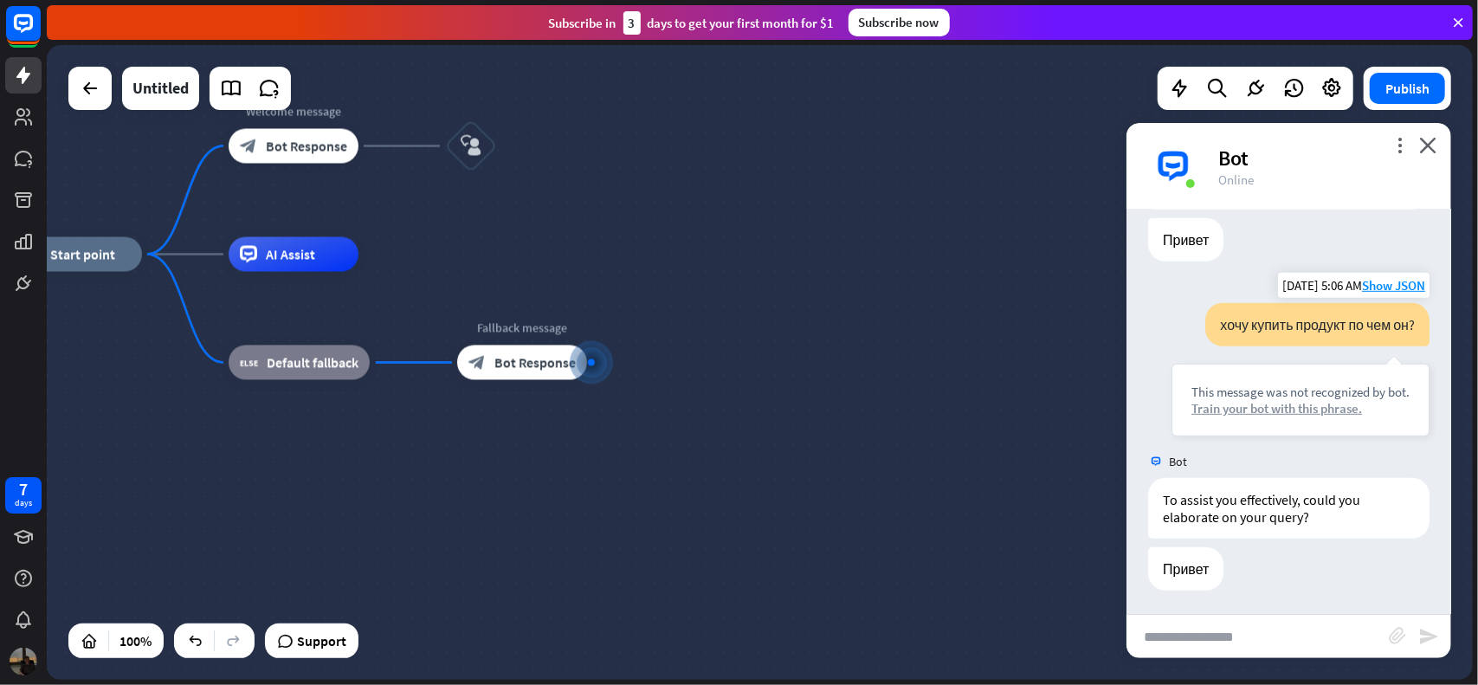
click at [1297, 411] on div "Train your bot with this phrase." at bounding box center [1301, 408] width 218 height 16
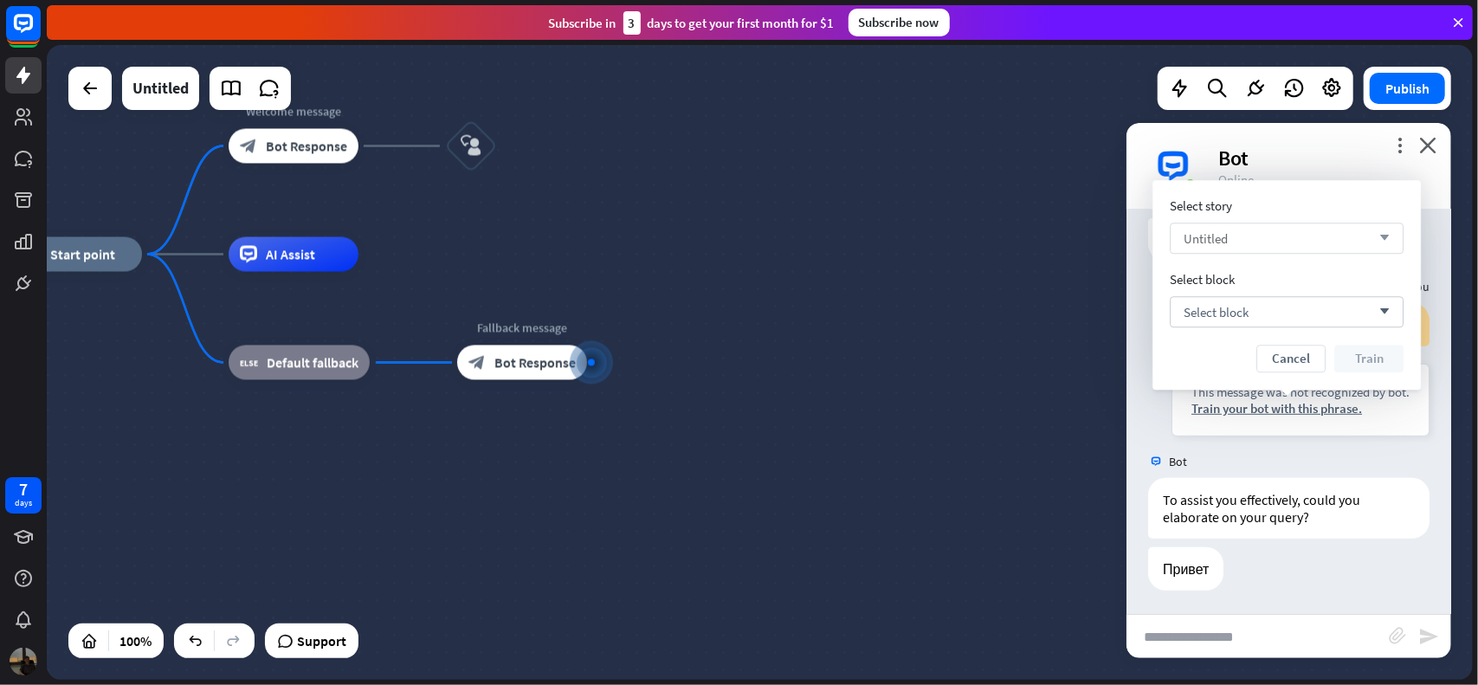
click at [1221, 236] on span "Untitled" at bounding box center [1206, 238] width 44 height 16
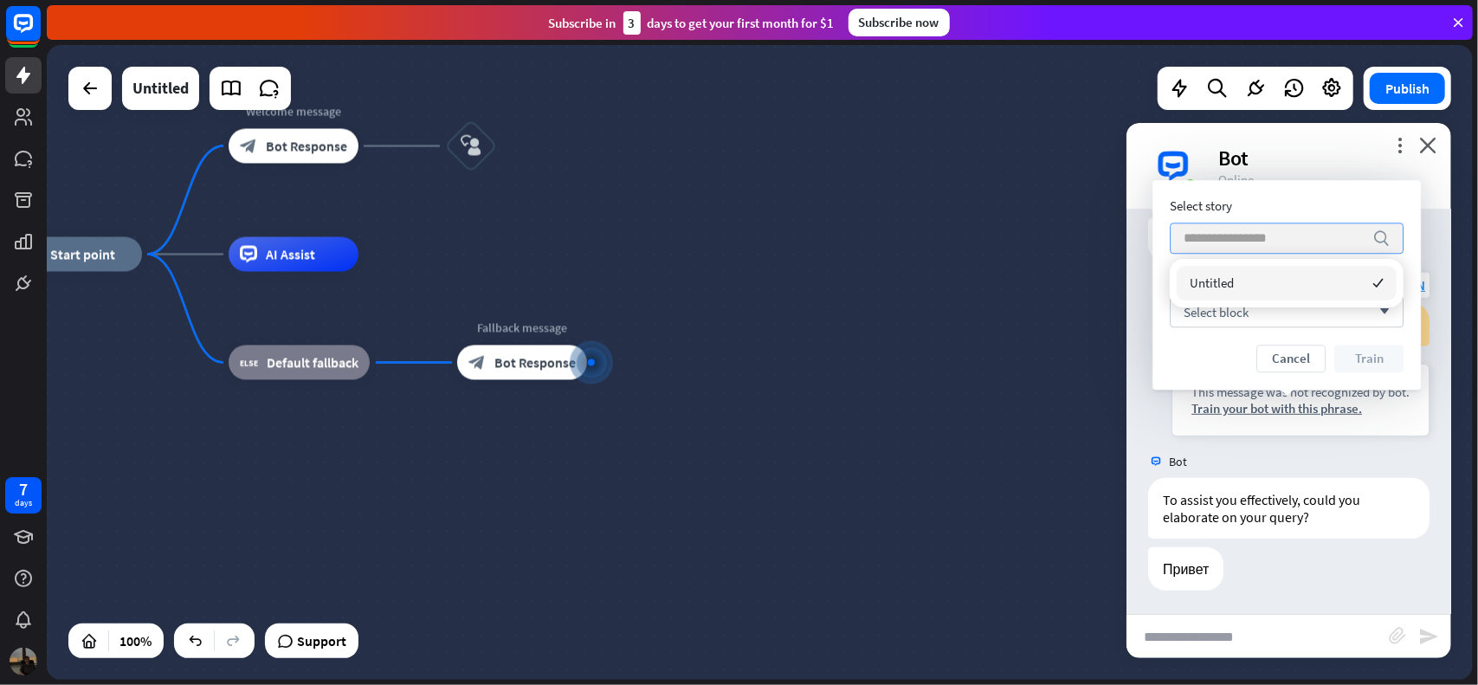
click at [1257, 422] on div "This message was not recognized by bot. Train your bot with this phrase." at bounding box center [1301, 400] width 258 height 73
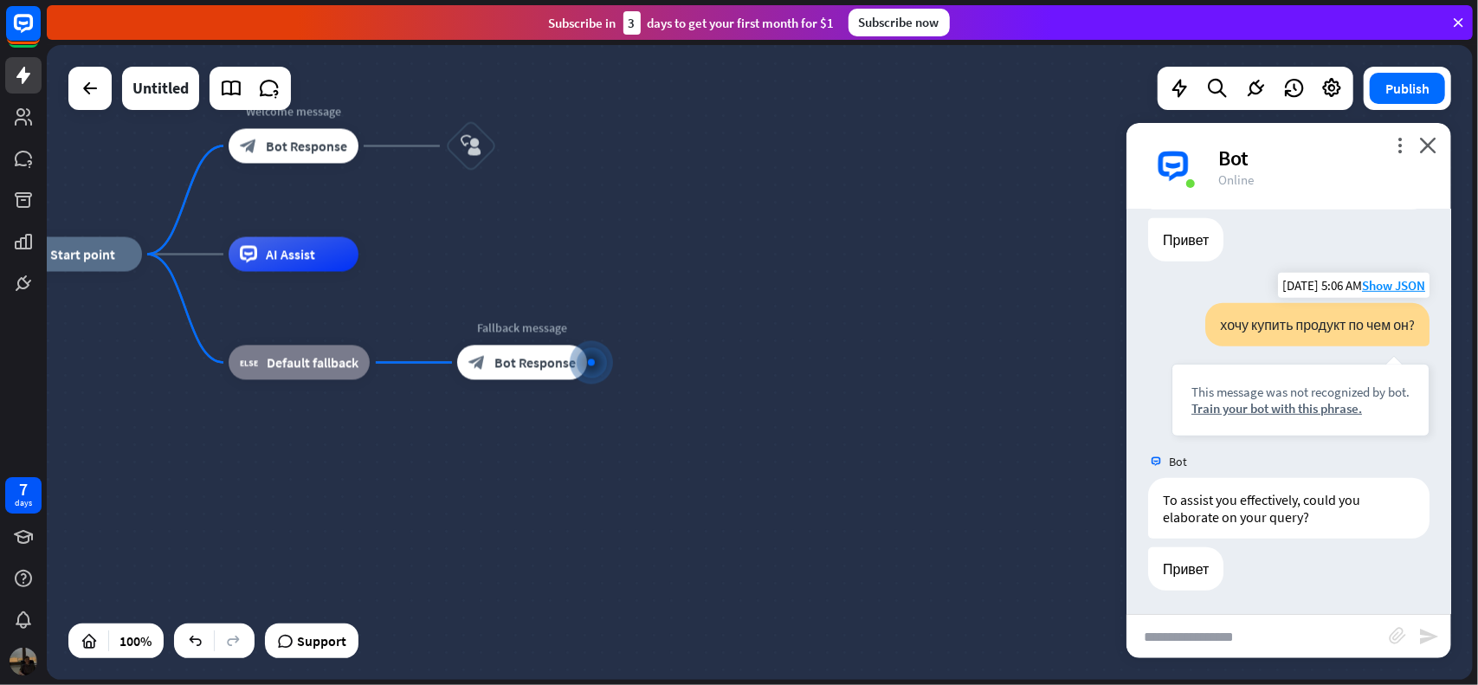
click at [1332, 325] on div "хочу купить продукт по чем он?" at bounding box center [1317, 324] width 224 height 43
click at [1233, 572] on div "Привет [DATE] 5:06 AM Show JSON" at bounding box center [1289, 573] width 325 height 52
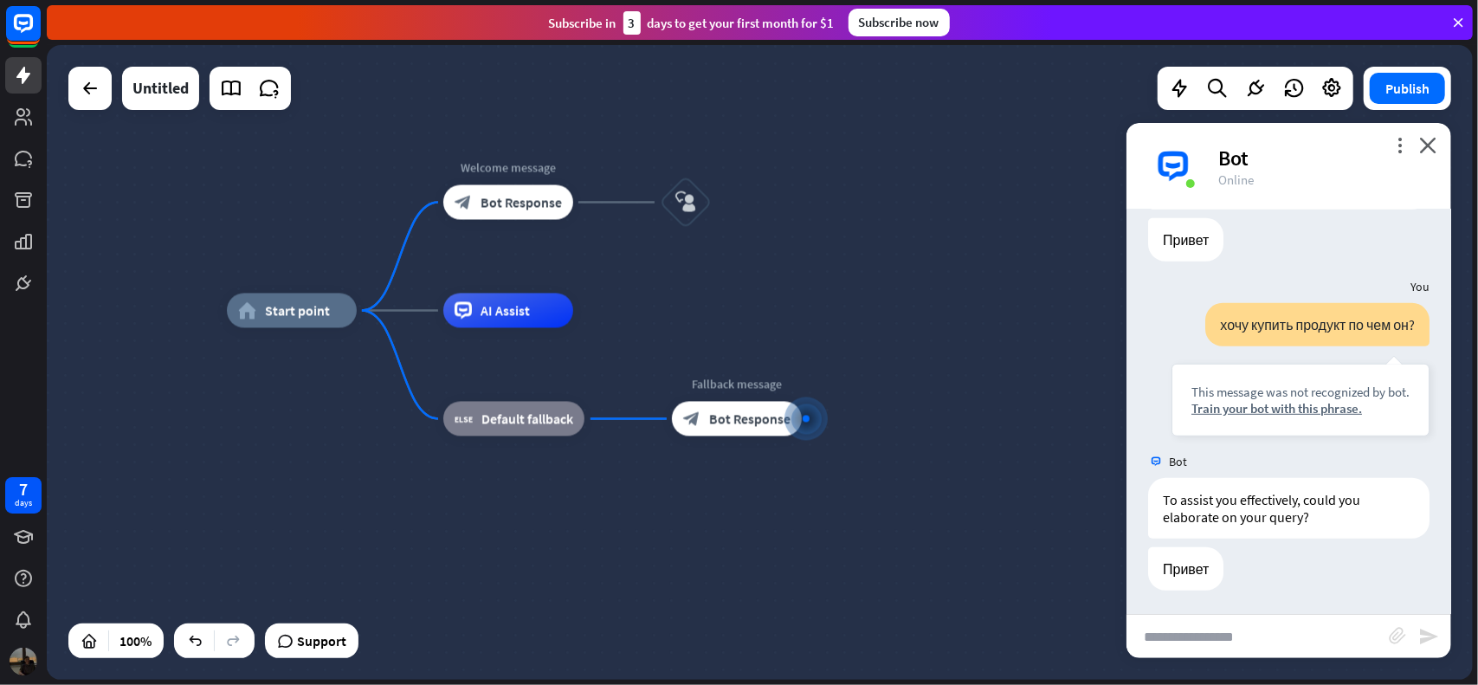
drag, startPoint x: 525, startPoint y: 276, endPoint x: 759, endPoint y: 337, distance: 241.5
click at [759, 337] on div "home_2 Start point Welcome message block_bot_response Bot Response block_user_i…" at bounding box center [940, 628] width 1426 height 635
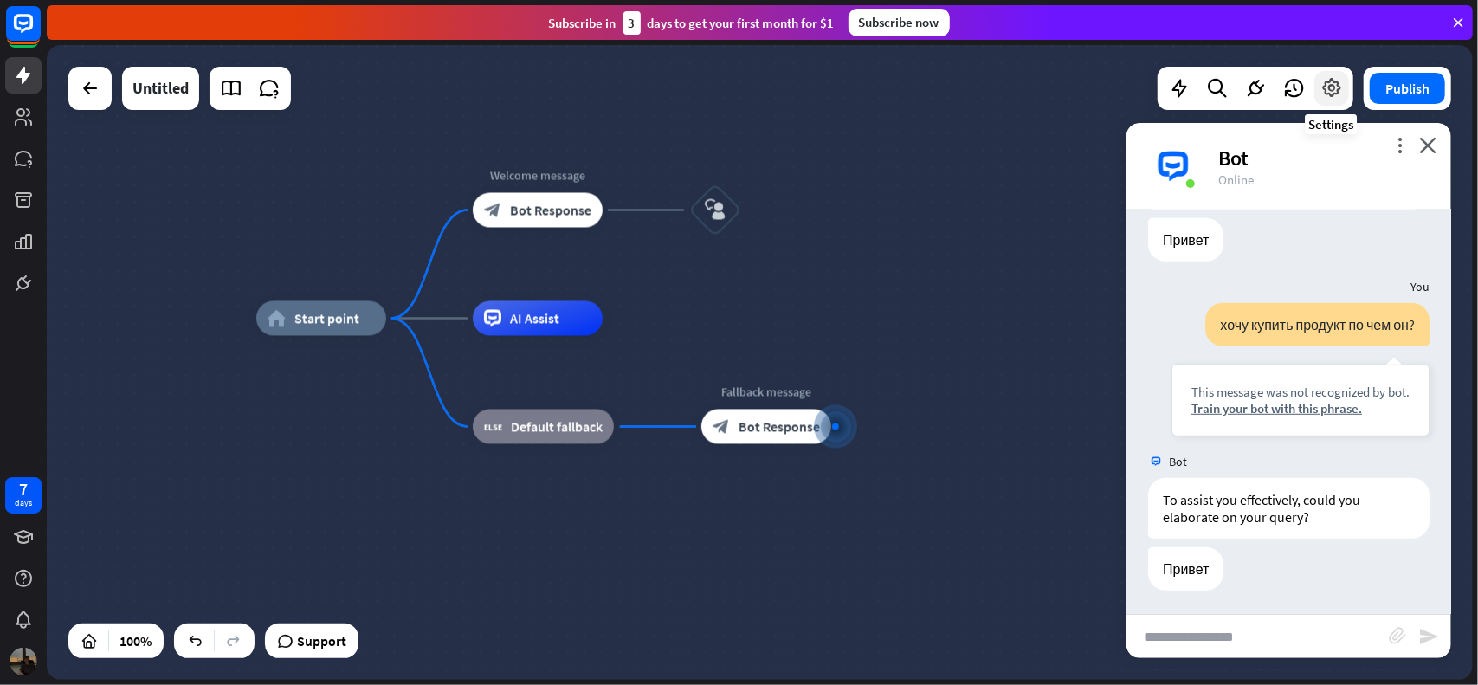
click at [1328, 95] on icon at bounding box center [1332, 88] width 23 height 23
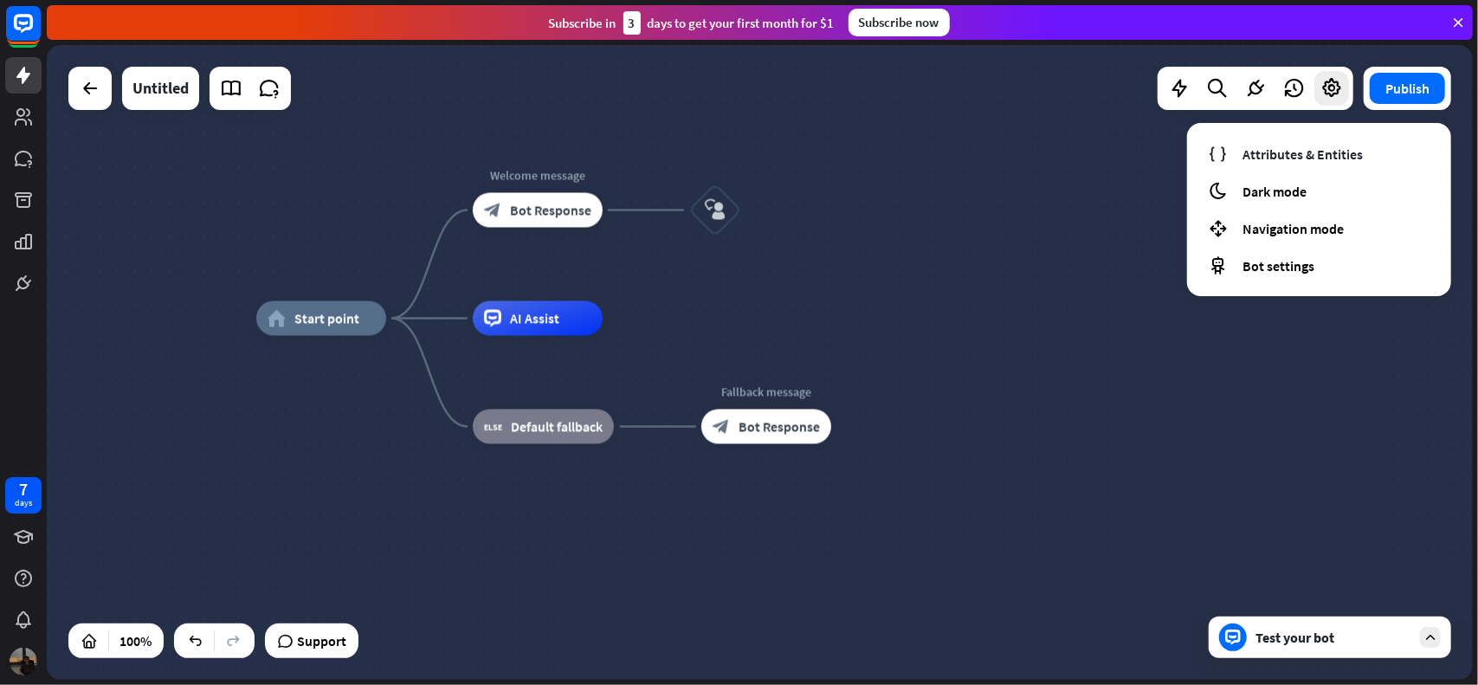
click at [1022, 193] on div "home_2 Start point Welcome message block_bot_response Bot Response block_user_i…" at bounding box center [760, 362] width 1426 height 635
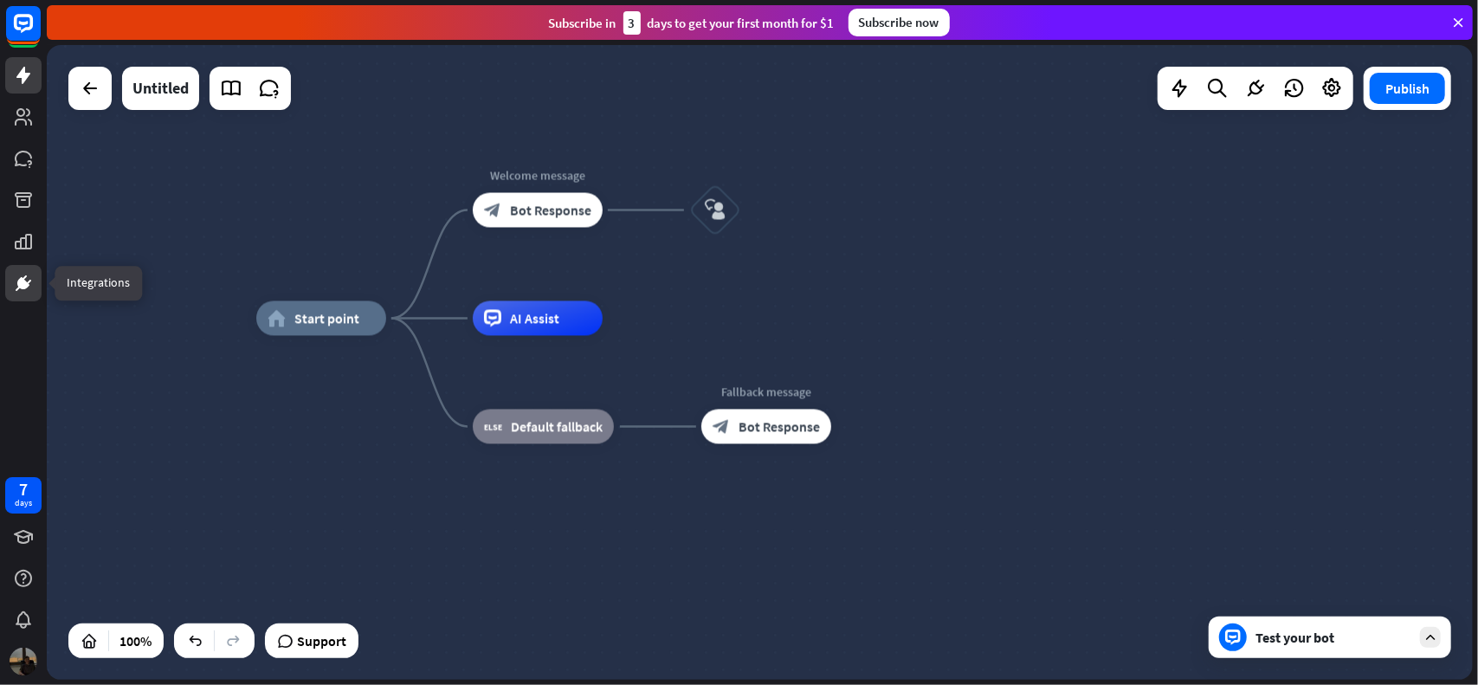
click at [30, 274] on icon at bounding box center [23, 283] width 21 height 21
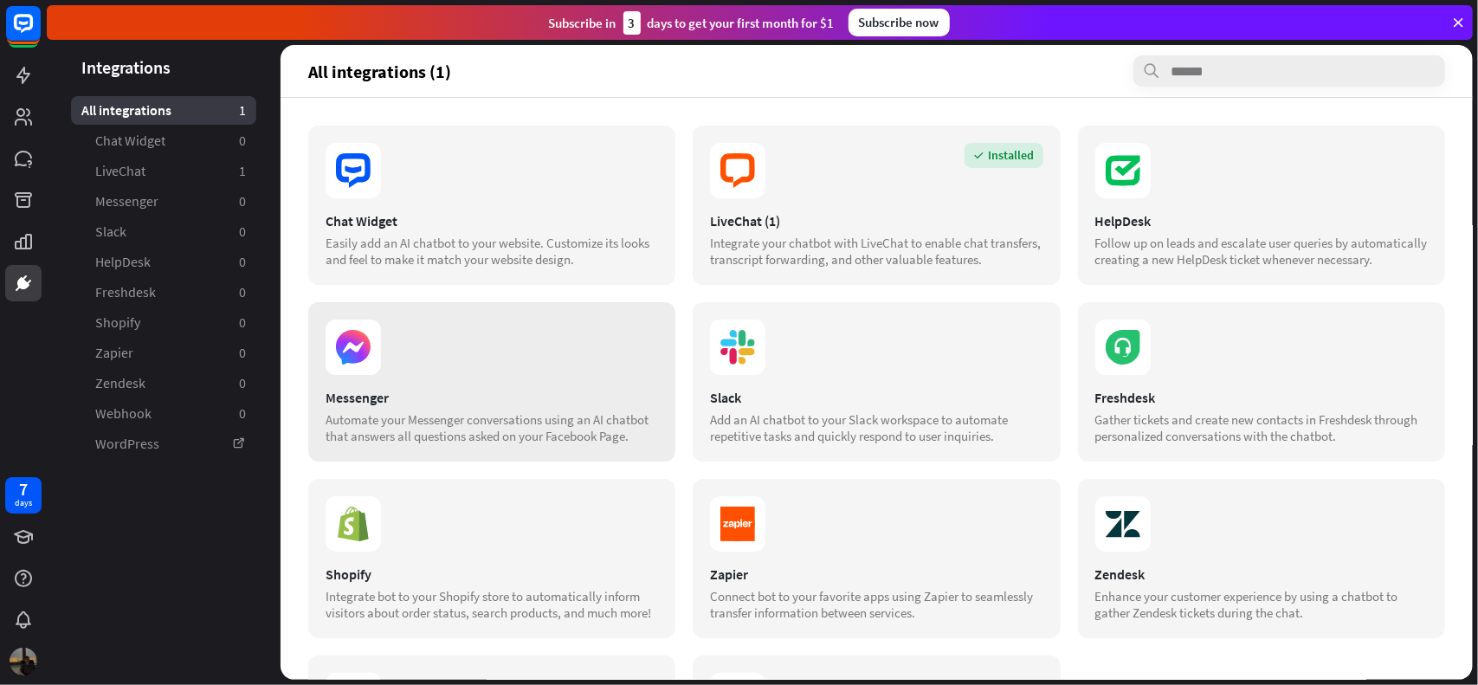
click at [404, 431] on div "Automate your Messenger conversations using an AI chatbot that answers all ques…" at bounding box center [492, 427] width 333 height 33
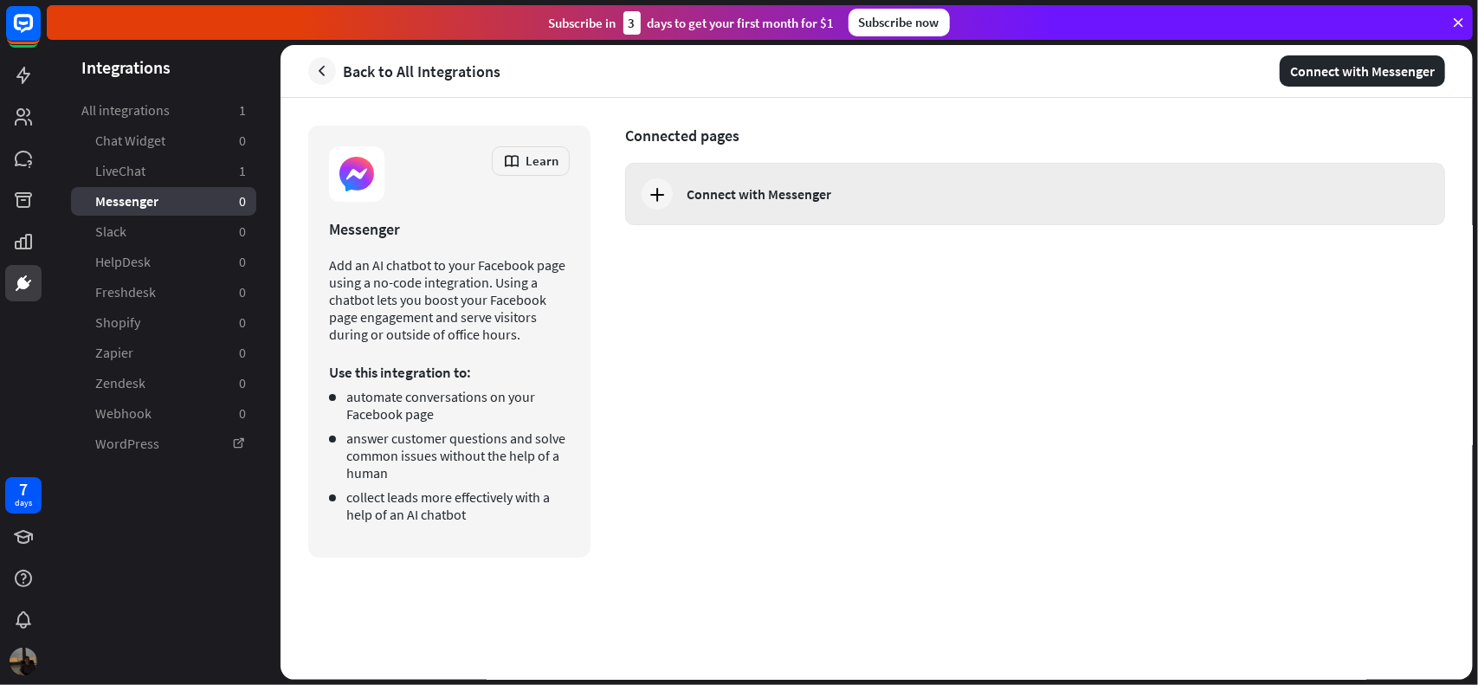
click at [714, 196] on div "Connect with Messenger" at bounding box center [759, 193] width 145 height 17
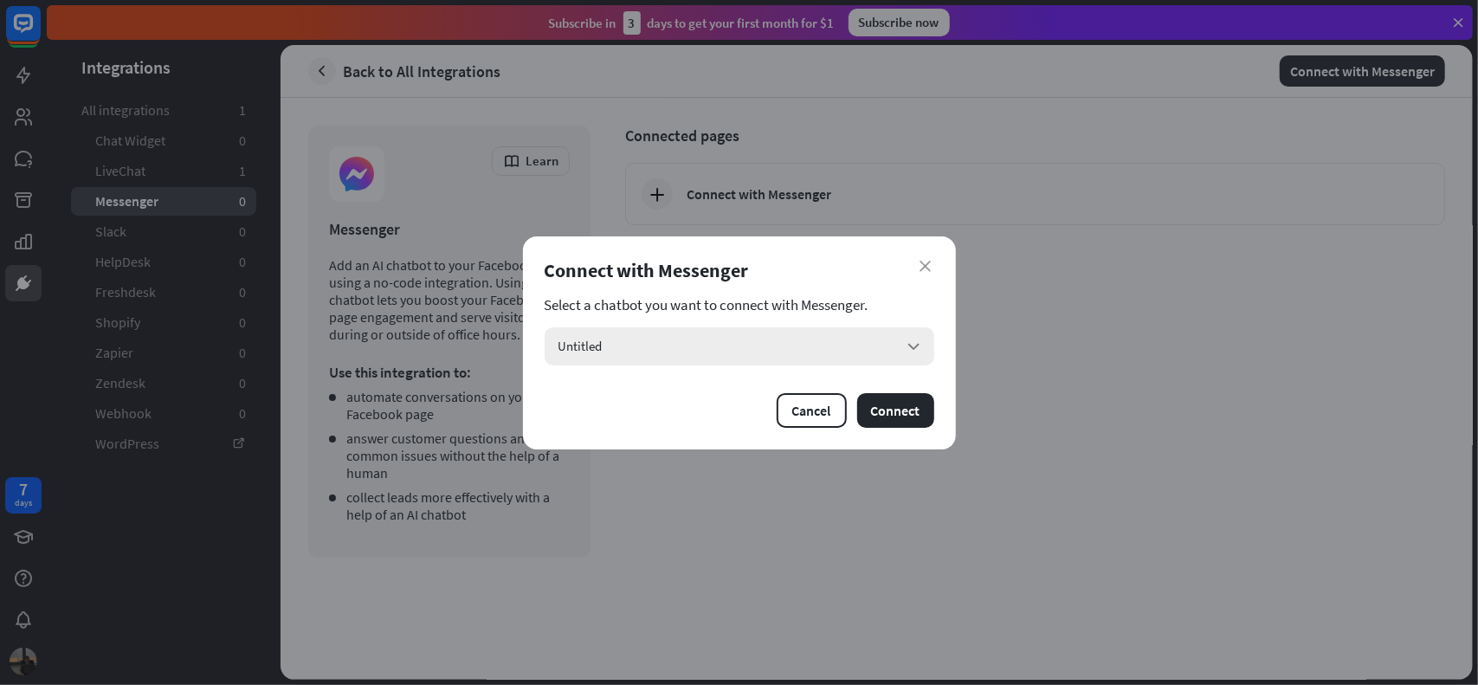
click at [882, 357] on div "Untitled arrow_down" at bounding box center [740, 346] width 390 height 38
click at [855, 403] on div "Untitled checked" at bounding box center [740, 394] width 376 height 35
click at [899, 419] on button "Connect" at bounding box center [895, 410] width 77 height 35
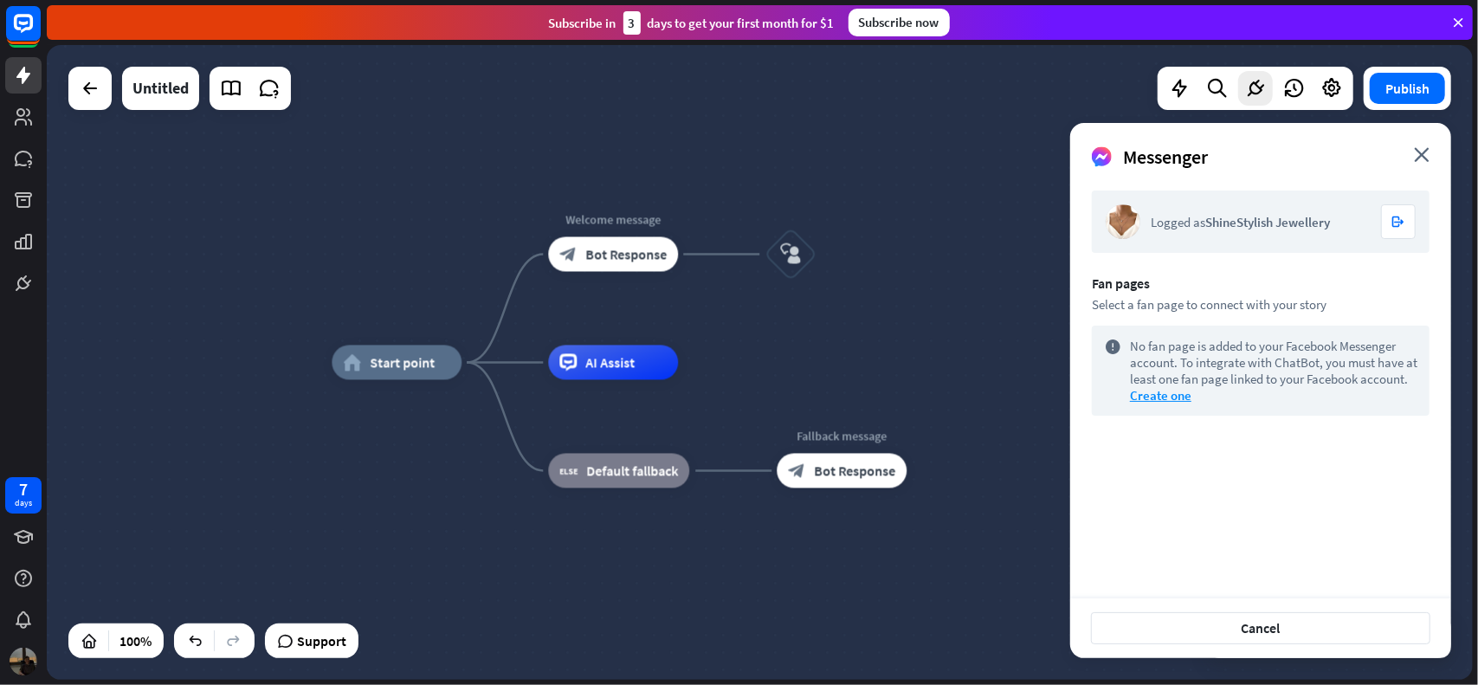
click at [1149, 303] on div "Select a fan page to connect with your story" at bounding box center [1261, 304] width 338 height 16
click at [1235, 625] on button "Cancel" at bounding box center [1260, 628] width 339 height 32
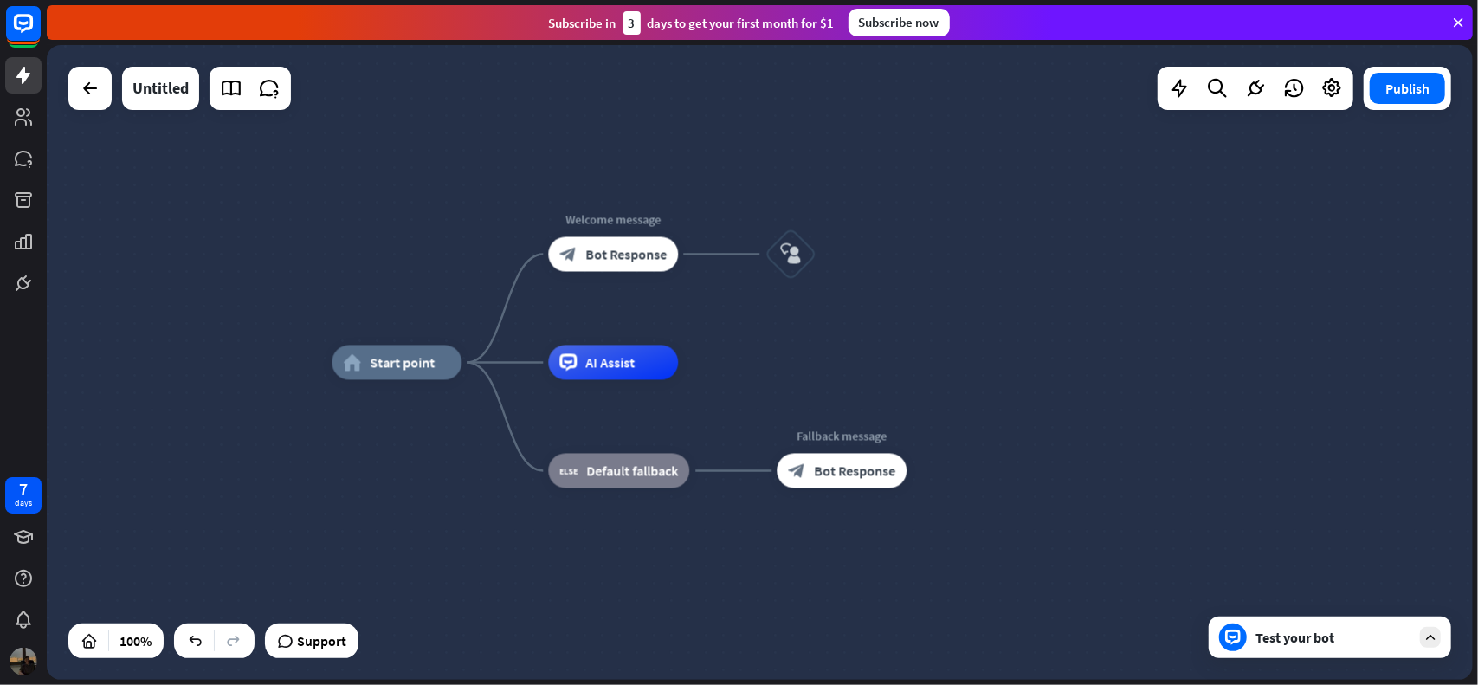
click at [1365, 631] on div "Test your bot" at bounding box center [1334, 637] width 156 height 17
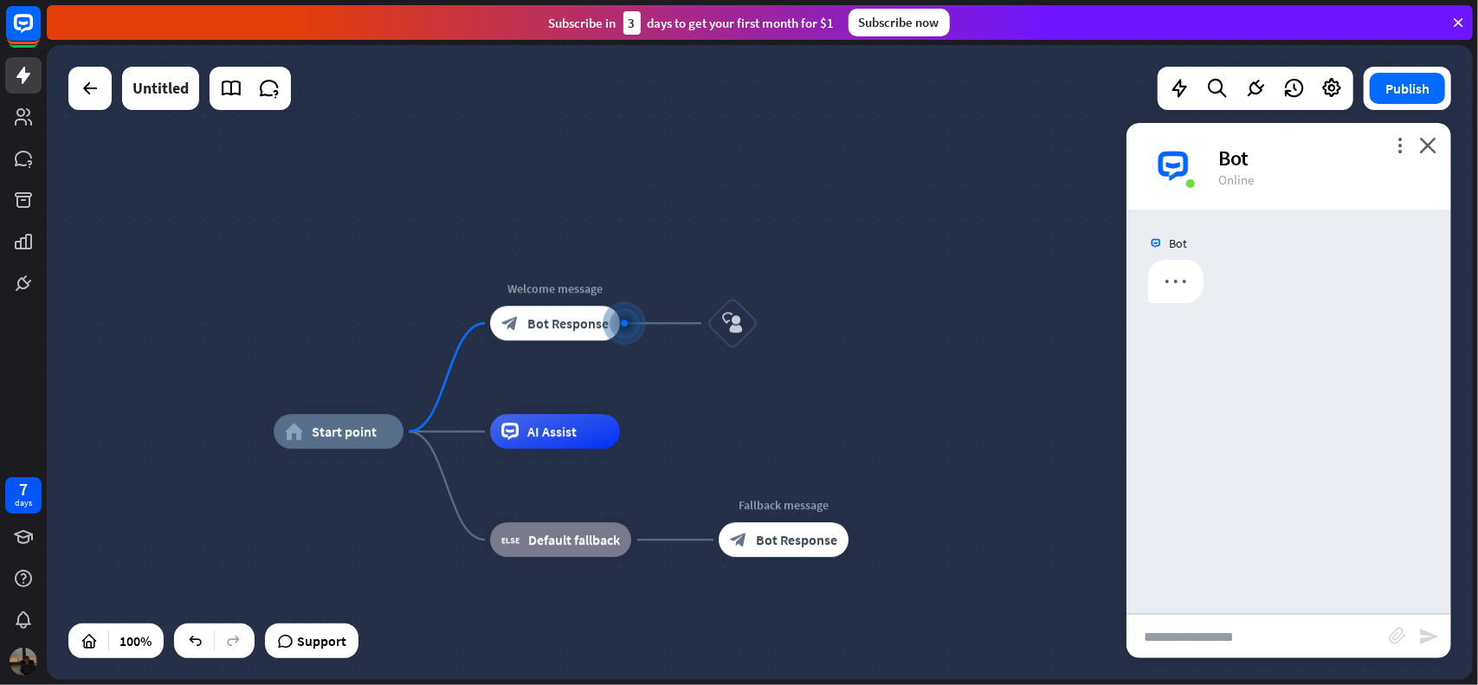
click at [1292, 639] on input "text" at bounding box center [1258, 636] width 262 height 43
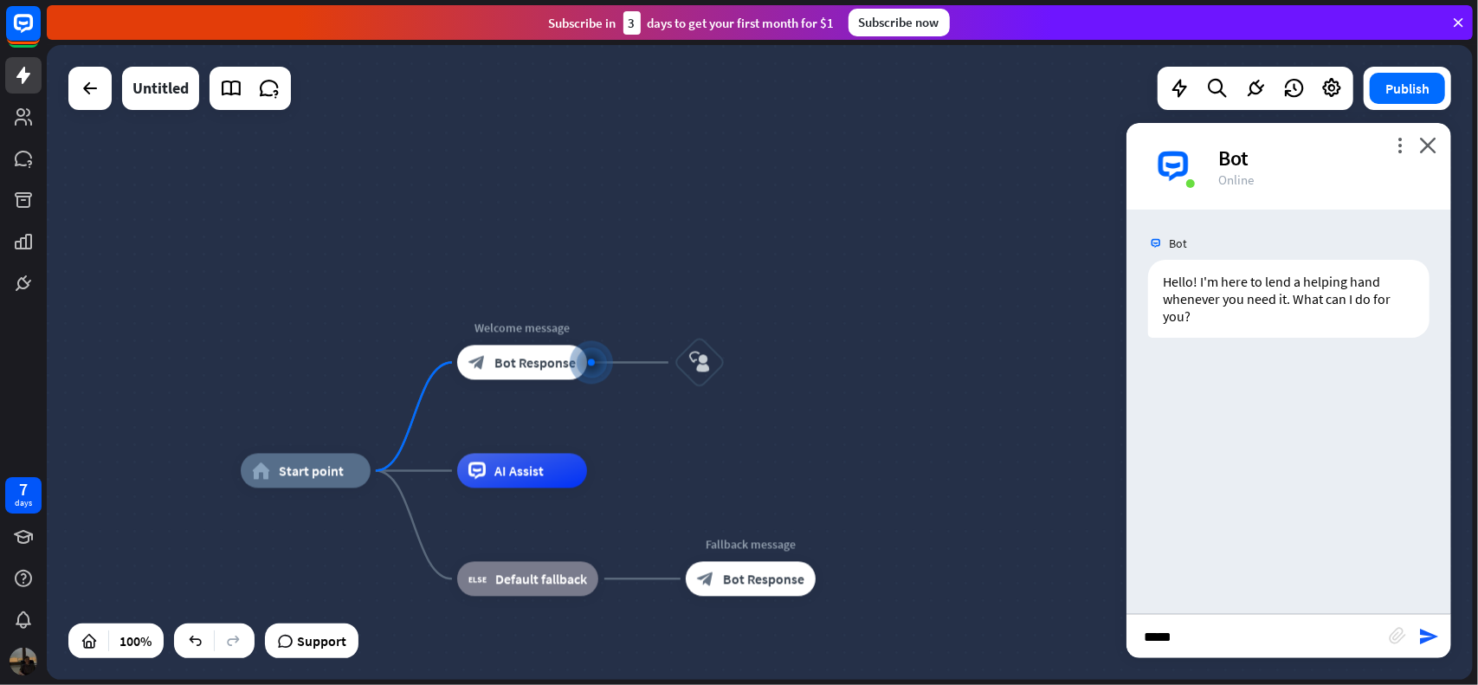
type input "******"
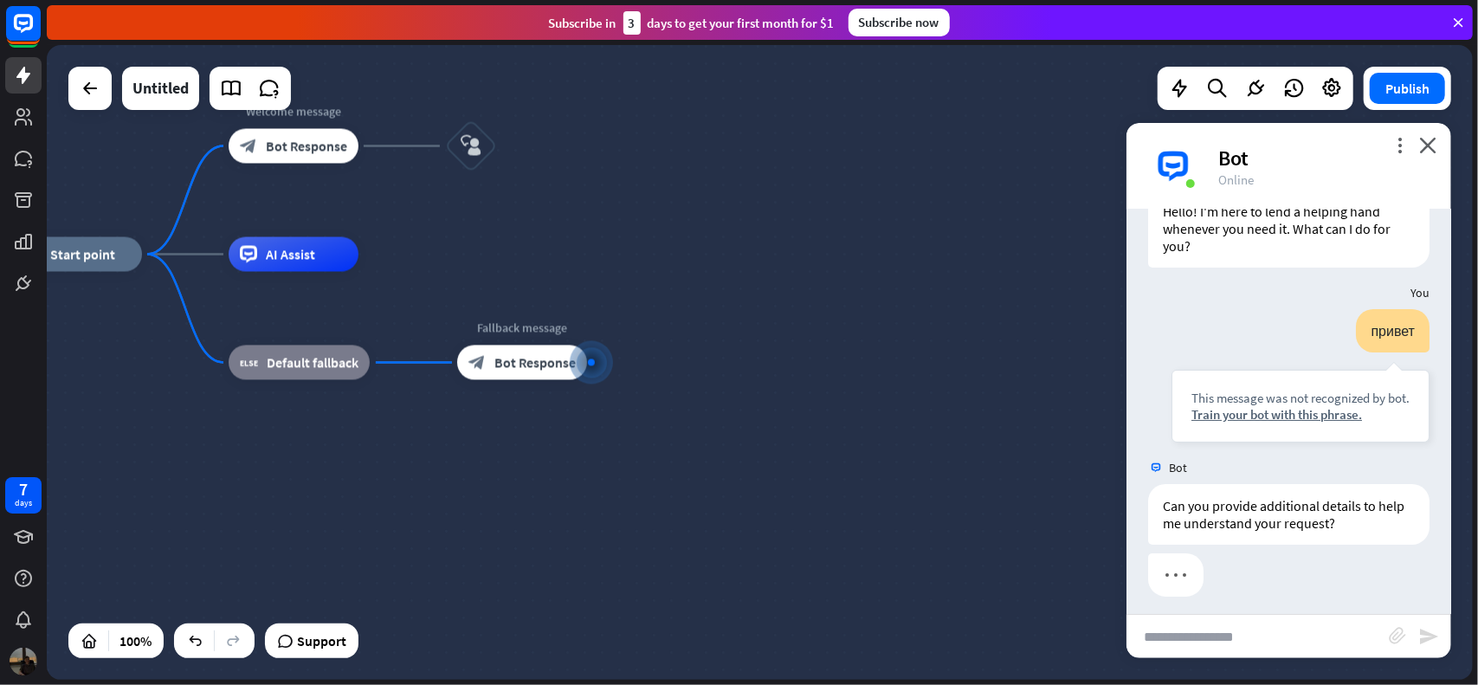
scroll to position [77, 0]
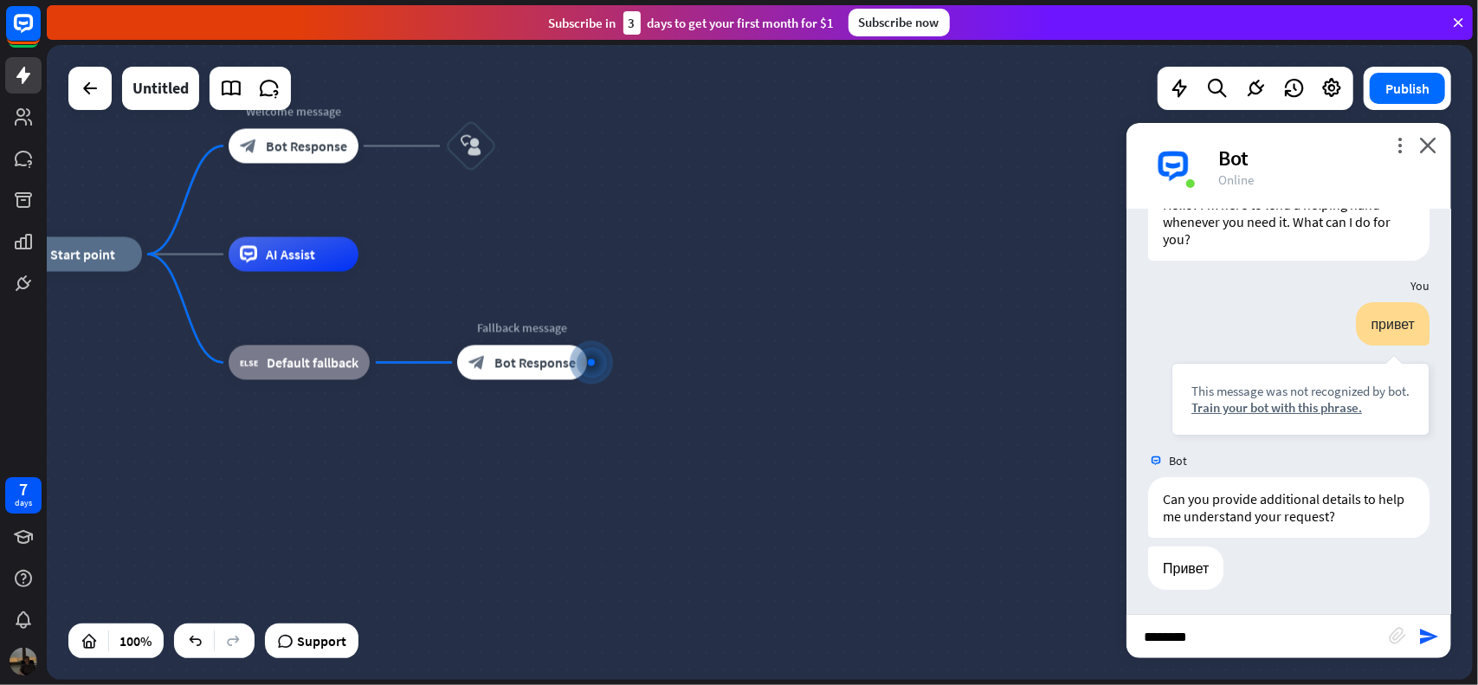
type input "*********"
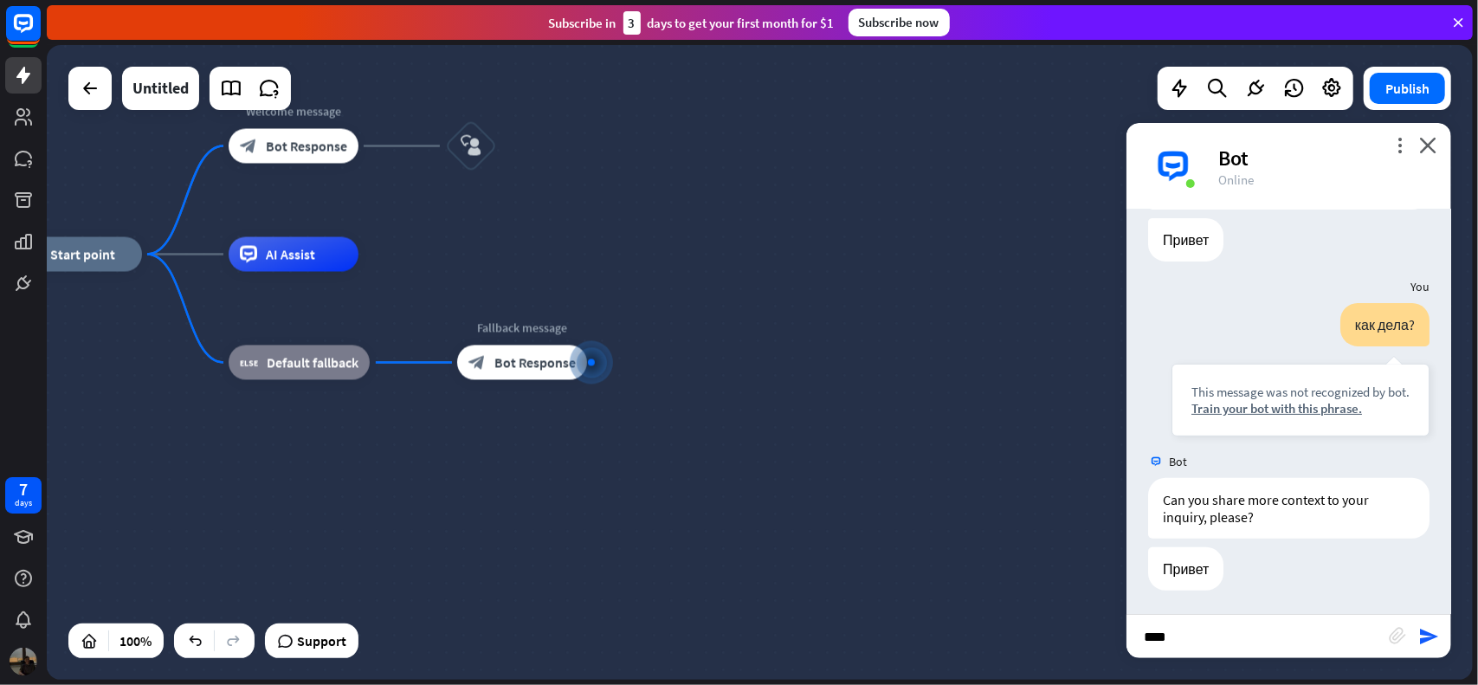
scroll to position [405, 0]
type input "**********"
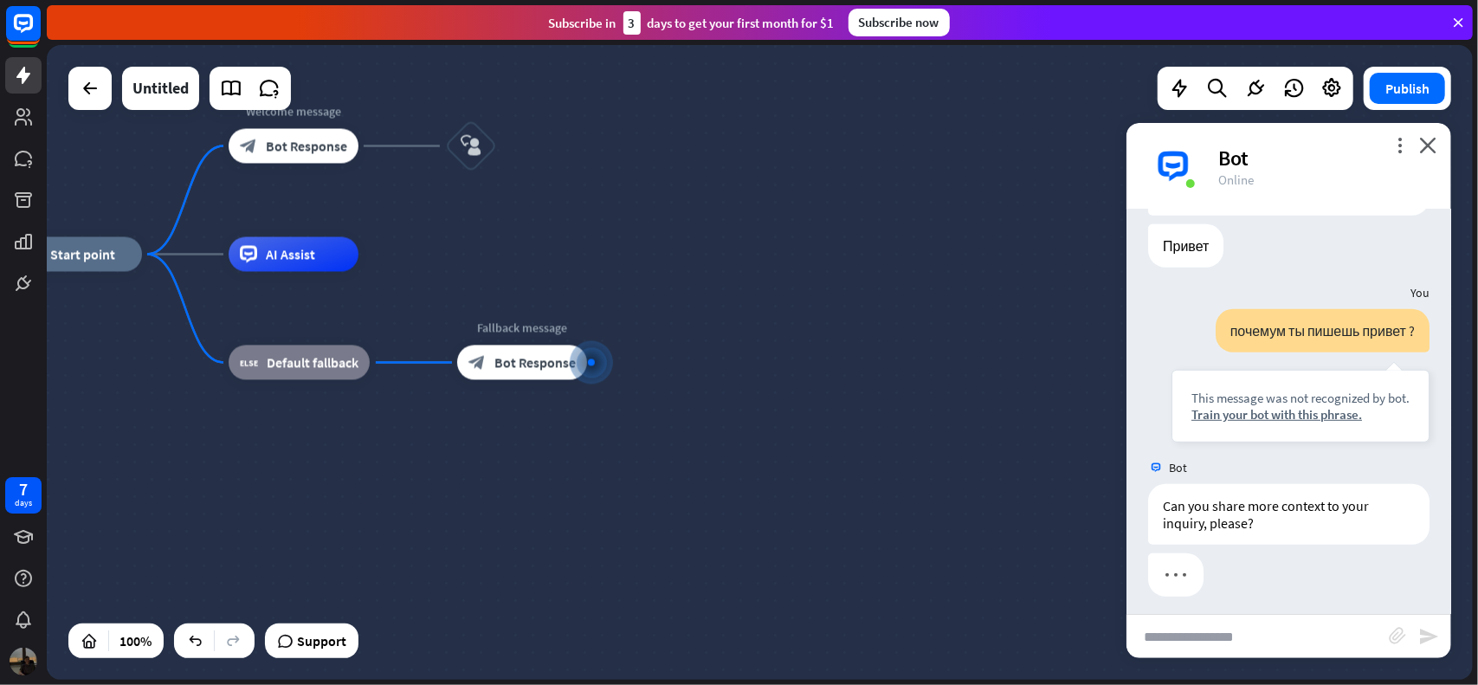
scroll to position [734, 0]
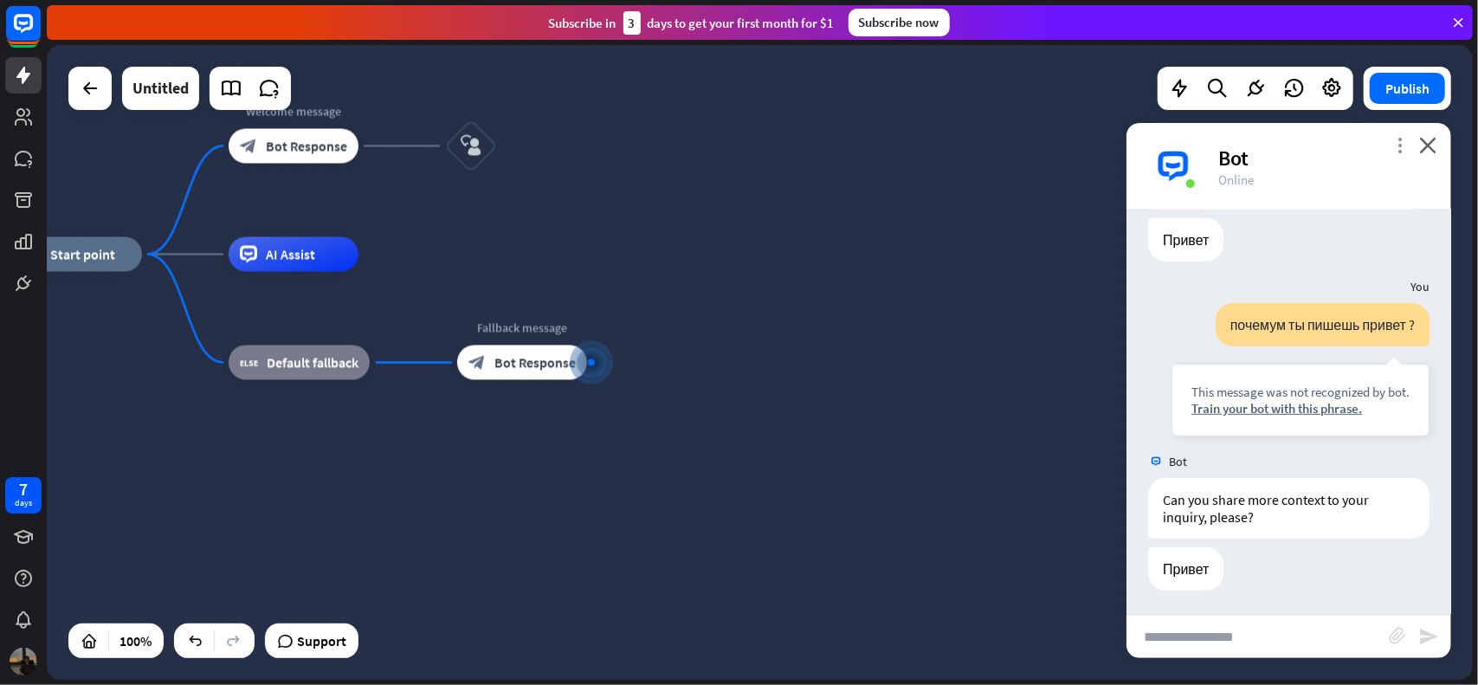
click at [1400, 143] on icon "more_vert" at bounding box center [1400, 145] width 16 height 16
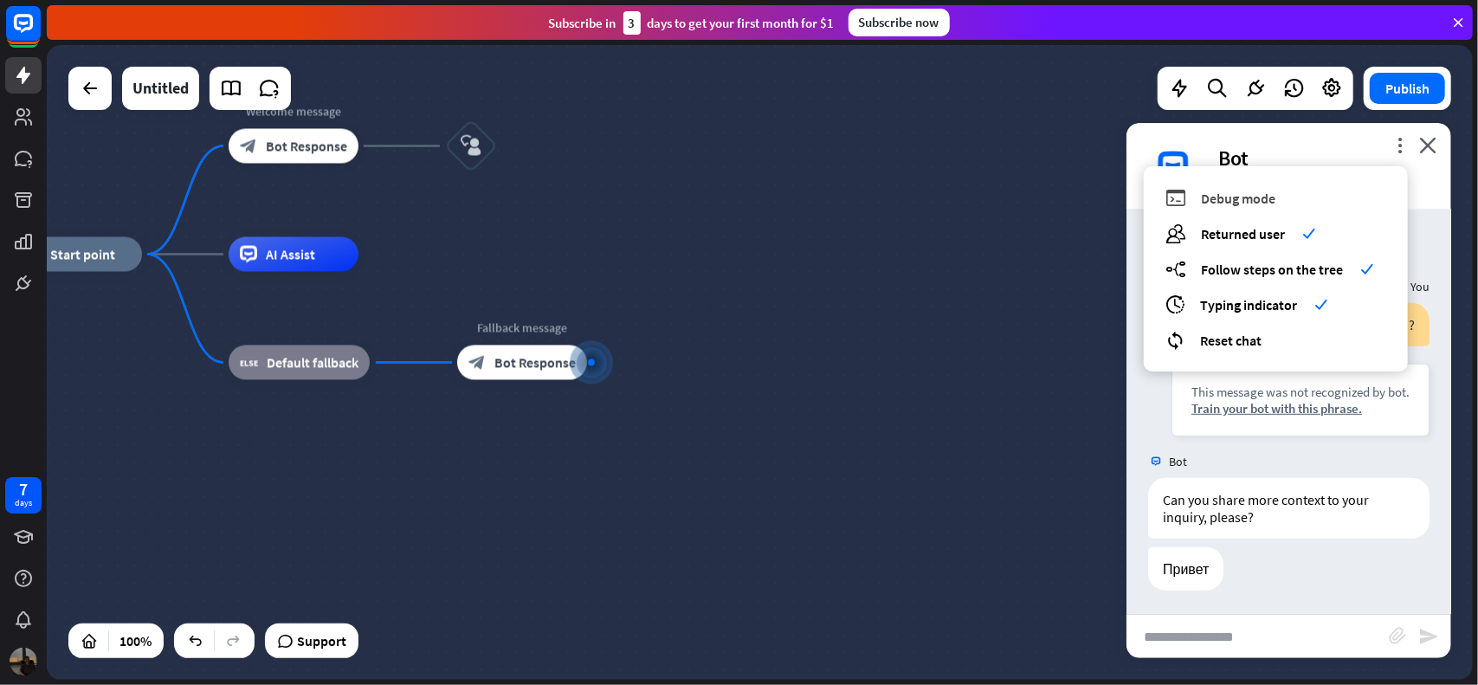
click at [1285, 203] on div "debug Debug mode" at bounding box center [1276, 198] width 221 height 20
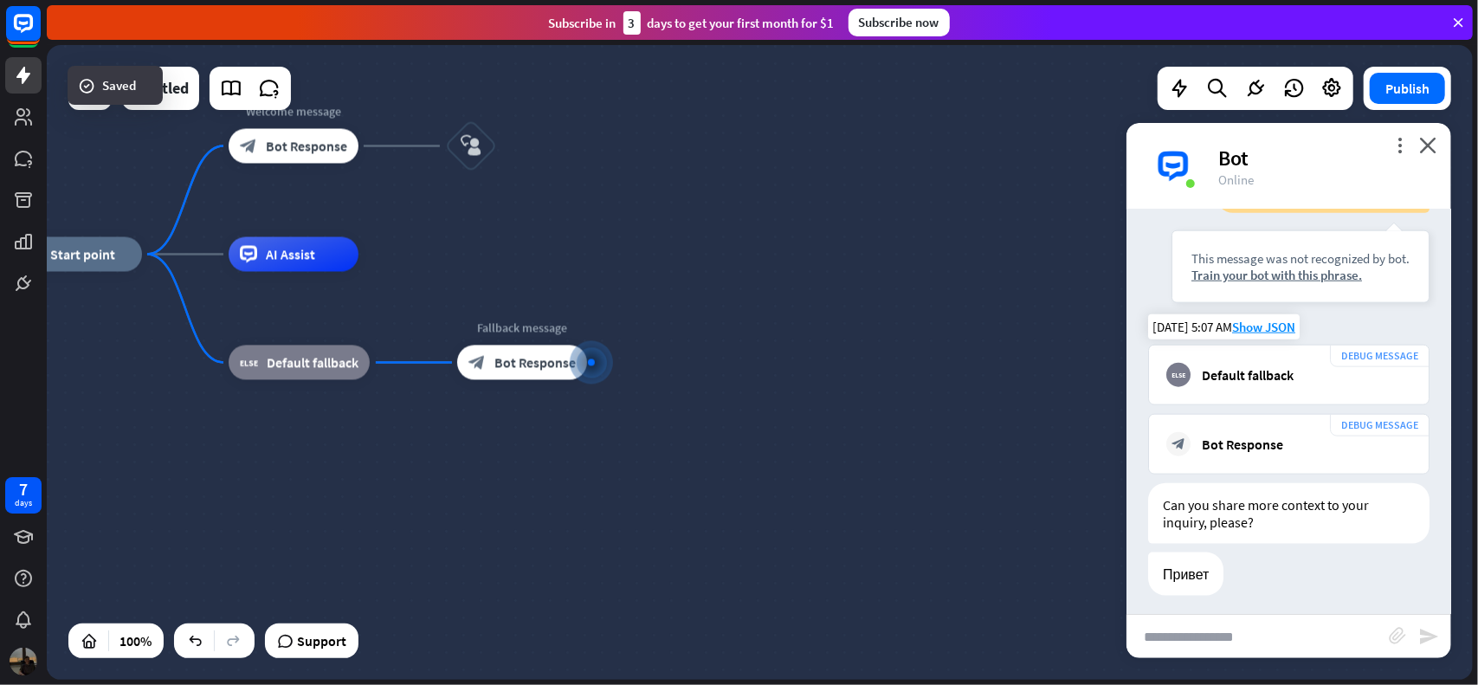
scroll to position [1384, 0]
click at [1398, 153] on div "Bot" at bounding box center [1324, 158] width 212 height 27
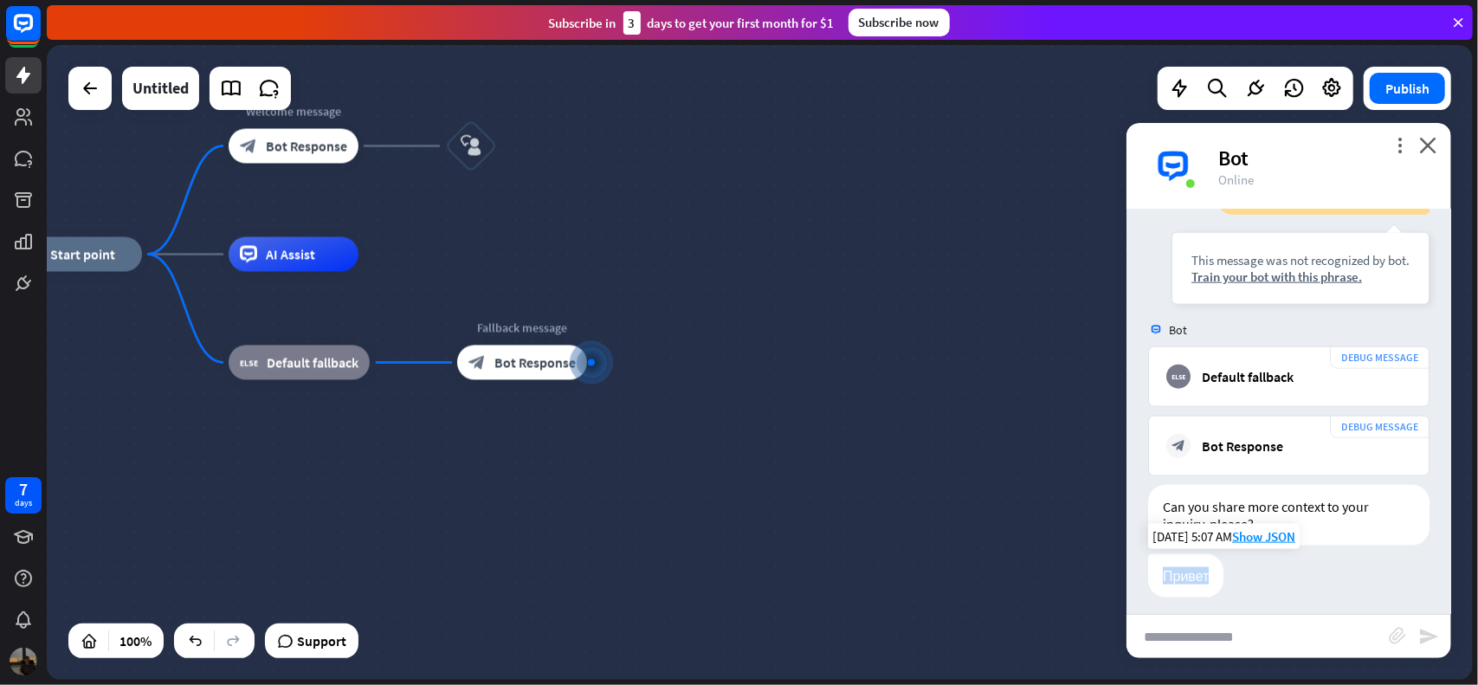
drag, startPoint x: 1248, startPoint y: 560, endPoint x: 1153, endPoint y: 563, distance: 94.4
click at [1148, 562] on div "Привет [DATE] 5:07 AM Show JSON" at bounding box center [1289, 580] width 325 height 52
click at [1225, 584] on div "Привет [DATE] 5:07 AM Show JSON" at bounding box center [1289, 580] width 325 height 52
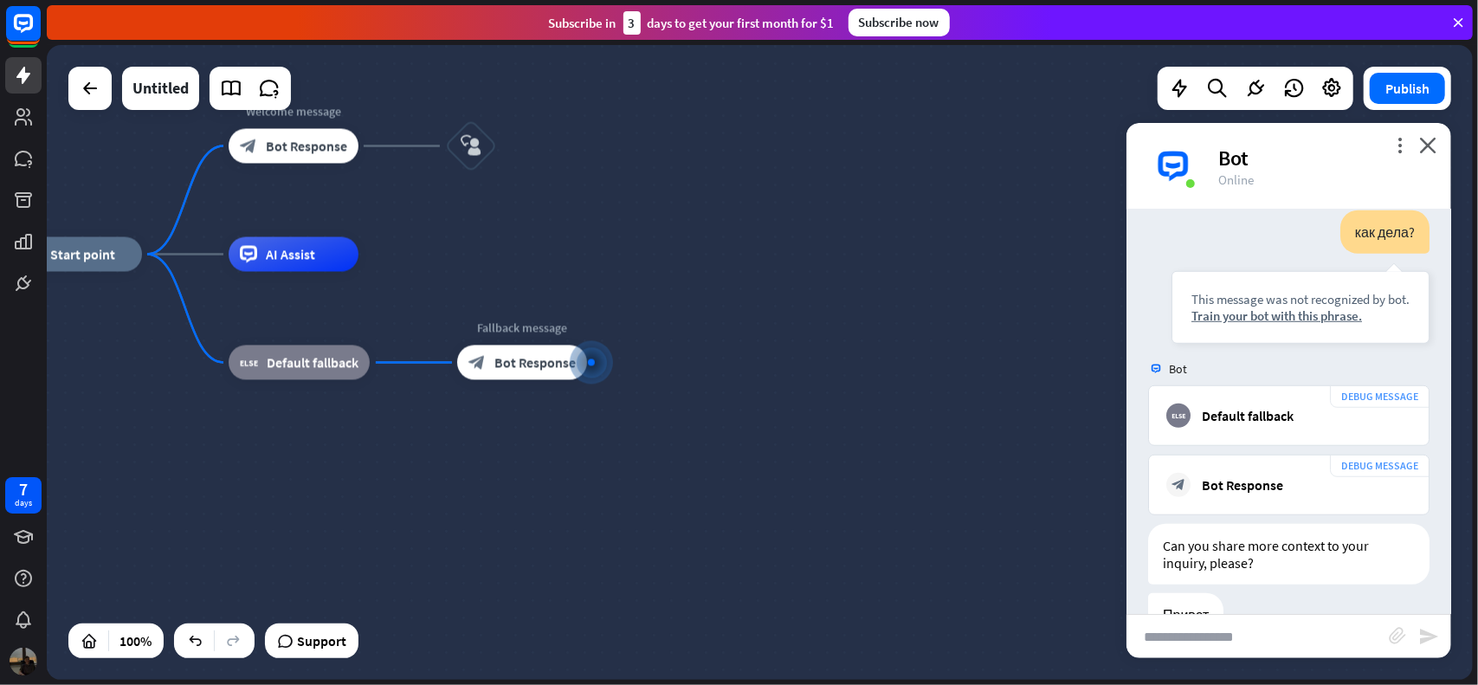
scroll to position [1386, 0]
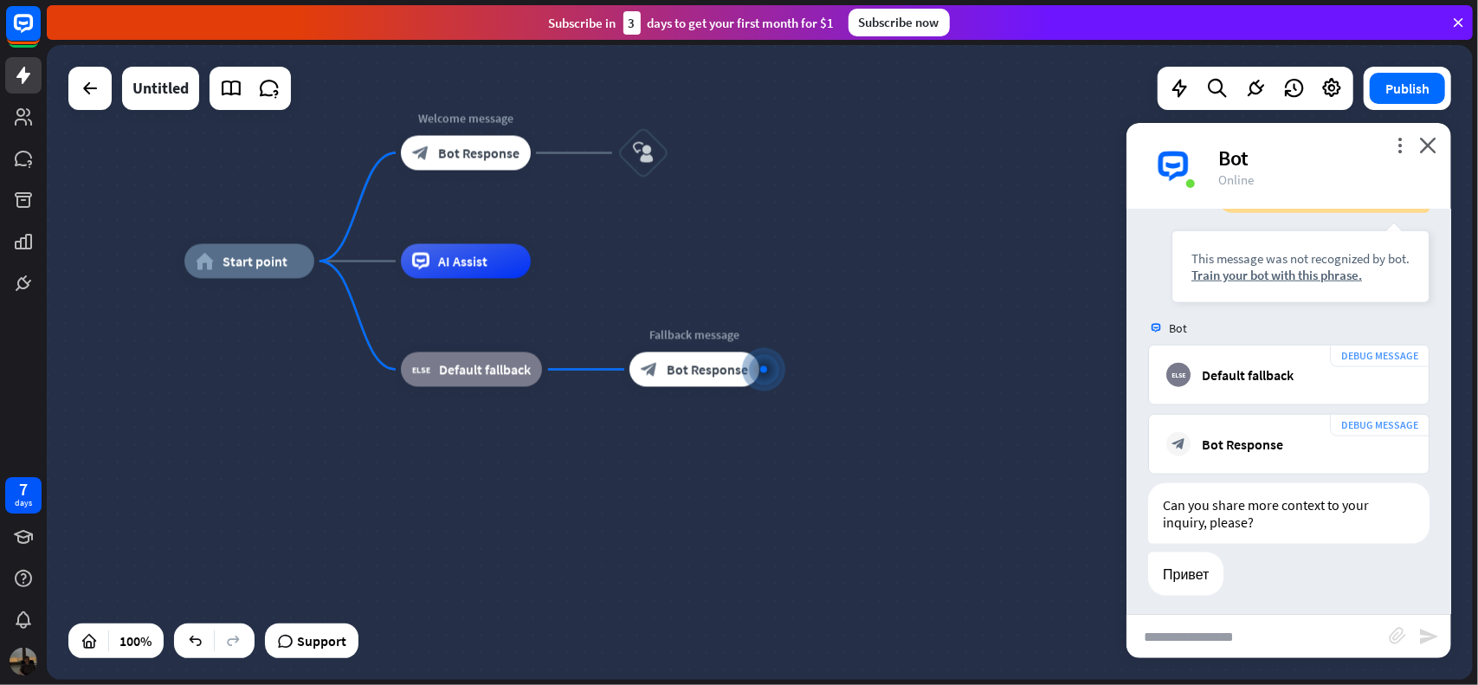
drag, startPoint x: 475, startPoint y: 277, endPoint x: 648, endPoint y: 285, distance: 172.5
click at [648, 285] on div "home_2 Start point Welcome message block_bot_response Bot Response block_user_i…" at bounding box center [897, 579] width 1426 height 635
click at [707, 379] on div "block_bot_response Bot Response" at bounding box center [695, 370] width 130 height 35
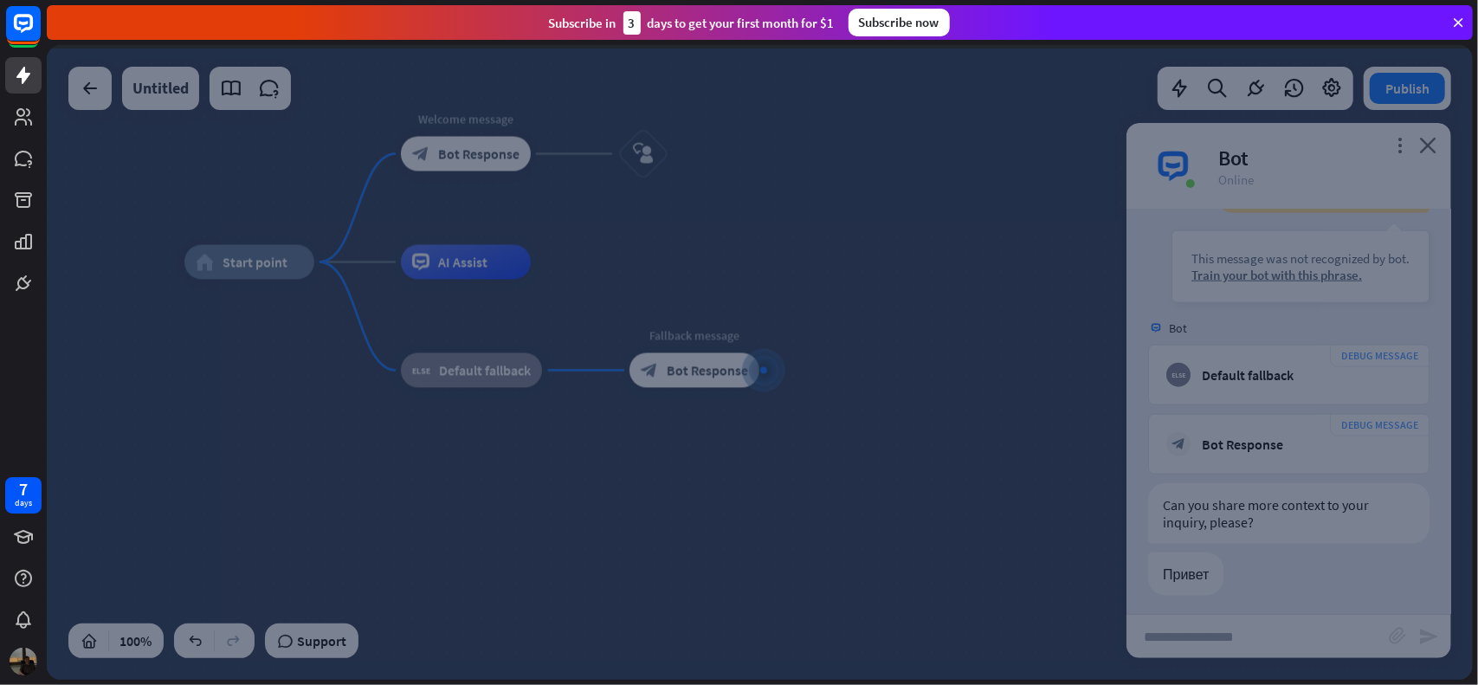
click at [707, 379] on div at bounding box center [760, 362] width 1426 height 635
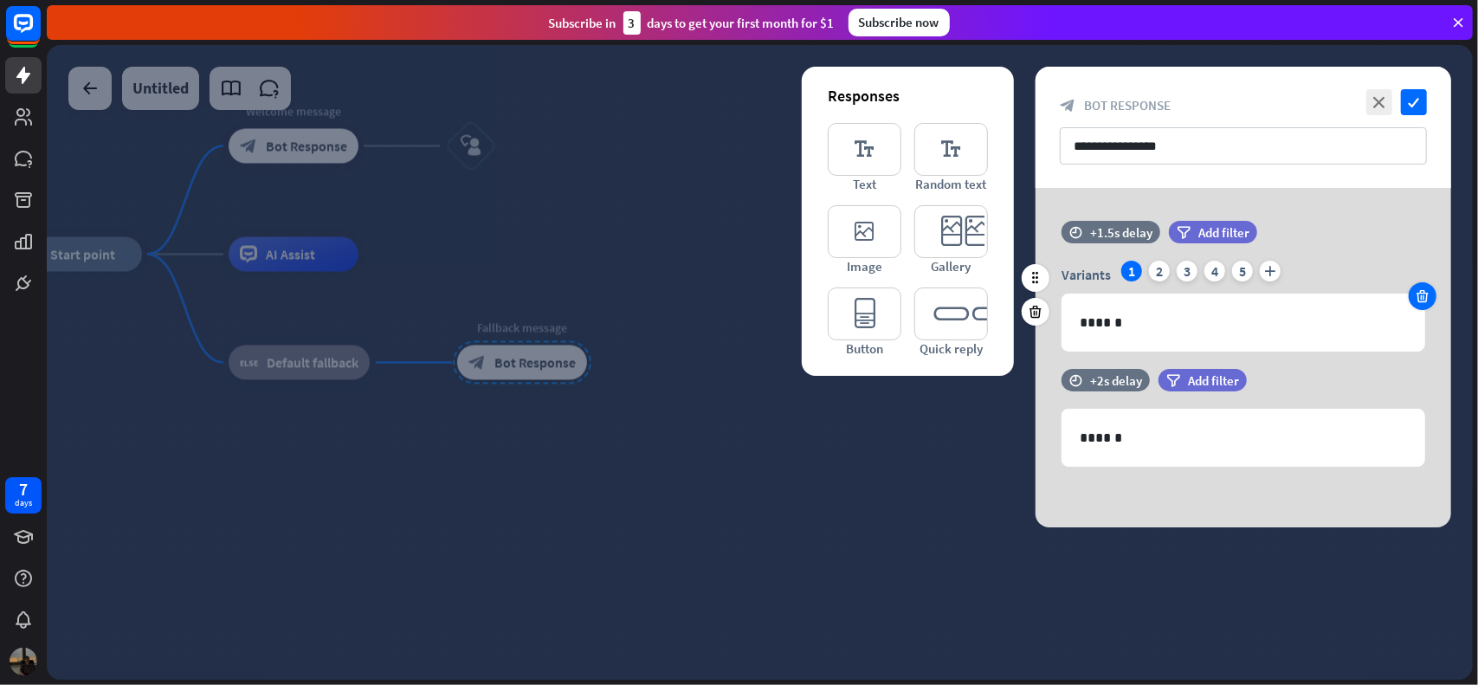
click at [1417, 294] on icon at bounding box center [1423, 296] width 16 height 16
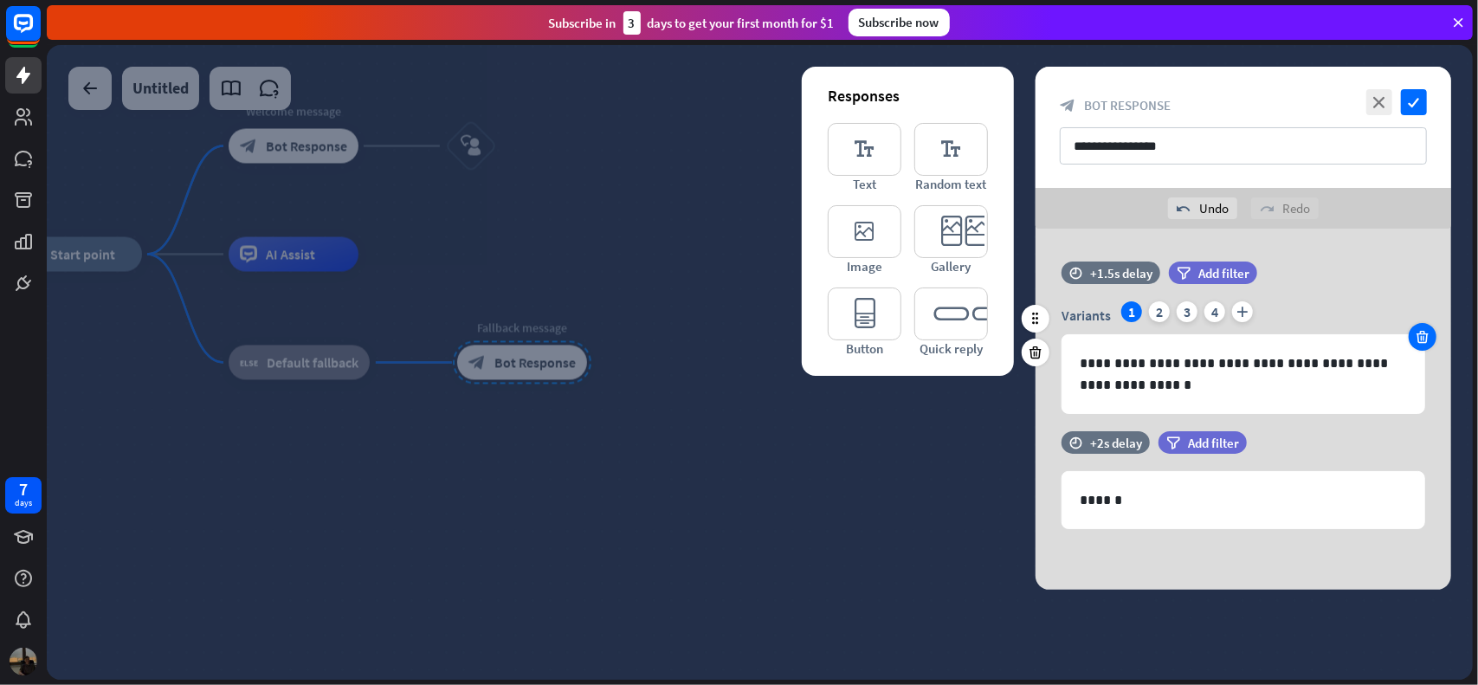
click at [1429, 336] on icon at bounding box center [1423, 337] width 16 height 16
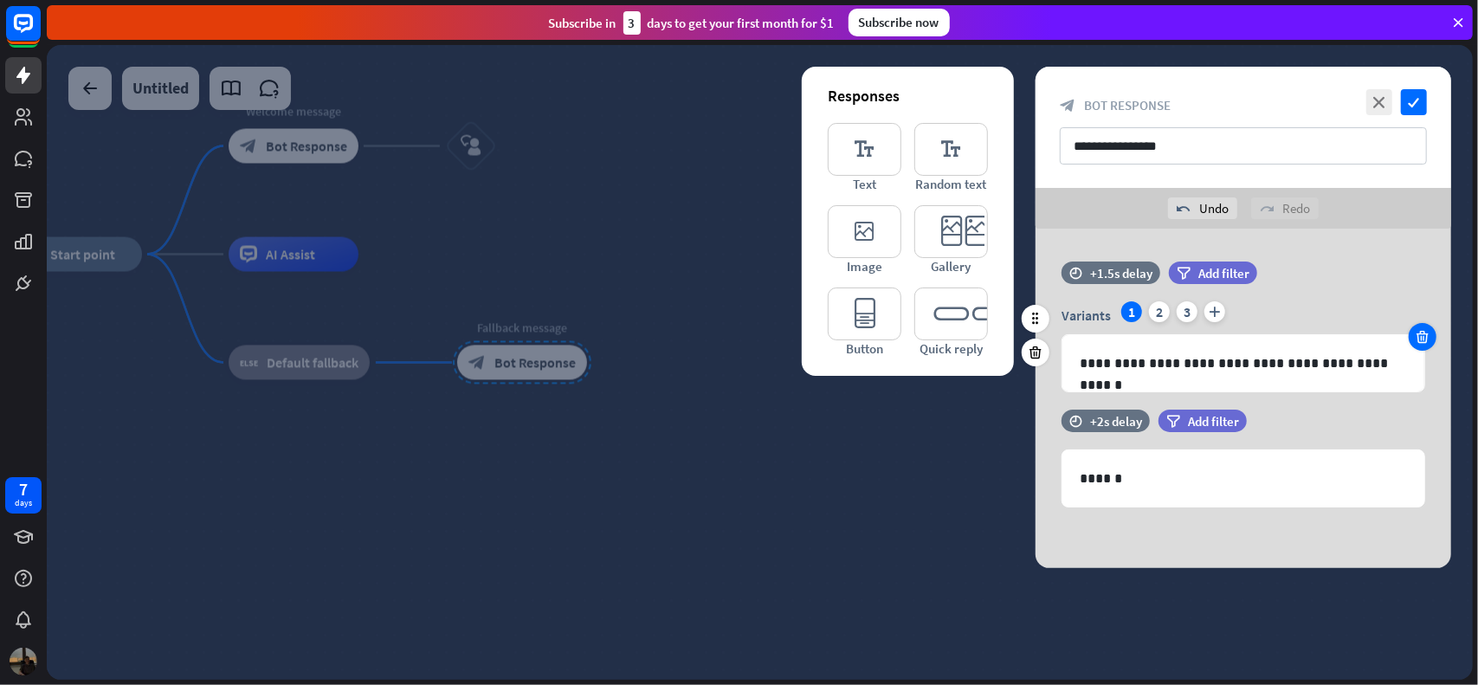
click at [1429, 336] on icon at bounding box center [1423, 337] width 16 height 16
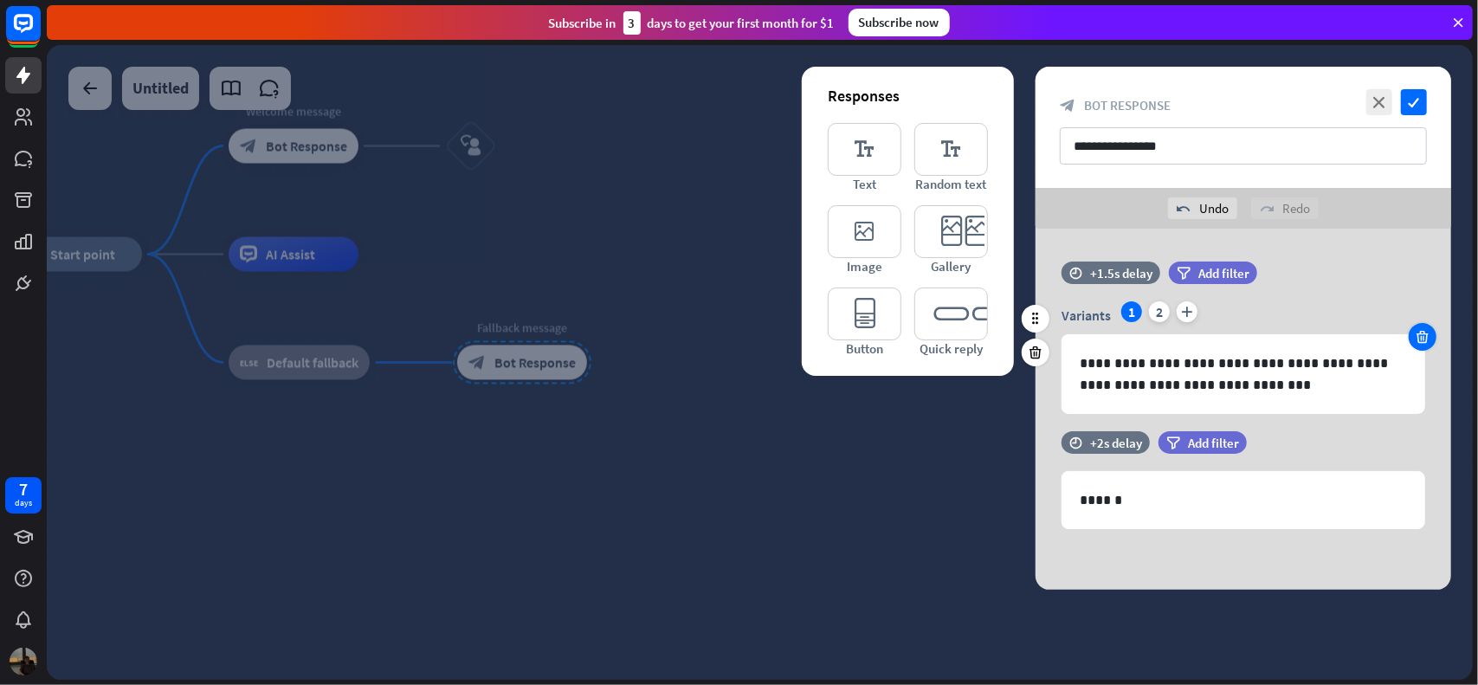
click at [1429, 336] on icon at bounding box center [1423, 337] width 16 height 16
click at [1429, 336] on div "**********" at bounding box center [1244, 357] width 416 height 113
click at [1030, 512] on div at bounding box center [1036, 522] width 28 height 28
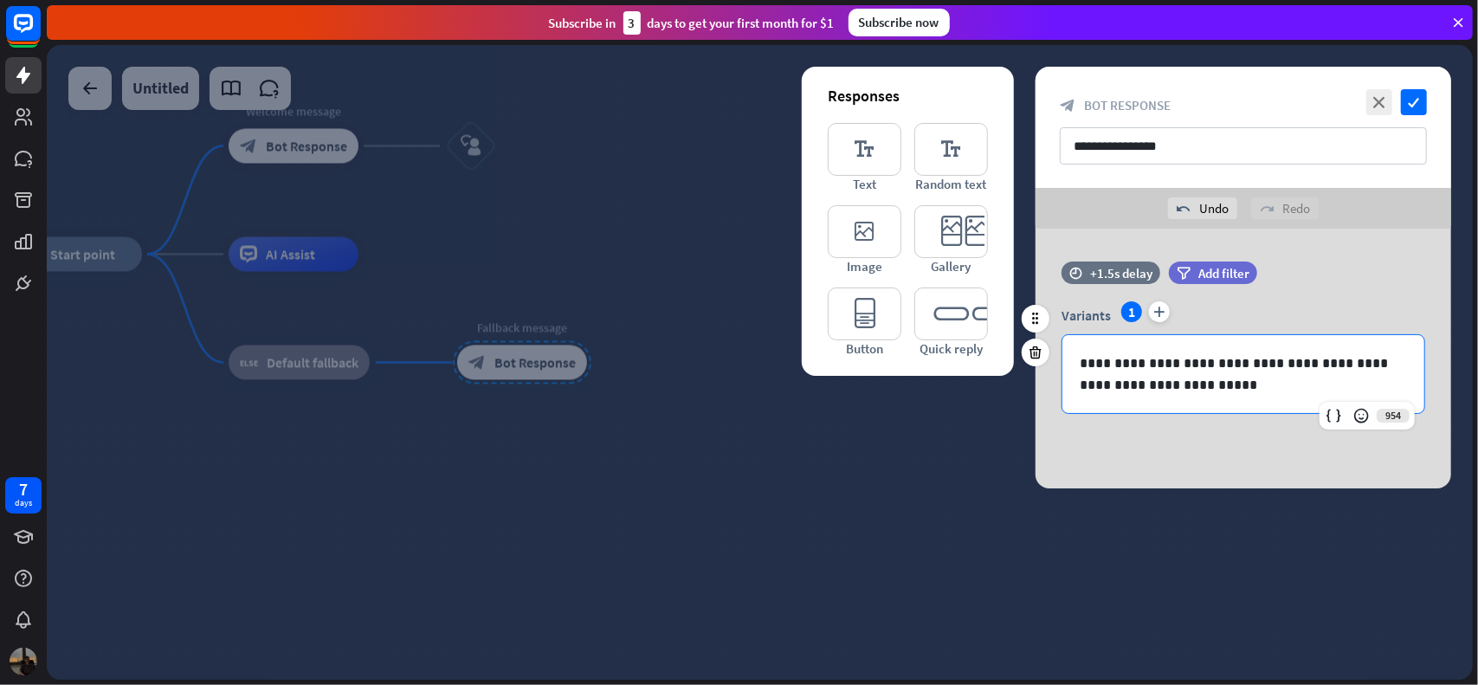
click at [1117, 384] on p "**********" at bounding box center [1244, 373] width 328 height 43
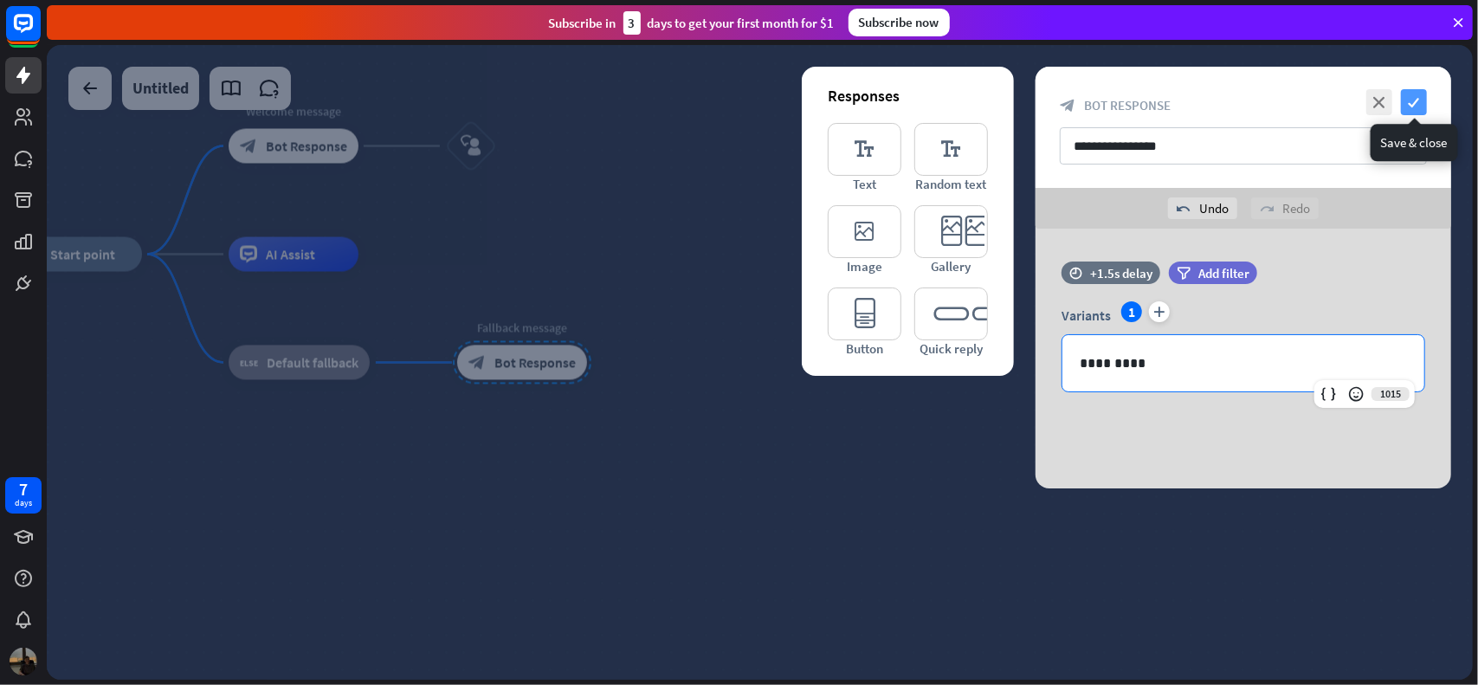
click at [1422, 99] on icon "check" at bounding box center [1414, 102] width 26 height 26
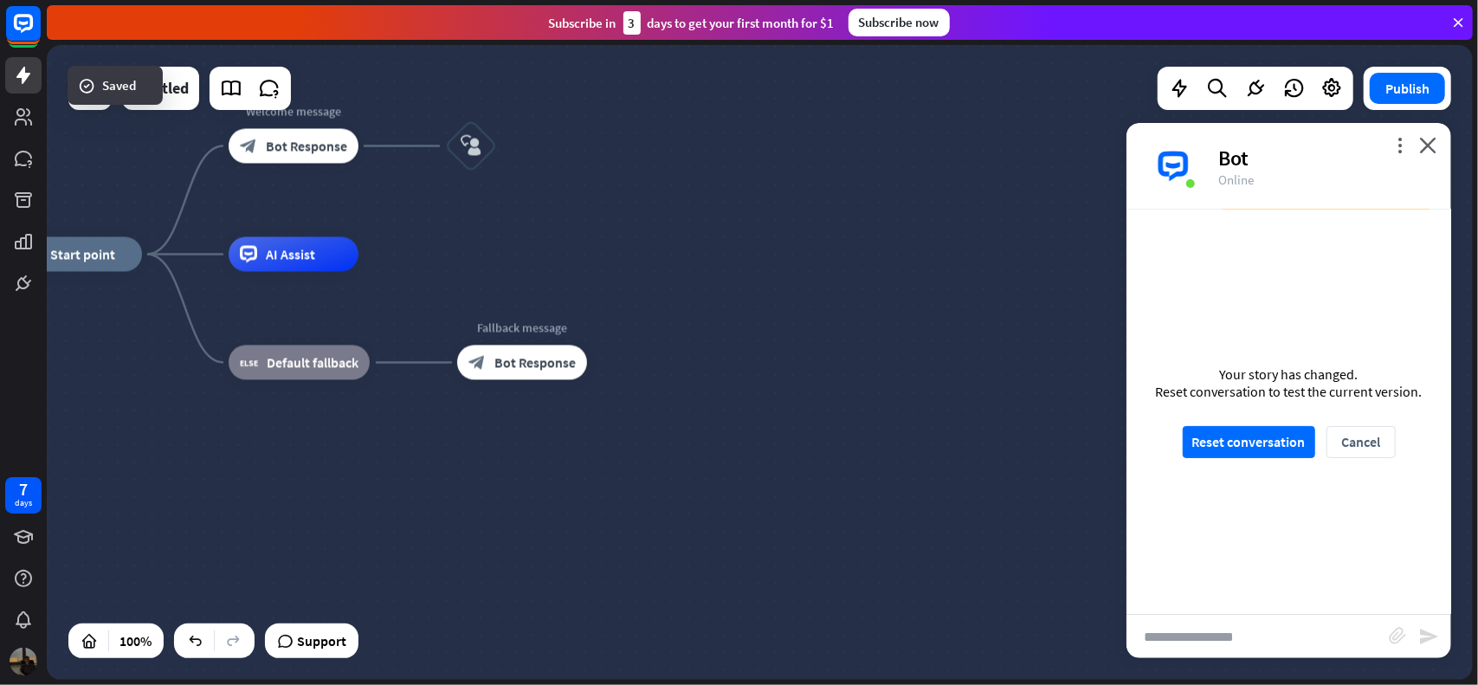
click at [680, 357] on div "home_2 Start point Welcome message block_bot_response Bot Response block_user_i…" at bounding box center [725, 572] width 1426 height 635
click at [298, 377] on div "block_fallback Default fallback" at bounding box center [299, 363] width 141 height 35
click at [342, 323] on div "more_horiz" at bounding box center [335, 325] width 32 height 26
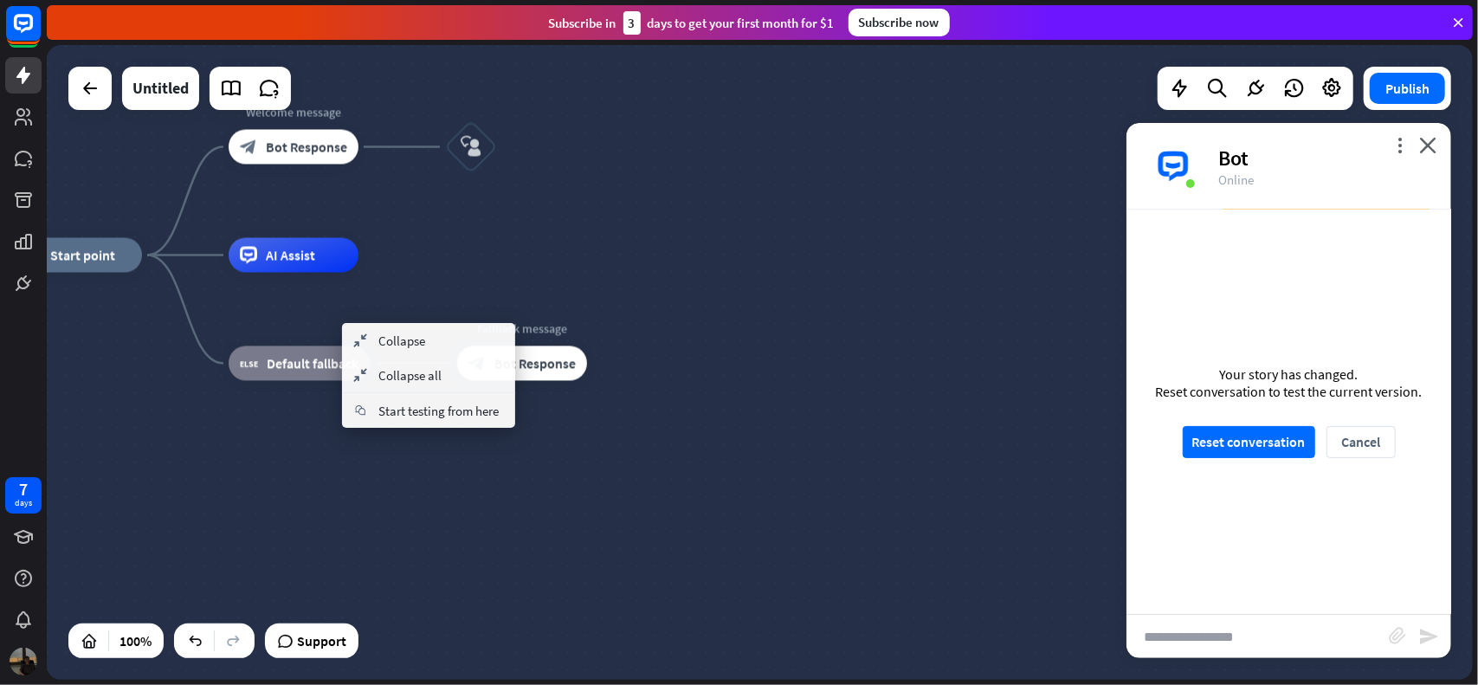
click at [404, 268] on div "home_2 Start point Welcome message block_bot_response Bot Response block_user_i…" at bounding box center [725, 572] width 1426 height 635
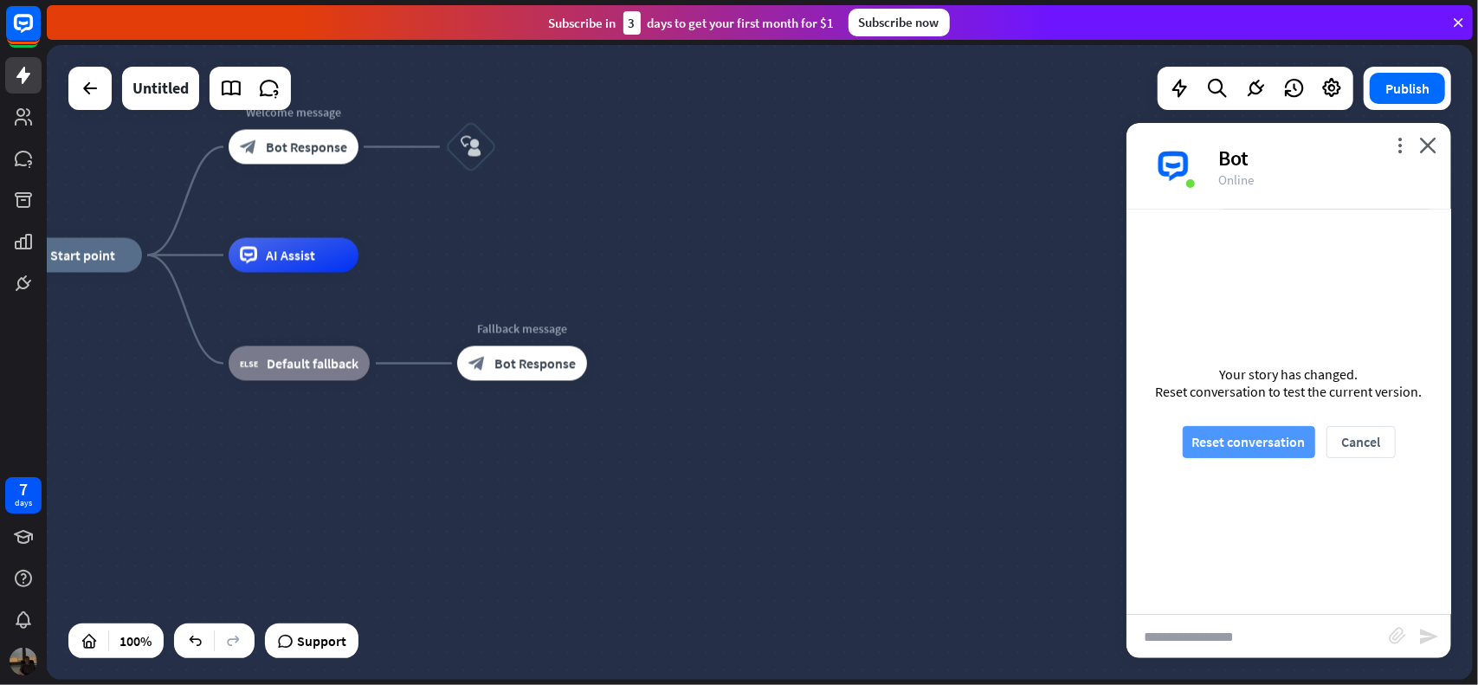
click at [1290, 440] on button "Reset conversation" at bounding box center [1249, 442] width 132 height 32
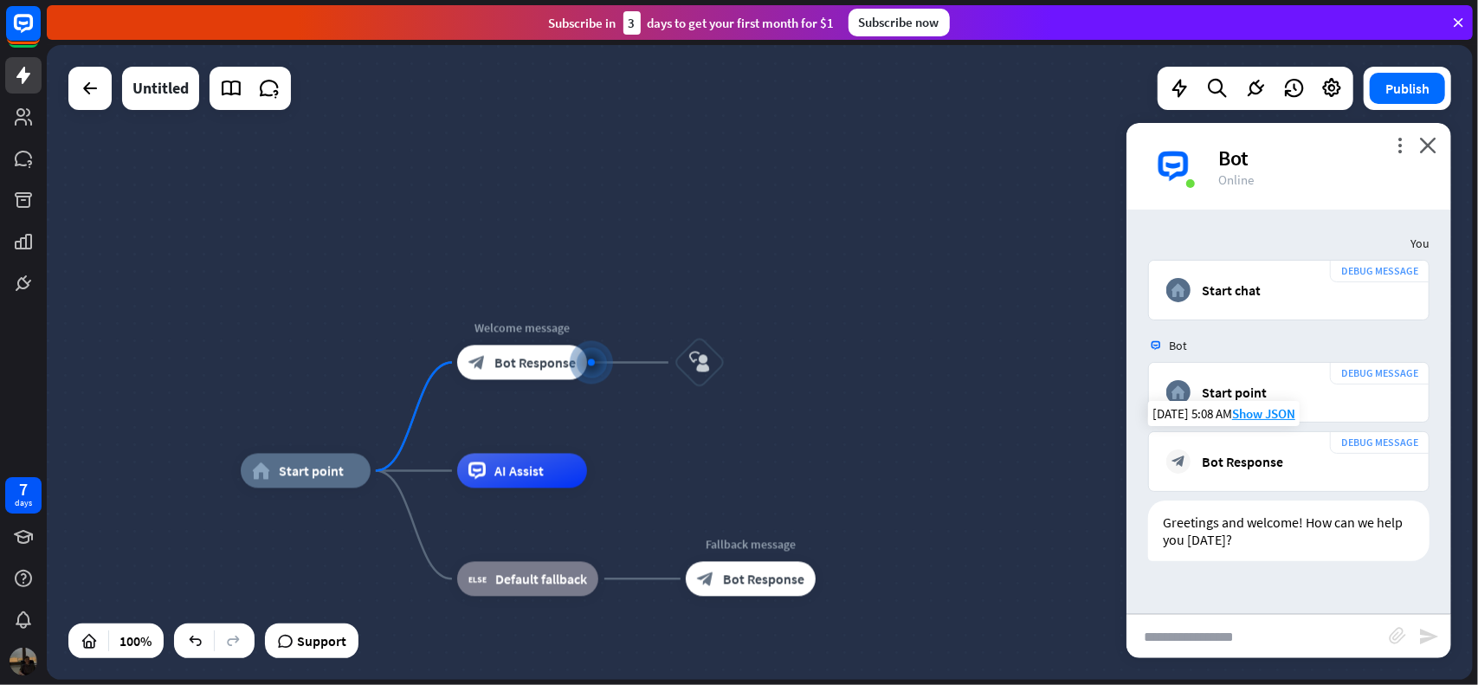
click at [1248, 465] on div "Bot Response" at bounding box center [1242, 461] width 81 height 17
click at [733, 313] on icon "more_horiz" at bounding box center [736, 314] width 14 height 13
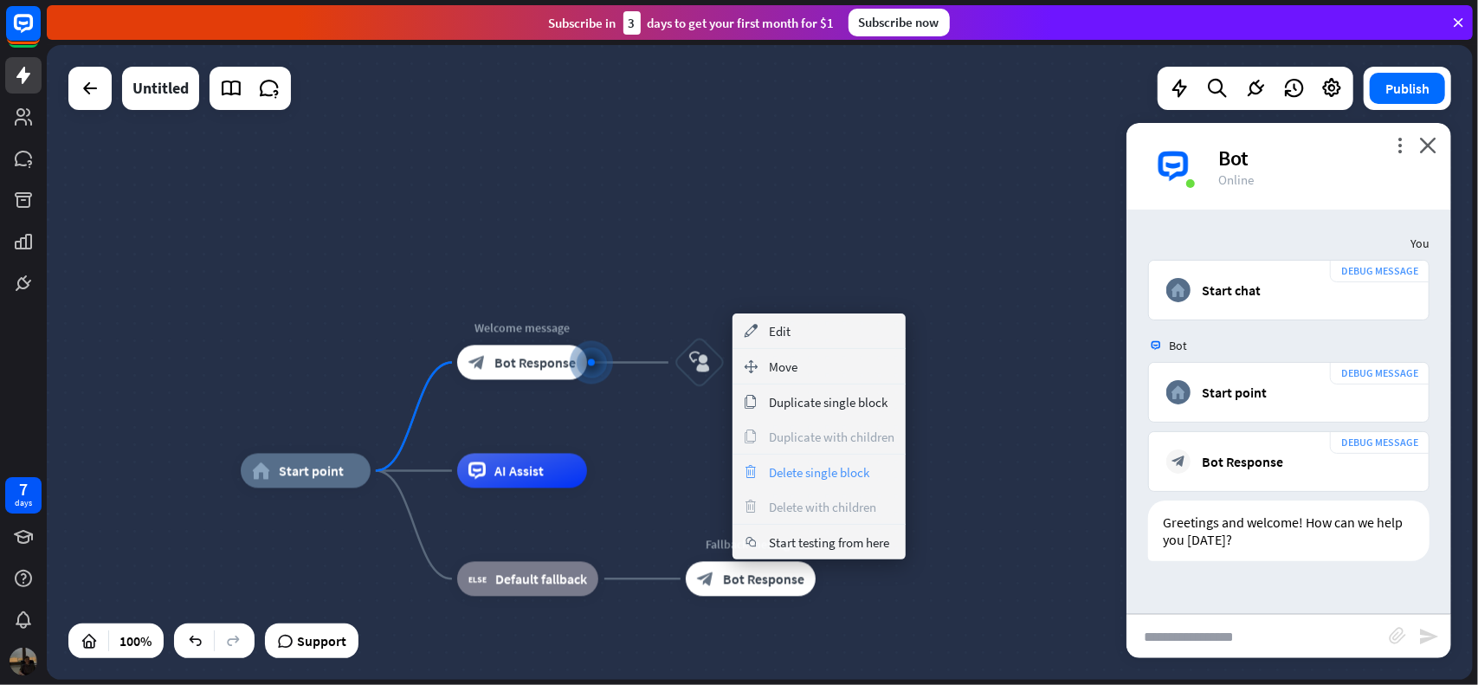
click at [812, 467] on span "Delete single block" at bounding box center [819, 472] width 100 height 16
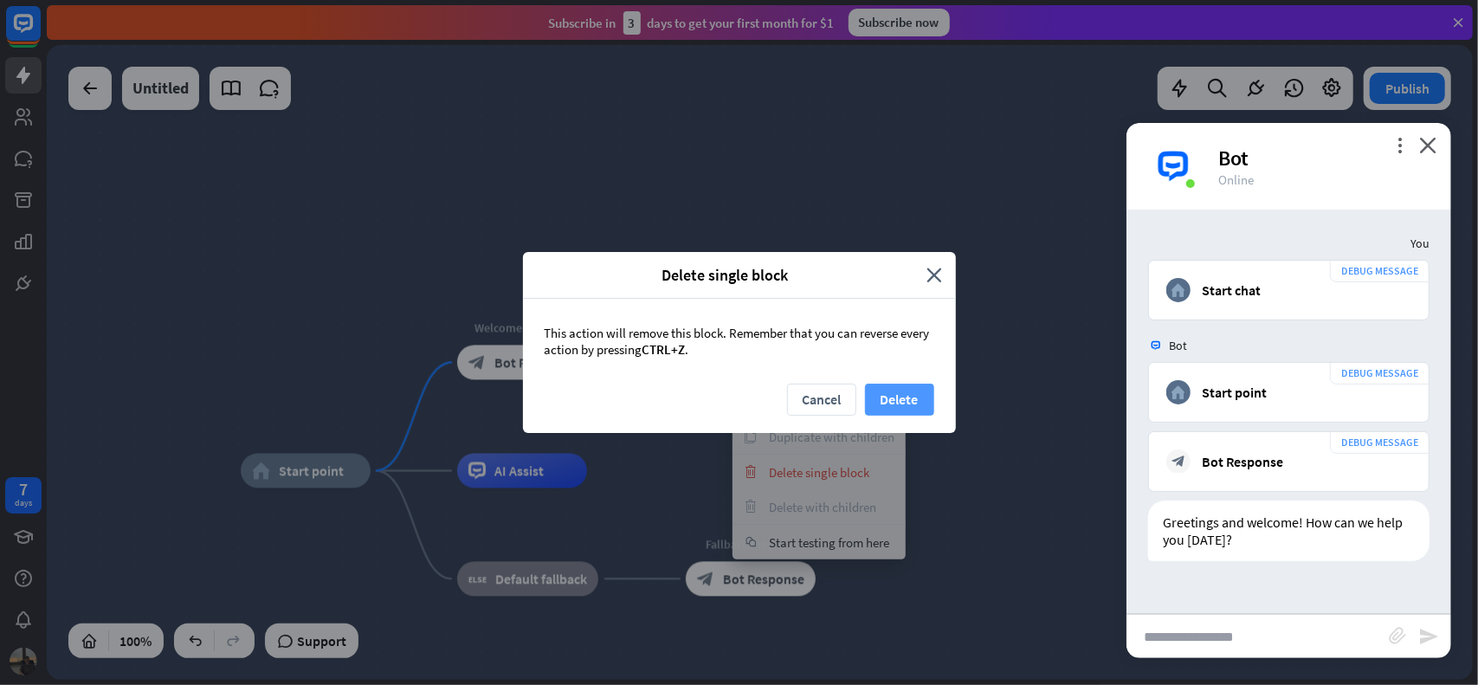
click at [892, 392] on button "Delete" at bounding box center [899, 400] width 69 height 32
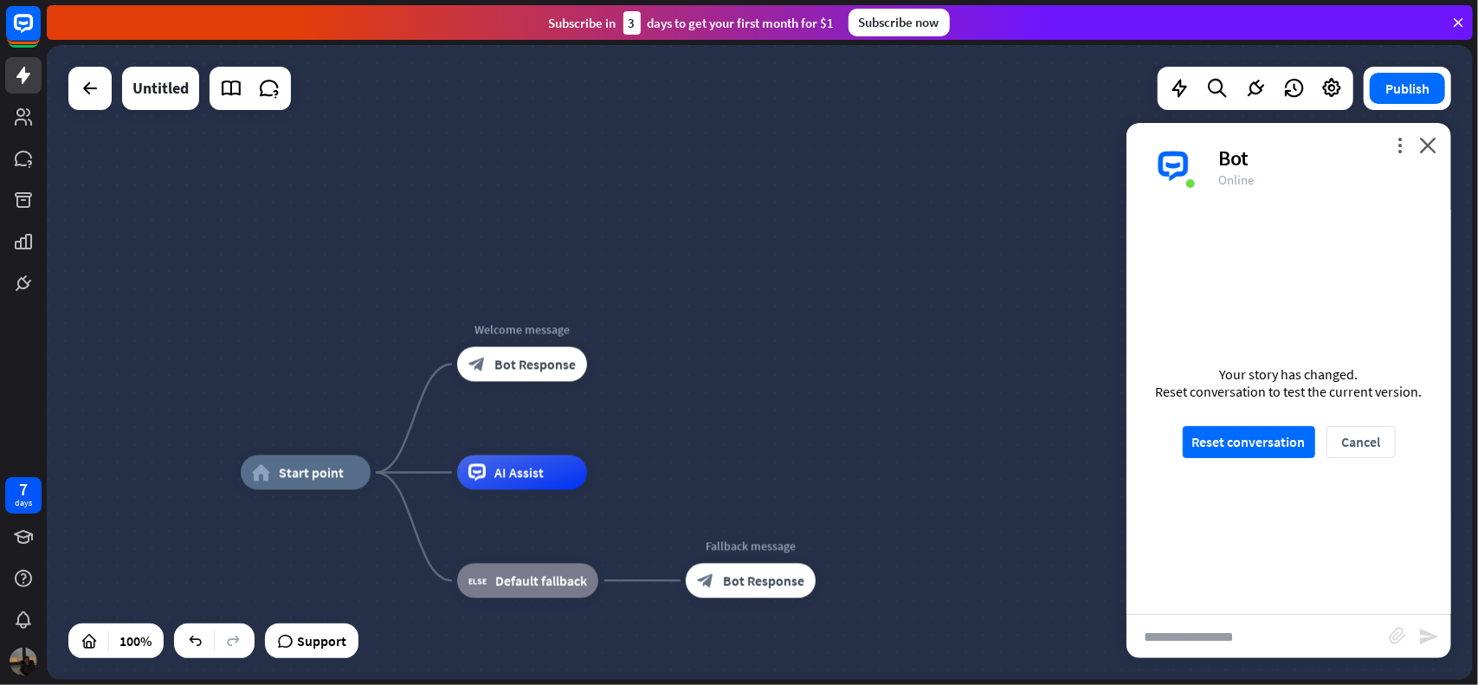
drag, startPoint x: 732, startPoint y: 410, endPoint x: 701, endPoint y: 413, distance: 30.5
click at [732, 410] on div "home_2 Start point Welcome message block_bot_response Bot Response AI Assist bl…" at bounding box center [760, 362] width 1426 height 635
click at [552, 367] on span "Bot Response" at bounding box center [534, 364] width 81 height 17
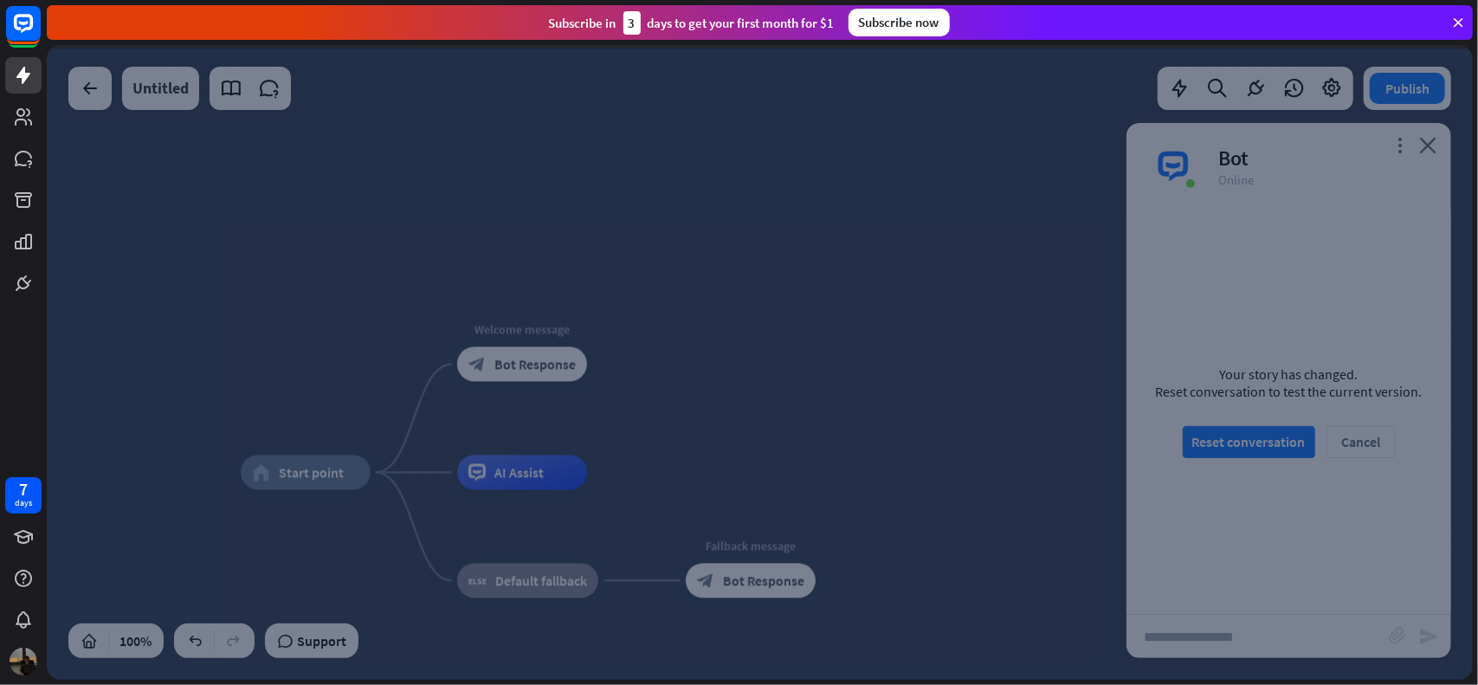
click at [552, 367] on div at bounding box center [760, 362] width 1426 height 635
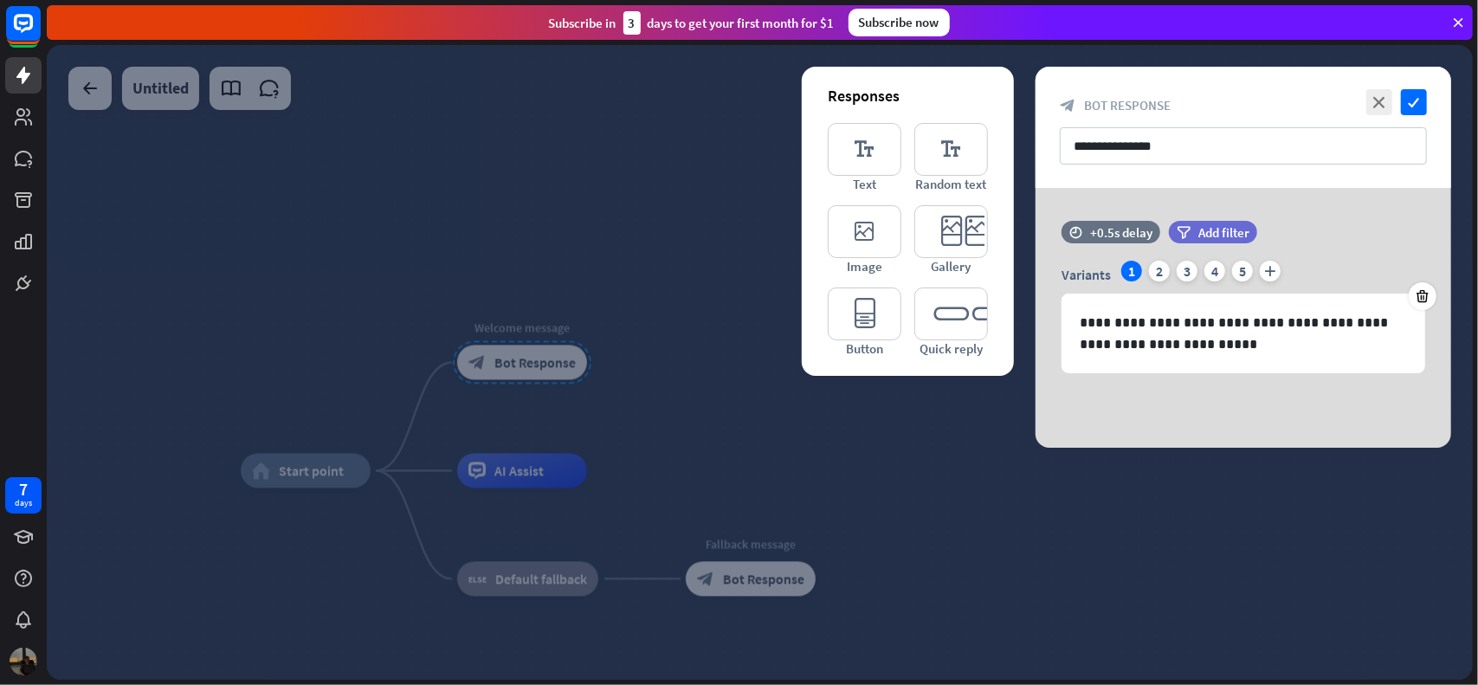
click at [784, 429] on div at bounding box center [760, 362] width 1426 height 635
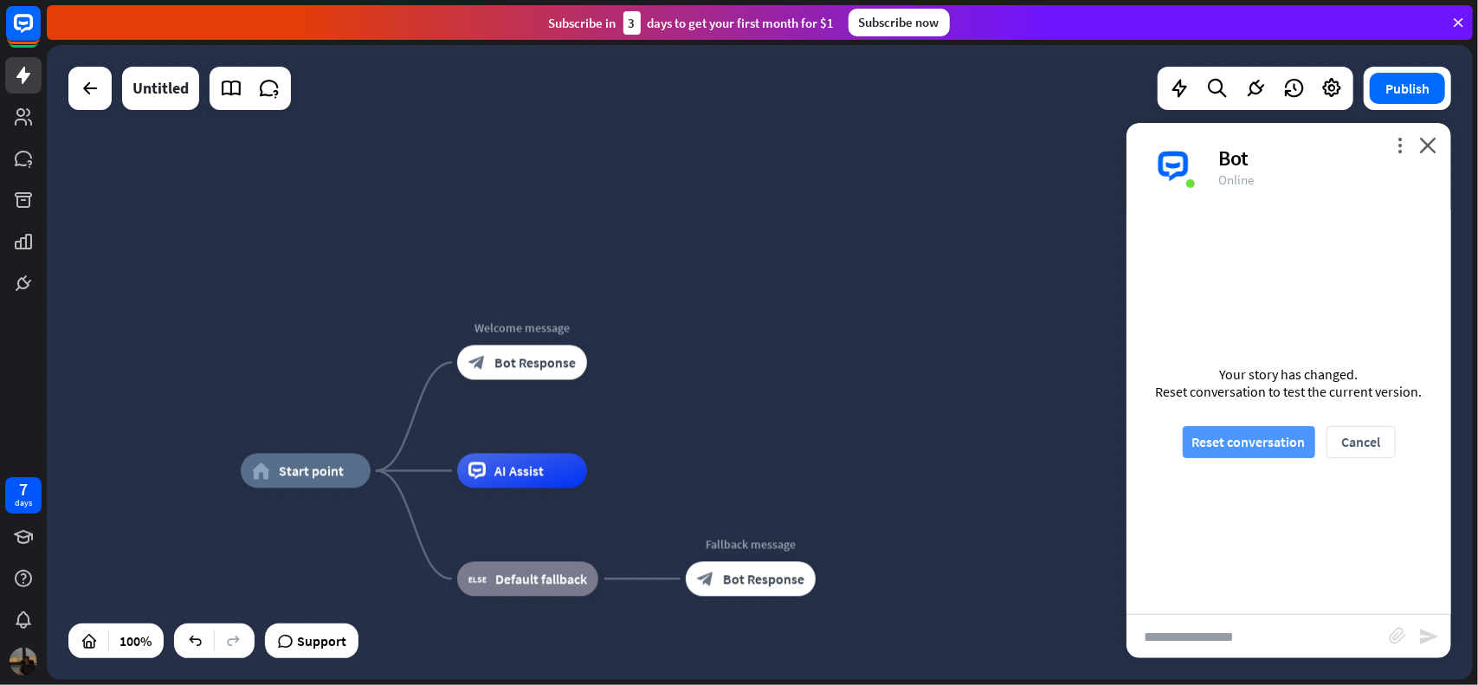
click at [1285, 431] on button "Reset conversation" at bounding box center [1249, 442] width 132 height 32
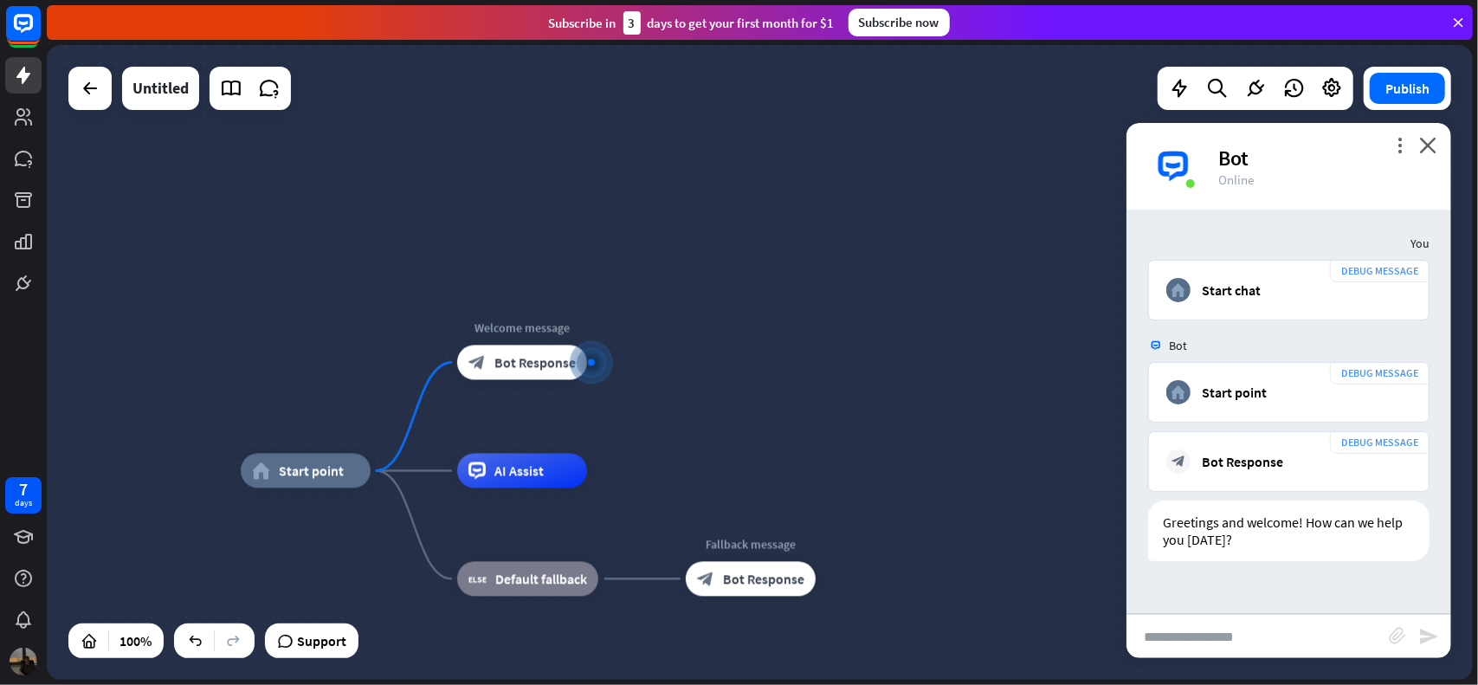
click at [1231, 641] on input "text" at bounding box center [1258, 636] width 262 height 43
type input "******"
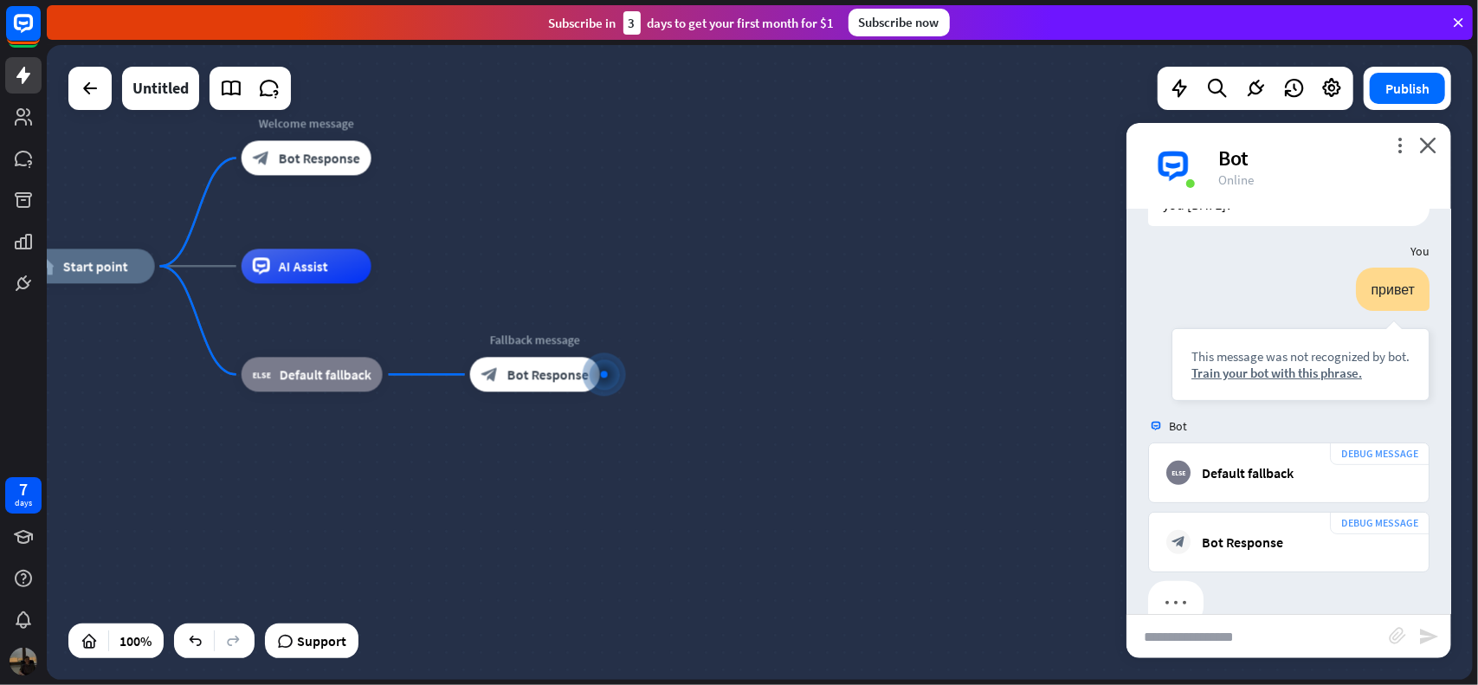
scroll to position [367, 0]
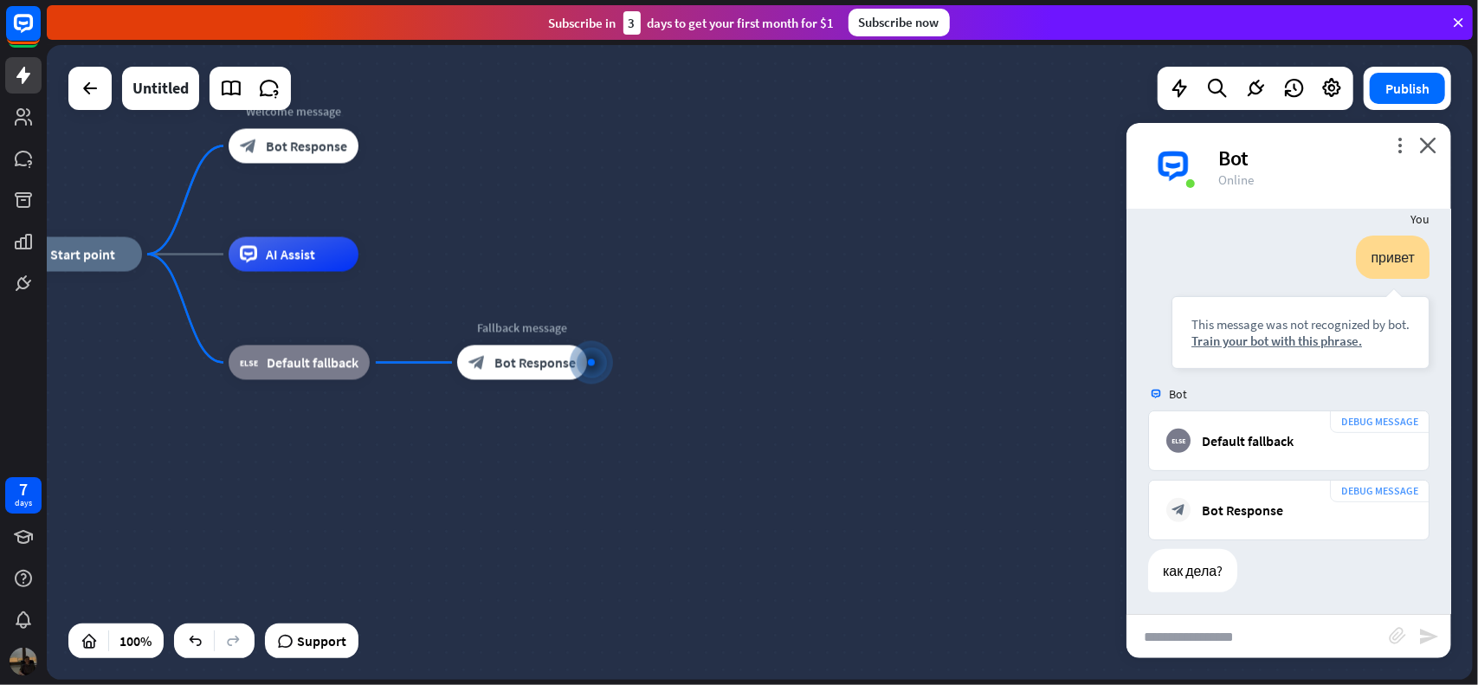
click at [1391, 151] on div "Bot" at bounding box center [1324, 158] width 212 height 27
click at [1399, 145] on icon "more_vert" at bounding box center [1400, 145] width 16 height 16
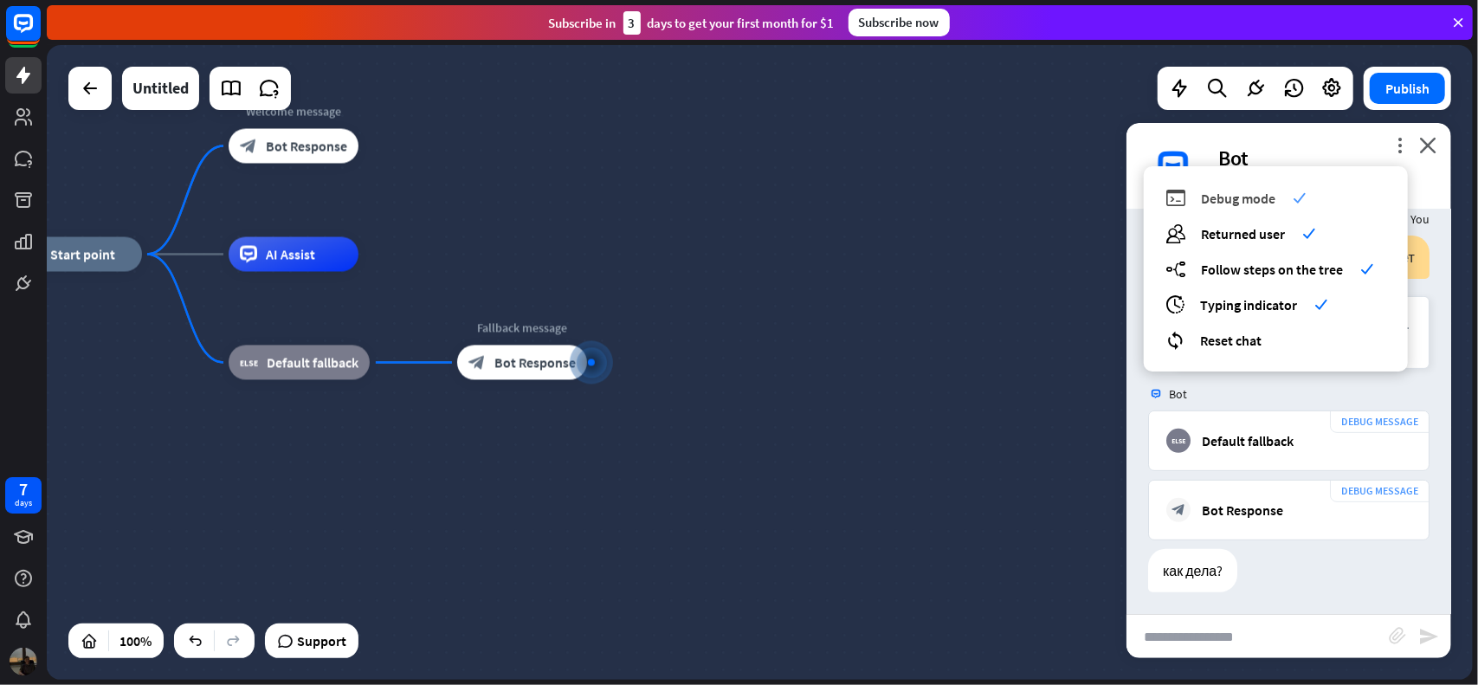
click at [1256, 203] on span "Debug mode" at bounding box center [1238, 198] width 74 height 17
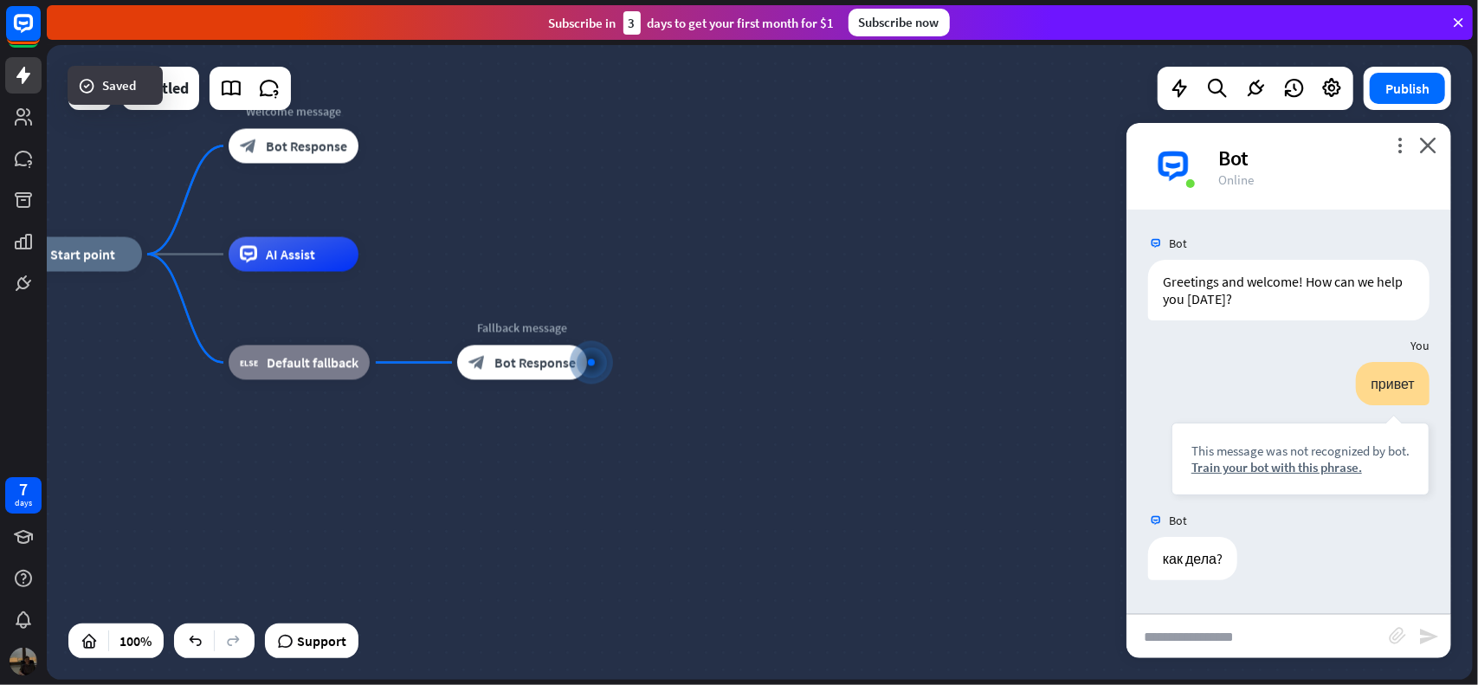
click at [1304, 543] on div "как дела? [DATE] 5:08 AM Show JSON" at bounding box center [1289, 563] width 325 height 52
click at [1276, 636] on input "text" at bounding box center [1258, 636] width 262 height 43
type input "**********"
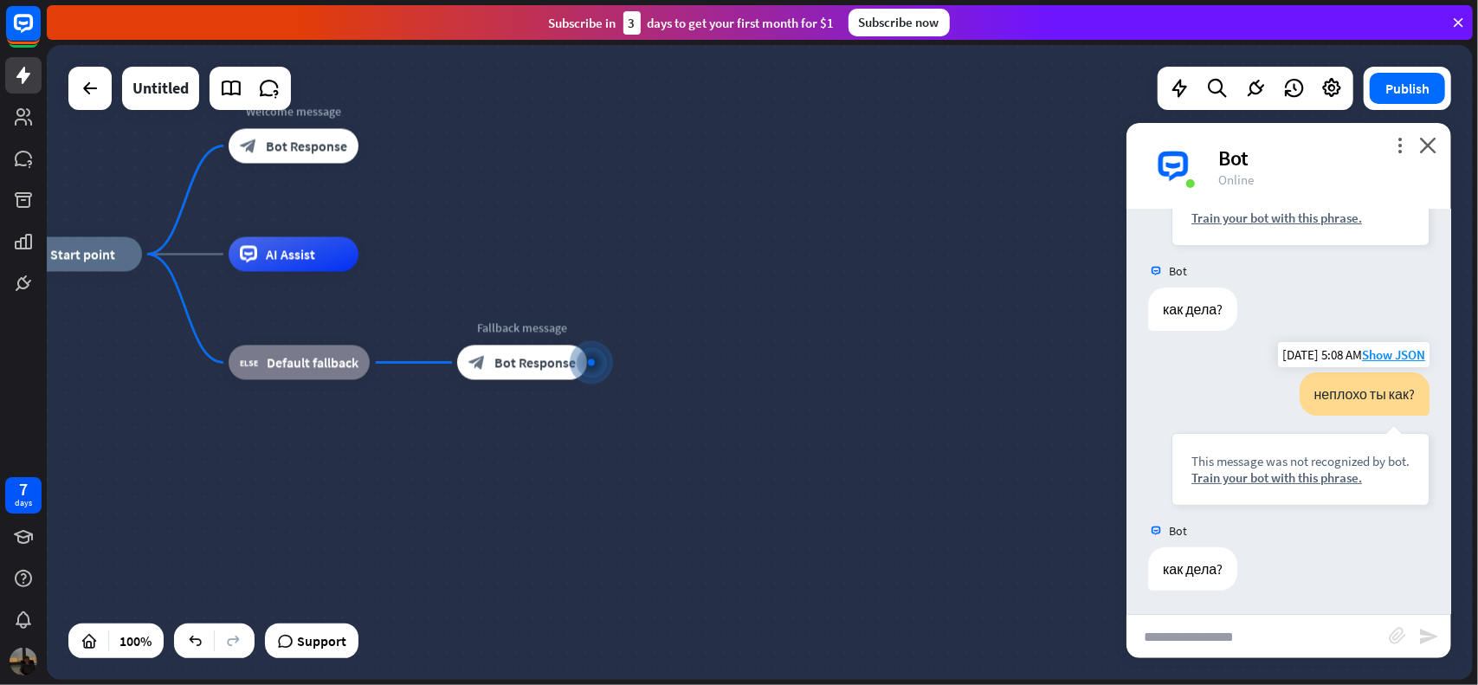
scroll to position [249, 0]
click at [822, 377] on div "home_2 Start point Welcome message block_bot_response Bot Response AI Assist bl…" at bounding box center [725, 572] width 1426 height 635
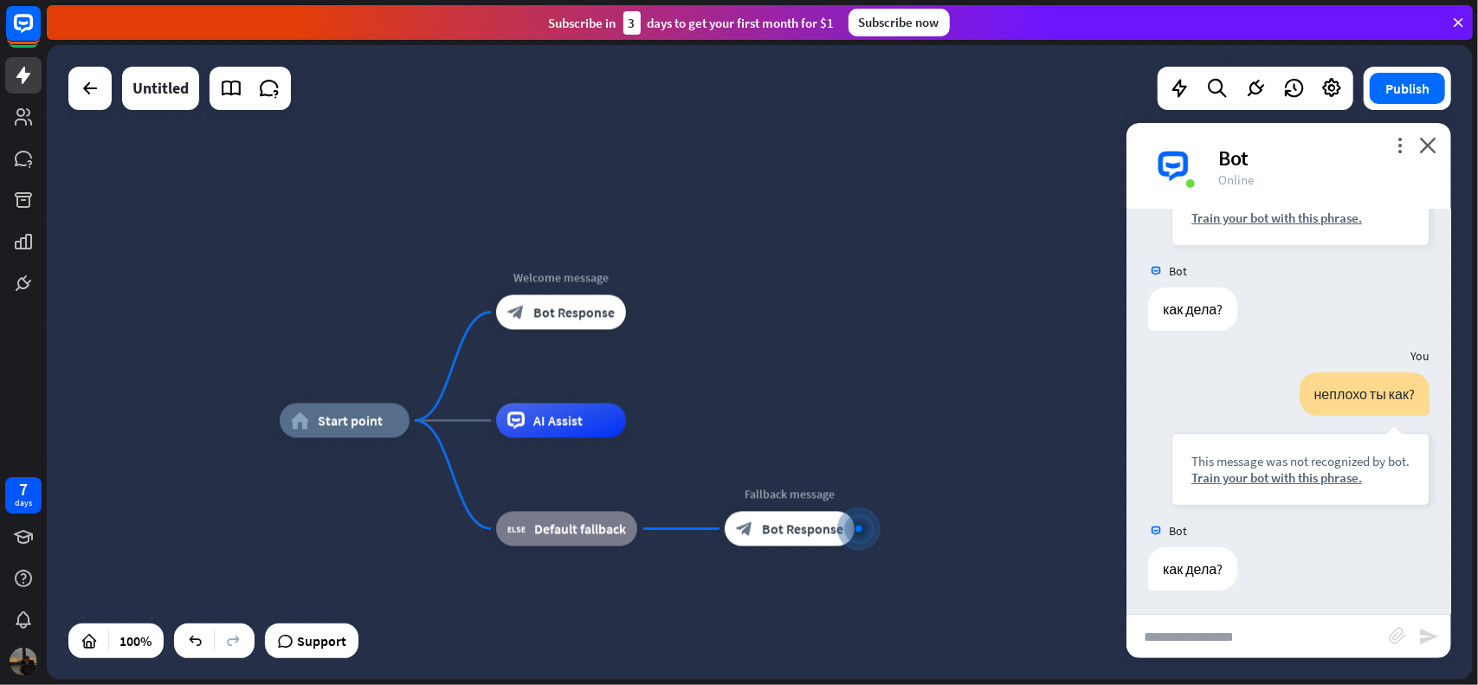
drag, startPoint x: 568, startPoint y: 399, endPoint x: 606, endPoint y: 522, distance: 128.7
click at [96, 91] on icon at bounding box center [90, 88] width 21 height 21
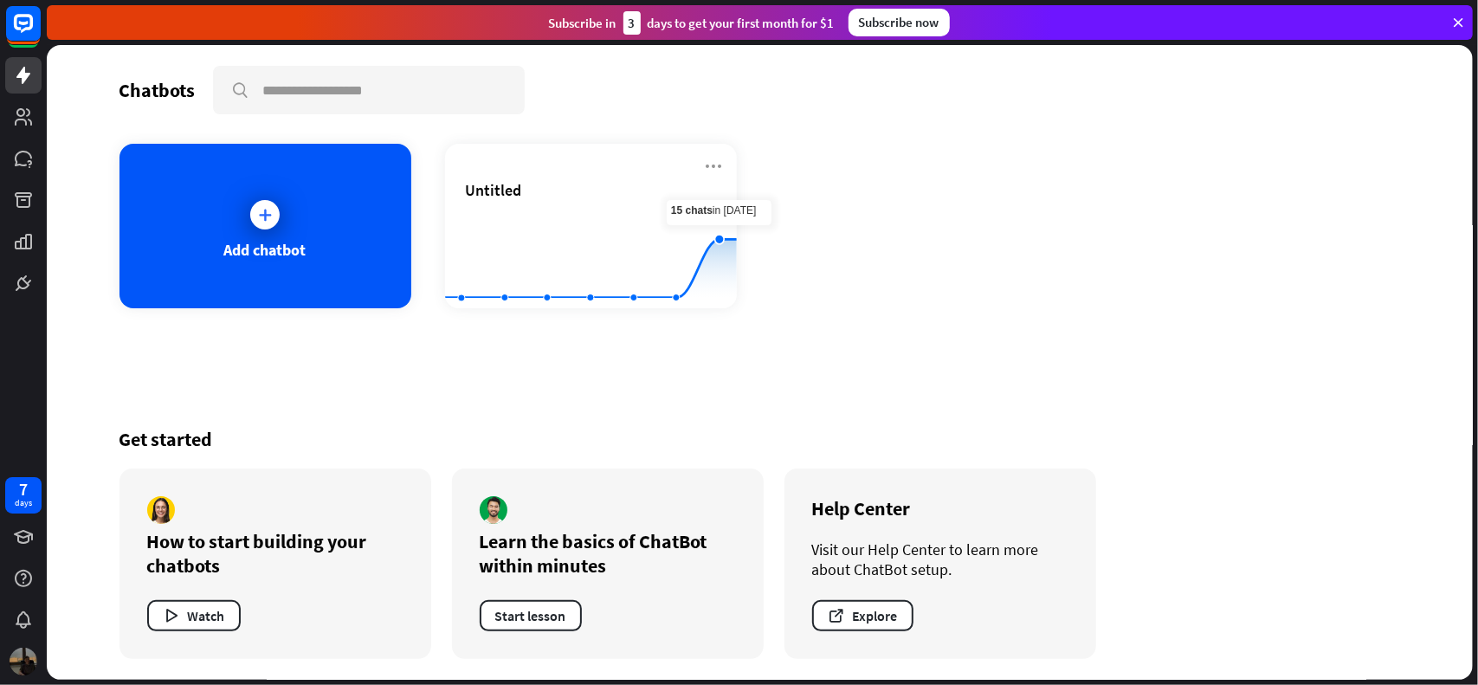
click at [923, 320] on div "Chatbots search Add chatbot Untitled Created with Highcharts 10.1.0 0 10 20 Get…" at bounding box center [761, 362] width 1386 height 635
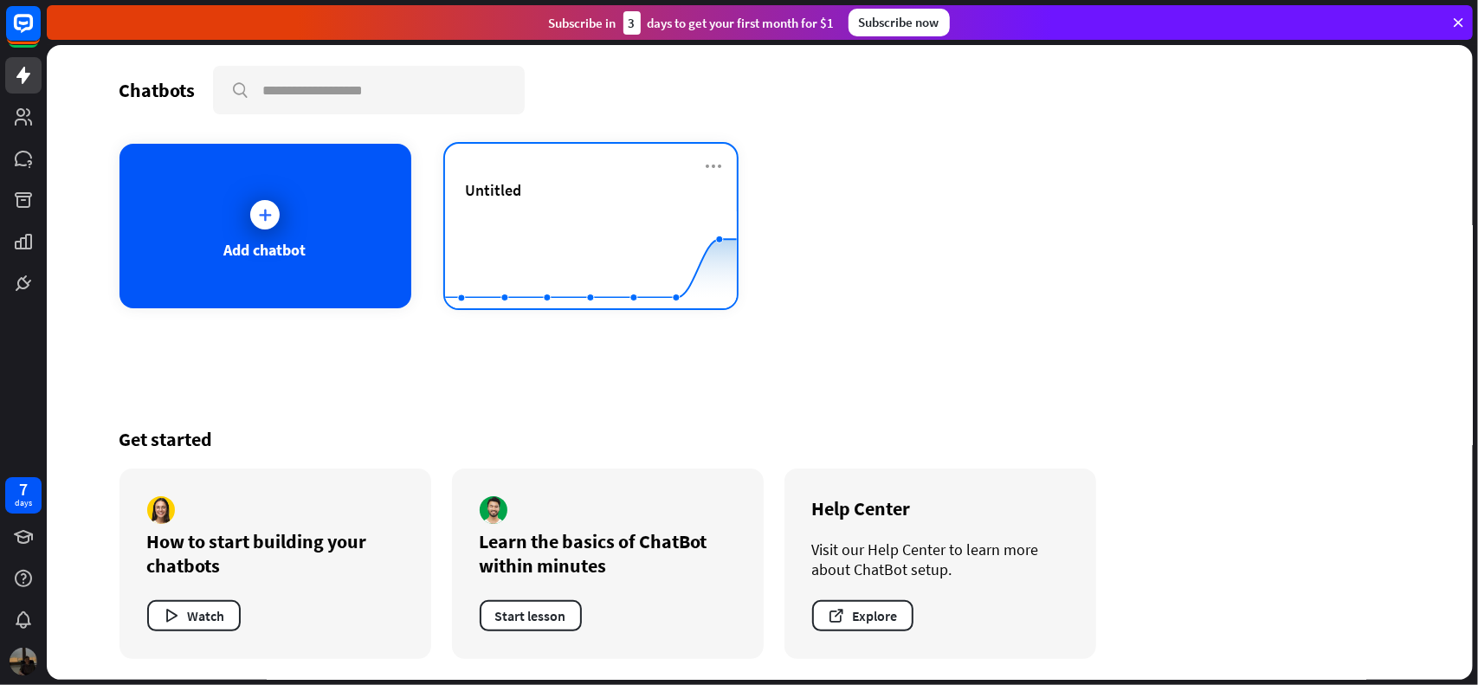
click at [589, 193] on div "Untitled" at bounding box center [591, 190] width 250 height 20
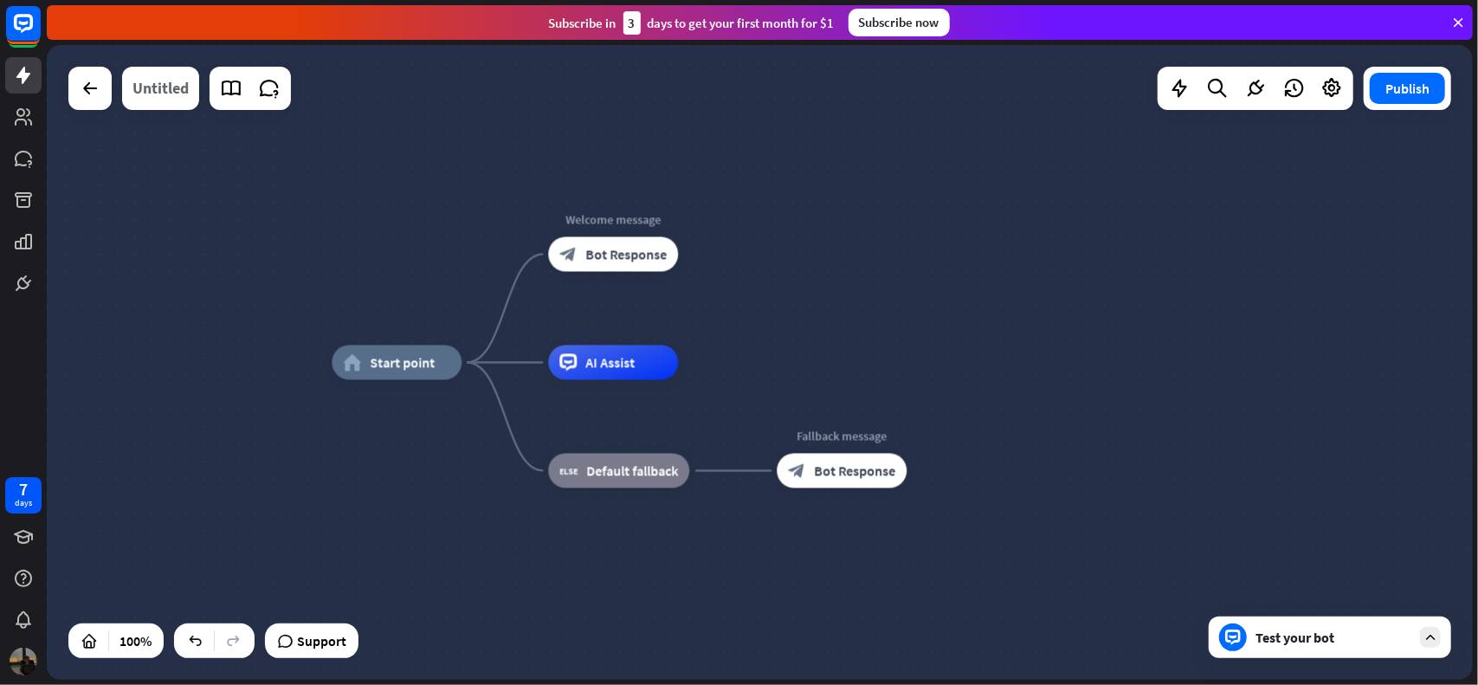
click at [160, 84] on div "Untitled" at bounding box center [160, 88] width 56 height 43
click at [160, 84] on div "Edit story name close ******** Cancel Save" at bounding box center [739, 342] width 1478 height 685
click at [160, 84] on div "Untitled" at bounding box center [160, 88] width 56 height 43
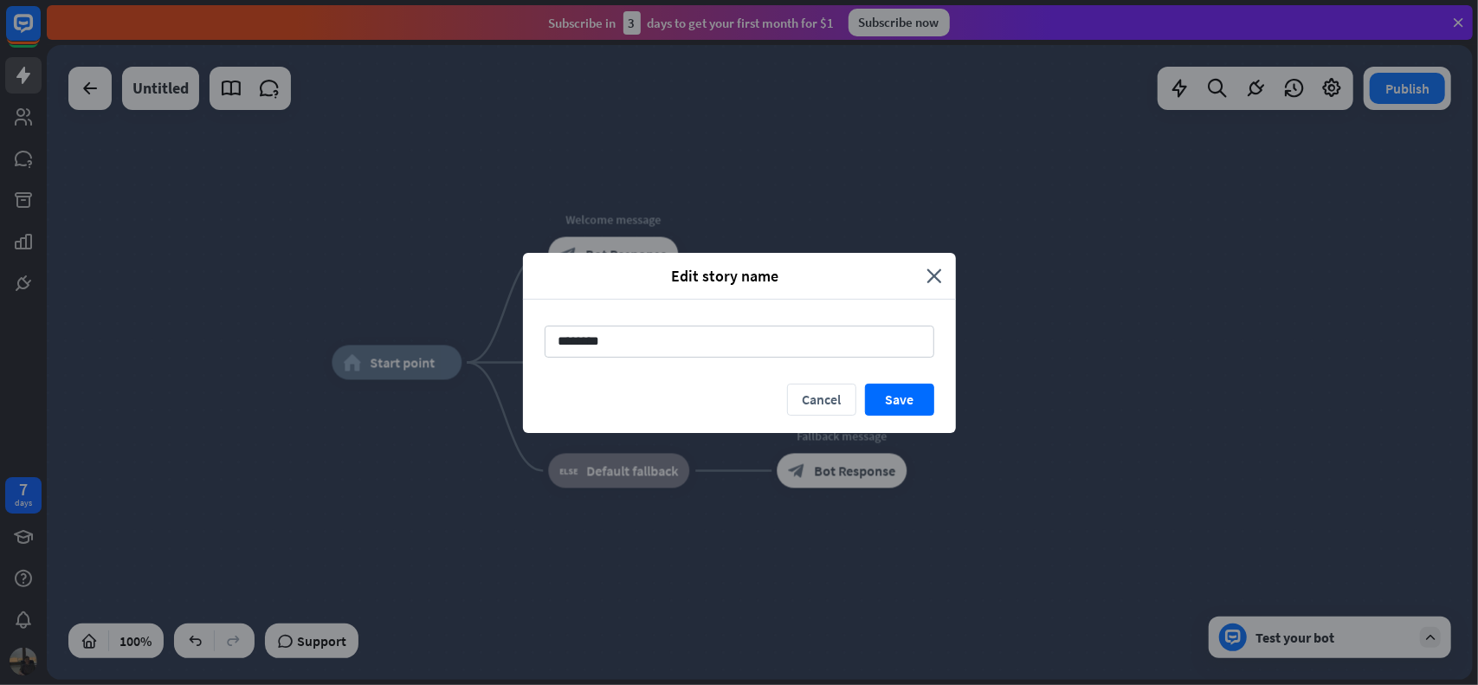
drag, startPoint x: 679, startPoint y: 344, endPoint x: 393, endPoint y: 342, distance: 285.8
click at [393, 342] on div "Edit story name close ******** Cancel Save" at bounding box center [739, 342] width 1478 height 685
type input "*"
type input "****"
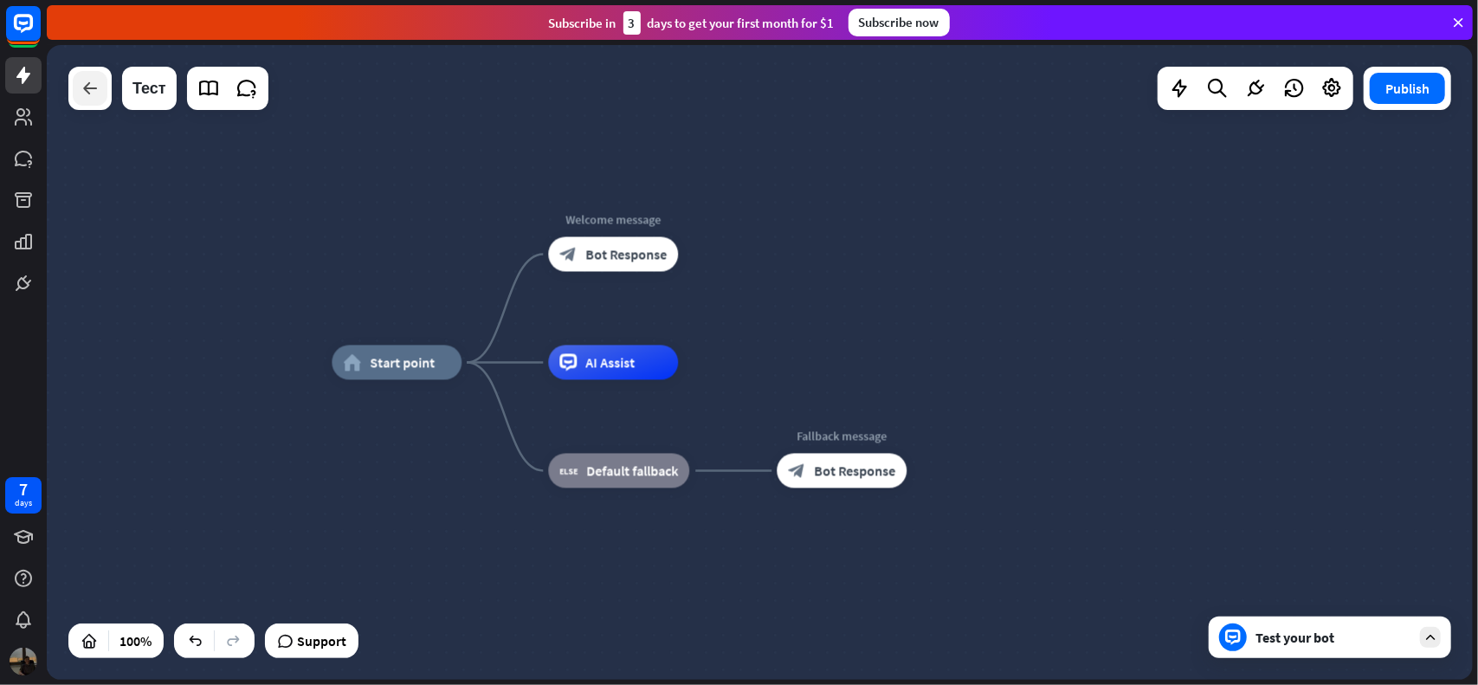
click at [100, 85] on div at bounding box center [90, 88] width 35 height 35
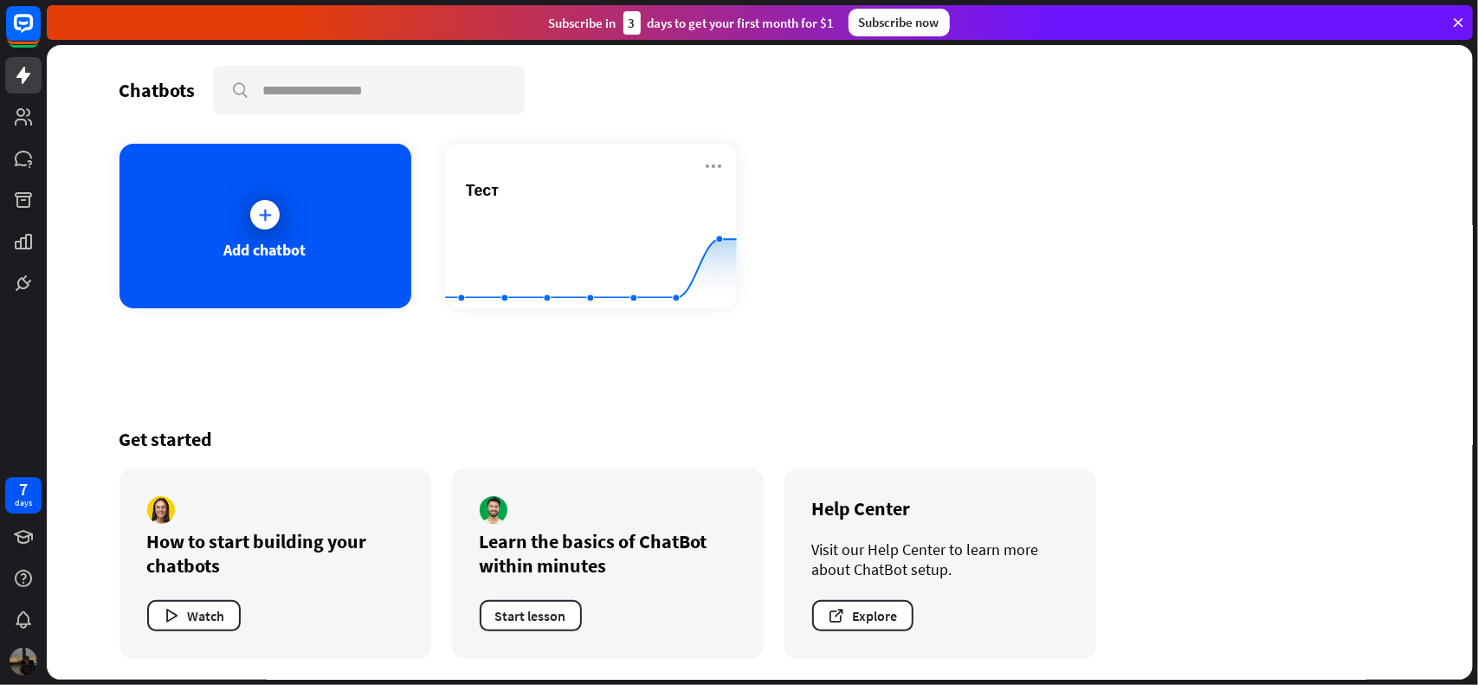
click at [675, 455] on div "Get started How to start building your chatbots Watch Learn the basics of ChatB…" at bounding box center [761, 543] width 1282 height 274
drag, startPoint x: 29, startPoint y: 110, endPoint x: 39, endPoint y: 123, distance: 16.1
click at [29, 111] on icon at bounding box center [23, 116] width 17 height 17
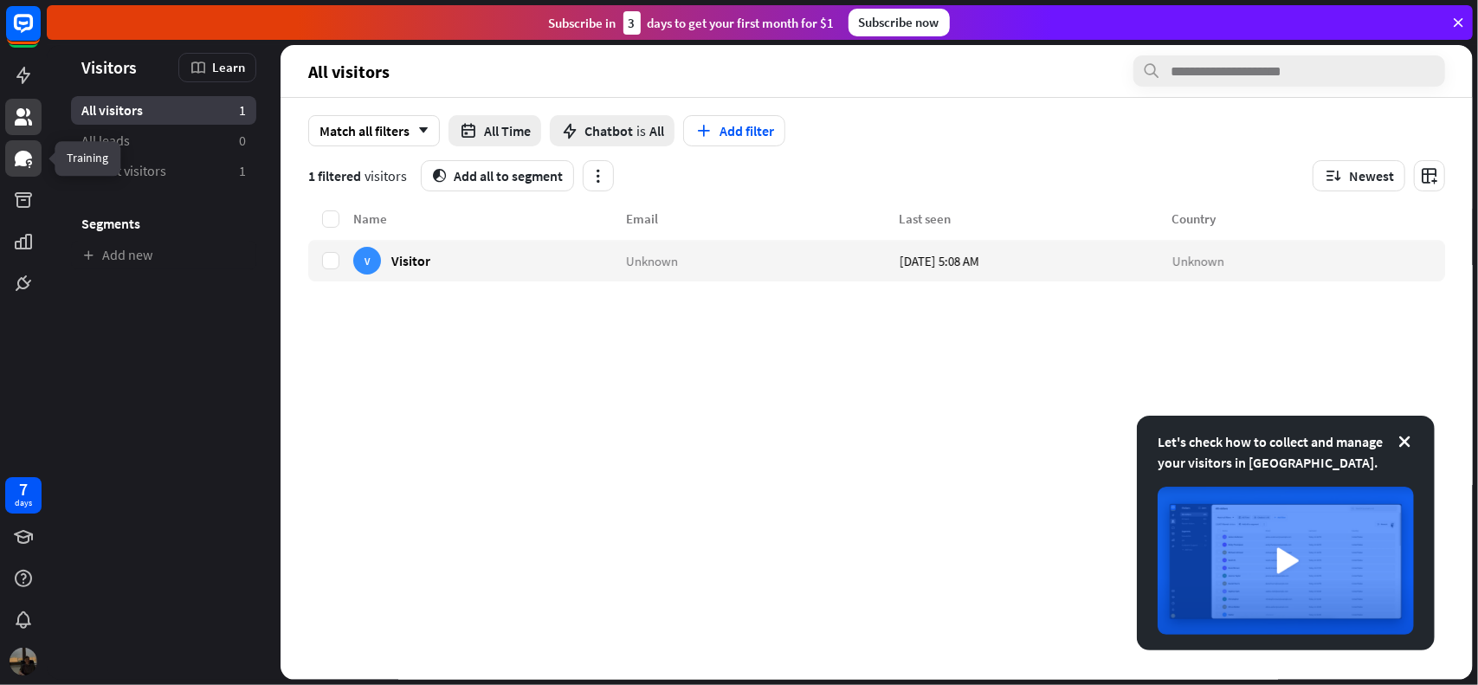
click at [29, 171] on link at bounding box center [23, 158] width 36 height 36
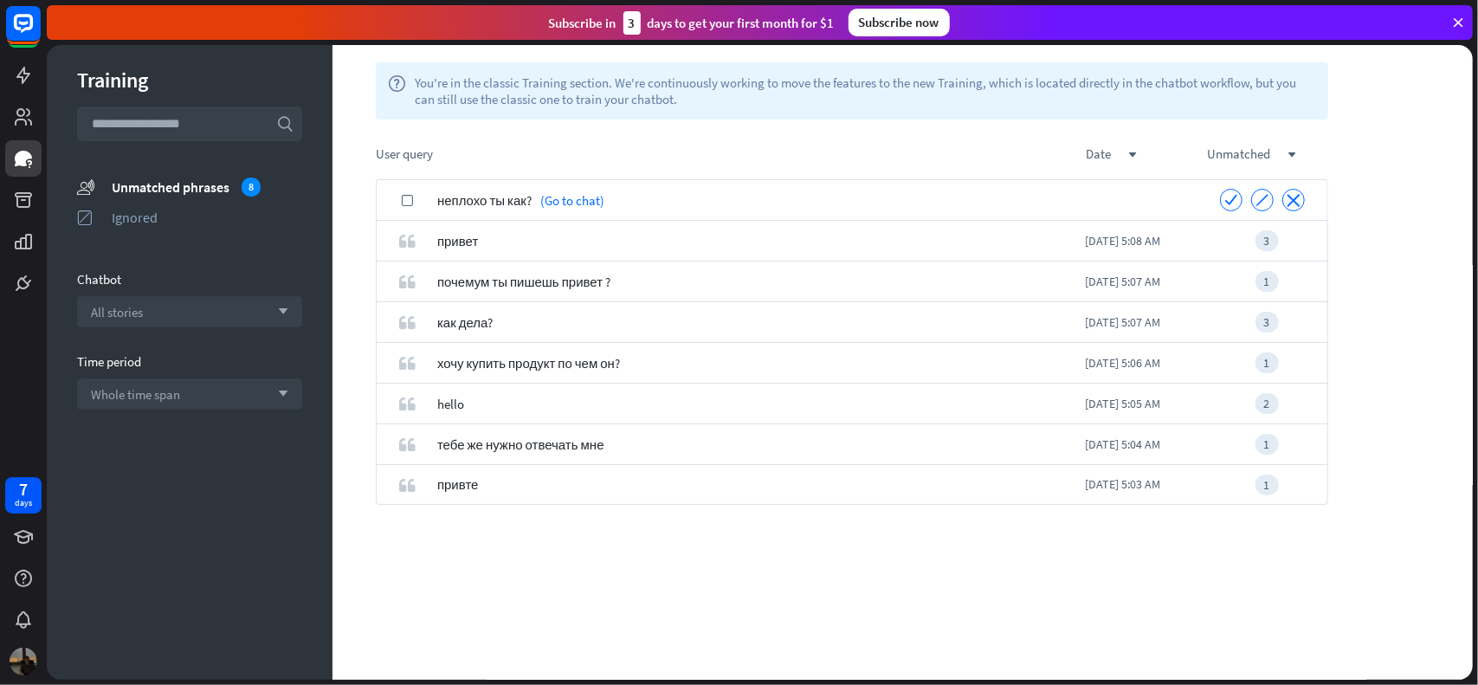
click at [400, 195] on div "check" at bounding box center [407, 200] width 61 height 41
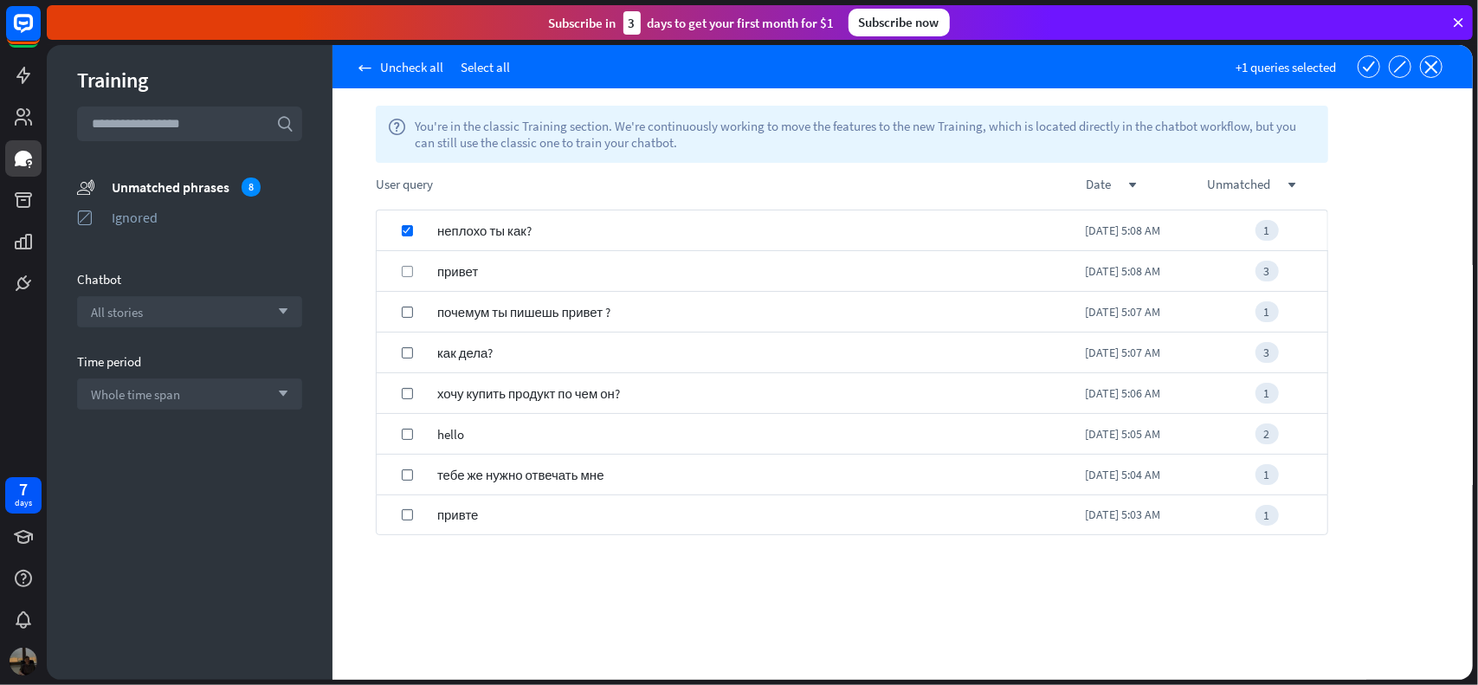
click at [402, 272] on label "check" at bounding box center [407, 271] width 11 height 11
click at [406, 314] on icon "check" at bounding box center [408, 312] width 8 height 8
click at [408, 346] on div "check" at bounding box center [407, 353] width 61 height 41
click at [420, 392] on div "check" at bounding box center [407, 393] width 61 height 41
click at [416, 429] on div "check" at bounding box center [407, 434] width 61 height 41
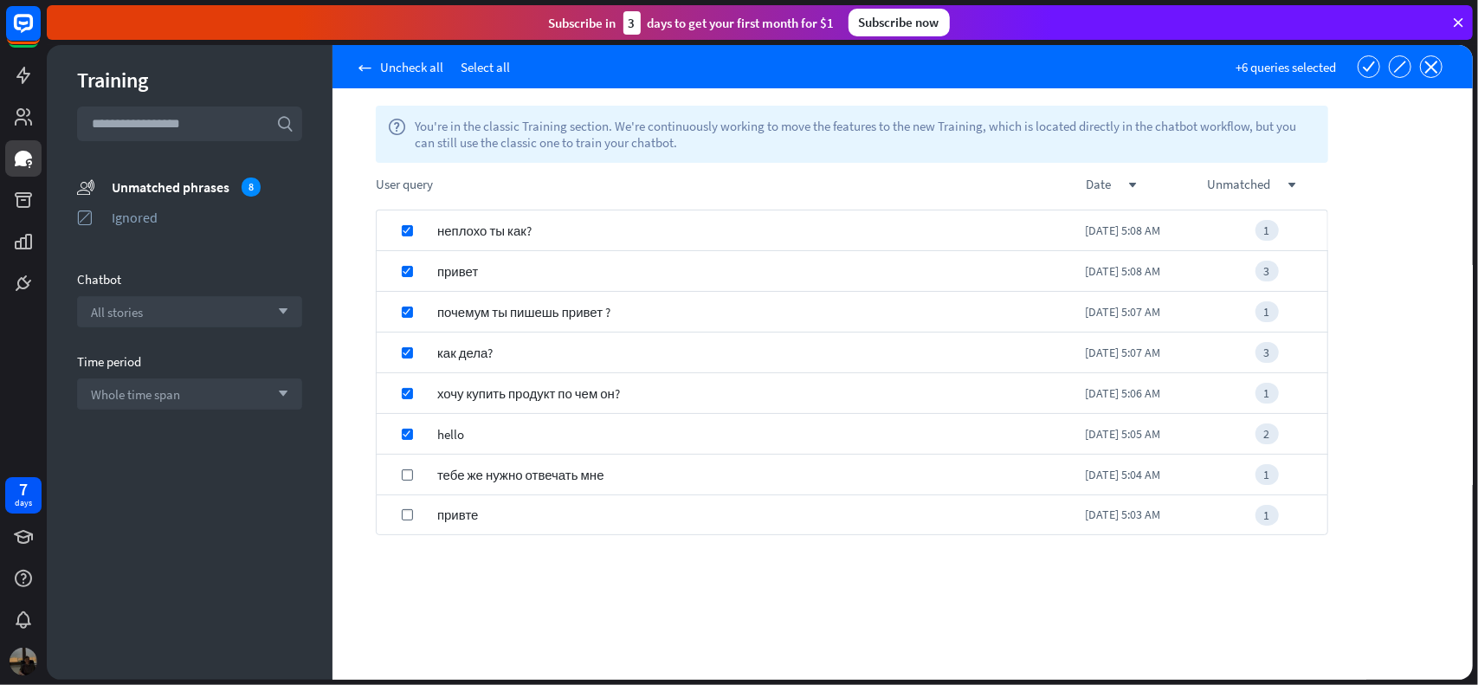
drag, startPoint x: 419, startPoint y: 462, endPoint x: 420, endPoint y: 474, distance: 12.2
click at [419, 466] on div "check" at bounding box center [407, 475] width 61 height 41
click at [426, 494] on div "check" at bounding box center [407, 475] width 61 height 41
click at [449, 512] on span "привте" at bounding box center [458, 514] width 42 height 41
drag, startPoint x: 446, startPoint y: 481, endPoint x: 494, endPoint y: 462, distance: 51.3
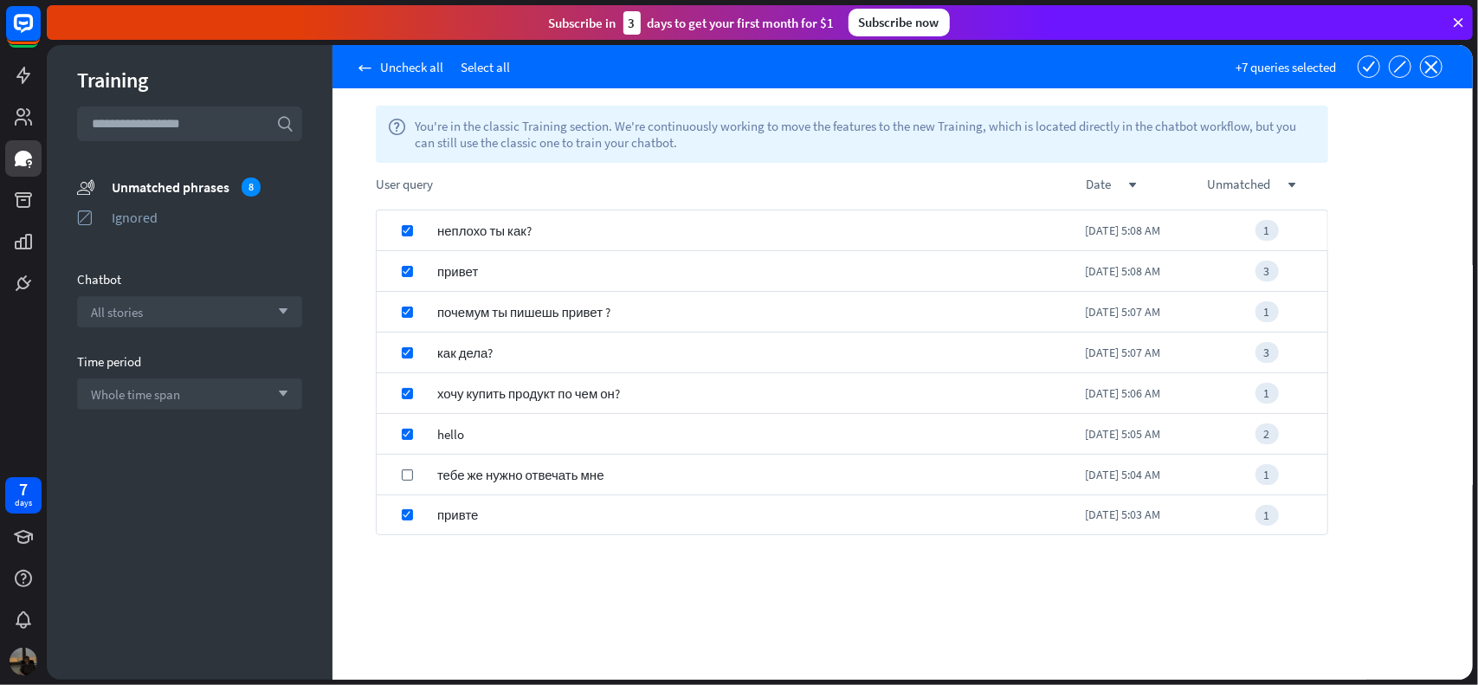
click at [446, 481] on span "тебе же нужно отвечать мне" at bounding box center [520, 475] width 167 height 41
click at [1445, 71] on section "check ignore close" at bounding box center [1400, 66] width 94 height 23
click at [1427, 78] on div "arrow_left Uncheck all Select all +8 queries selected check ignore close" at bounding box center [903, 66] width 1140 height 43
click at [1427, 62] on icon "close" at bounding box center [1431, 67] width 13 height 13
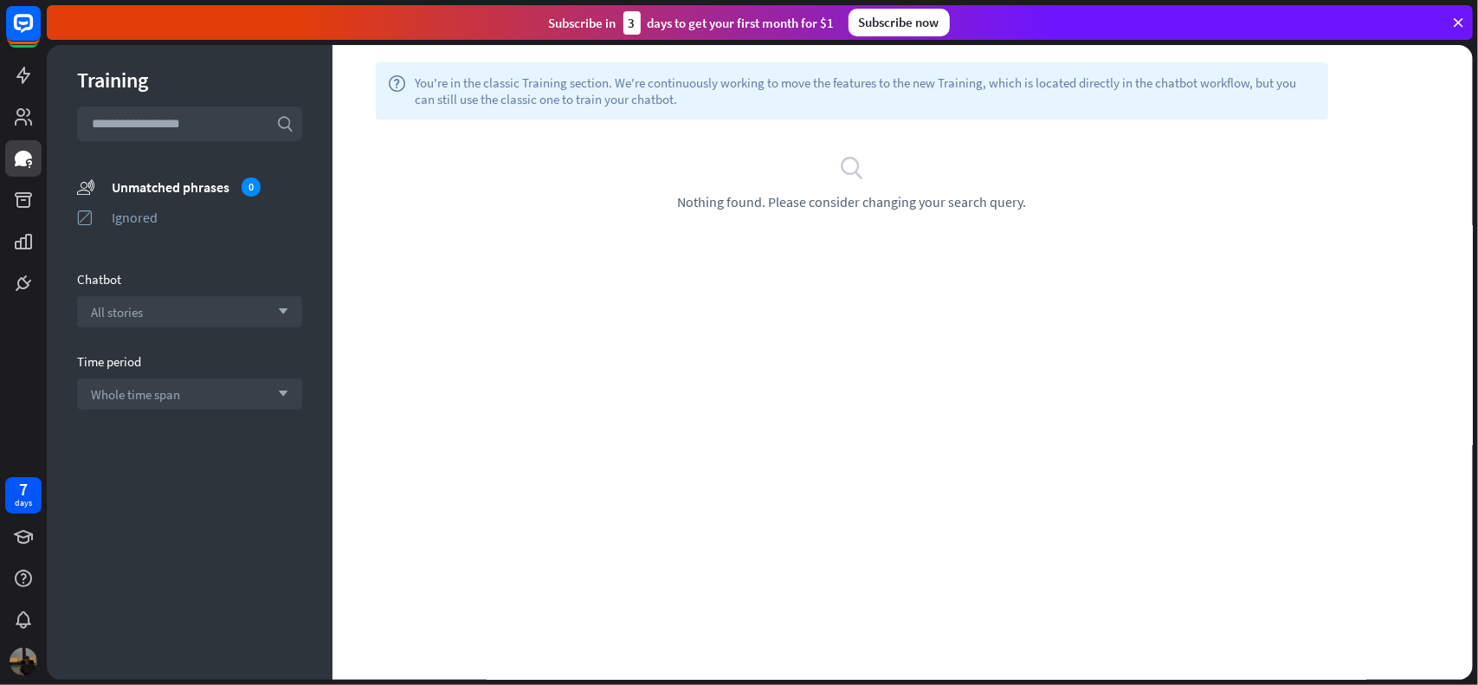
click at [333, 222] on div "search Nothing found. Please consider changing your search query." at bounding box center [852, 183] width 1039 height 126
click at [10, 210] on link at bounding box center [23, 200] width 36 height 36
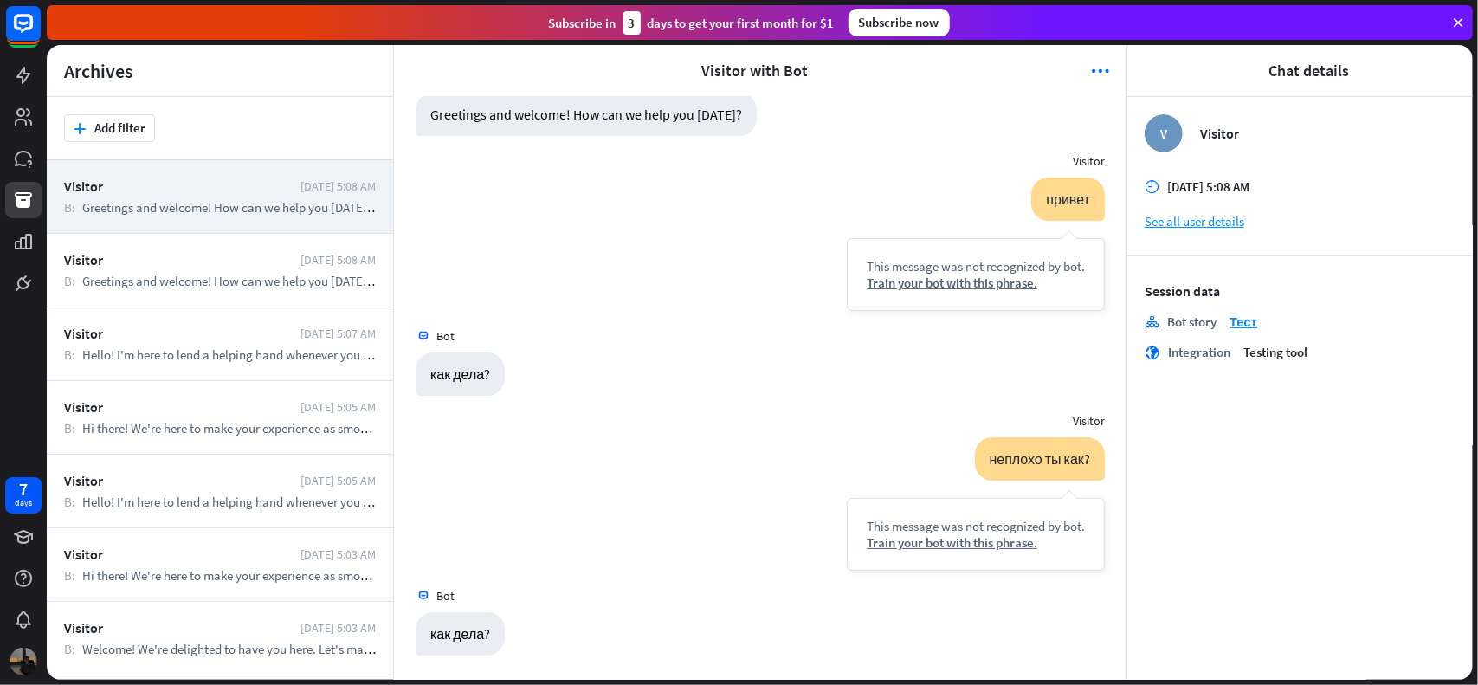
click at [124, 198] on div "Visitor [DATE] 5:08 AM B: Greetings and welcome! How can we help you [DATE]? U:…" at bounding box center [220, 197] width 346 height 74
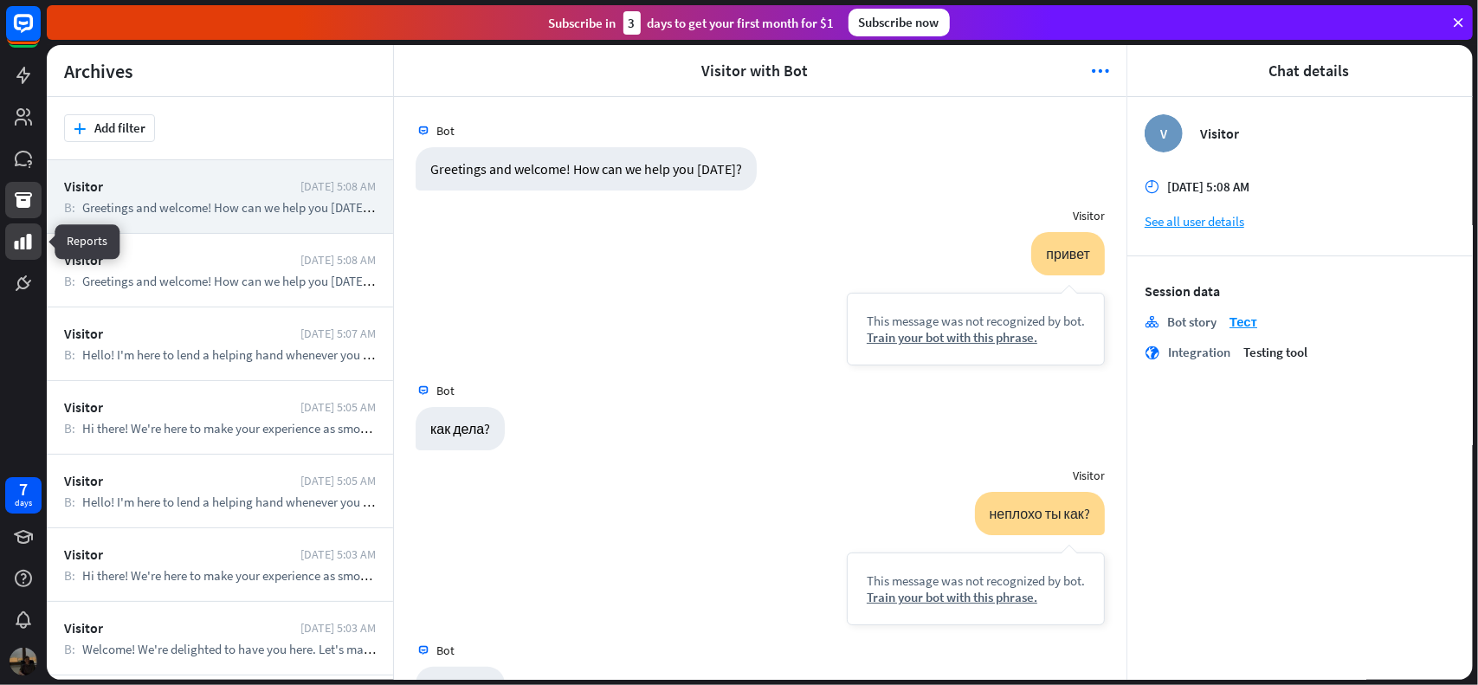
click at [16, 231] on icon at bounding box center [23, 241] width 21 height 21
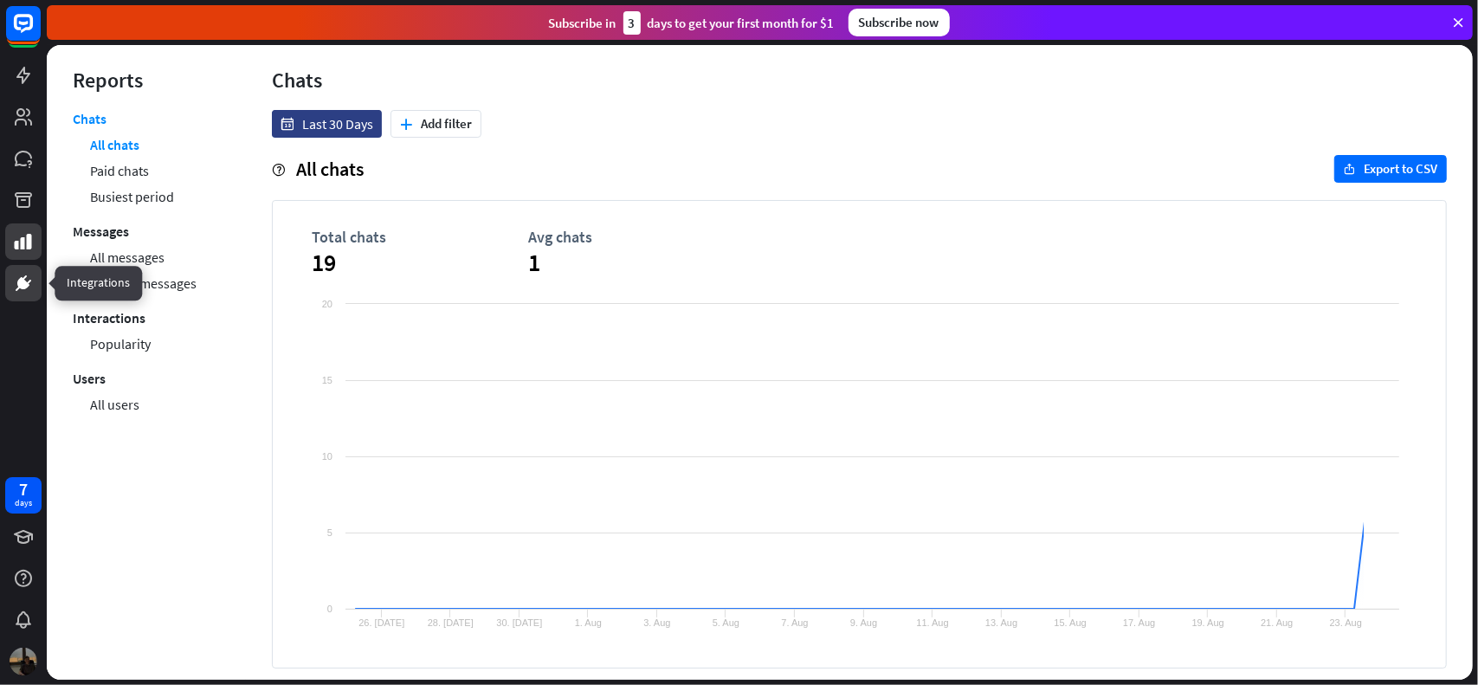
click at [19, 280] on icon at bounding box center [23, 283] width 12 height 12
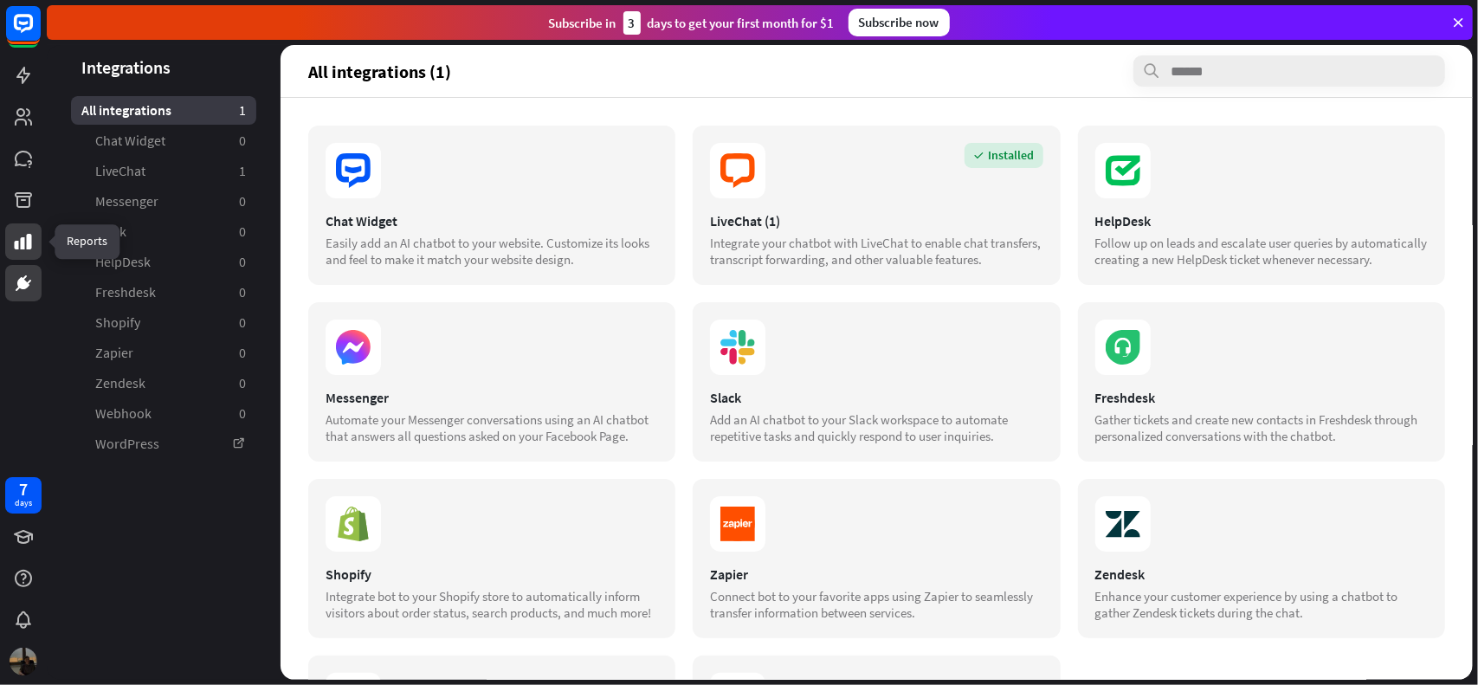
click at [28, 247] on icon at bounding box center [23, 242] width 17 height 16
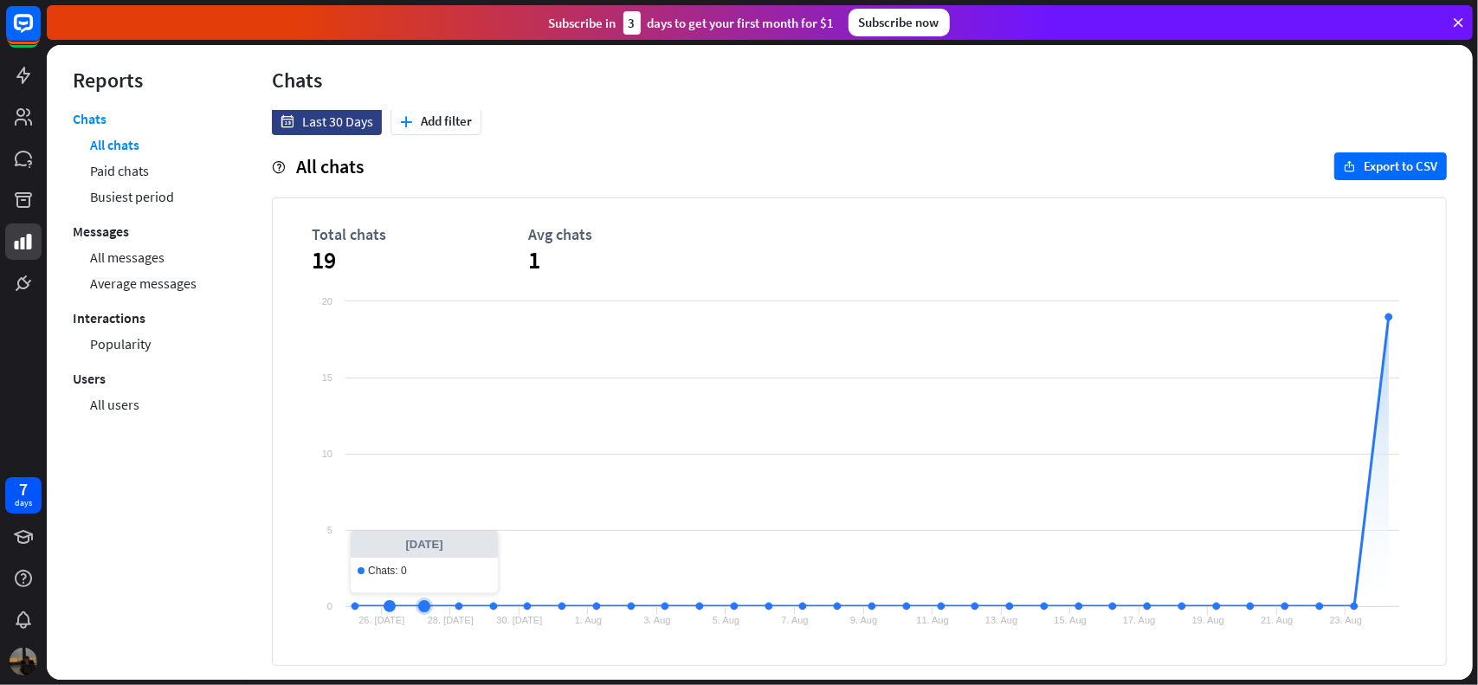
scroll to position [5, 0]
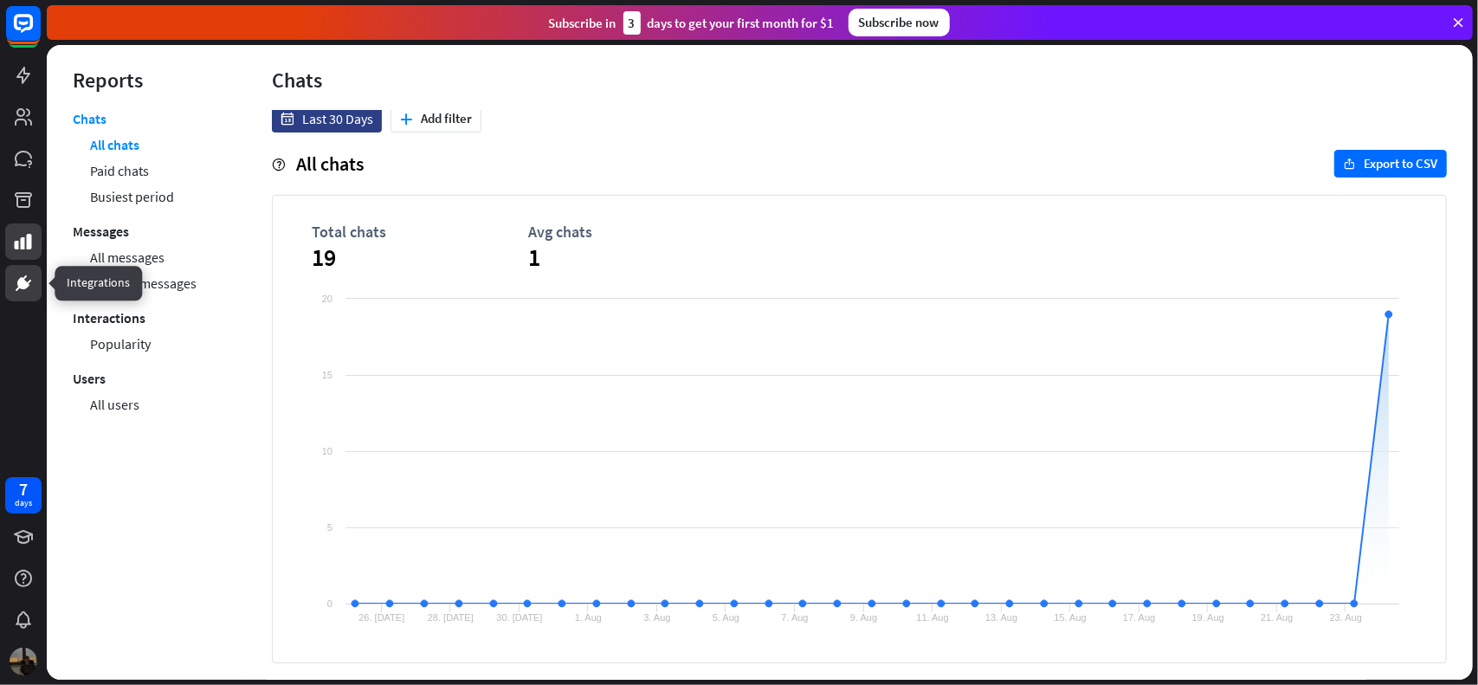
click at [21, 283] on icon at bounding box center [23, 283] width 10 height 10
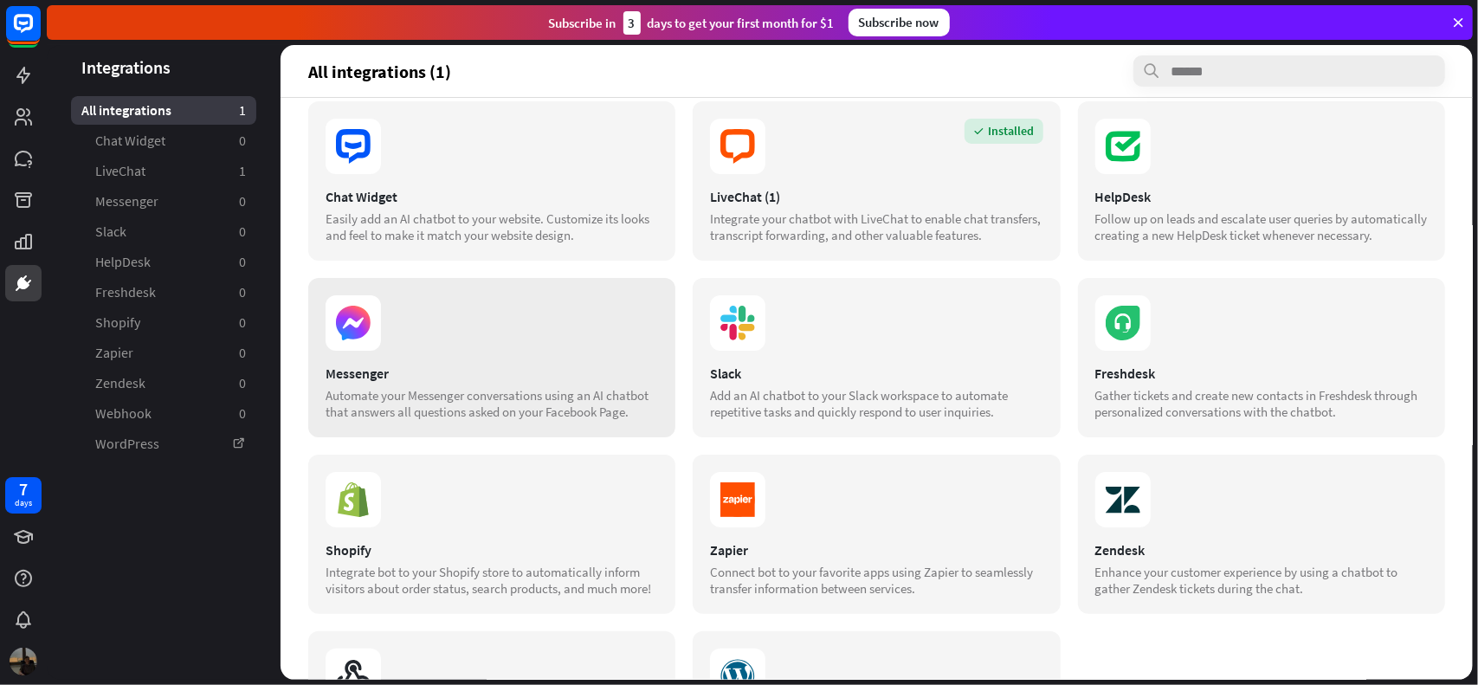
scroll to position [87, 0]
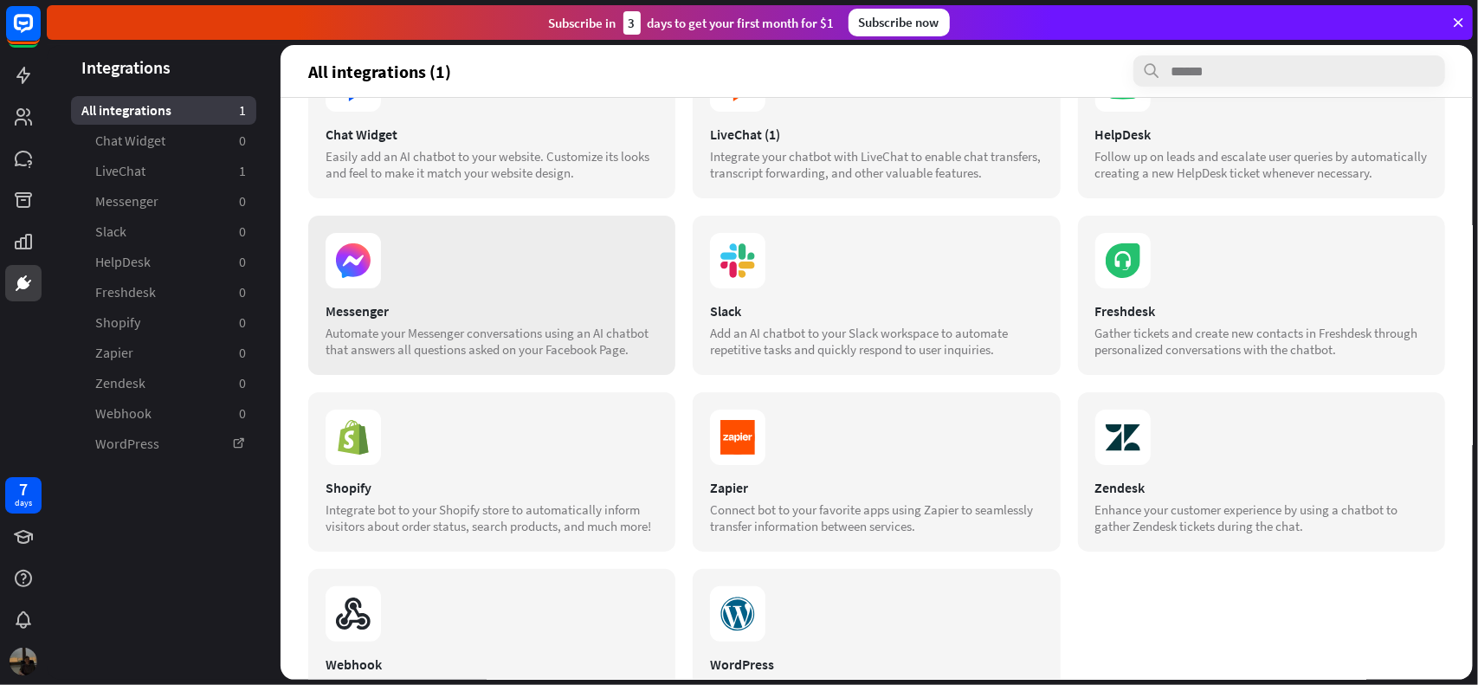
click at [373, 270] on icon at bounding box center [353, 260] width 55 height 55
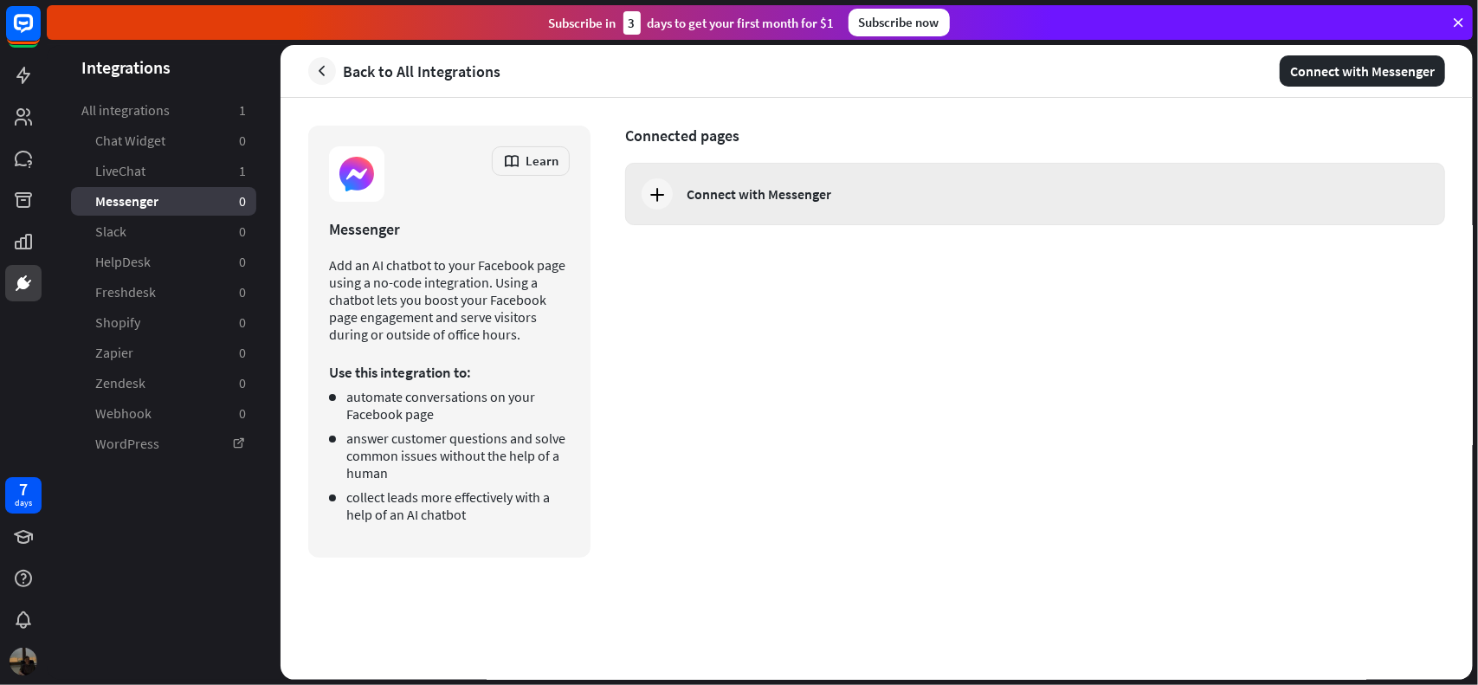
click at [740, 191] on div "Connect with Messenger" at bounding box center [759, 193] width 145 height 17
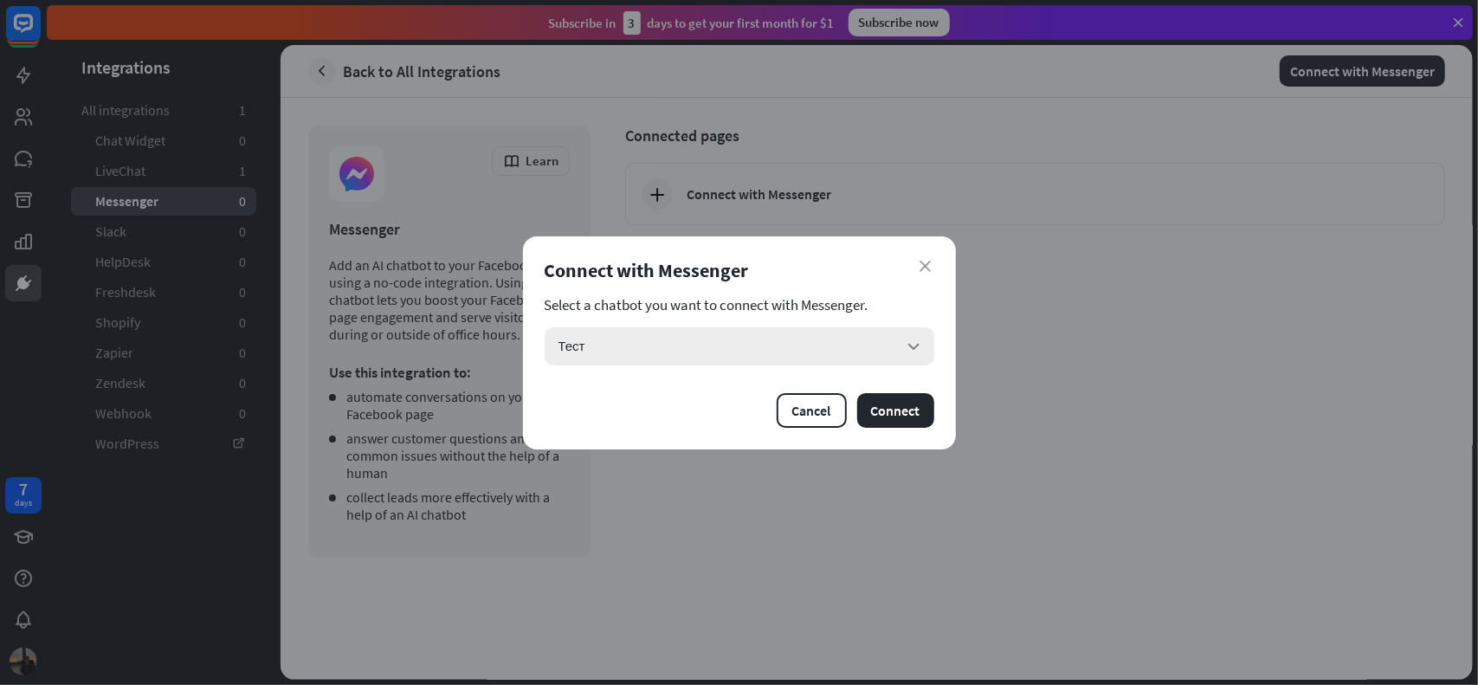
click at [891, 348] on div "Тест arrow_down" at bounding box center [740, 346] width 390 height 38
click at [843, 403] on div "Тест checked" at bounding box center [740, 394] width 376 height 35
click at [887, 408] on button "Connect" at bounding box center [895, 410] width 77 height 35
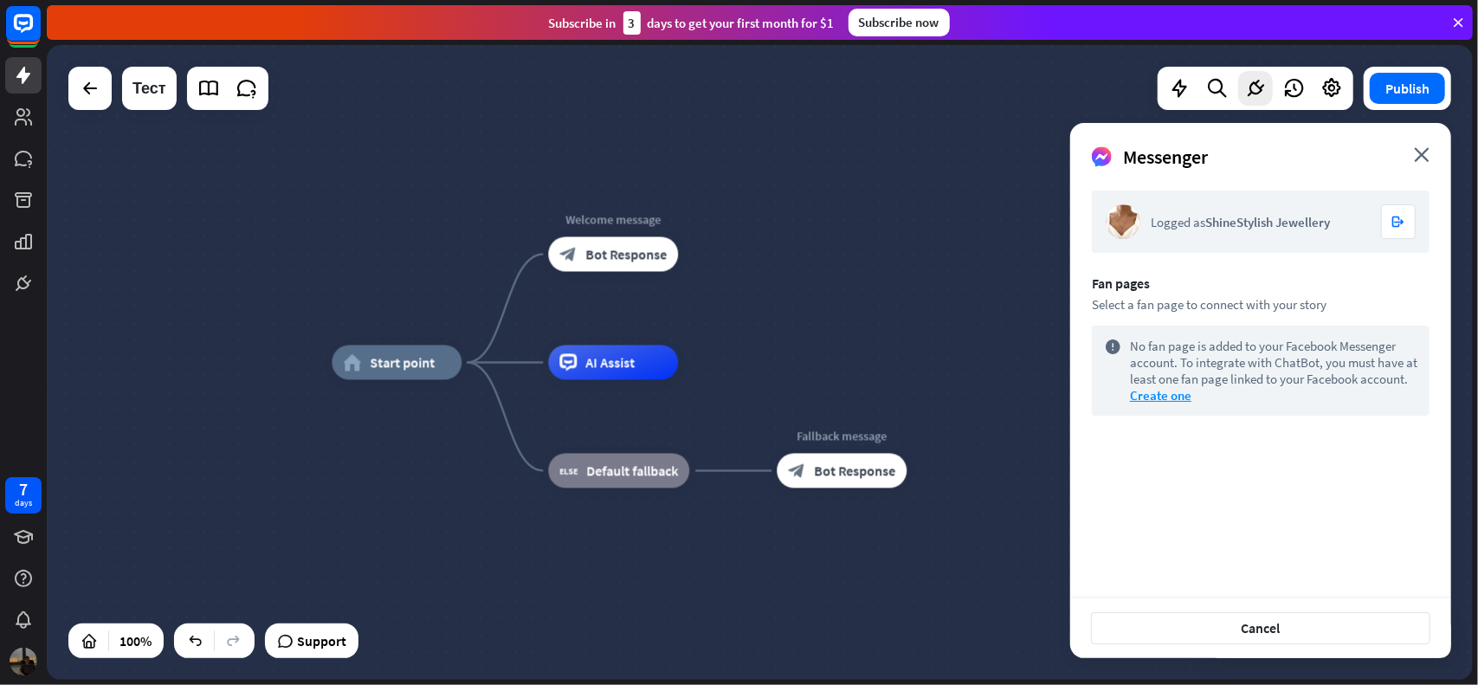
click at [1251, 223] on span "ShineStylish Jewellery" at bounding box center [1267, 222] width 125 height 16
click at [1250, 223] on span "ShineStylish Jewellery" at bounding box center [1267, 222] width 125 height 16
click at [1193, 238] on div "Logged as ShineStylish Jewellery logout" at bounding box center [1261, 222] width 338 height 62
drag, startPoint x: 1101, startPoint y: 299, endPoint x: 1313, endPoint y: 306, distance: 211.4
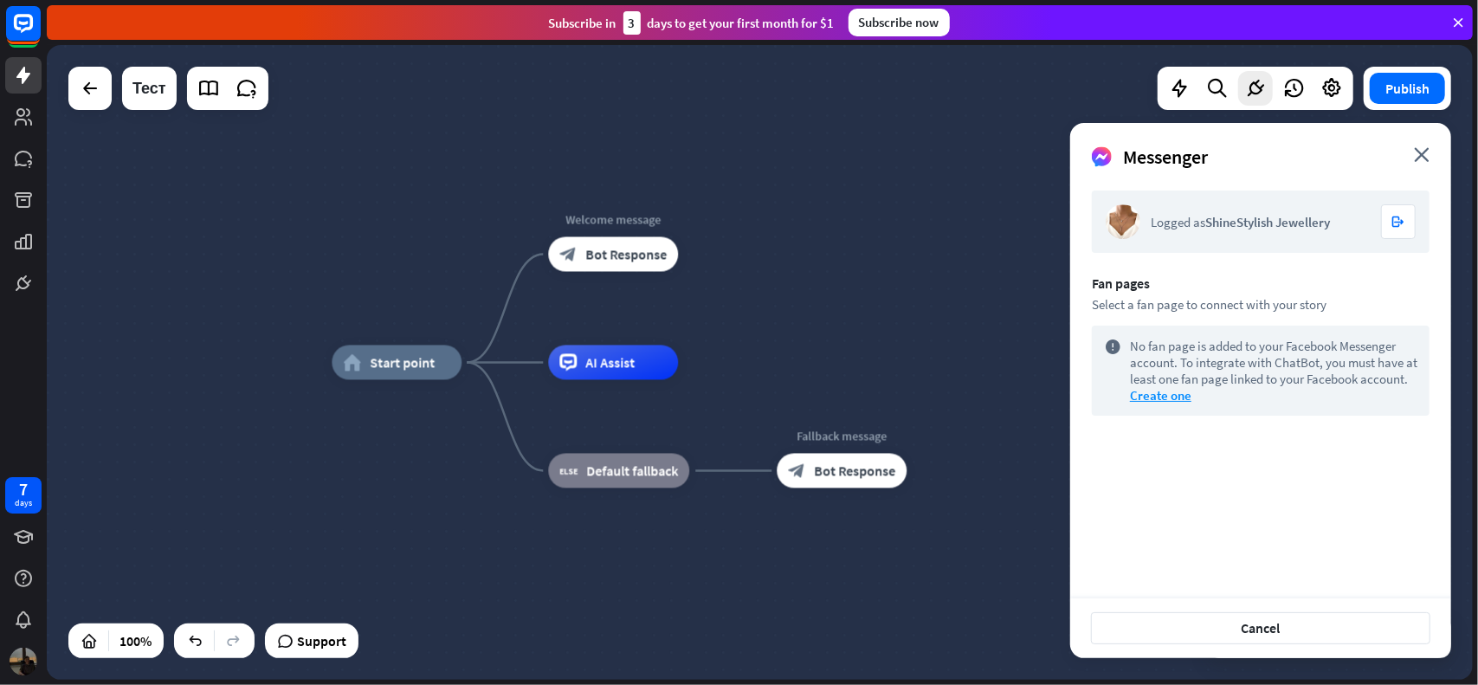
click at [1313, 306] on div "Select a fan page to connect with your story" at bounding box center [1261, 304] width 338 height 16
click at [1315, 306] on div "Select a fan page to connect with your story" at bounding box center [1261, 304] width 338 height 16
click at [1145, 397] on link "Create one" at bounding box center [1160, 395] width 61 height 16
click at [1219, 299] on div "Select a fan page to connect with your story" at bounding box center [1261, 304] width 338 height 16
drag, startPoint x: 1091, startPoint y: 307, endPoint x: 1245, endPoint y: 302, distance: 154.2
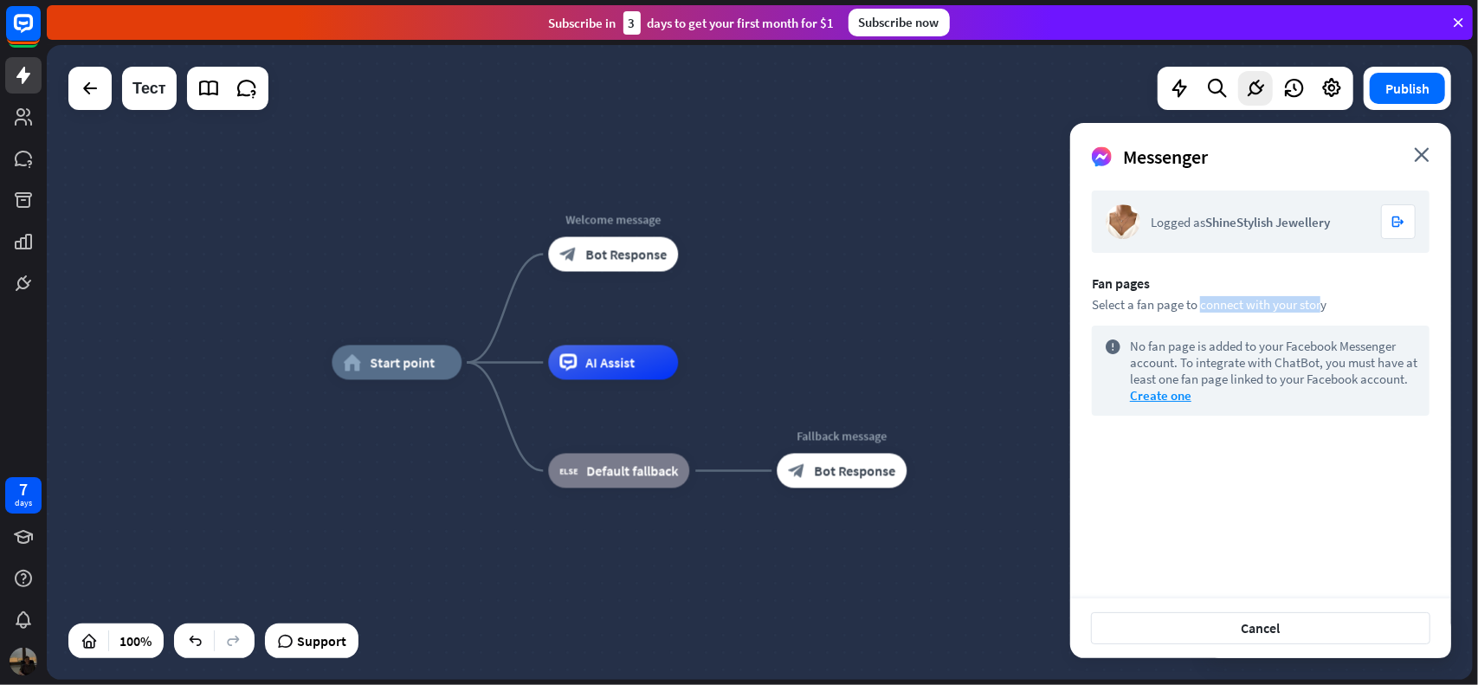
click at [1208, 302] on div "Logged as ShineStylish Jewellery logout Fan pages Select a fan page to connect …" at bounding box center [1260, 388] width 381 height 421
click at [1281, 308] on div "Select a fan page to connect with your story" at bounding box center [1261, 304] width 338 height 16
click at [1347, 640] on button "Cancel" at bounding box center [1260, 628] width 339 height 32
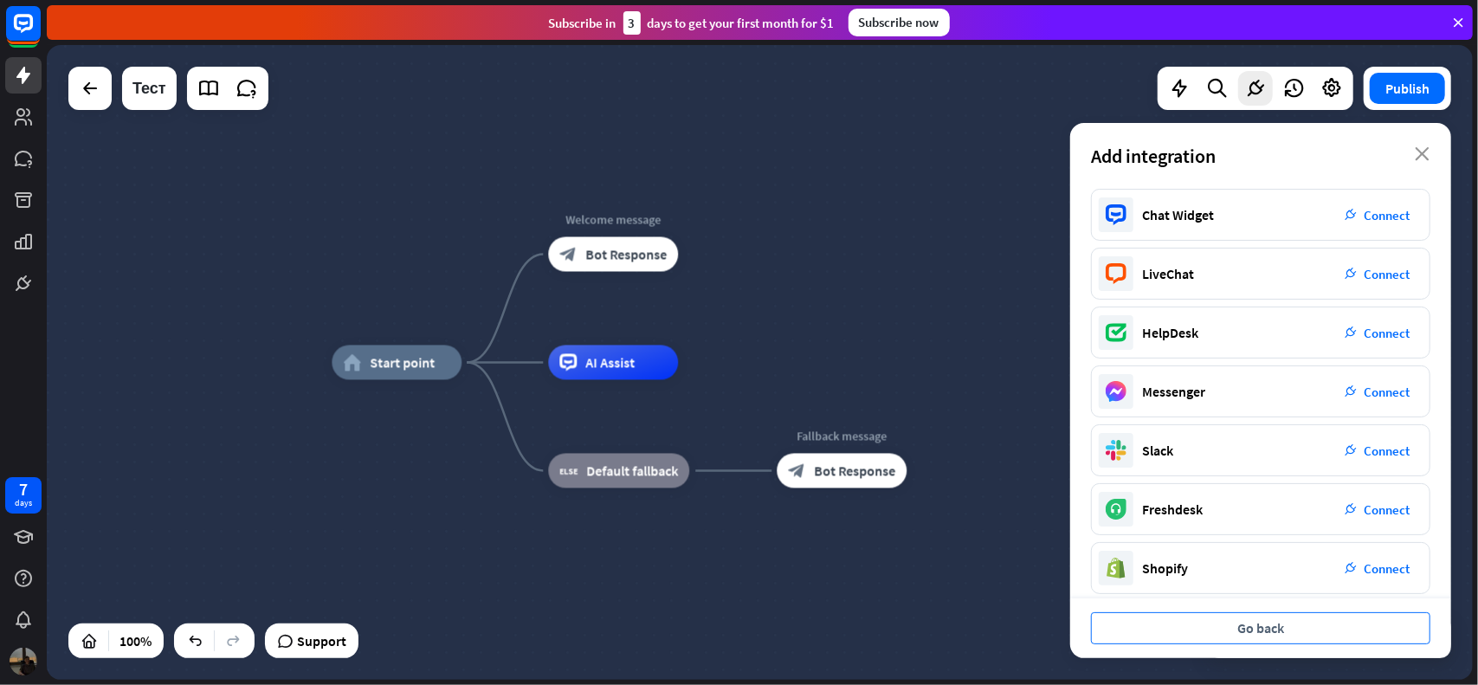
click at [1287, 623] on button "Go back" at bounding box center [1260, 628] width 339 height 32
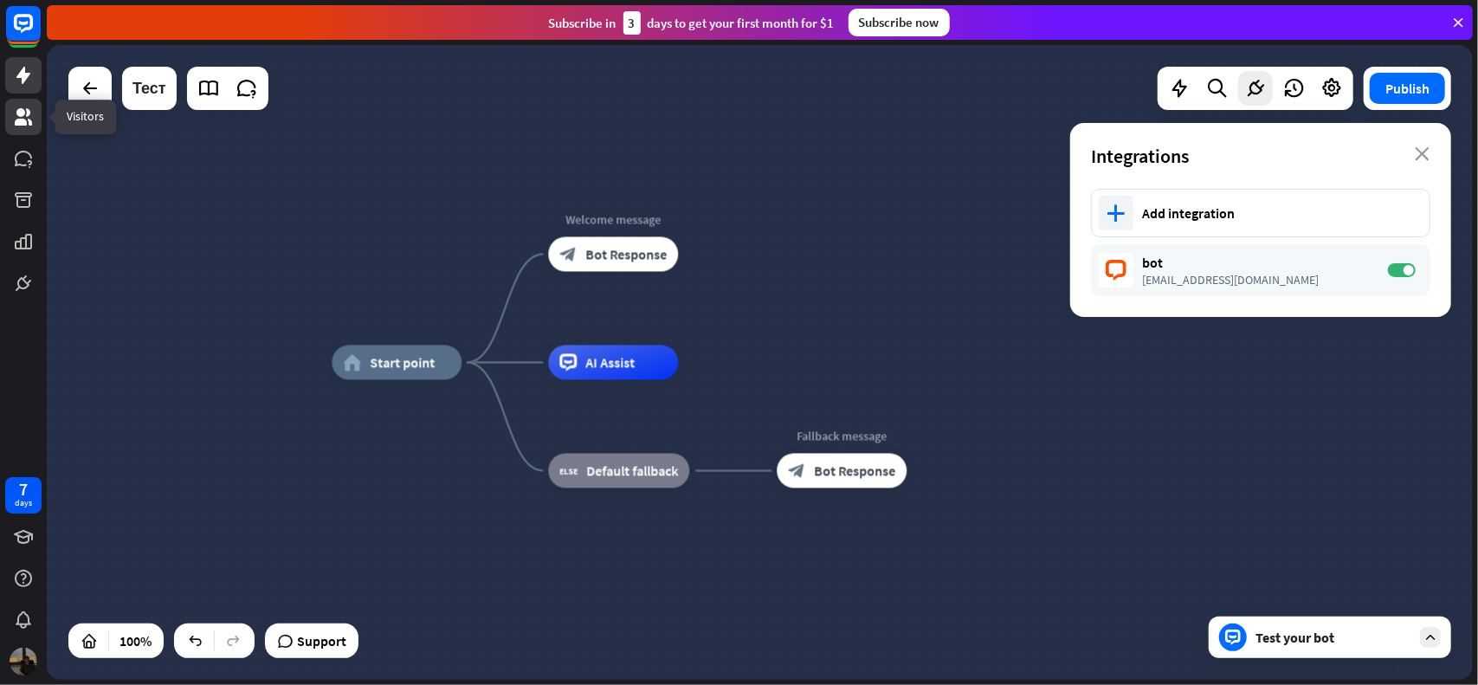
click at [28, 124] on icon at bounding box center [23, 117] width 21 height 21
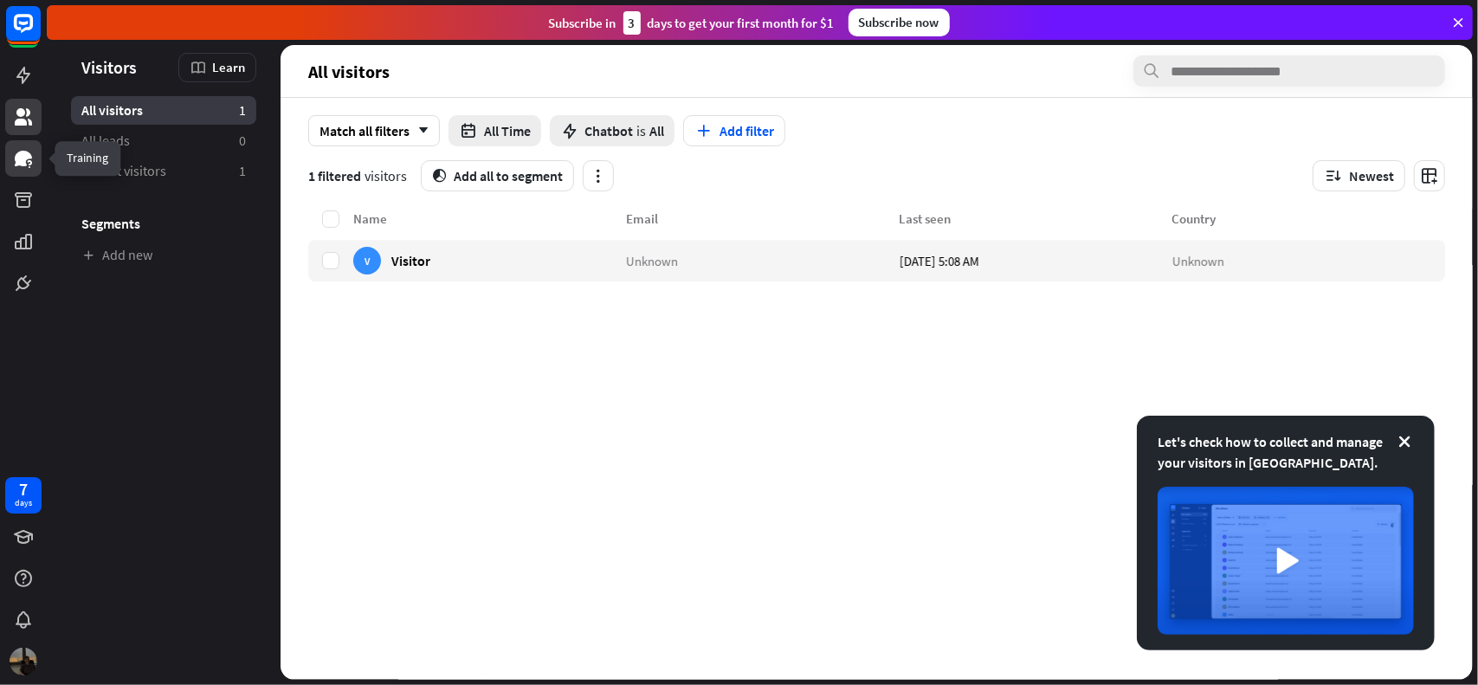
click at [23, 154] on icon at bounding box center [23, 159] width 17 height 16
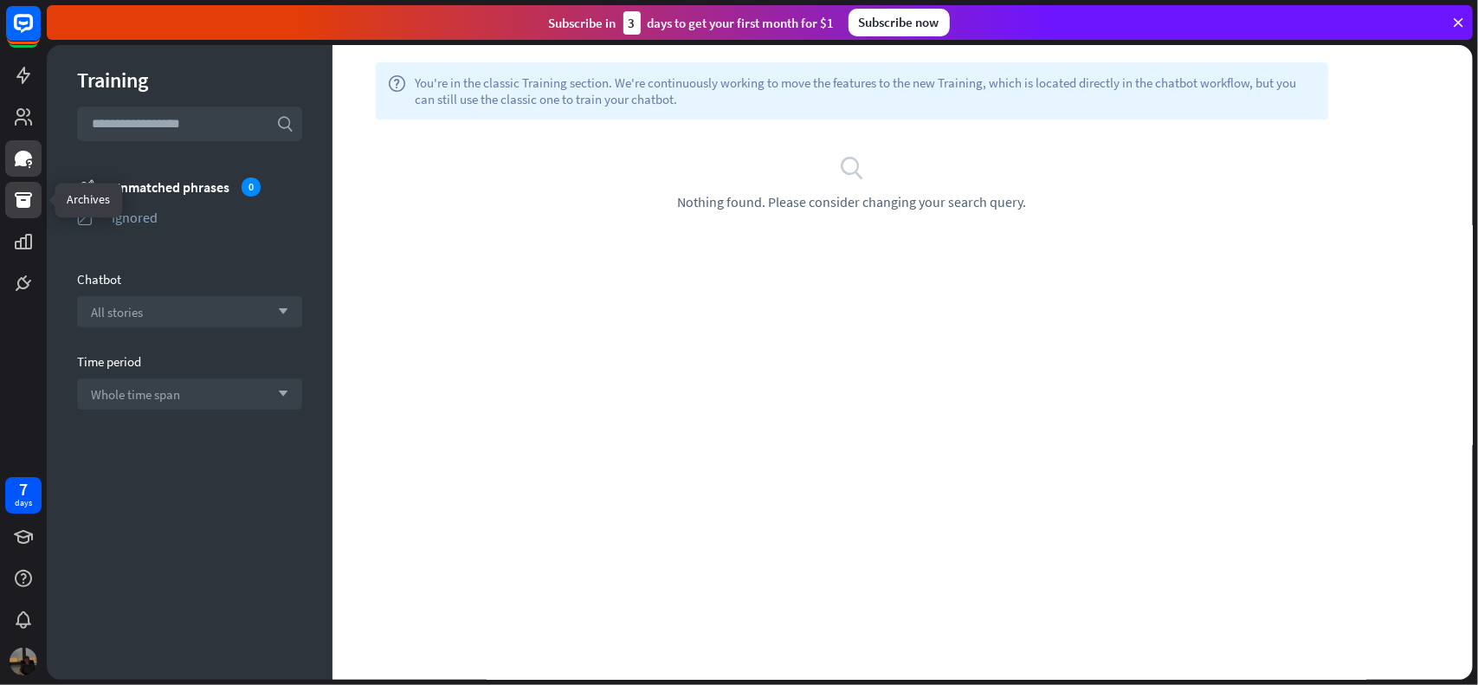
click at [19, 191] on icon at bounding box center [23, 200] width 21 height 21
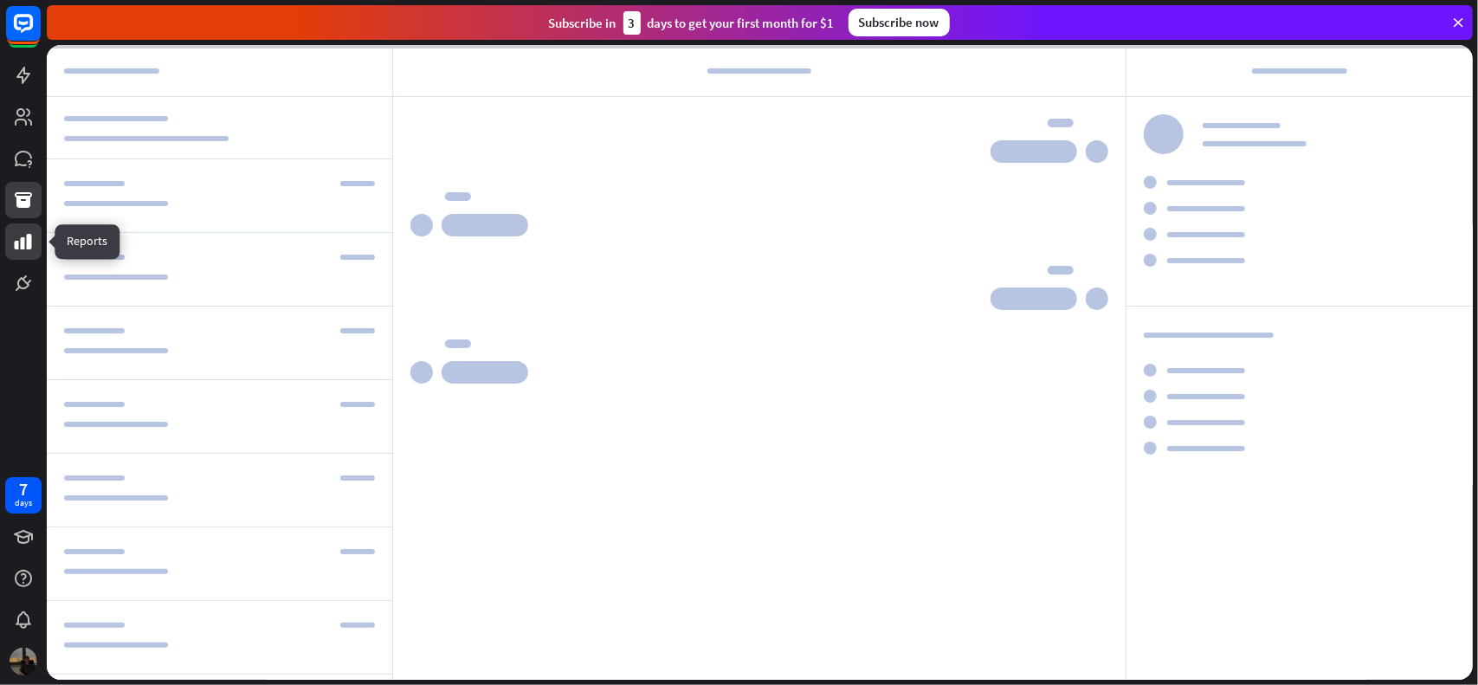
scroll to position [55, 0]
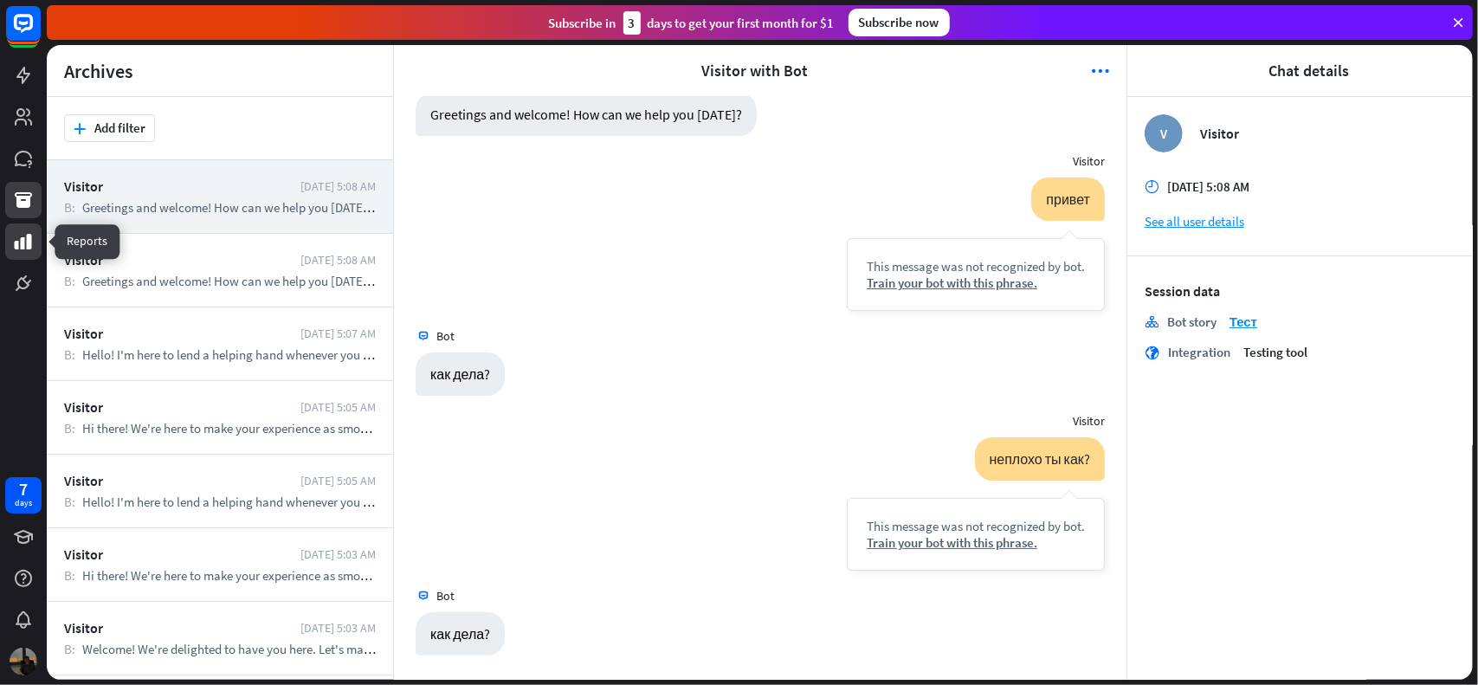
click at [19, 234] on icon at bounding box center [23, 241] width 21 height 21
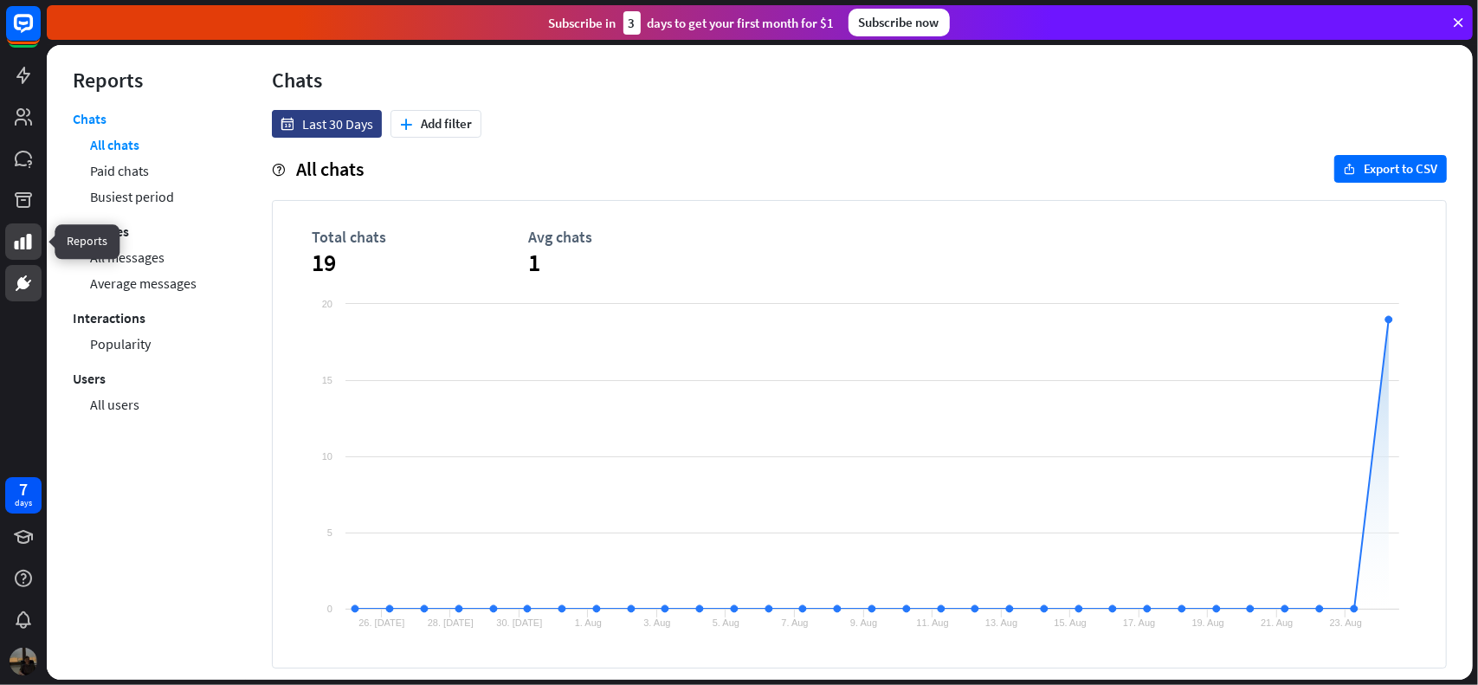
click at [19, 274] on icon at bounding box center [23, 283] width 21 height 21
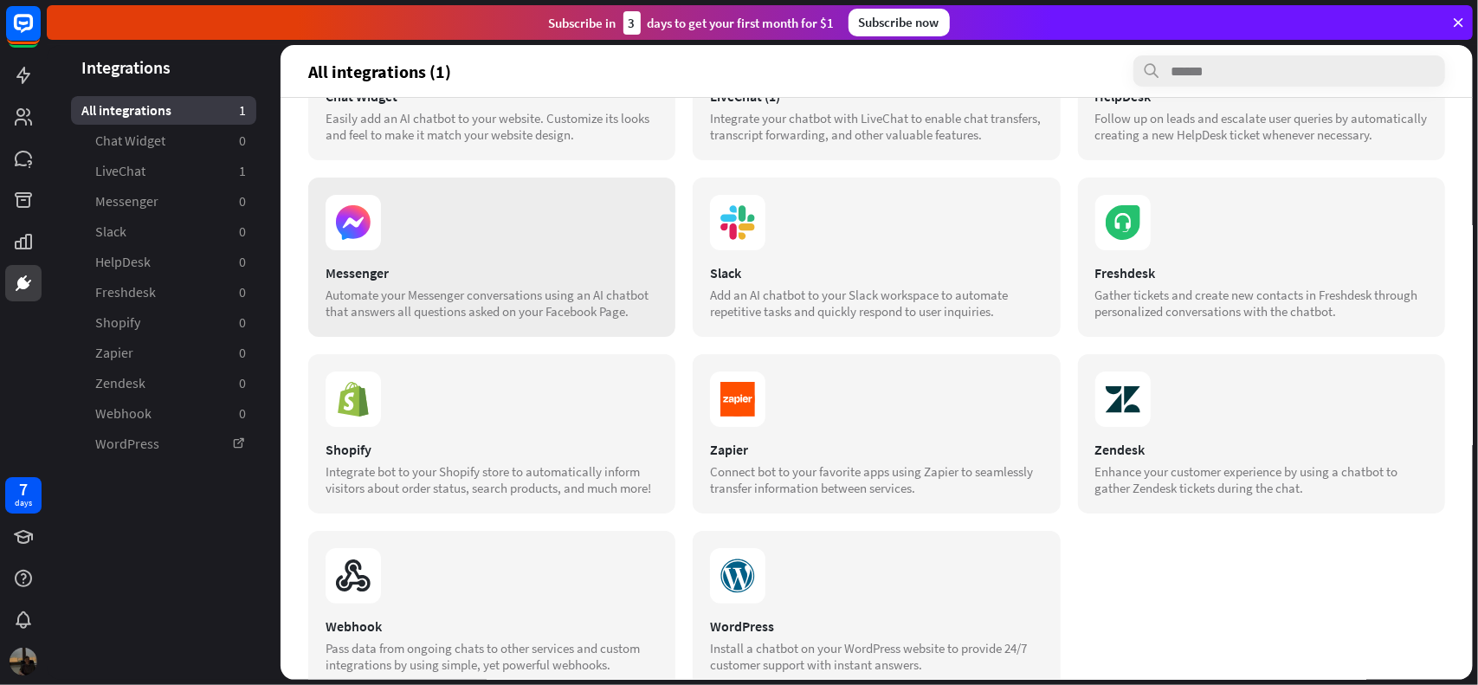
scroll to position [173, 0]
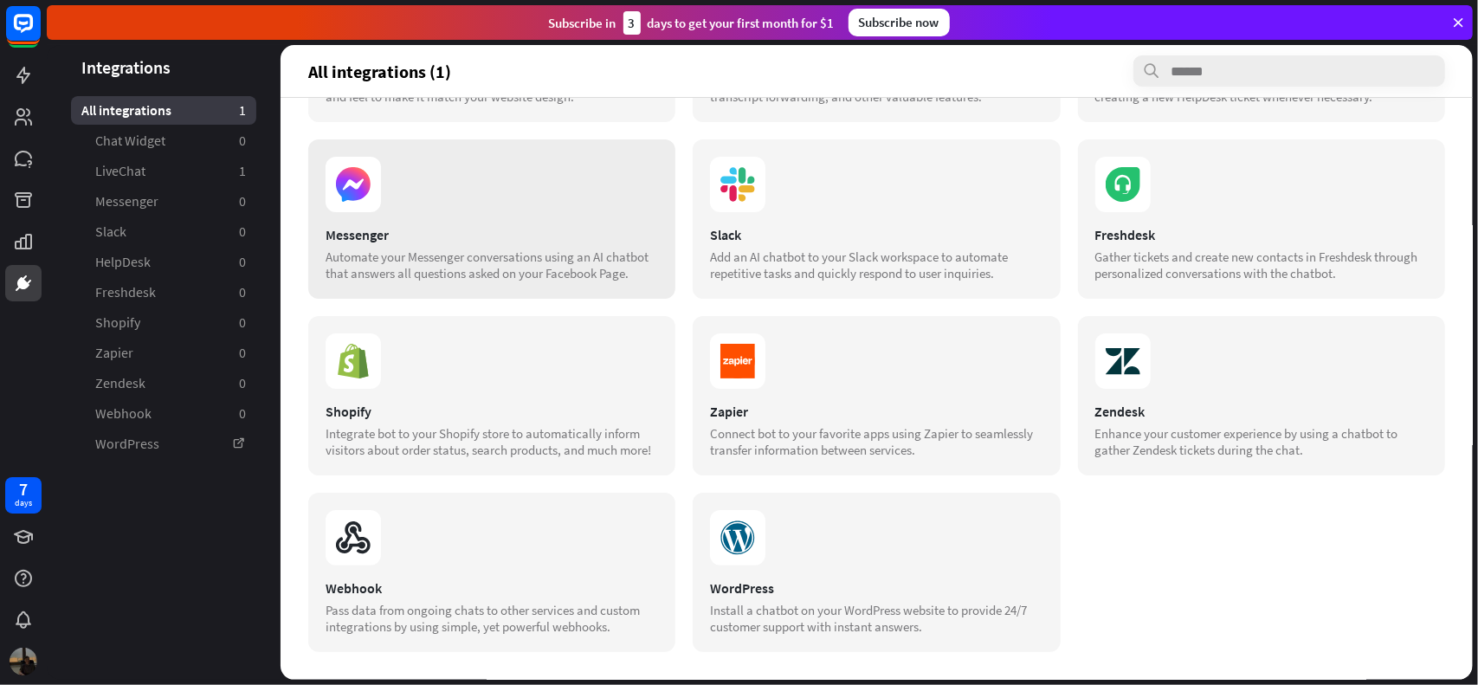
click at [443, 243] on div "Messenger" at bounding box center [492, 234] width 333 height 17
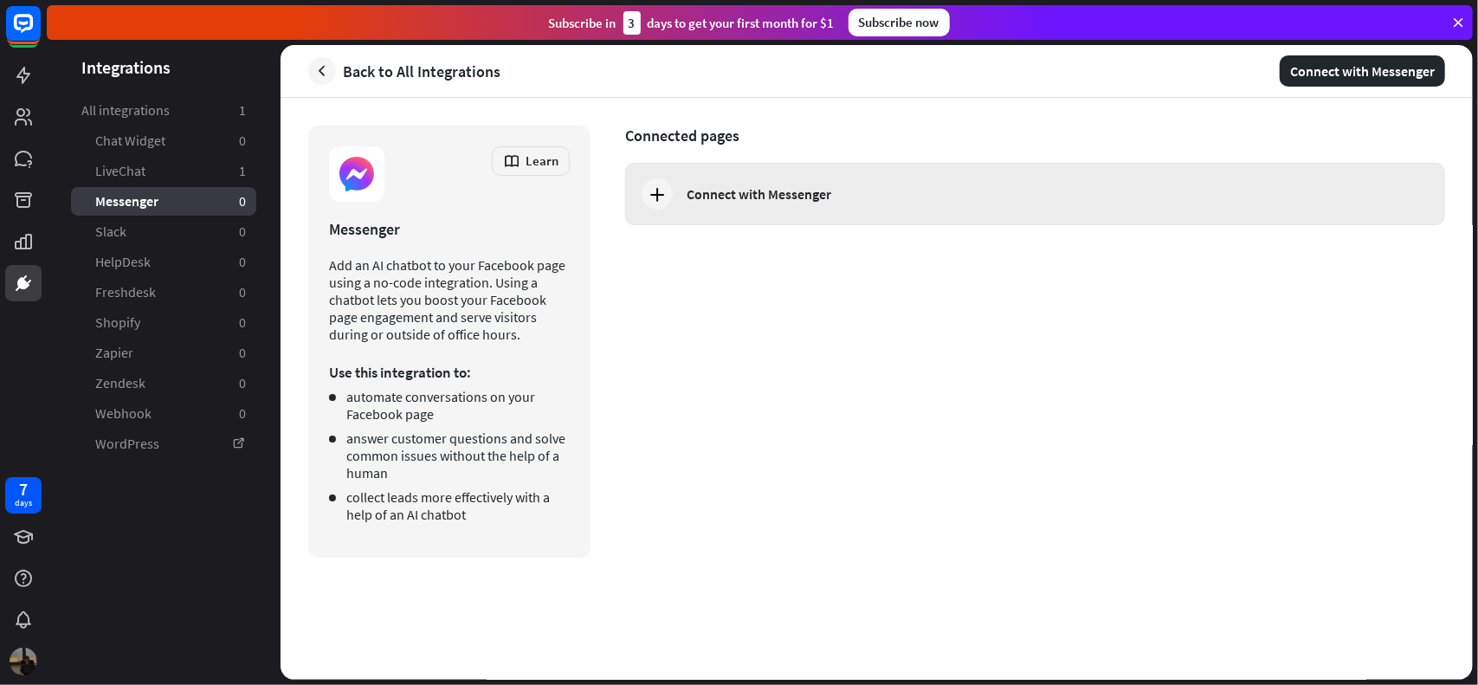
click at [691, 197] on div "Connect with Messenger" at bounding box center [759, 193] width 145 height 17
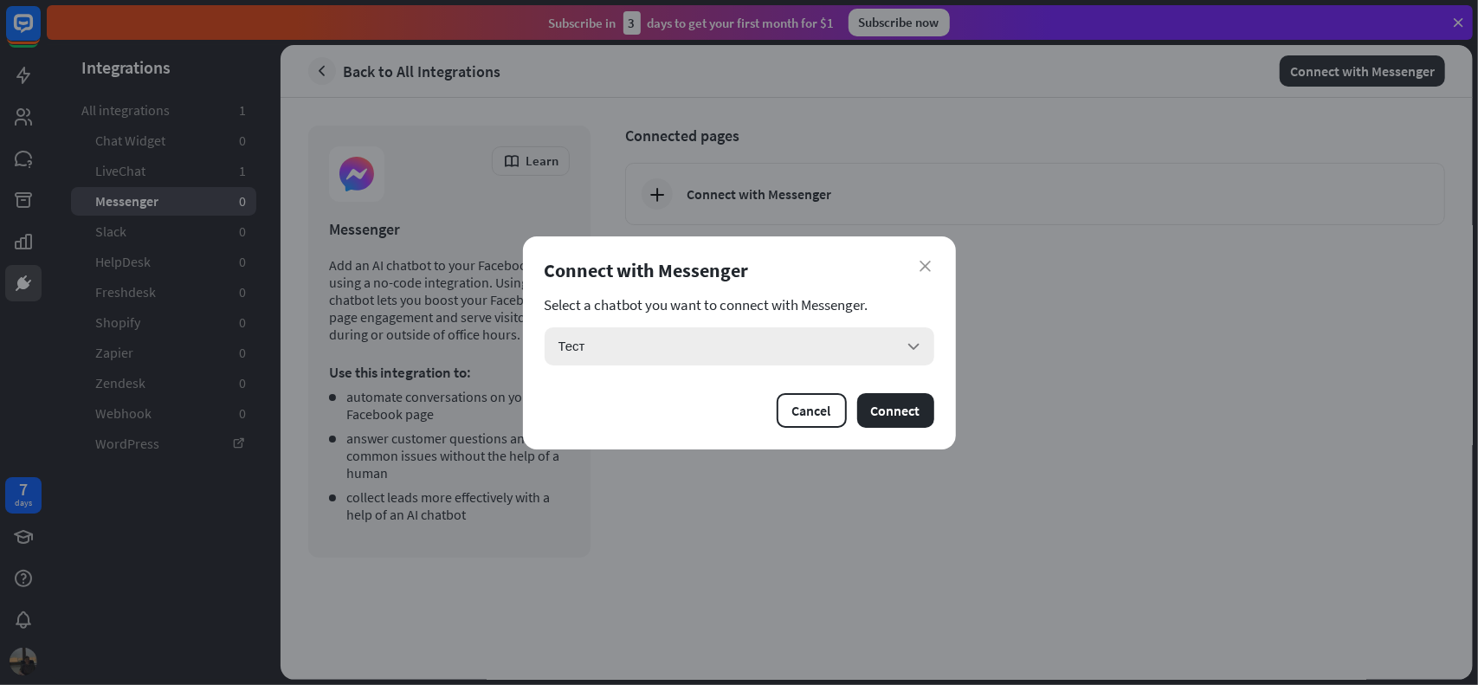
click at [866, 342] on div "Тест arrow_down" at bounding box center [740, 346] width 390 height 38
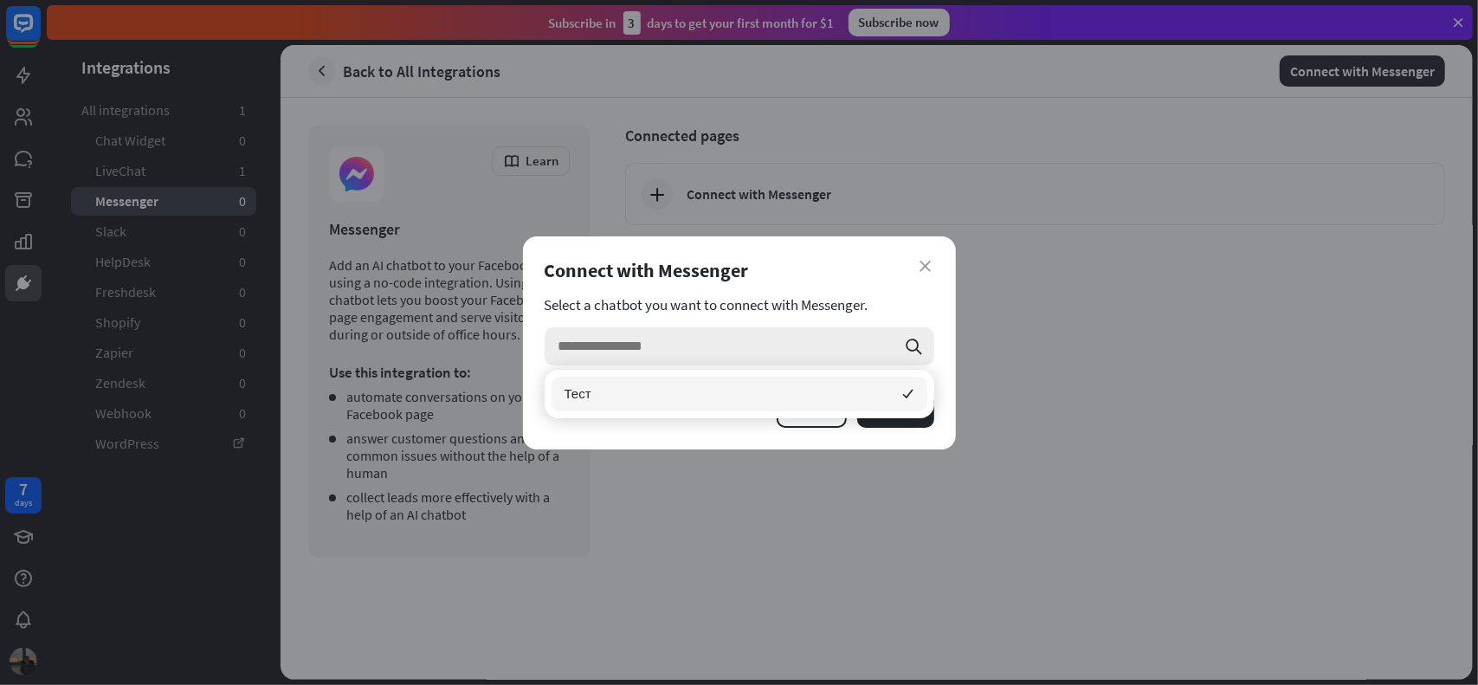
click at [866, 344] on input "search" at bounding box center [728, 346] width 338 height 38
click at [897, 303] on section "Select a chatbot you want to connect with Messenger." at bounding box center [740, 304] width 390 height 17
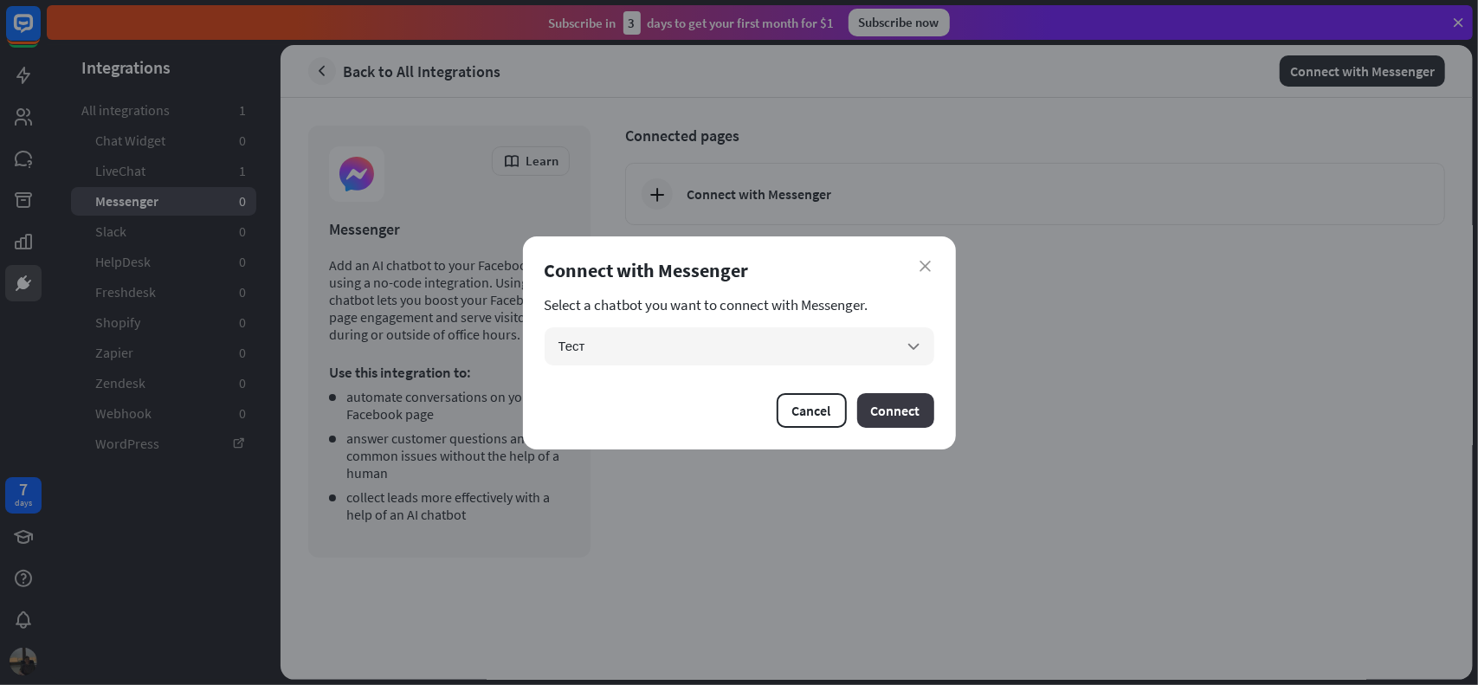
click at [908, 415] on button "Connect" at bounding box center [895, 410] width 77 height 35
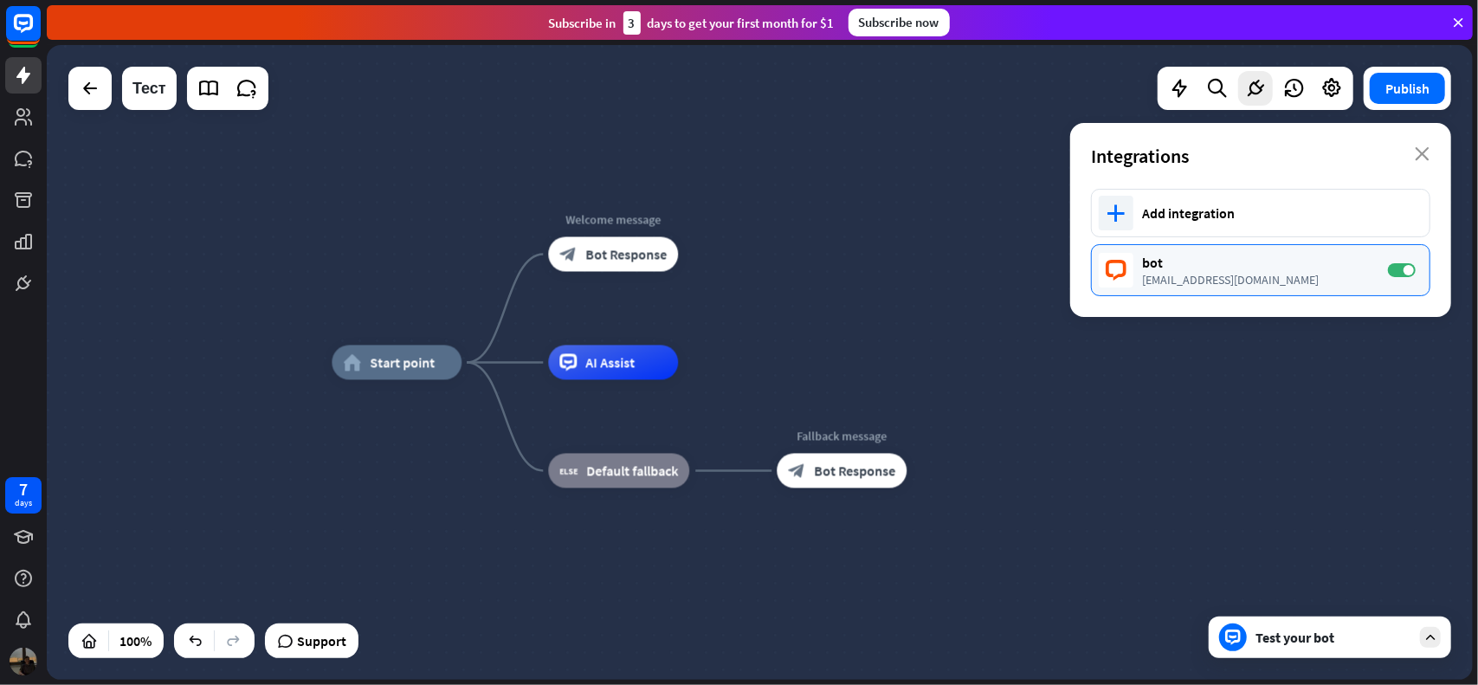
click at [1201, 278] on div "[EMAIL_ADDRESS][DOMAIN_NAME]" at bounding box center [1256, 280] width 229 height 16
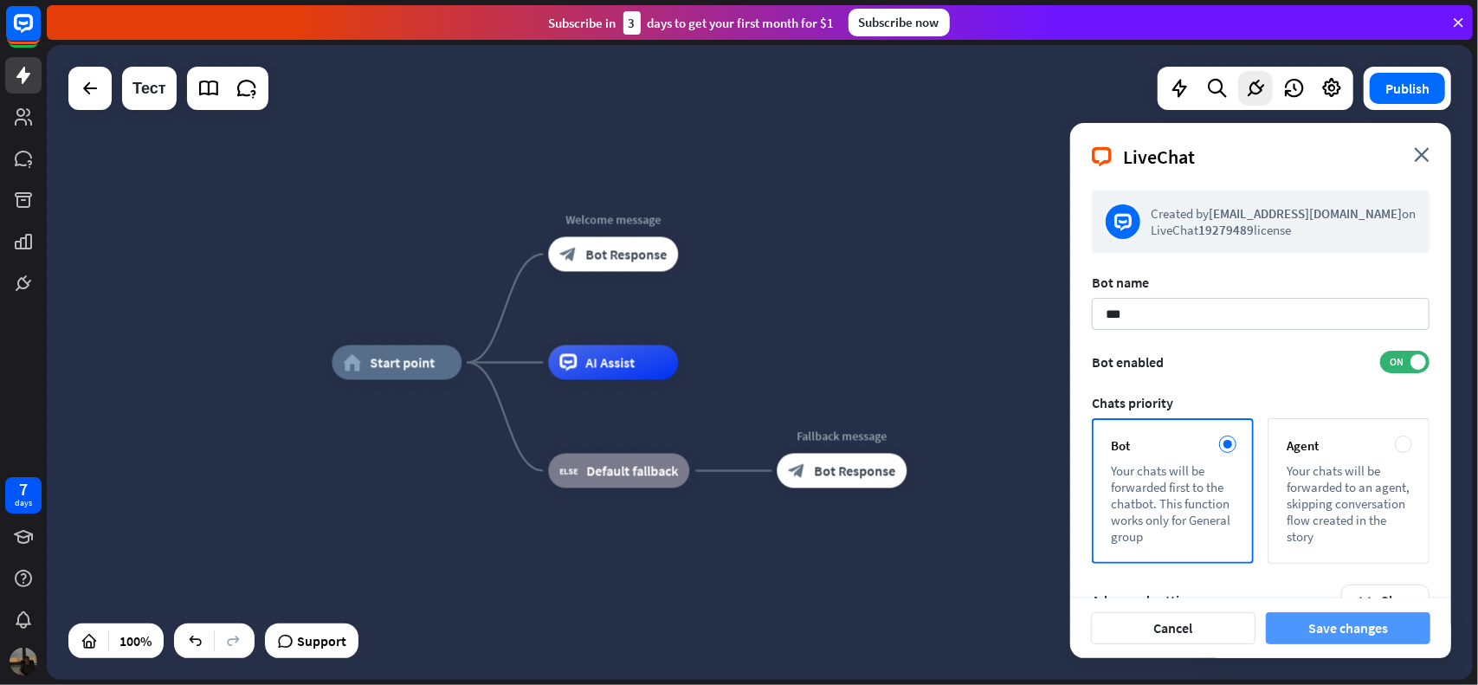
click at [1325, 629] on button "Save changes" at bounding box center [1348, 628] width 165 height 32
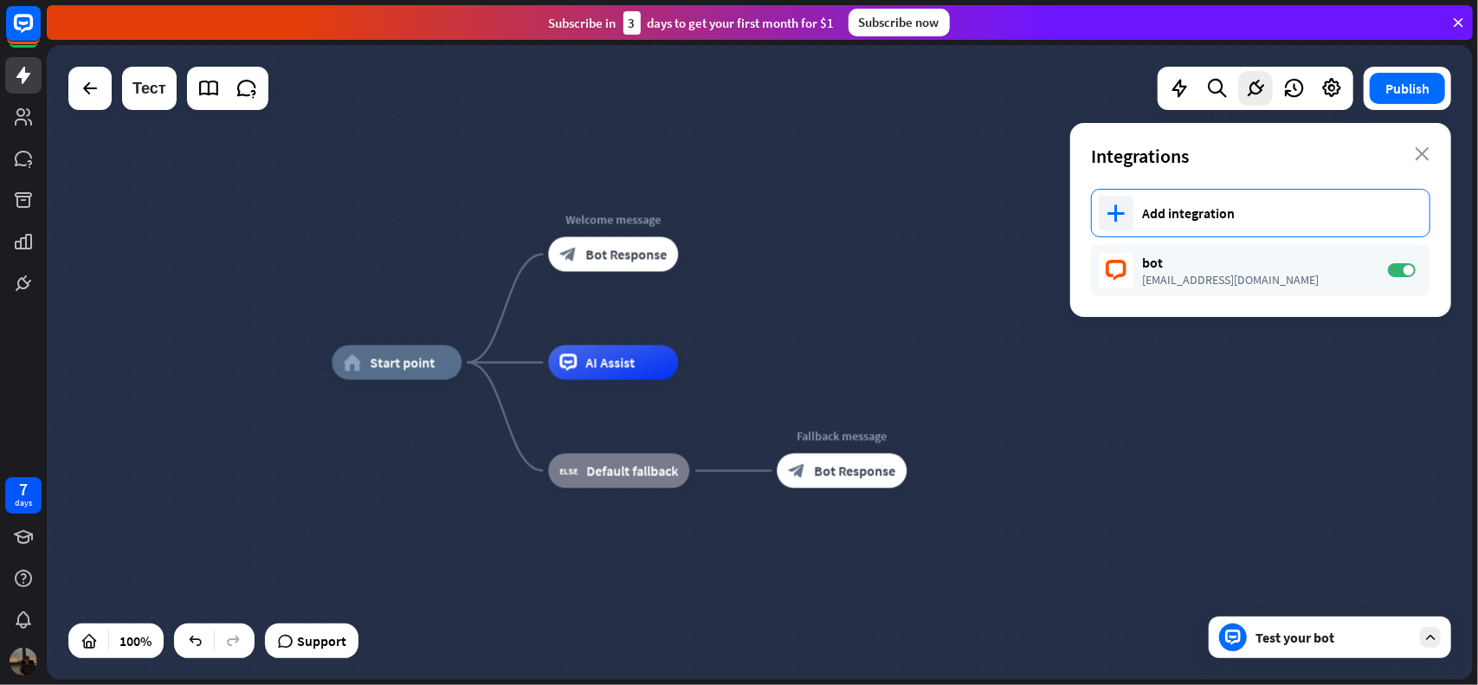
click at [1286, 214] on div "Add integration" at bounding box center [1277, 212] width 270 height 17
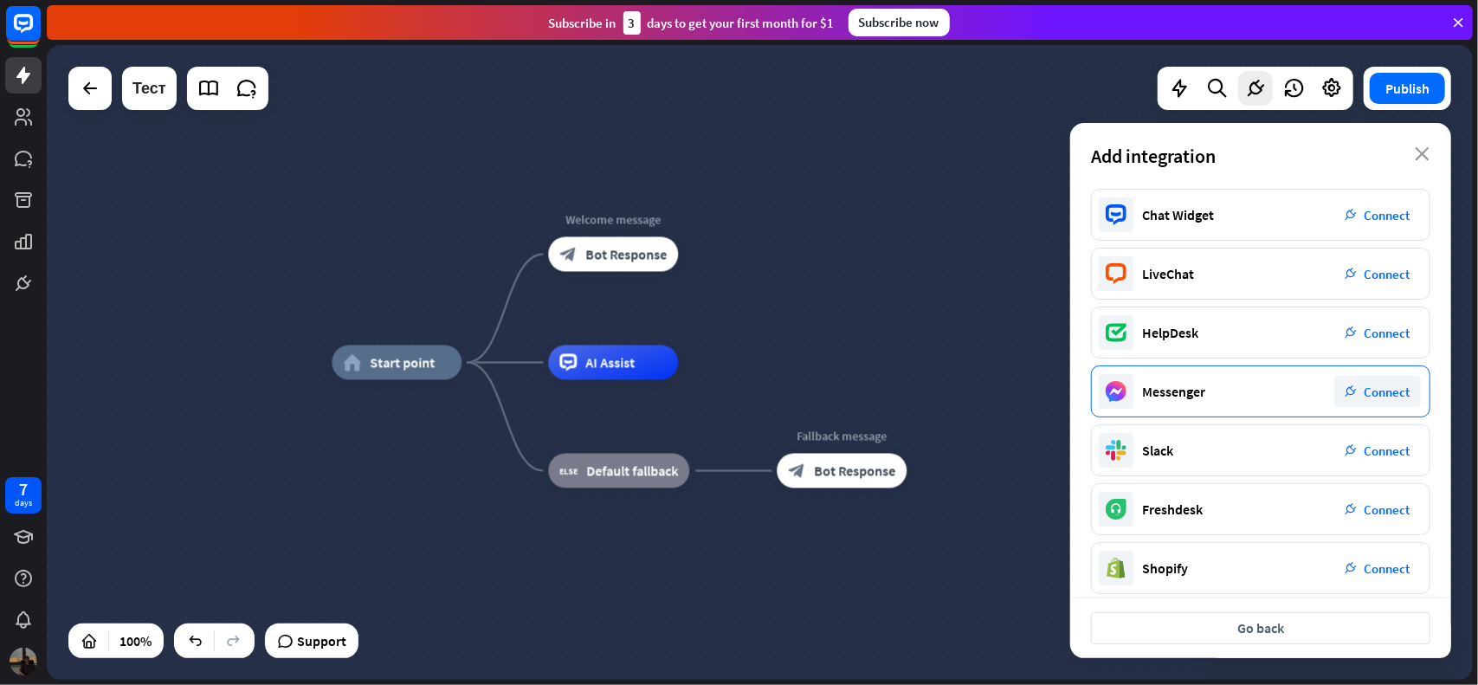
click at [1195, 384] on div "Messenger" at bounding box center [1173, 391] width 63 height 17
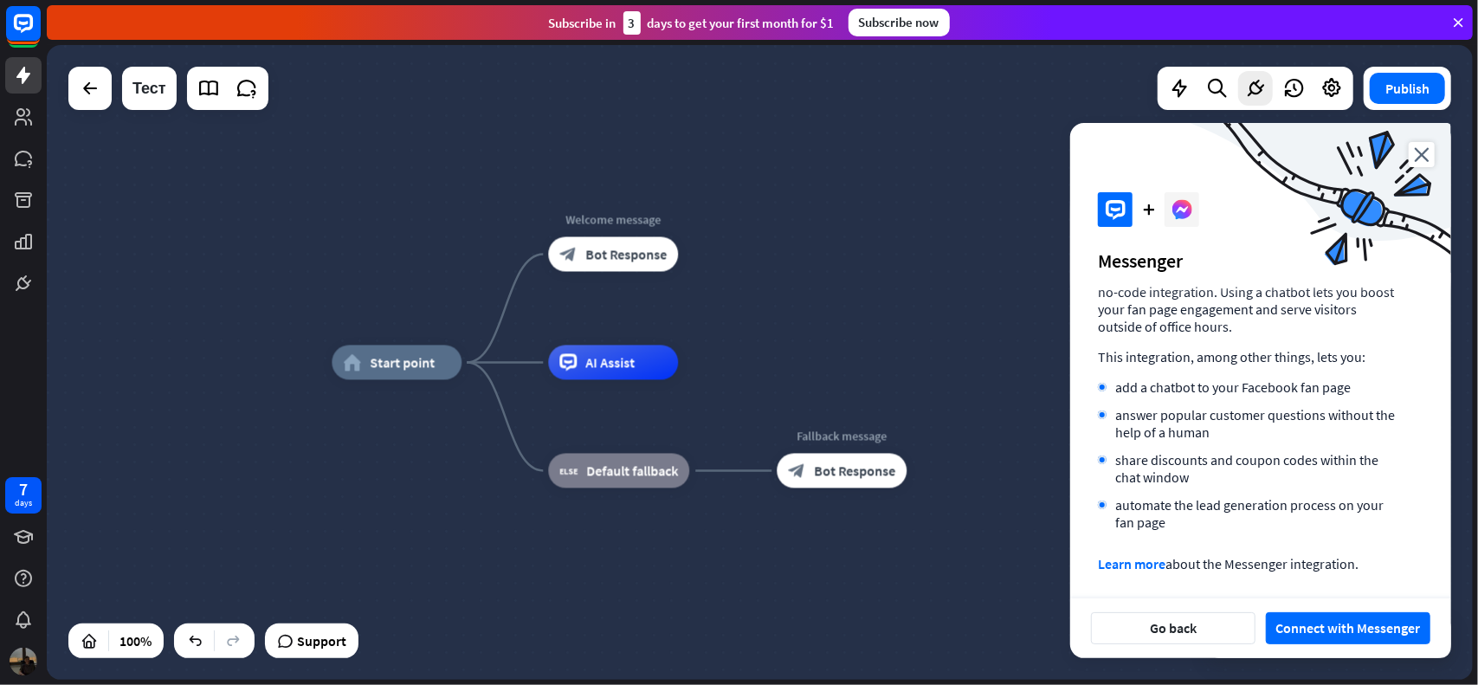
scroll to position [47, 0]
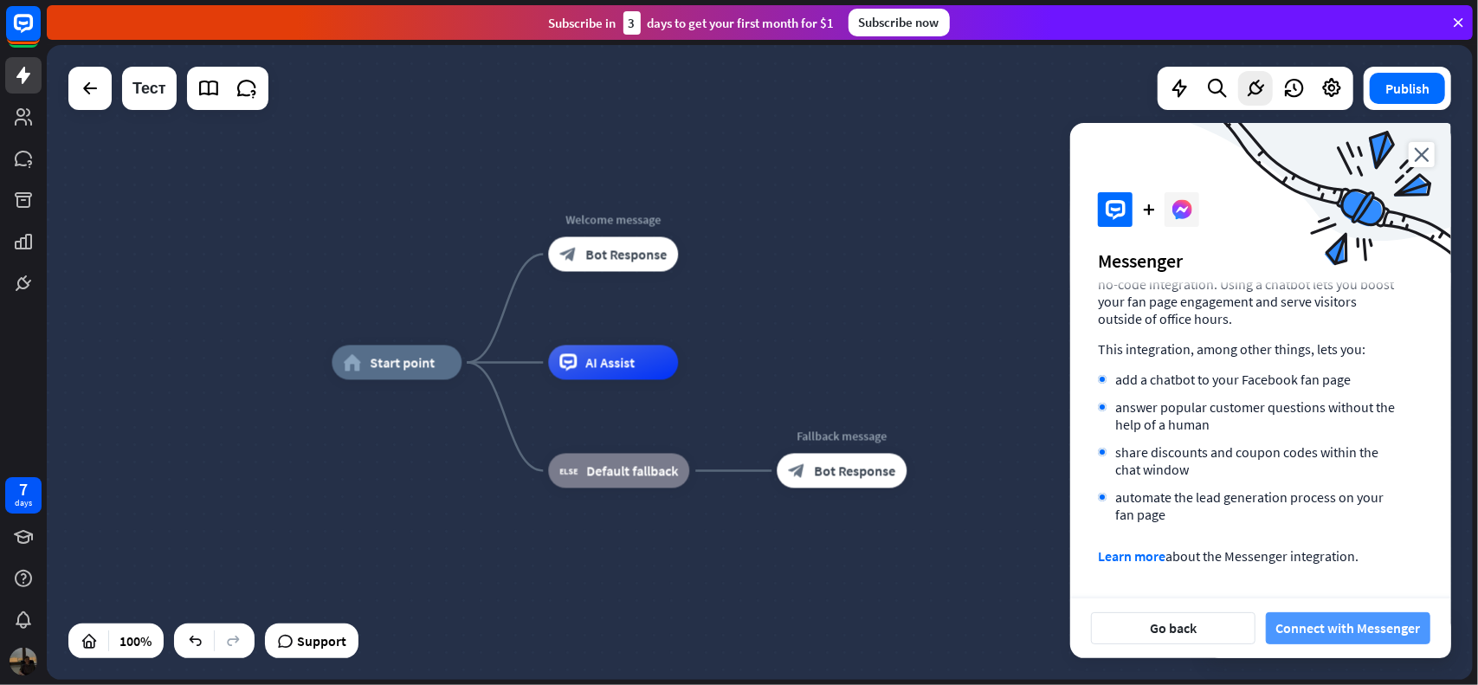
click at [1334, 621] on button "Connect with Messenger" at bounding box center [1348, 628] width 165 height 32
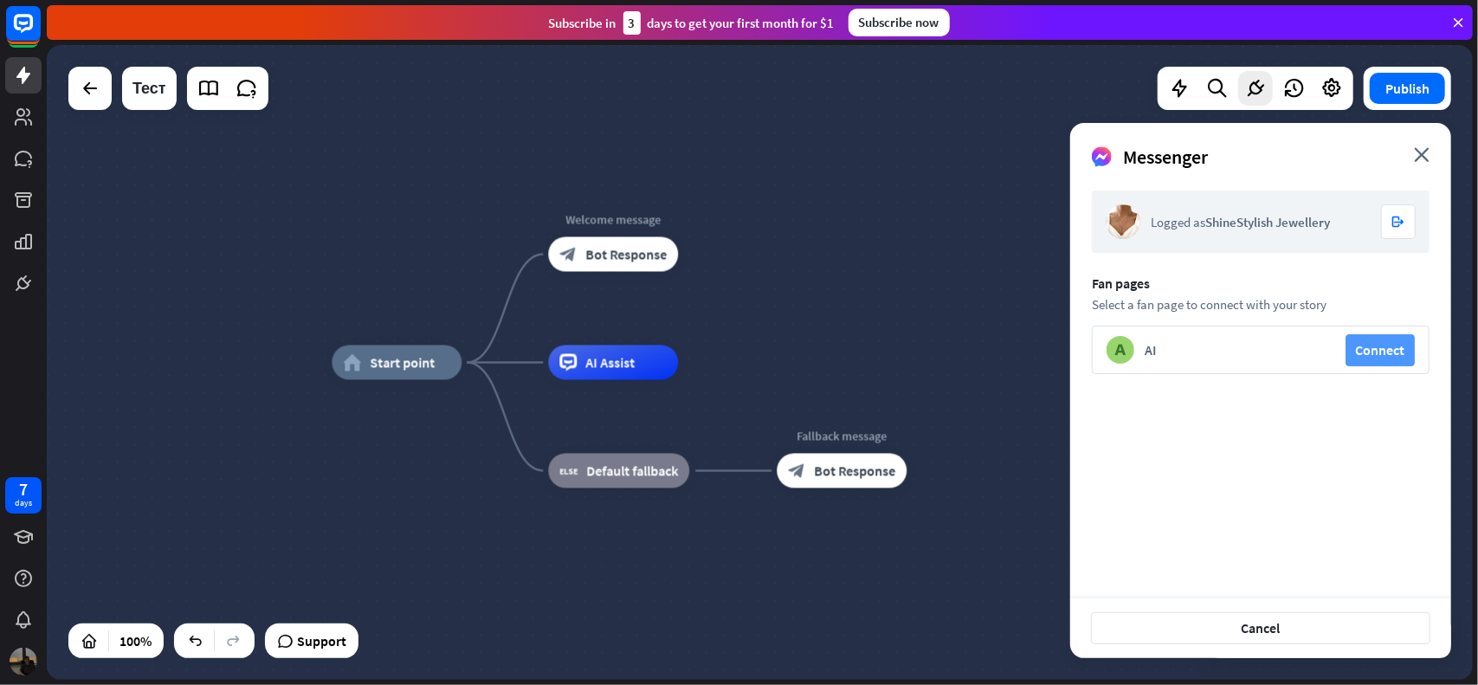
click at [1375, 353] on button "Connect" at bounding box center [1380, 350] width 69 height 32
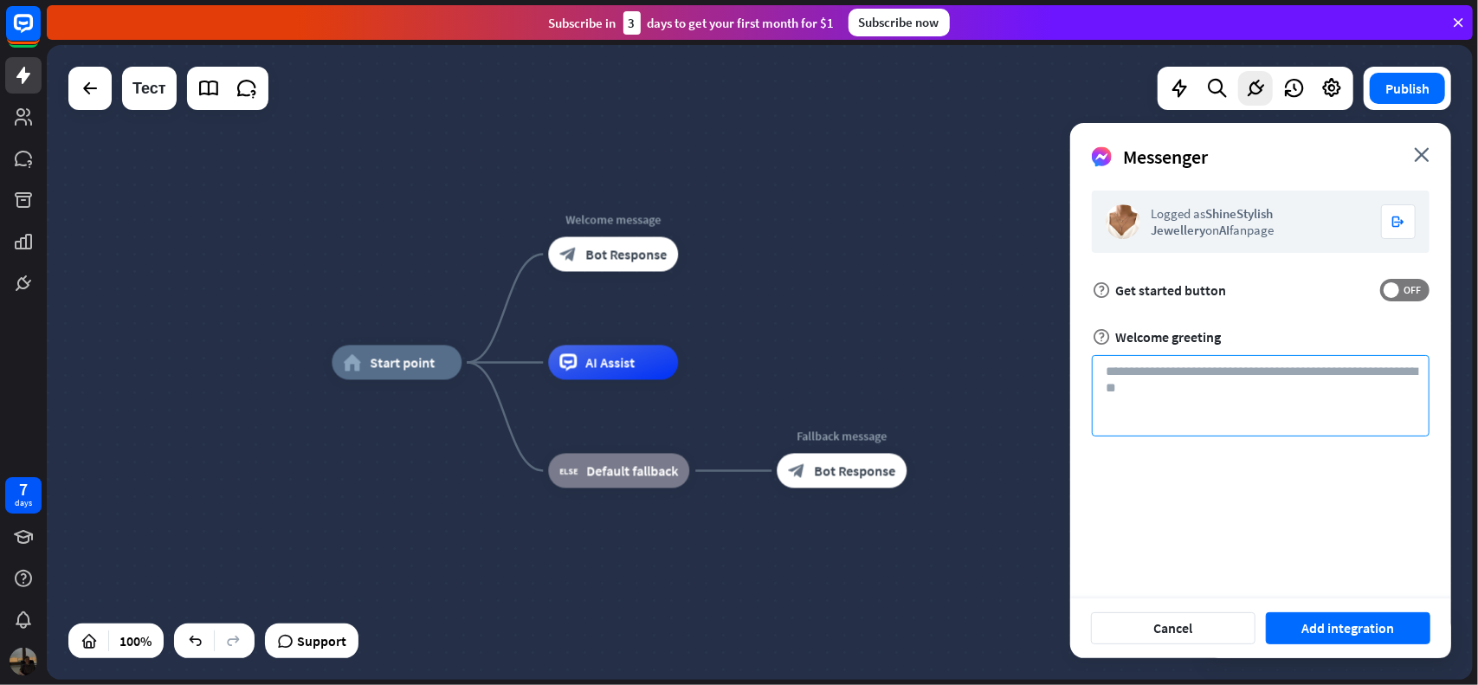
click at [1213, 382] on textarea at bounding box center [1261, 395] width 338 height 81
click at [1400, 289] on span "OFF" at bounding box center [1412, 290] width 27 height 14
click at [1400, 289] on span "ON" at bounding box center [1397, 290] width 27 height 14
click at [1235, 389] on textarea at bounding box center [1261, 395] width 338 height 81
type textarea "*"
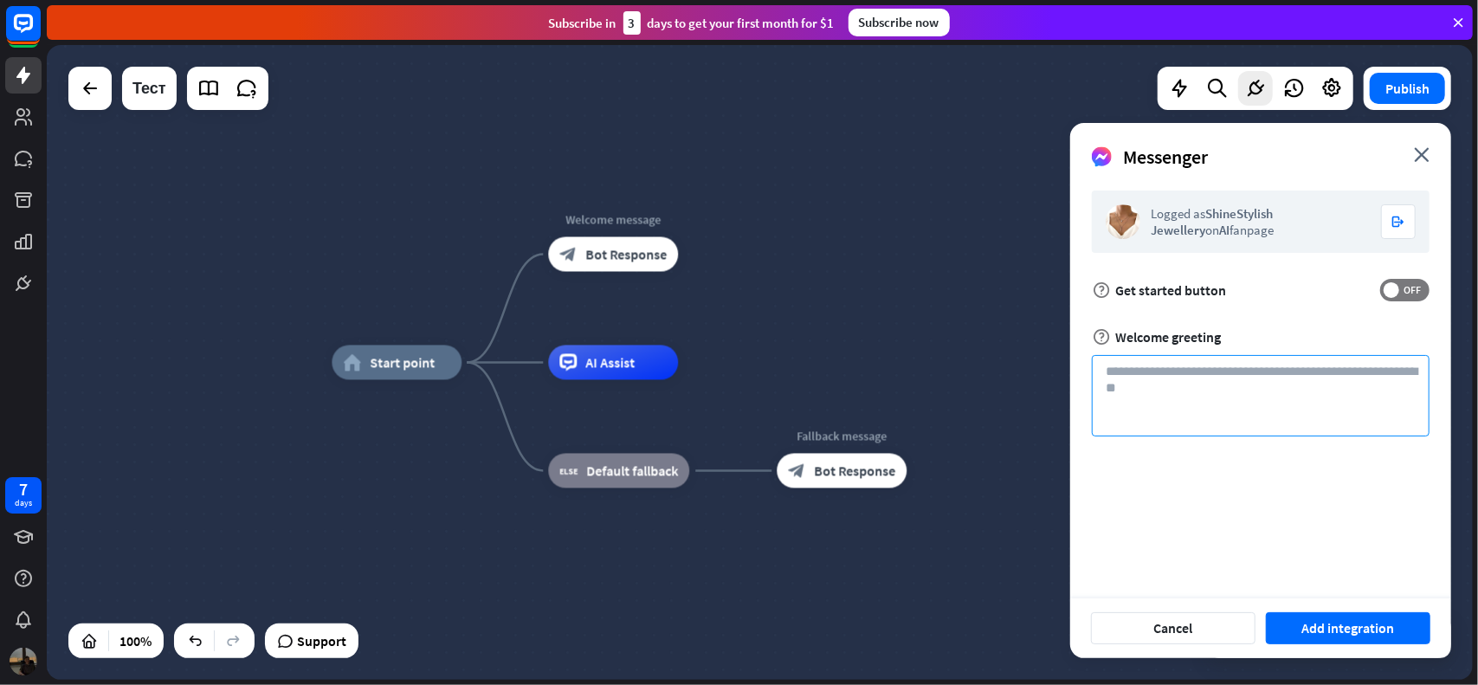
type textarea "*"
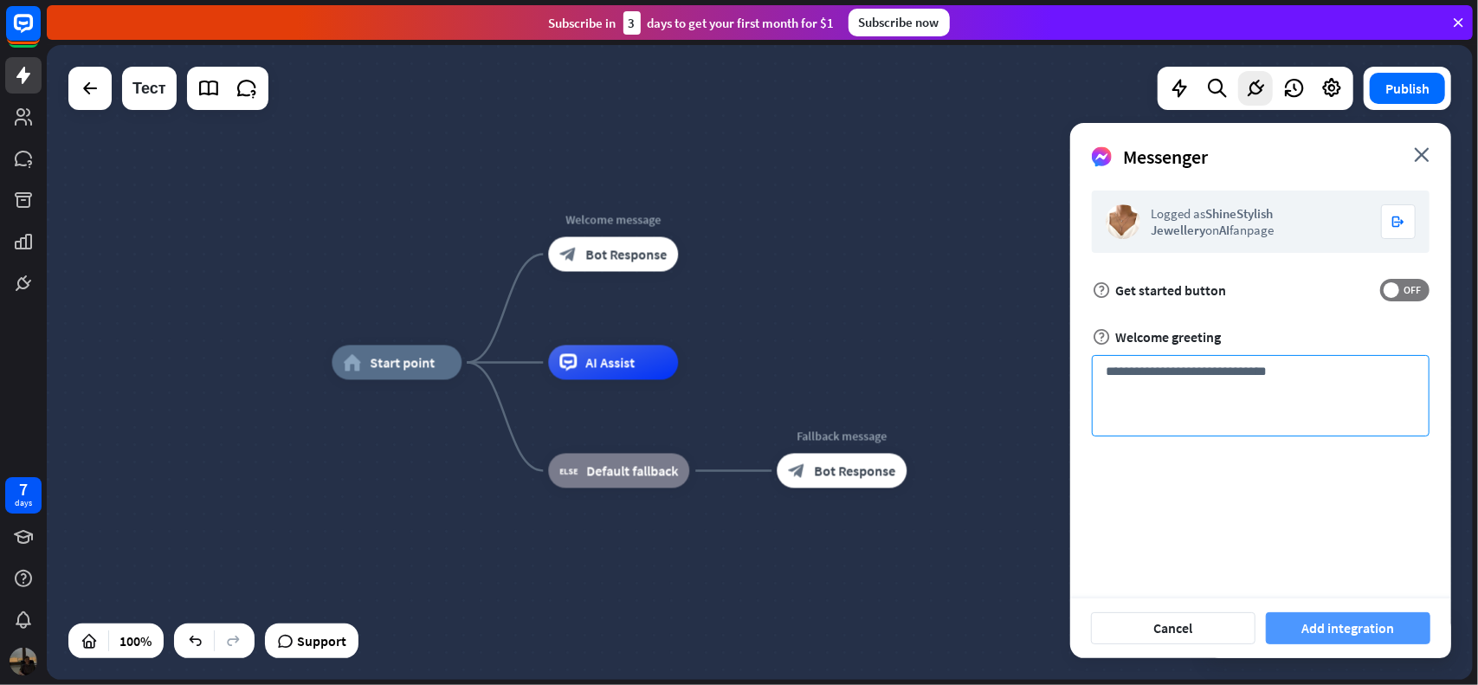
type textarea "**********"
click at [1373, 631] on button "Add integration" at bounding box center [1348, 628] width 165 height 32
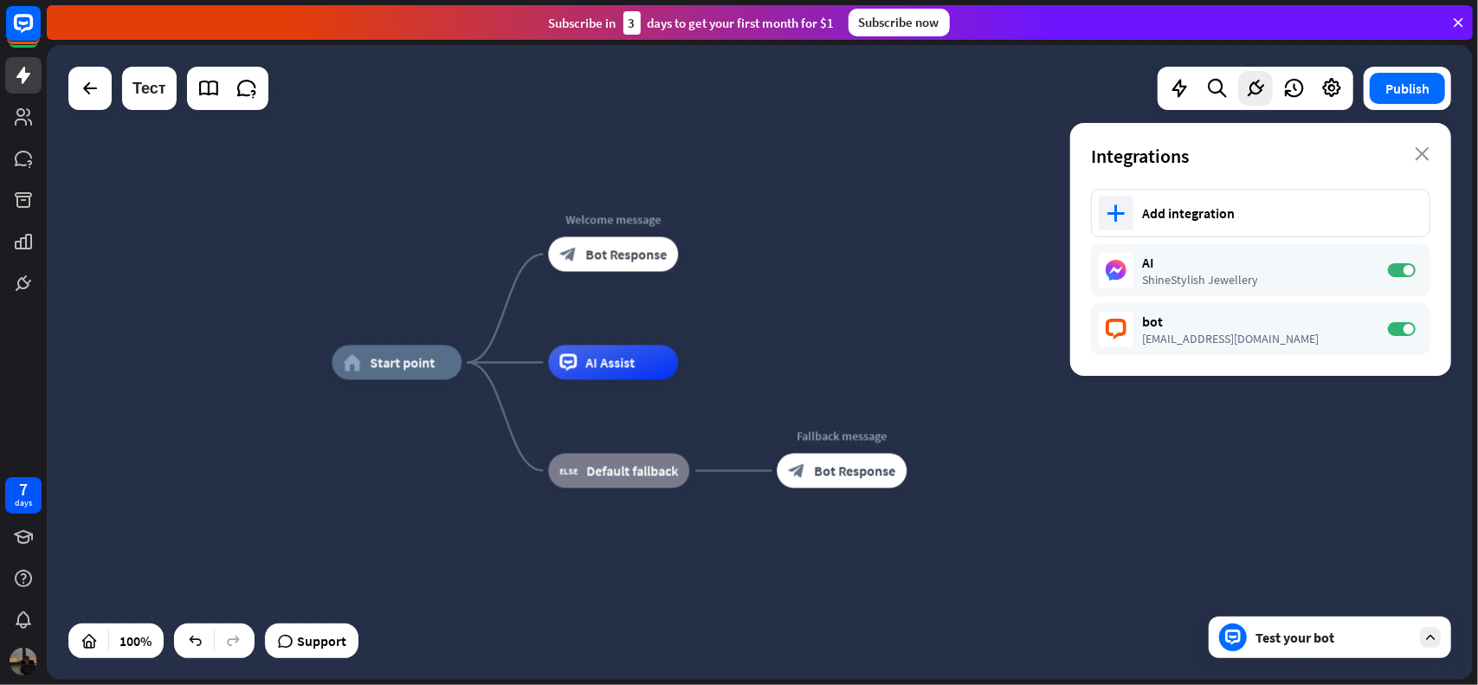
click at [898, 288] on div "home_2 Start point Welcome message block_bot_response Bot Response AI Assist bl…" at bounding box center [760, 362] width 1426 height 635
click at [1299, 648] on div "Test your bot" at bounding box center [1330, 638] width 242 height 42
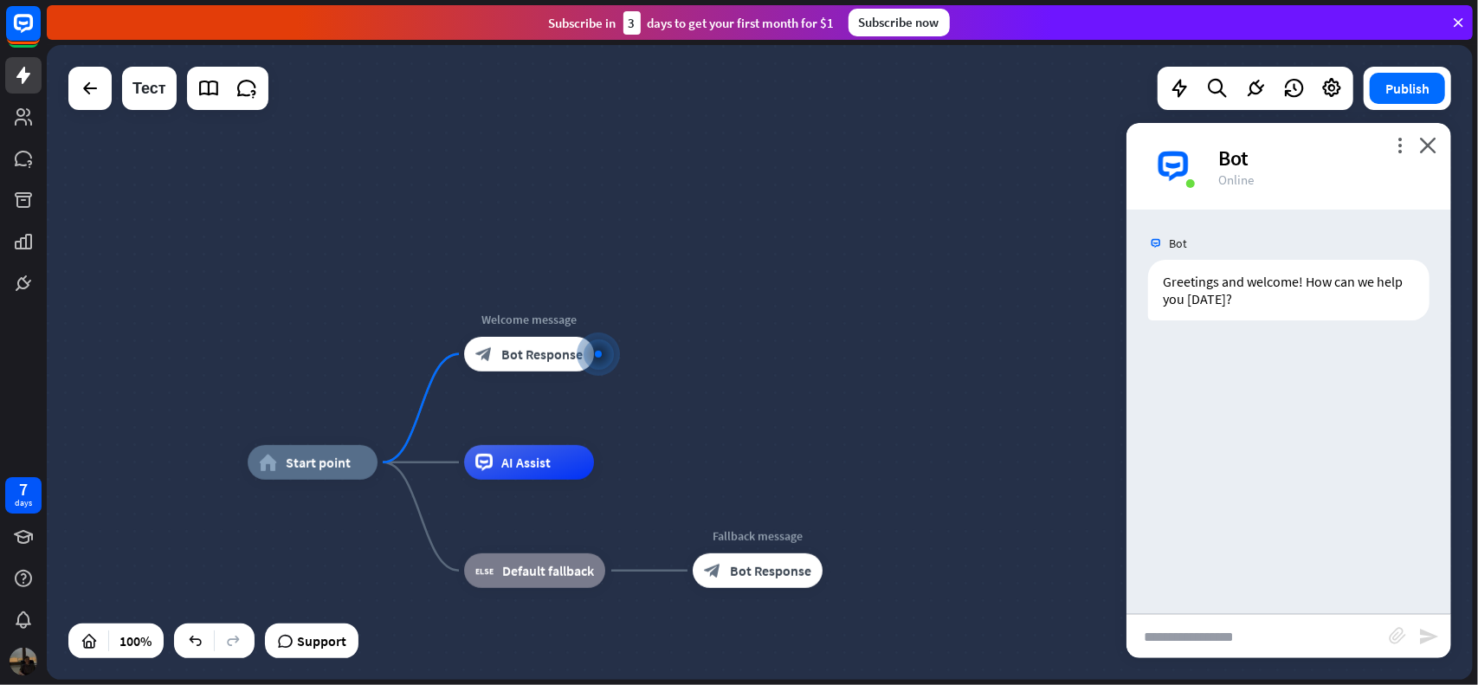
click at [1219, 632] on input "text" at bounding box center [1258, 636] width 262 height 43
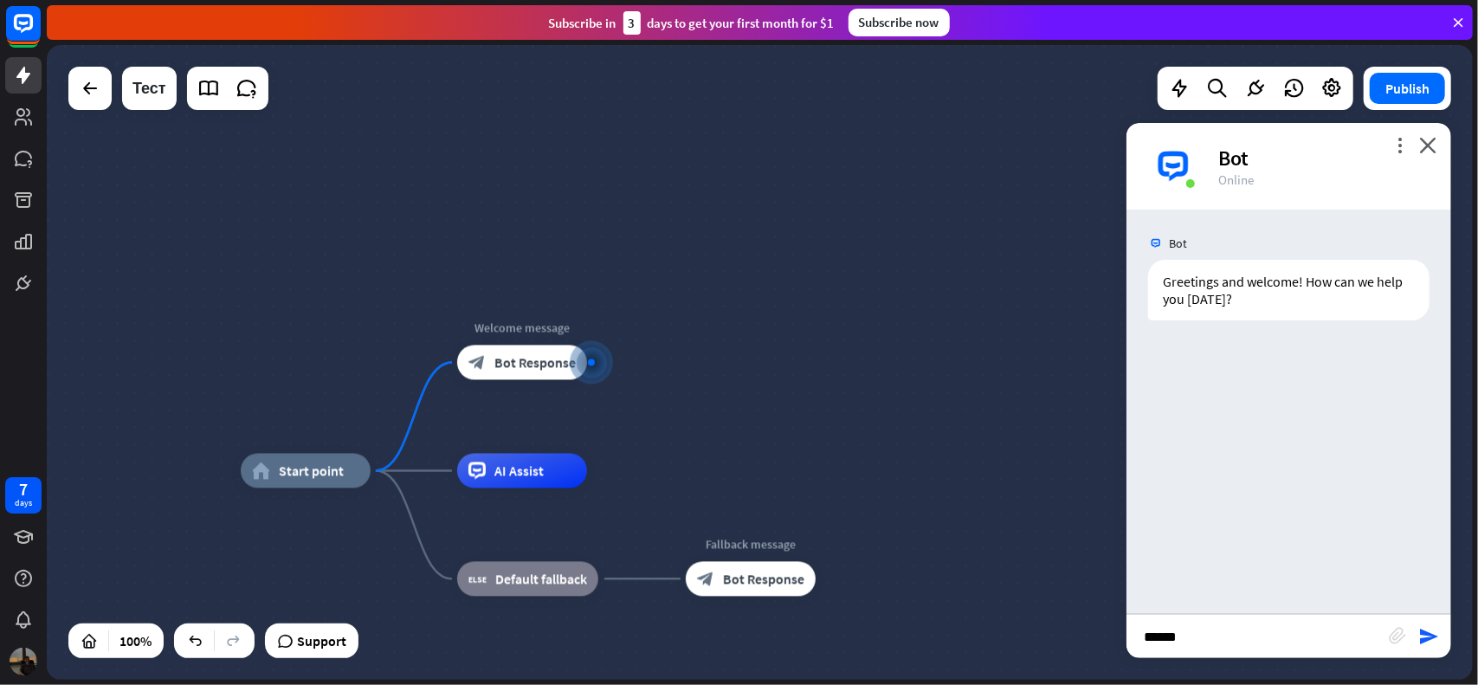
type input "******"
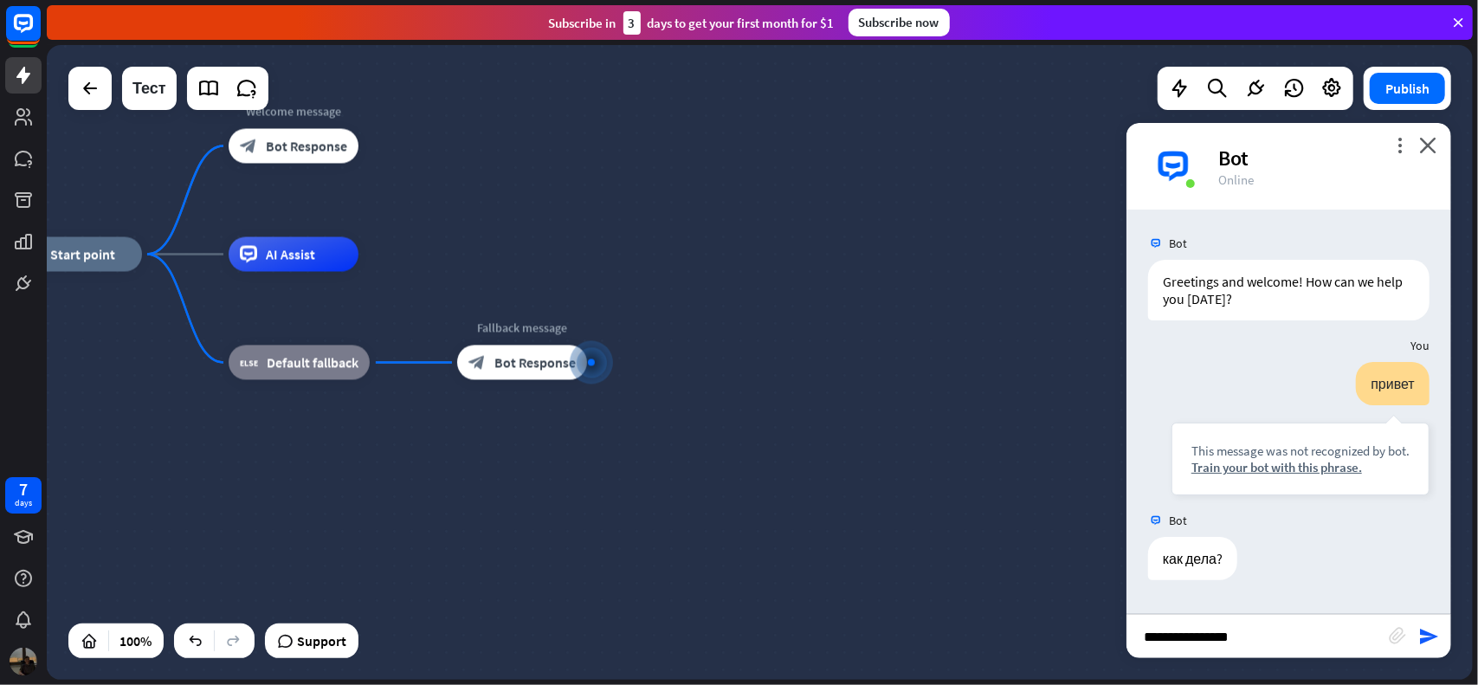
type input "**********"
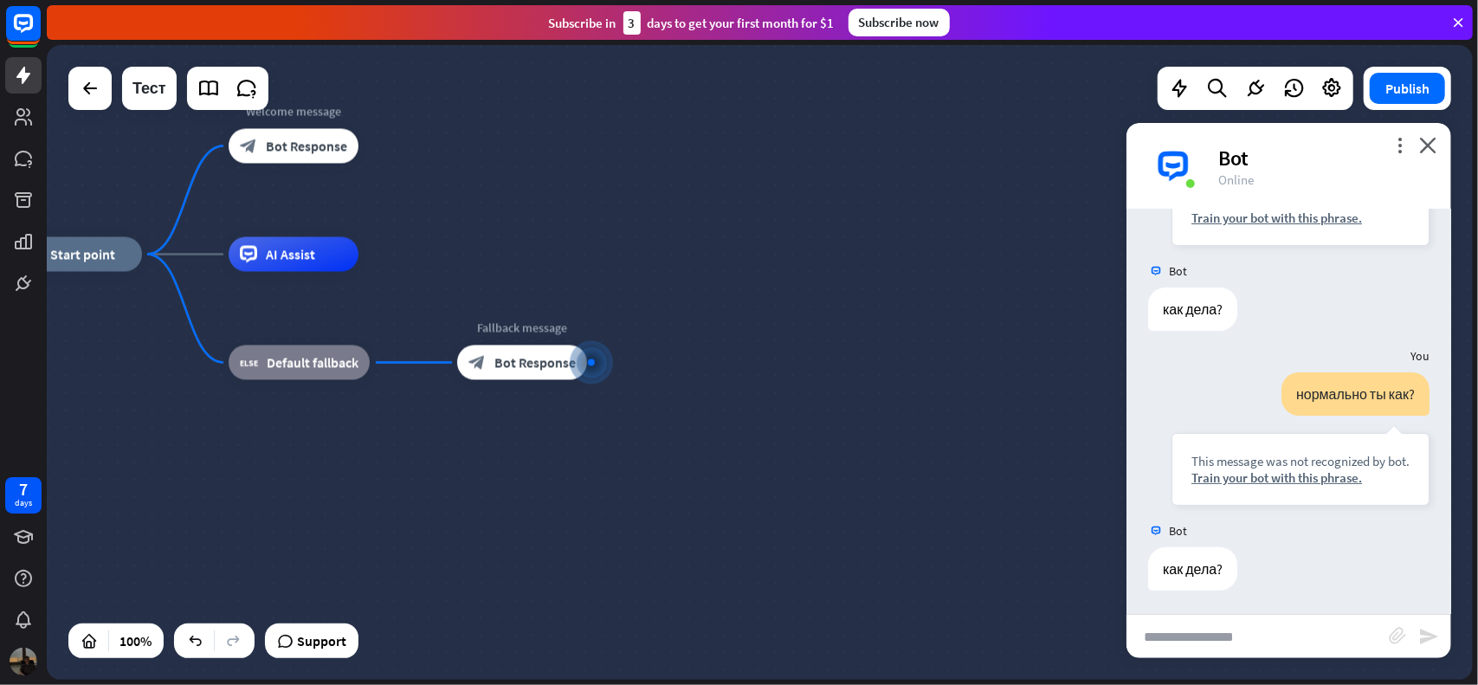
scroll to position [249, 0]
click at [1437, 146] on div "more_vert close Bot Online" at bounding box center [1289, 166] width 325 height 87
click at [1427, 145] on icon "close" at bounding box center [1427, 145] width 17 height 16
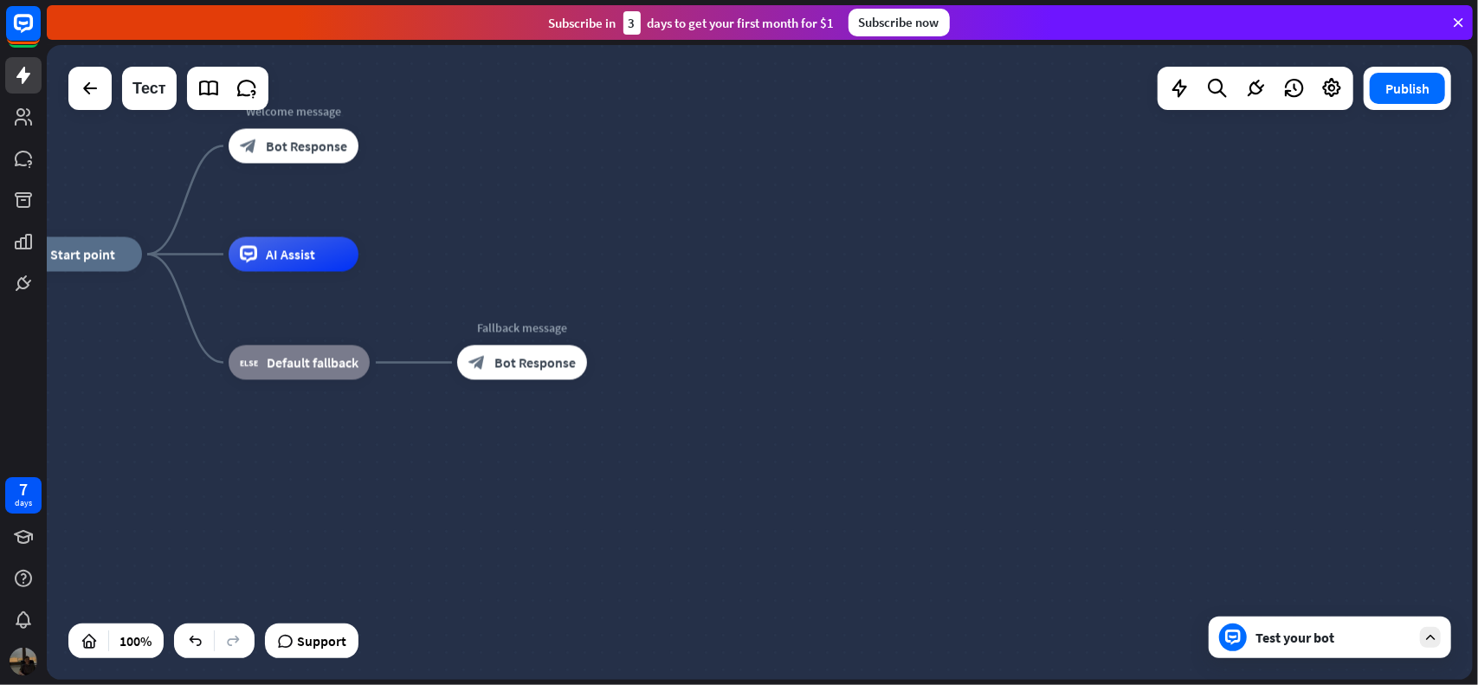
click at [1138, 212] on div "home_2 Start point Welcome message block_bot_response Bot Response AI Assist bl…" at bounding box center [760, 362] width 1426 height 635
click at [1339, 92] on icon at bounding box center [1332, 88] width 23 height 23
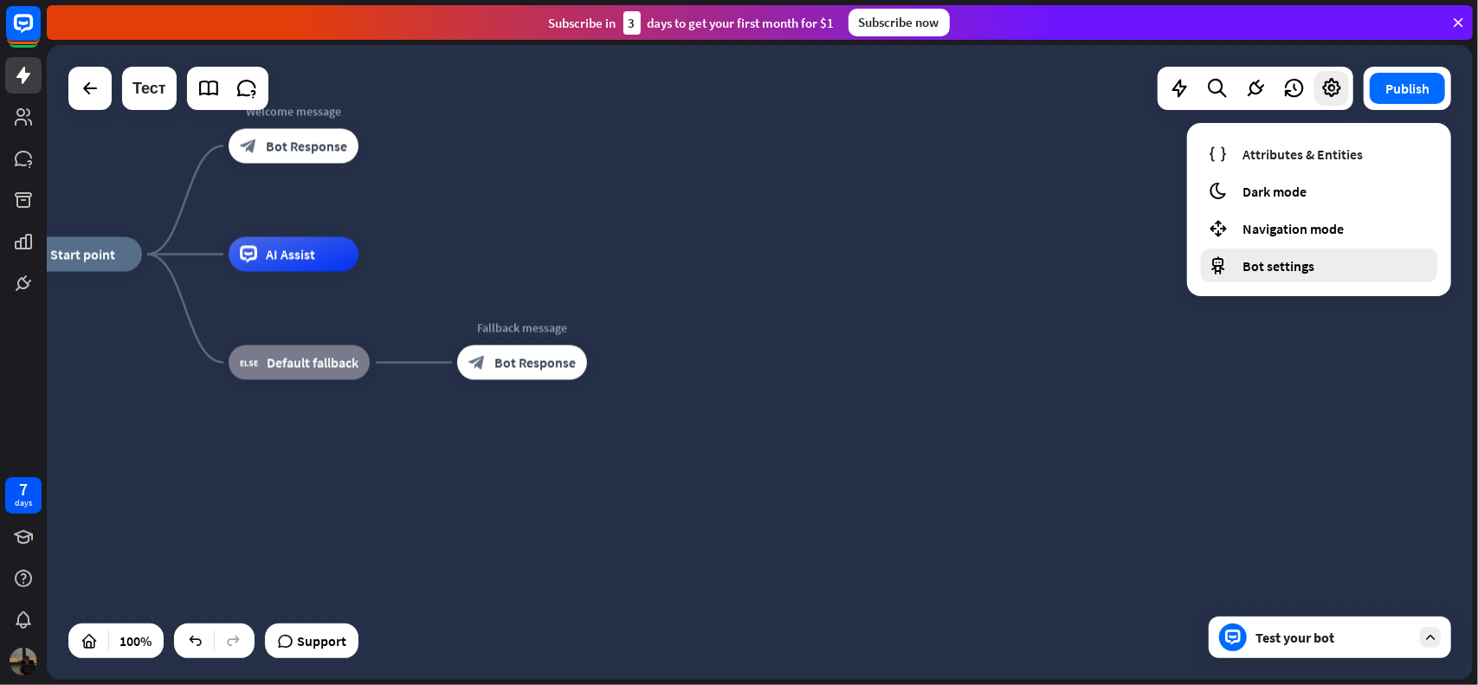
click at [1267, 274] on span "Bot settings" at bounding box center [1279, 265] width 72 height 17
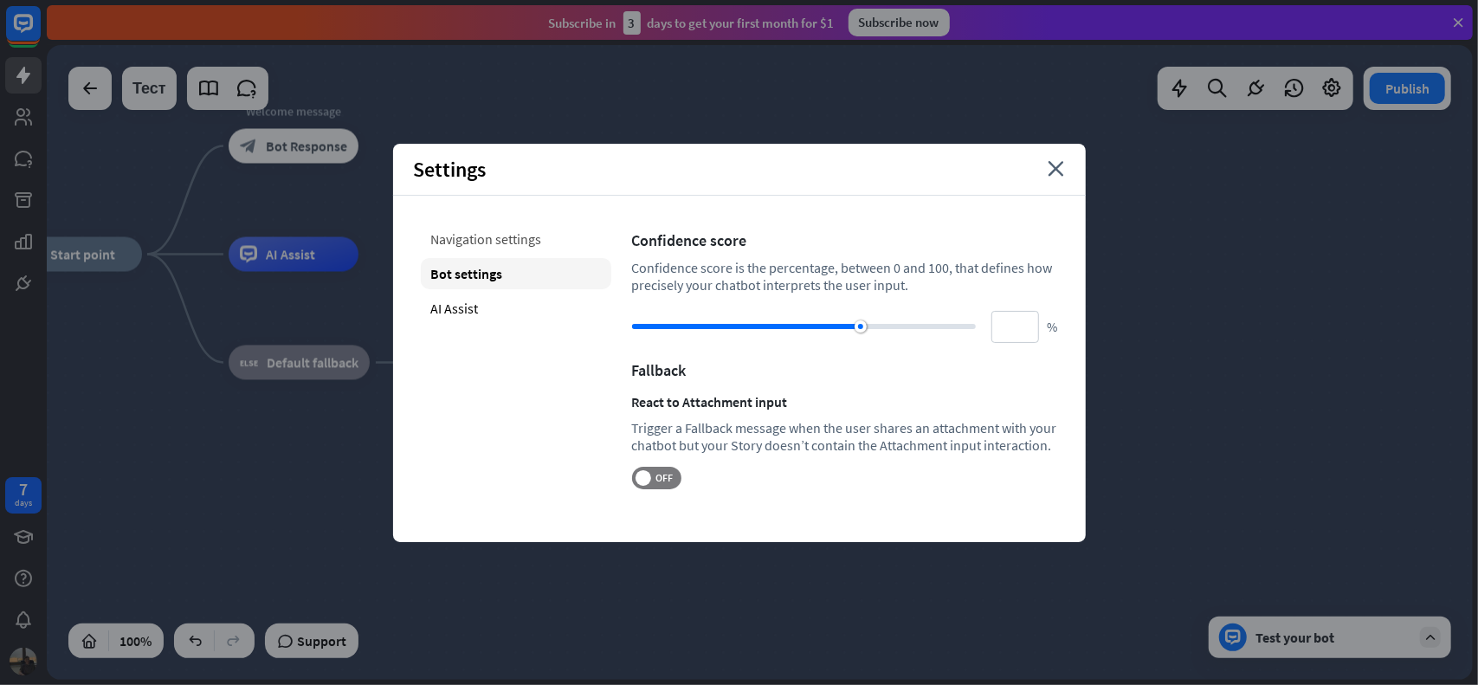
click at [486, 247] on div "Navigation settings" at bounding box center [516, 238] width 191 height 31
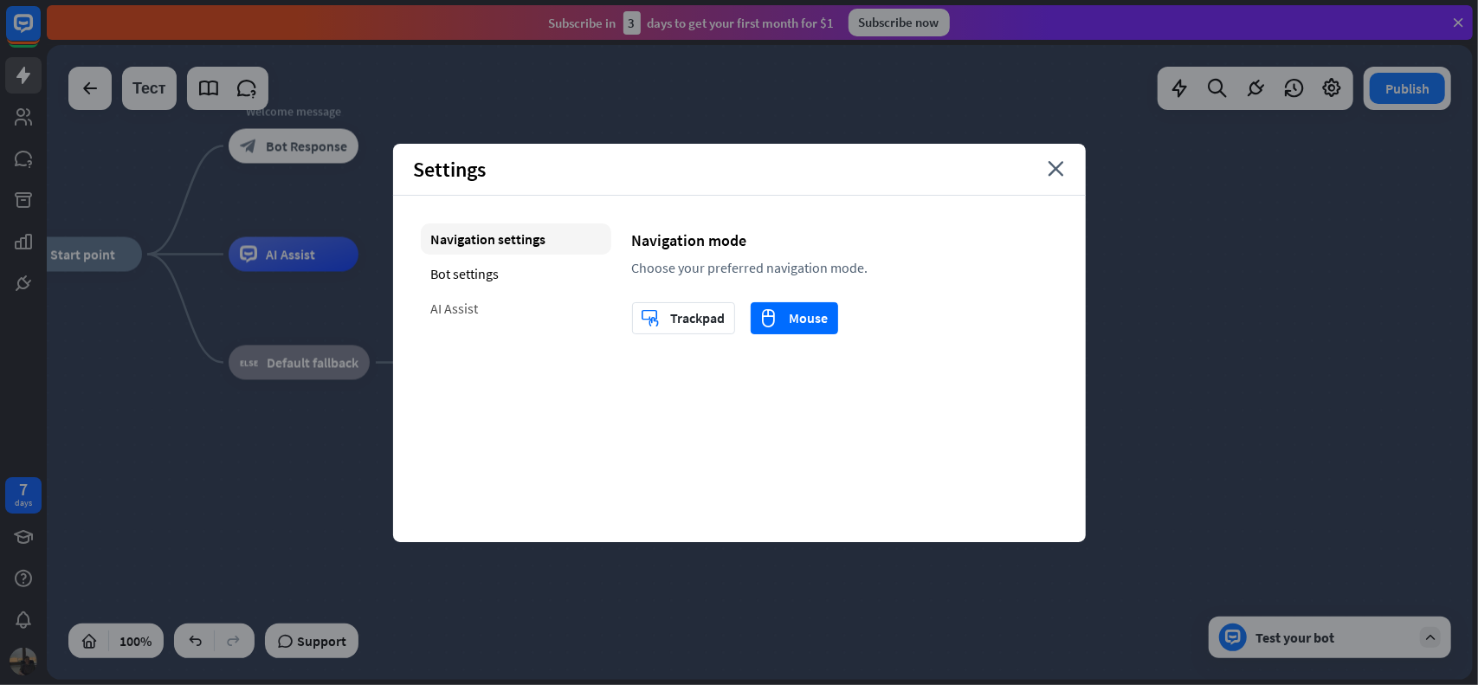
click at [462, 302] on div "AI Assist" at bounding box center [516, 308] width 191 height 31
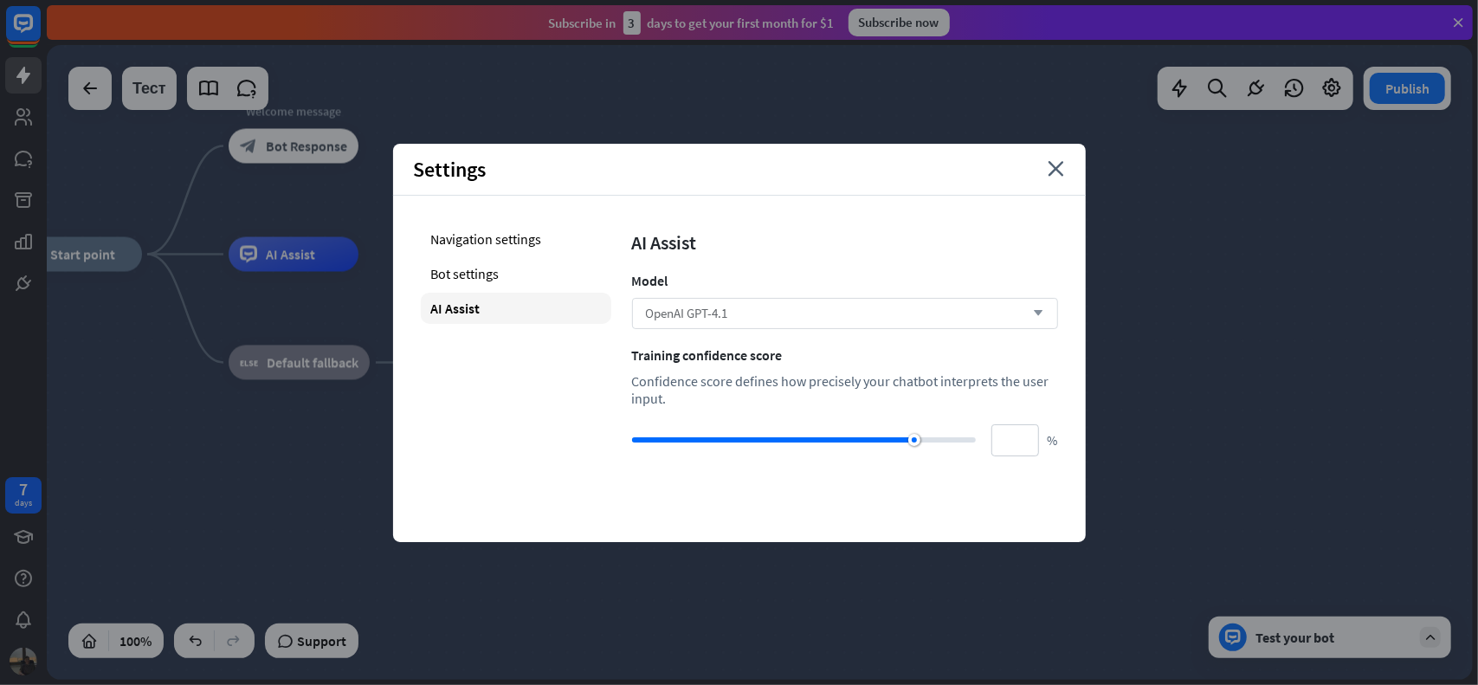
click at [747, 307] on div "OpenAI GPT-4.1 arrow_down" at bounding box center [845, 313] width 426 height 31
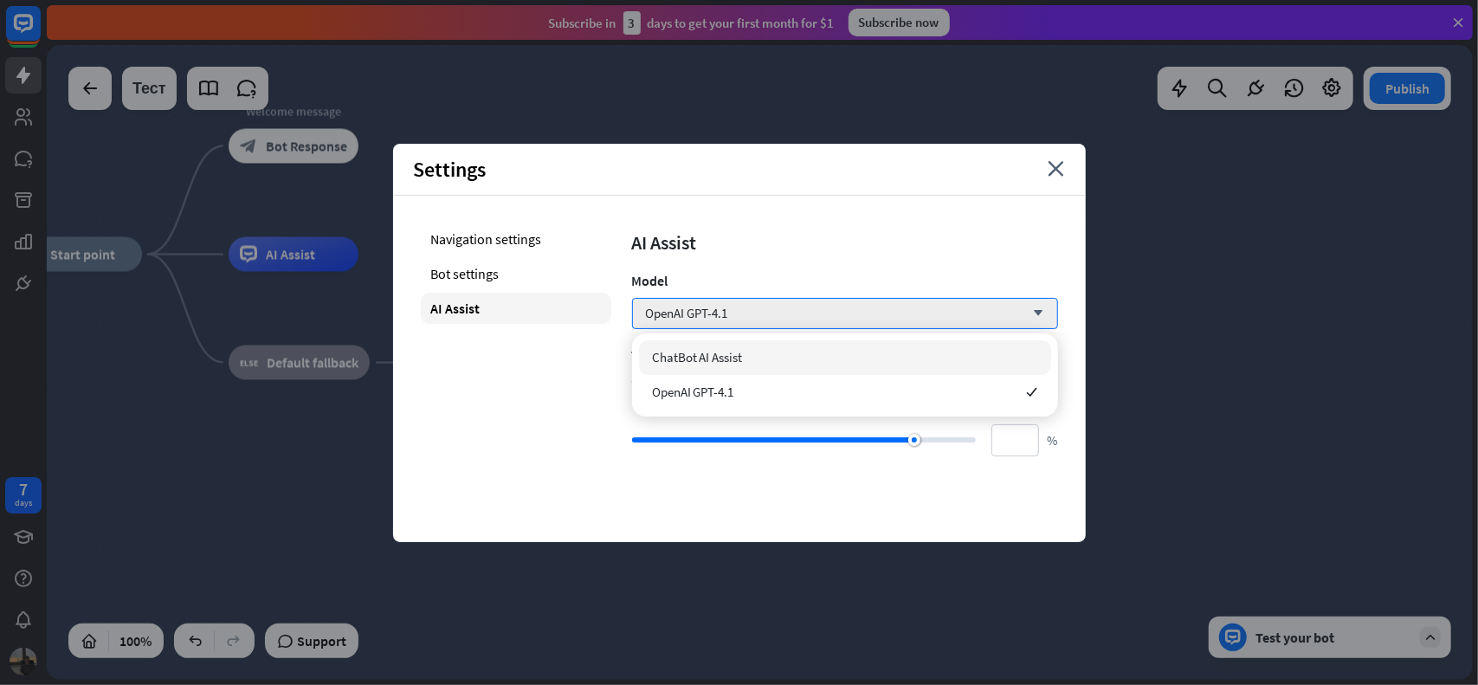
click at [700, 258] on div "AI Assist Model OpenAI GPT-4.1 arrow_down Training confidence score Confidence …" at bounding box center [845, 339] width 426 height 233
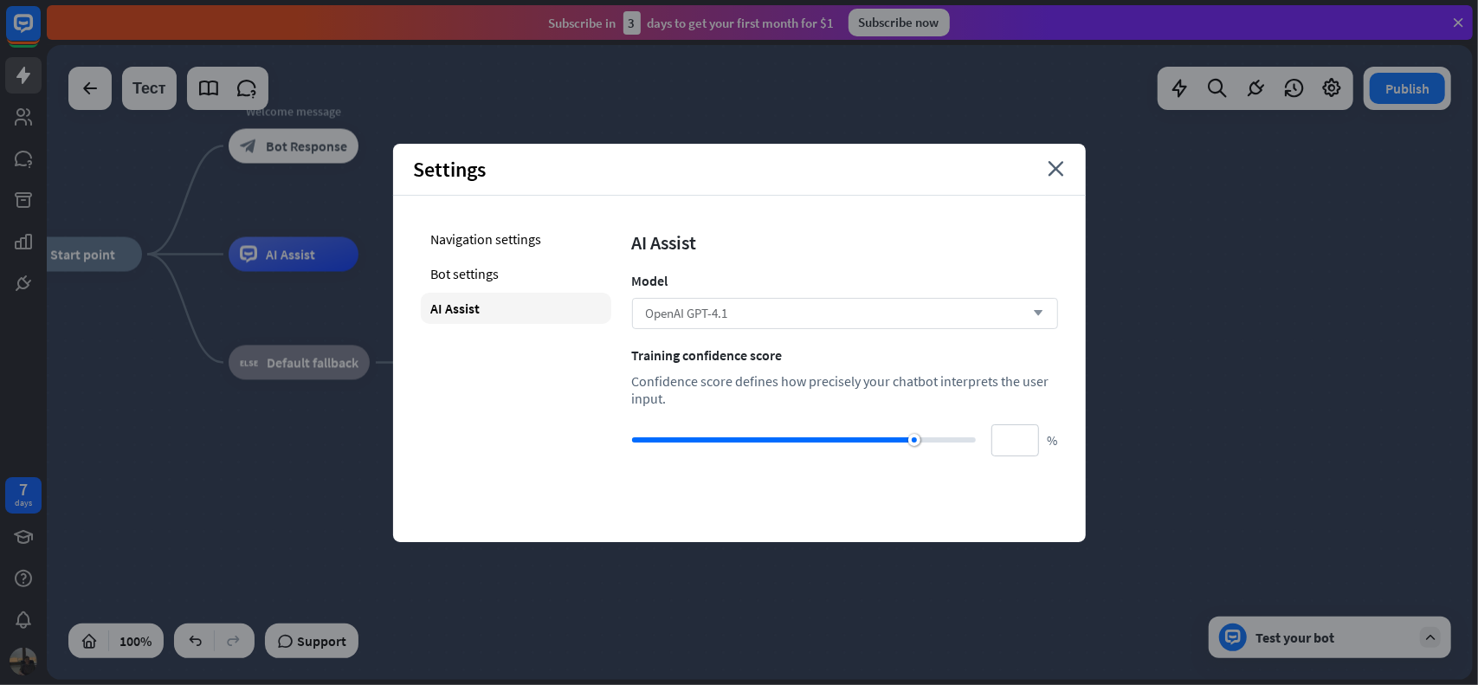
click at [714, 303] on div "OpenAI GPT-4.1 arrow_down" at bounding box center [845, 313] width 426 height 31
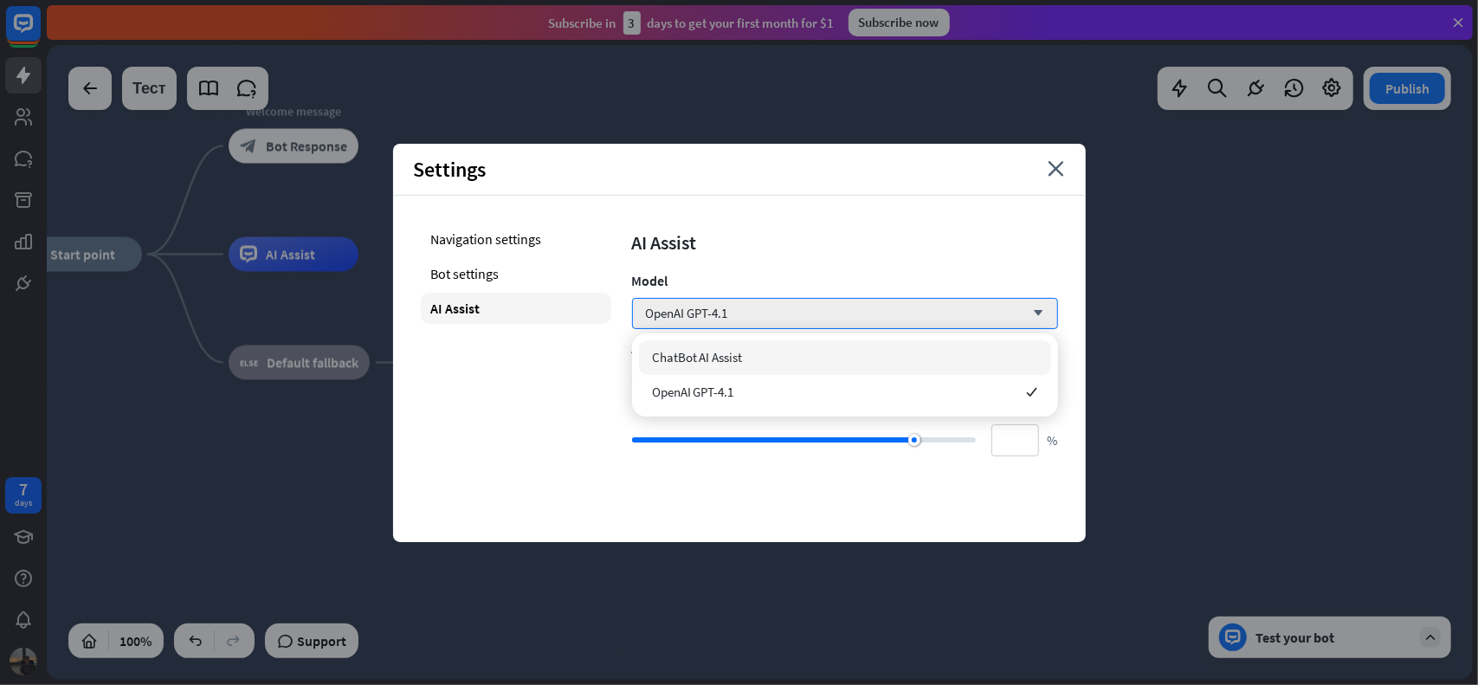
click at [538, 377] on div "Navigation settings Bot settings AI Assist" at bounding box center [516, 339] width 191 height 233
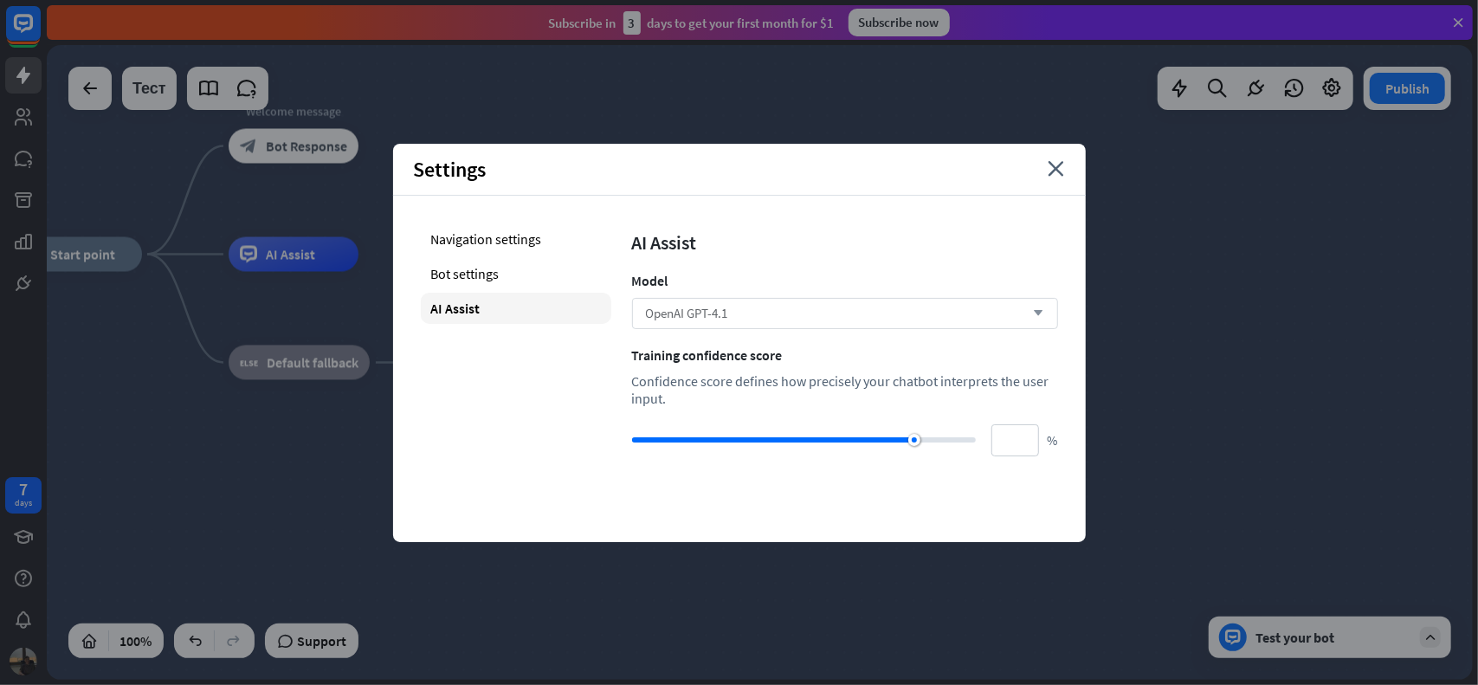
click at [755, 318] on div "OpenAI GPT-4.1 arrow_down" at bounding box center [845, 313] width 426 height 31
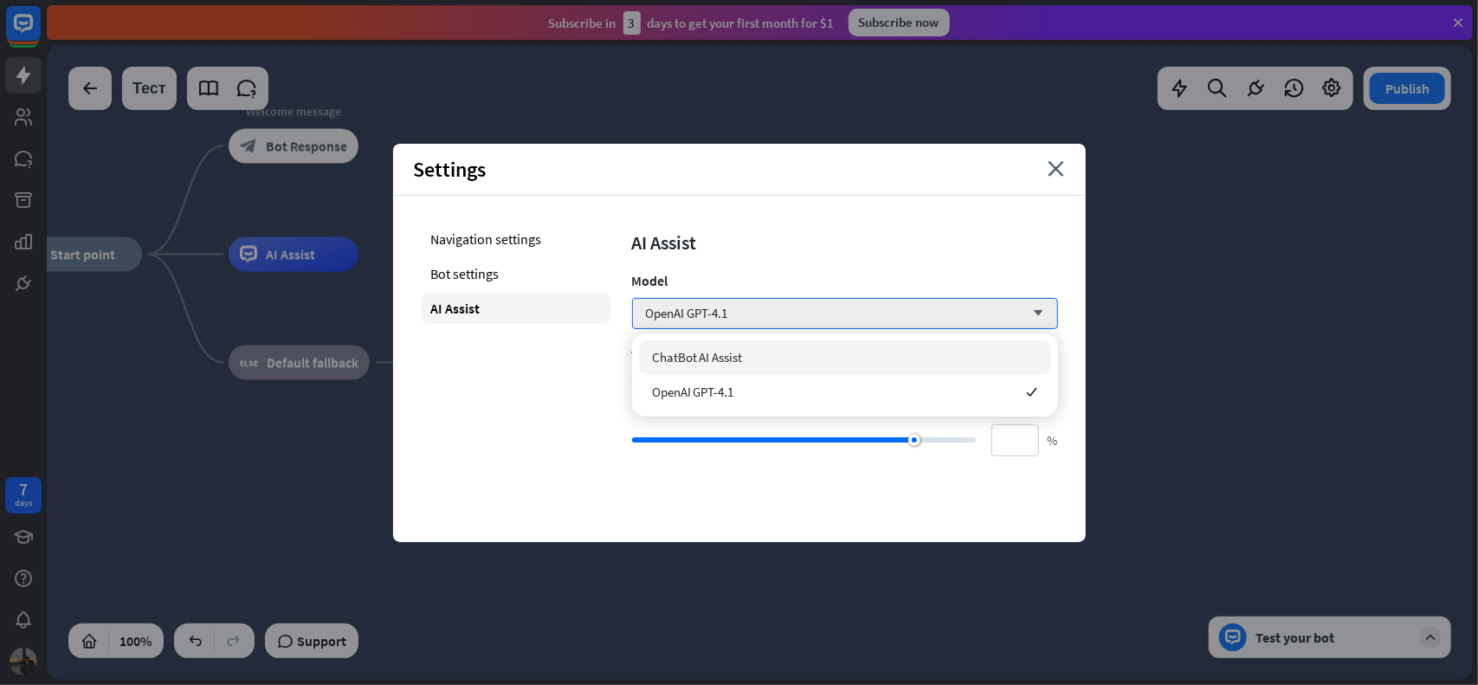
click at [691, 352] on span "ChatBot AI Assist" at bounding box center [697, 357] width 91 height 16
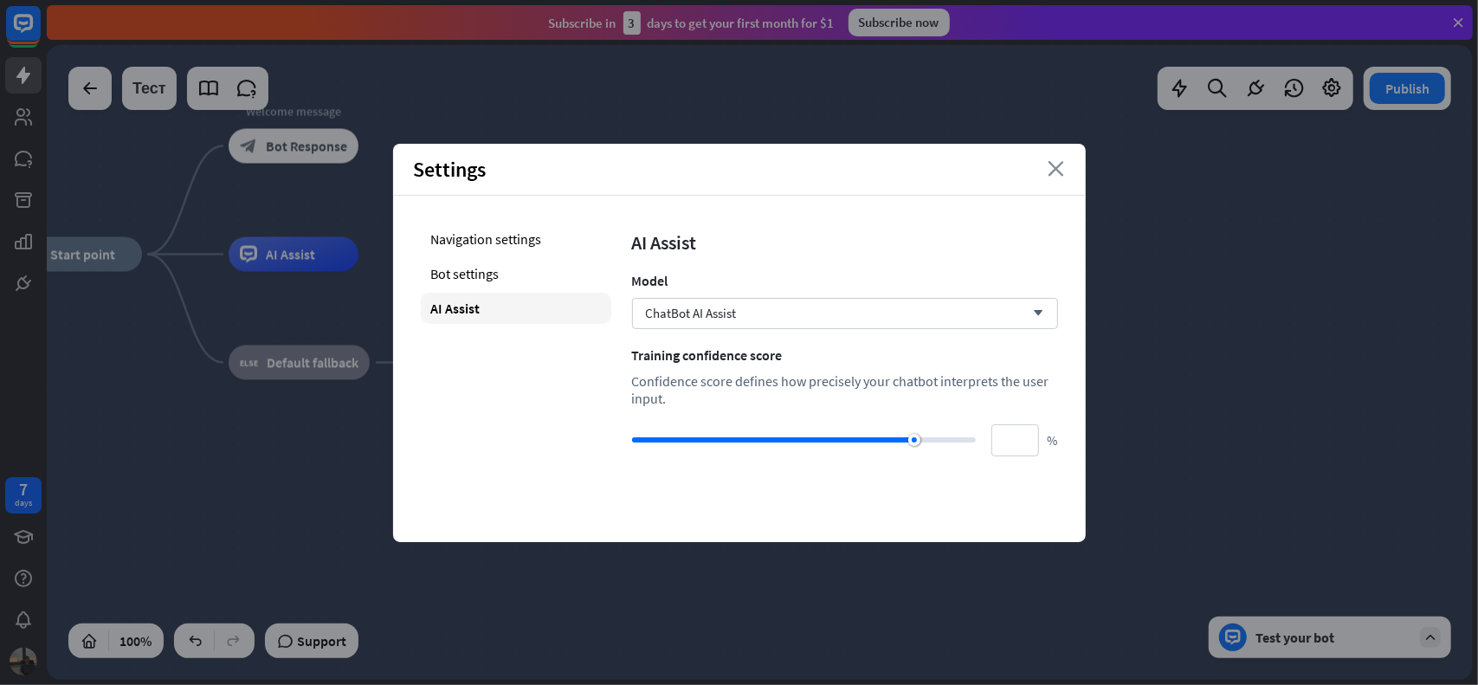
click at [1062, 169] on icon "close" at bounding box center [1057, 169] width 16 height 16
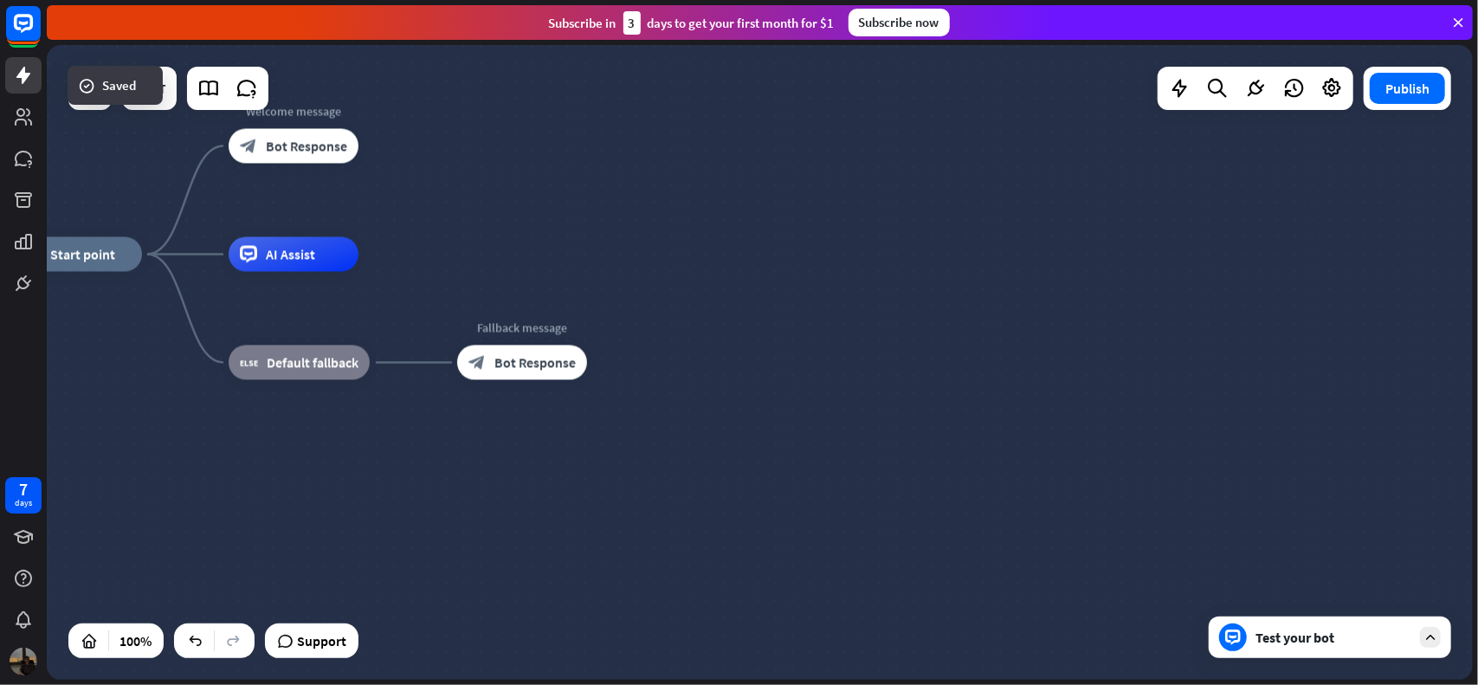
click at [1297, 193] on div at bounding box center [760, 362] width 1426 height 635
click at [1305, 642] on div "Test your bot" at bounding box center [1334, 637] width 156 height 17
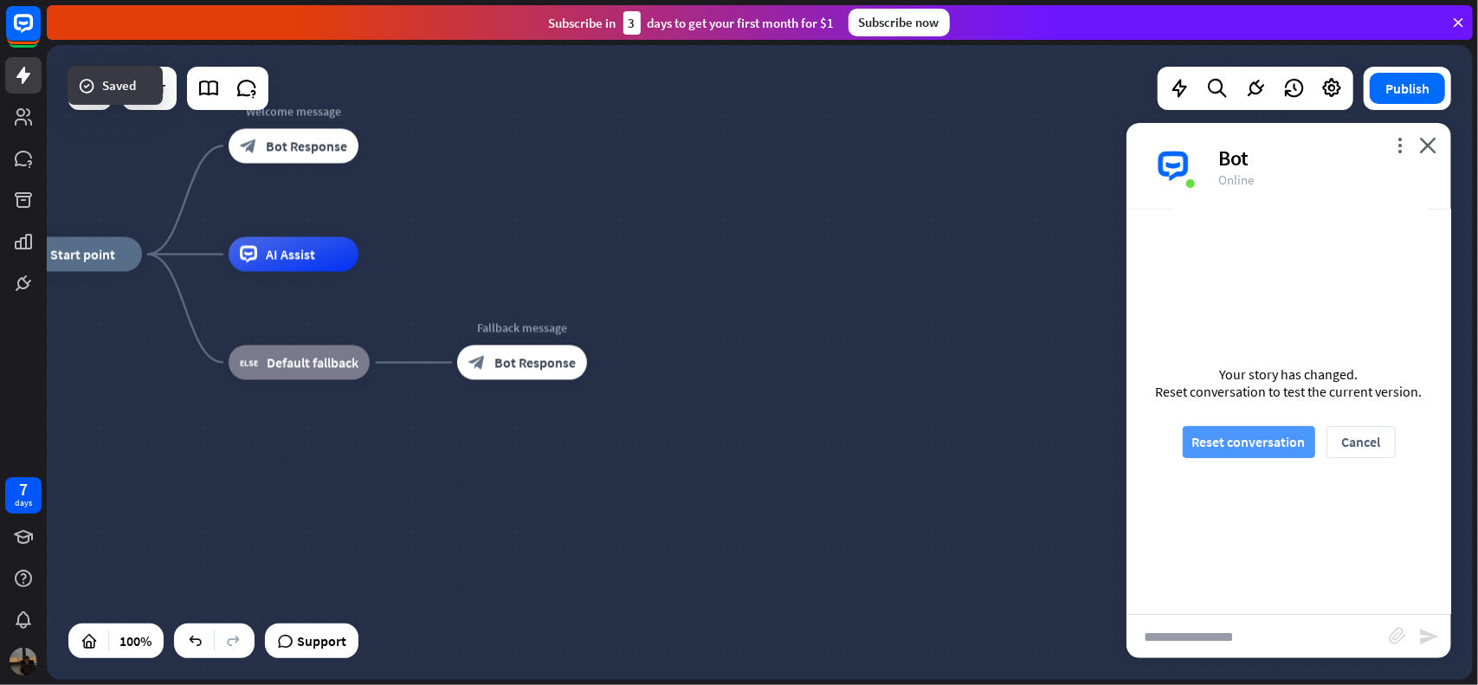
click at [1256, 455] on button "Reset conversation" at bounding box center [1249, 442] width 132 height 32
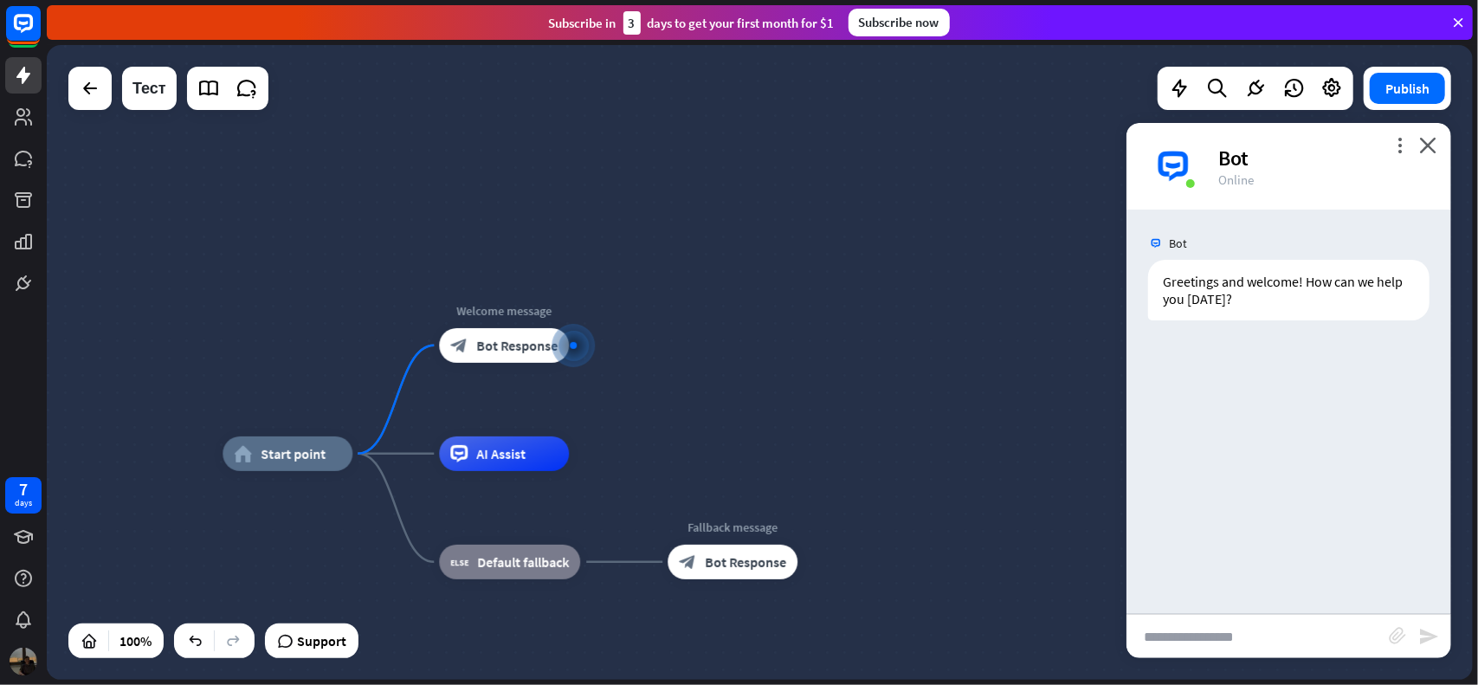
click at [1238, 632] on input "text" at bounding box center [1258, 636] width 262 height 43
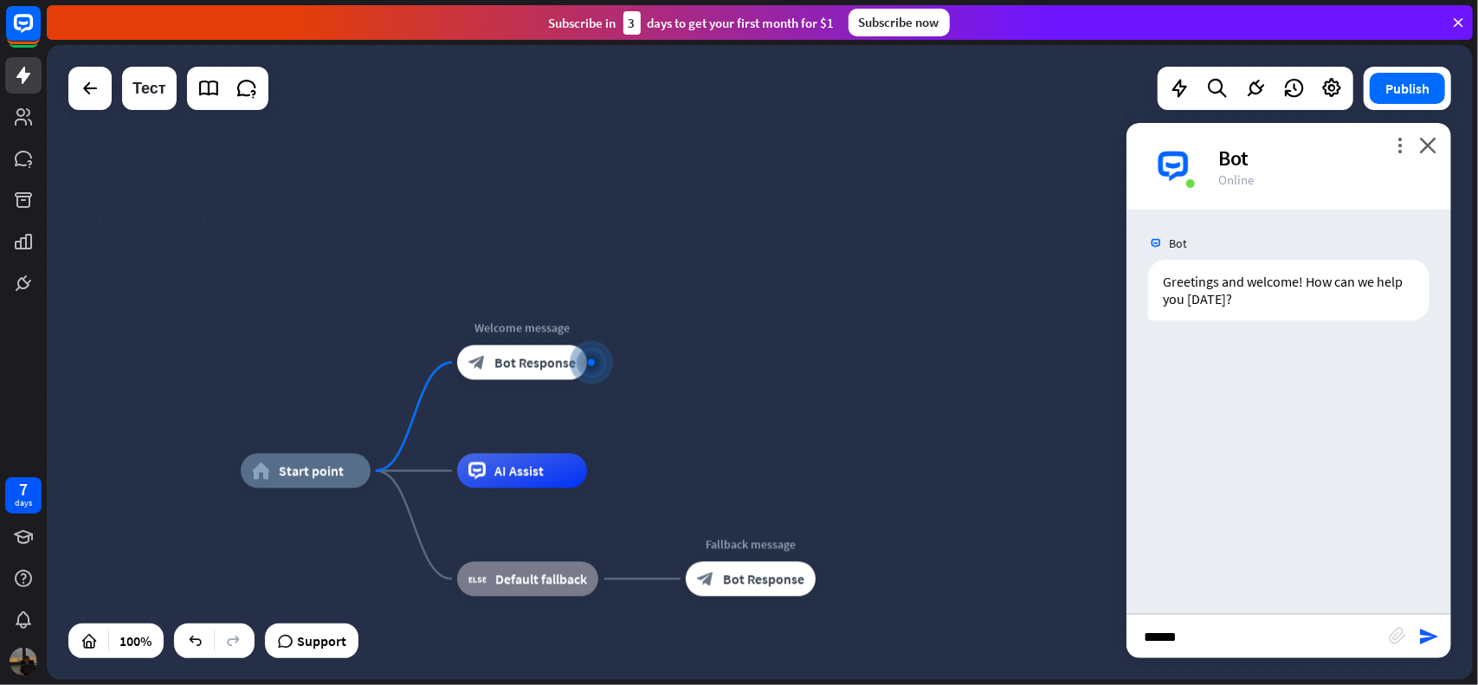
type input "******"
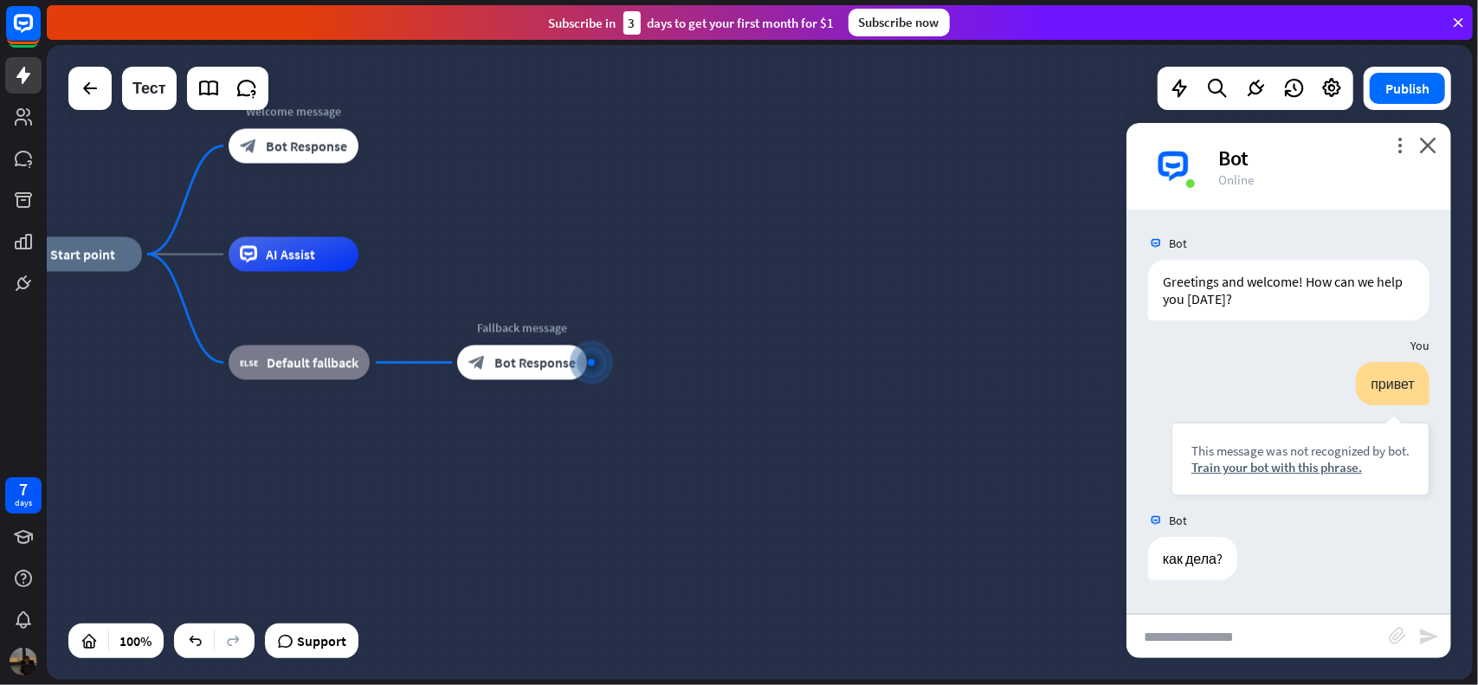
click at [726, 340] on div "home_2 Start point Welcome message block_bot_response Bot Response AI Assist bl…" at bounding box center [725, 572] width 1426 height 635
click at [504, 363] on span "Bot Response" at bounding box center [535, 362] width 81 height 17
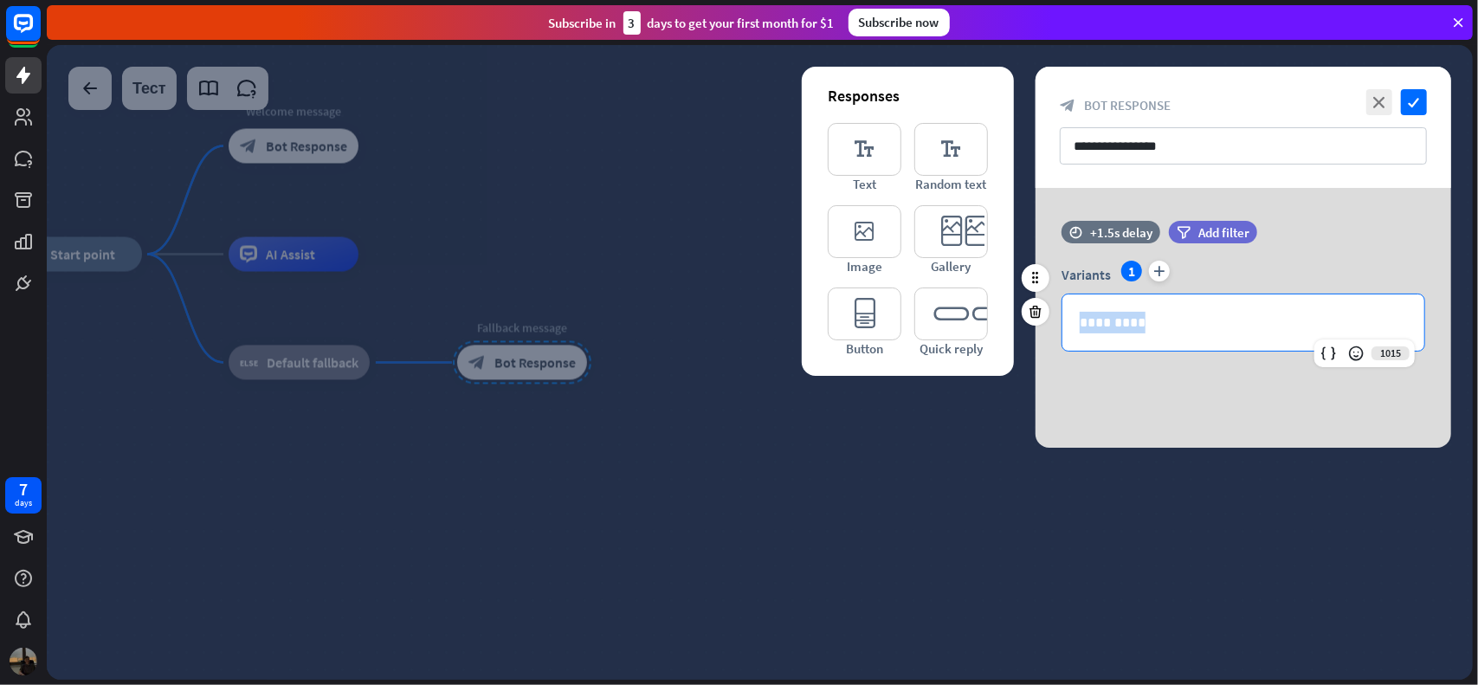
drag, startPoint x: 1172, startPoint y: 320, endPoint x: 1070, endPoint y: 324, distance: 101.4
click at [1070, 324] on div "*********" at bounding box center [1244, 322] width 362 height 56
click at [1119, 372] on div "time +1.5s delay filter Add filter Variants 1 plus 1015 *********" at bounding box center [1244, 318] width 416 height 260
click at [1036, 305] on icon at bounding box center [1036, 312] width 16 height 16
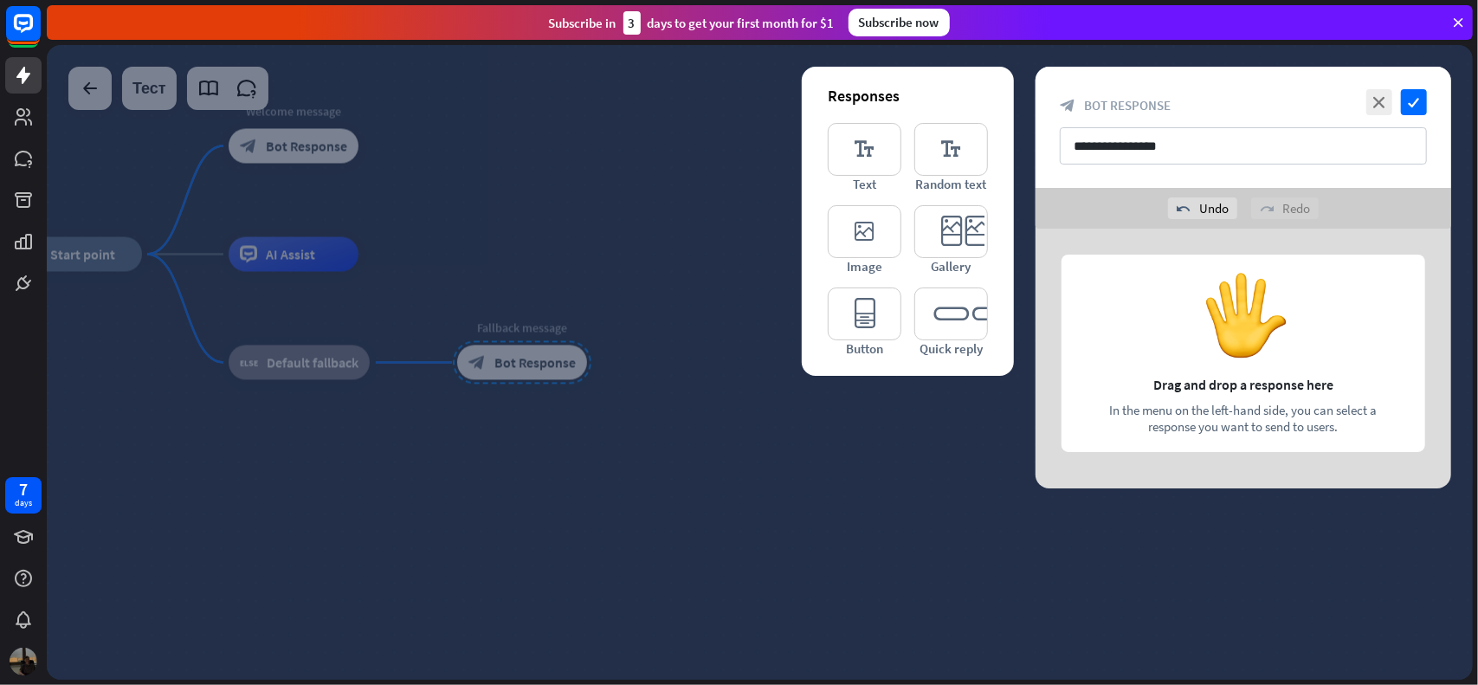
click at [1209, 310] on div at bounding box center [1244, 359] width 416 height 260
click at [1417, 98] on icon "check" at bounding box center [1414, 102] width 26 height 26
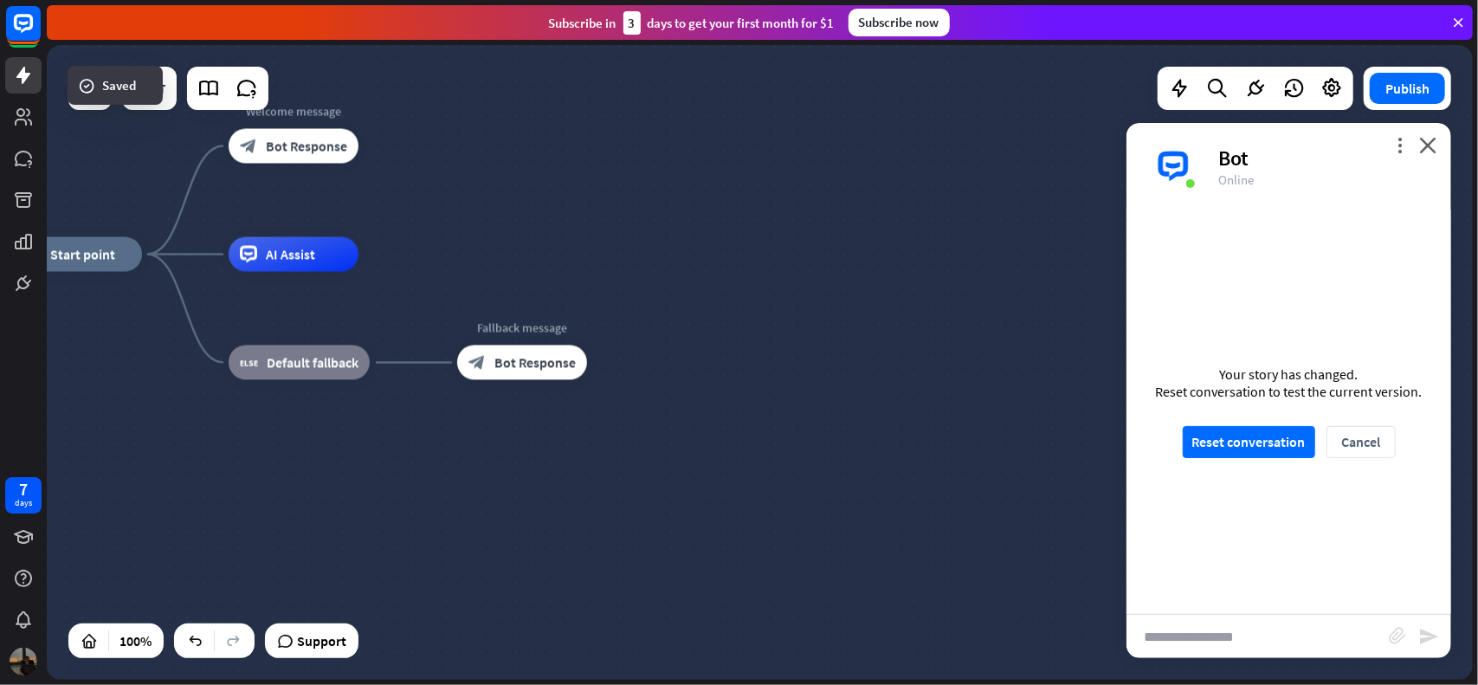
click at [859, 412] on div "home_2 Start point Welcome message block_bot_response Bot Response AI Assist bl…" at bounding box center [725, 572] width 1426 height 635
click at [1260, 429] on button "Reset conversation" at bounding box center [1249, 442] width 132 height 32
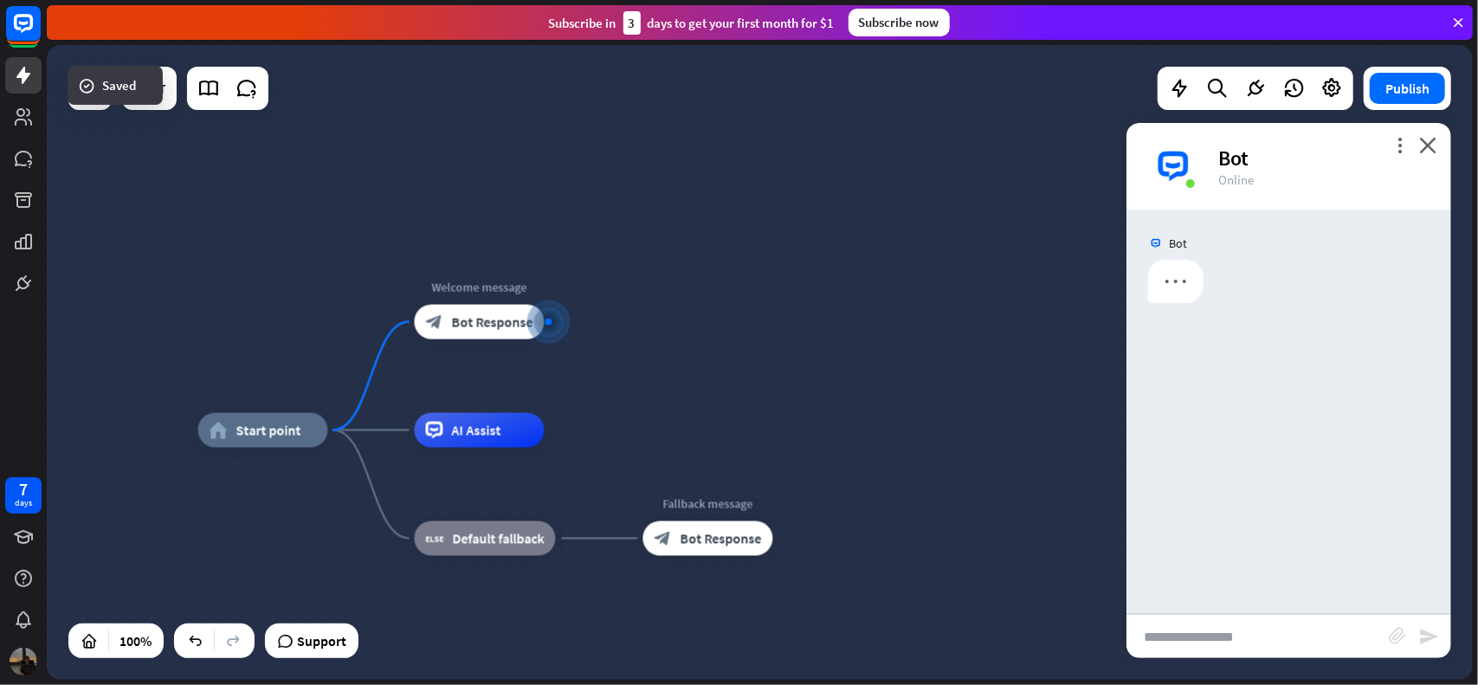
click at [1232, 639] on input "text" at bounding box center [1258, 636] width 262 height 43
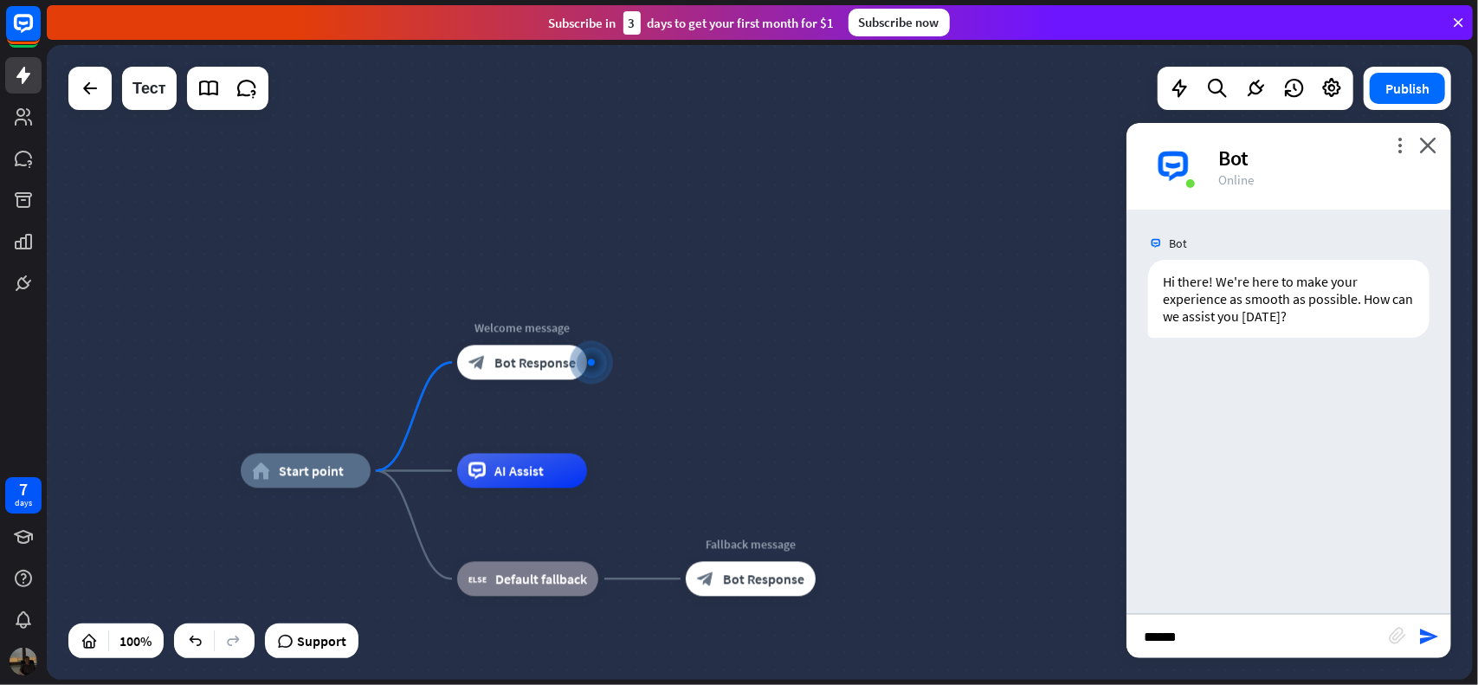
type input "******"
